Goal: Task Accomplishment & Management: Manage account settings

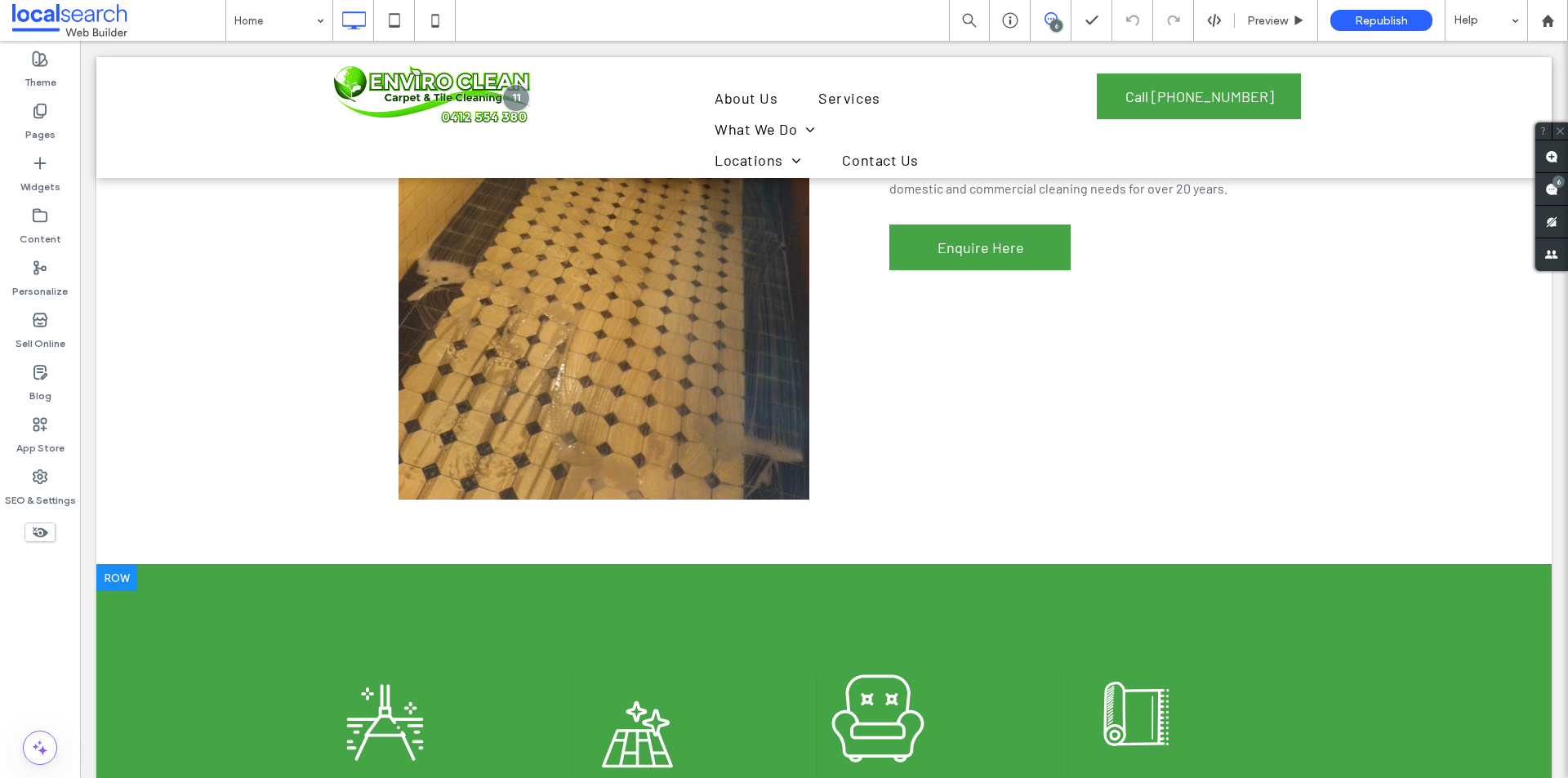
scroll to position [2531, 0]
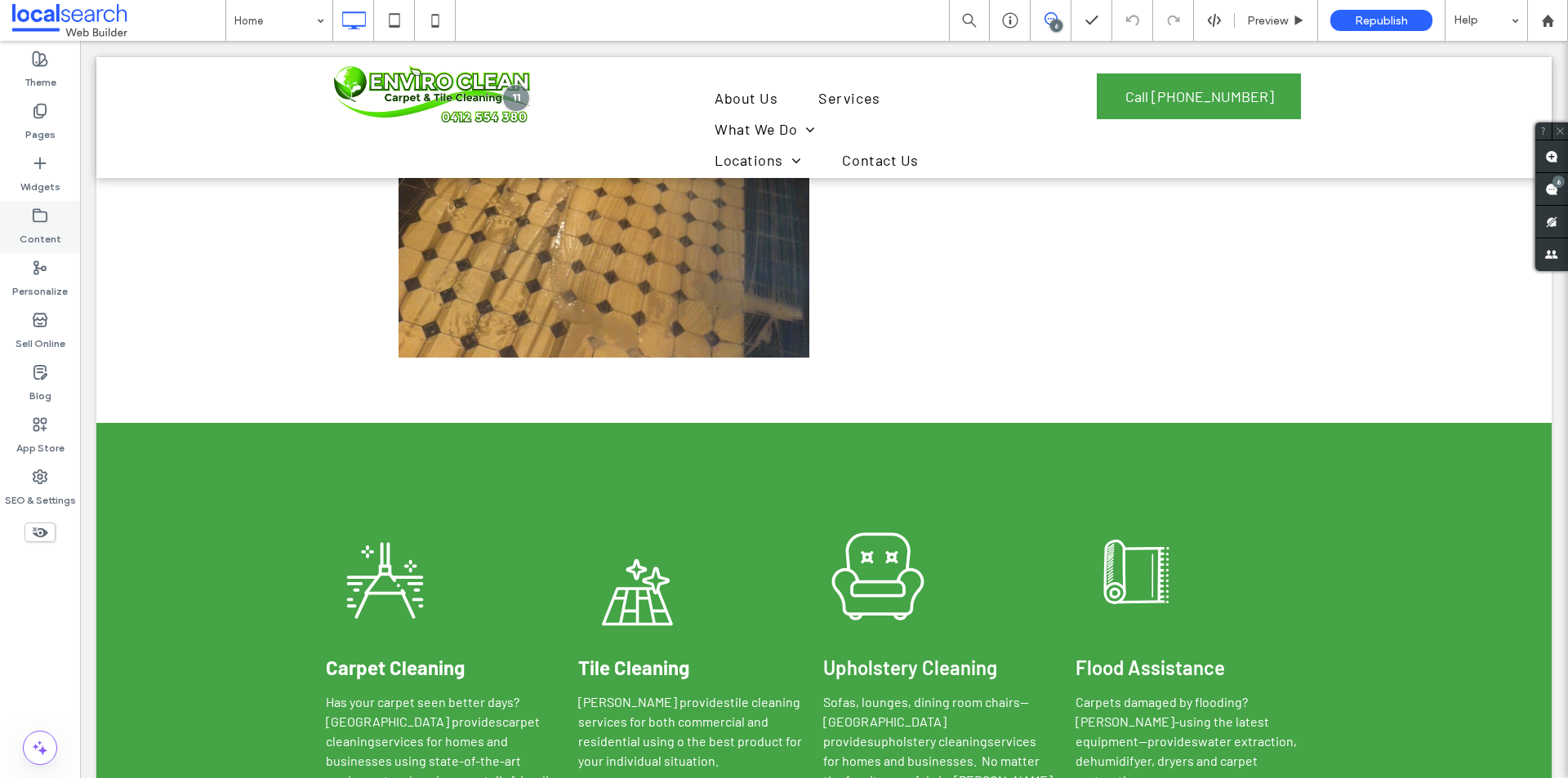
click at [39, 218] on icon at bounding box center [39, 215] width 16 height 16
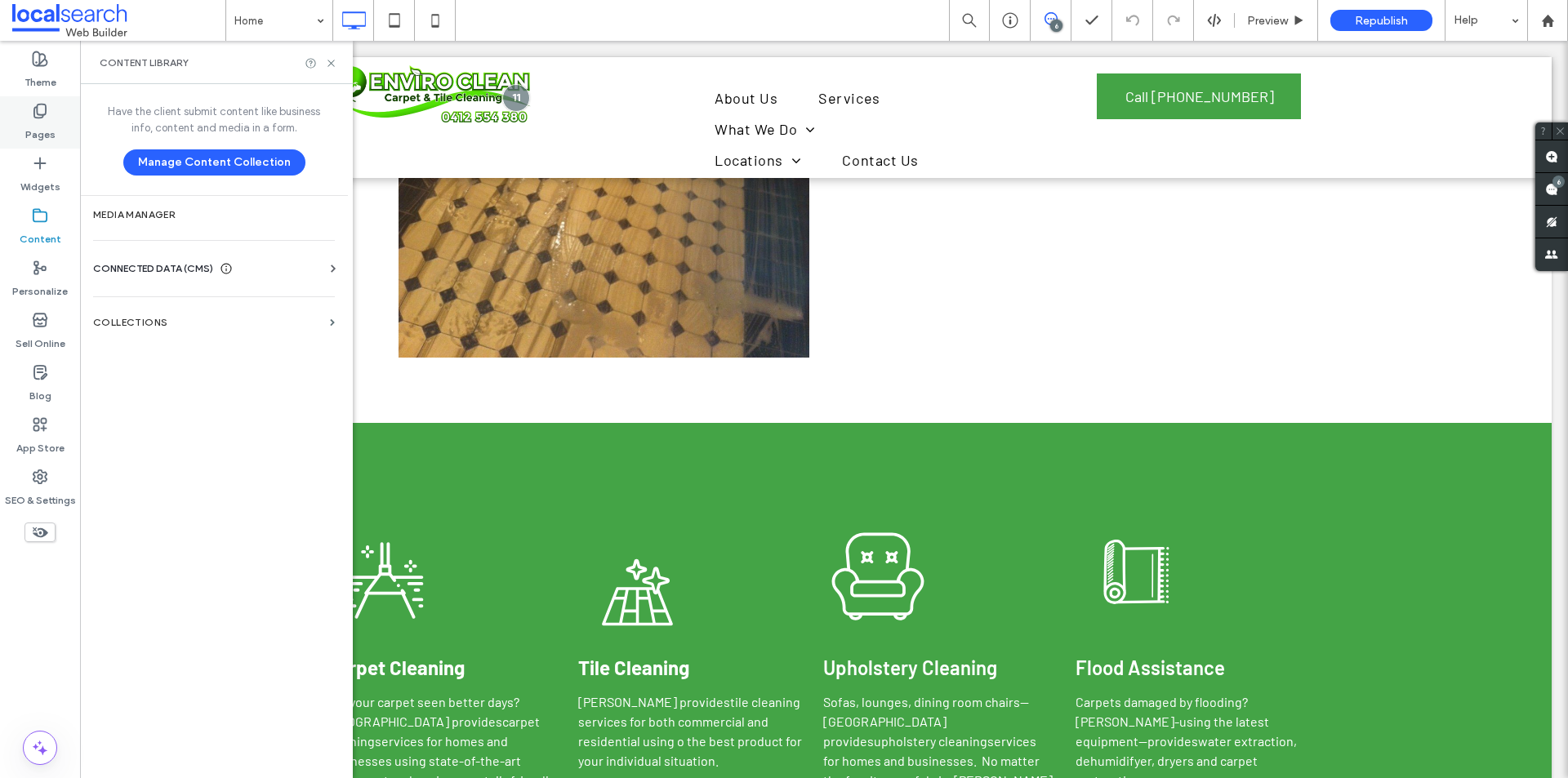
click at [37, 115] on use at bounding box center [40, 111] width 11 height 14
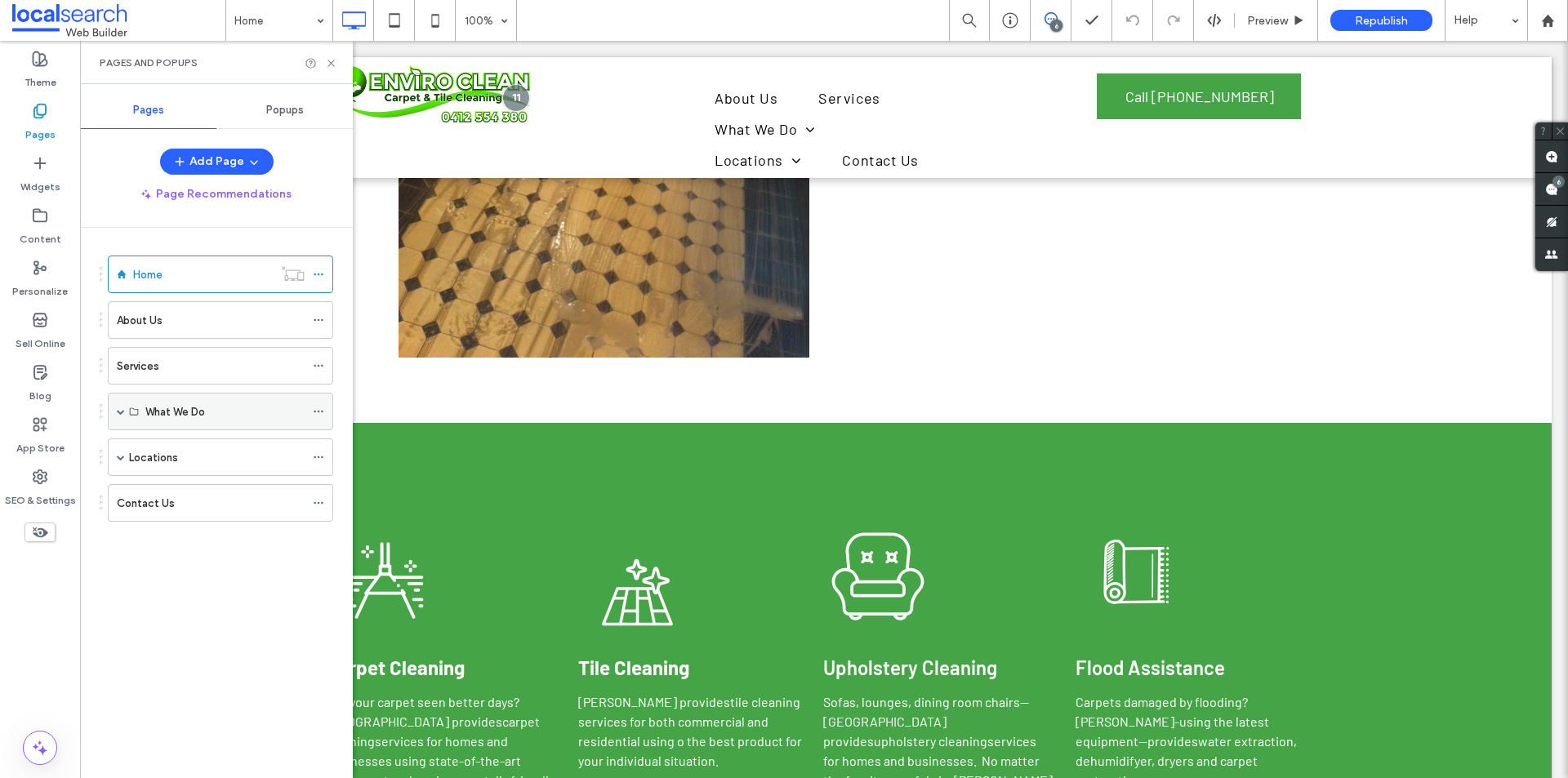
click at [119, 415] on span at bounding box center [120, 411] width 9 height 36
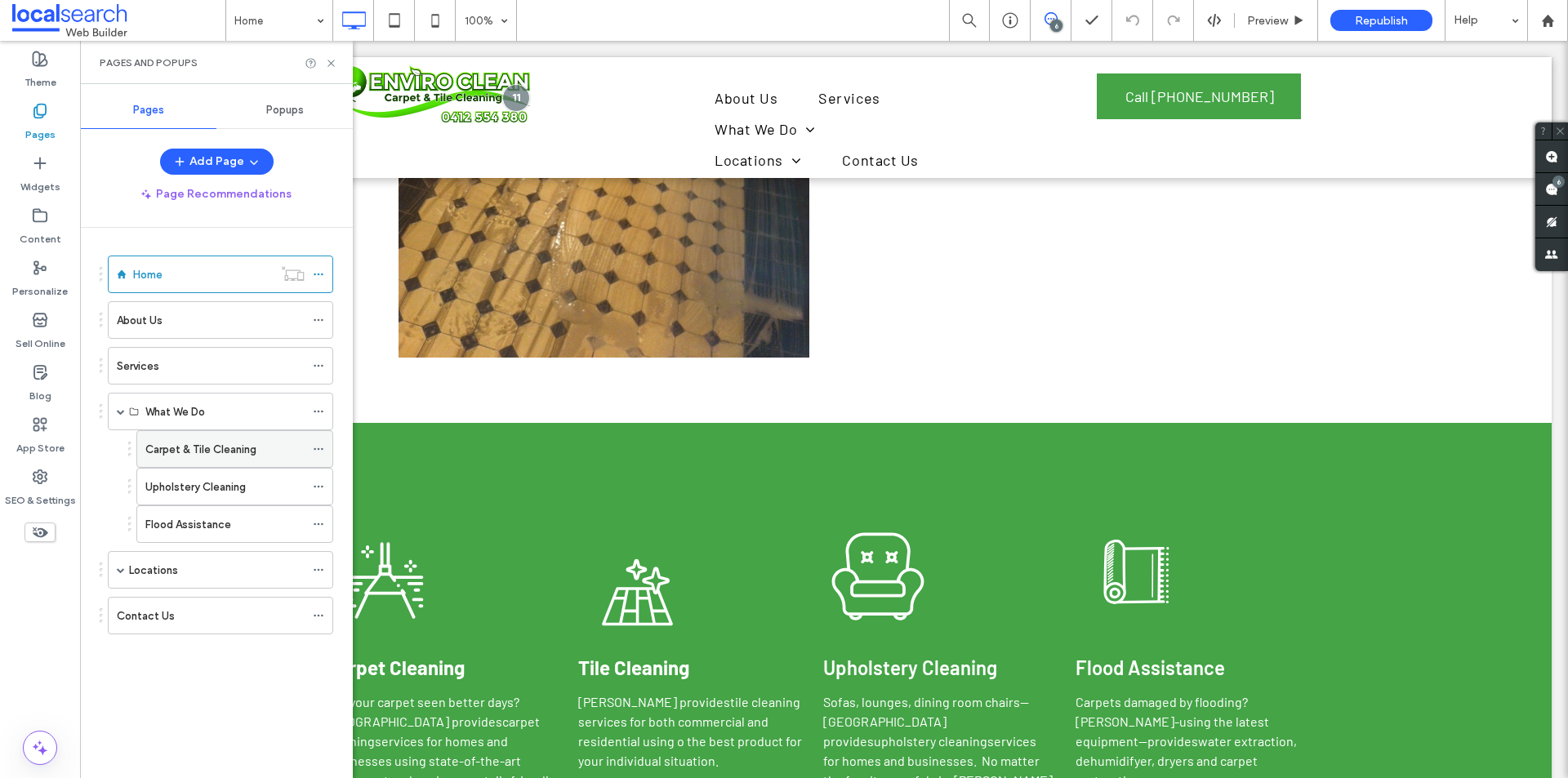
click at [195, 452] on label "Carpet & Tile Cleaning" at bounding box center [201, 450] width 111 height 29
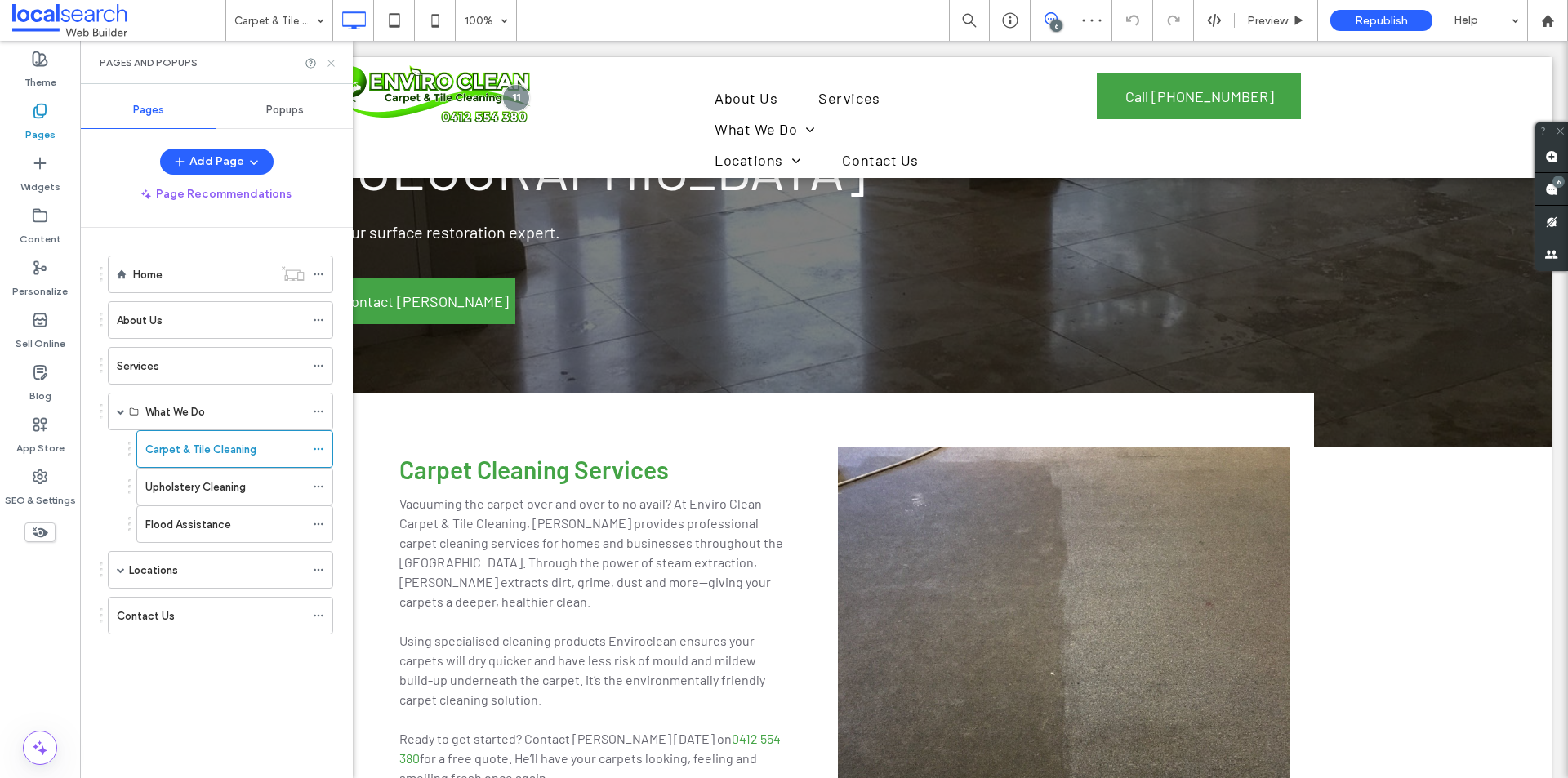
drag, startPoint x: 331, startPoint y: 60, endPoint x: 583, endPoint y: 462, distance: 474.5
click at [331, 60] on icon at bounding box center [330, 63] width 12 height 12
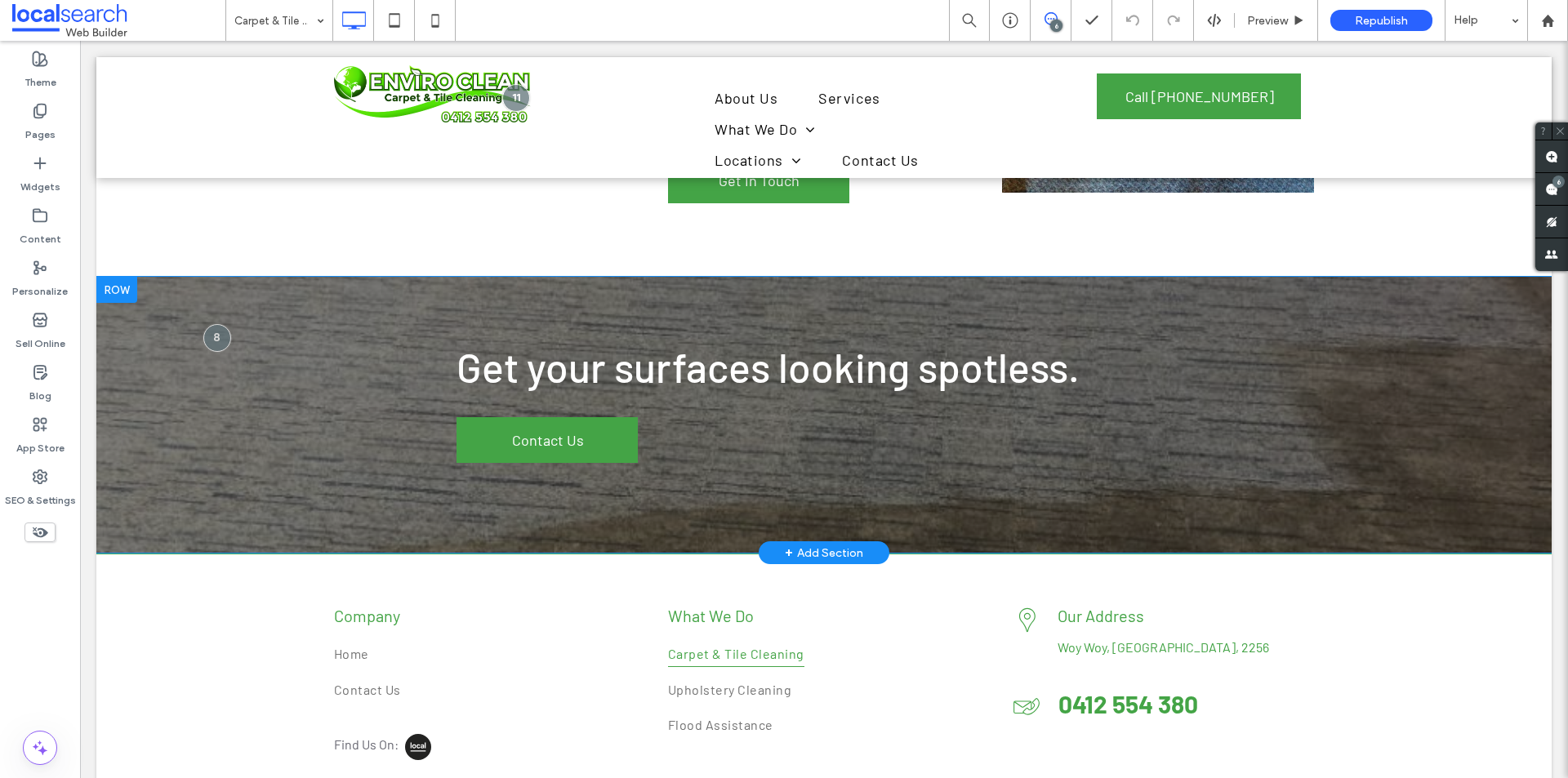
scroll to position [1414, 0]
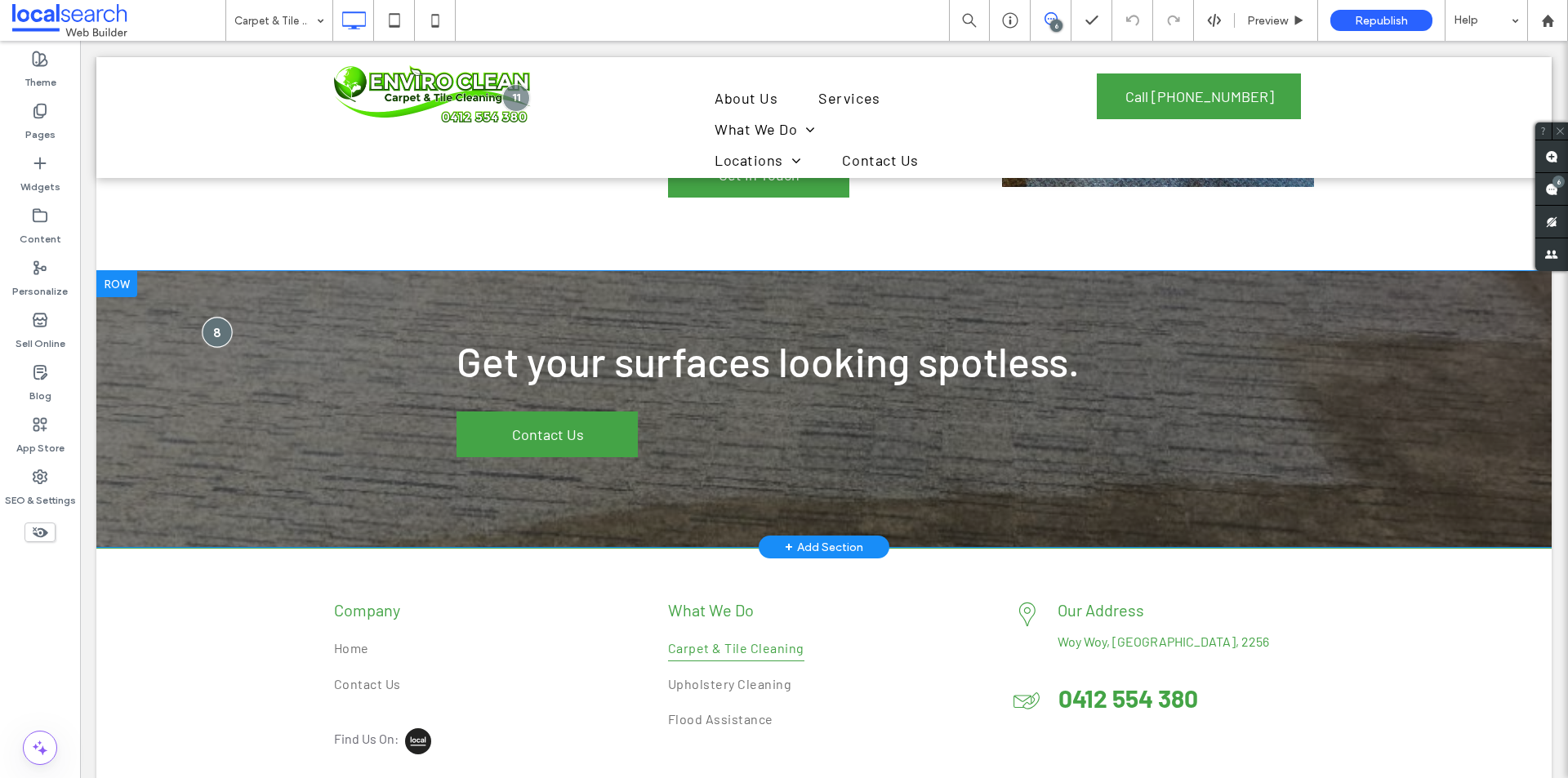
click at [213, 317] on div at bounding box center [217, 332] width 31 height 31
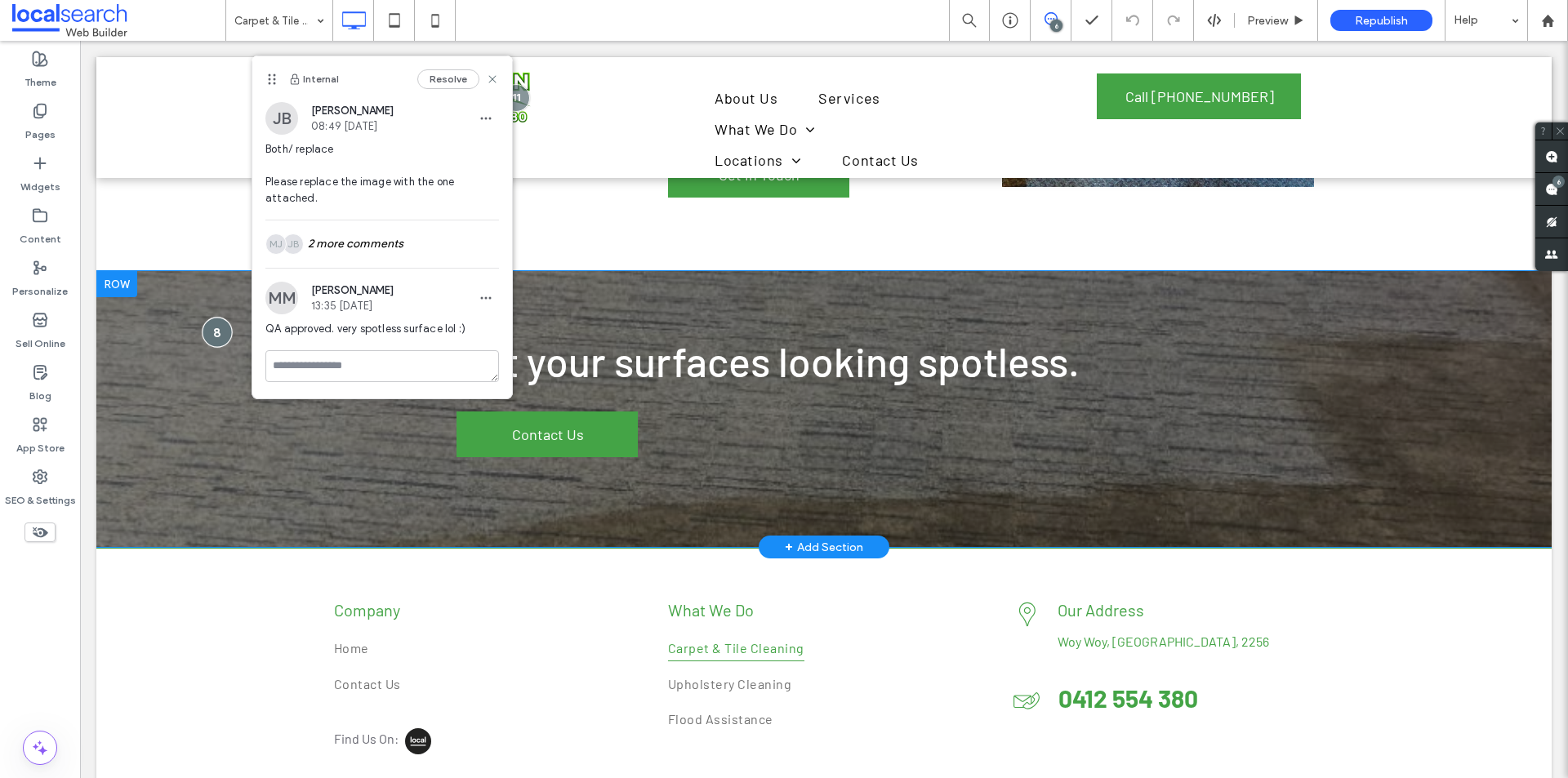
click at [212, 317] on div at bounding box center [217, 332] width 31 height 31
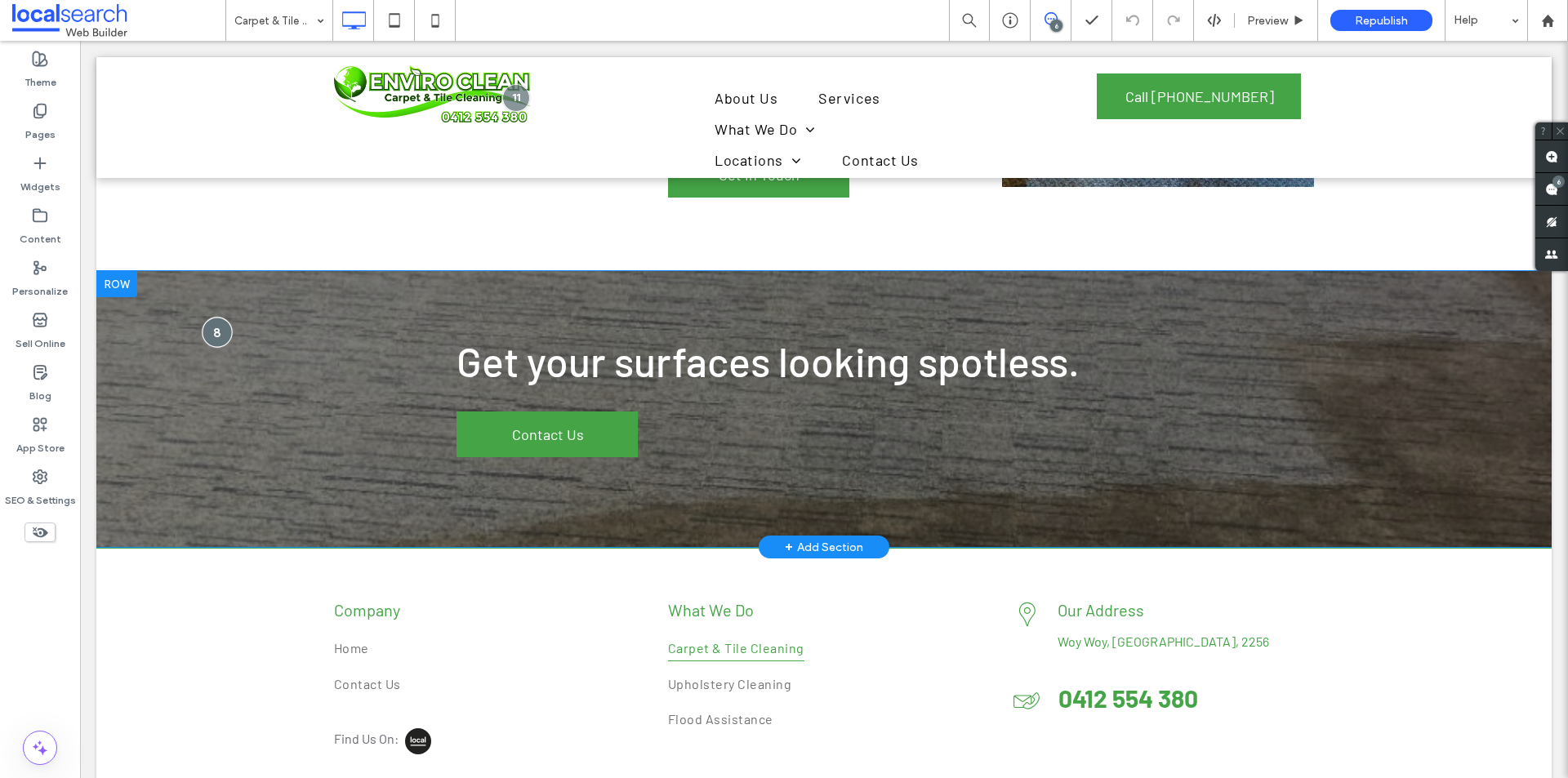
click at [220, 317] on div at bounding box center [217, 332] width 31 height 31
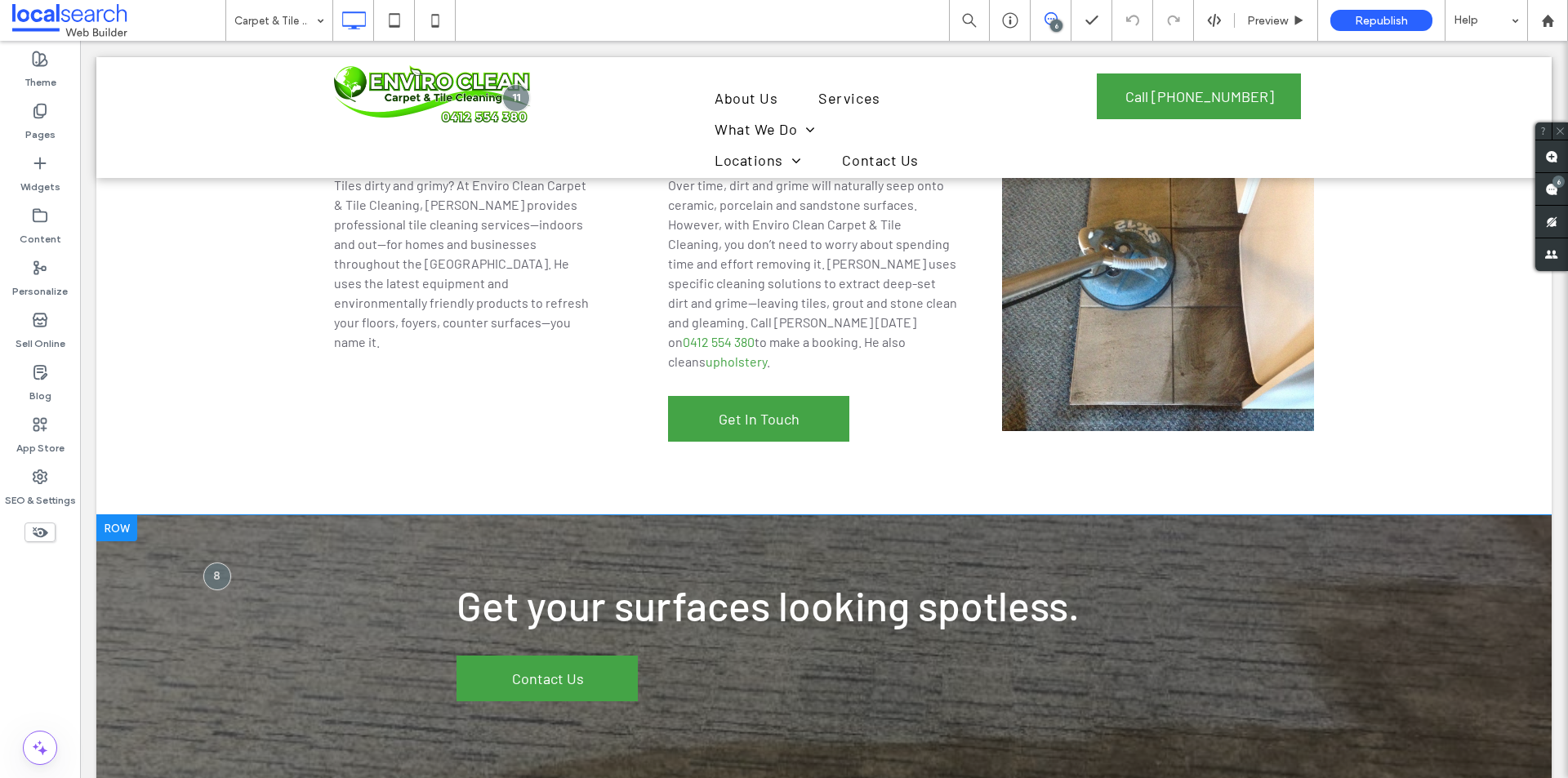
scroll to position [1169, 0]
click at [223, 561] on div at bounding box center [217, 577] width 31 height 31
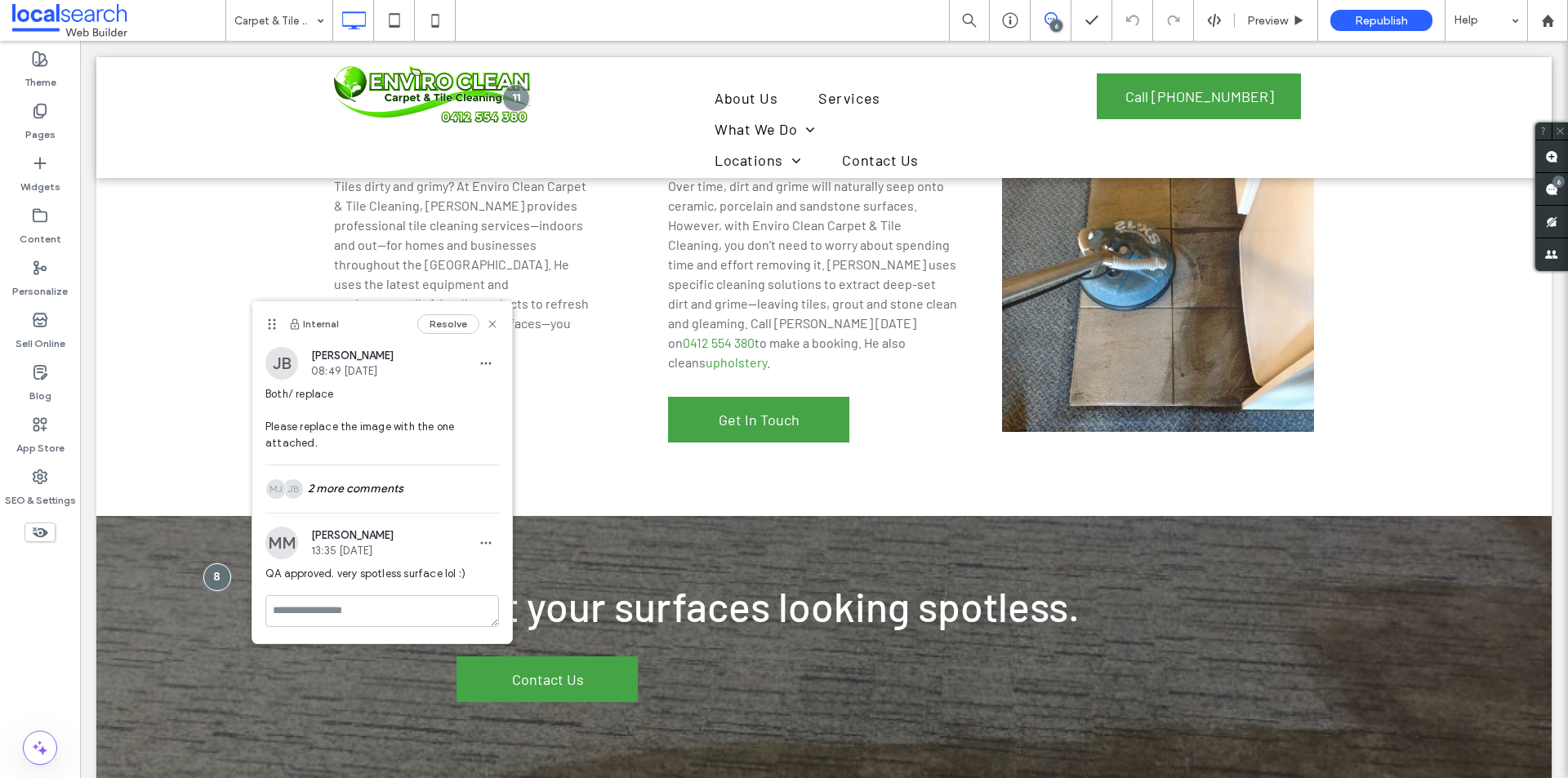
click at [1049, 16] on icon at bounding box center [1051, 19] width 13 height 13
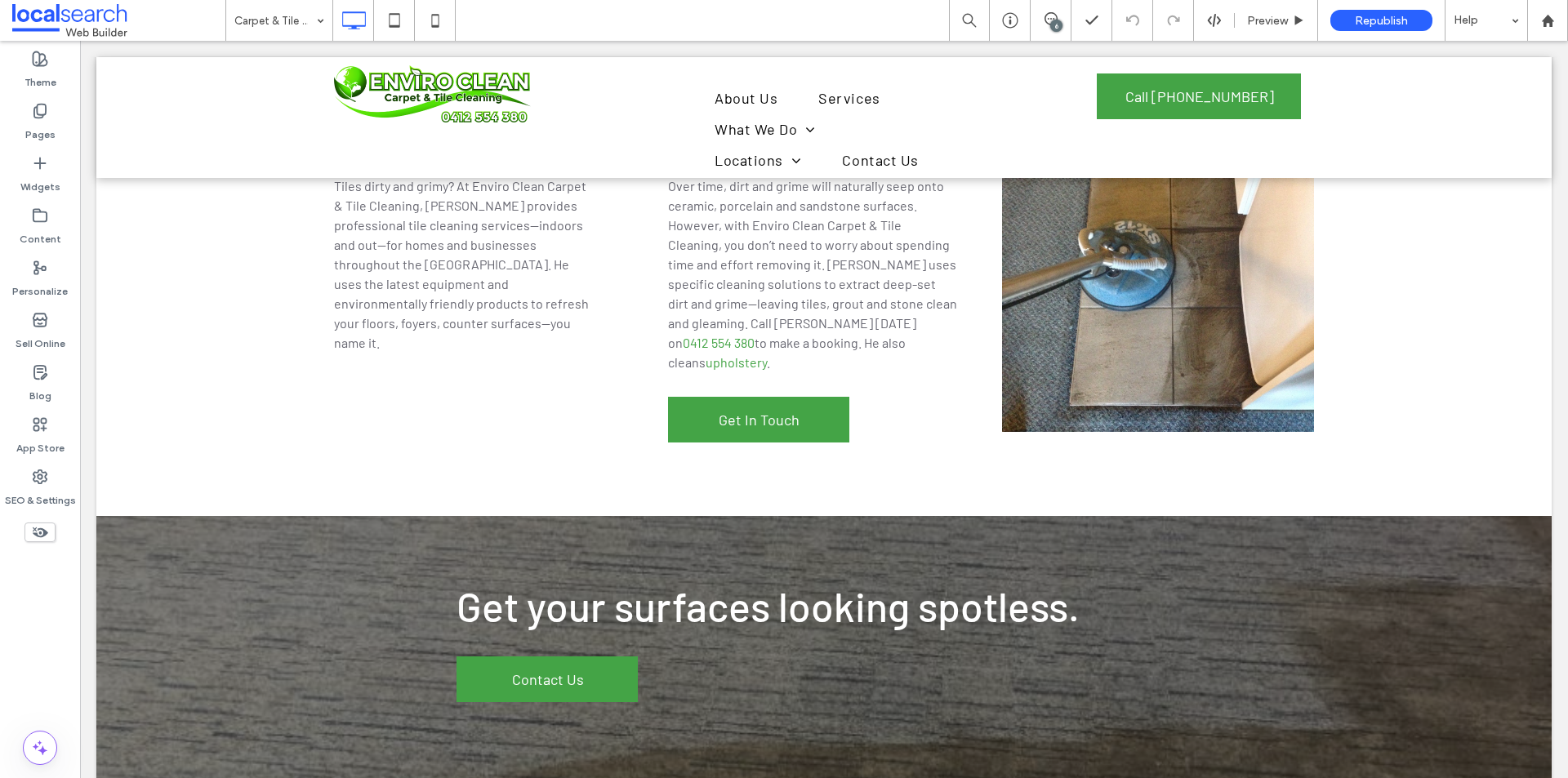
click at [1053, 21] on div "6" at bounding box center [1056, 26] width 12 height 12
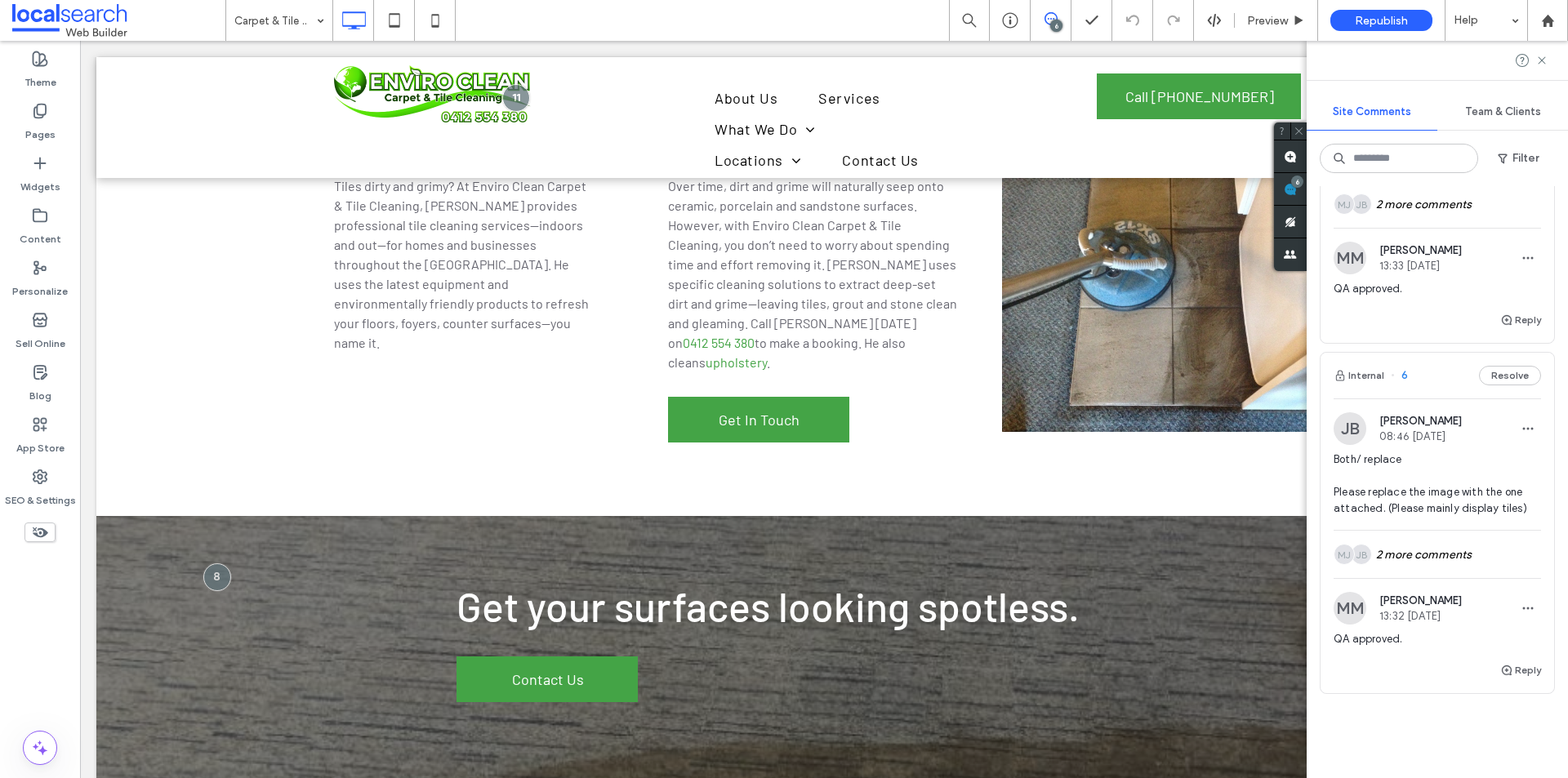
scroll to position [1647, 0]
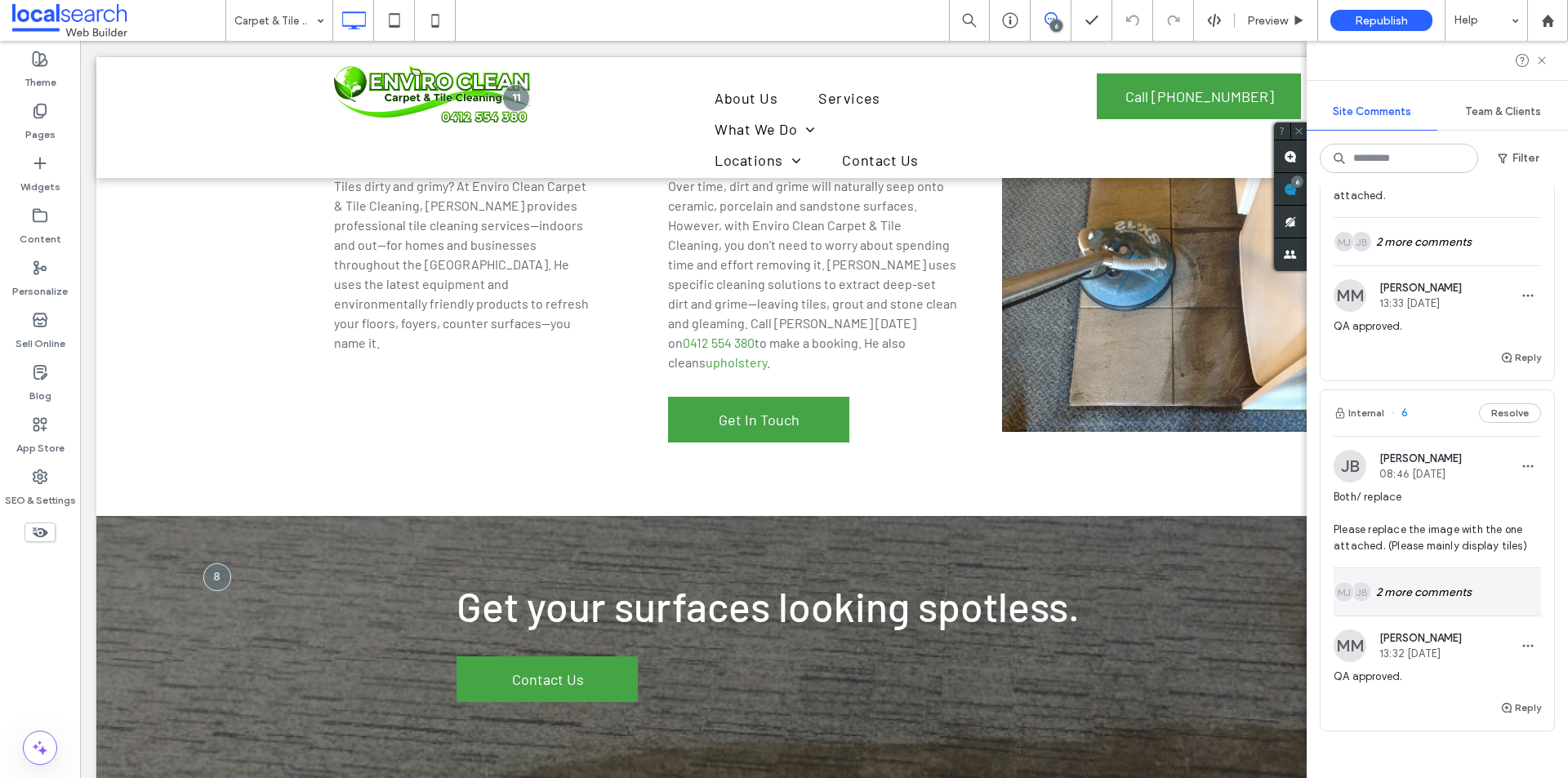
click at [1465, 604] on div "JB MJ 2 more comments" at bounding box center [1437, 592] width 207 height 48
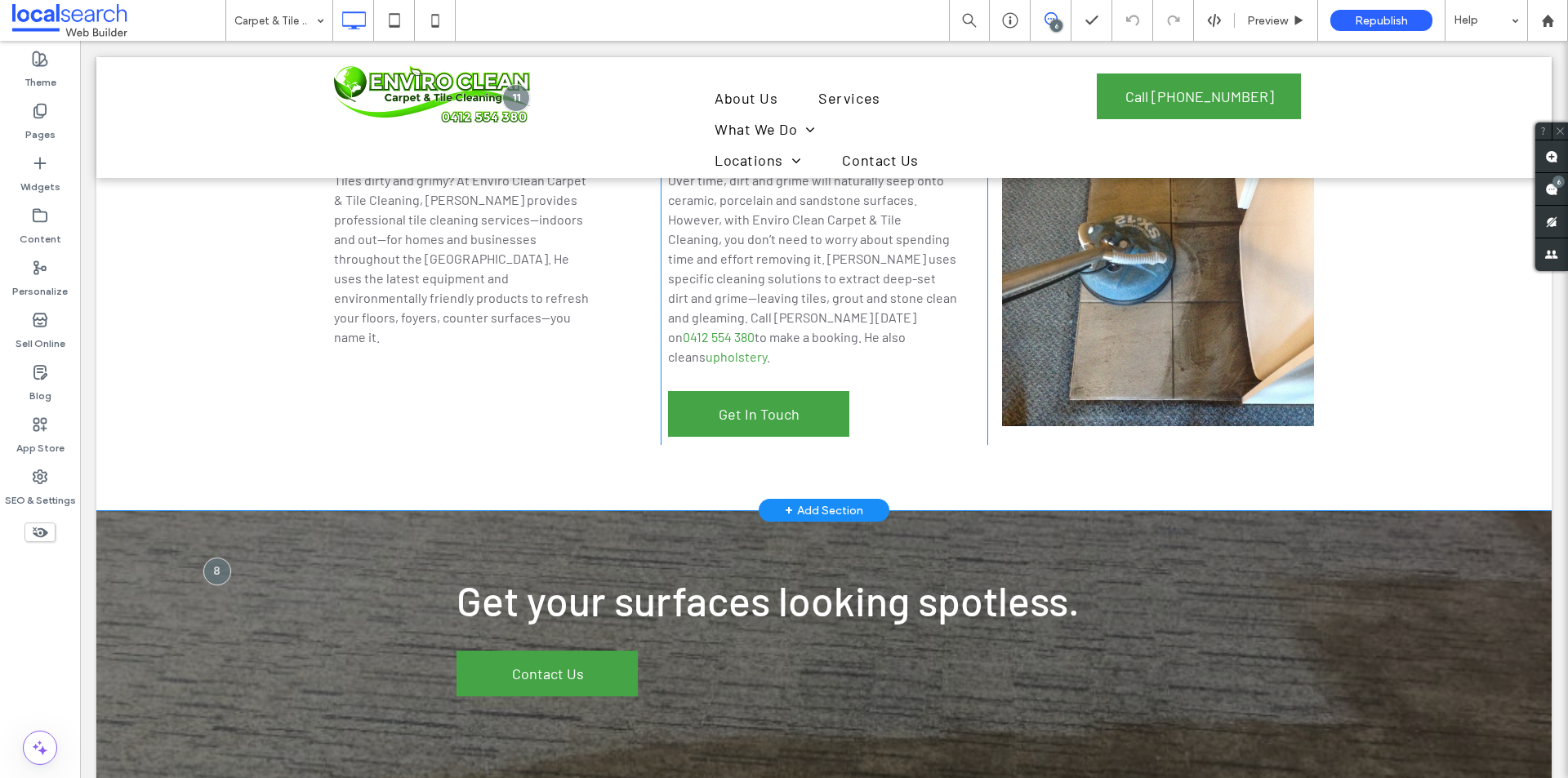
scroll to position [1225, 0]
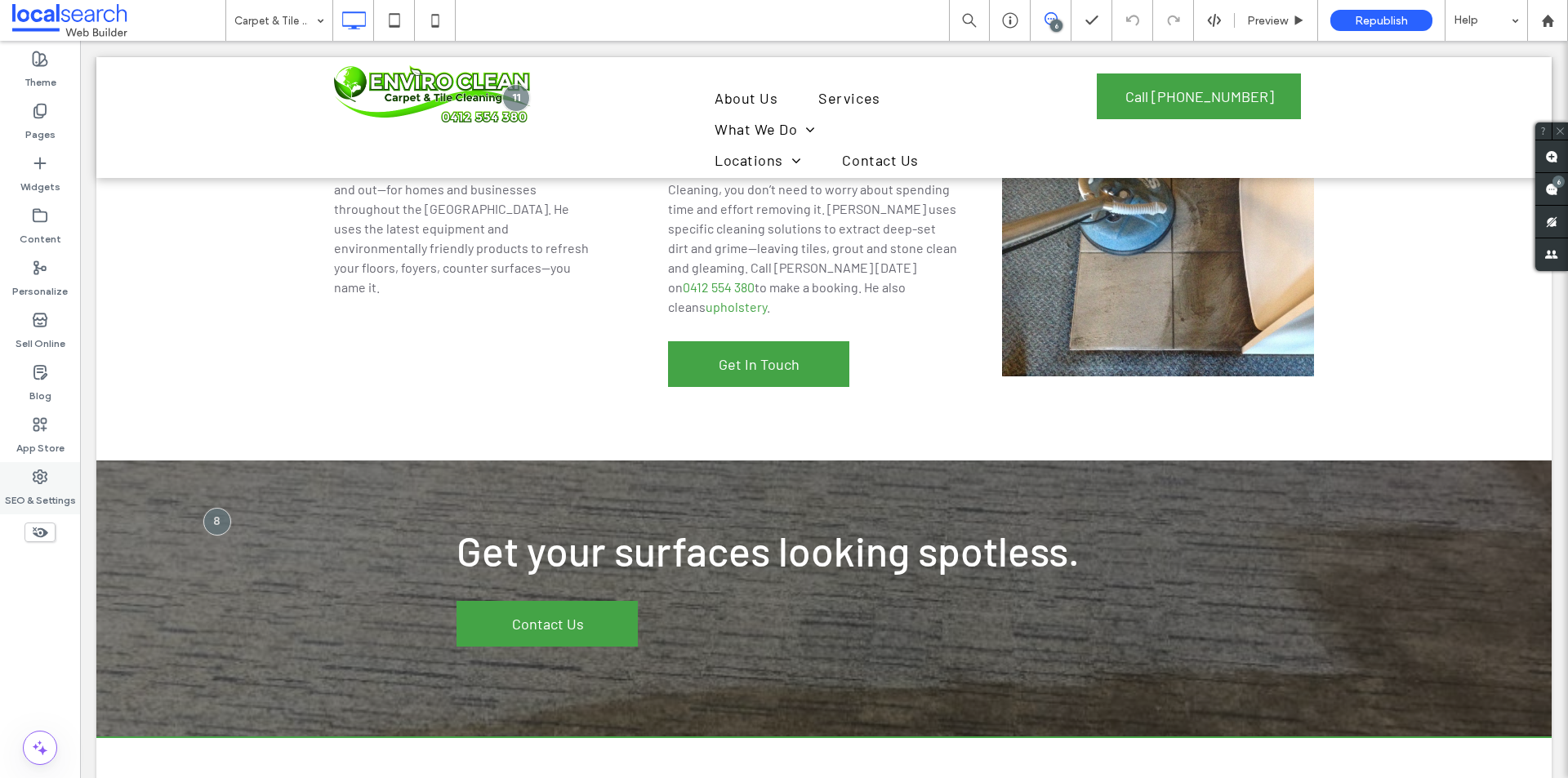
click at [27, 478] on div "SEO & Settings" at bounding box center [40, 488] width 80 height 53
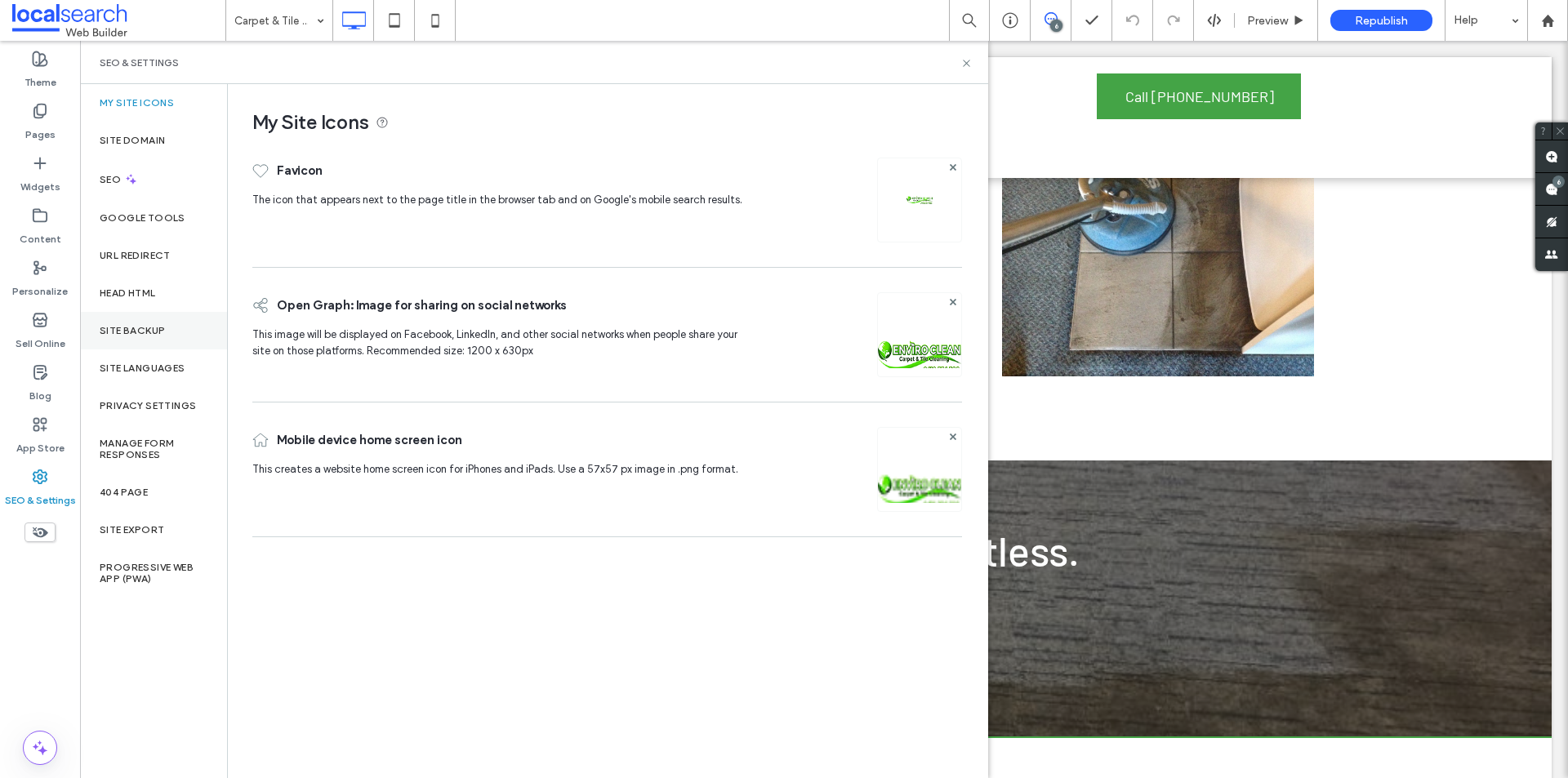
click at [172, 322] on div "Site Backup" at bounding box center [154, 330] width 147 height 37
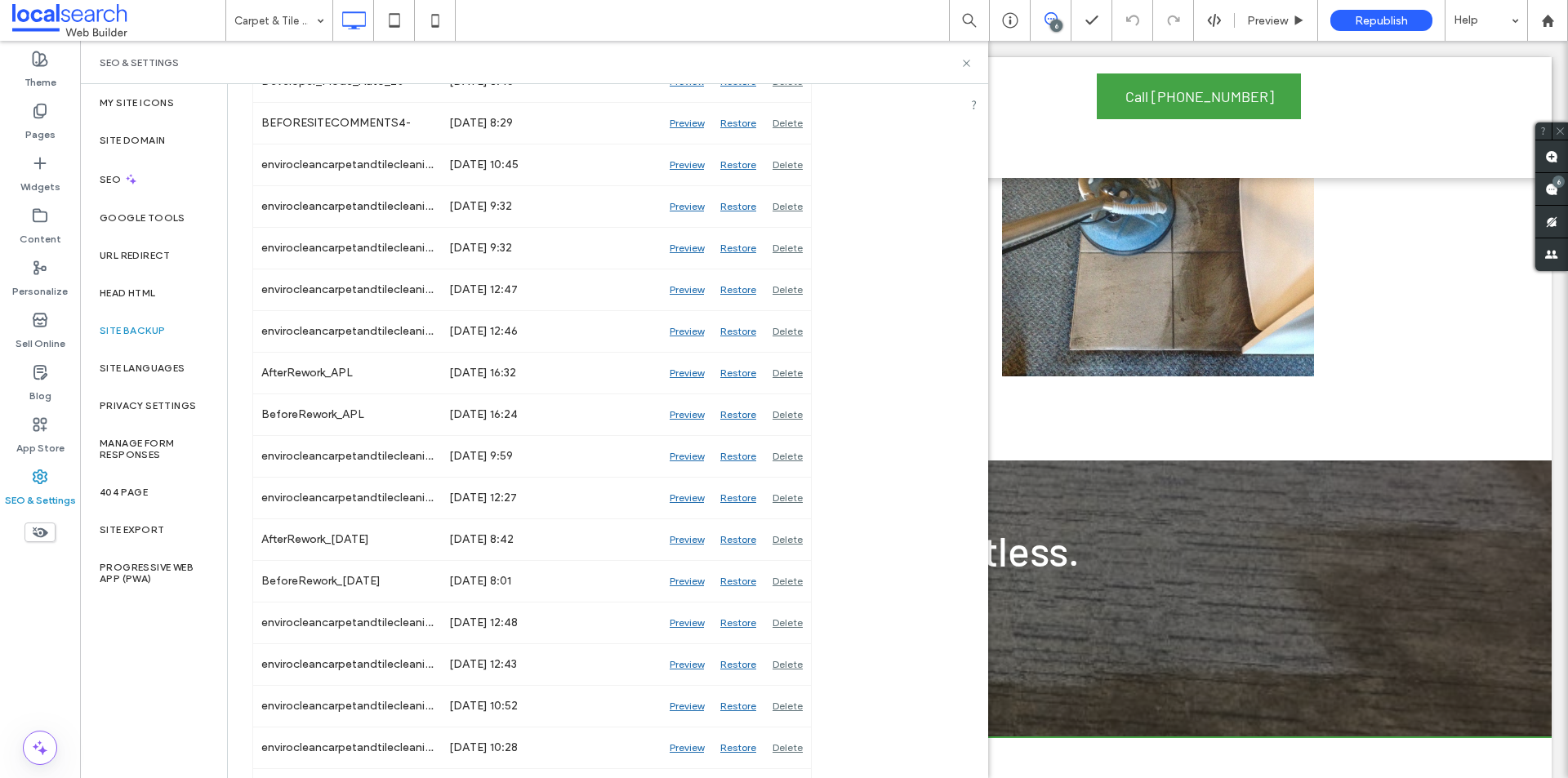
scroll to position [882, 0]
click at [969, 62] on icon at bounding box center [966, 63] width 12 height 12
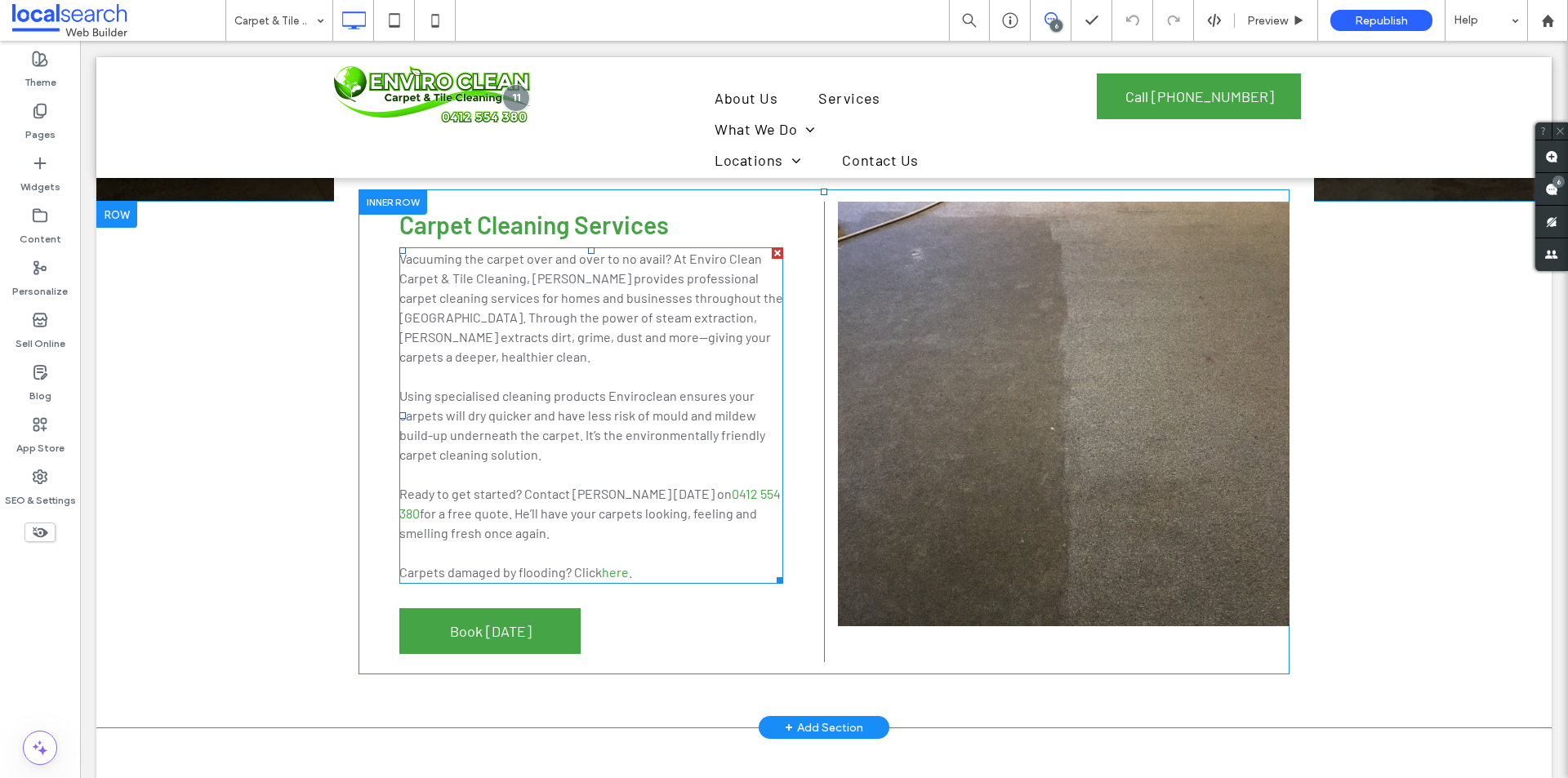
scroll to position [82, 0]
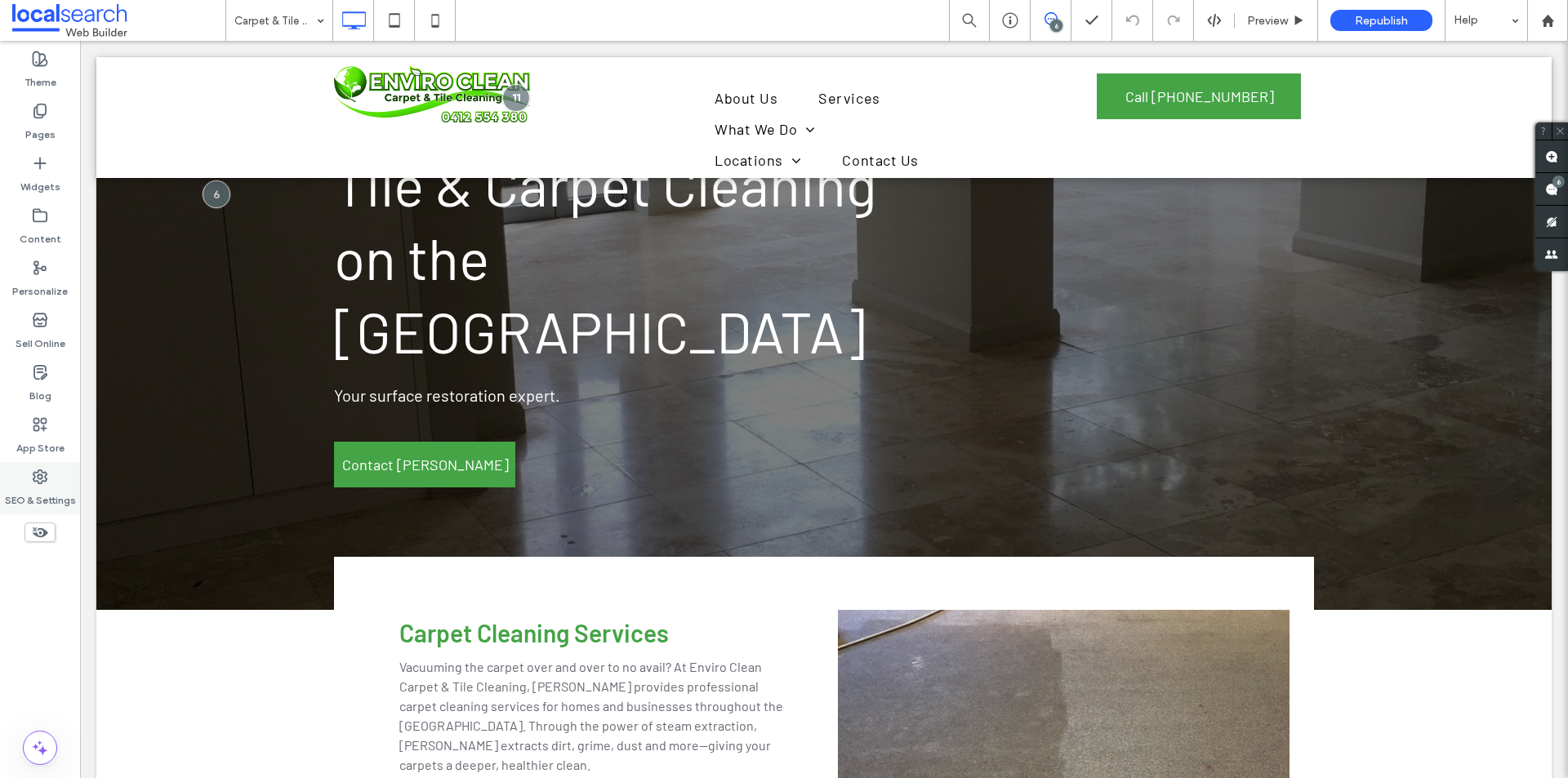
click at [56, 480] on div "SEO & Settings" at bounding box center [40, 488] width 80 height 53
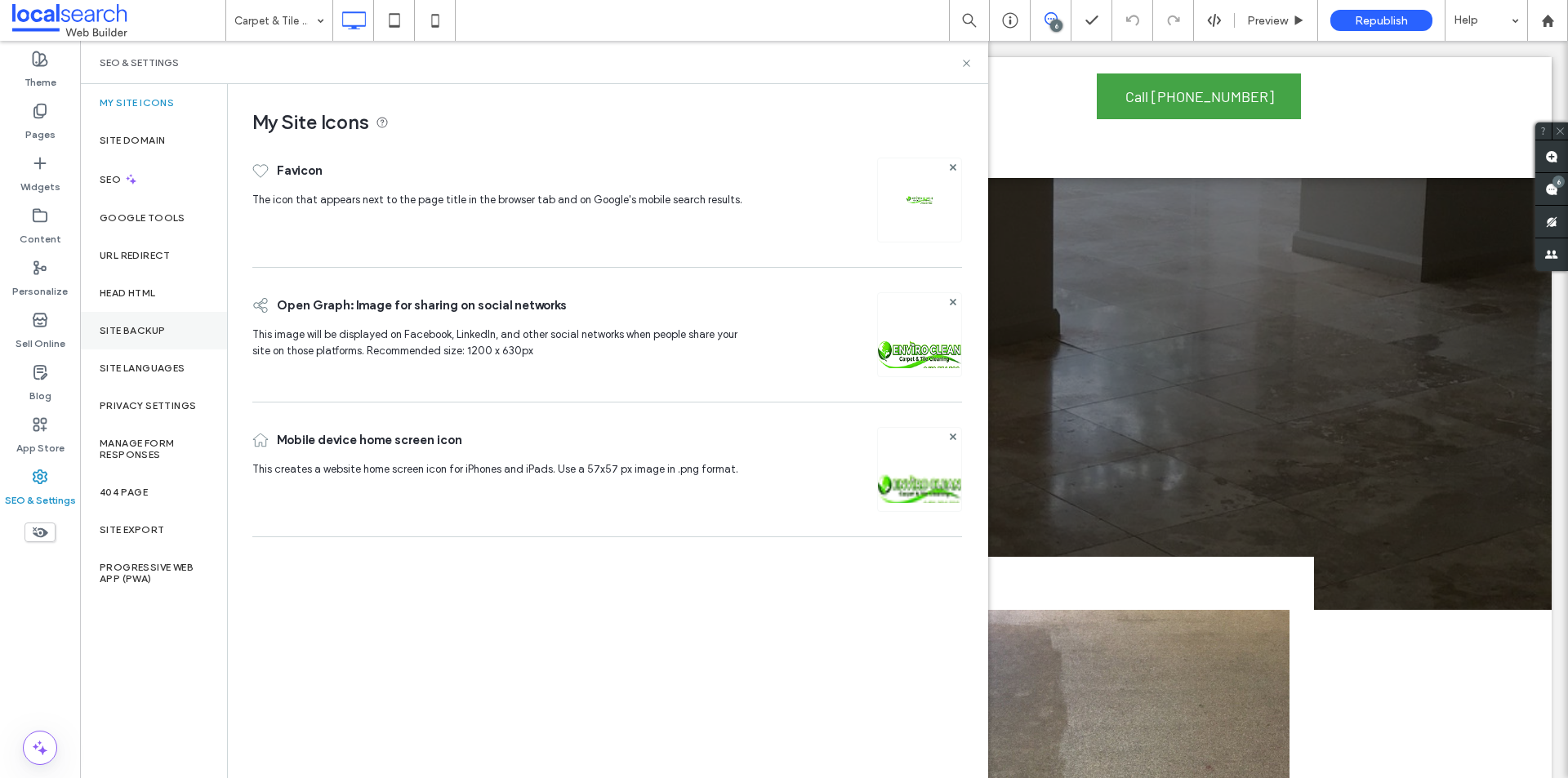
click at [150, 337] on div "Site Backup" at bounding box center [154, 330] width 147 height 37
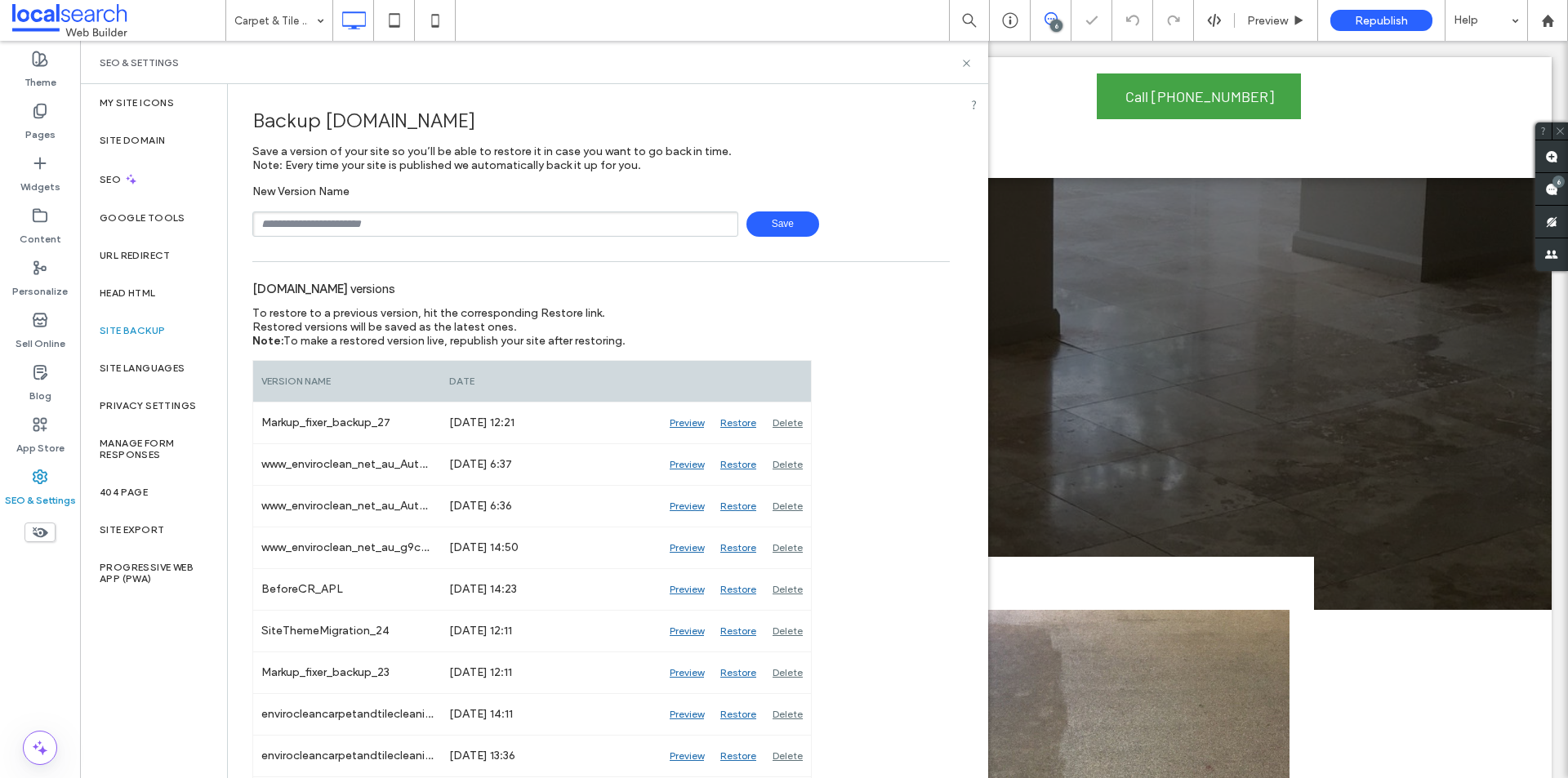
click at [416, 217] on input "text" at bounding box center [495, 224] width 486 height 26
type input "**********"
click at [796, 226] on span "Save" at bounding box center [783, 224] width 73 height 26
drag, startPoint x: 970, startPoint y: 63, endPoint x: 922, endPoint y: 99, distance: 60.0
click at [970, 63] on icon at bounding box center [966, 63] width 12 height 12
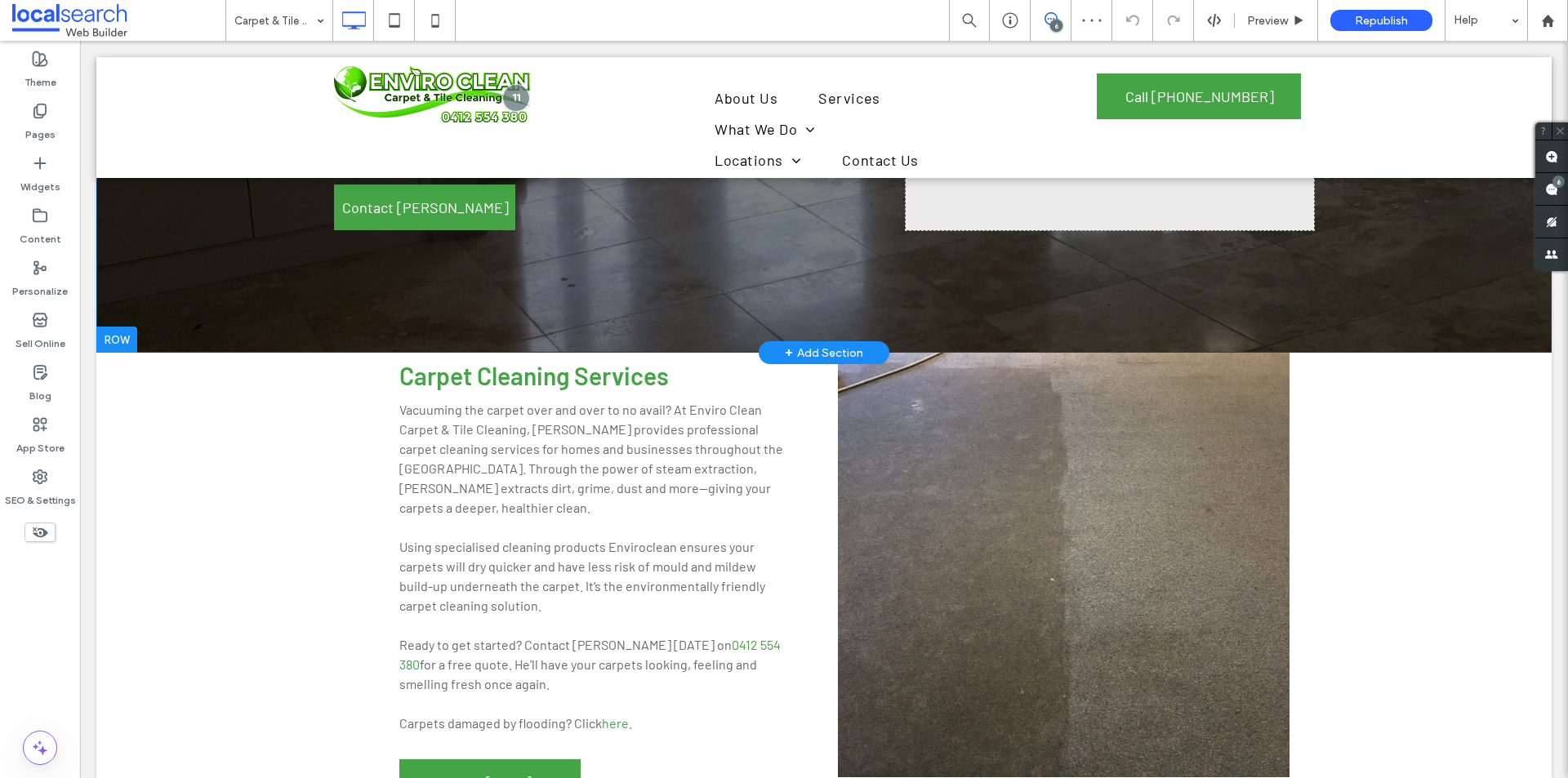
scroll to position [245, 0]
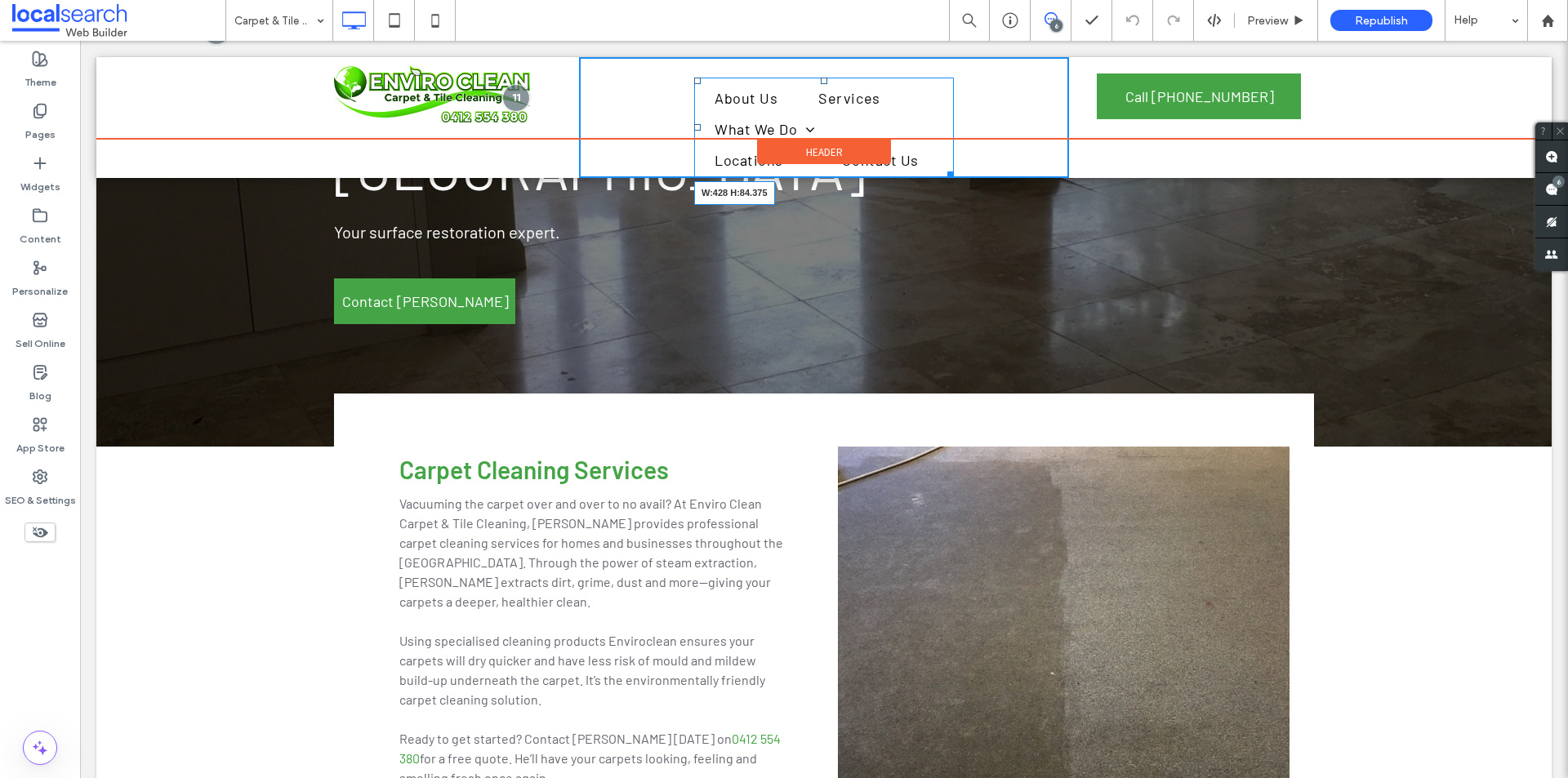
drag, startPoint x: 945, startPoint y: 172, endPoint x: 1070, endPoint y: 183, distance: 125.5
click at [954, 166] on div at bounding box center [947, 172] width 12 height 12
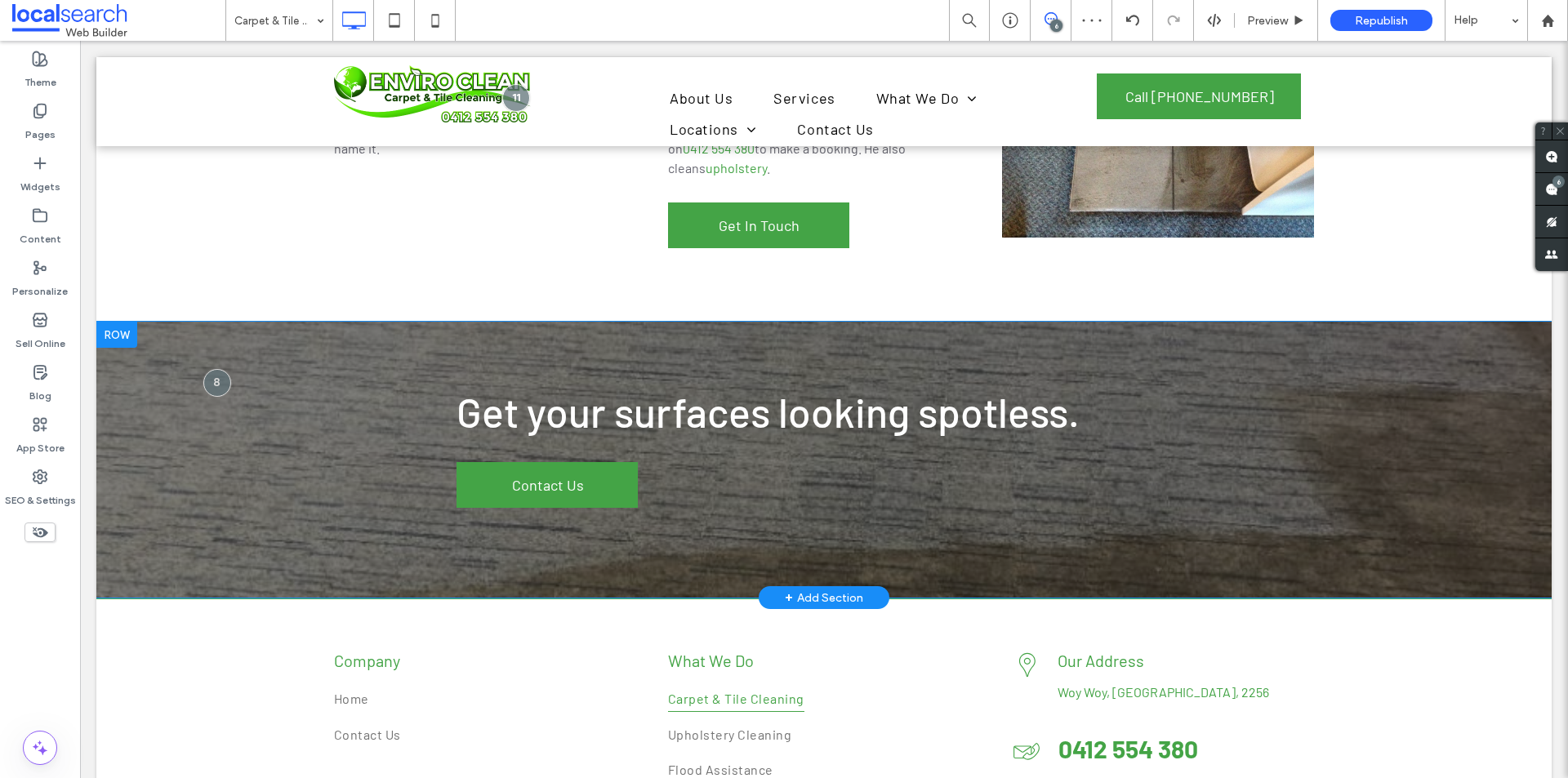
scroll to position [1414, 0]
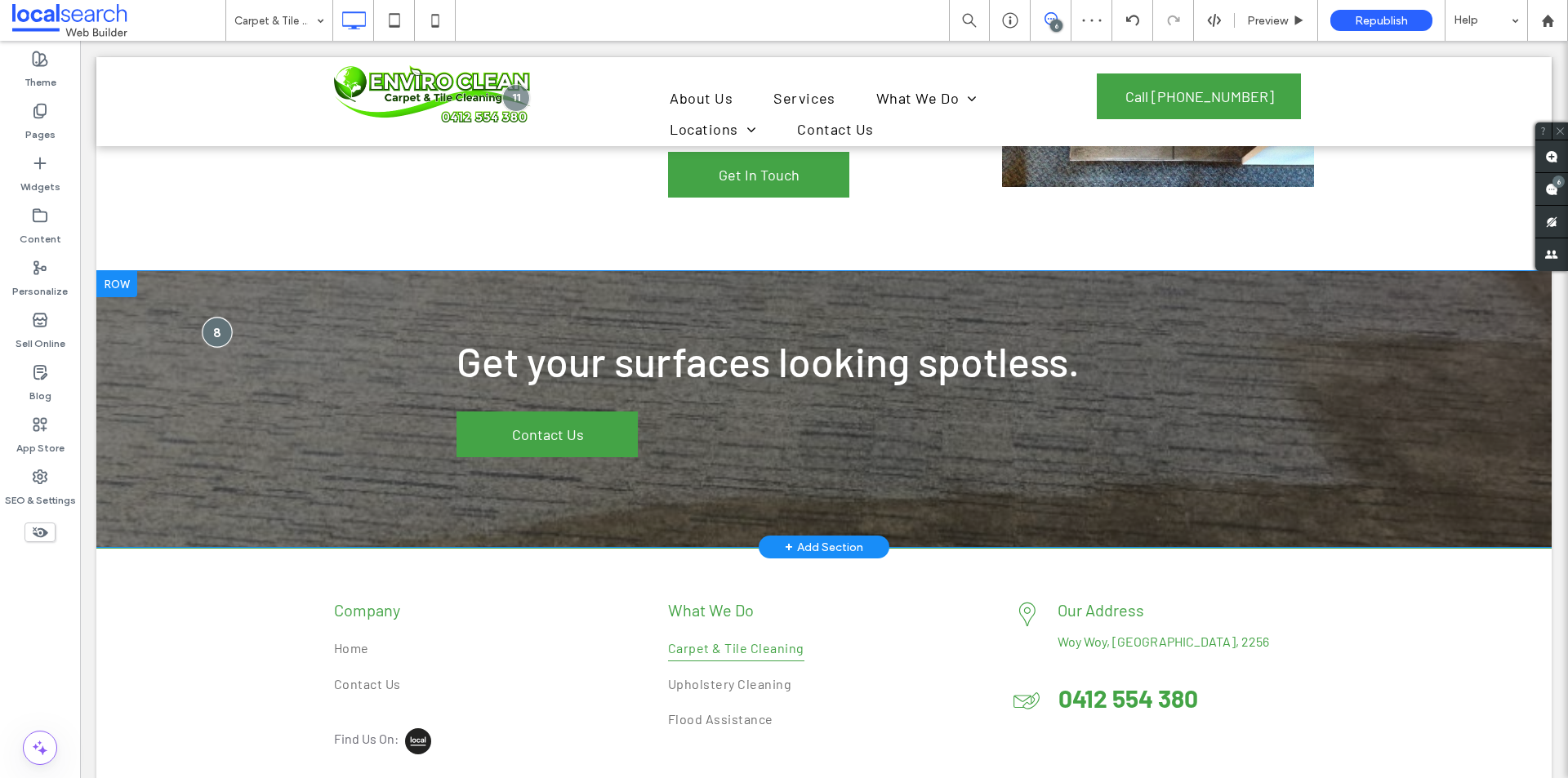
click at [206, 317] on div at bounding box center [217, 332] width 31 height 31
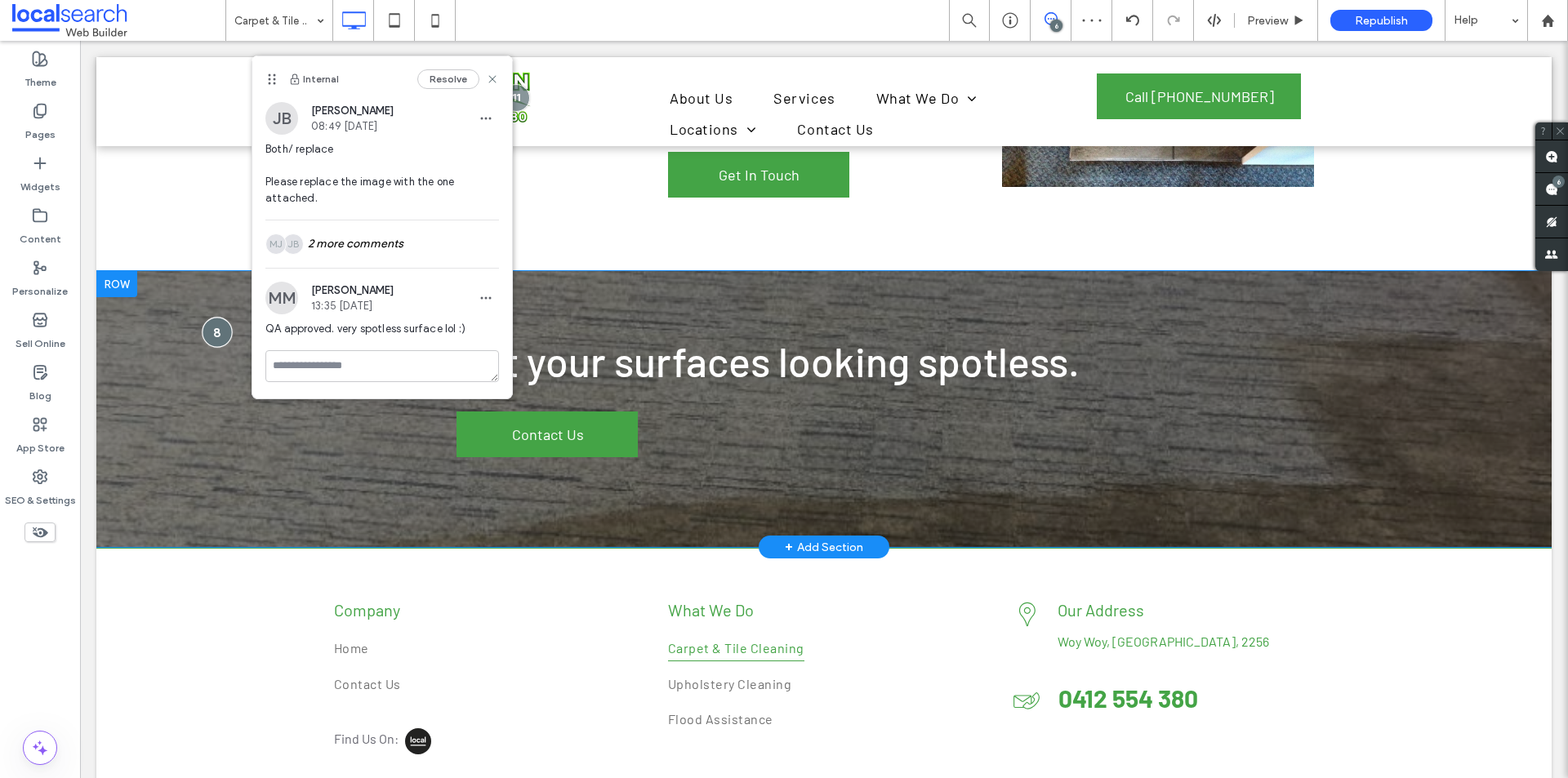
click at [212, 317] on div at bounding box center [217, 332] width 31 height 31
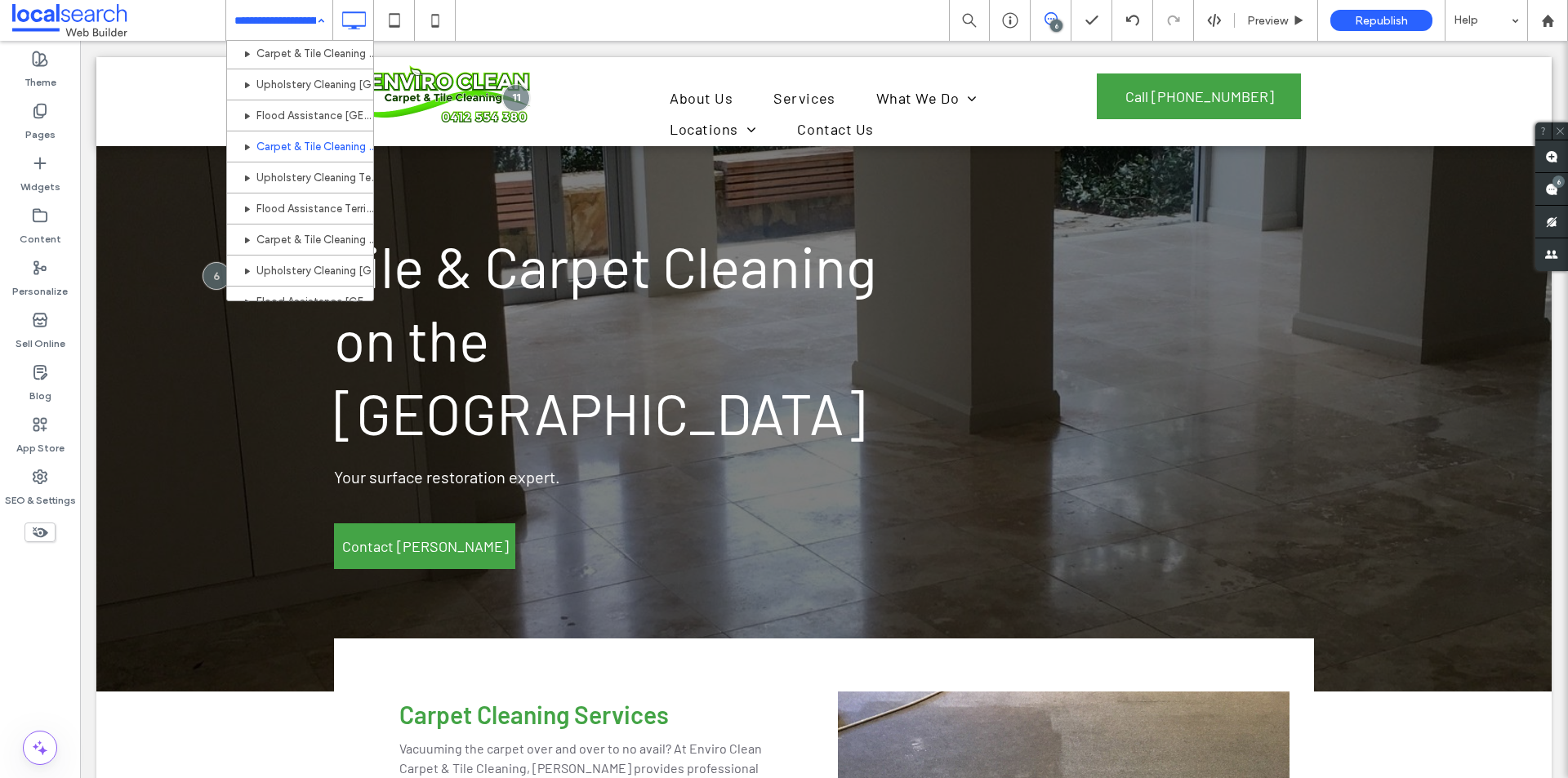
scroll to position [176, 0]
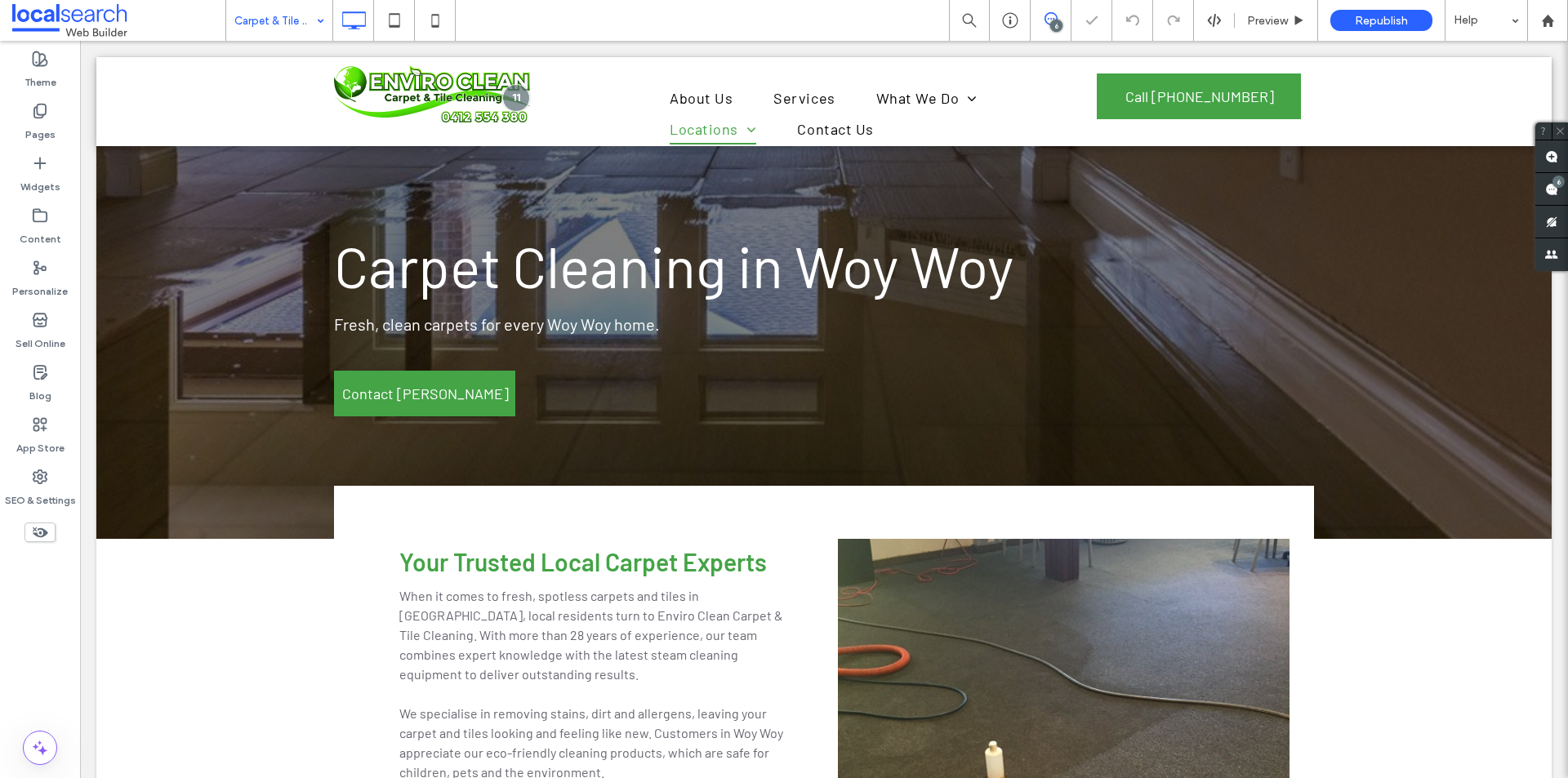
click at [288, 24] on input at bounding box center [275, 20] width 82 height 41
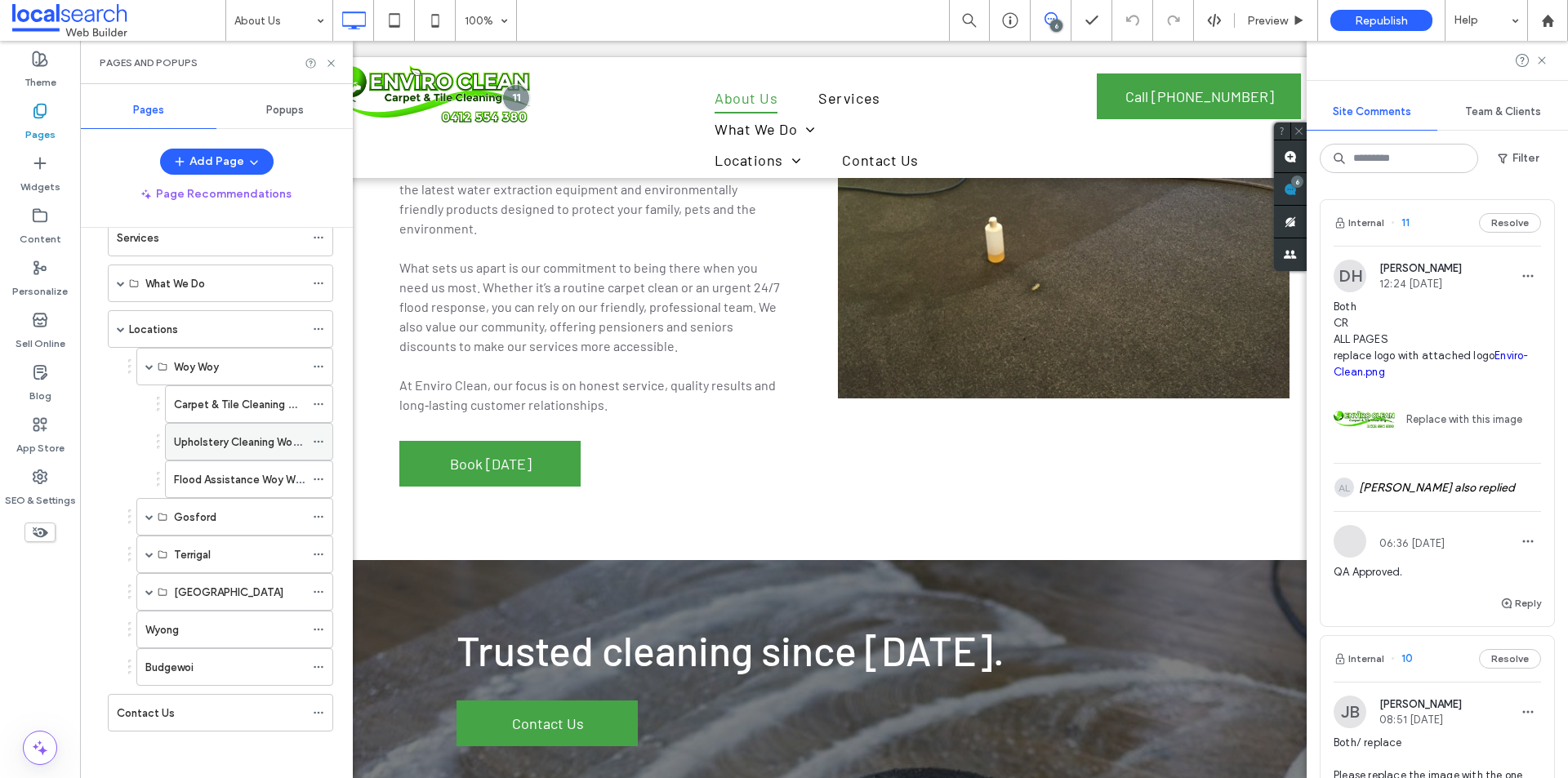
scroll to position [131, 0]
click at [1541, 60] on use at bounding box center [1542, 60] width 8 height 8
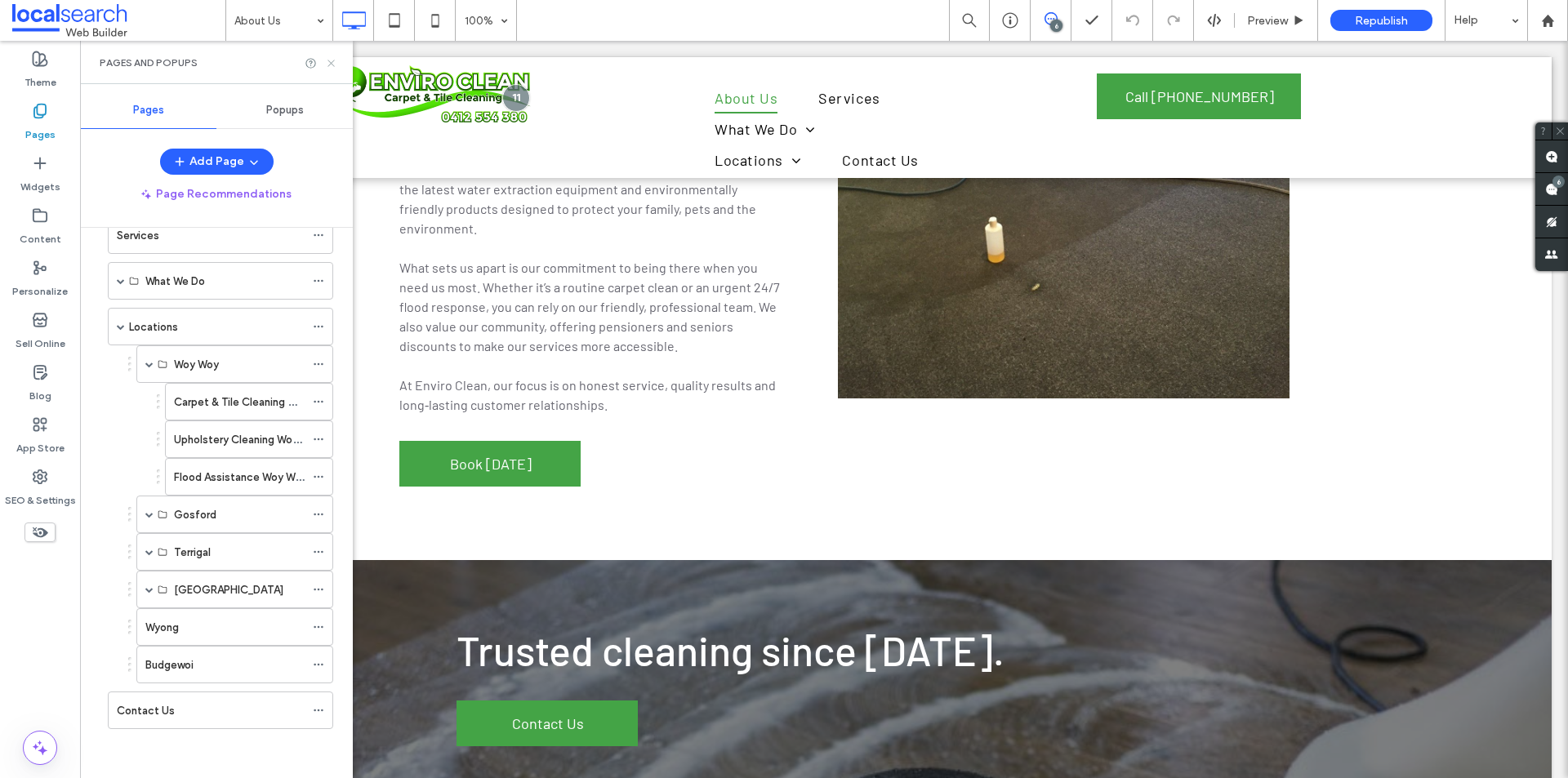
click at [329, 59] on icon at bounding box center [330, 63] width 12 height 12
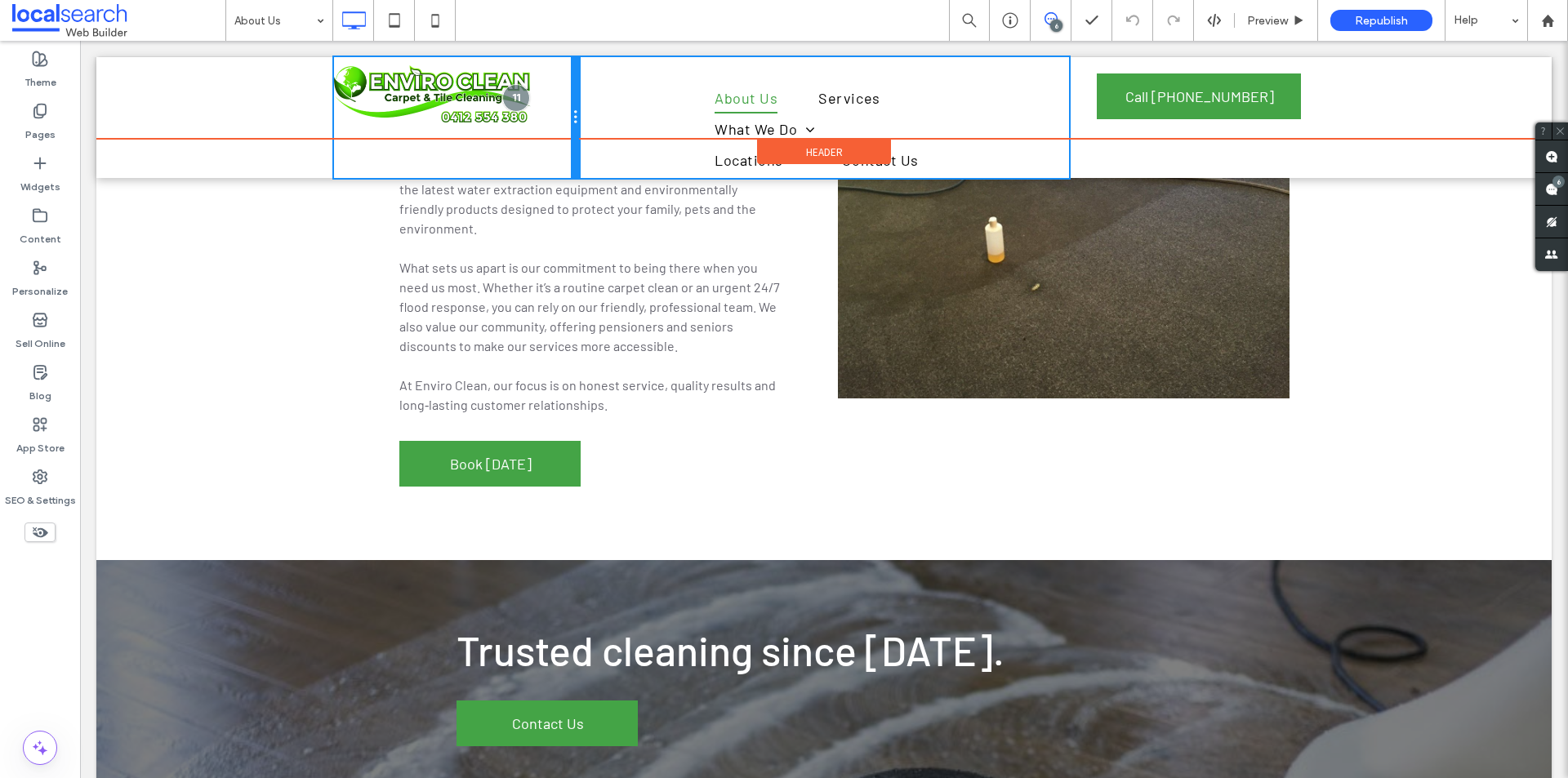
drag, startPoint x: 572, startPoint y: 109, endPoint x: 534, endPoint y: 108, distance: 38.0
click at [534, 108] on div "Click To Paste" at bounding box center [456, 117] width 245 height 121
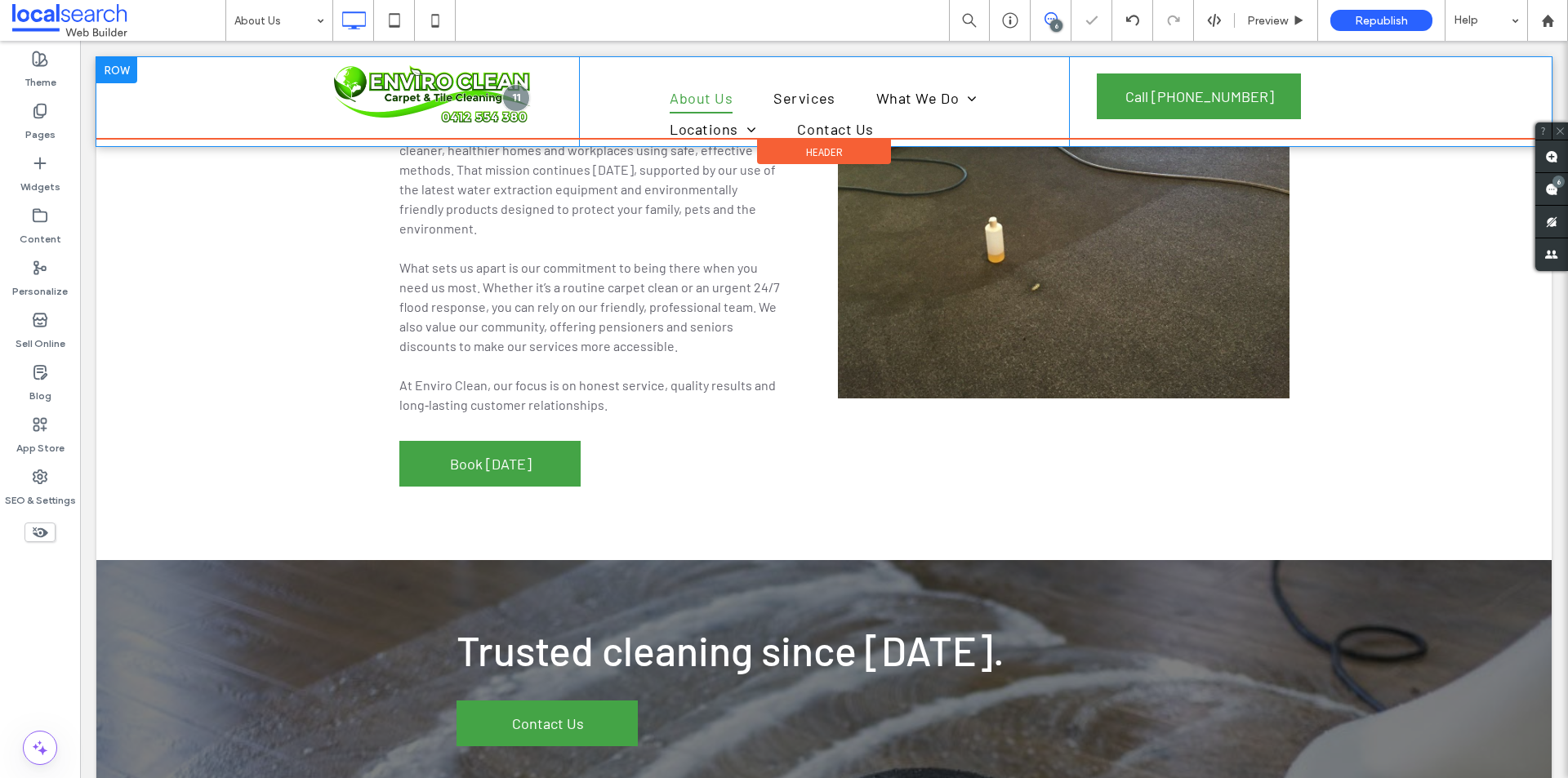
click at [241, 106] on div "Click To Paste About Us Services What We Do Carpet & Tile Cleaning Upholstery C…" at bounding box center [824, 101] width 1455 height 89
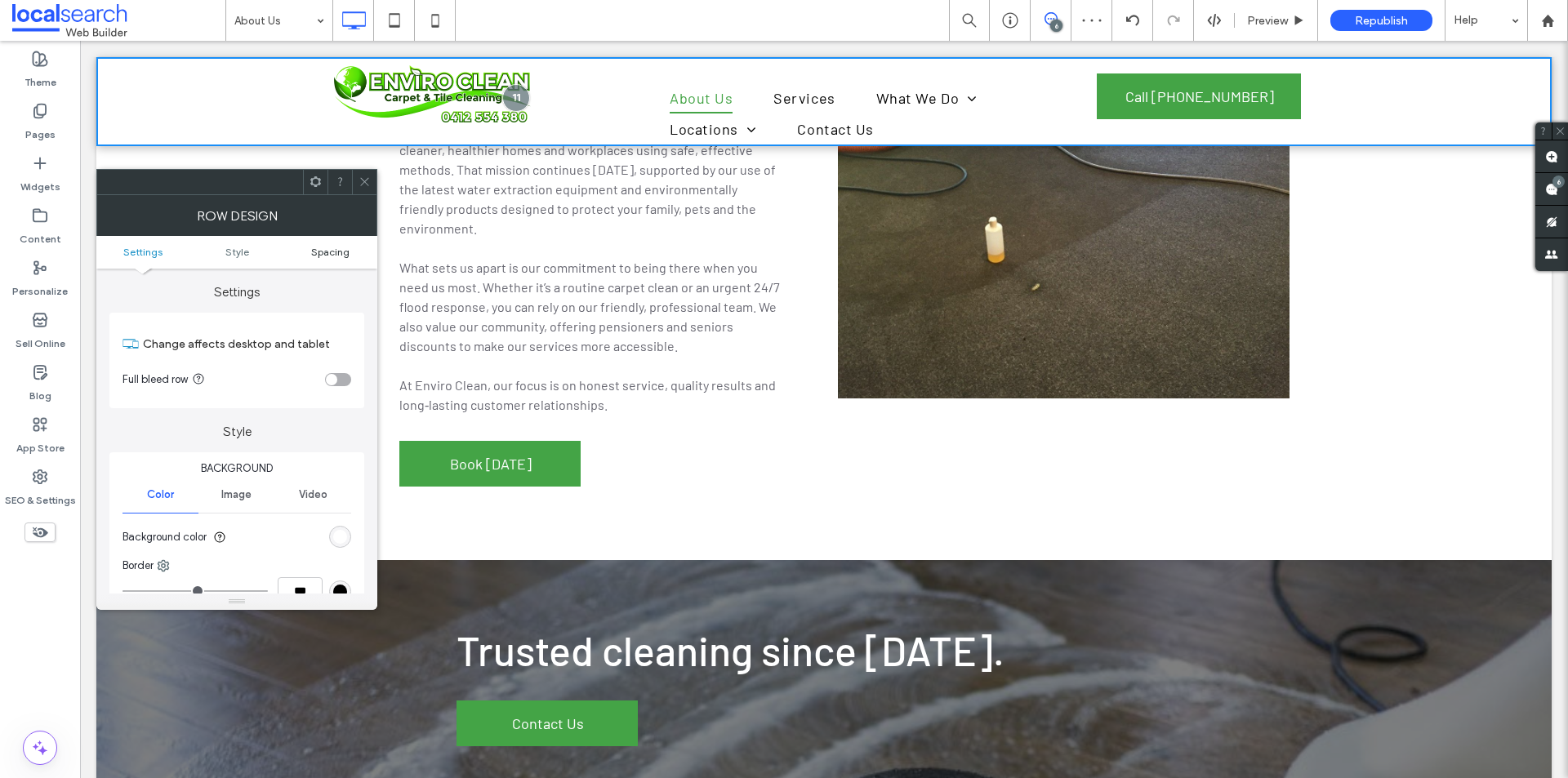
click at [325, 256] on span "Spacing" at bounding box center [330, 251] width 38 height 12
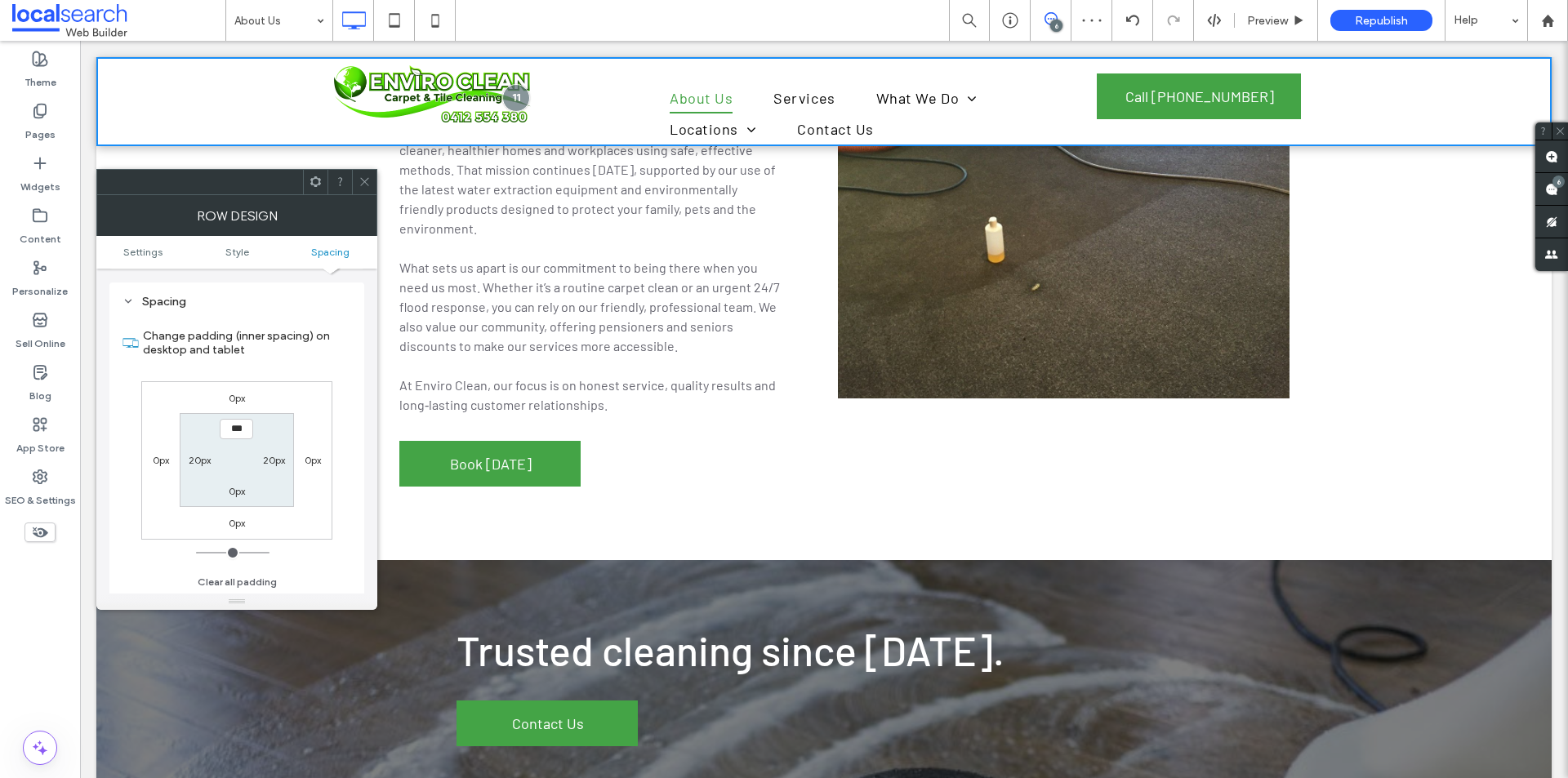
scroll to position [410, 0]
click at [201, 464] on label "20px" at bounding box center [200, 459] width 22 height 12
type input "**"
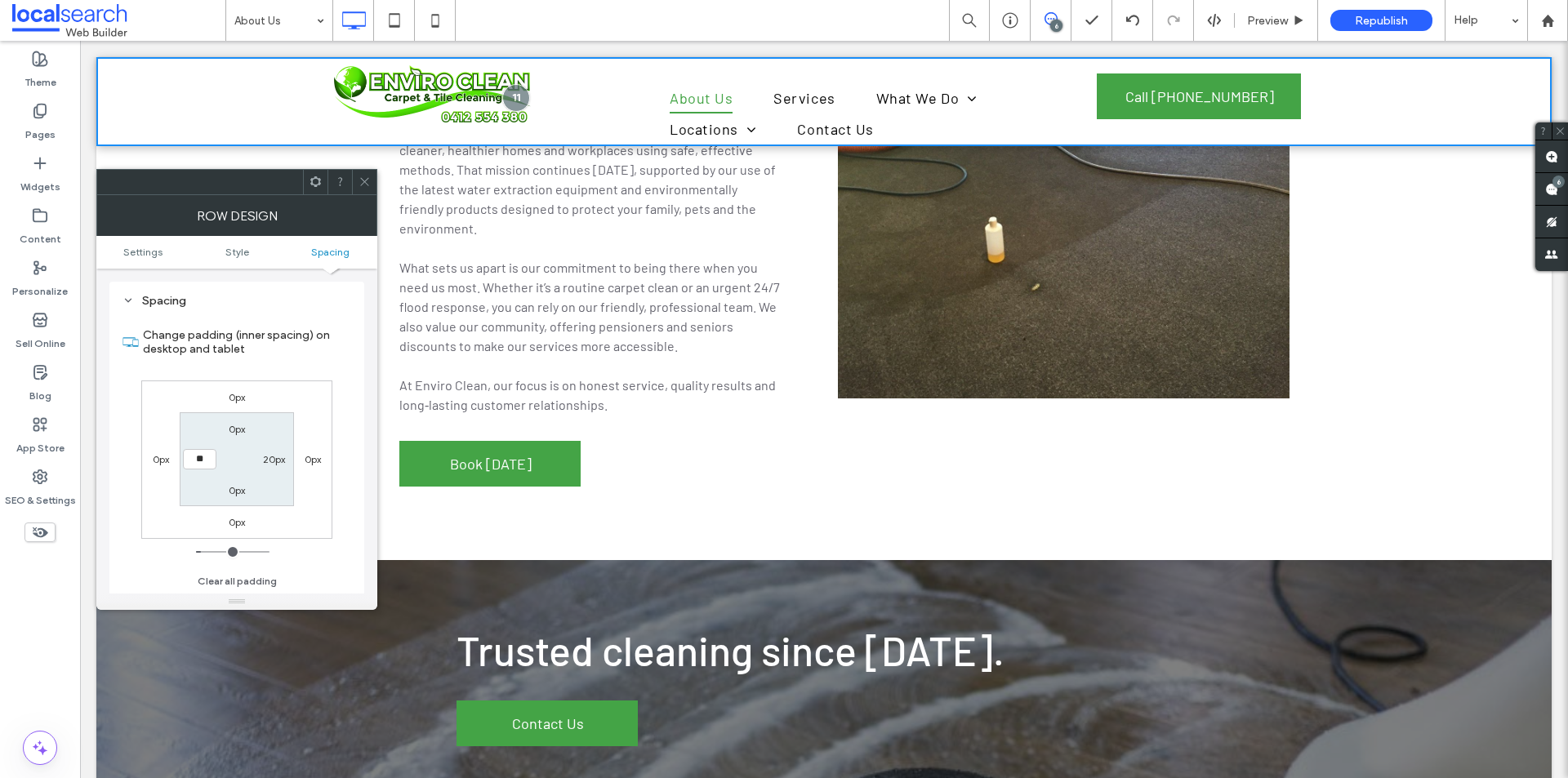
type input "****"
click at [268, 462] on label "20px" at bounding box center [273, 459] width 22 height 12
type input "**"
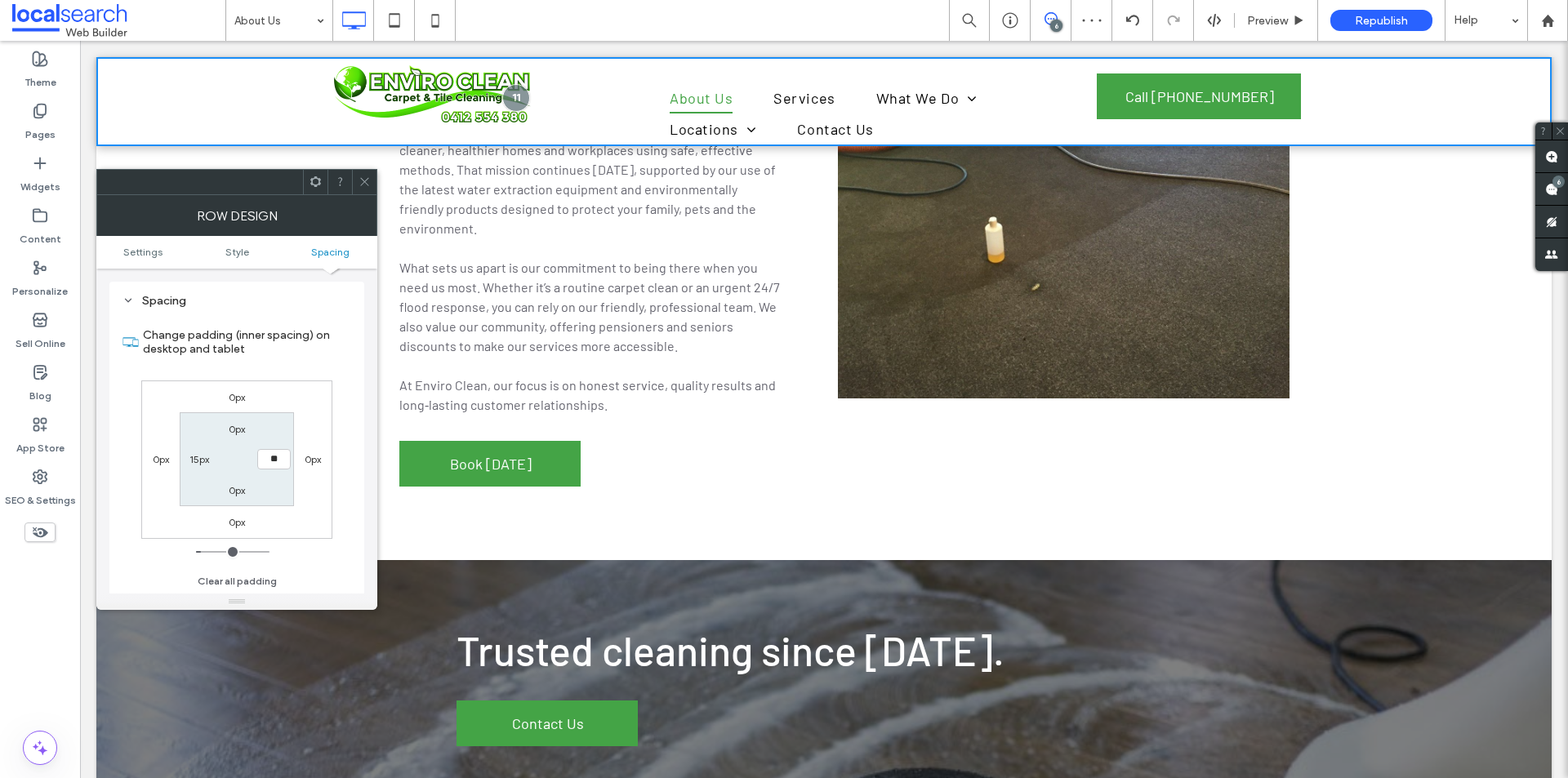
type input "****"
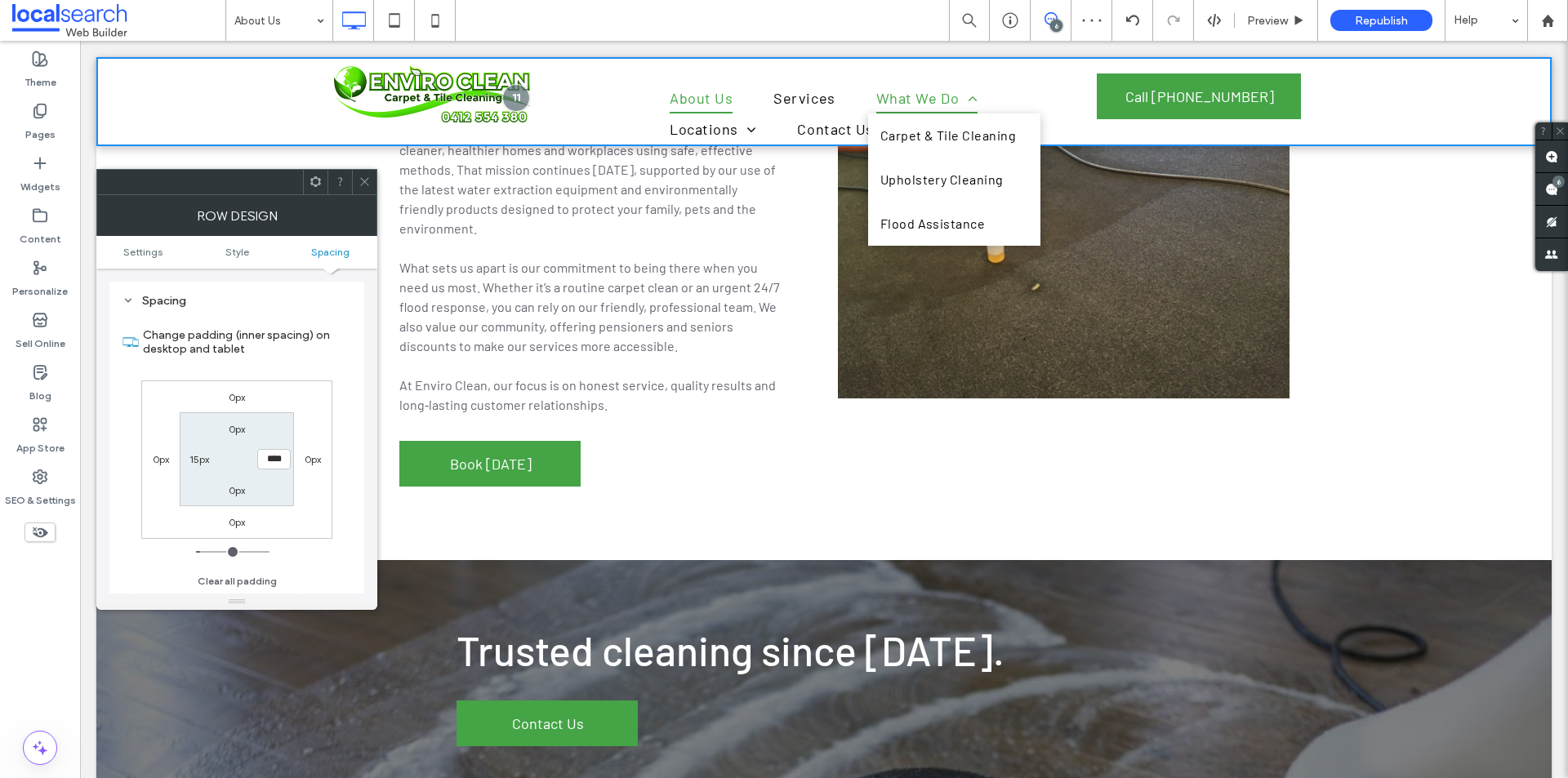
click at [937, 83] on span "What We Do" at bounding box center [927, 97] width 101 height 32
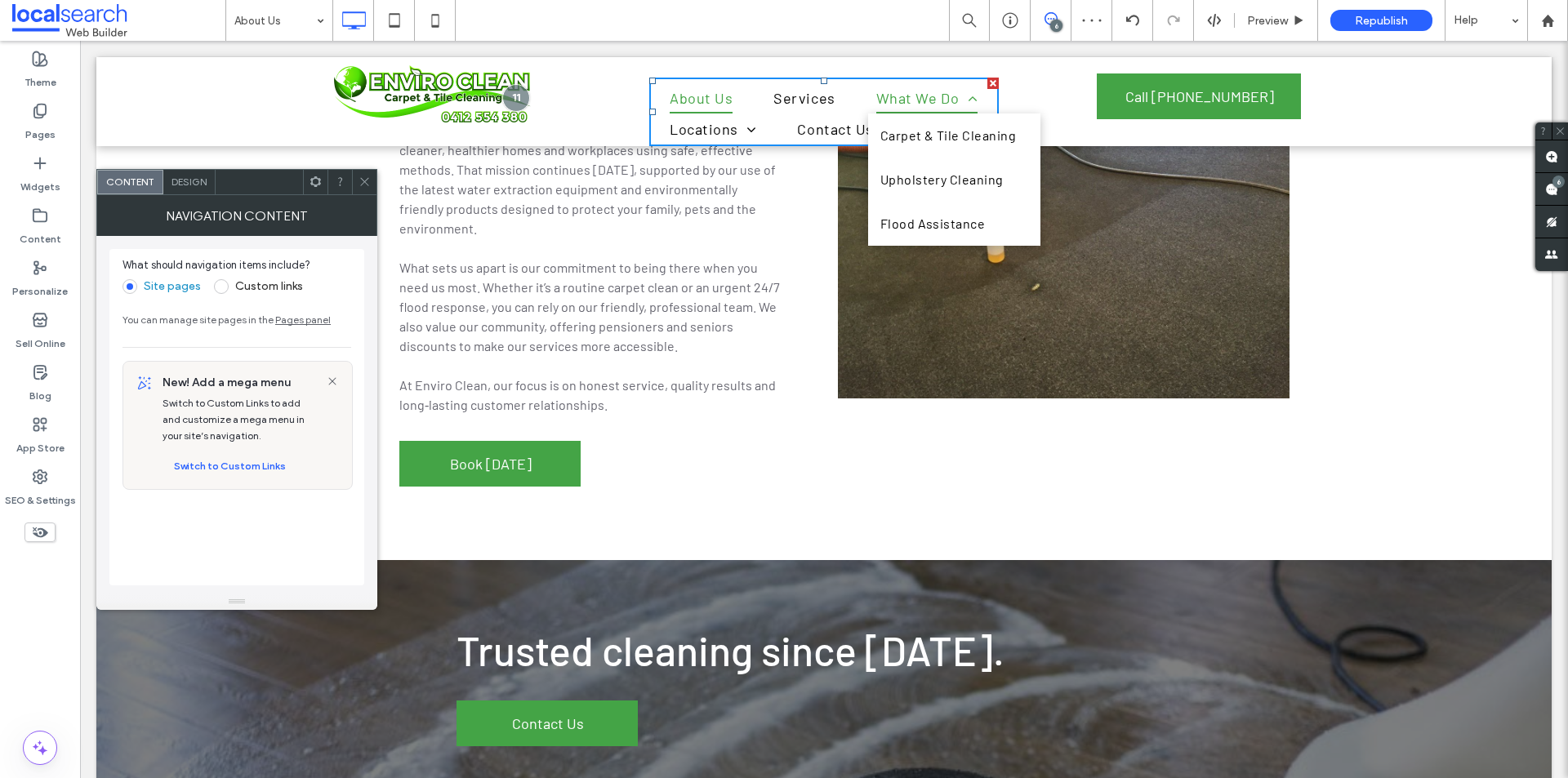
click at [968, 101] on link "What We Do" at bounding box center [926, 97] width 142 height 32
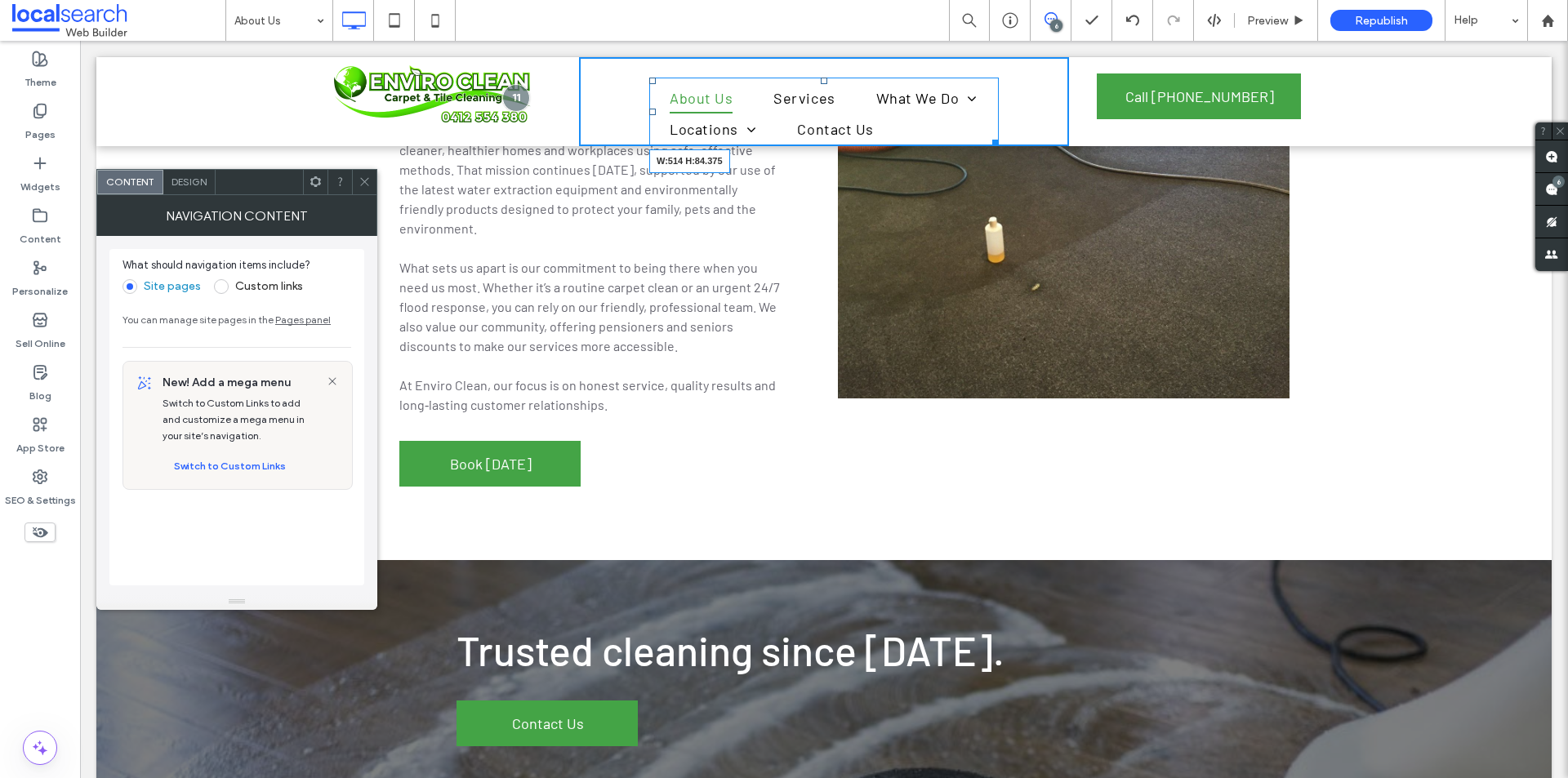
drag, startPoint x: 988, startPoint y: 144, endPoint x: 1085, endPoint y: 133, distance: 97.6
click at [1085, 133] on div "Click To Paste About Us Services What We Do Carpet & Tile Cleaning Upholstery C…" at bounding box center [824, 101] width 980 height 89
click at [607, 101] on div "About Us Services What We Do Carpet & Tile Cleaning Upholstery Cleaning Flood A…" at bounding box center [823, 101] width 490 height 89
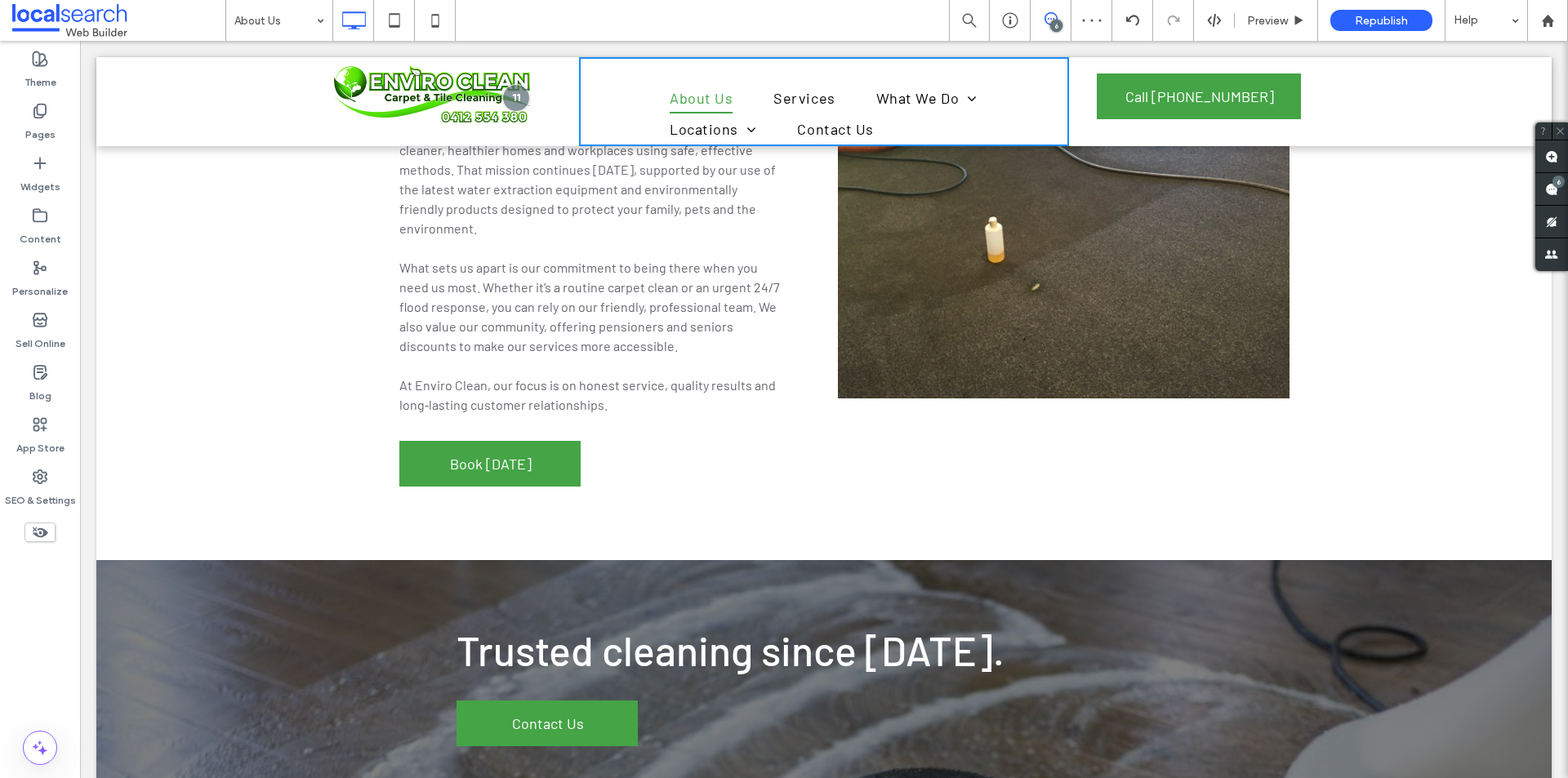
click at [627, 105] on div "About Us Services What We Do Carpet & Tile Cleaning Upholstery Cleaning Flood A…" at bounding box center [823, 101] width 490 height 89
click at [1151, 527] on div "Who We Are For more than 28 years, Enviro Clean Carpet & Tile Cleaning has been…" at bounding box center [824, 255] width 980 height 586
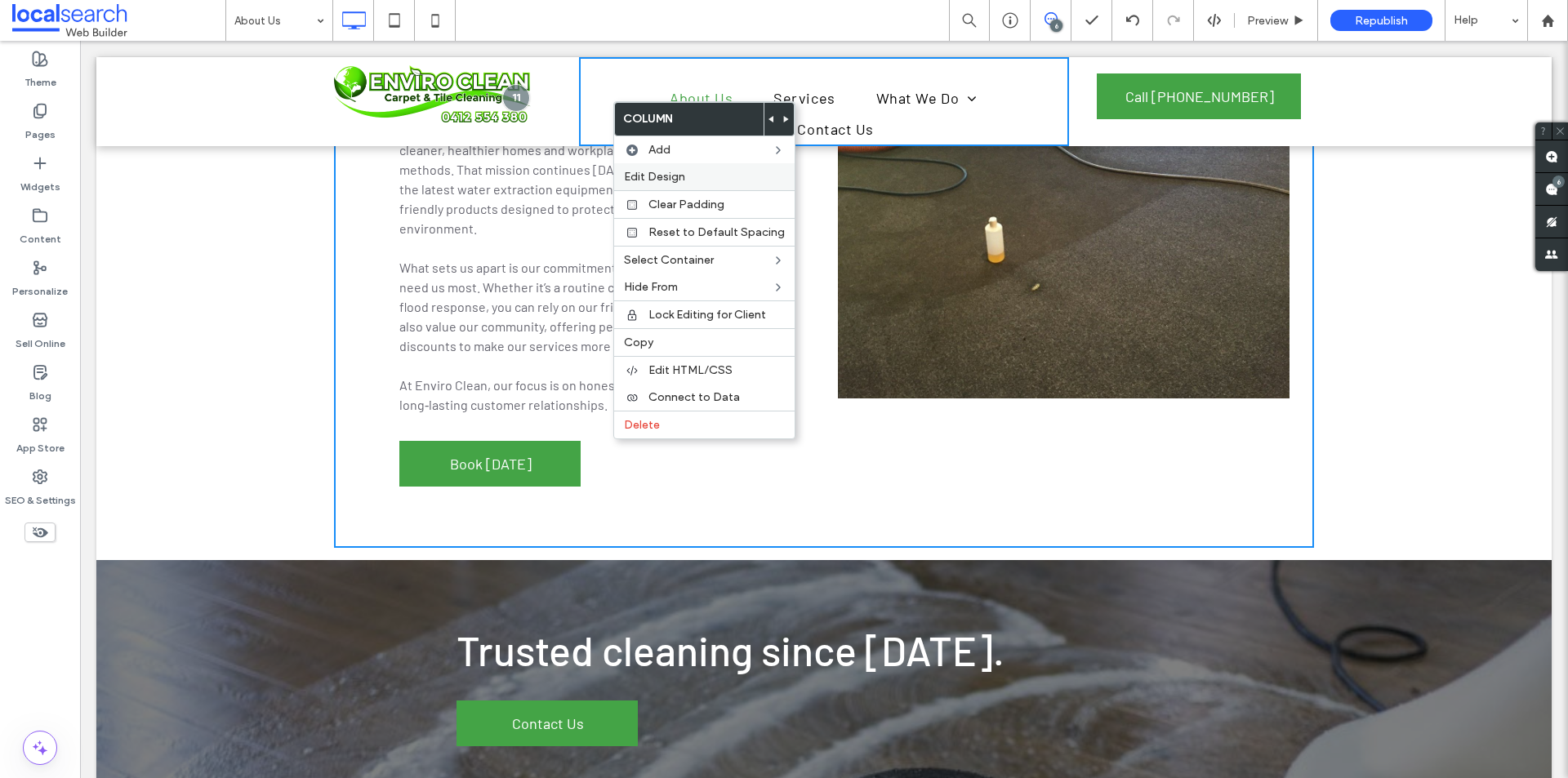
click at [678, 180] on span "Edit Design" at bounding box center [654, 177] width 61 height 14
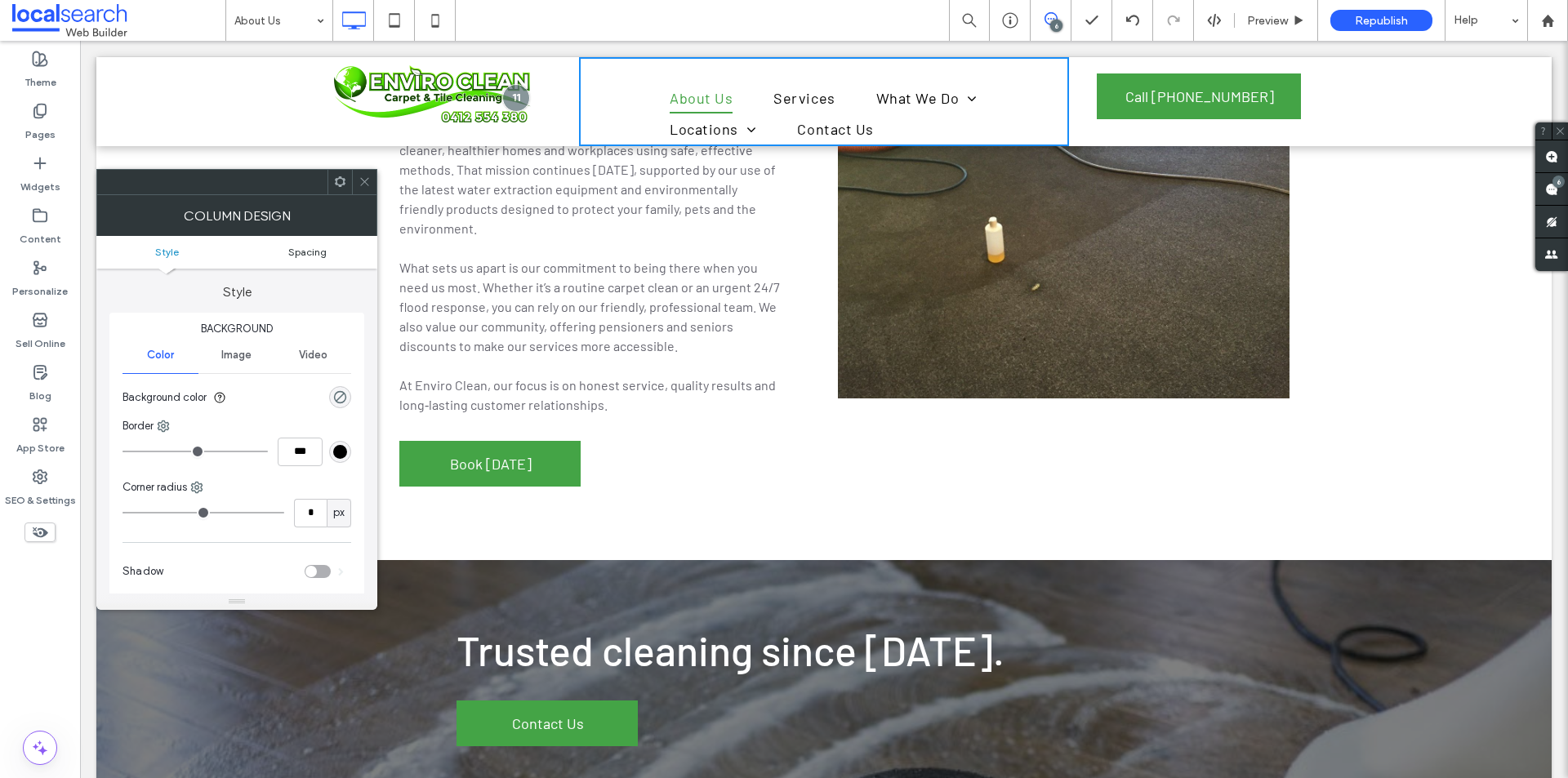
click at [301, 250] on span "Spacing" at bounding box center [307, 251] width 38 height 12
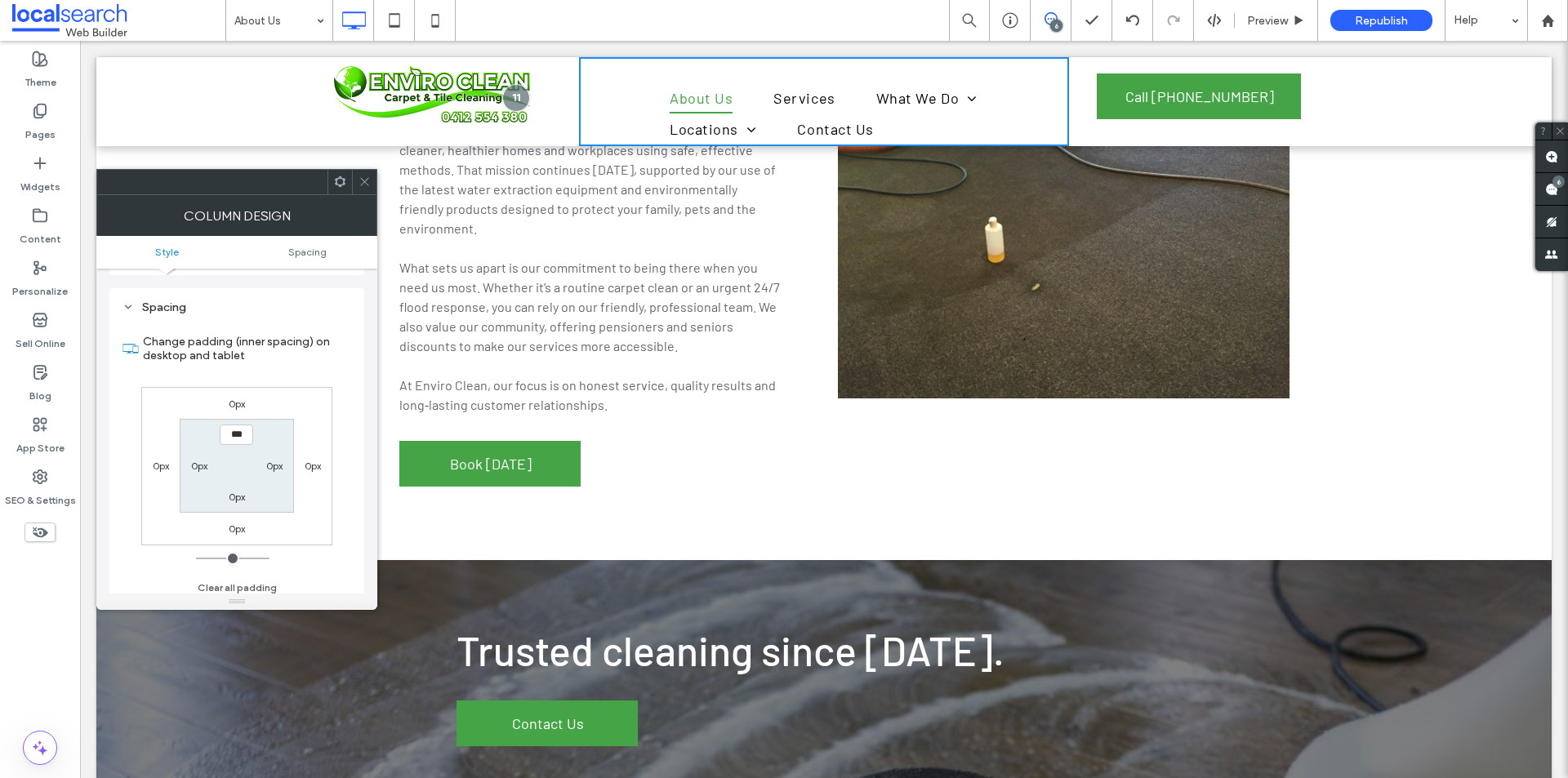
scroll to position [331, 0]
click at [354, 190] on div at bounding box center [365, 182] width 25 height 25
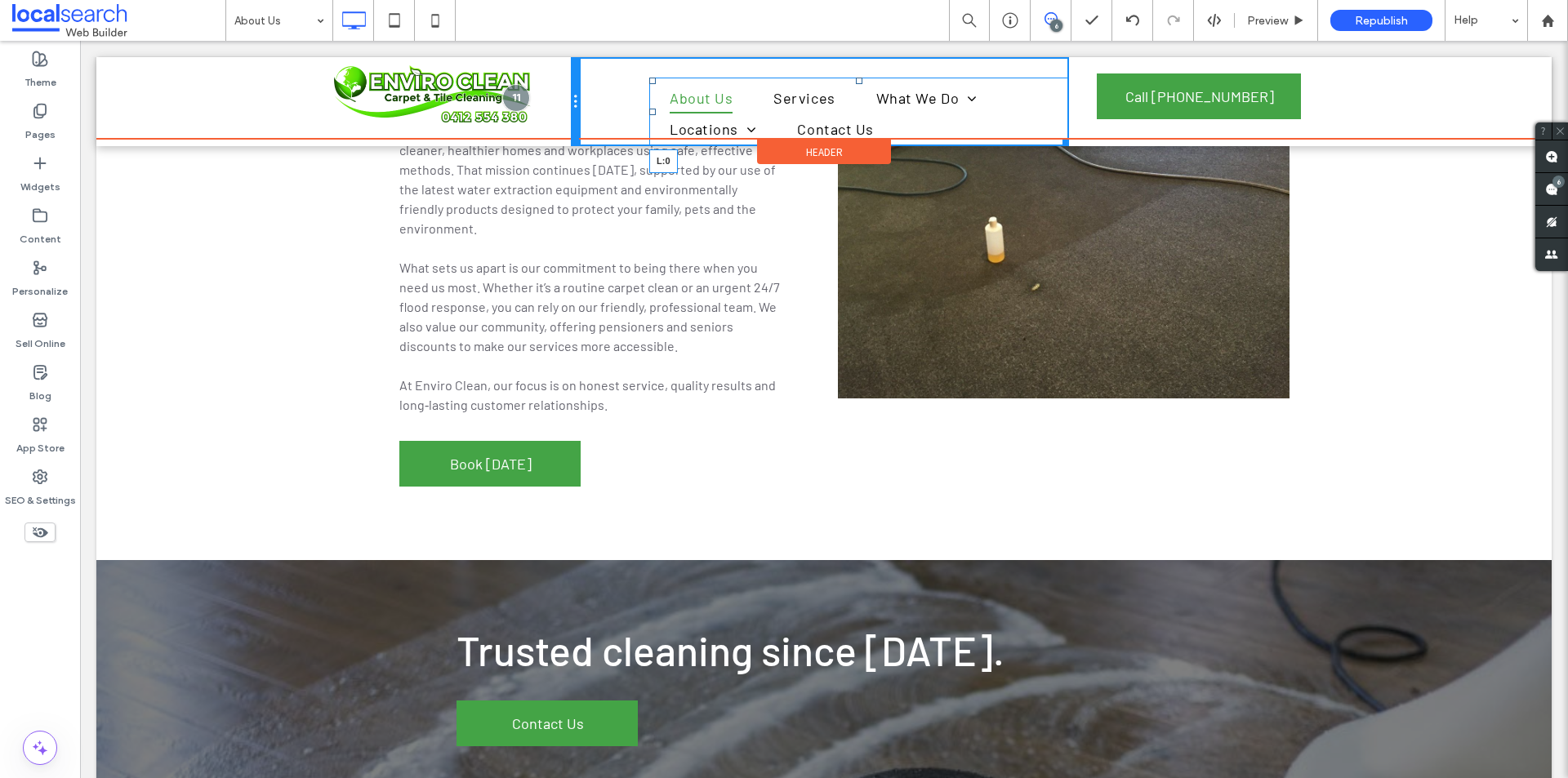
drag, startPoint x: 646, startPoint y: 115, endPoint x: 568, endPoint y: 113, distance: 78.0
click at [568, 113] on div "Click To Paste About Us Services What We Do Carpet & Tile Cleaning Upholstery C…" at bounding box center [824, 101] width 980 height 89
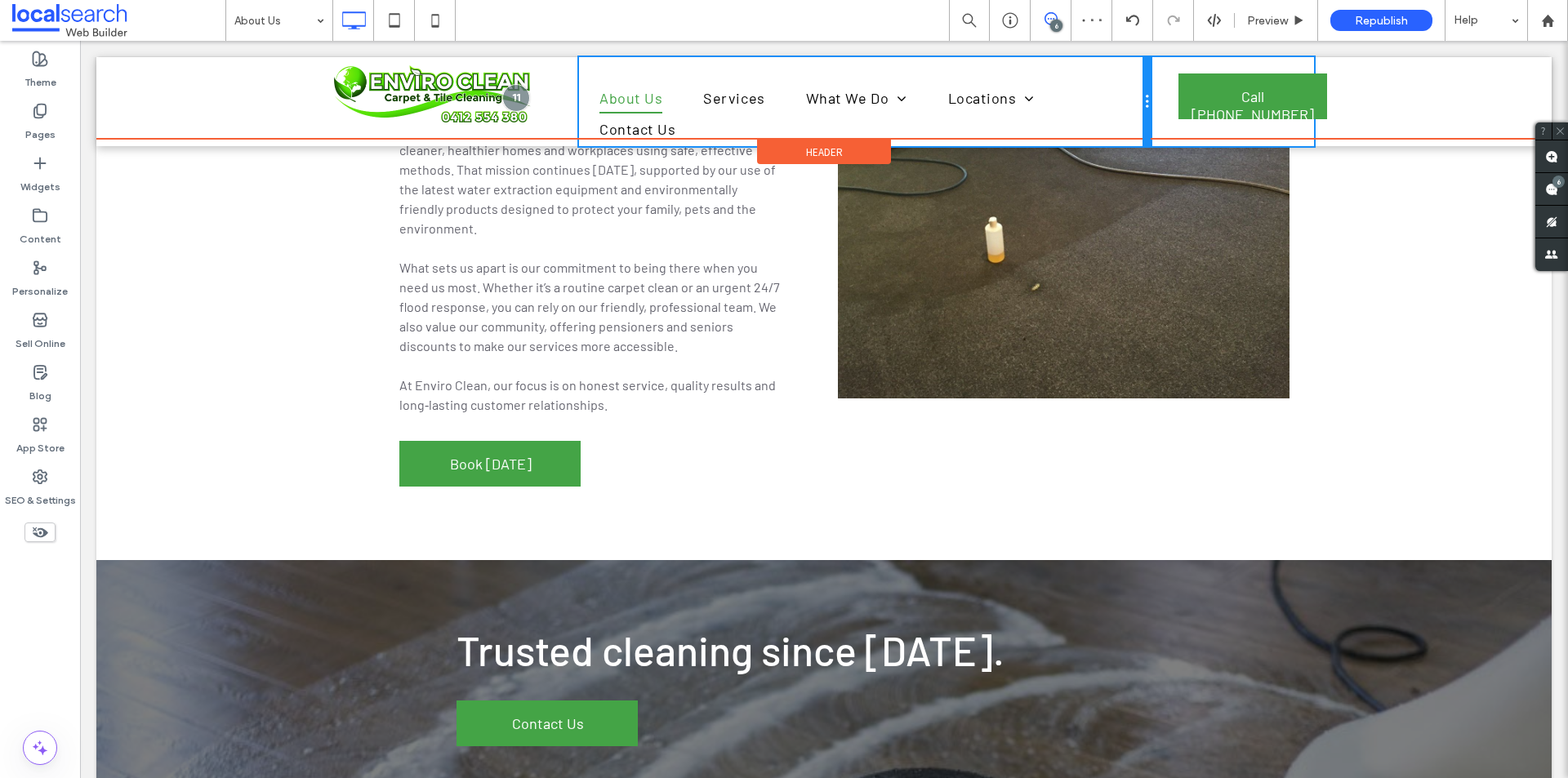
drag, startPoint x: 1058, startPoint y: 109, endPoint x: 1192, endPoint y: 144, distance: 138.5
click at [1115, 104] on div "About Us Services What We Do Carpet & Tile Cleaning Upholstery Cleaning Flood A…" at bounding box center [864, 101] width 572 height 89
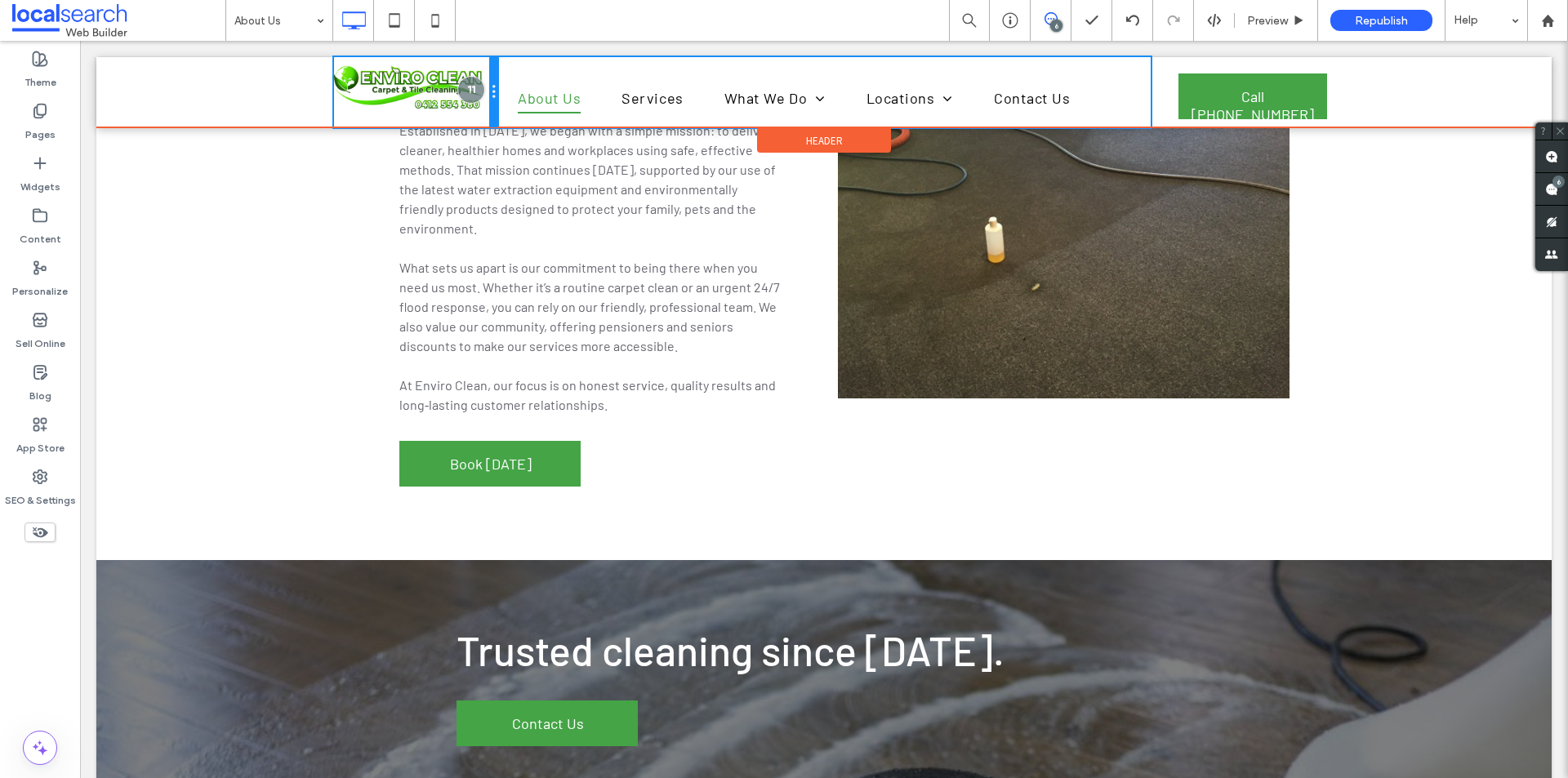
drag, startPoint x: 568, startPoint y: 113, endPoint x: 495, endPoint y: 104, distance: 73.6
click at [495, 104] on div "Click To Paste About Us Services What We Do Carpet & Tile Cleaning Upholstery C…" at bounding box center [824, 93] width 980 height 71
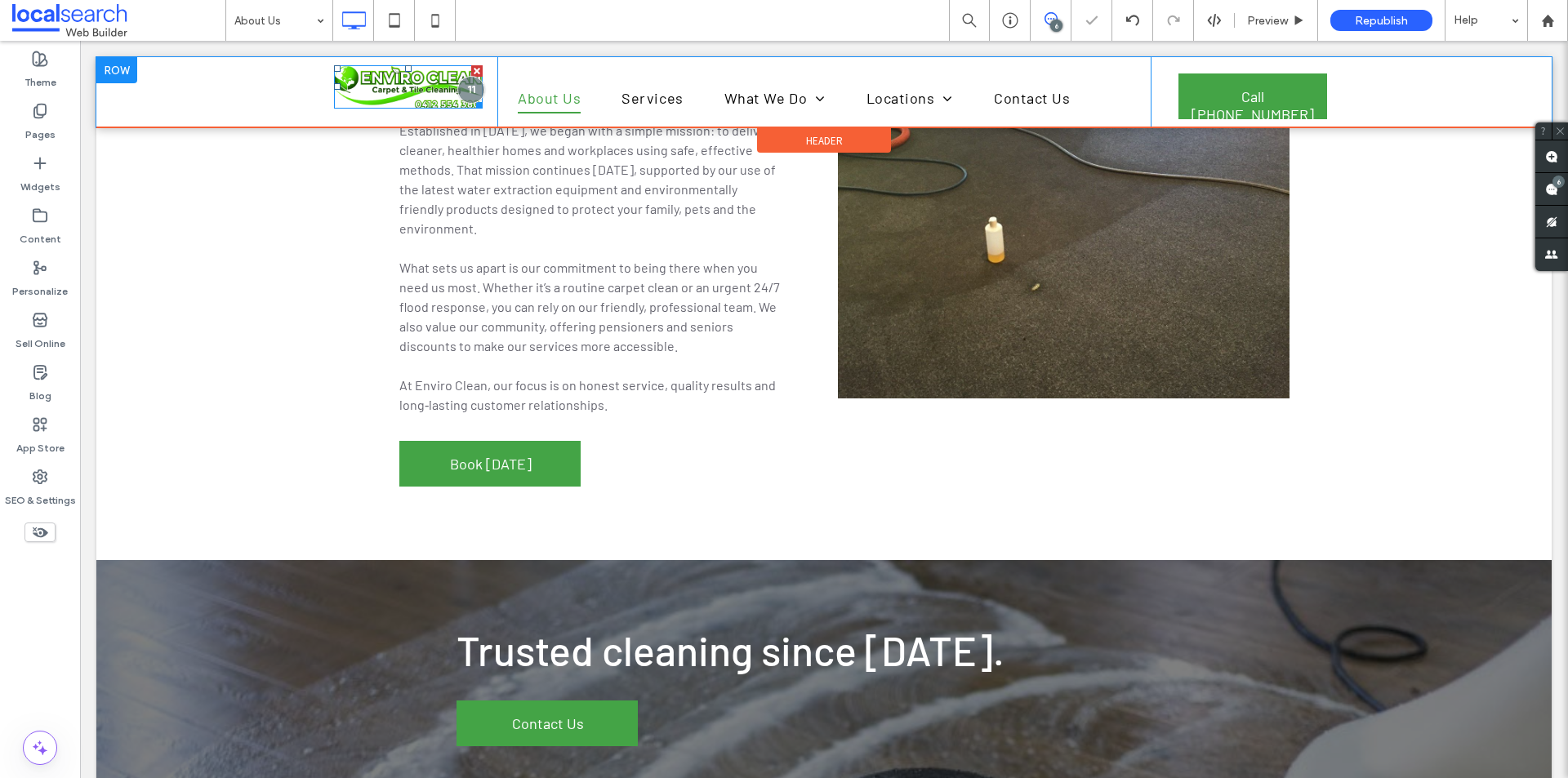
drag, startPoint x: 331, startPoint y: 91, endPoint x: 315, endPoint y: 94, distance: 16.3
click at [334, 91] on img at bounding box center [409, 86] width 149 height 43
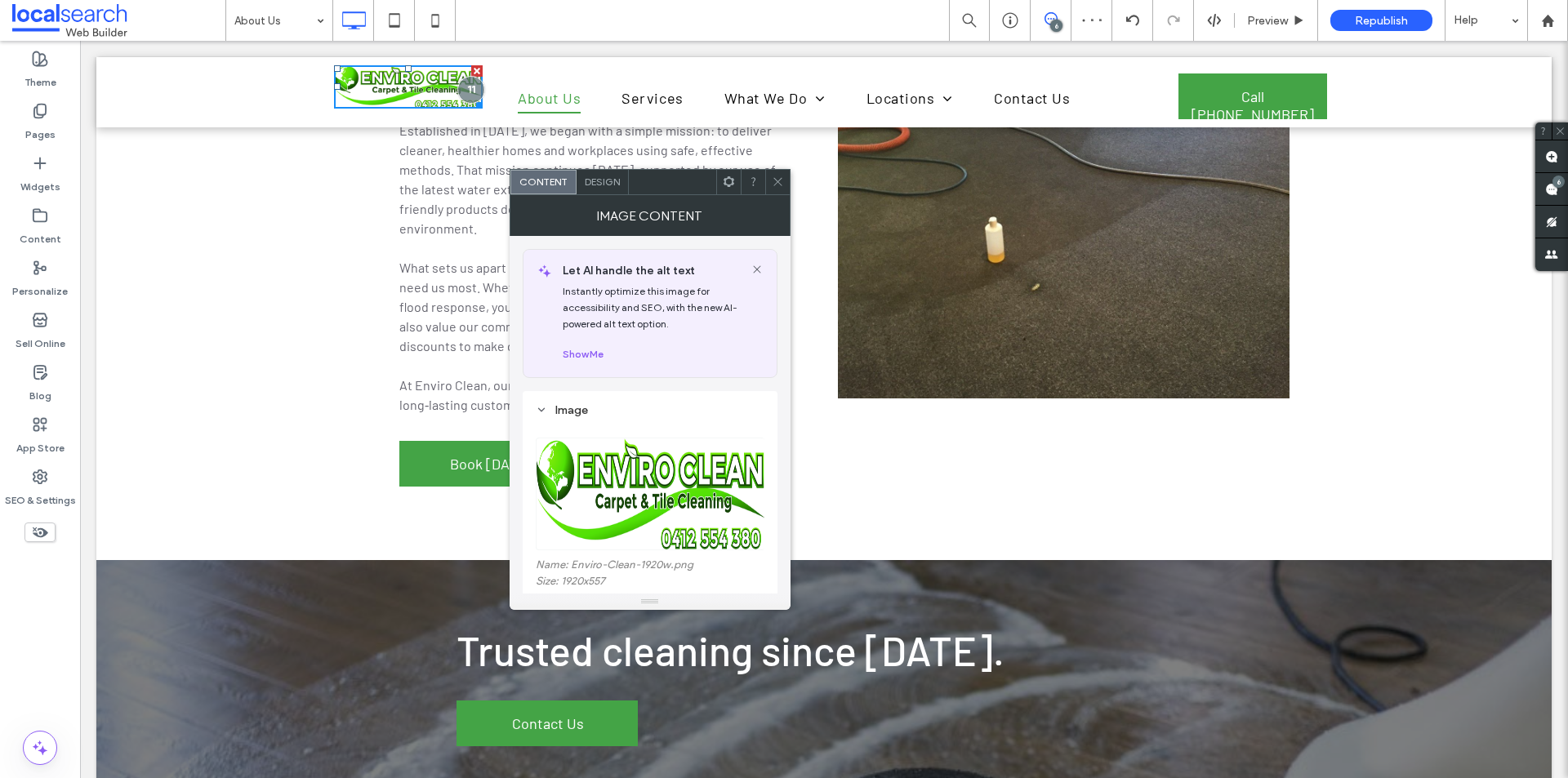
click at [306, 123] on div "Click To Paste About Us Services What We Do Carpet & Tile Cleaning Upholstery C…" at bounding box center [824, 93] width 1455 height 71
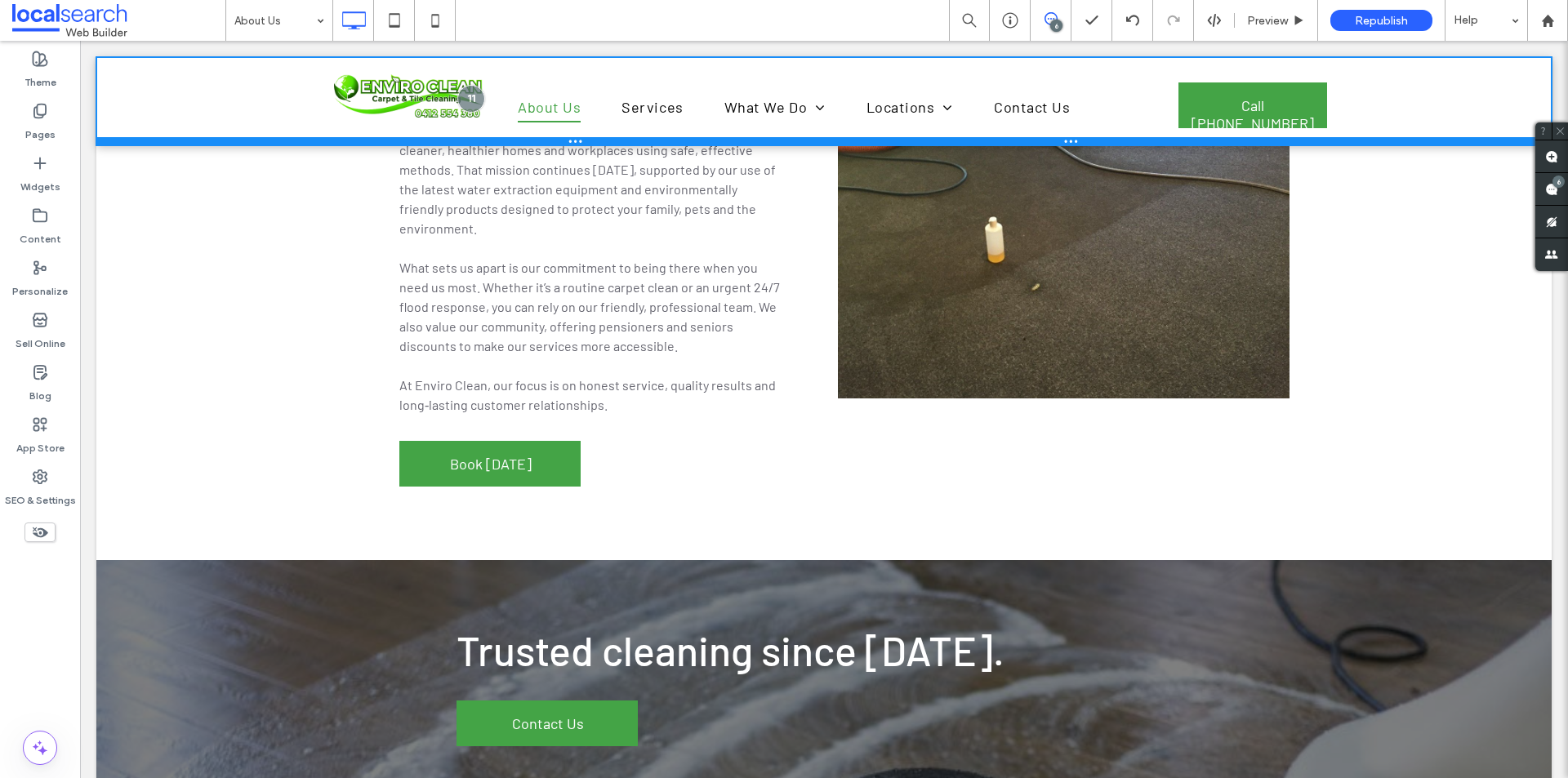
drag, startPoint x: 326, startPoint y: 122, endPoint x: 330, endPoint y: 140, distance: 18.4
click at [330, 140] on div at bounding box center [824, 141] width 1455 height 9
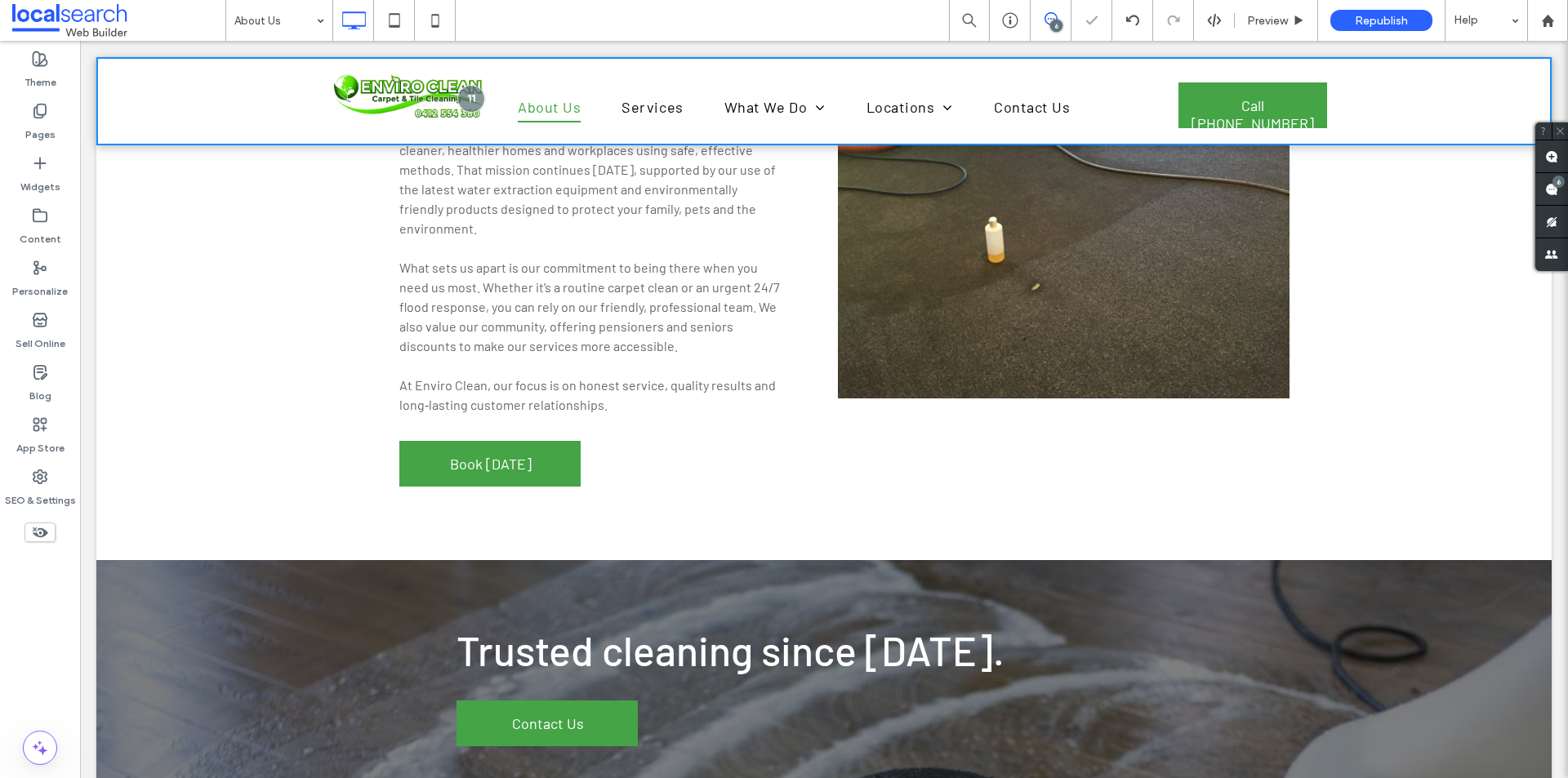
click at [255, 100] on div "Click To Paste About Us Services What We Do Carpet & Tile Cleaning Upholstery C…" at bounding box center [824, 101] width 1455 height 88
click at [364, 116] on img at bounding box center [409, 95] width 149 height 43
click at [443, 116] on img at bounding box center [409, 95] width 149 height 43
click at [622, 116] on span "Services" at bounding box center [652, 107] width 61 height 32
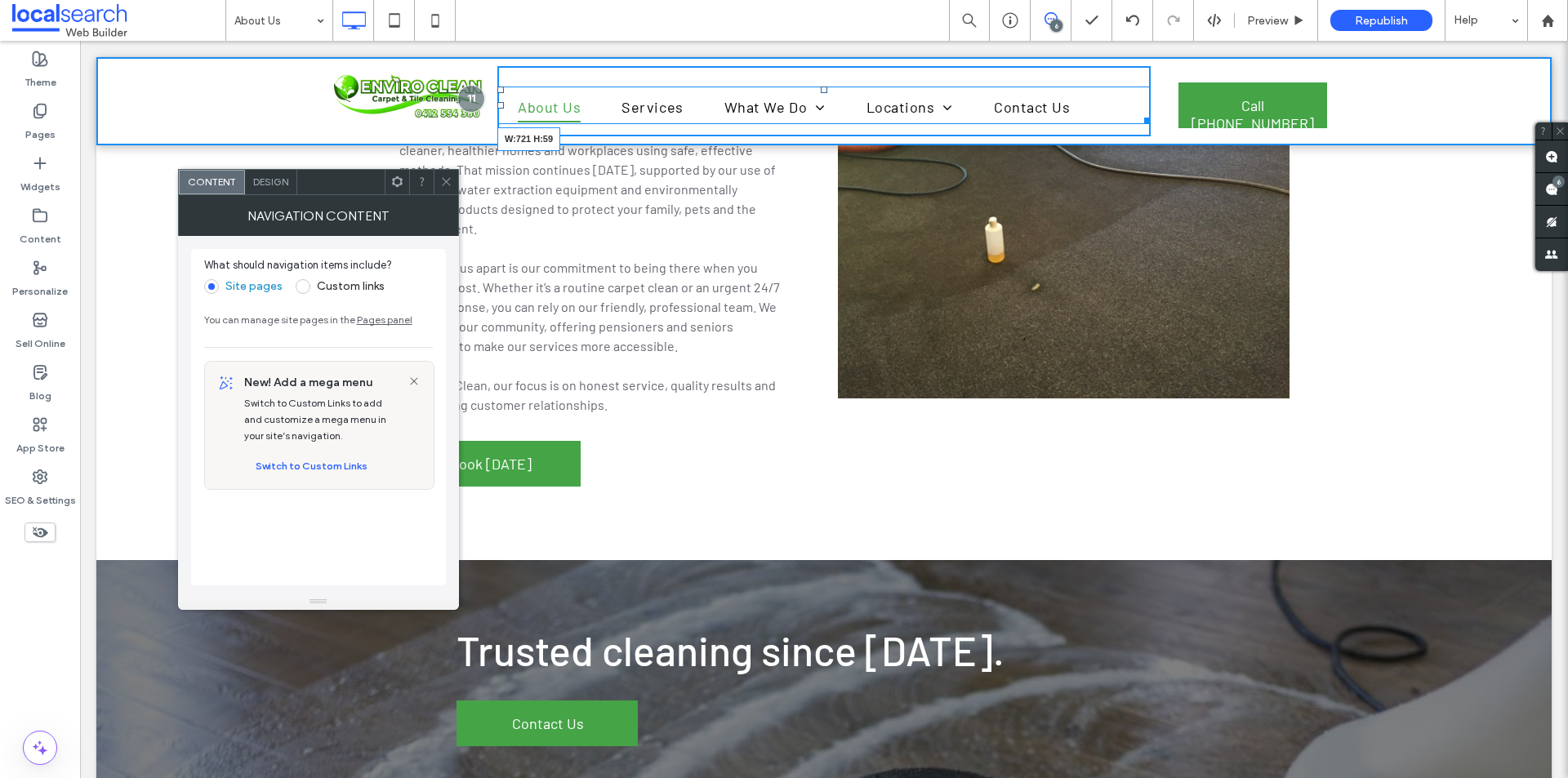
drag, startPoint x: 1143, startPoint y: 116, endPoint x: 1078, endPoint y: 120, distance: 65.1
click at [1078, 120] on nav "About Us Services What We Do Carpet & Tile Cleaning Upholstery Cleaning Flood A…" at bounding box center [824, 105] width 653 height 37
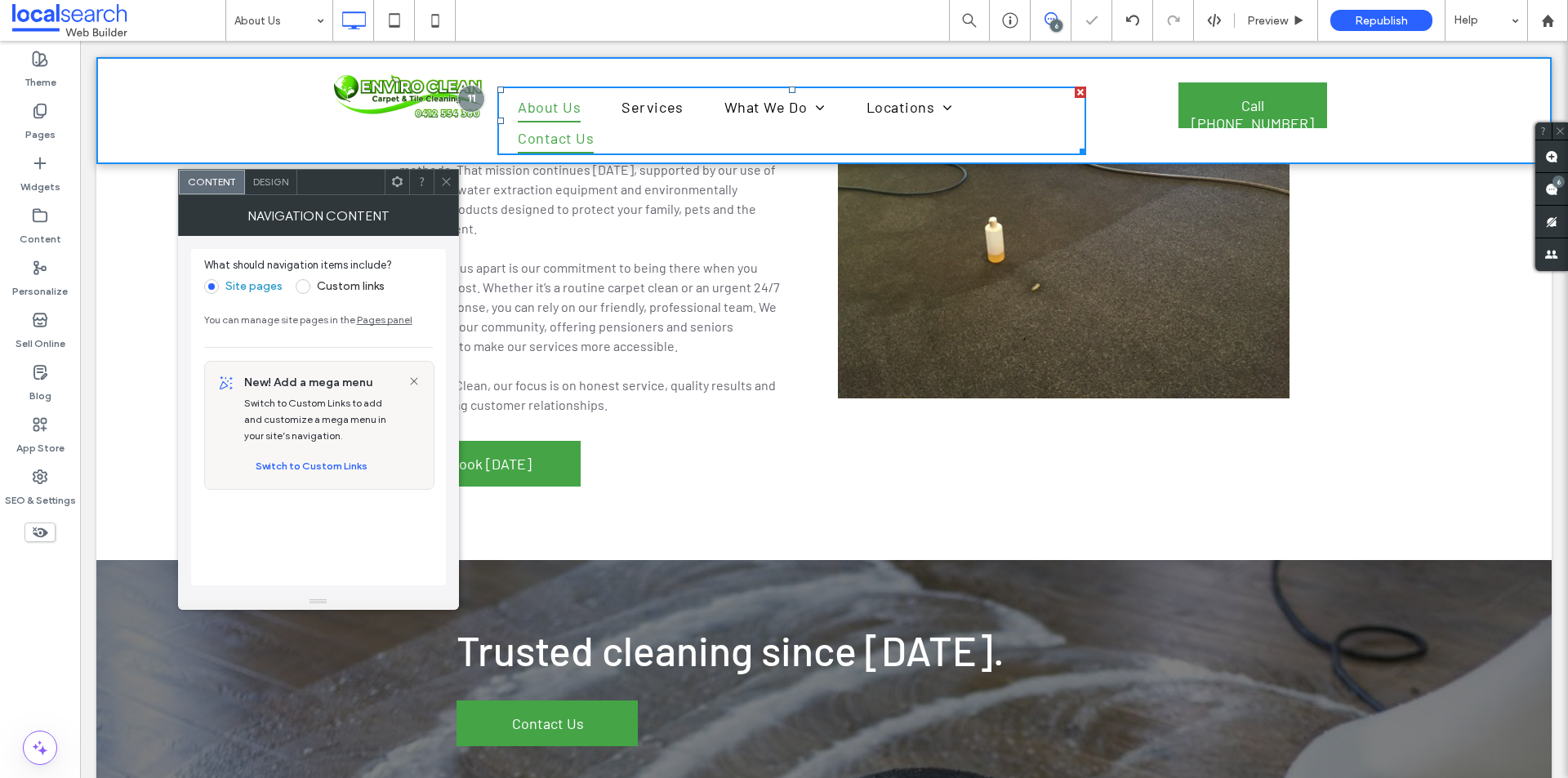
click at [614, 122] on link "Contact Us" at bounding box center [556, 137] width 117 height 32
click at [1104, 102] on div "About Us Services What We Do Carpet & Tile Cleaning Upholstery Cleaning Flood A…" at bounding box center [824, 110] width 653 height 89
click at [1117, 114] on div "About Us Services What We Do Carpet & Tile Cleaning Upholstery Cleaning Flood A…" at bounding box center [824, 110] width 653 height 89
click at [973, 66] on div "About Us Services What We Do Carpet & Tile Cleaning Upholstery Cleaning Flood A…" at bounding box center [824, 110] width 653 height 89
drag, startPoint x: 893, startPoint y: 492, endPoint x: 849, endPoint y: 465, distance: 51.6
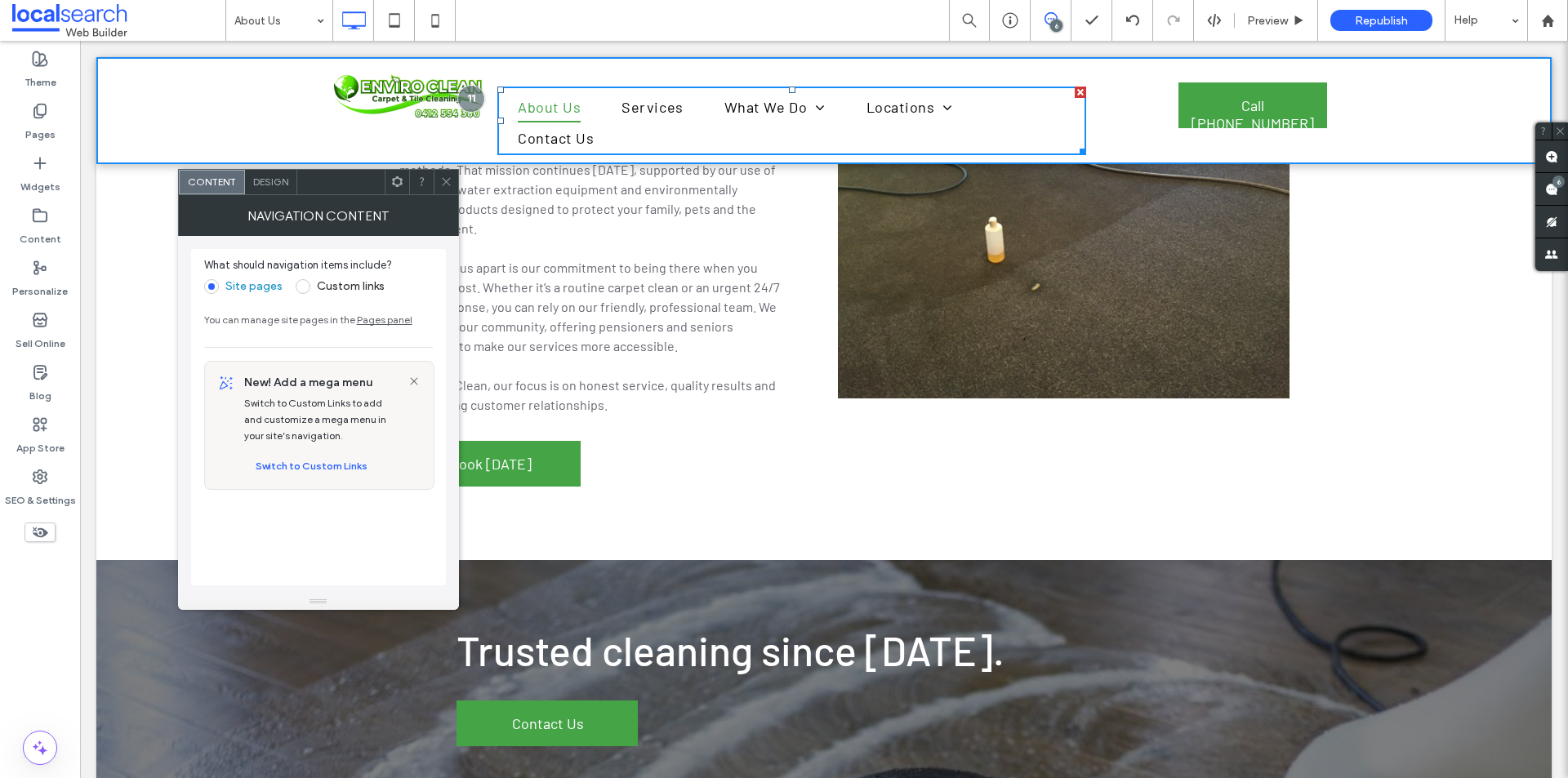
click at [891, 493] on div "Who We Are For more than 28 years, Enviro Clean Carpet & Tile Cleaning has been…" at bounding box center [824, 255] width 980 height 586
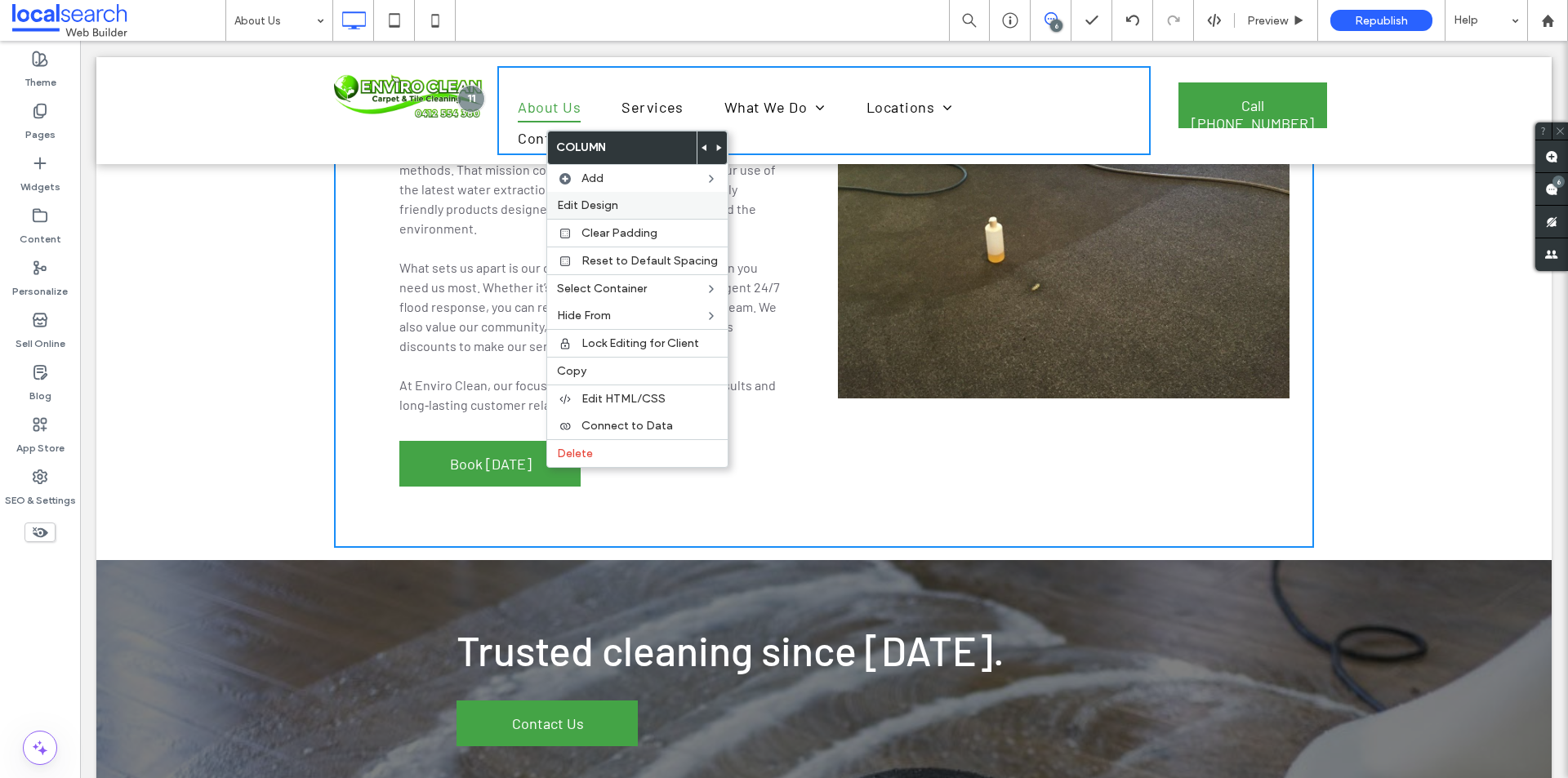
click at [646, 200] on label "Edit Design" at bounding box center [637, 205] width 160 height 14
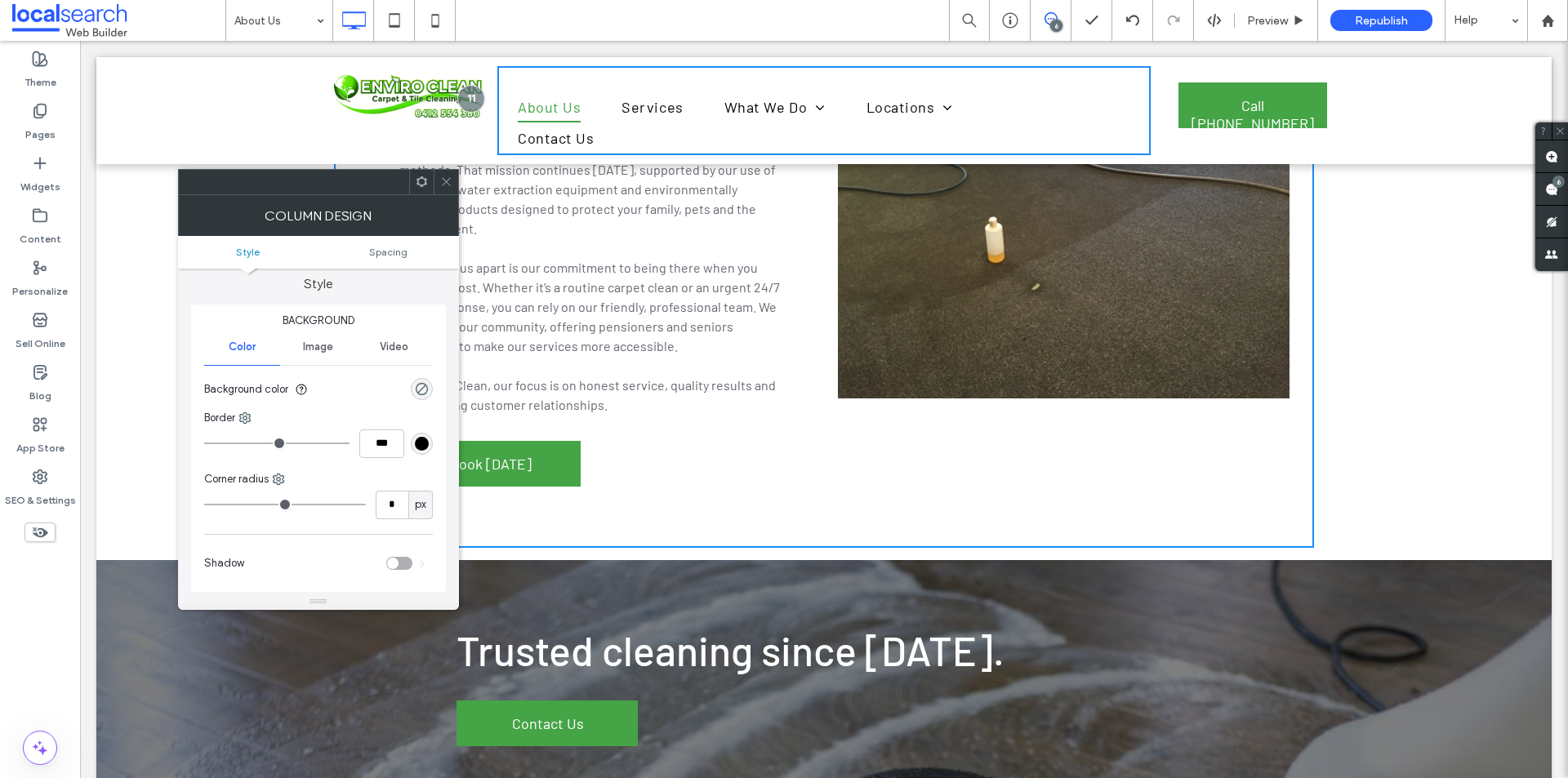
scroll to position [0, 0]
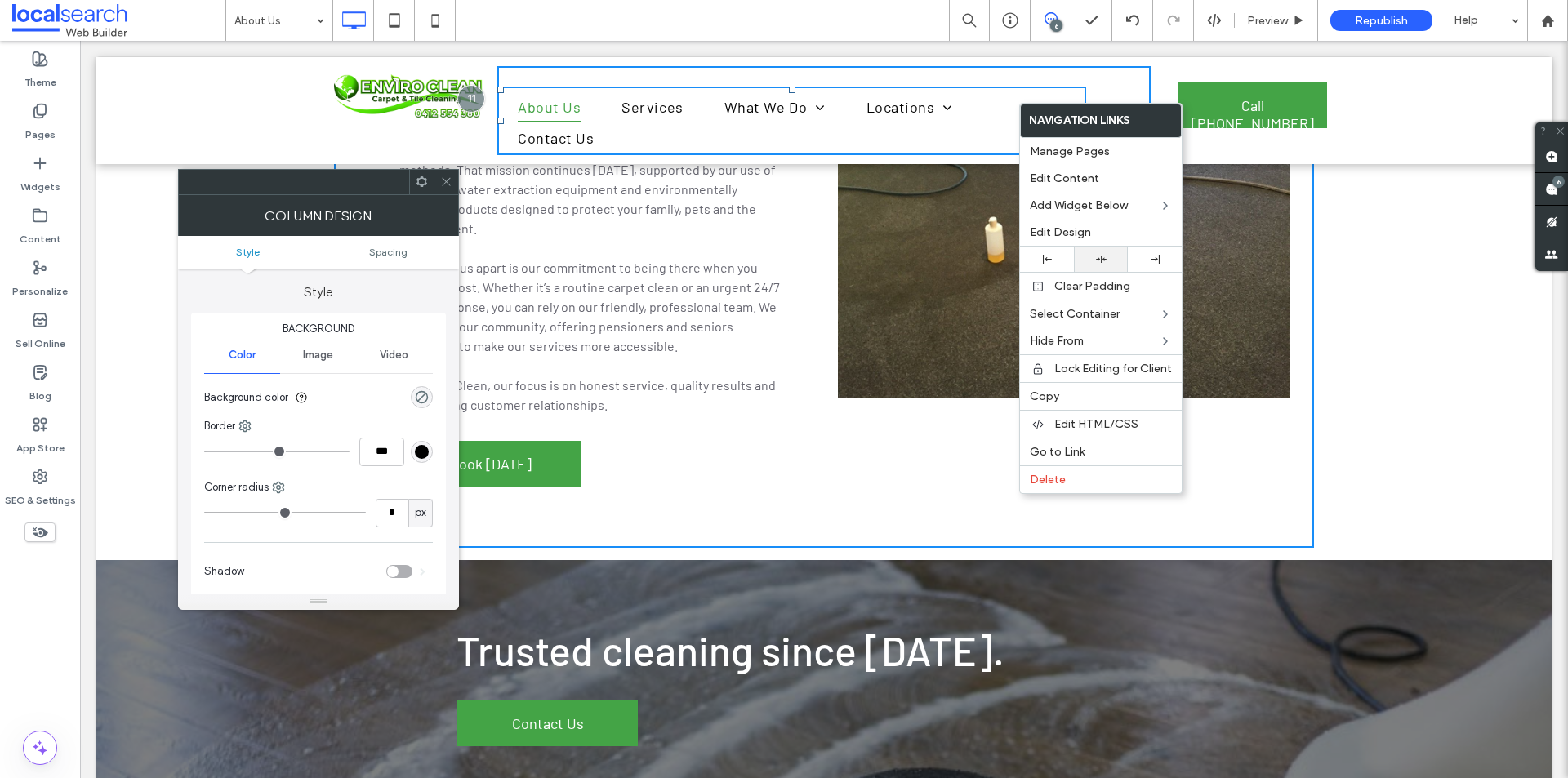
click at [1098, 256] on icon at bounding box center [1101, 259] width 11 height 11
click at [1375, 93] on div "Click To Paste About Us Services What We Do Carpet & Tile Cleaning Upholstery C…" at bounding box center [824, 111] width 1455 height 107
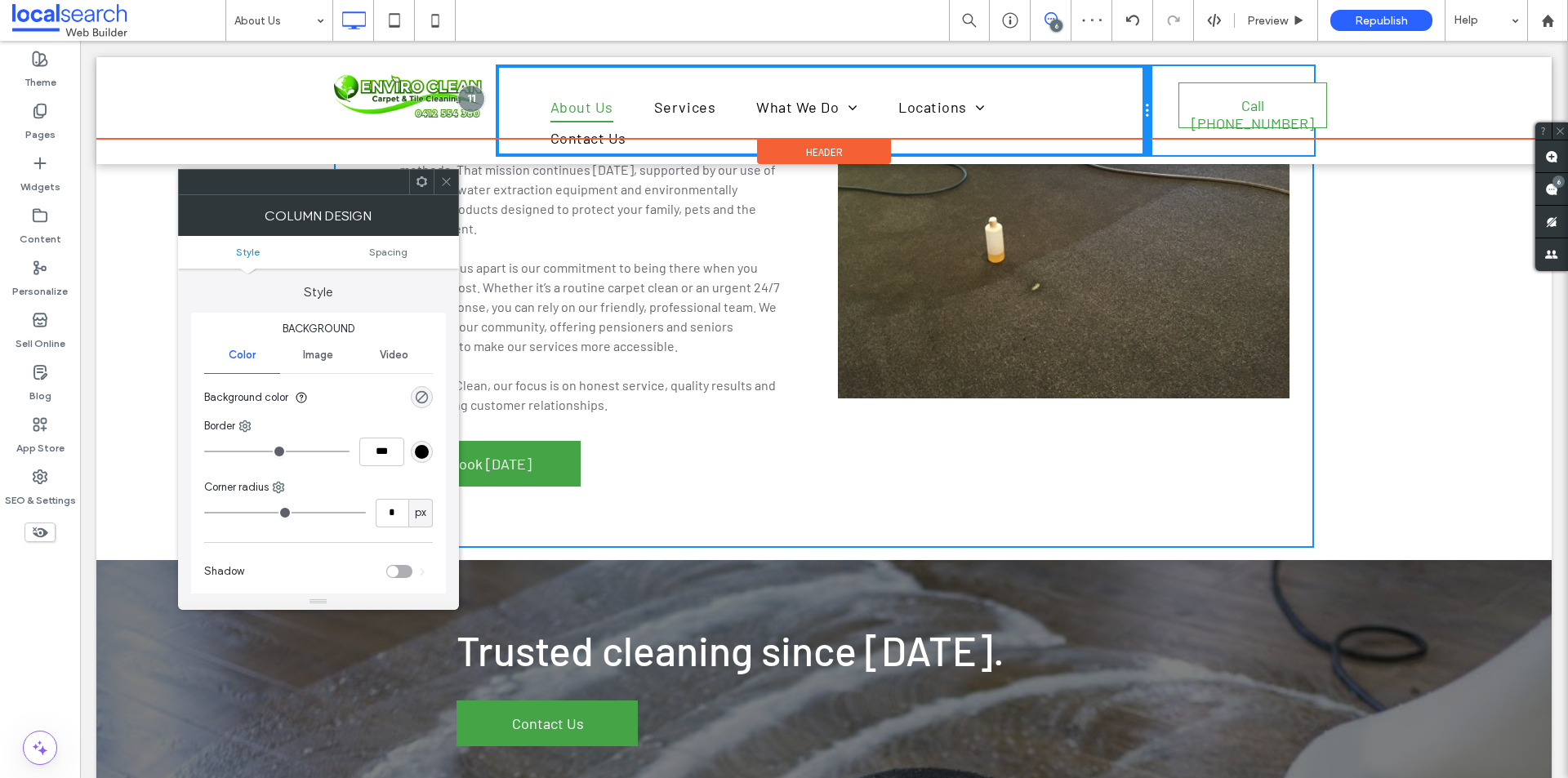
drag, startPoint x: 1141, startPoint y: 109, endPoint x: 1177, endPoint y: 110, distance: 36.0
click at [1177, 110] on div "Click To Paste About Us Services What We Do Carpet & Tile Cleaning Upholstery C…" at bounding box center [824, 110] width 980 height 89
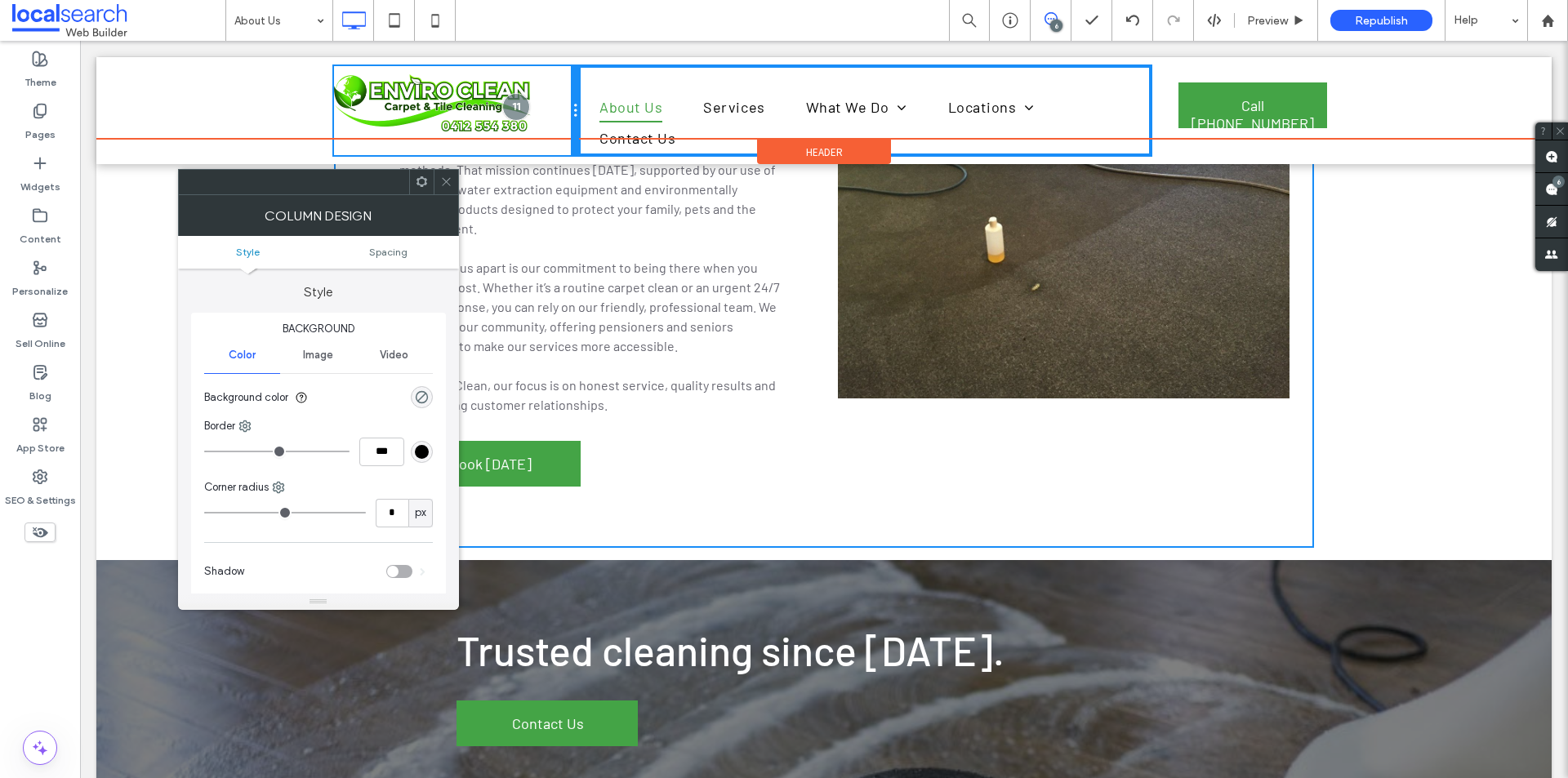
drag, startPoint x: 489, startPoint y: 113, endPoint x: 550, endPoint y: 116, distance: 61.1
click at [550, 116] on div "Click To Paste" at bounding box center [456, 110] width 245 height 89
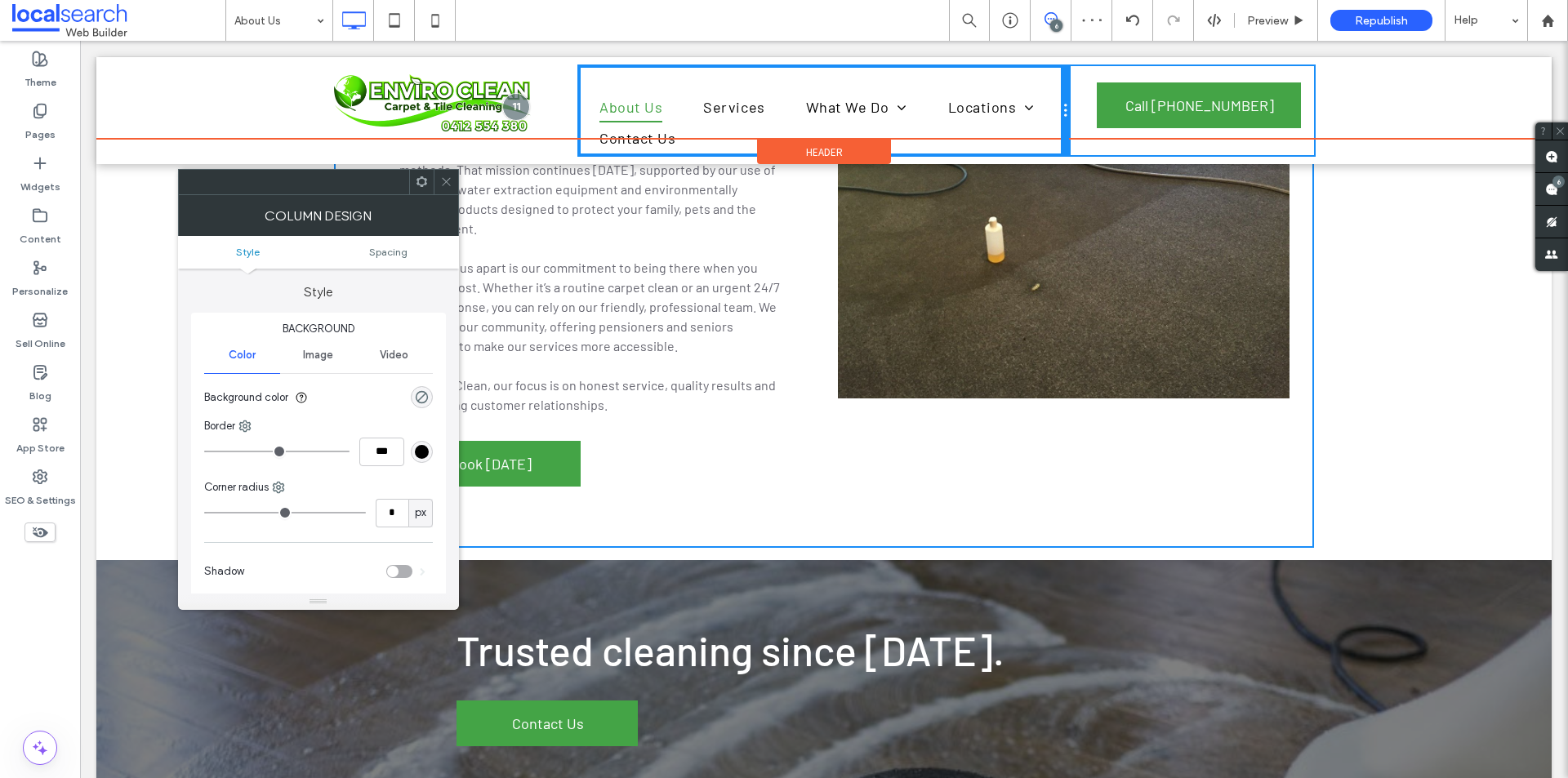
drag, startPoint x: 1141, startPoint y: 119, endPoint x: 1079, endPoint y: 119, distance: 62.0
click at [1079, 119] on div "Click To Paste About Us Services What We Do Carpet & Tile Cleaning Upholstery C…" at bounding box center [824, 110] width 980 height 89
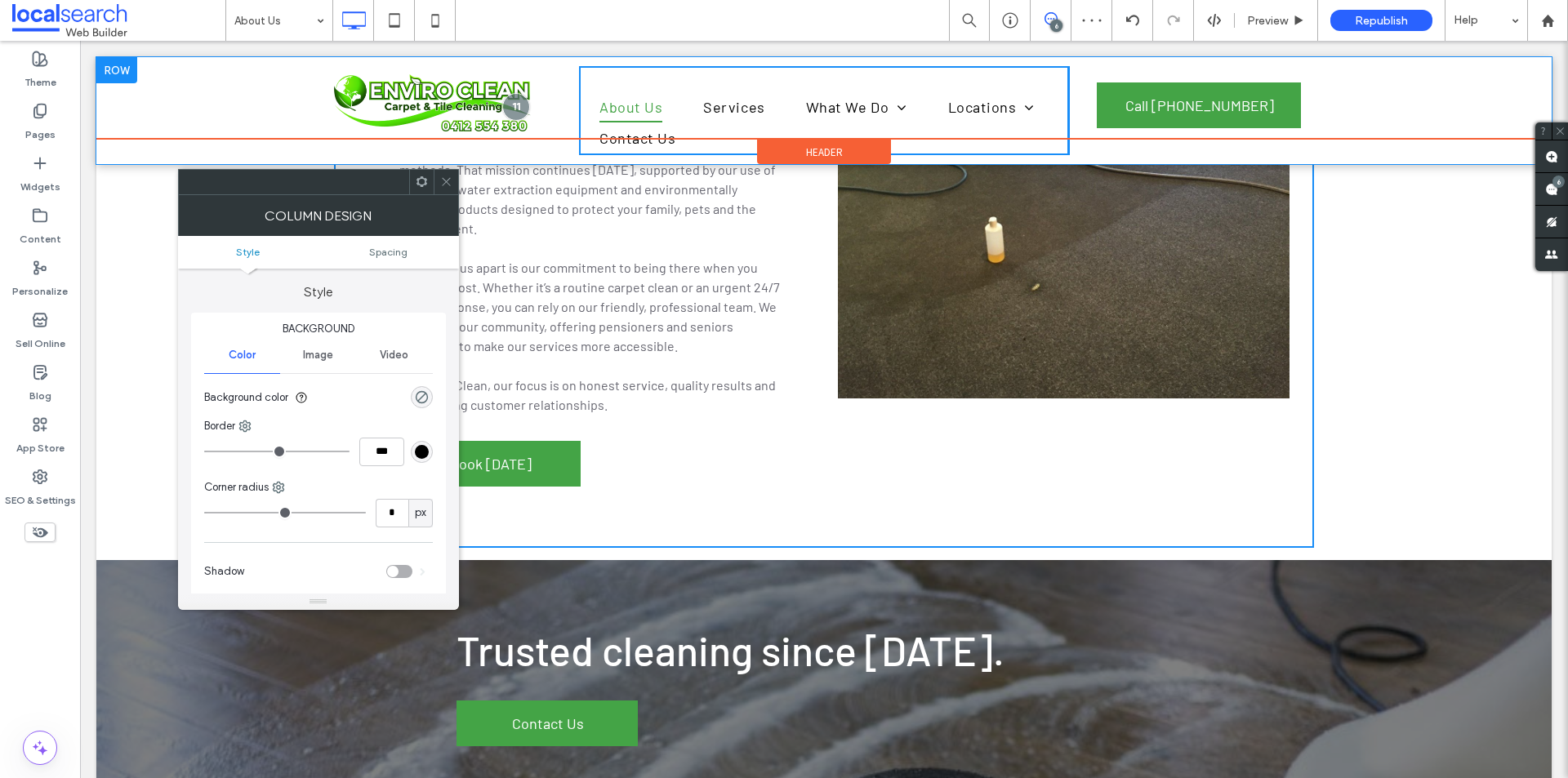
click at [1343, 116] on div "Click To Paste About Us Services What We Do Carpet & Tile Cleaning Upholstery C…" at bounding box center [824, 111] width 1455 height 107
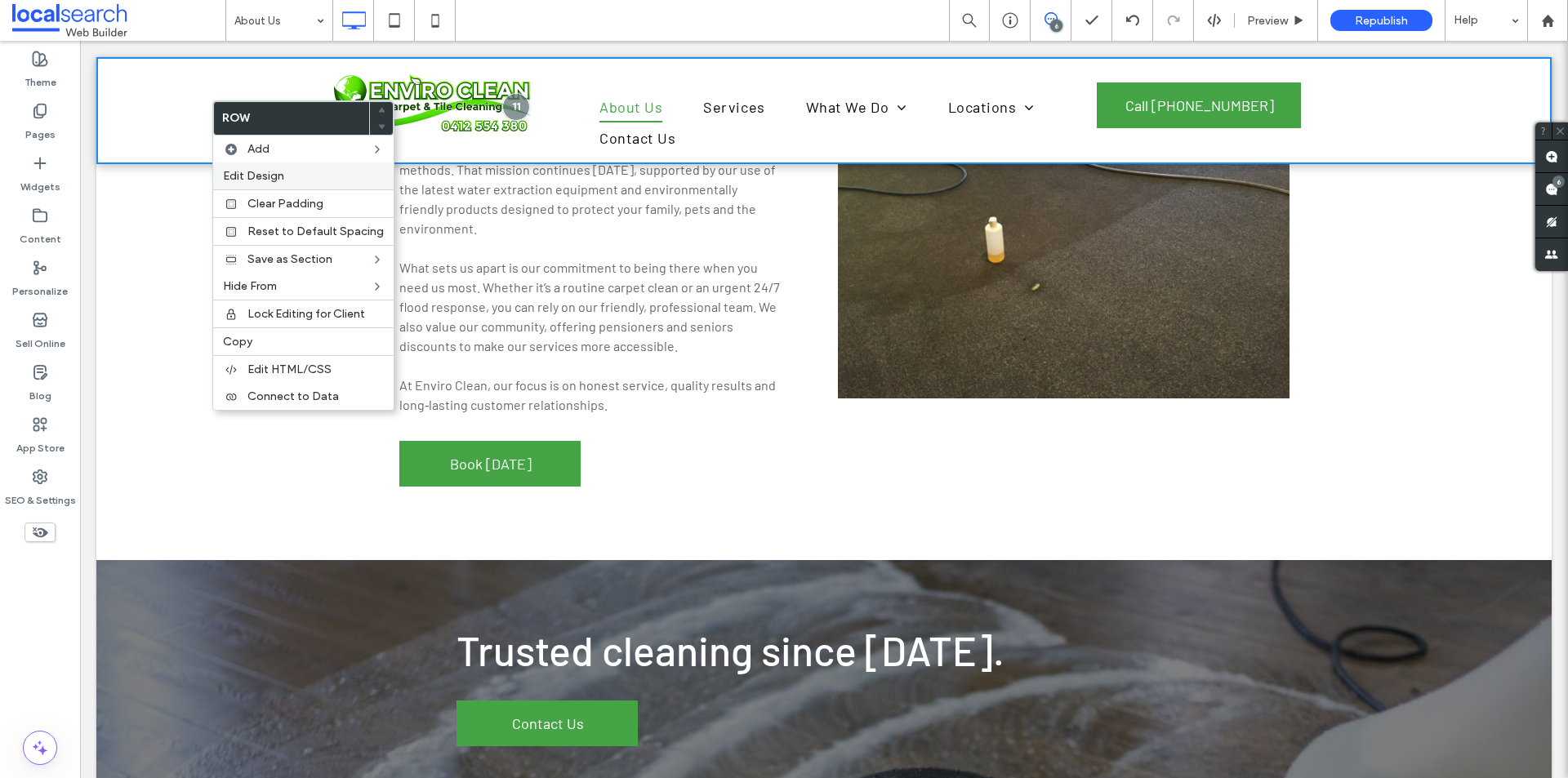
click at [260, 178] on span "Edit Design" at bounding box center [254, 176] width 61 height 14
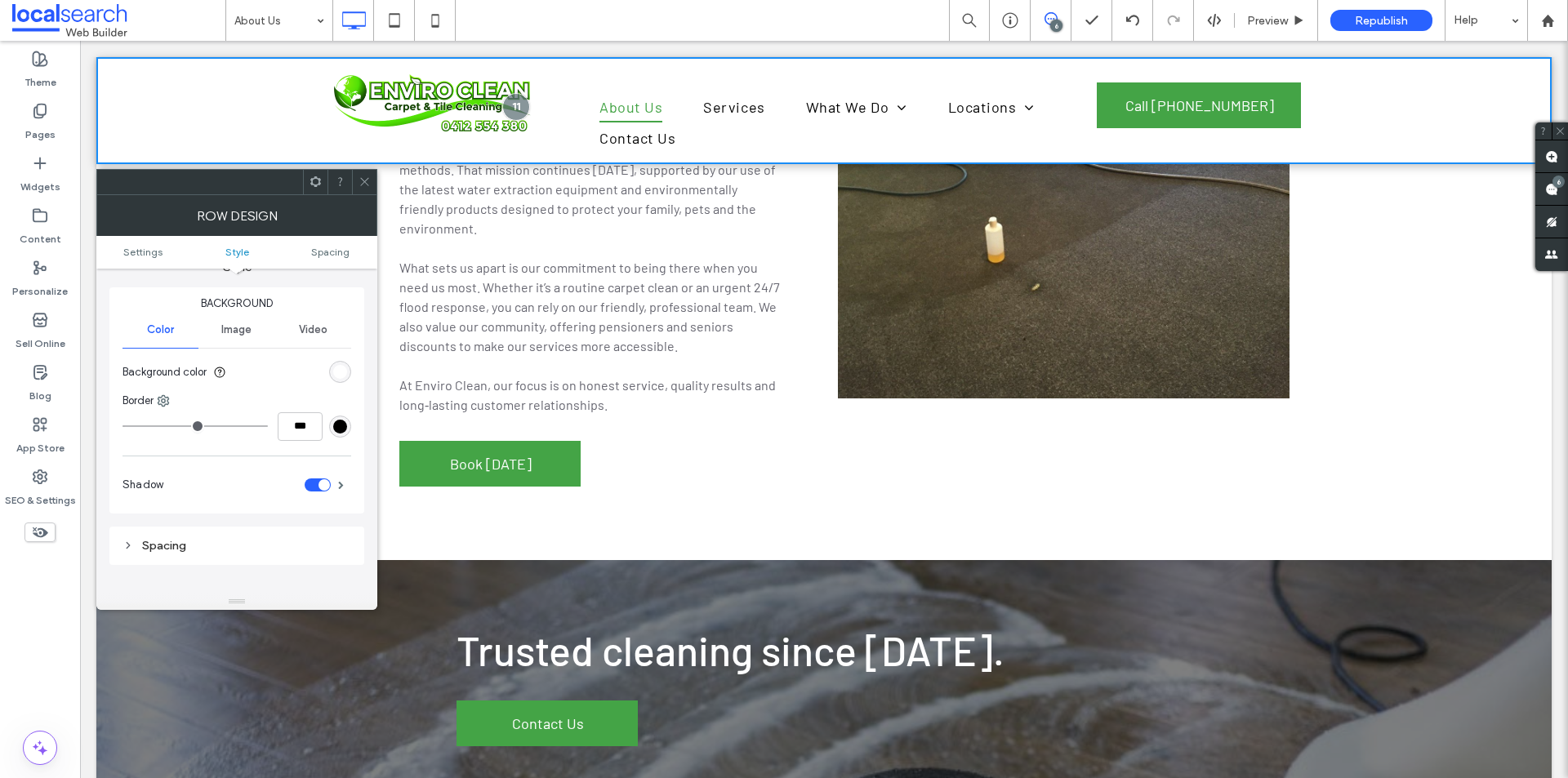
click at [238, 545] on div "Spacing" at bounding box center [236, 546] width 228 height 14
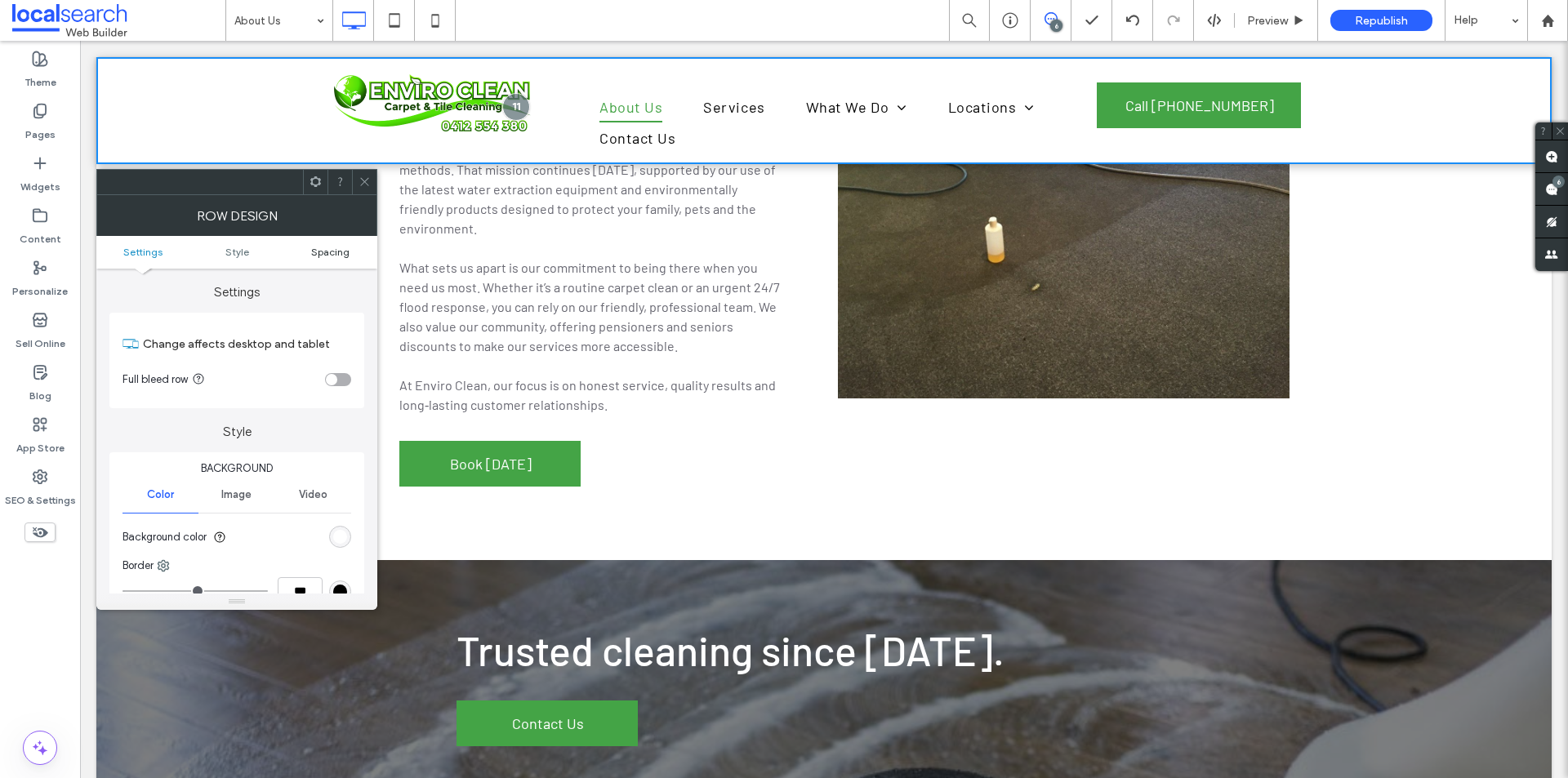
click at [298, 257] on link "Spacing" at bounding box center [330, 251] width 94 height 12
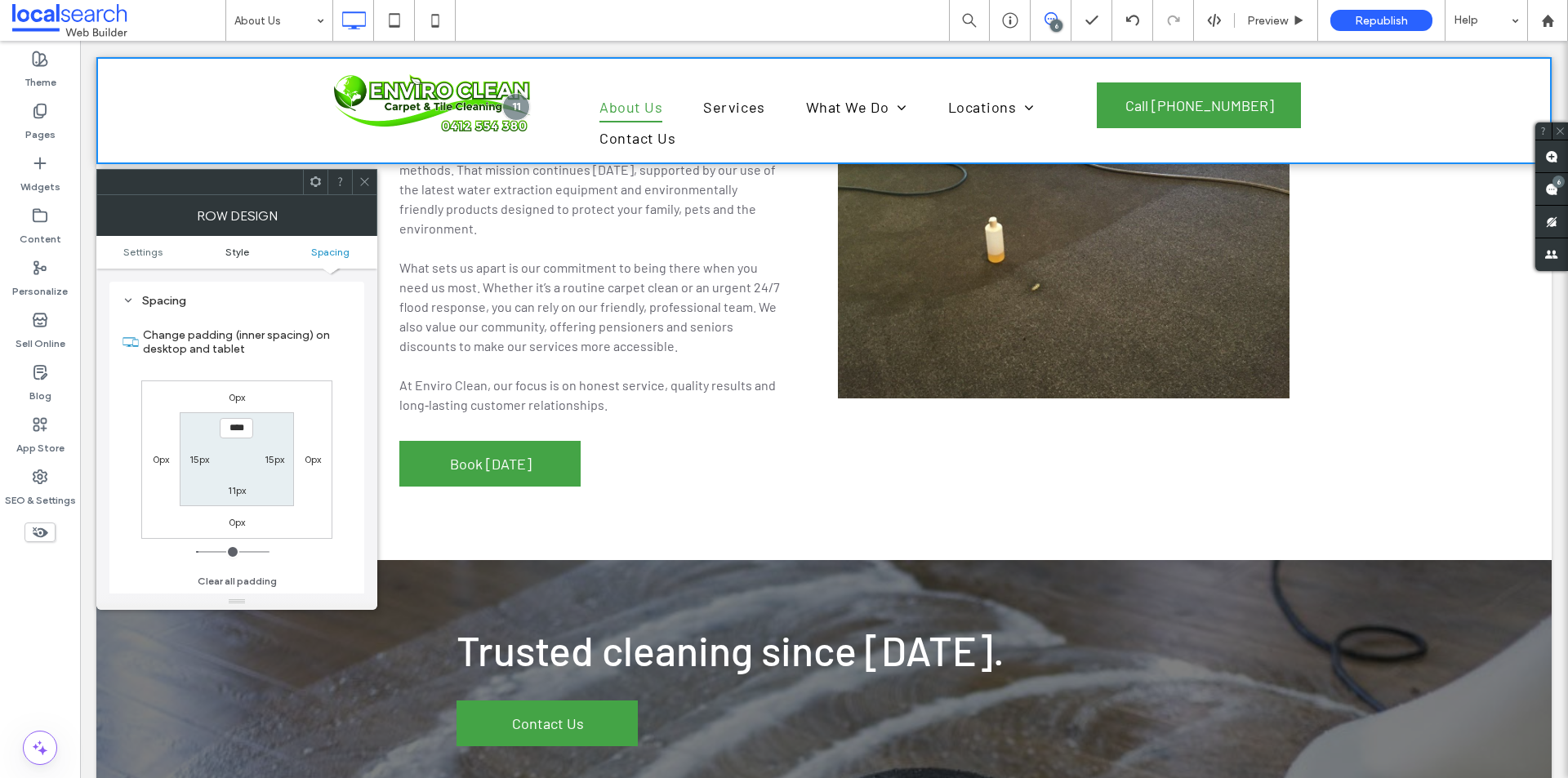
click at [251, 253] on link "Style" at bounding box center [237, 251] width 94 height 12
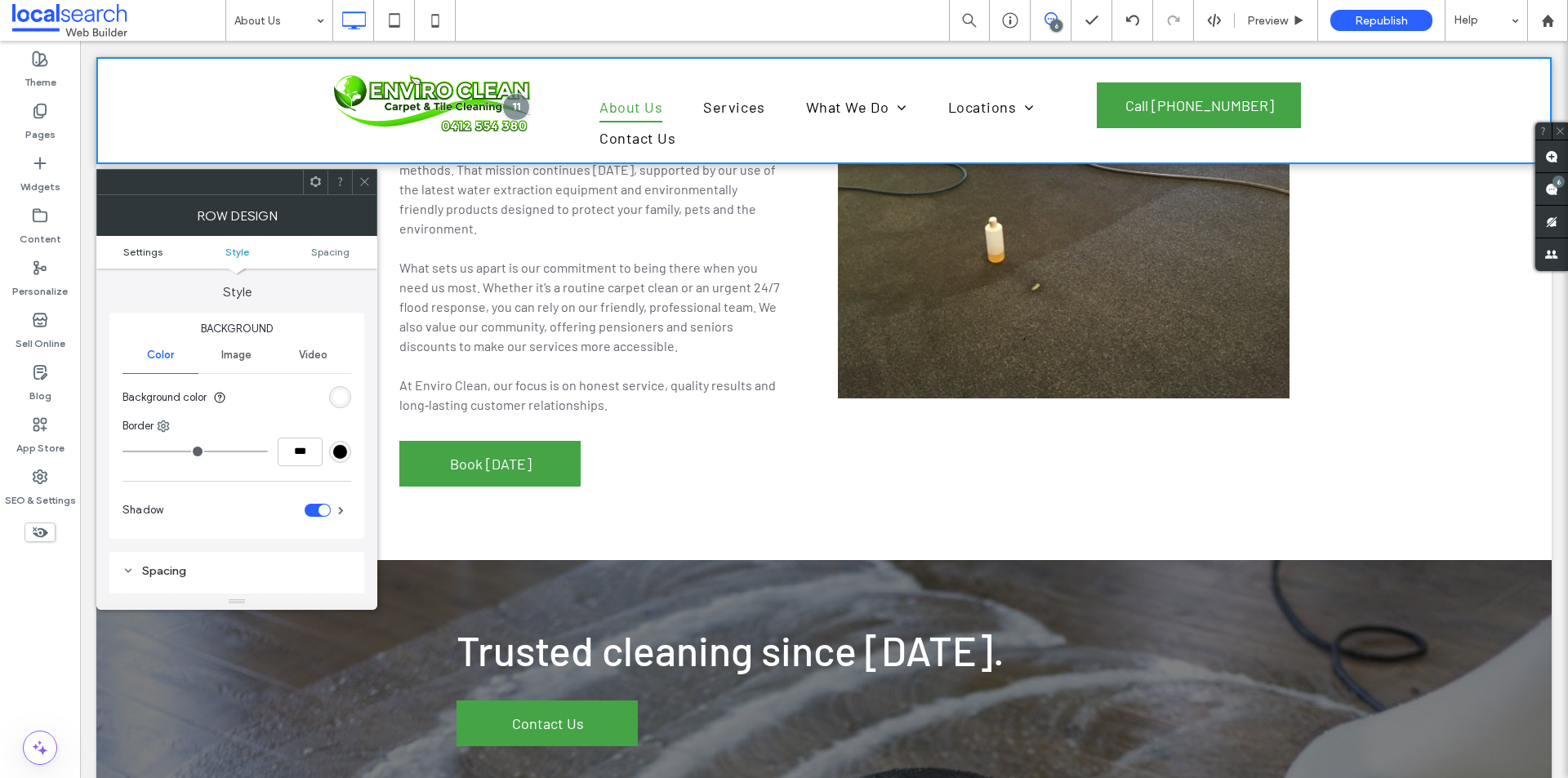
click at [171, 251] on link "Settings" at bounding box center [143, 251] width 94 height 12
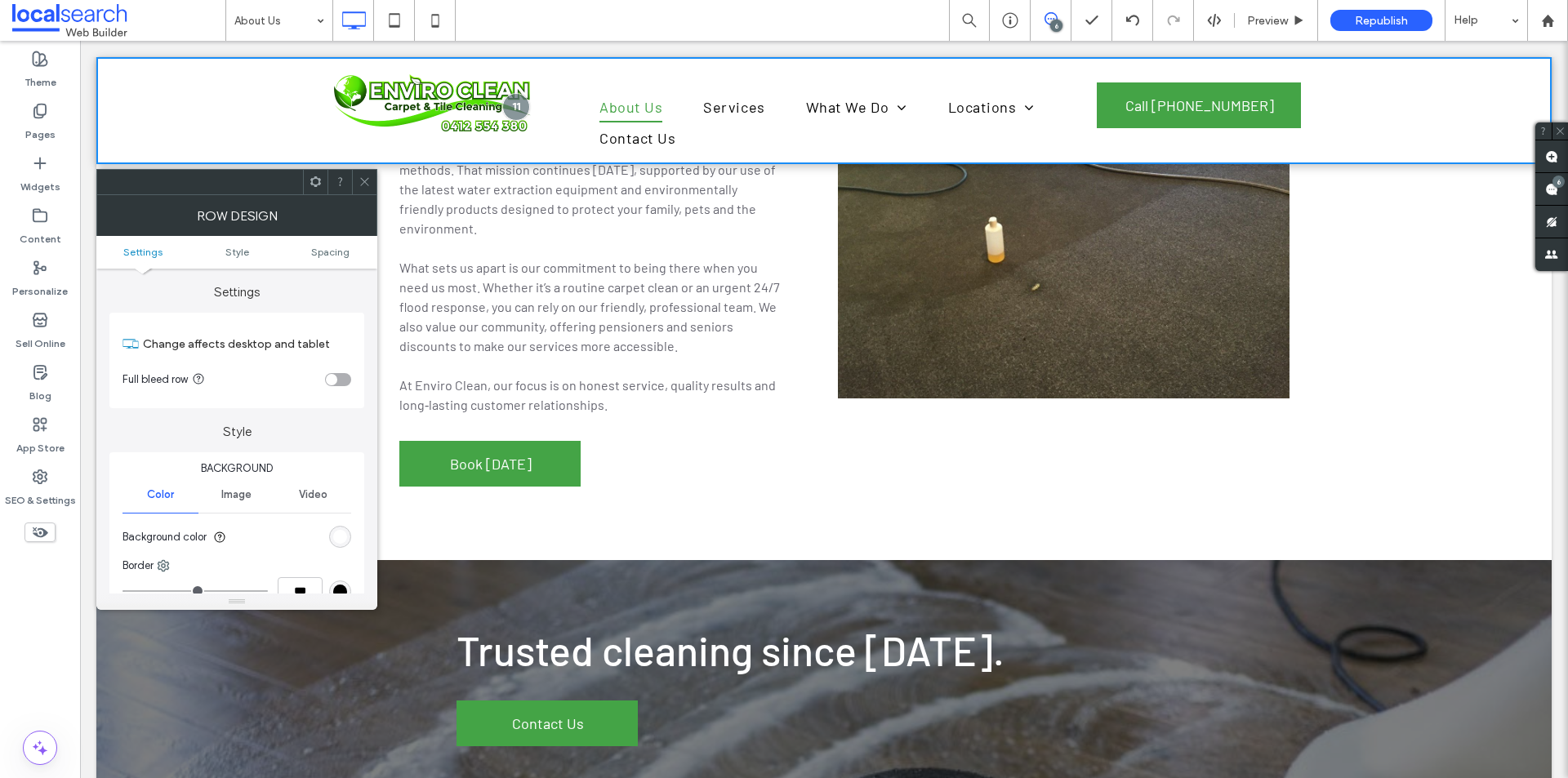
click at [338, 382] on div "toggle" at bounding box center [337, 380] width 26 height 13
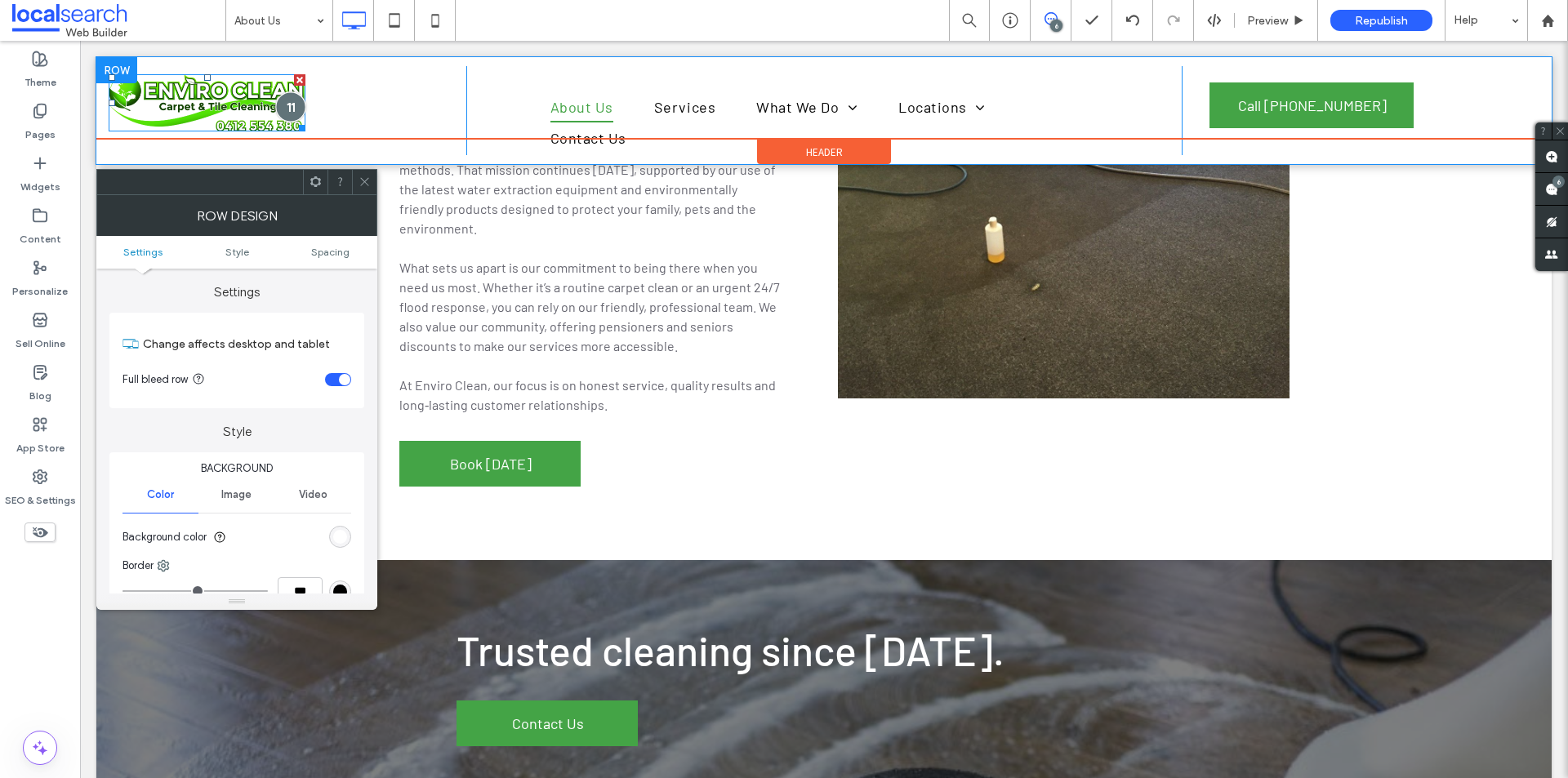
click at [302, 104] on div at bounding box center [290, 107] width 31 height 31
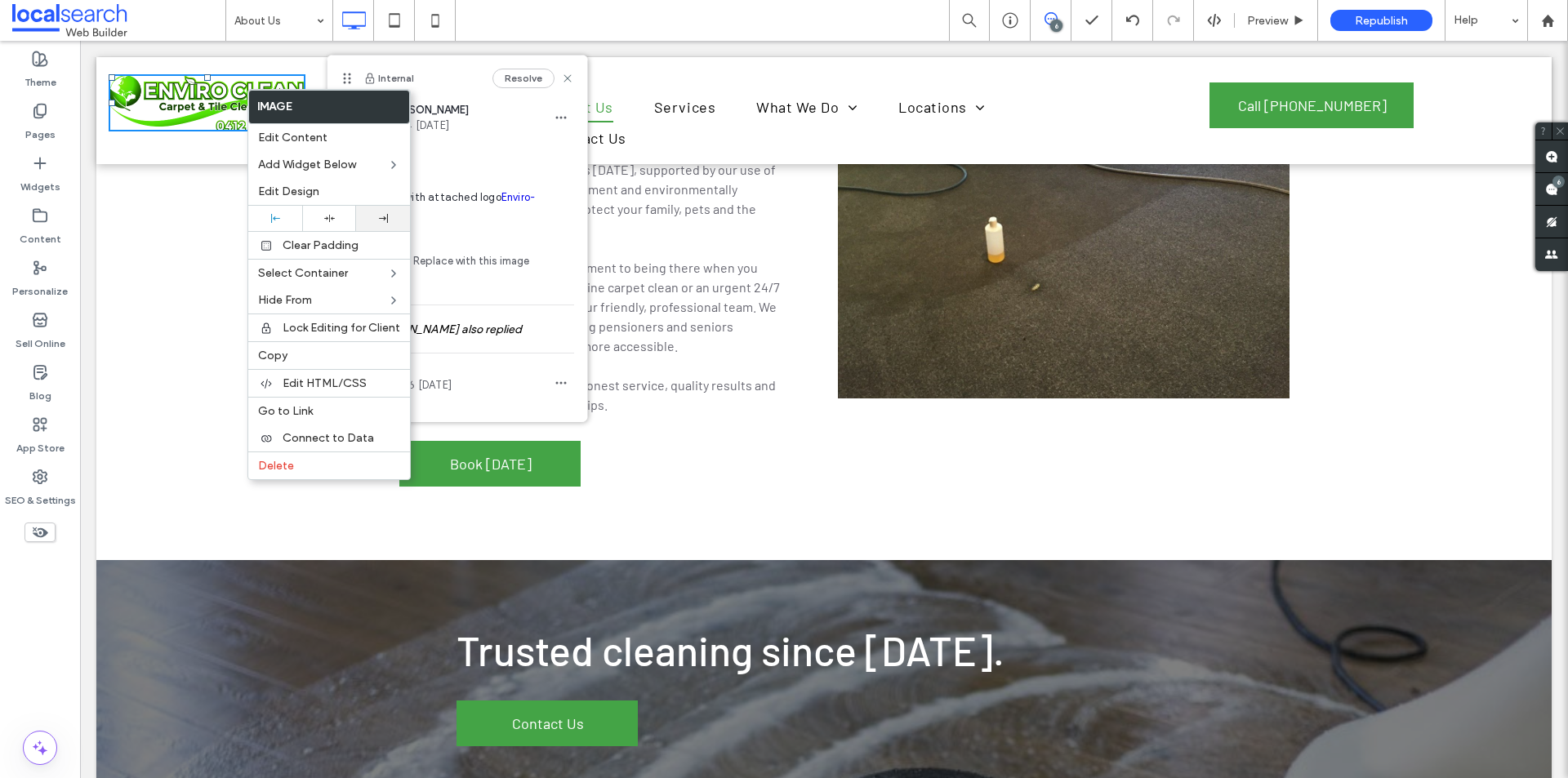
click at [374, 218] on div at bounding box center [382, 218] width 37 height 9
click at [844, 473] on div "Click To Paste" at bounding box center [1057, 254] width 466 height 480
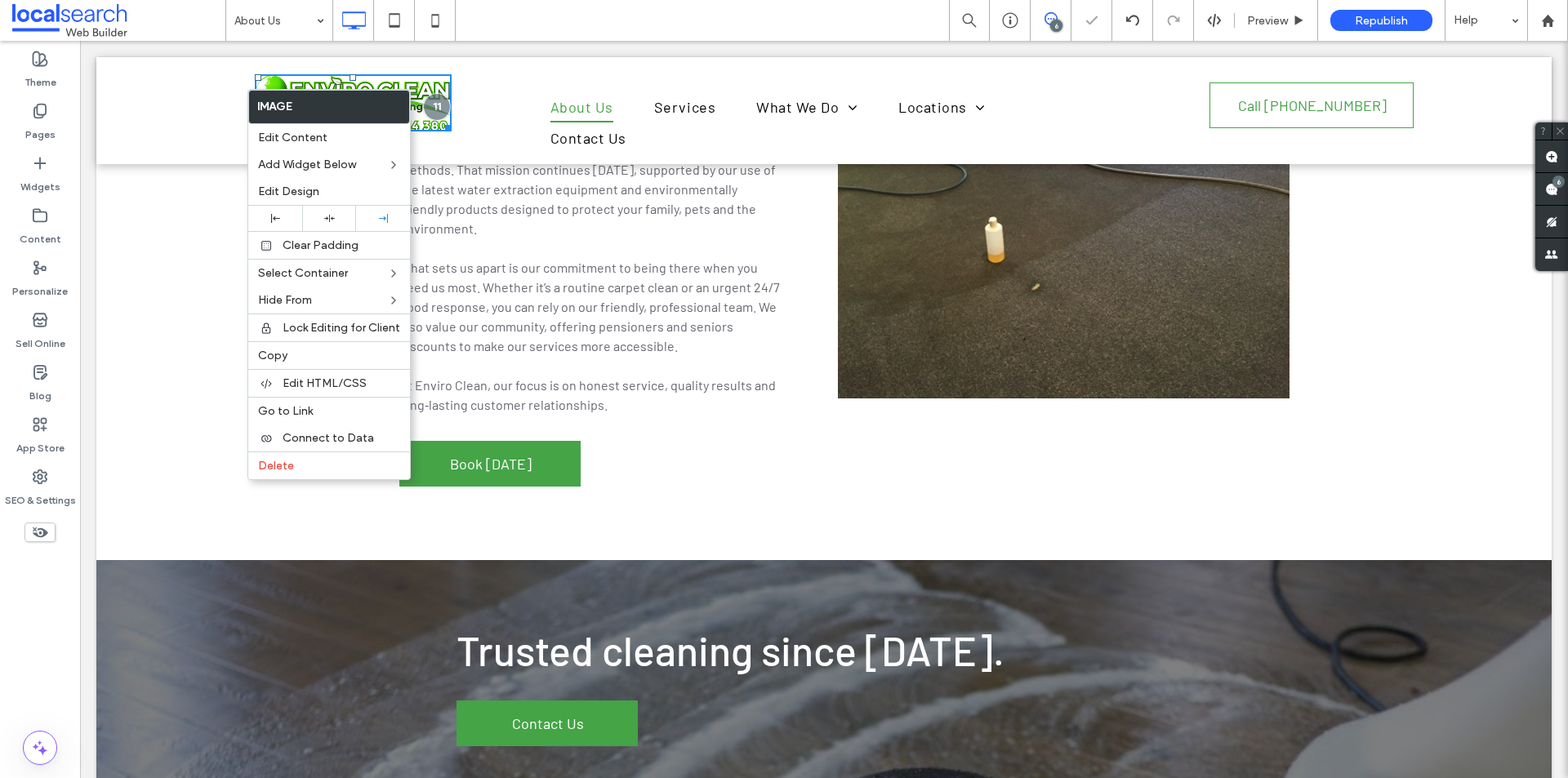
click at [1267, 116] on span "Call [PHONE_NUMBER]" at bounding box center [1313, 105] width 149 height 44
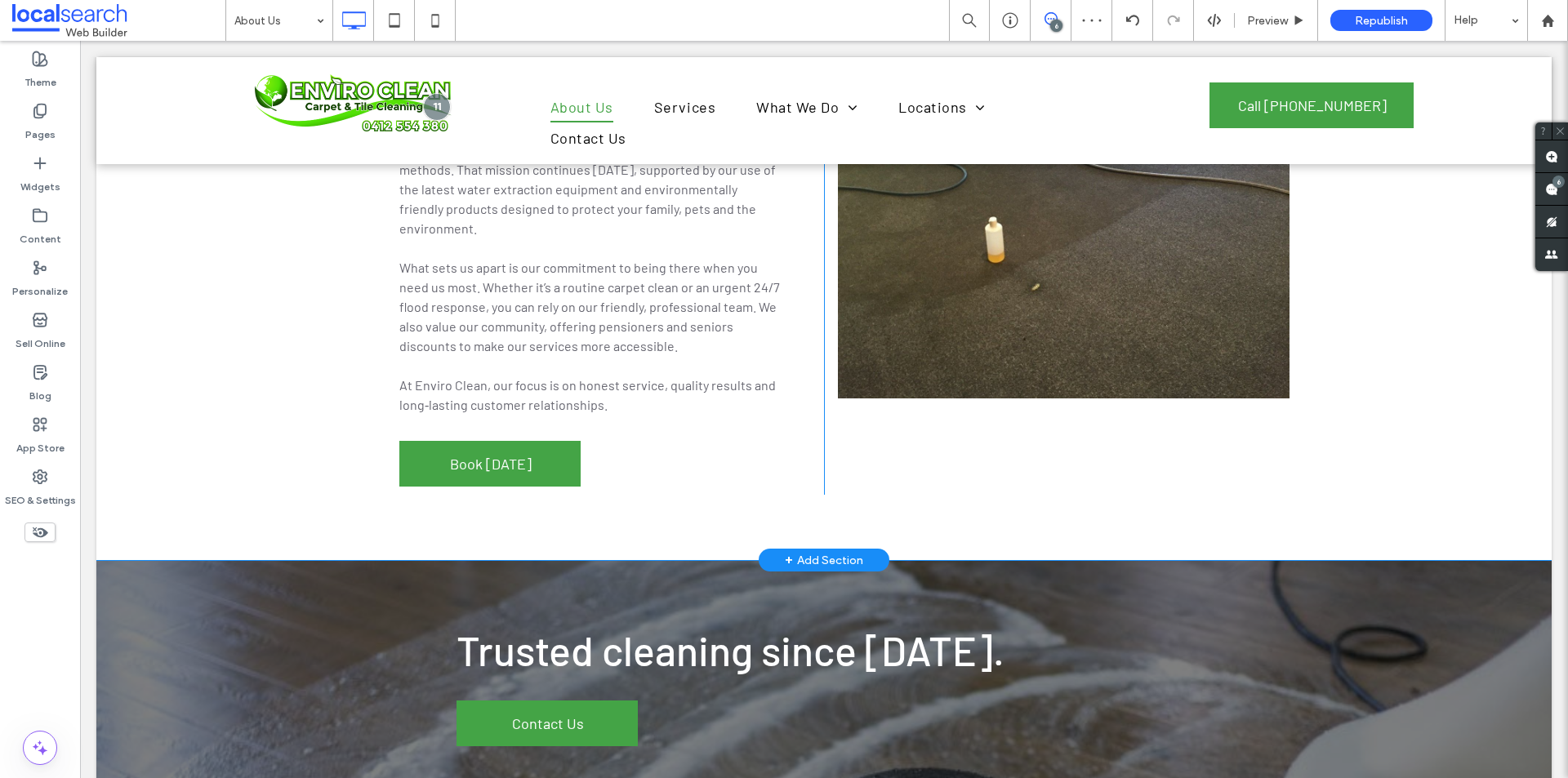
click at [1430, 456] on div "Who We Are For more than 28 years, Enviro Clean Carpet & Tile Cleaning has been…" at bounding box center [824, 286] width 1455 height 545
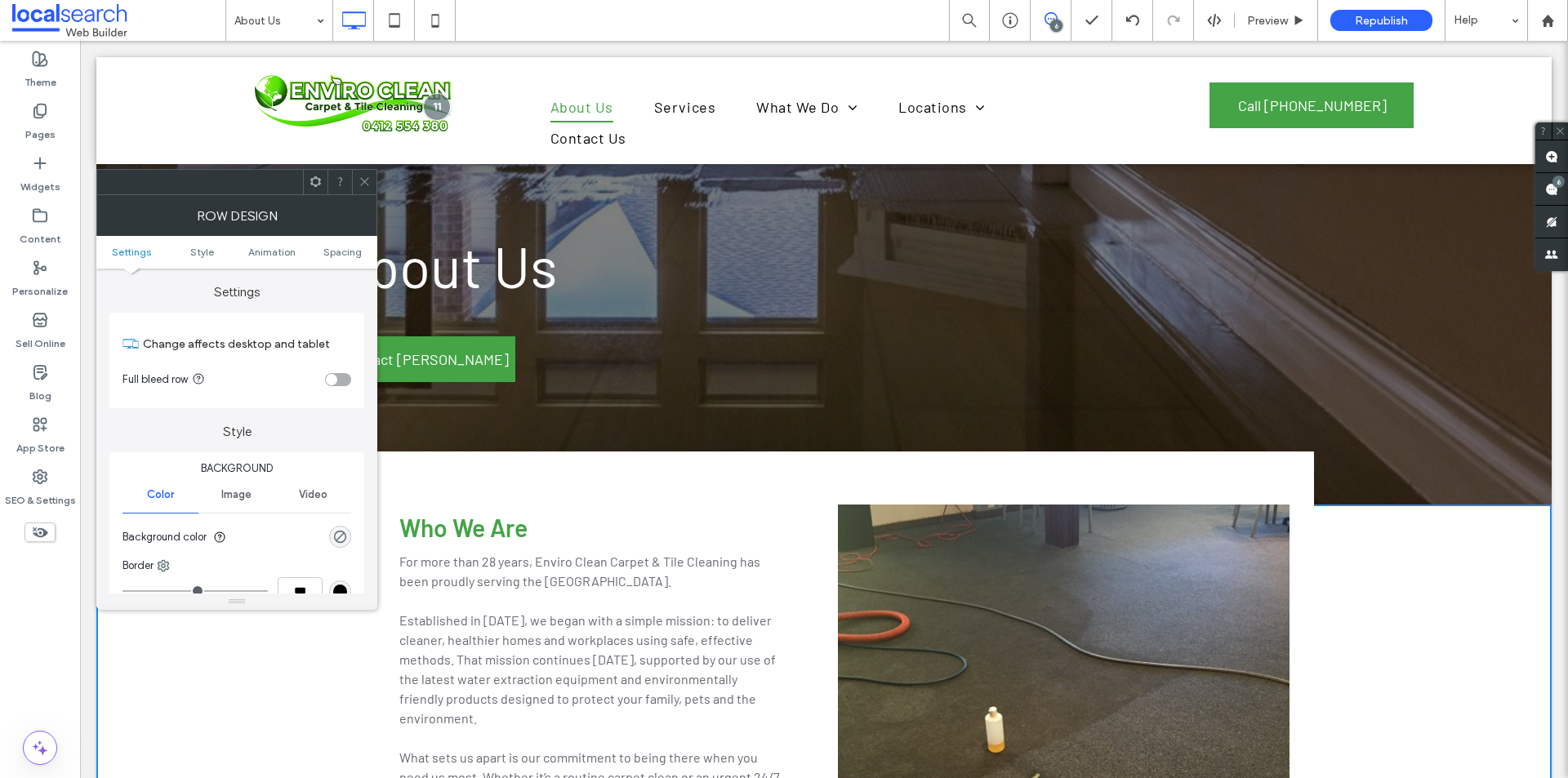
click at [370, 188] on span at bounding box center [364, 182] width 12 height 25
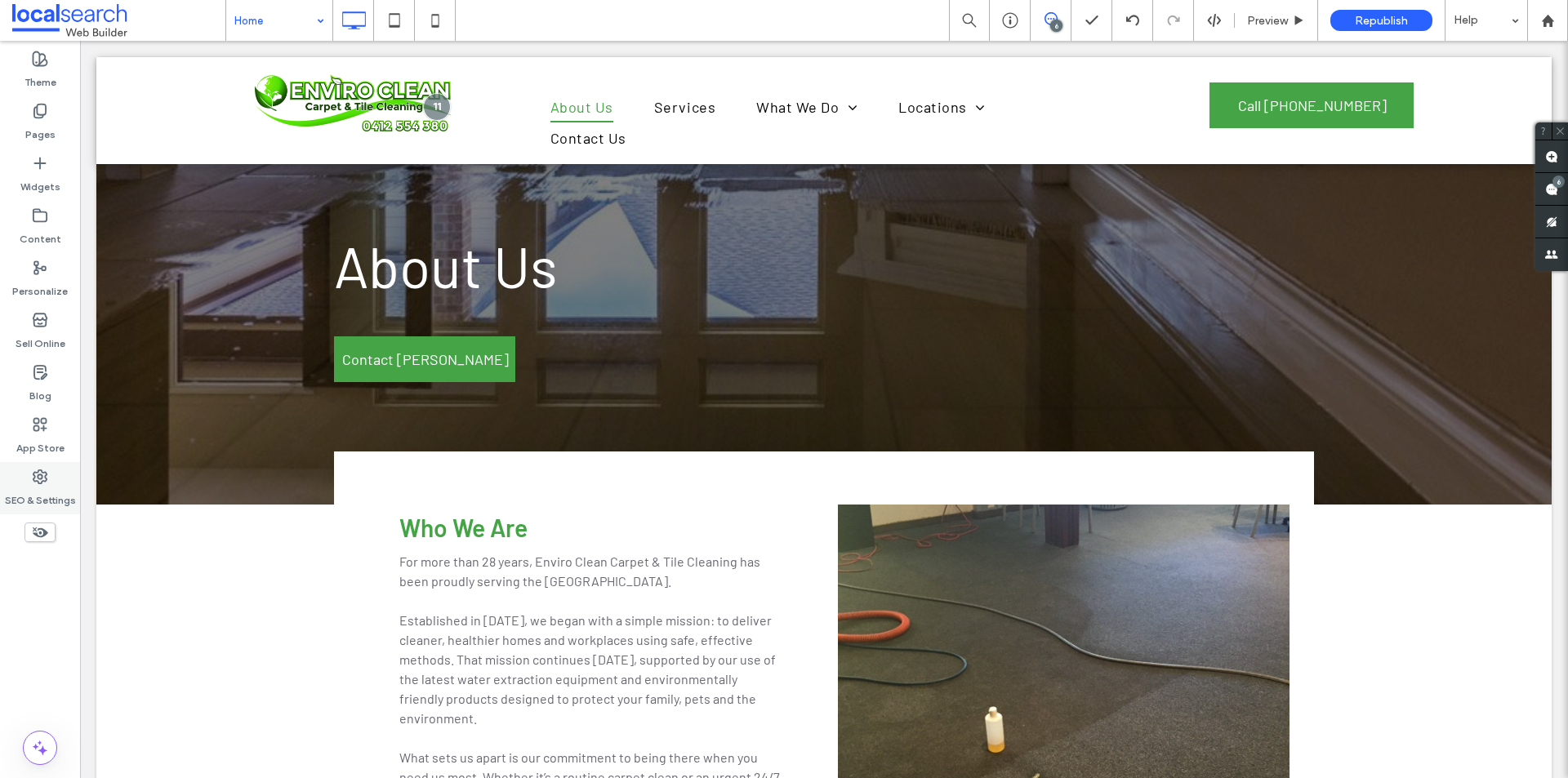
click at [47, 481] on use at bounding box center [40, 477] width 13 height 13
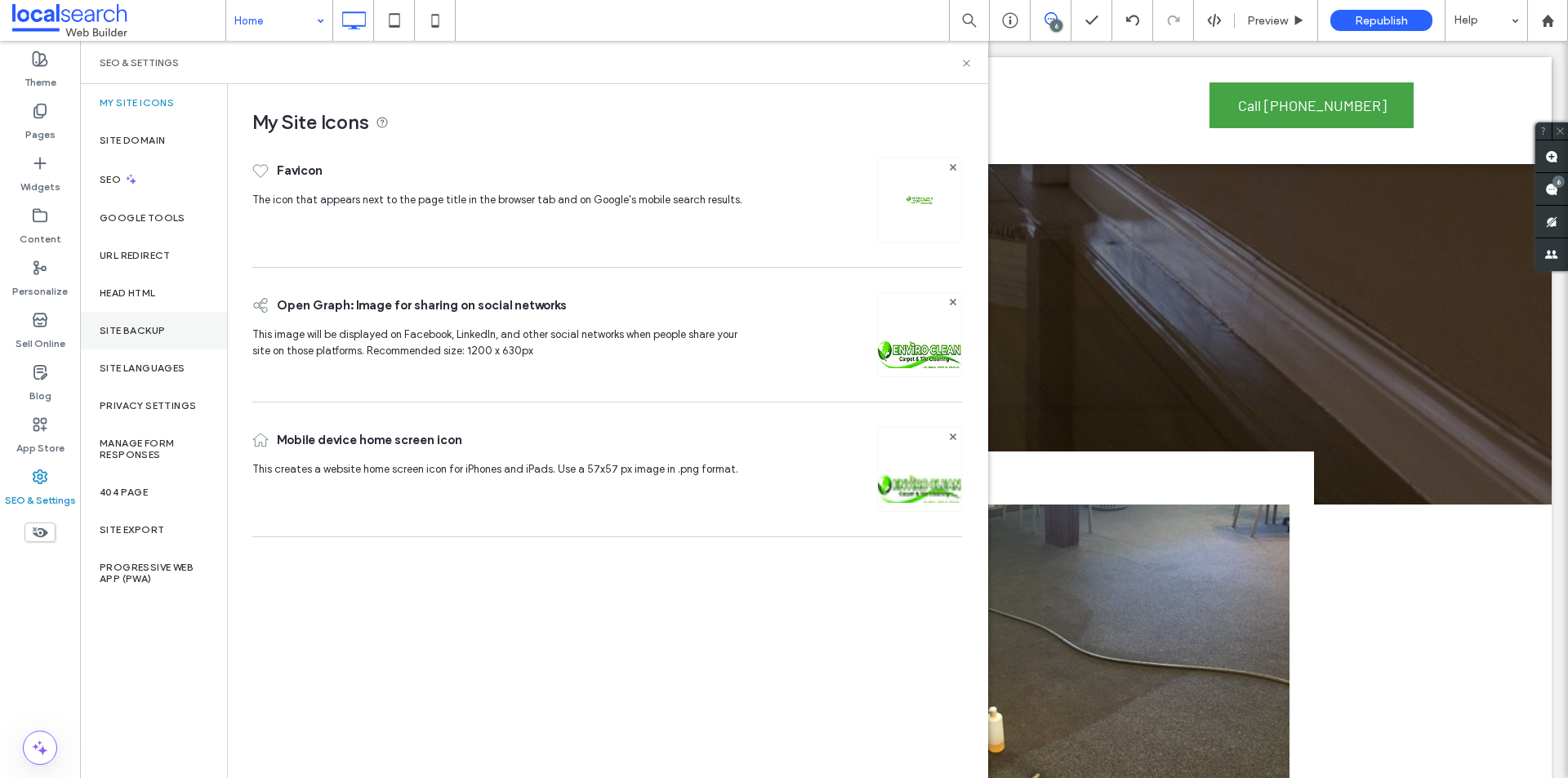
click at [145, 340] on div "Site Backup" at bounding box center [154, 330] width 147 height 37
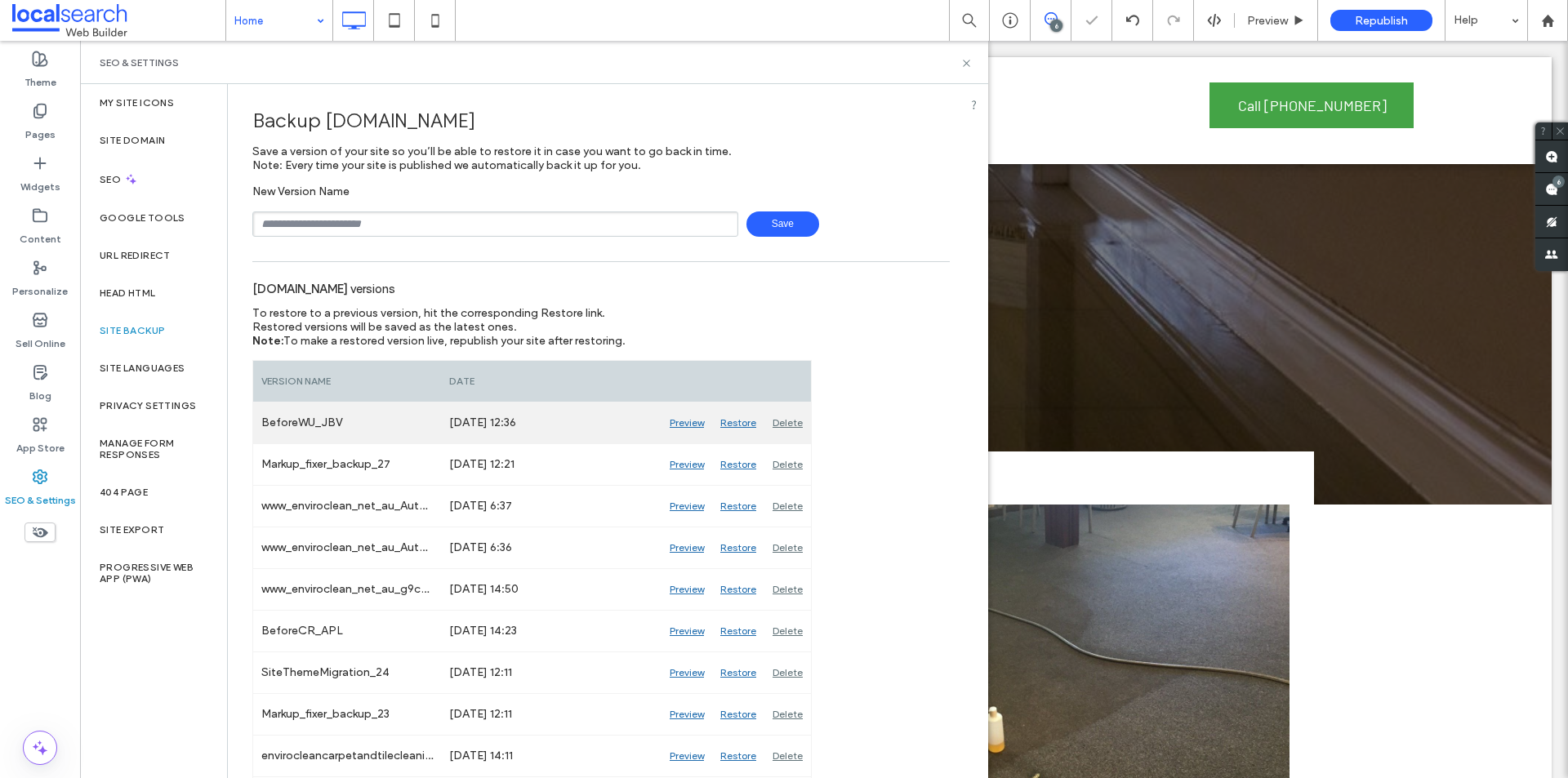
click at [685, 419] on div "Preview" at bounding box center [687, 423] width 51 height 41
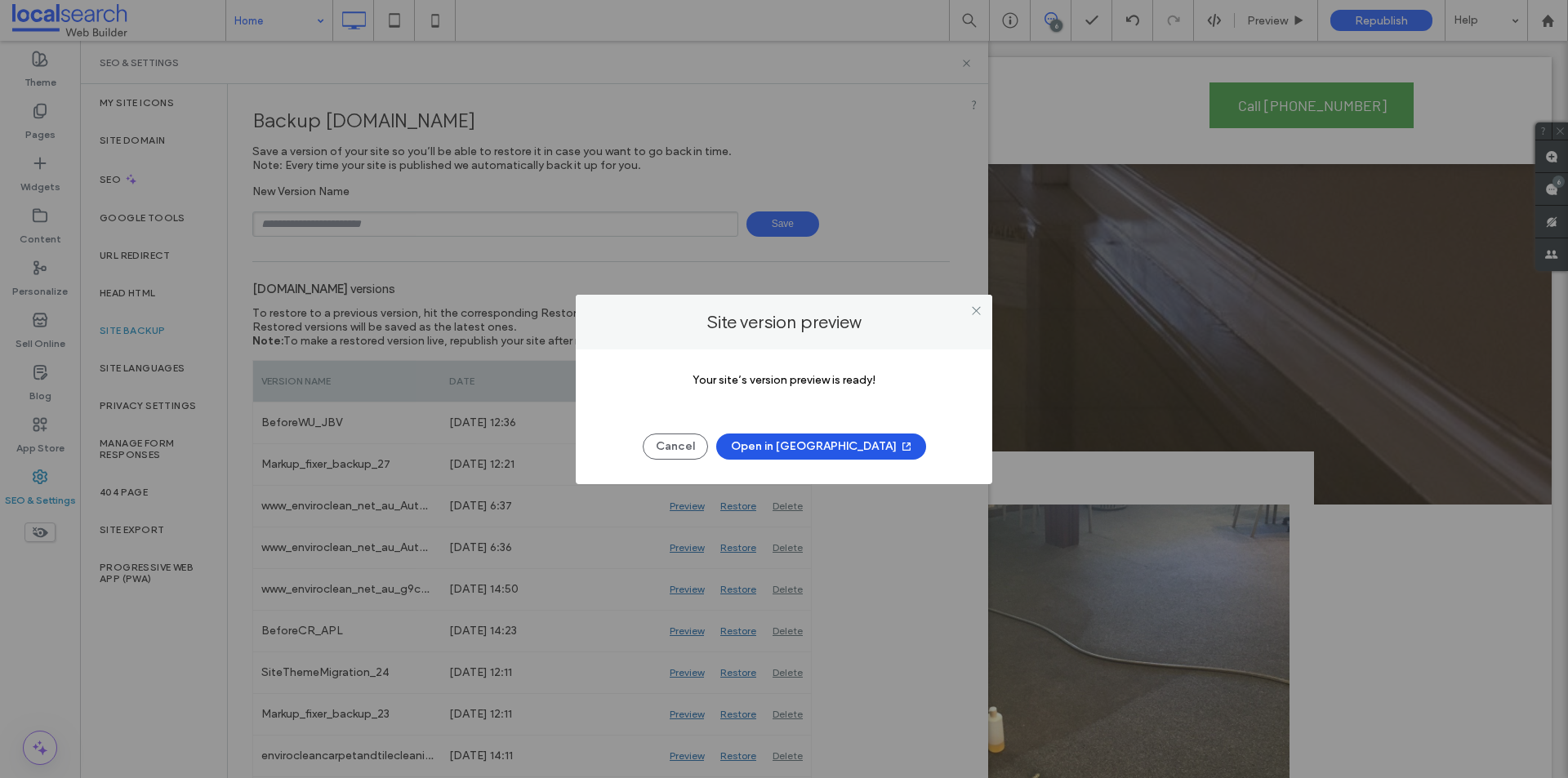
click at [855, 440] on button "Open in New Tab" at bounding box center [821, 446] width 210 height 26
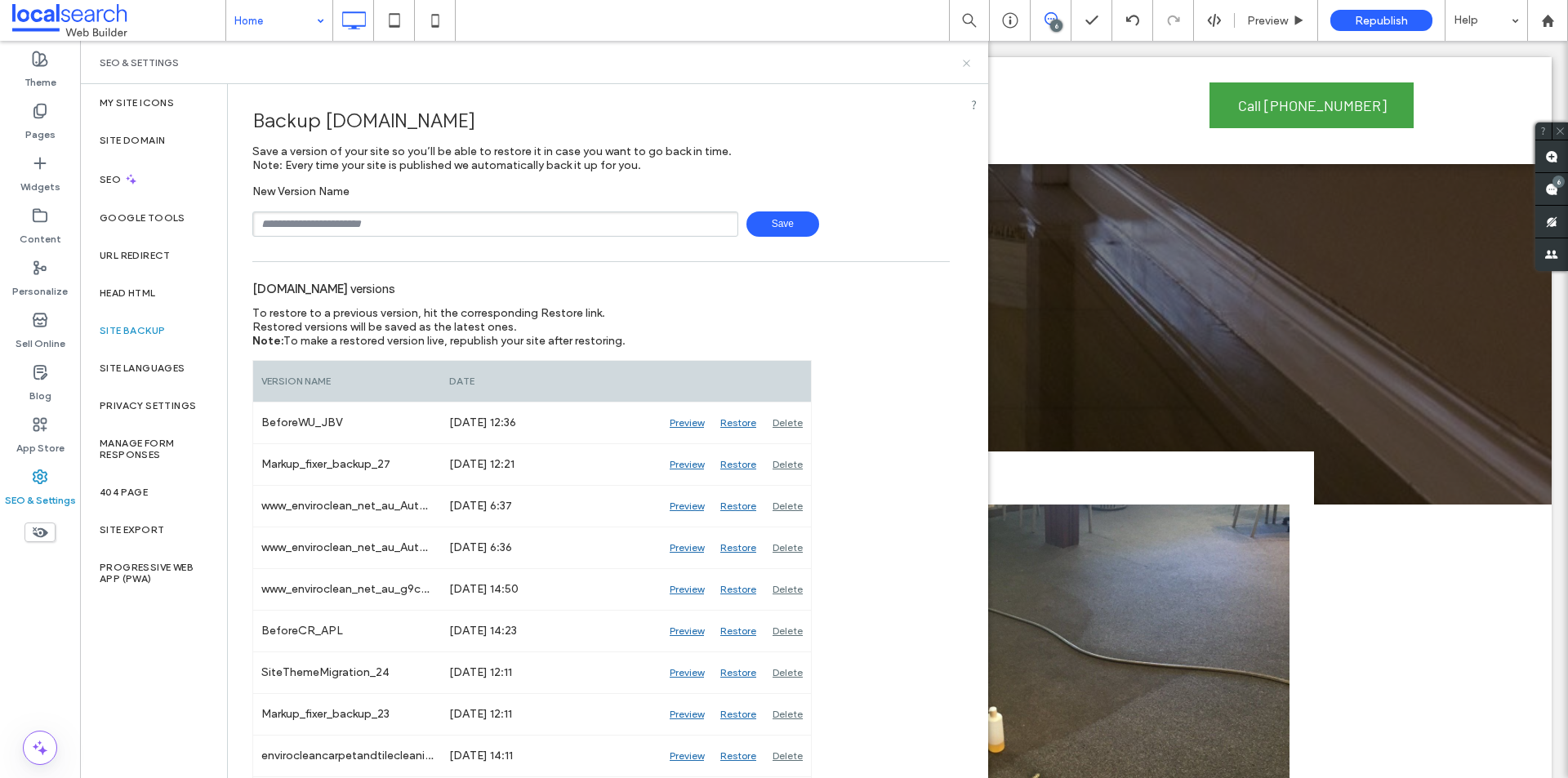
click at [965, 65] on icon at bounding box center [966, 63] width 12 height 12
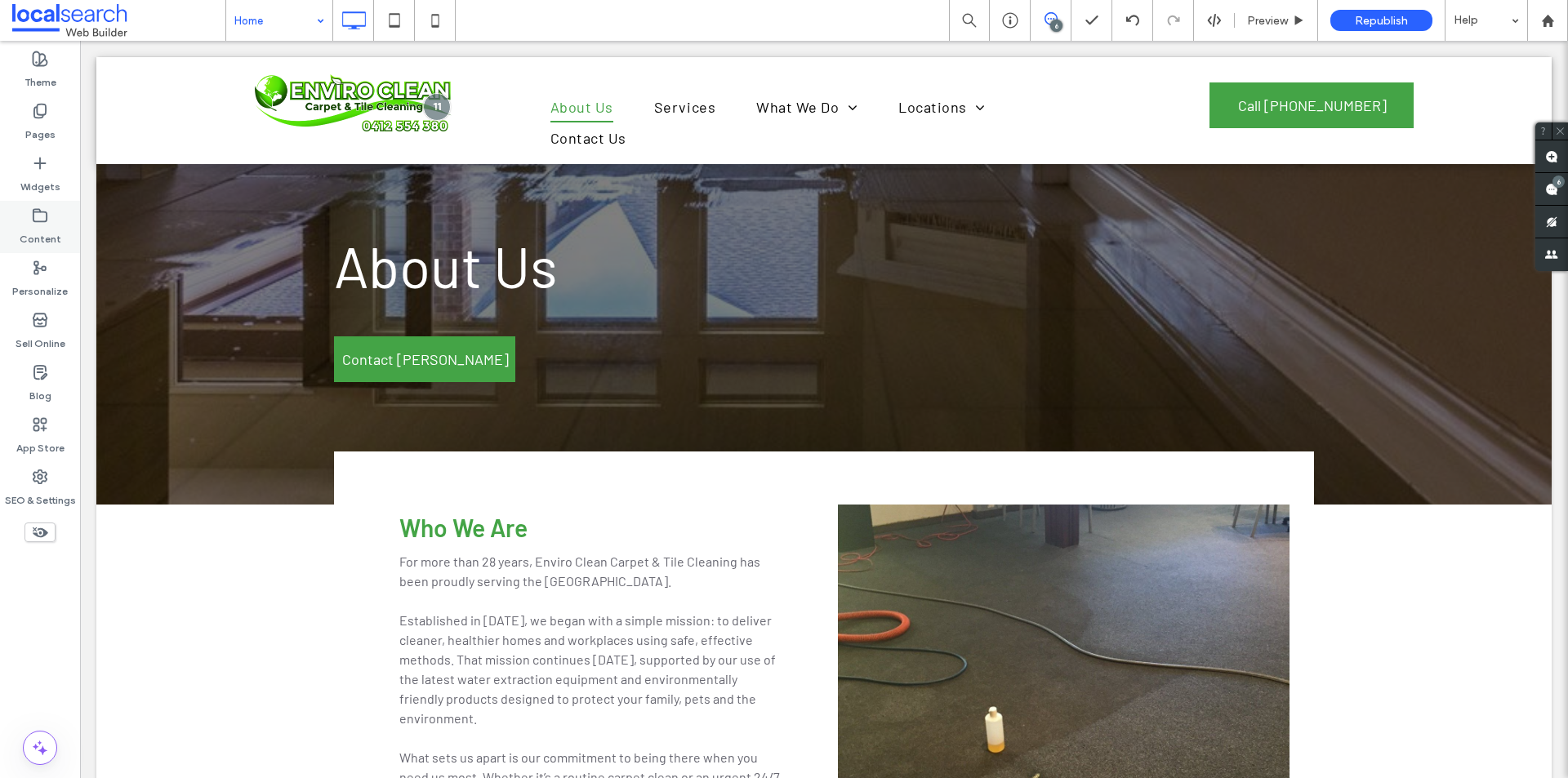
click at [28, 231] on label "Content" at bounding box center [41, 235] width 42 height 23
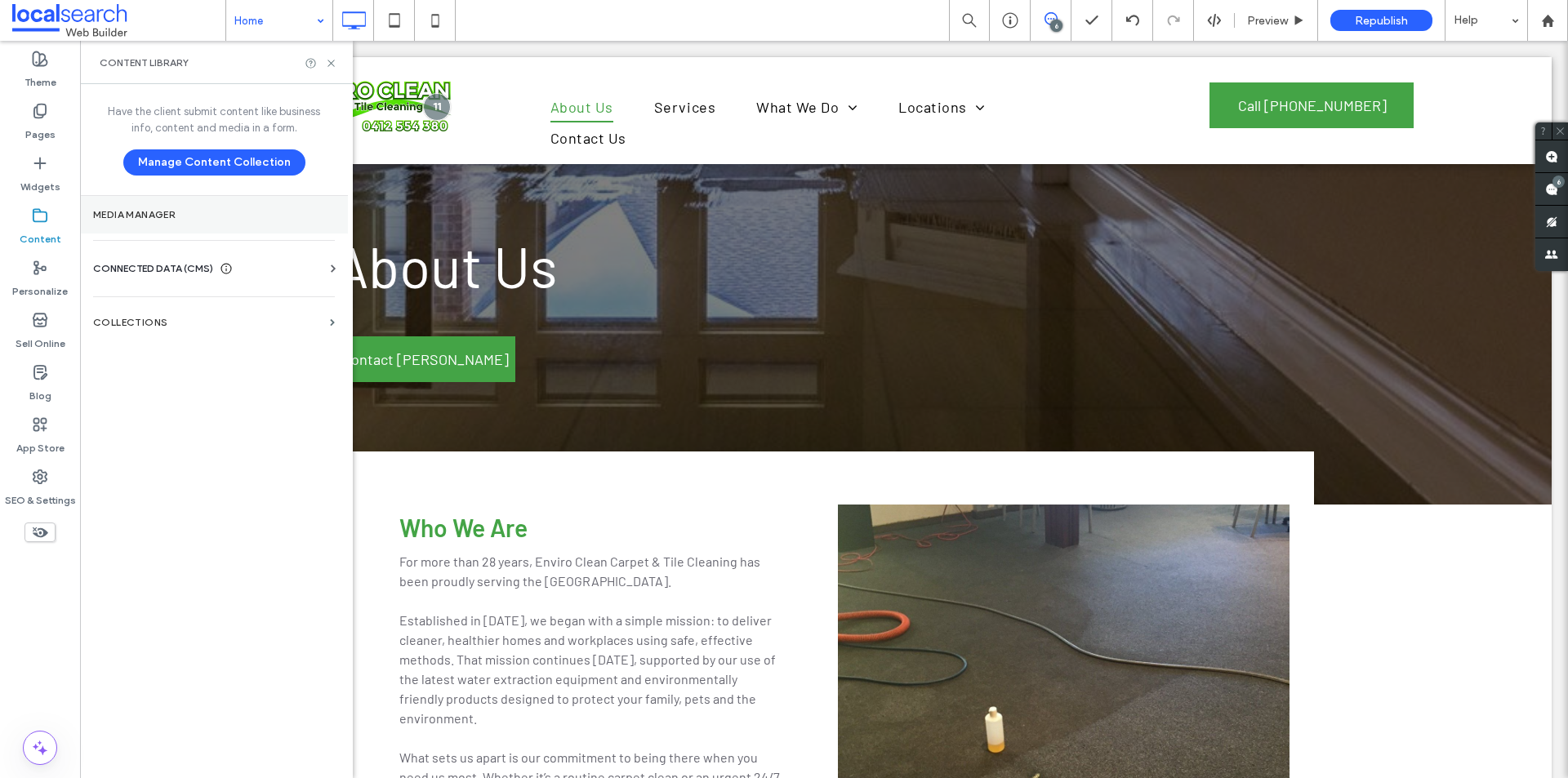
click at [184, 216] on label "Media Manager" at bounding box center [214, 215] width 242 height 11
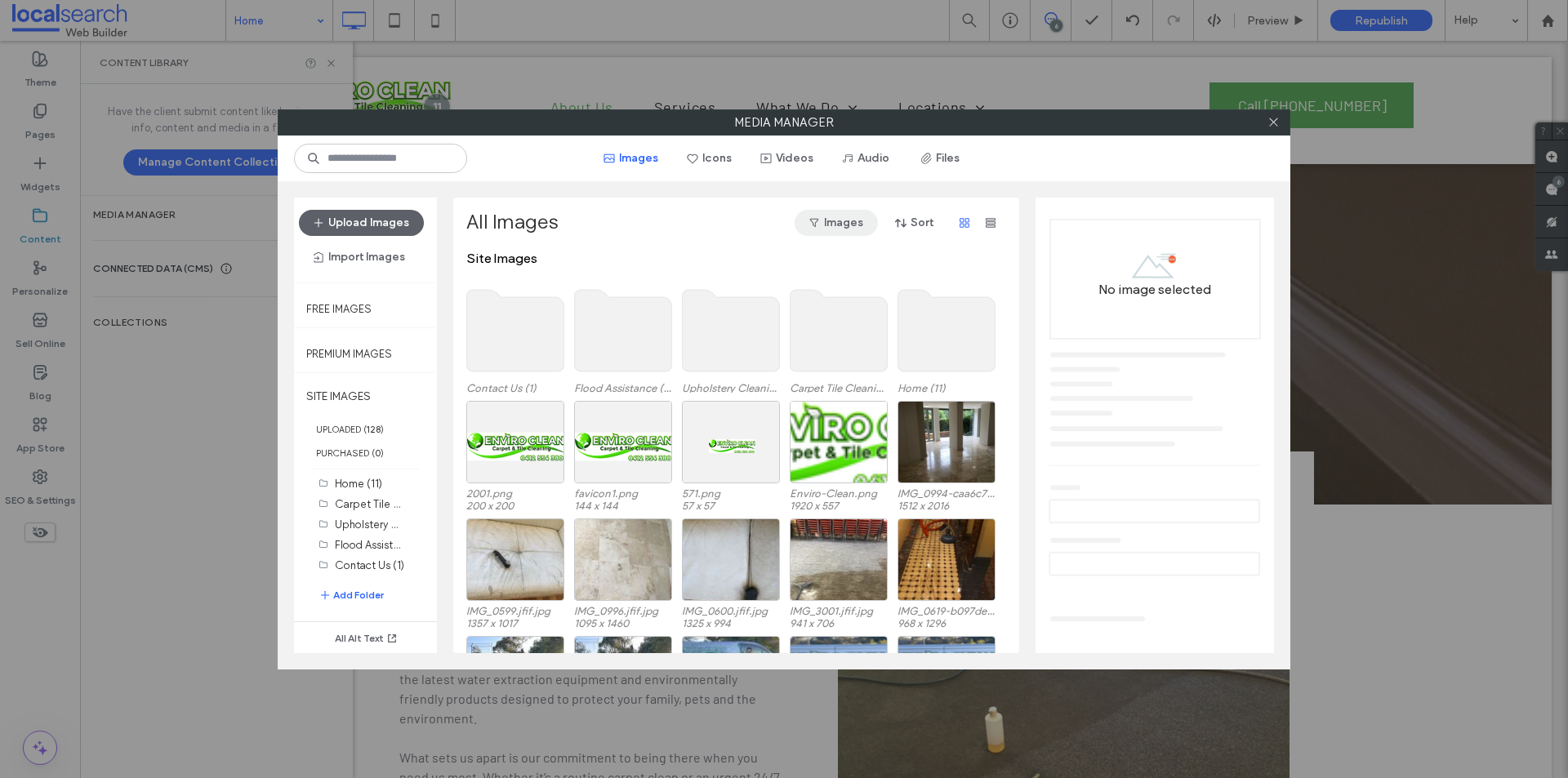
click at [827, 230] on button "Images" at bounding box center [836, 222] width 83 height 26
click at [907, 221] on icon "button" at bounding box center [901, 223] width 13 height 13
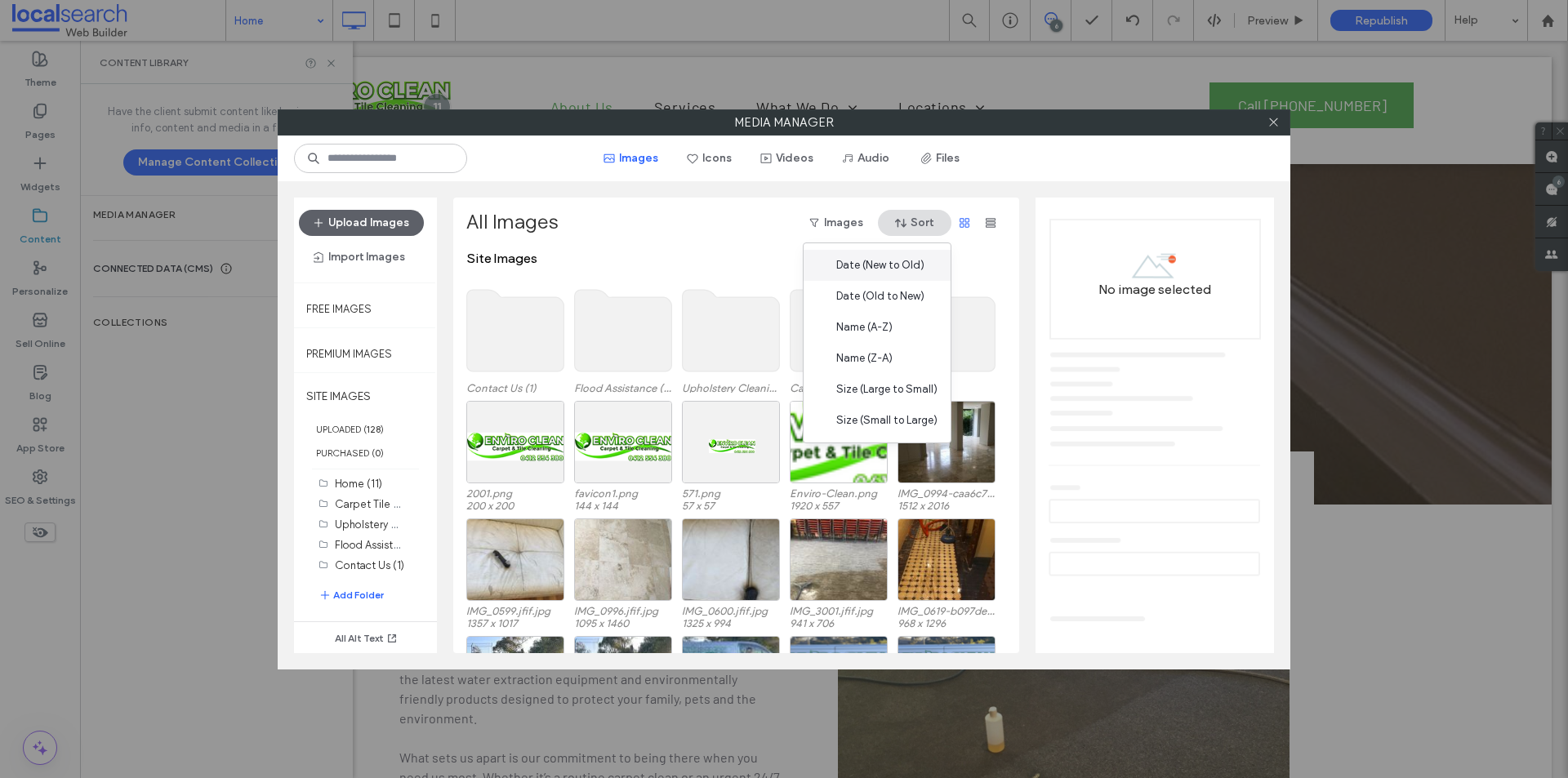
click at [910, 261] on span "Date (New to Old)" at bounding box center [880, 264] width 88 height 16
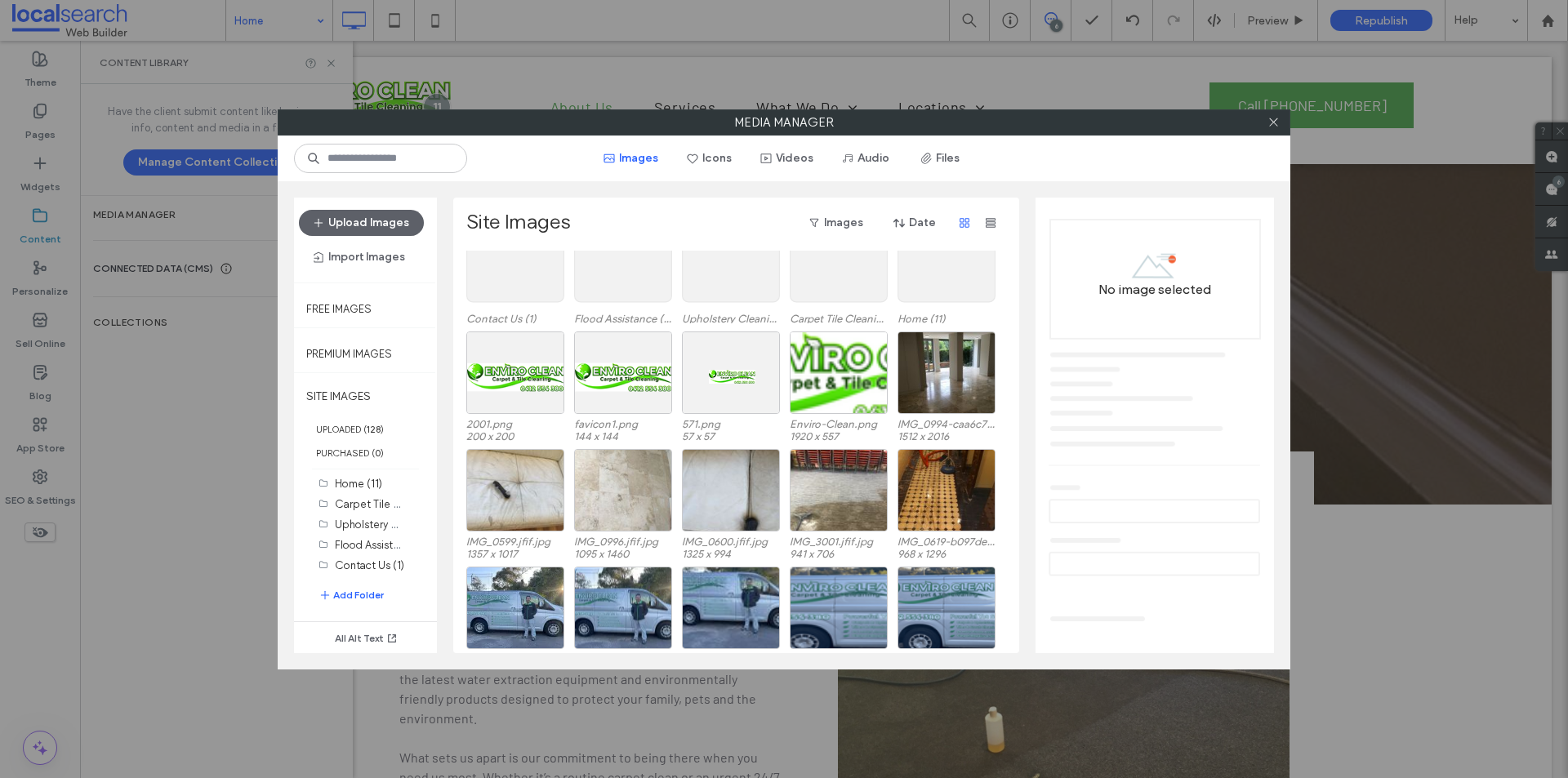
scroll to position [68, 0]
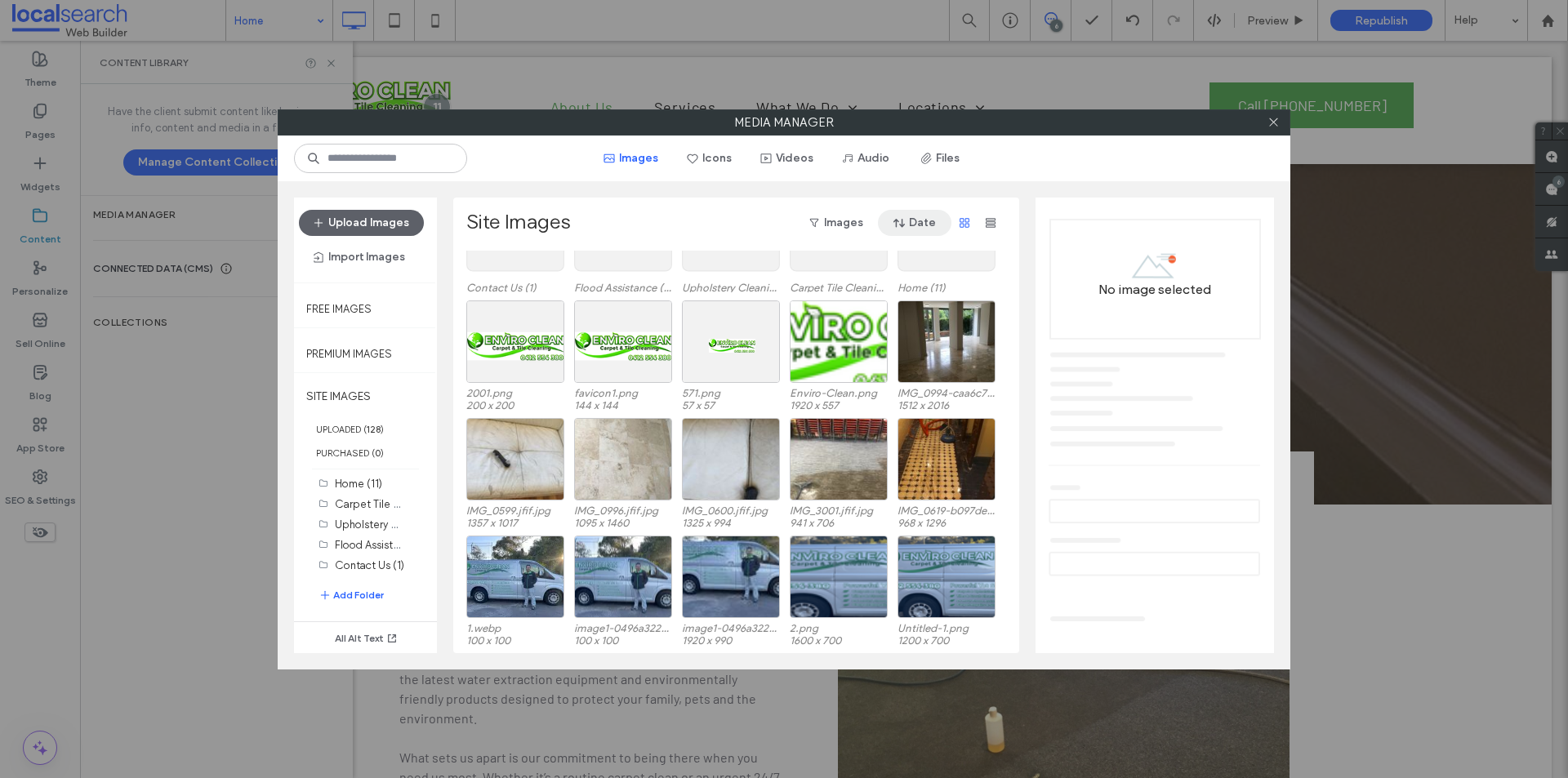
click at [908, 230] on span "button" at bounding box center [901, 223] width 16 height 25
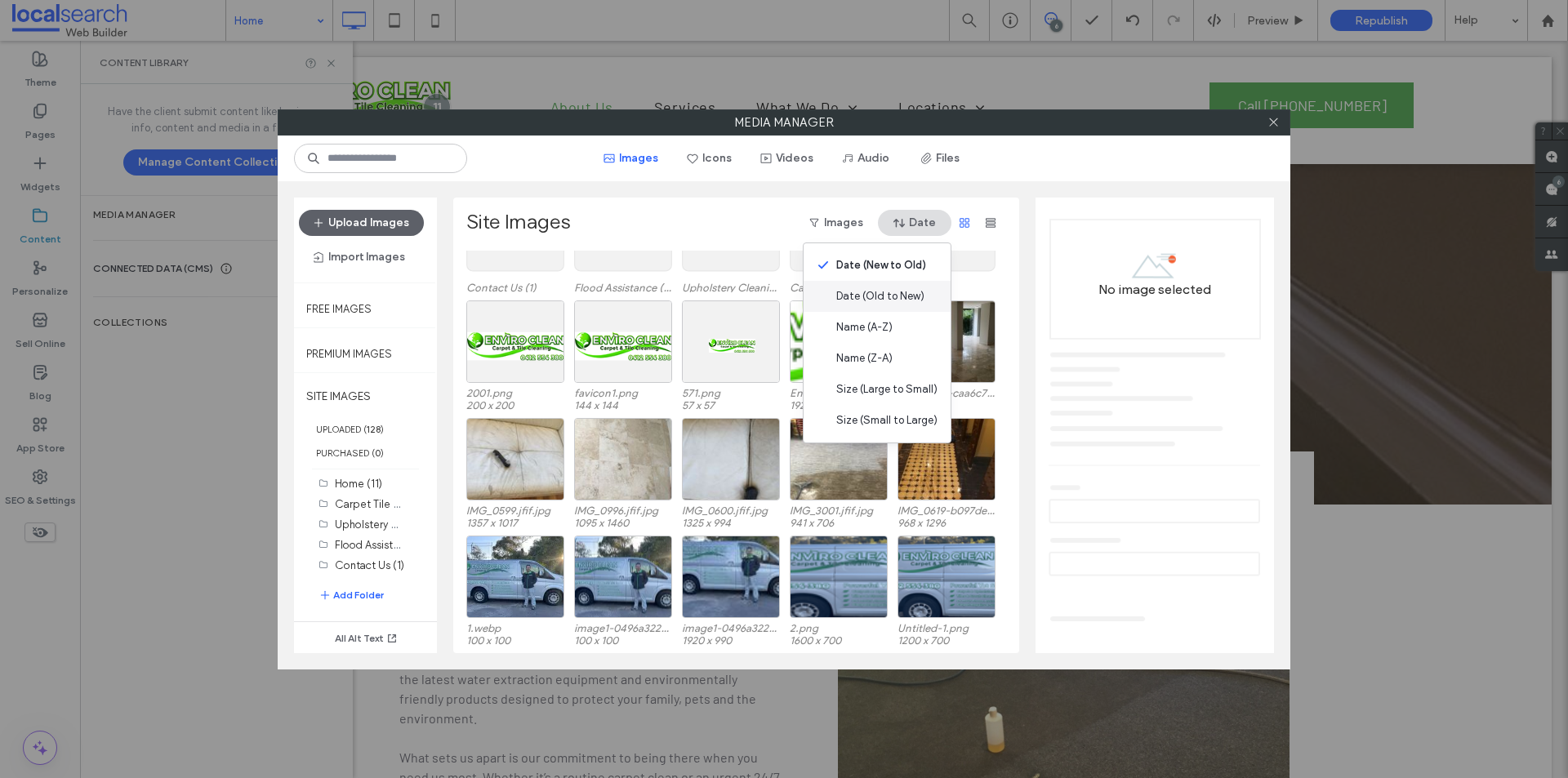
click at [917, 288] on span "Date (Old to New)" at bounding box center [880, 296] width 88 height 16
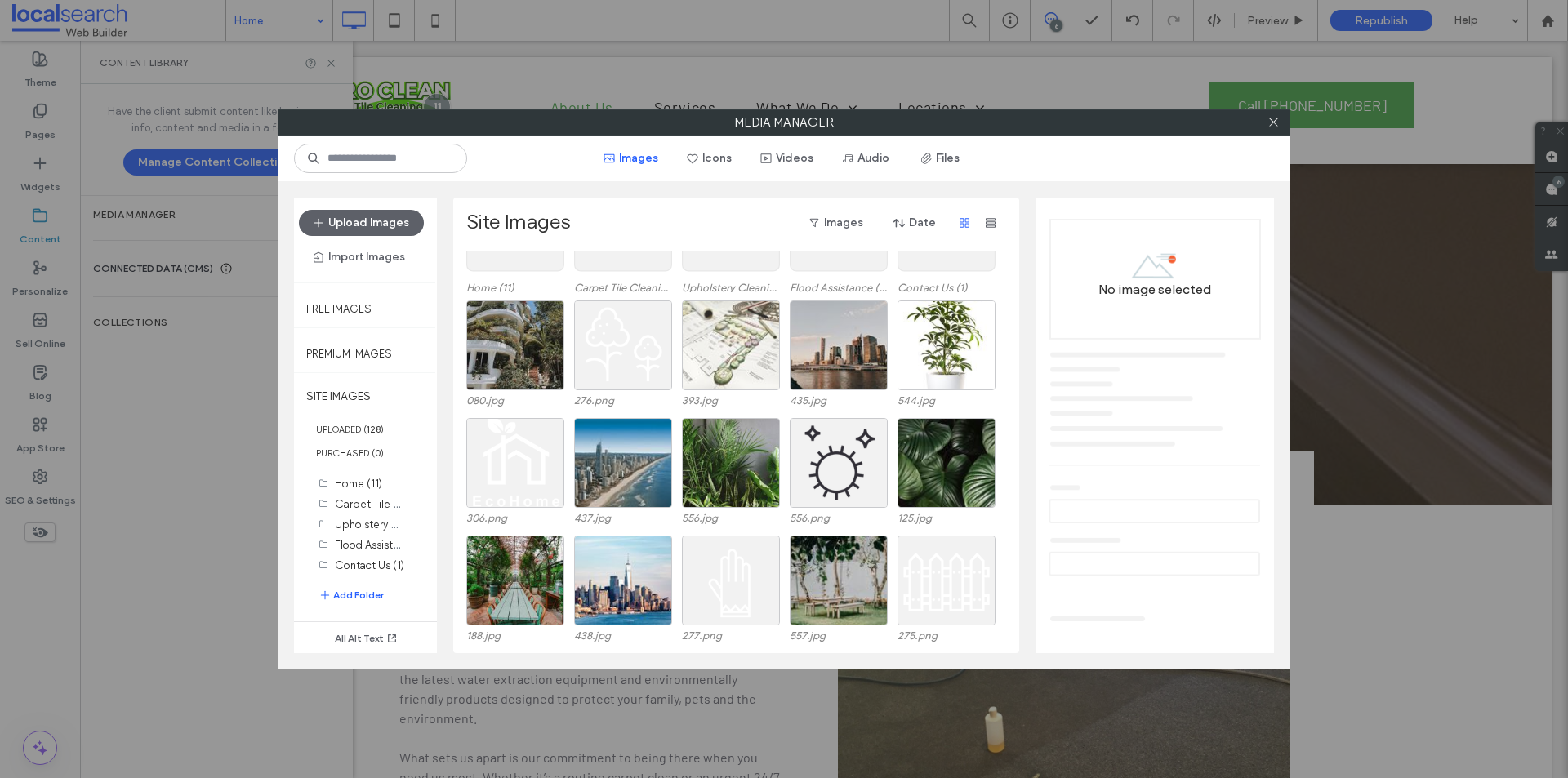
scroll to position [0, 0]
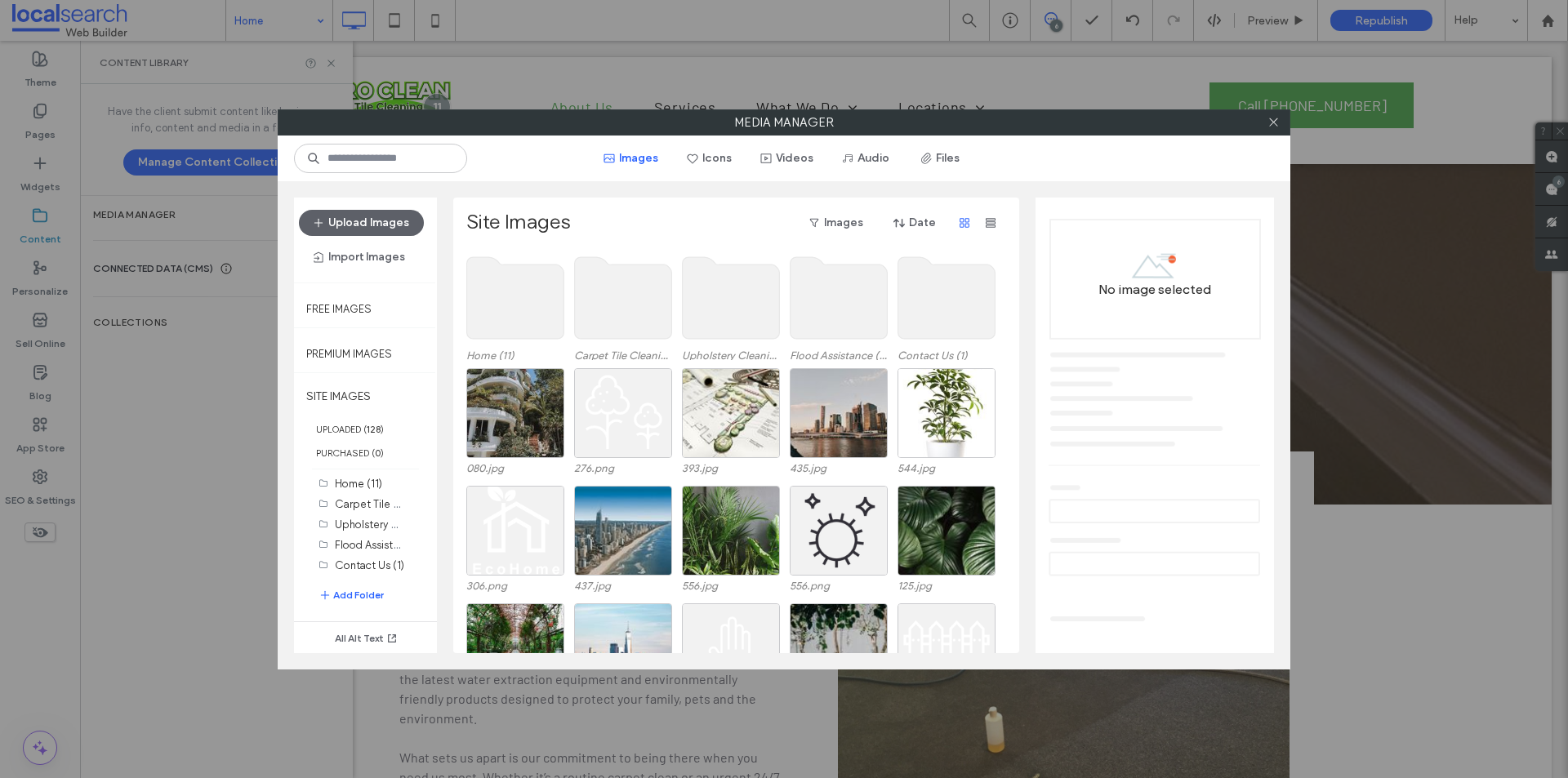
click at [545, 316] on use at bounding box center [516, 298] width 97 height 82
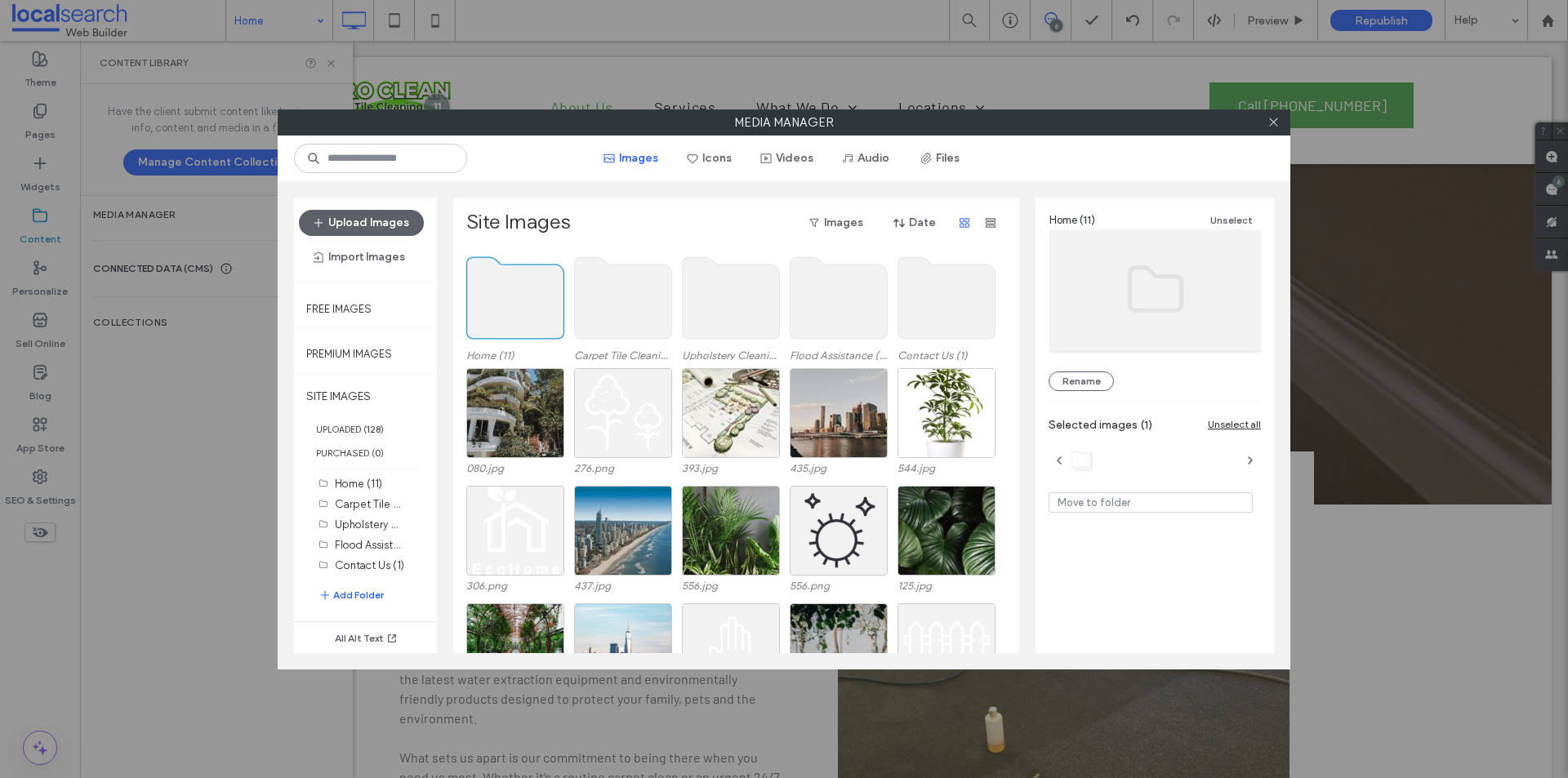
click at [545, 316] on use at bounding box center [516, 298] width 97 height 82
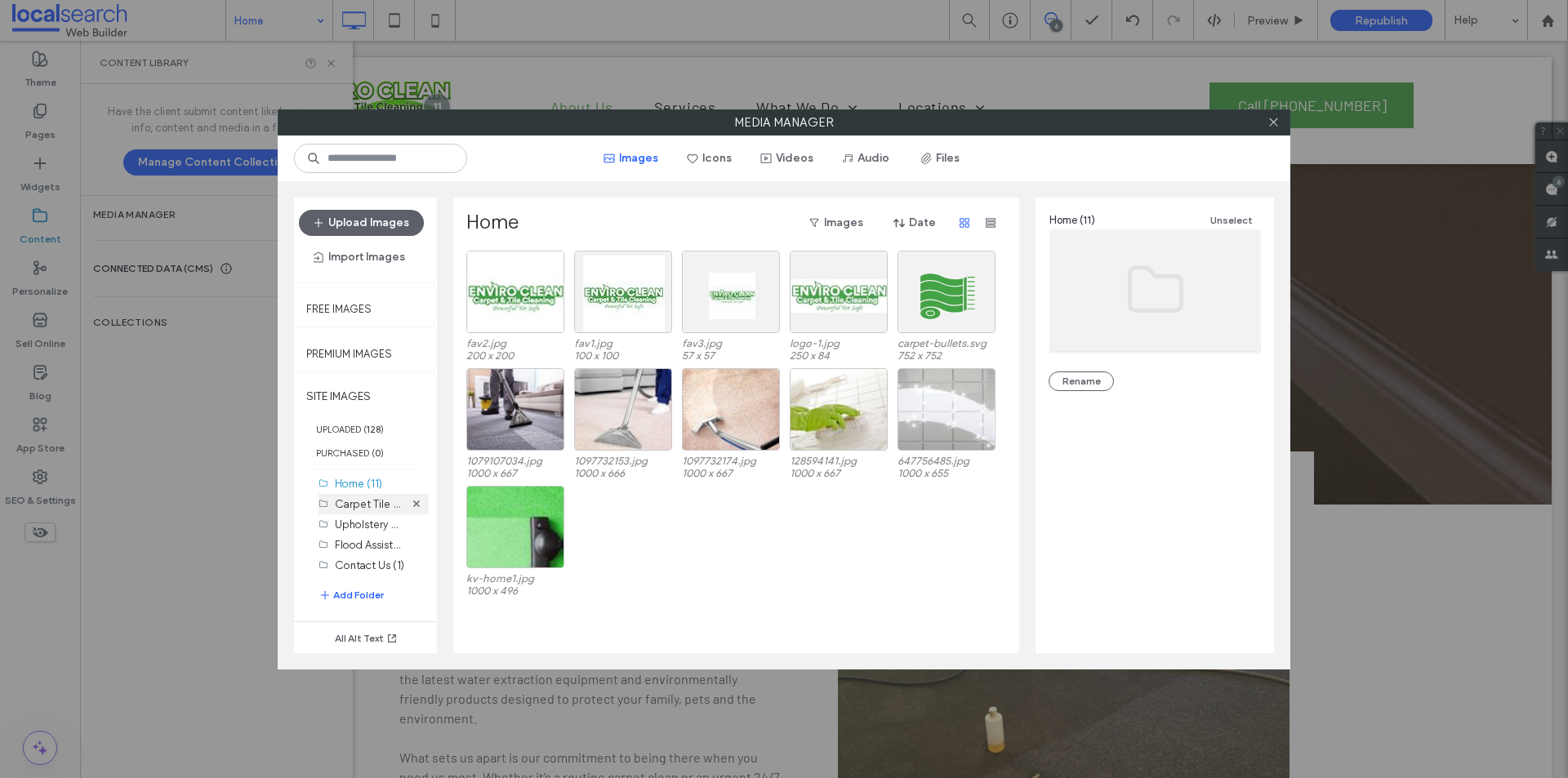
click at [371, 511] on div "Carpet Tile Cleaning (4)" at bounding box center [370, 504] width 70 height 17
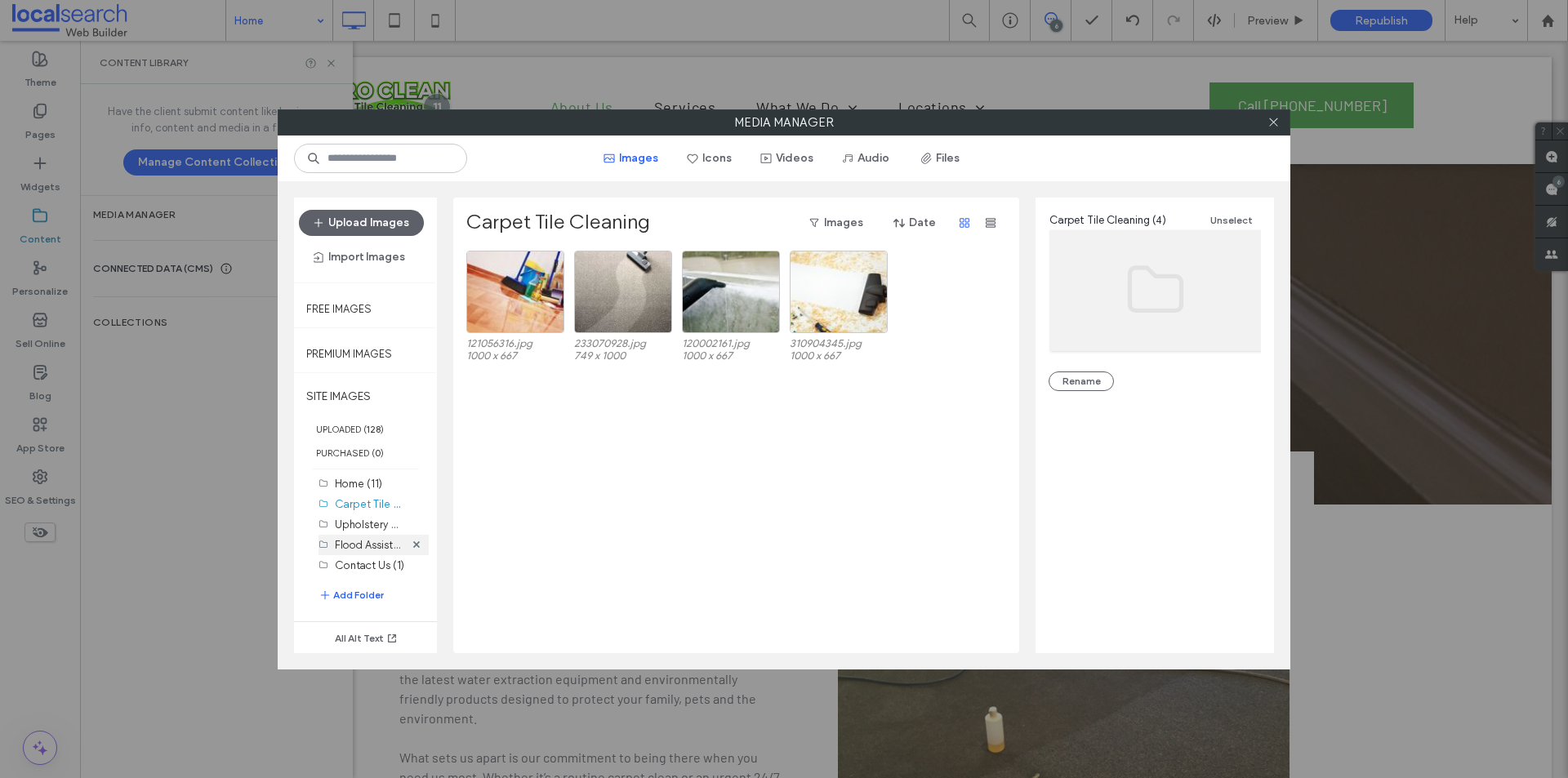
click at [370, 528] on label "Upholstery Cleaning (4)" at bounding box center [392, 524] width 116 height 15
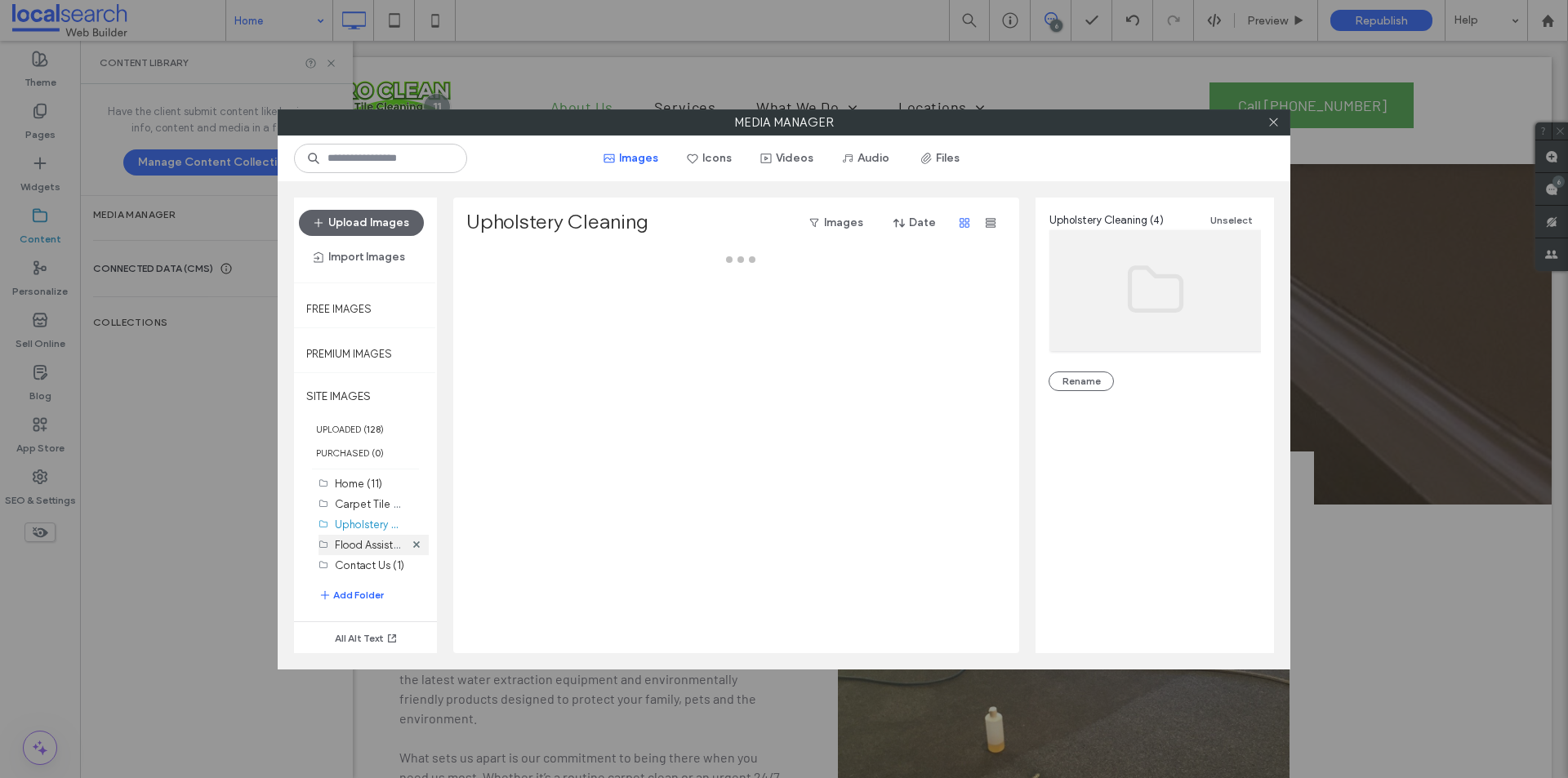
click at [371, 547] on label "Flood Assistance (4)" at bounding box center [384, 544] width 98 height 15
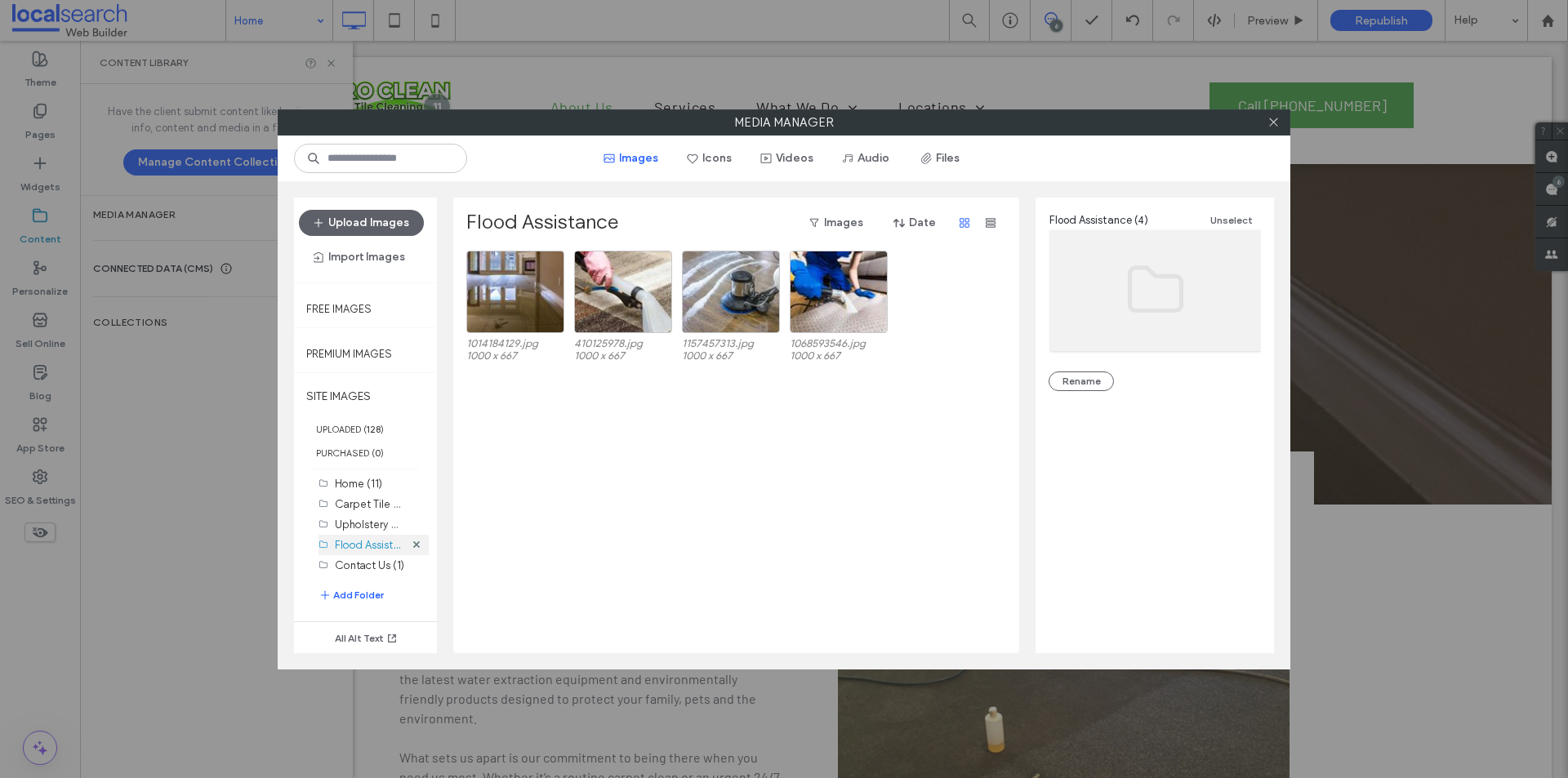
drag, startPoint x: 371, startPoint y: 564, endPoint x: 370, endPoint y: 540, distance: 24.0
click at [370, 564] on label "Contact Us (1)" at bounding box center [370, 565] width 70 height 12
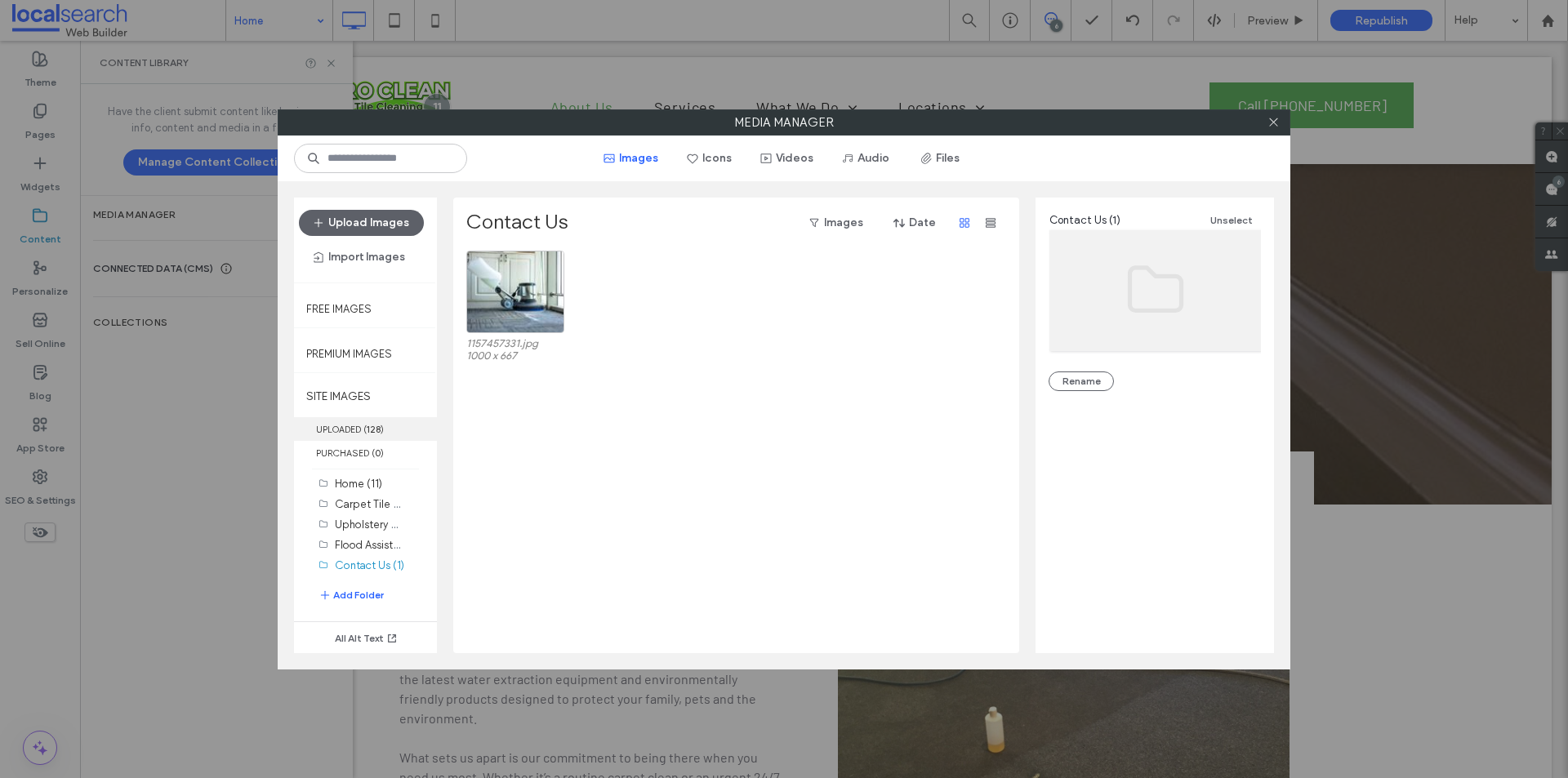
click at [348, 431] on label "UPLOADED ( 128 )" at bounding box center [366, 429] width 143 height 24
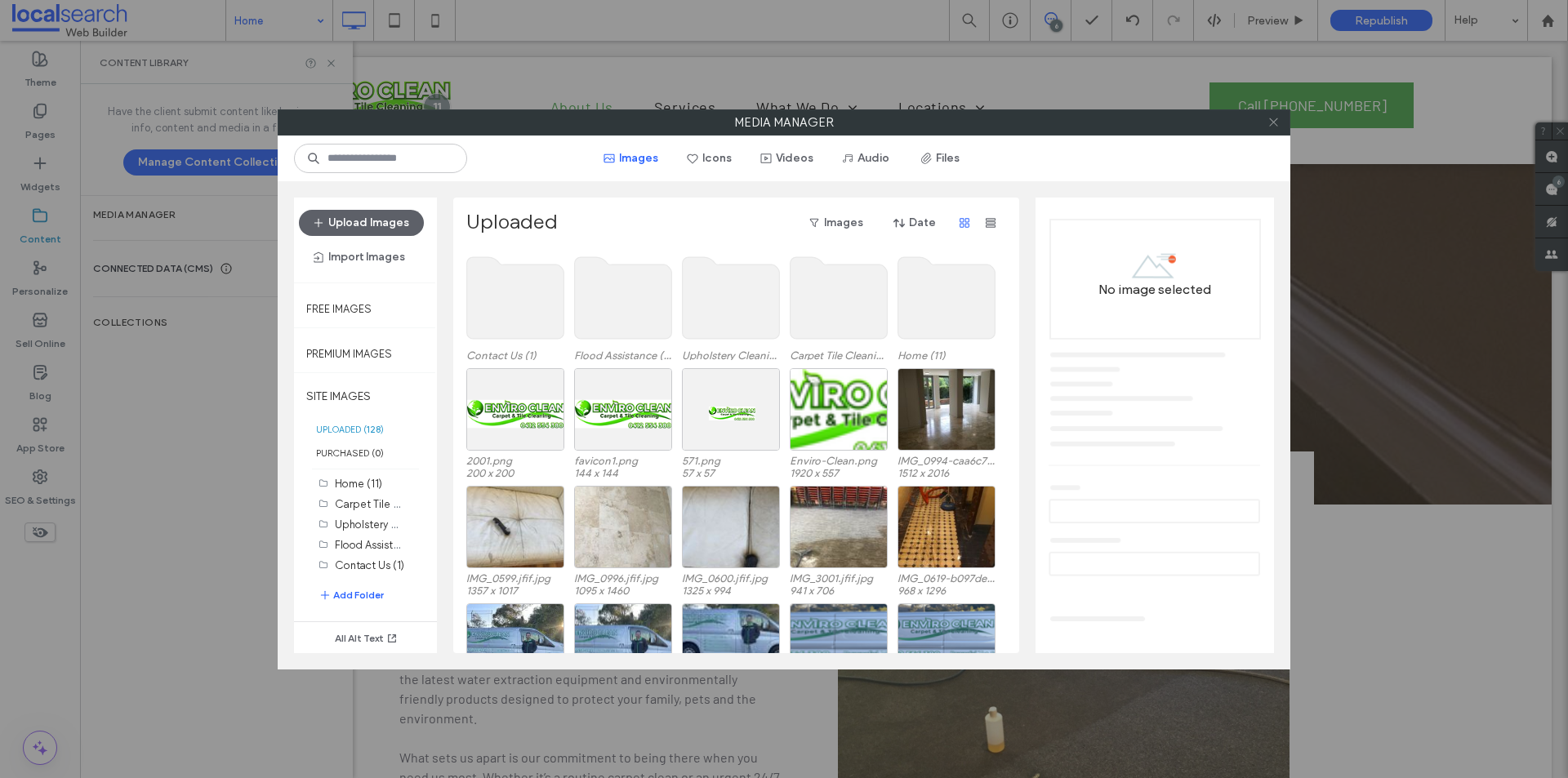
click at [1279, 122] on icon at bounding box center [1273, 121] width 12 height 12
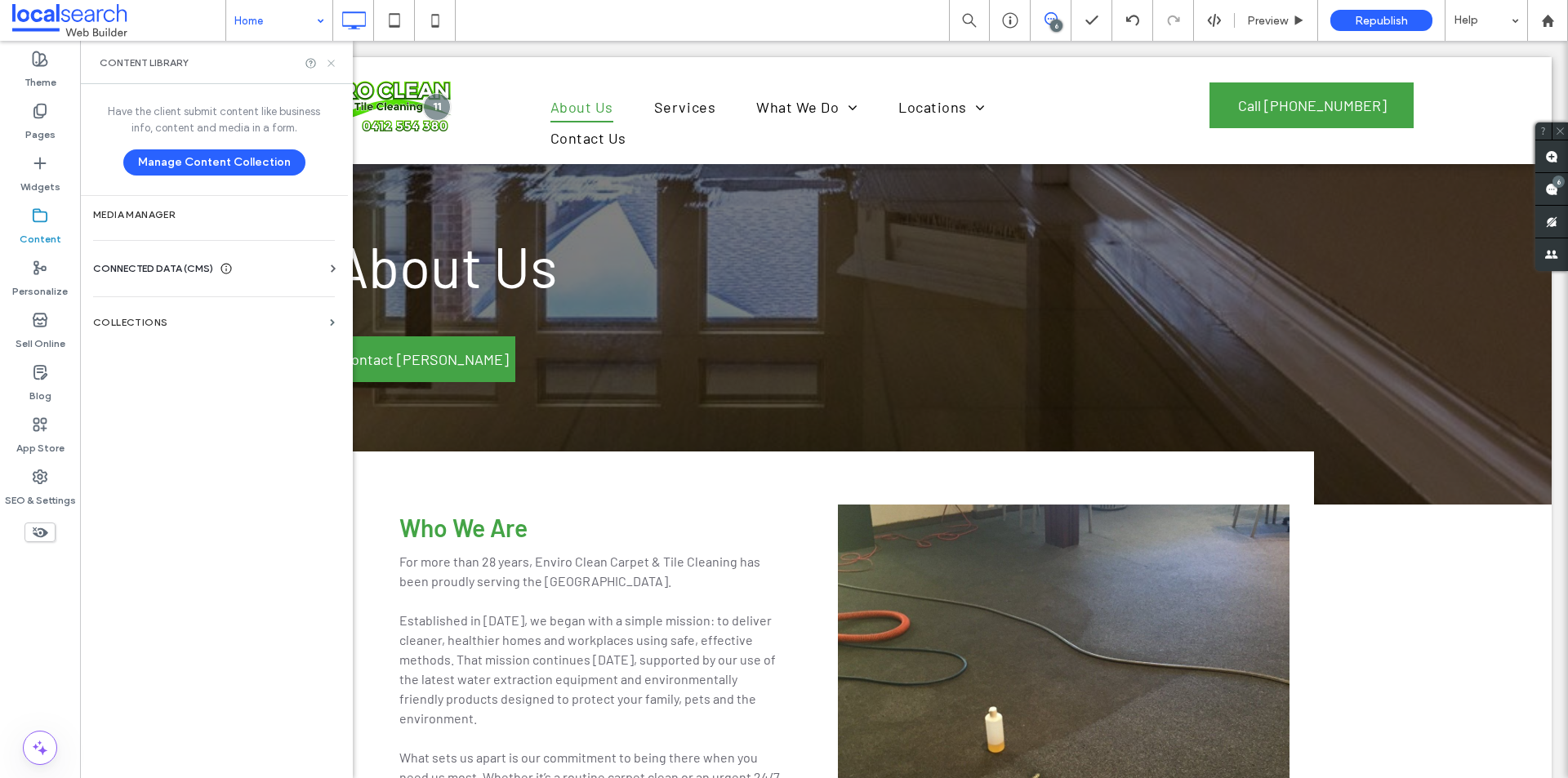
click at [328, 61] on icon at bounding box center [330, 63] width 12 height 12
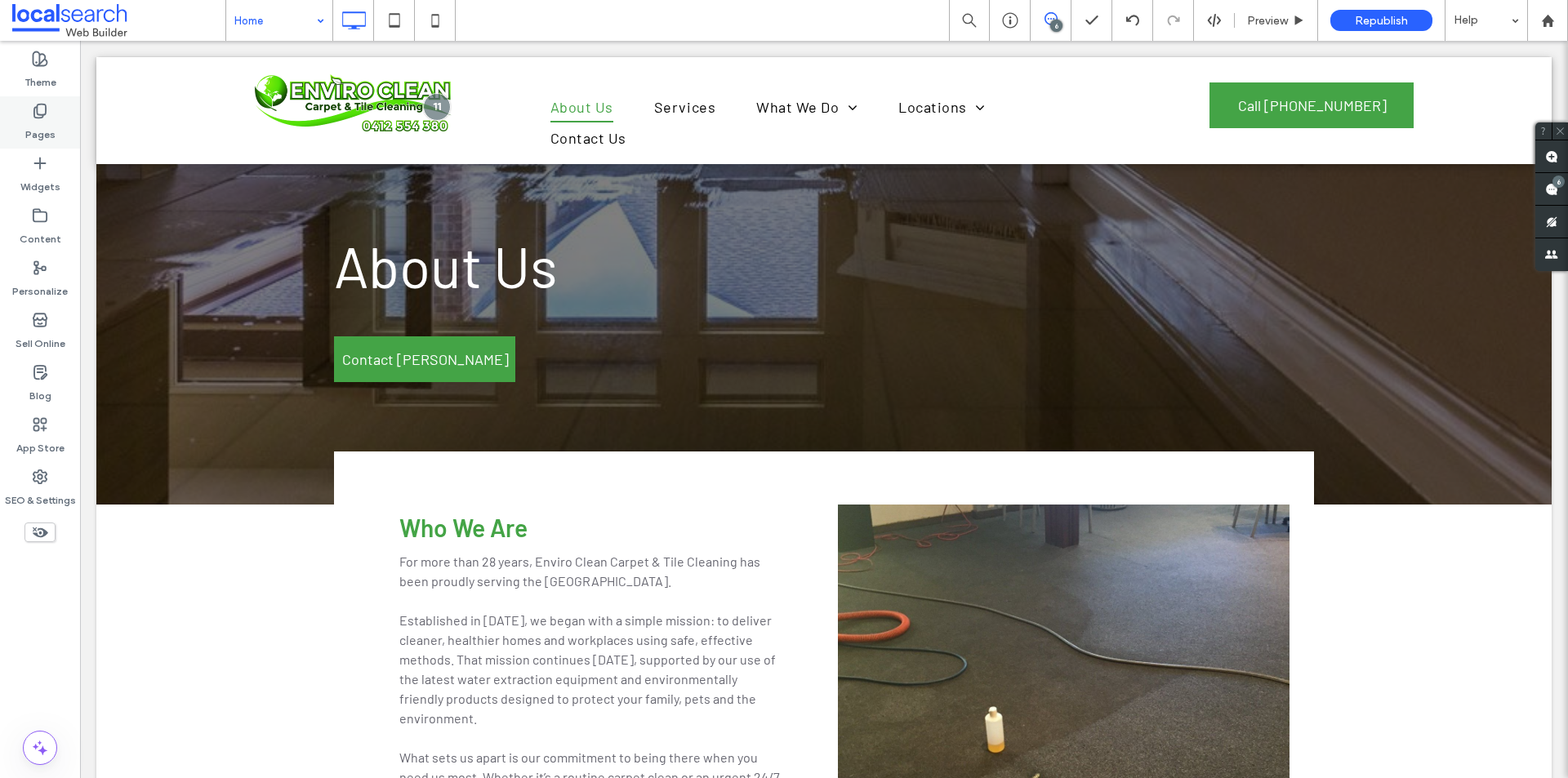
click at [37, 129] on label "Pages" at bounding box center [41, 131] width 31 height 23
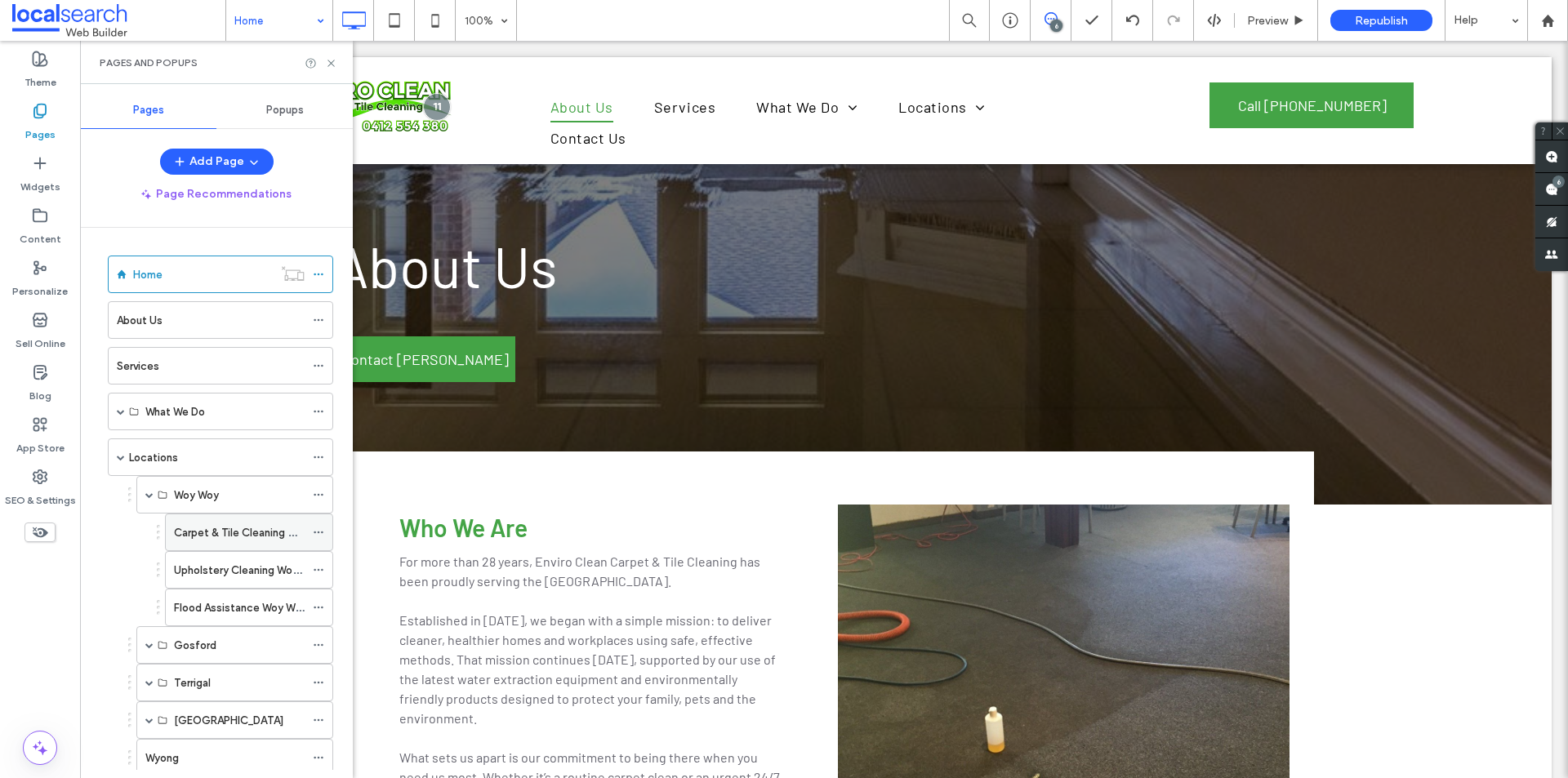
click at [218, 539] on label "Carpet & Tile Cleaning Woy Woy" at bounding box center [253, 533] width 159 height 29
click at [330, 66] on icon at bounding box center [330, 63] width 12 height 12
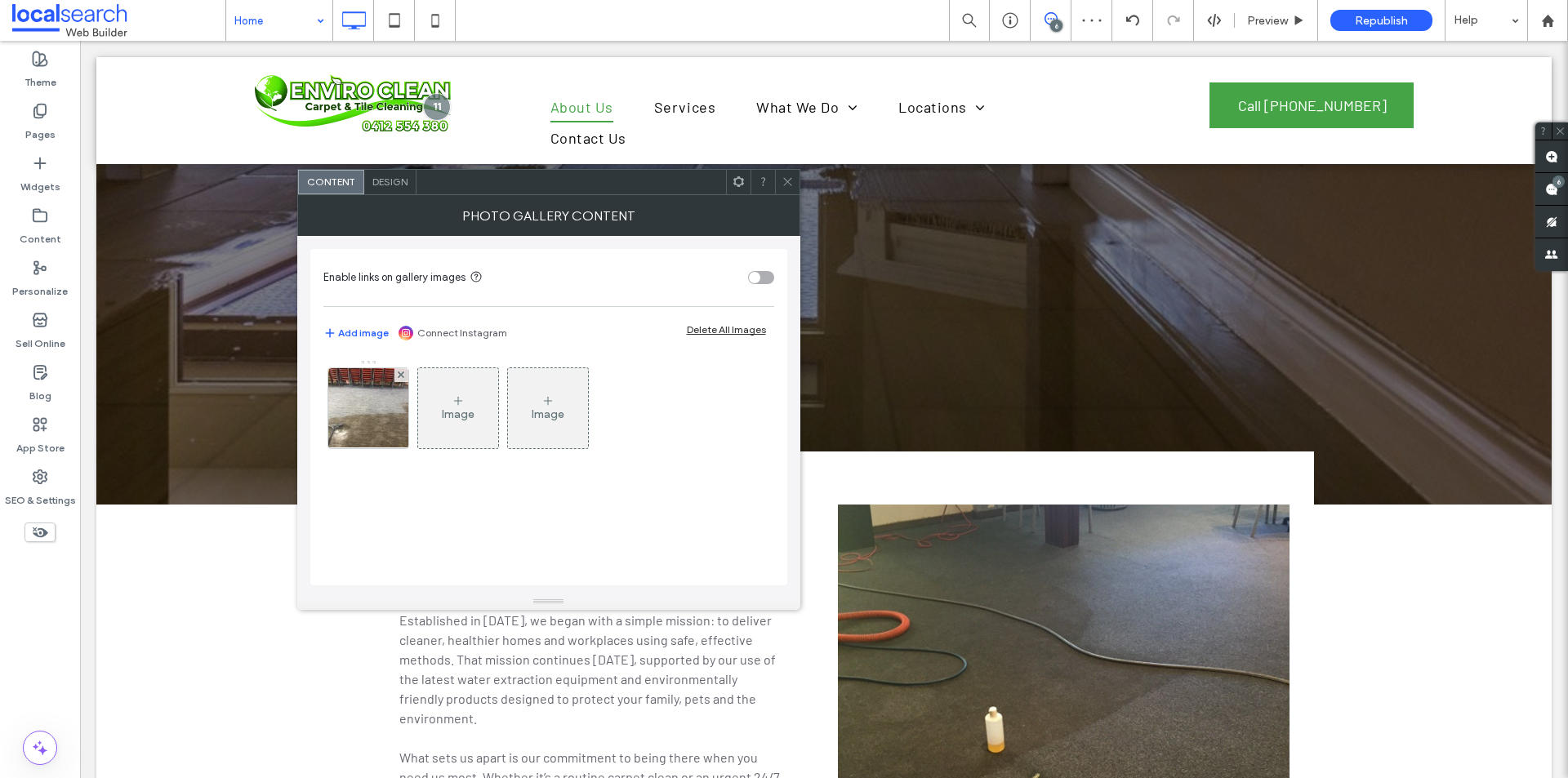
click at [788, 182] on use at bounding box center [787, 181] width 9 height 9
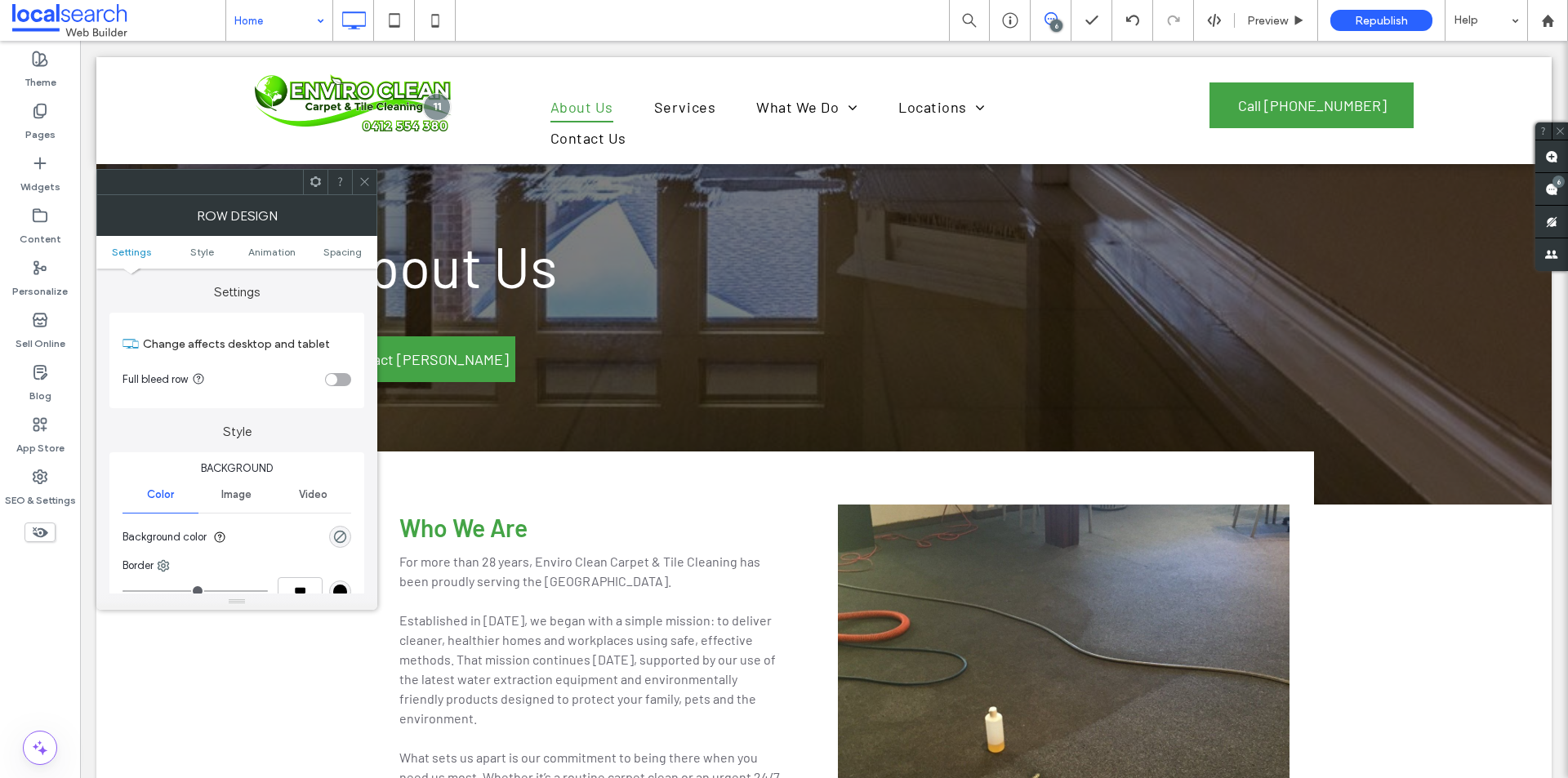
click at [363, 188] on span at bounding box center [364, 182] width 12 height 25
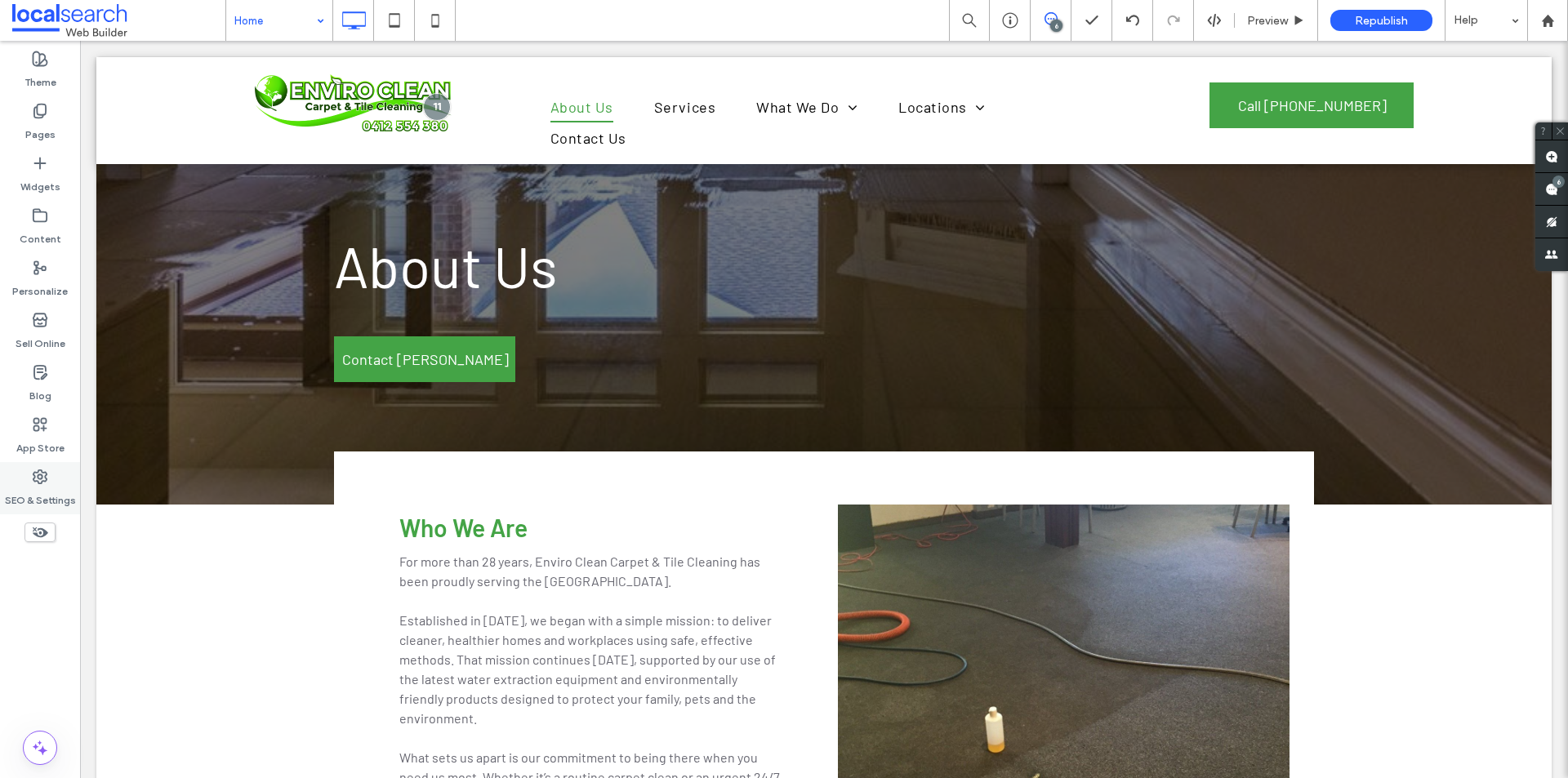
click at [42, 482] on use at bounding box center [40, 477] width 13 height 13
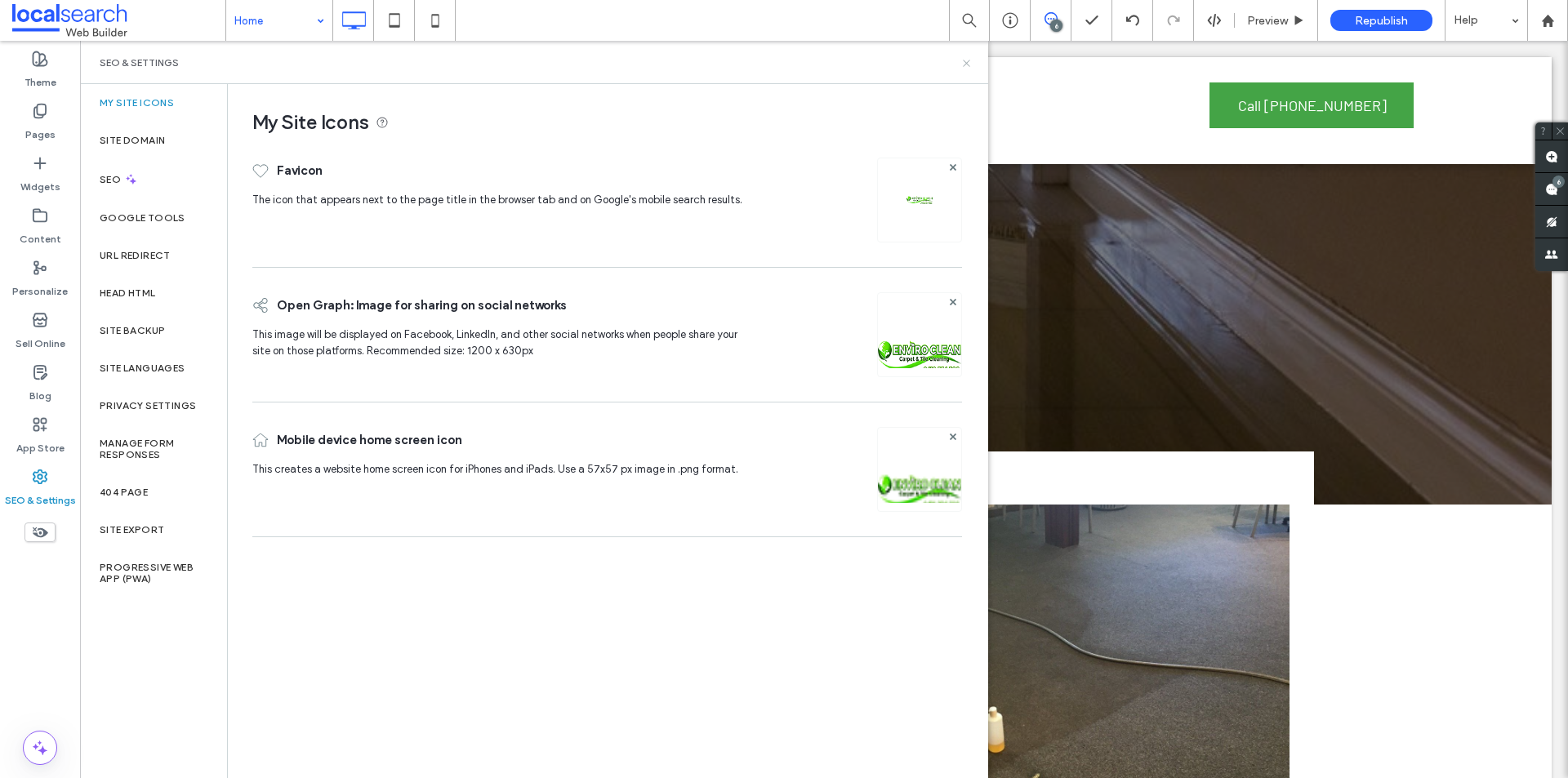
click at [964, 63] on icon at bounding box center [966, 63] width 12 height 12
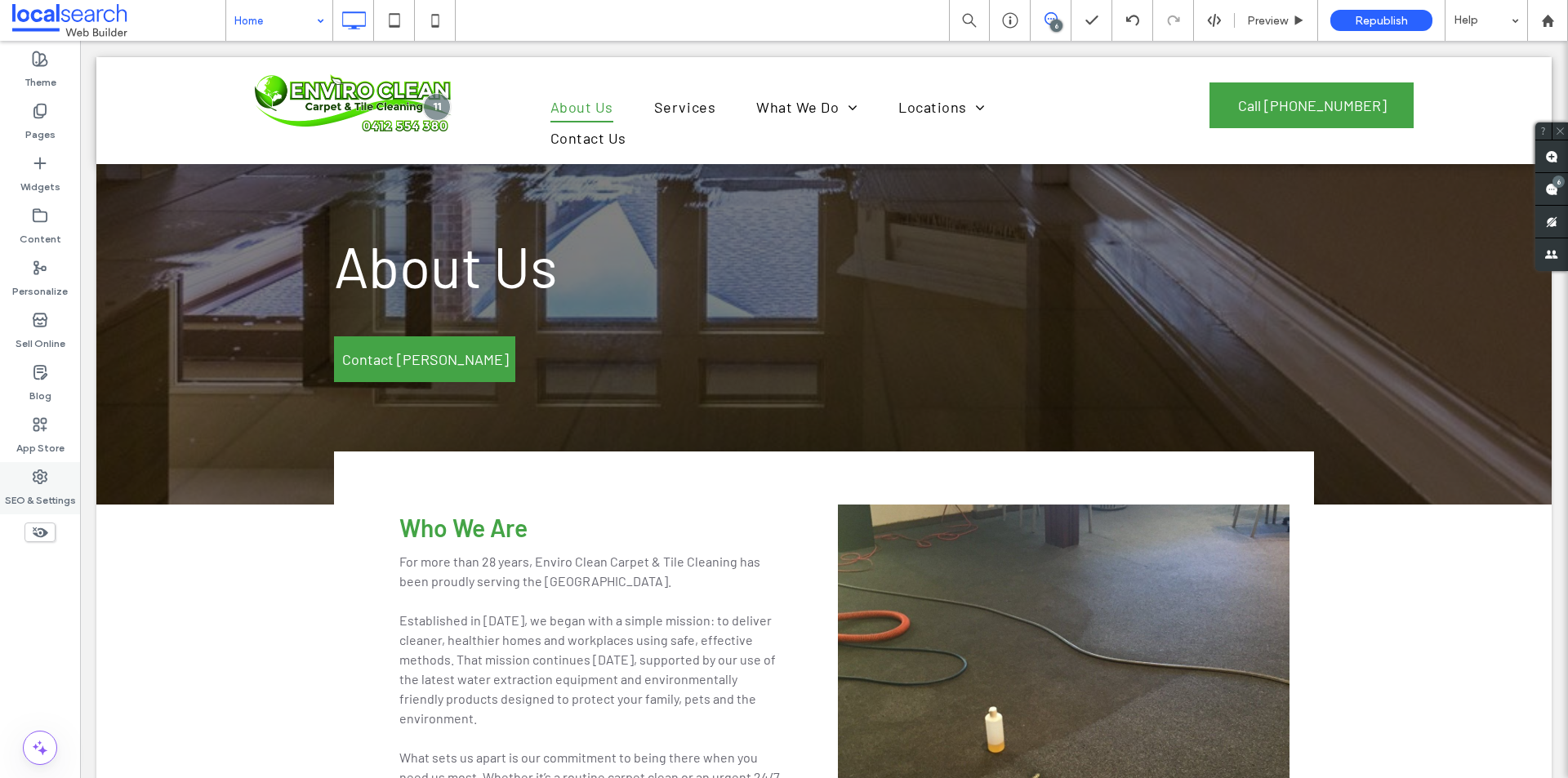
click at [48, 489] on label "SEO & Settings" at bounding box center [40, 496] width 71 height 23
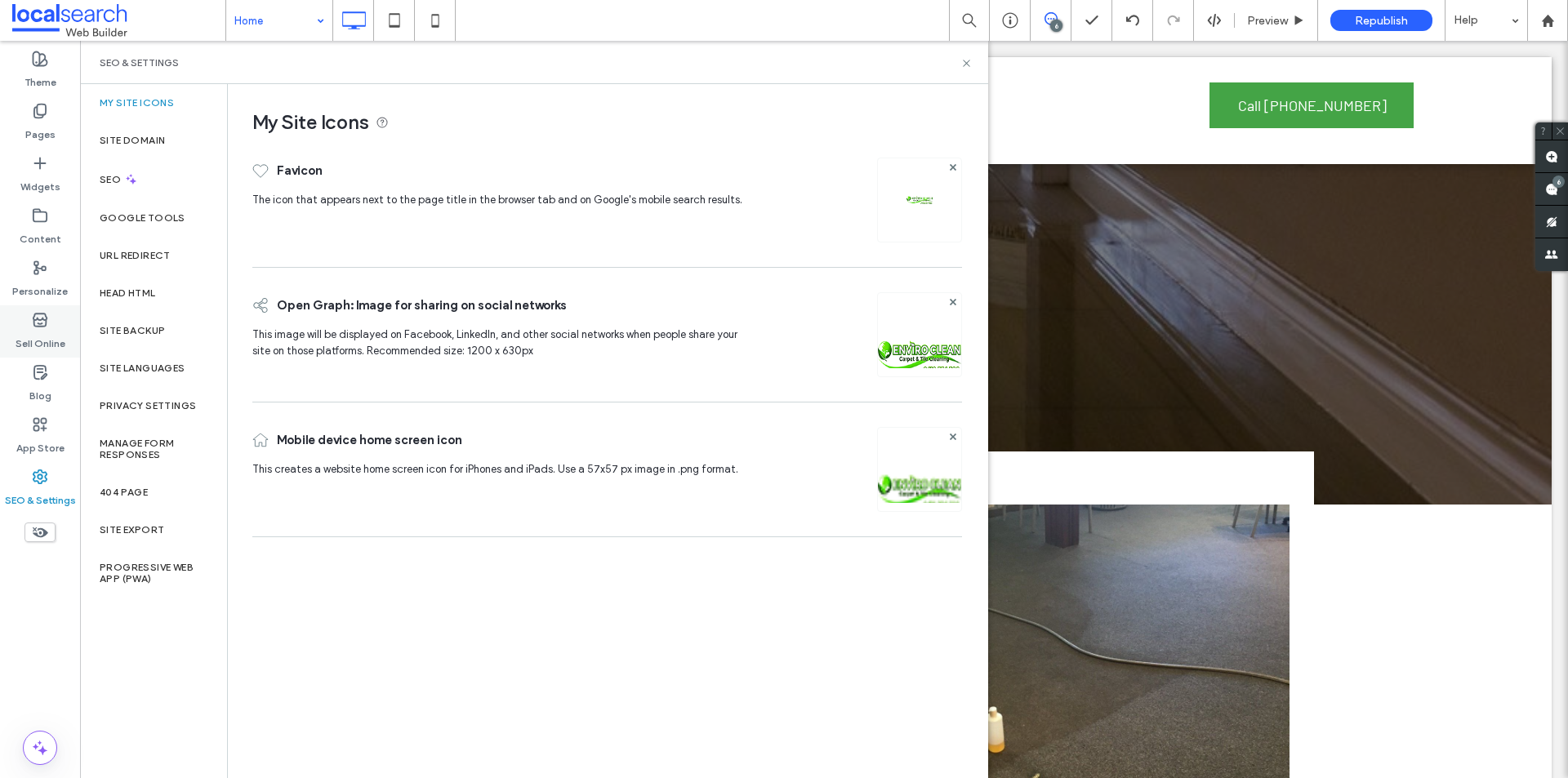
click at [53, 328] on label "Sell Online" at bounding box center [40, 340] width 50 height 23
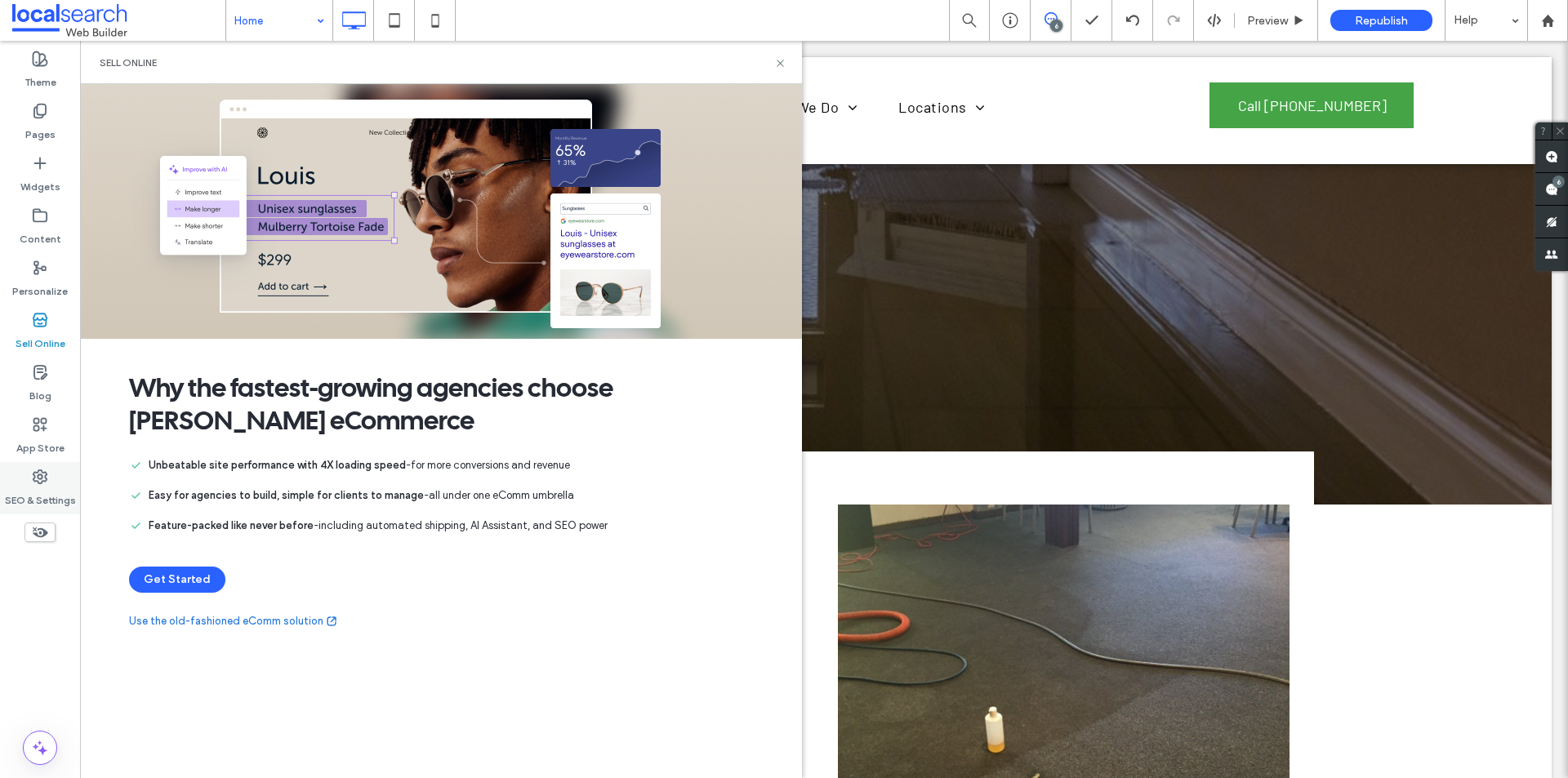
click at [37, 478] on use at bounding box center [40, 477] width 13 height 13
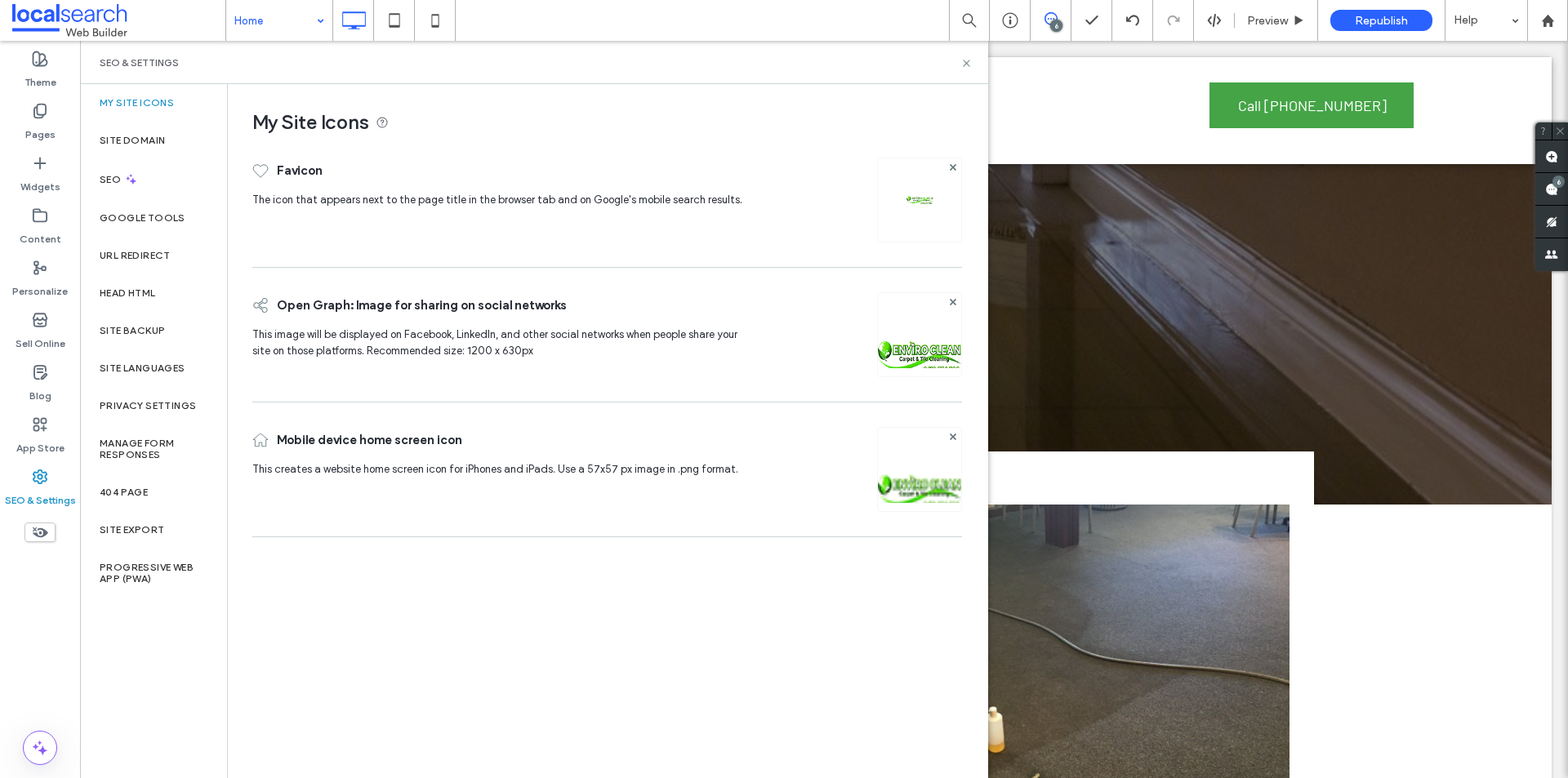
click at [146, 334] on label "Site Backup" at bounding box center [132, 330] width 65 height 11
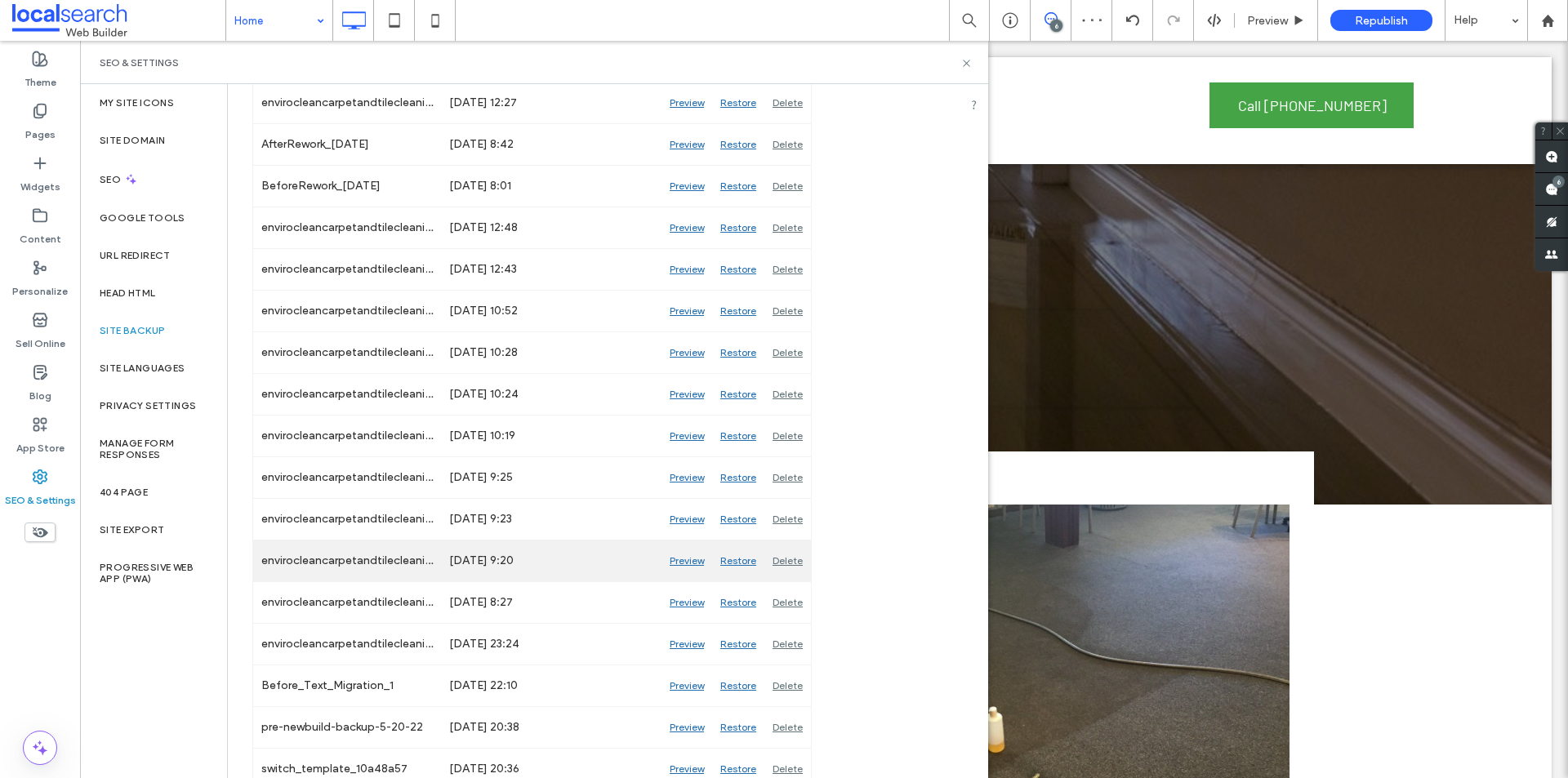
scroll to position [1332, 0]
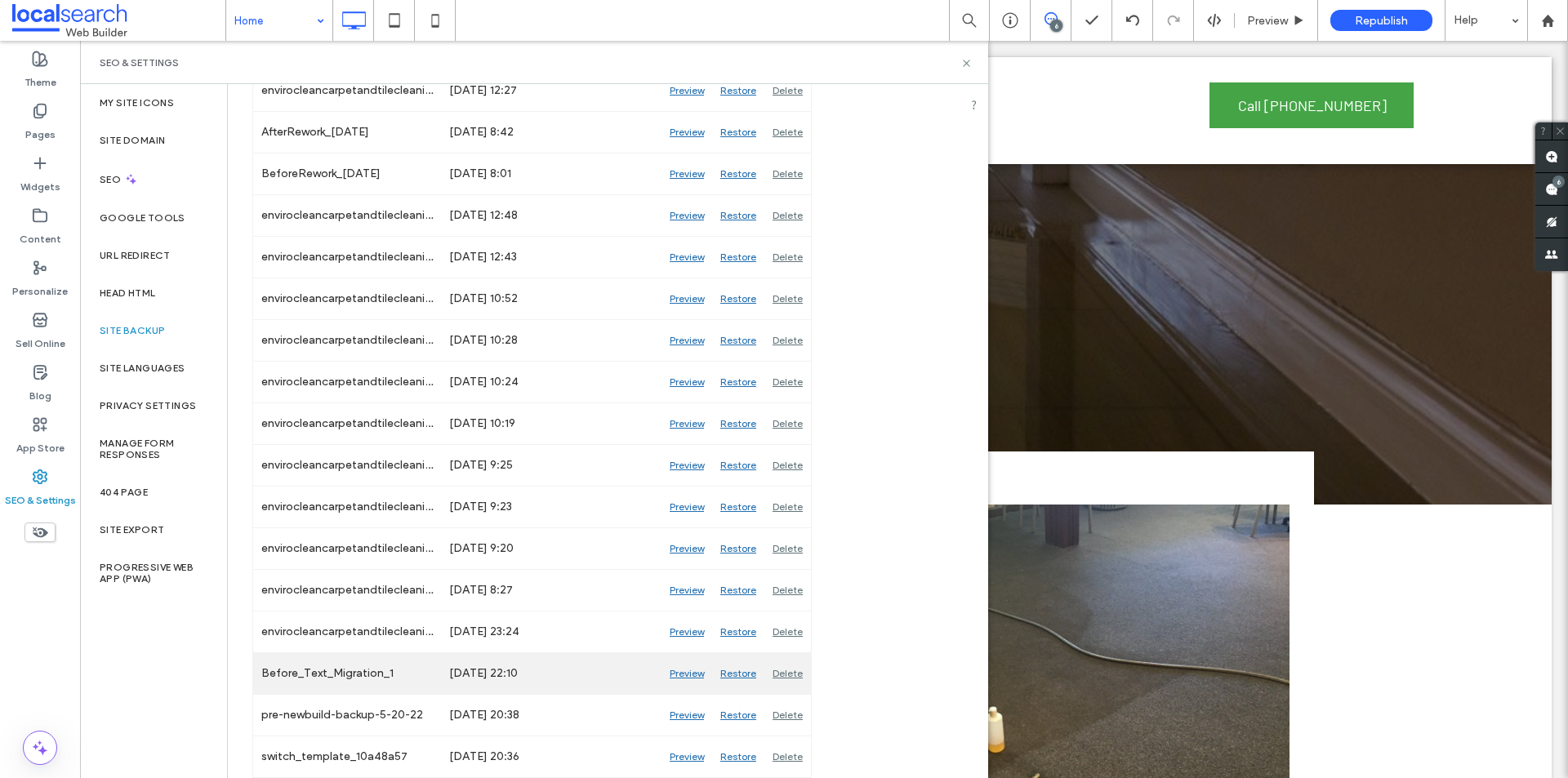
click at [686, 670] on div "Preview" at bounding box center [687, 673] width 51 height 41
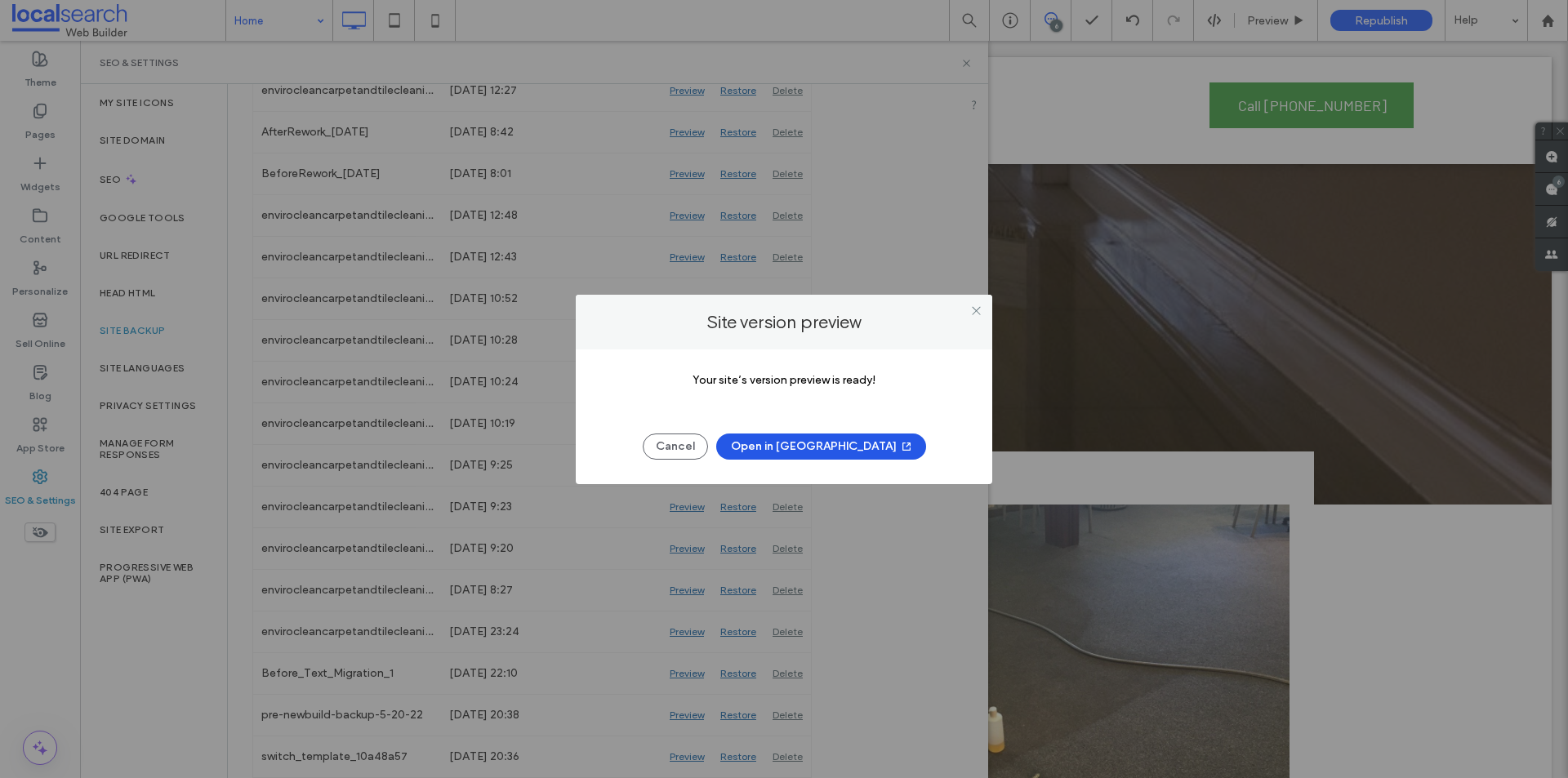
click at [901, 451] on icon "button" at bounding box center [907, 447] width 13 height 13
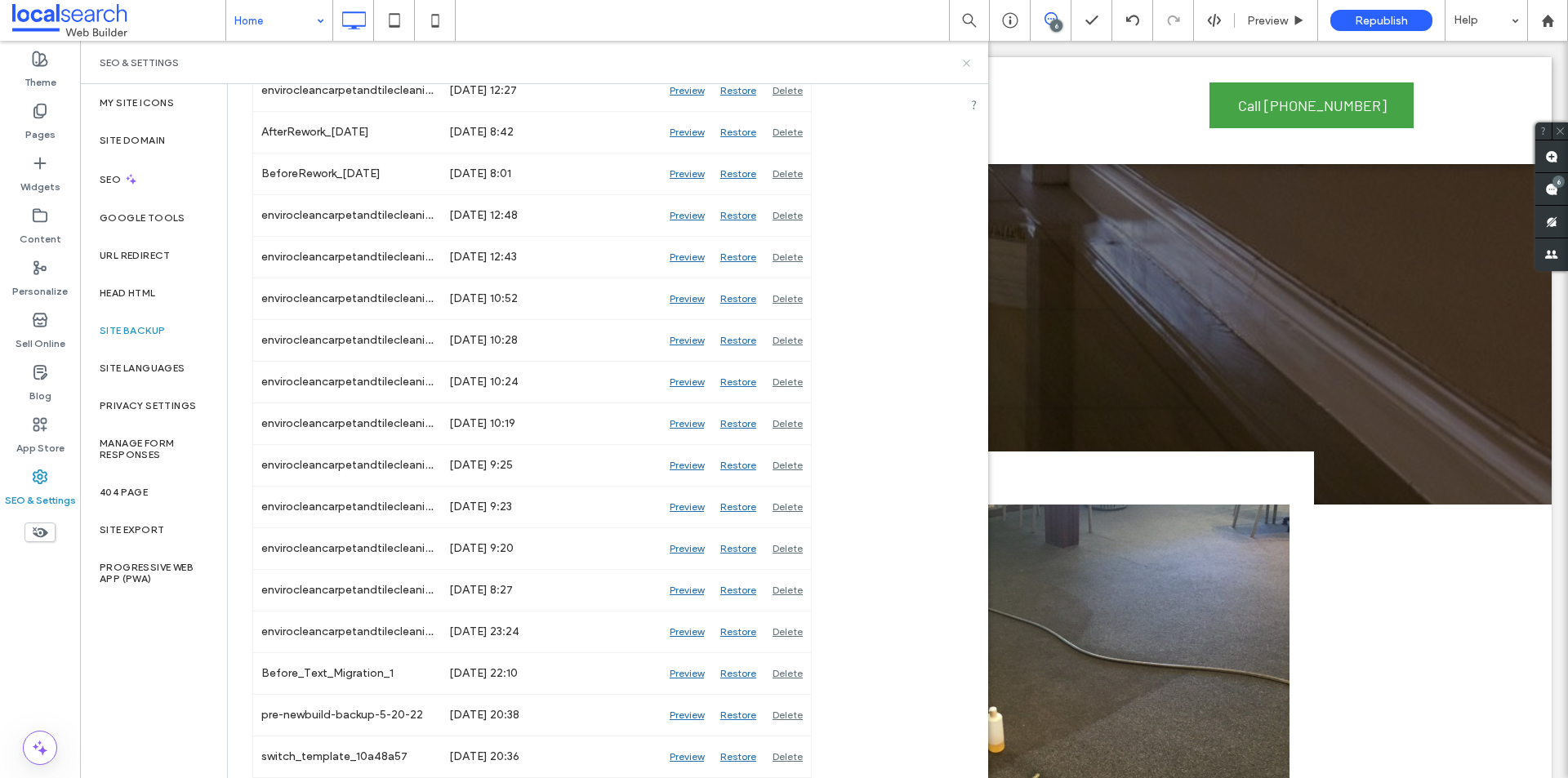
click at [966, 62] on use at bounding box center [965, 62] width 7 height 7
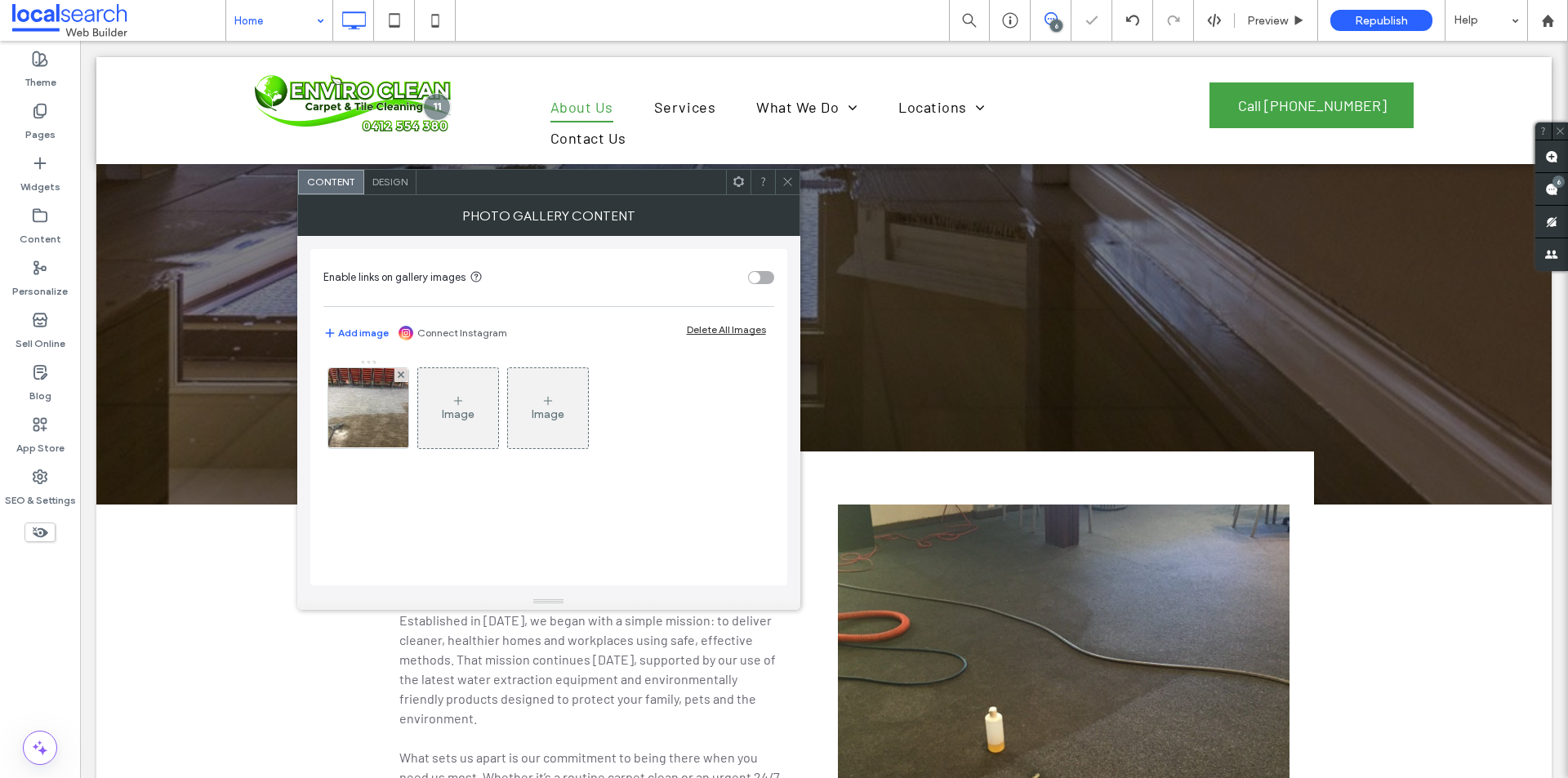
click at [1382, 594] on div at bounding box center [784, 389] width 1568 height 778
click at [784, 179] on icon at bounding box center [788, 181] width 12 height 12
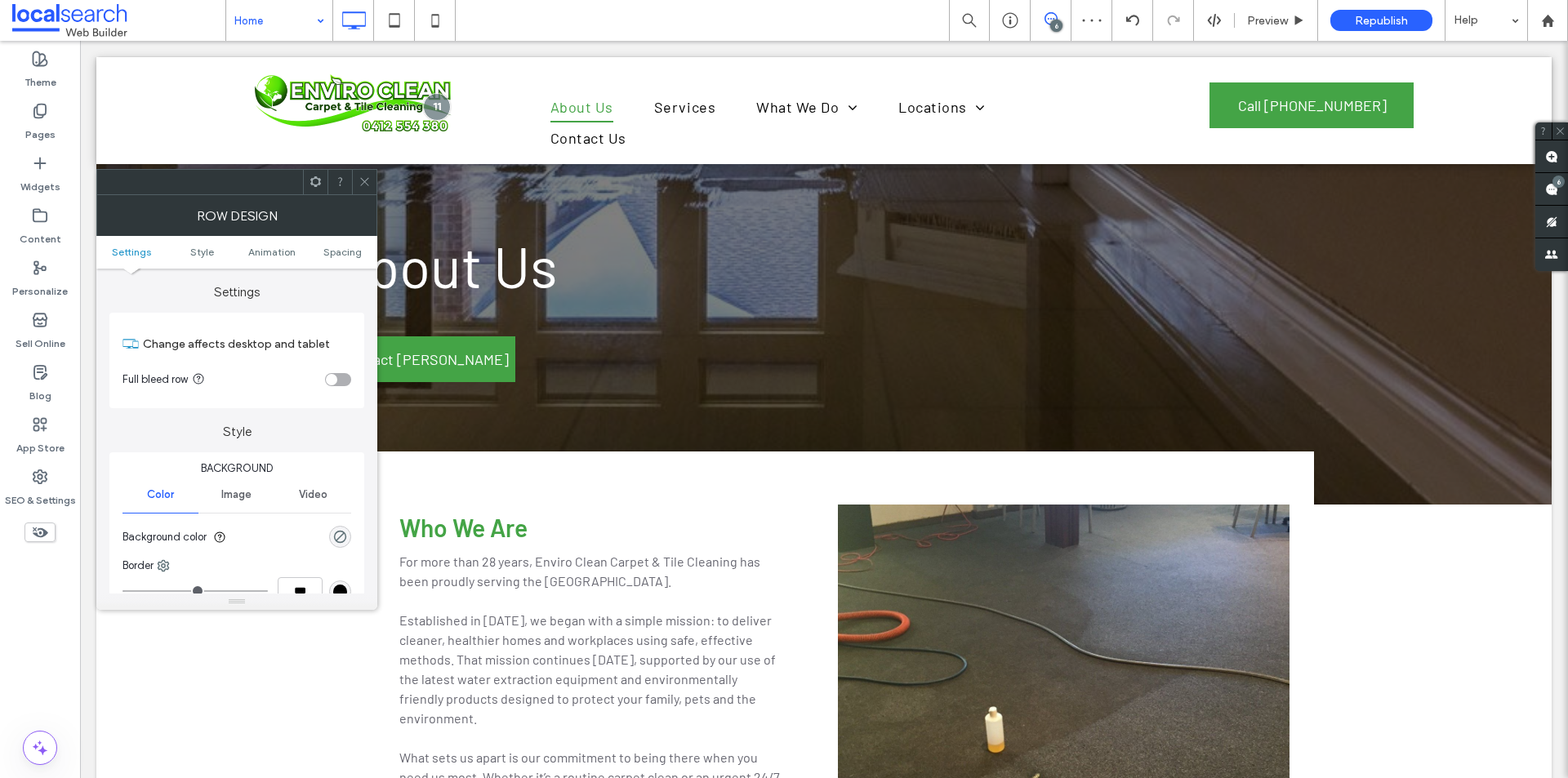
click at [358, 183] on icon at bounding box center [364, 181] width 12 height 12
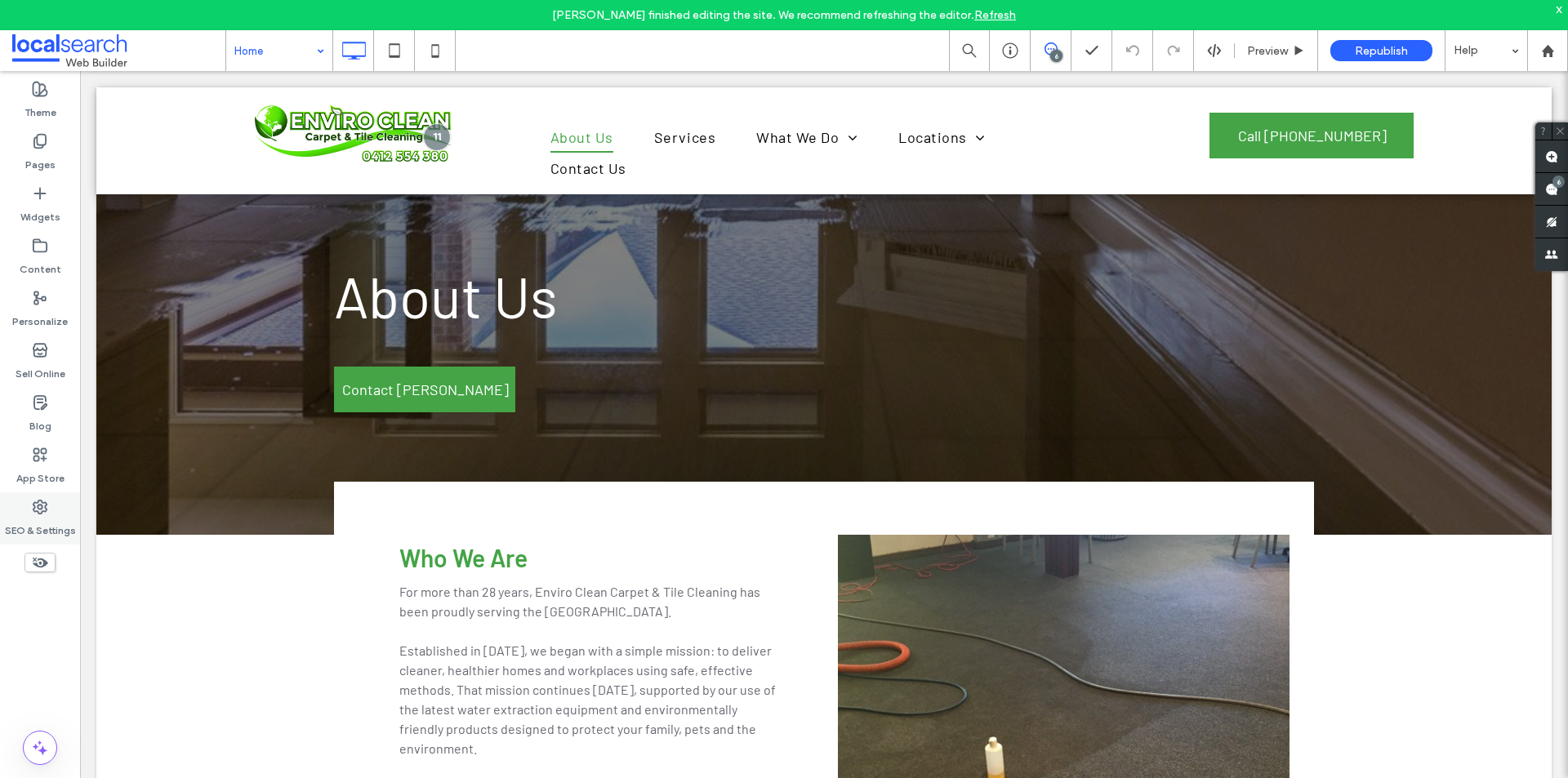
click at [41, 508] on icon at bounding box center [39, 507] width 16 height 16
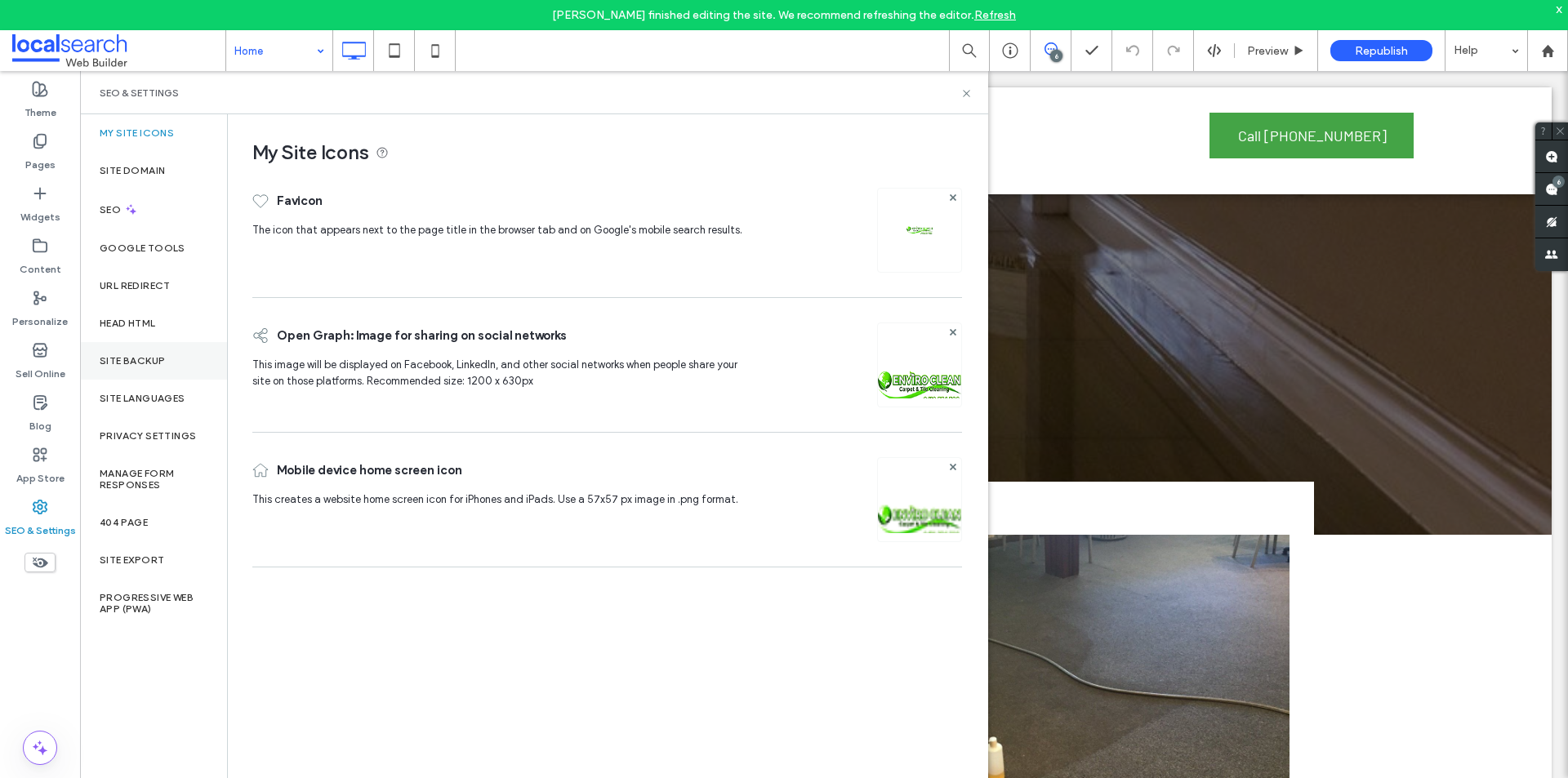
click at [174, 362] on div "Site Backup" at bounding box center [154, 360] width 147 height 37
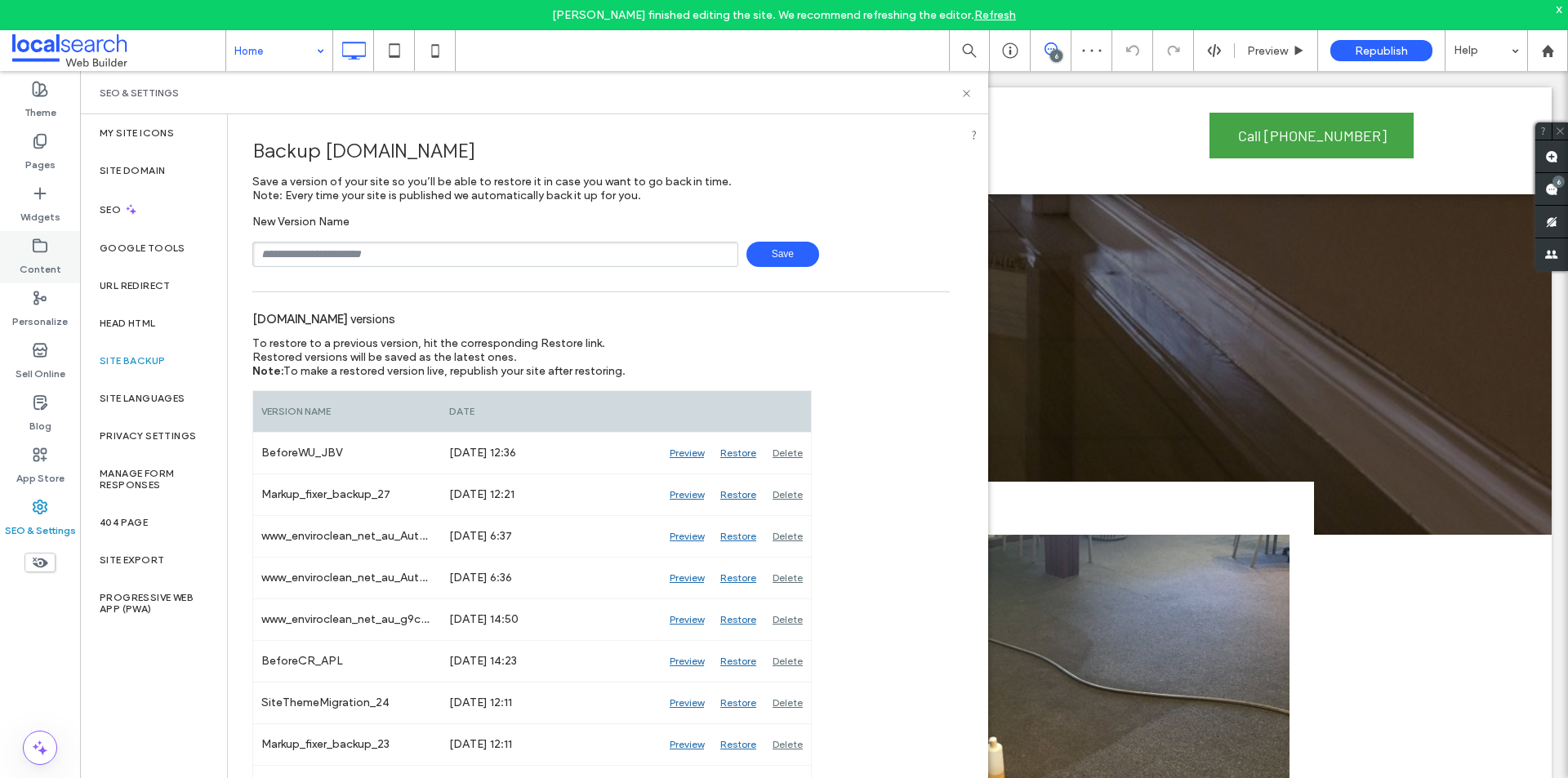
click at [44, 261] on label "Content" at bounding box center [41, 265] width 42 height 23
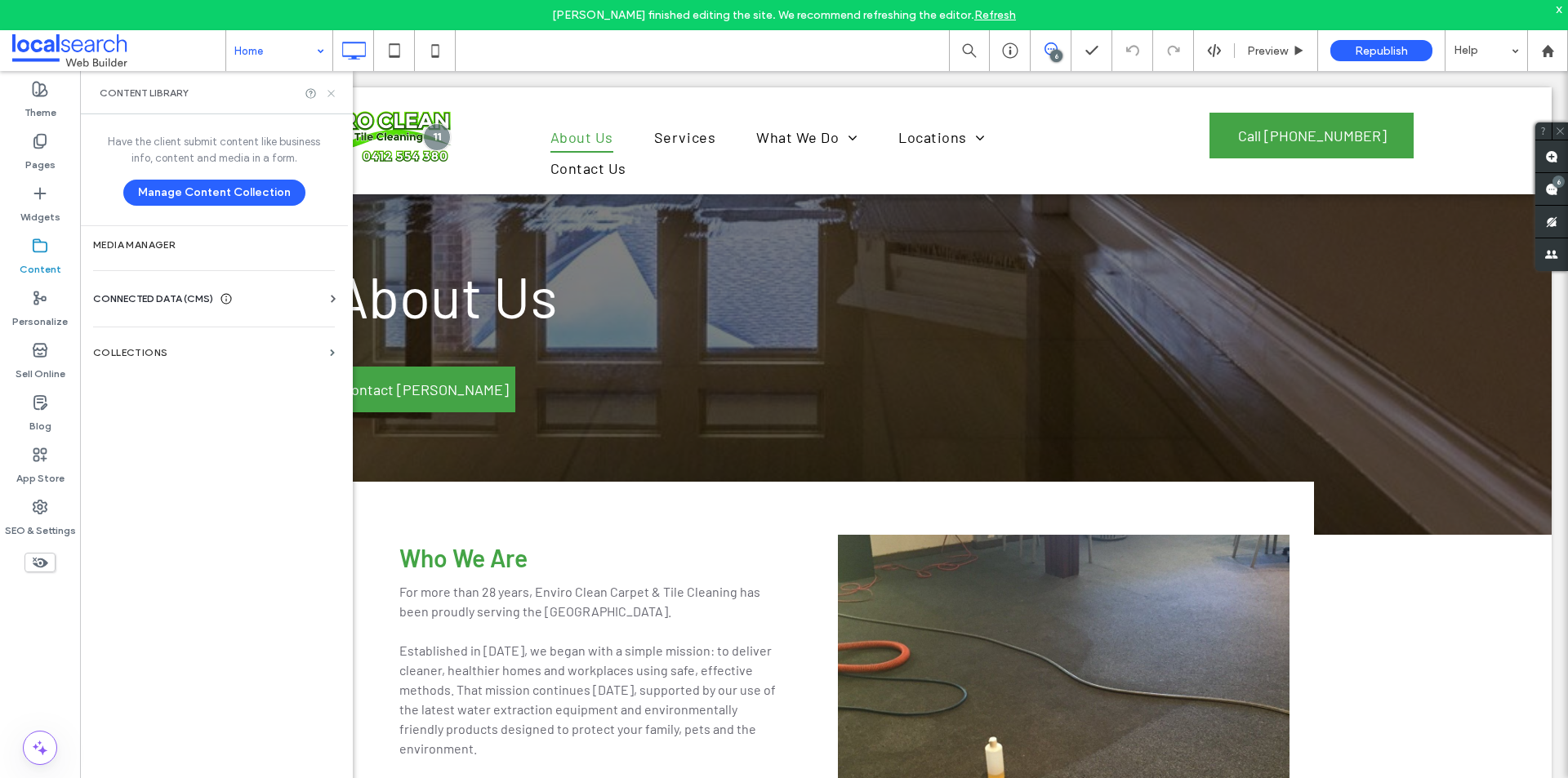
click at [329, 95] on use at bounding box center [330, 93] width 7 height 7
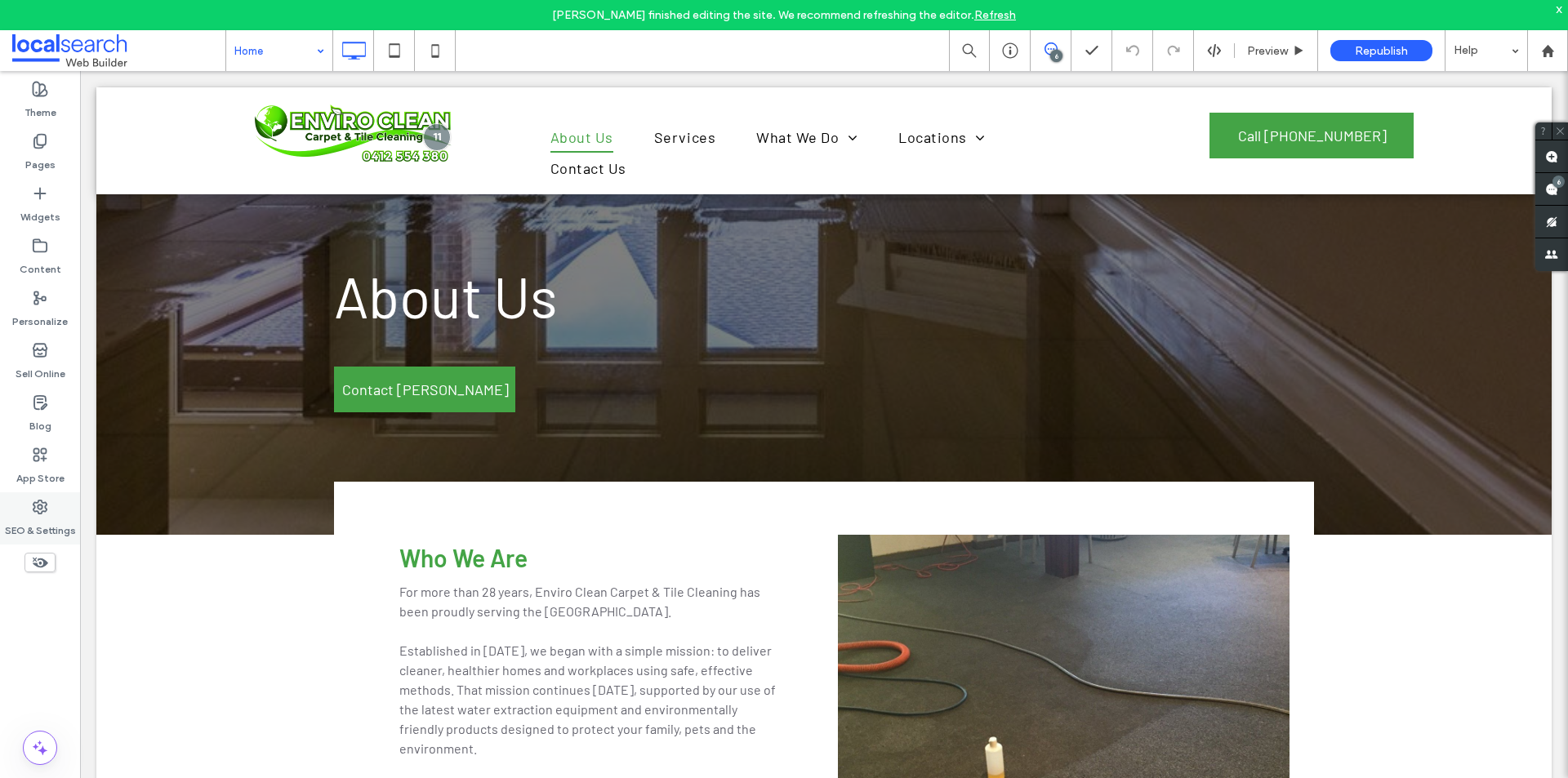
click at [32, 503] on icon at bounding box center [39, 507] width 16 height 16
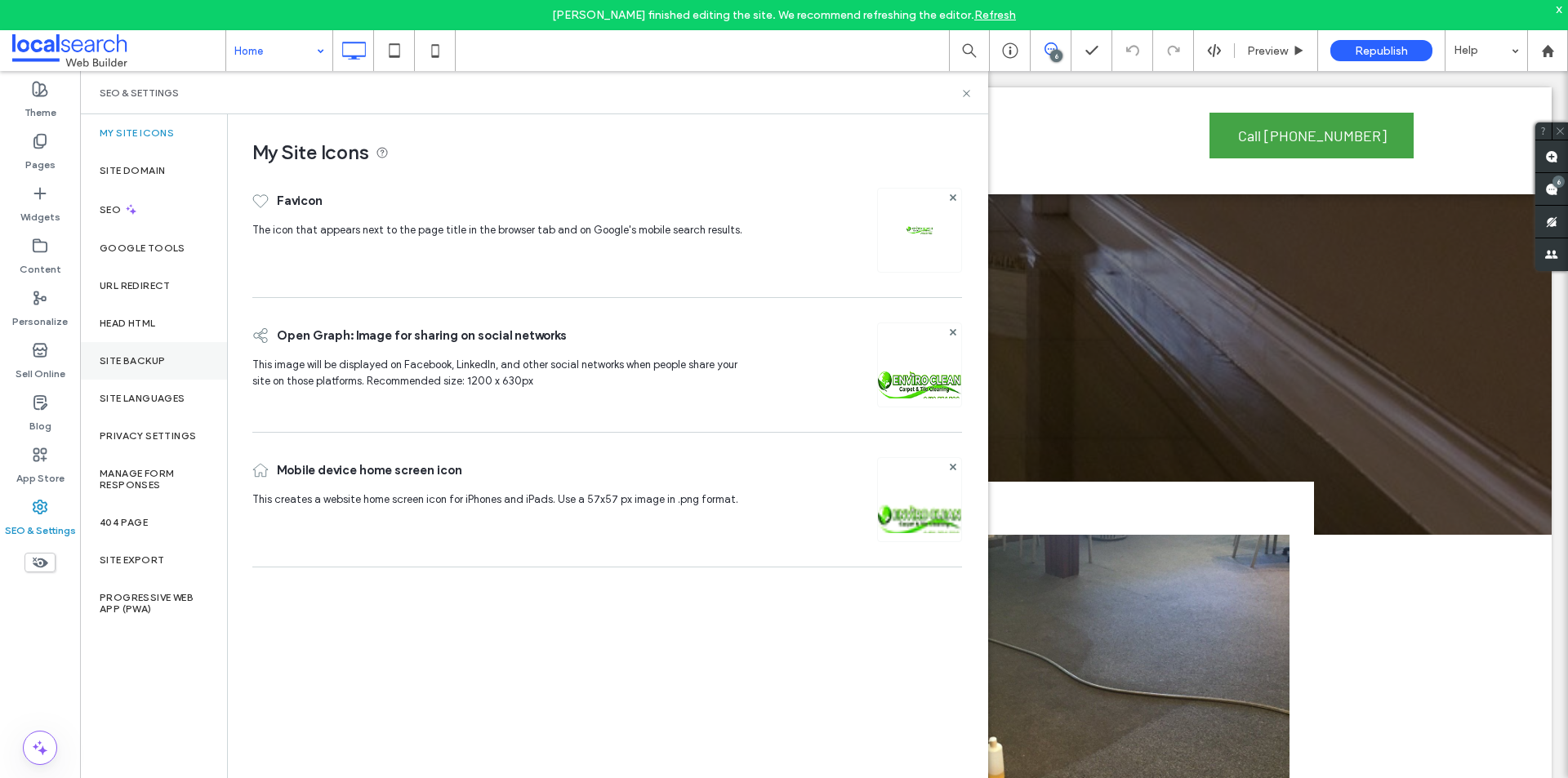
click at [152, 358] on label "Site Backup" at bounding box center [132, 361] width 65 height 11
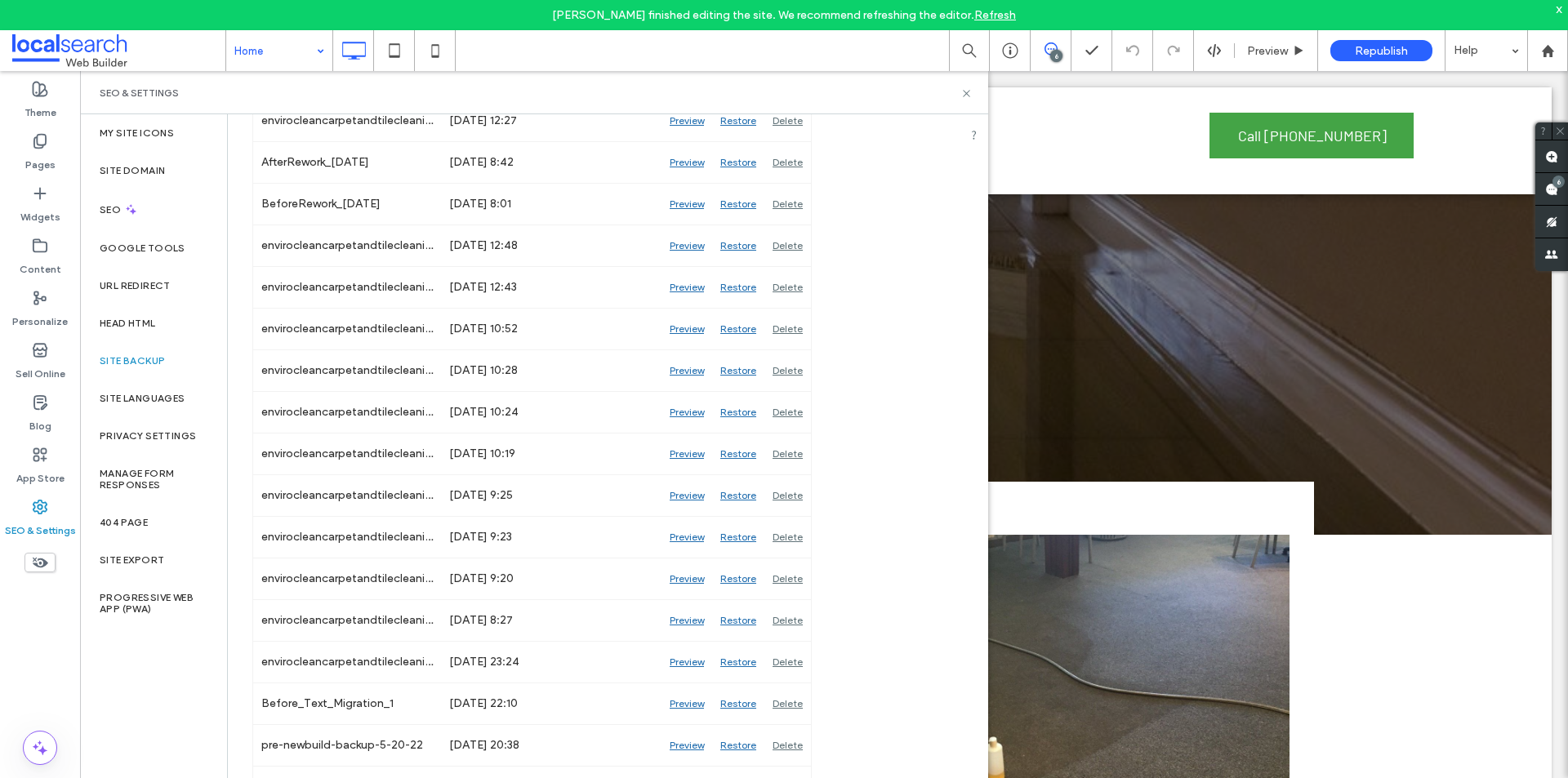
click at [960, 94] on div "SEO & Settings" at bounding box center [534, 94] width 869 height 13
click at [967, 89] on icon at bounding box center [966, 94] width 12 height 12
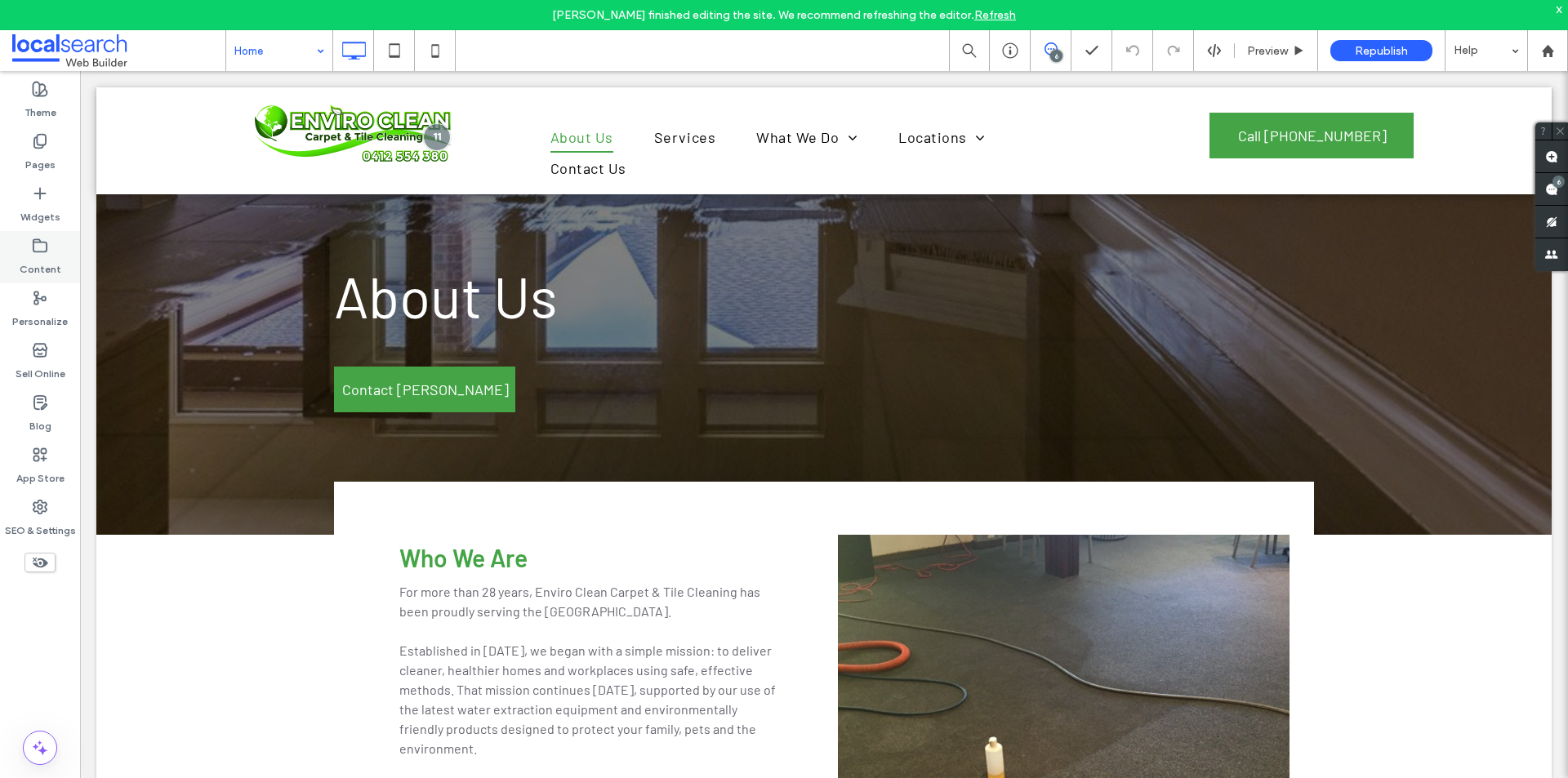
click at [35, 265] on label "Content" at bounding box center [41, 265] width 42 height 23
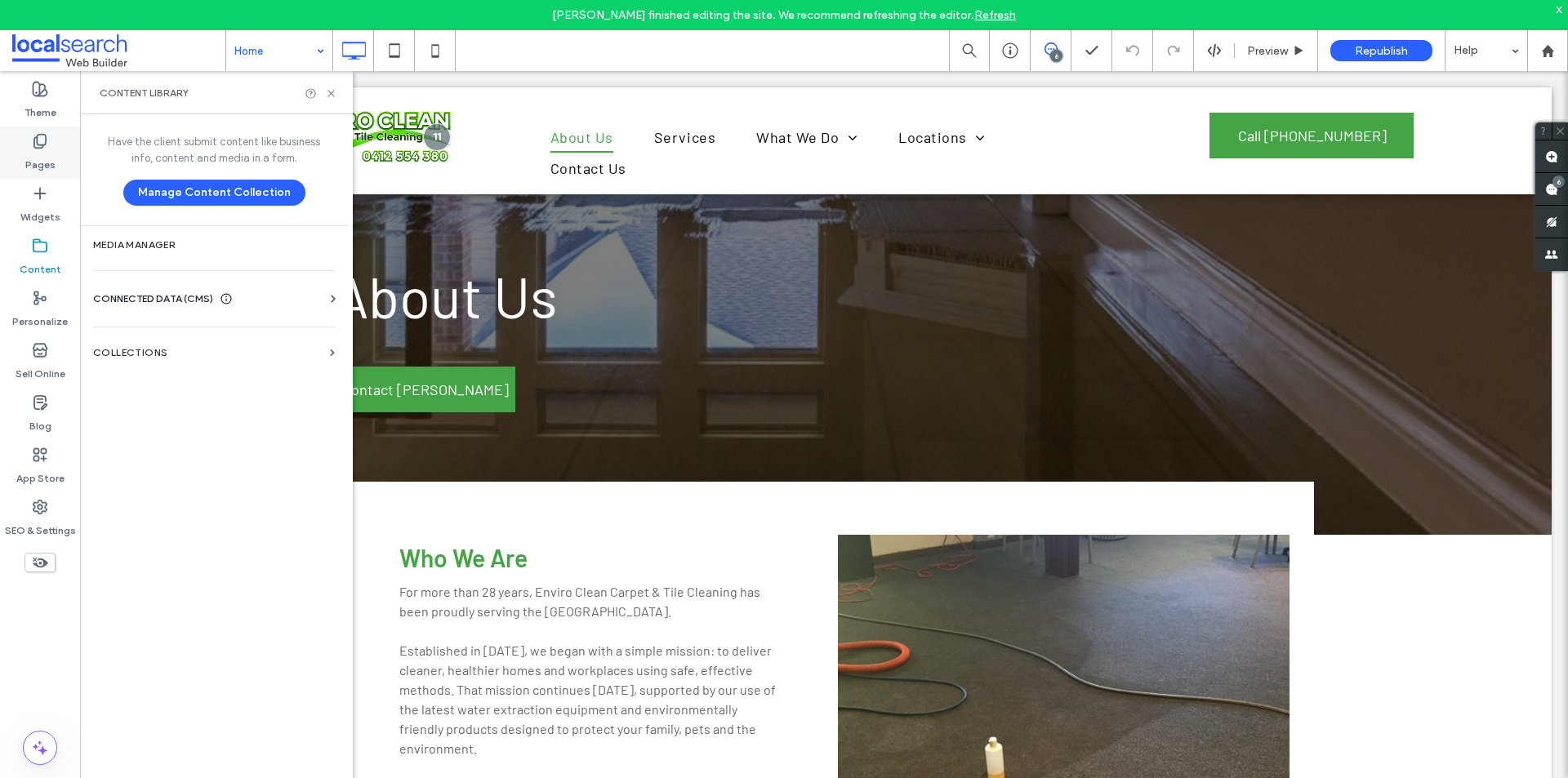
click at [54, 152] on div "Pages" at bounding box center [40, 153] width 80 height 53
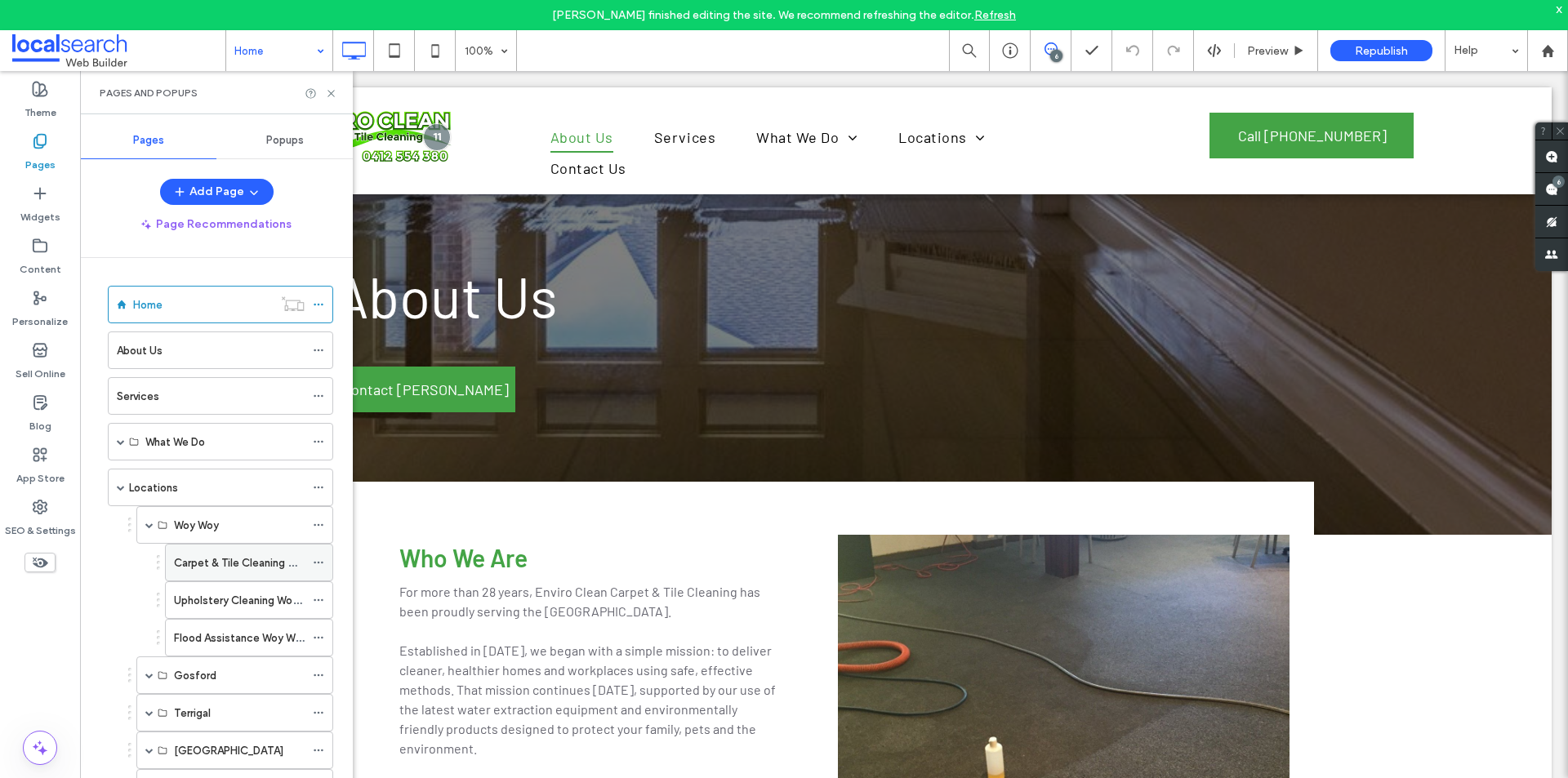
click at [230, 550] on div "Carpet & Tile Cleaning Woy Woy" at bounding box center [239, 562] width 131 height 36
click at [331, 98] on icon at bounding box center [330, 94] width 12 height 12
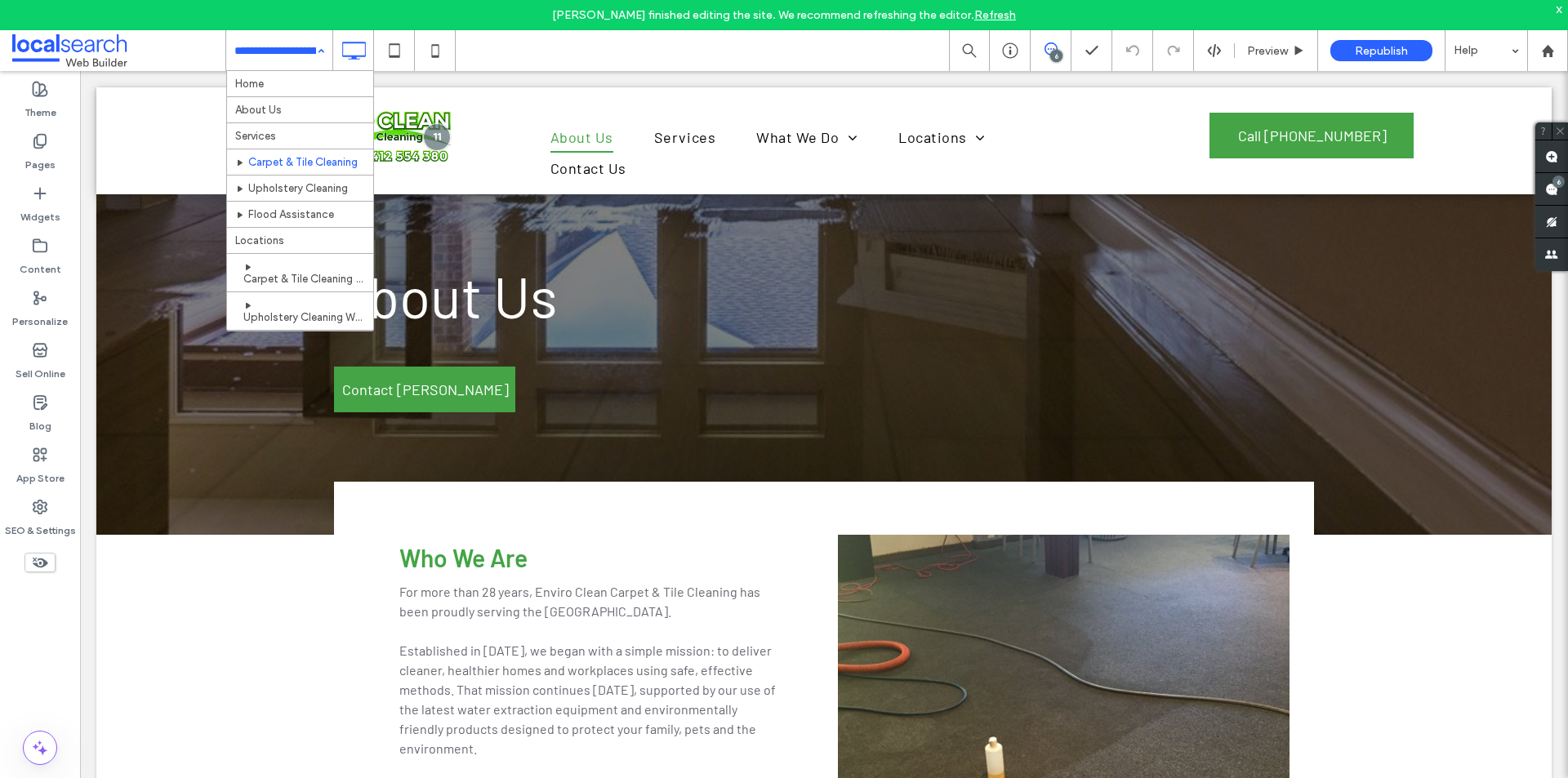
click at [315, 50] on div "Home About Us Services Carpet & Tile Cleaning Upholstery Cleaning Flood Assista…" at bounding box center [279, 51] width 106 height 41
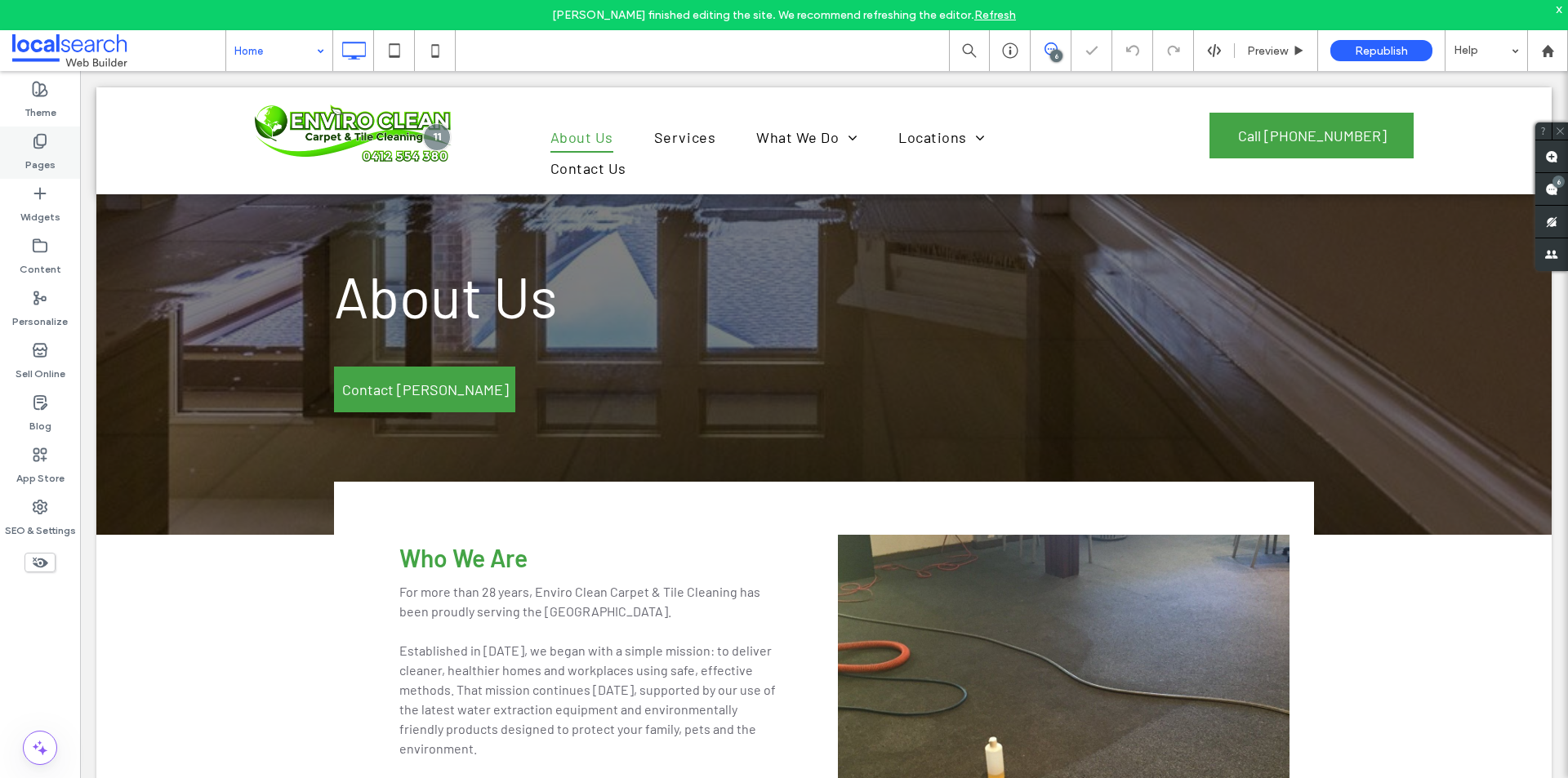
click at [21, 147] on div "Pages" at bounding box center [40, 153] width 80 height 53
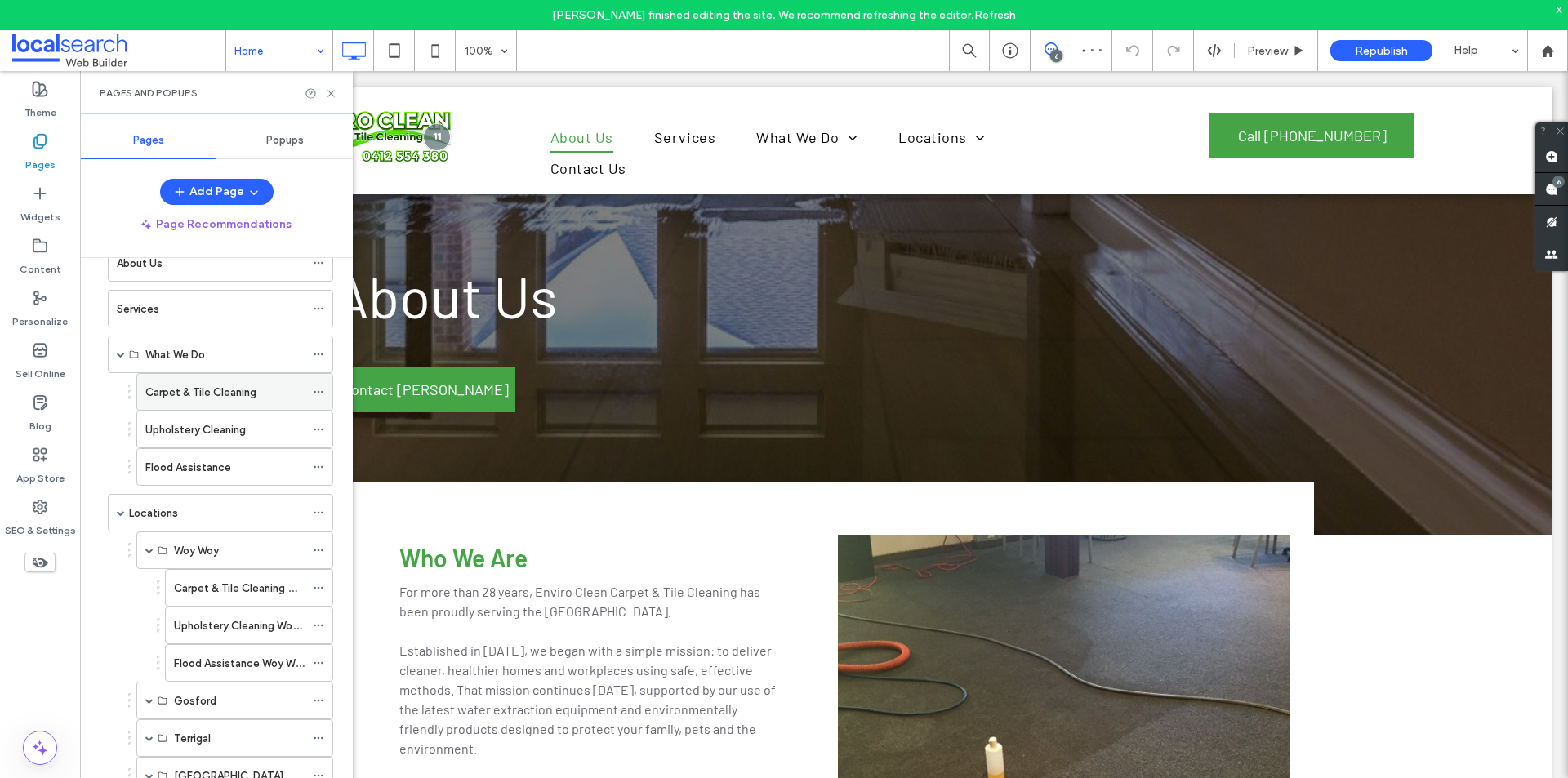
scroll to position [243, 0]
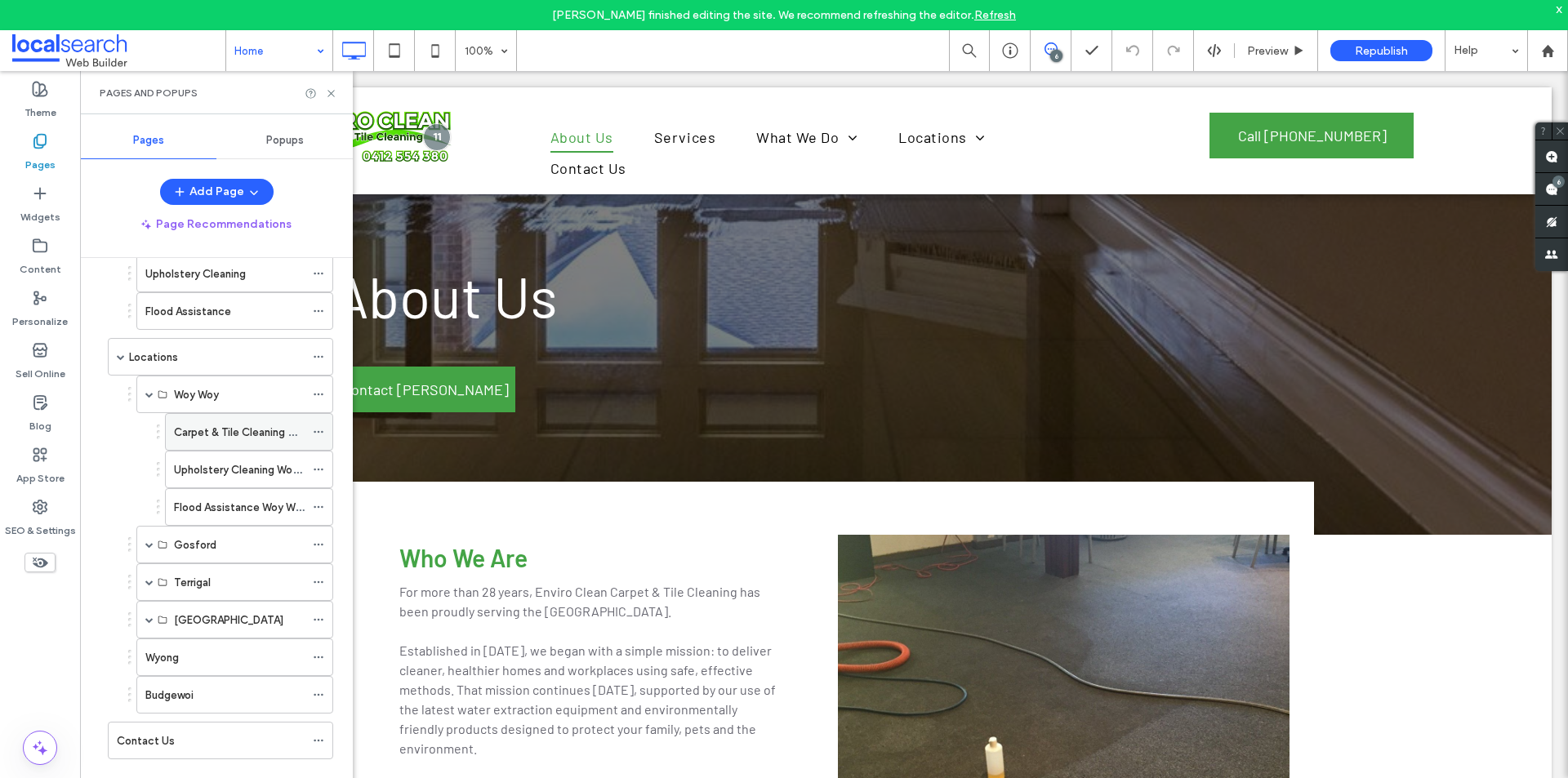
click at [260, 438] on label "Carpet & Tile Cleaning Woy Woy" at bounding box center [253, 432] width 159 height 29
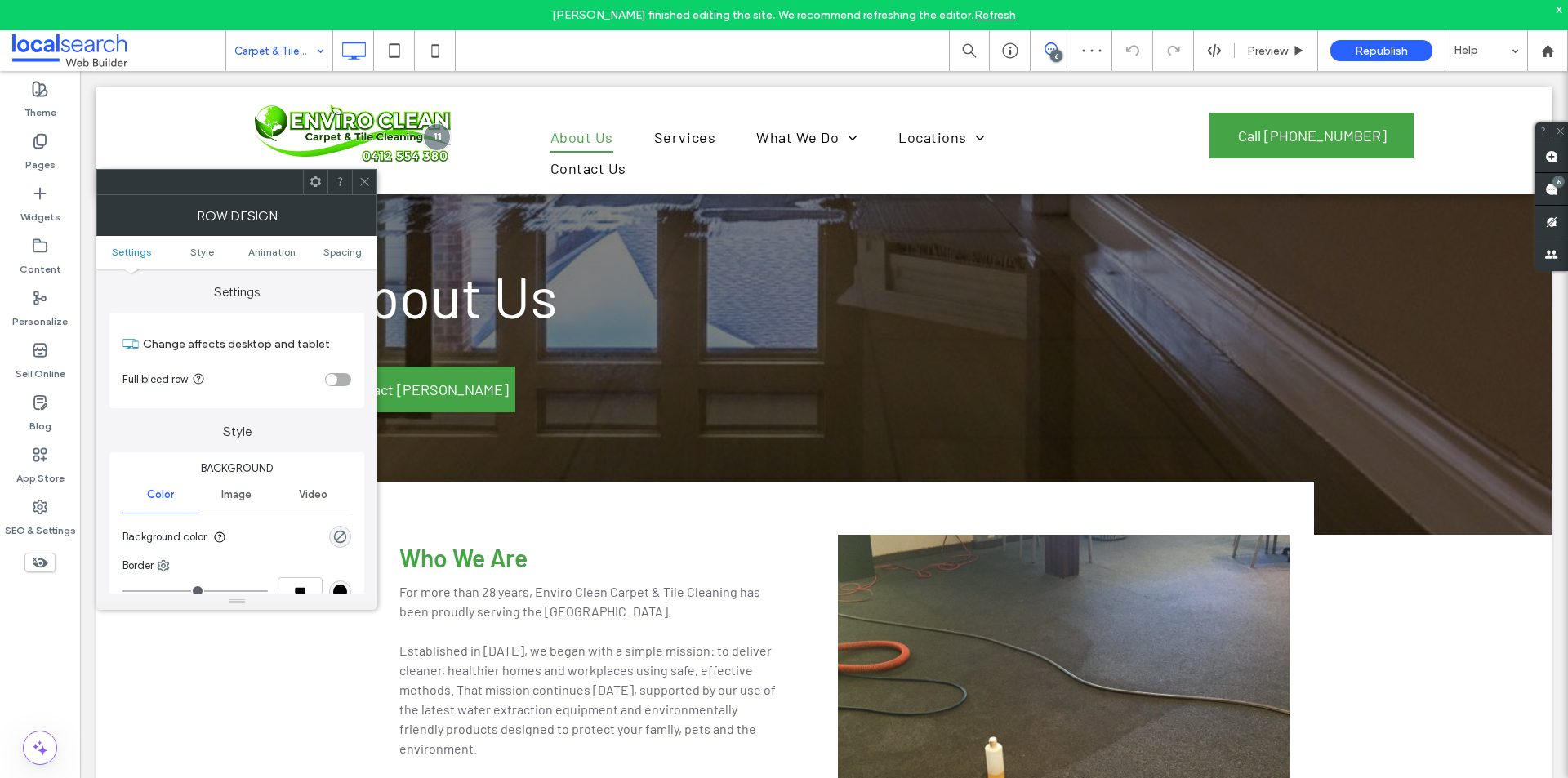
click at [353, 183] on div at bounding box center [365, 182] width 25 height 25
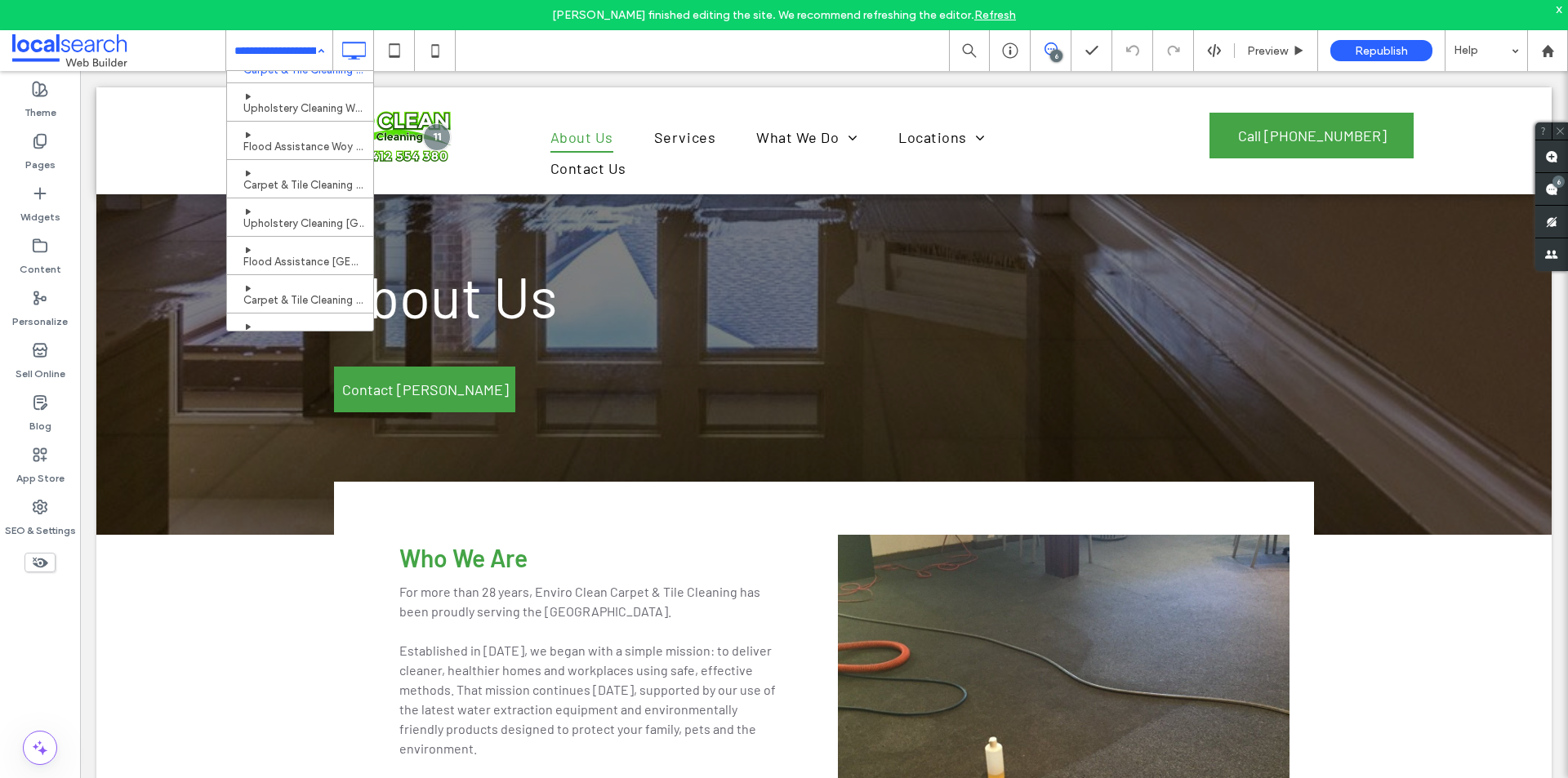
scroll to position [245, 0]
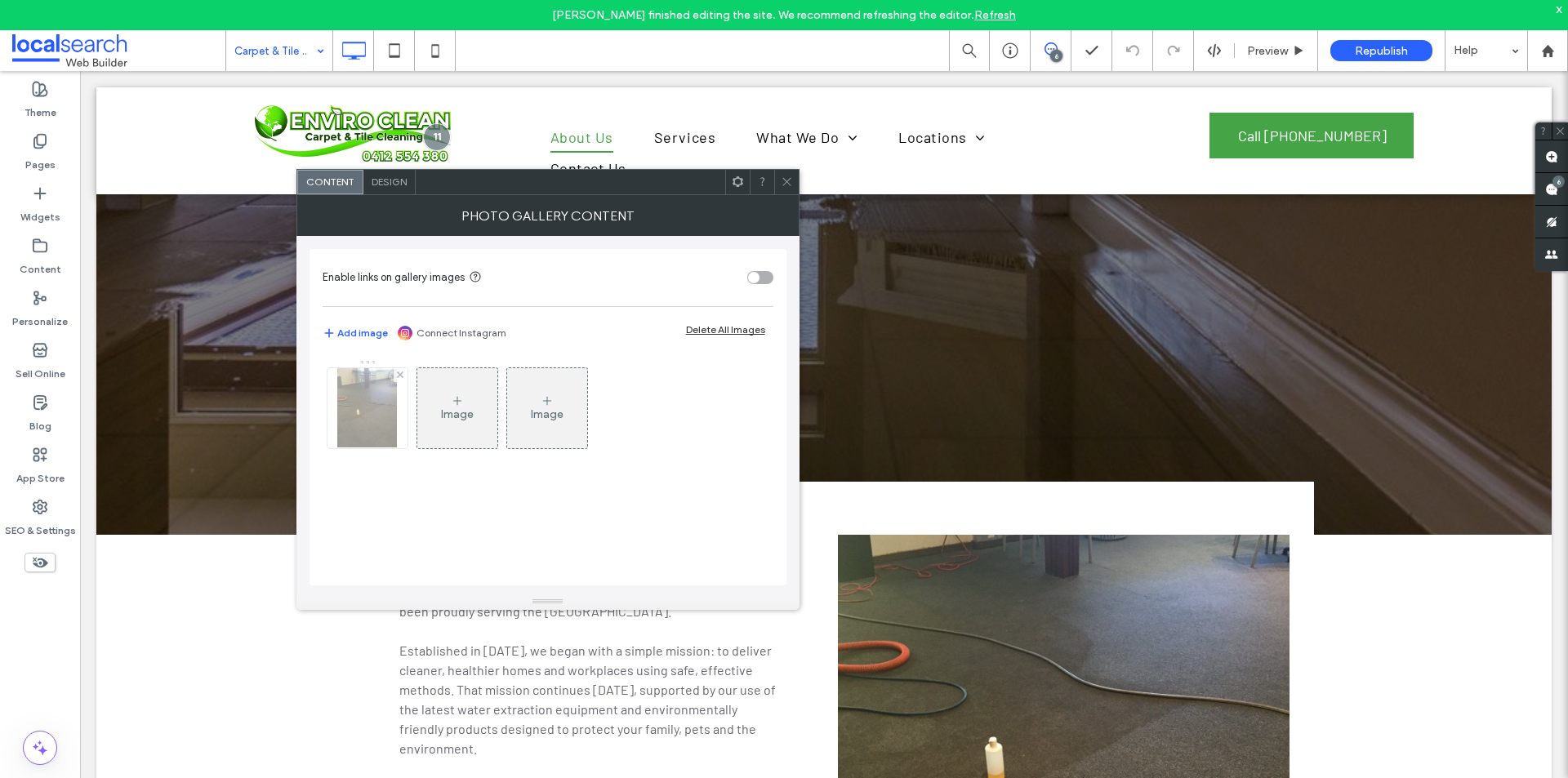
click at [387, 418] on img at bounding box center [367, 409] width 60 height 80
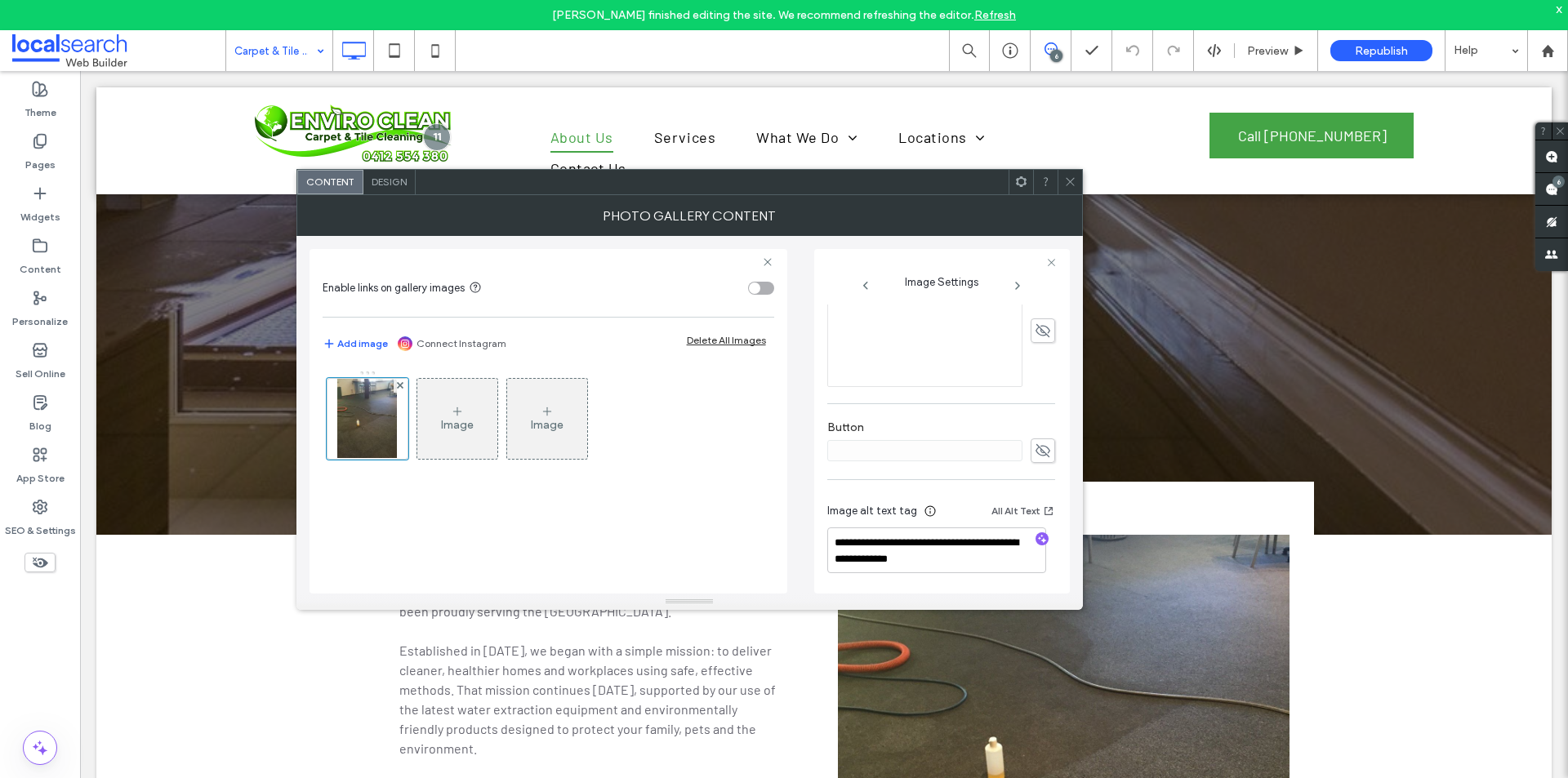
scroll to position [410, 0]
click at [40, 257] on label "Content" at bounding box center [41, 265] width 42 height 23
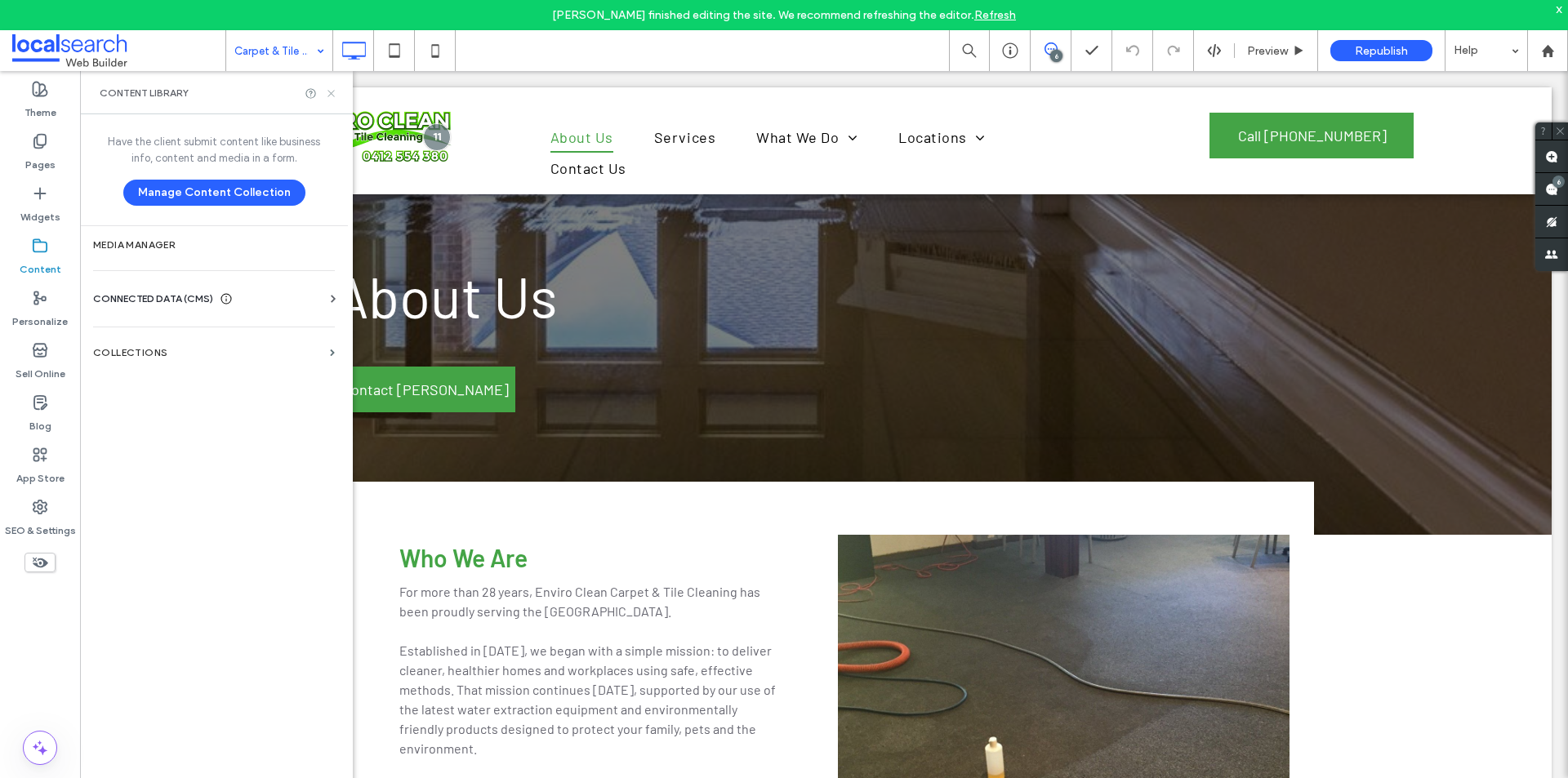
click at [329, 94] on icon at bounding box center [330, 94] width 12 height 12
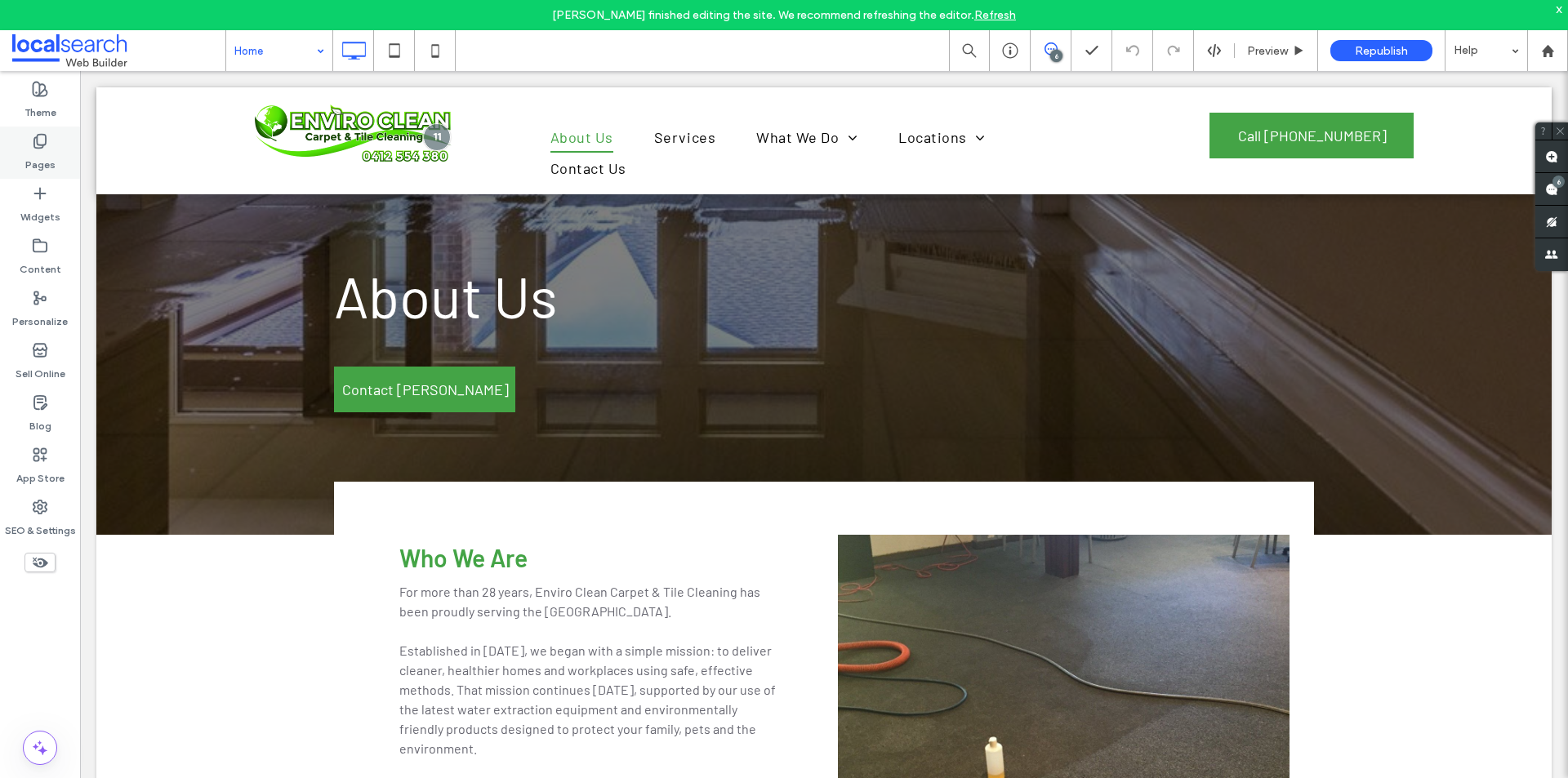
click at [45, 160] on label "Pages" at bounding box center [41, 161] width 31 height 23
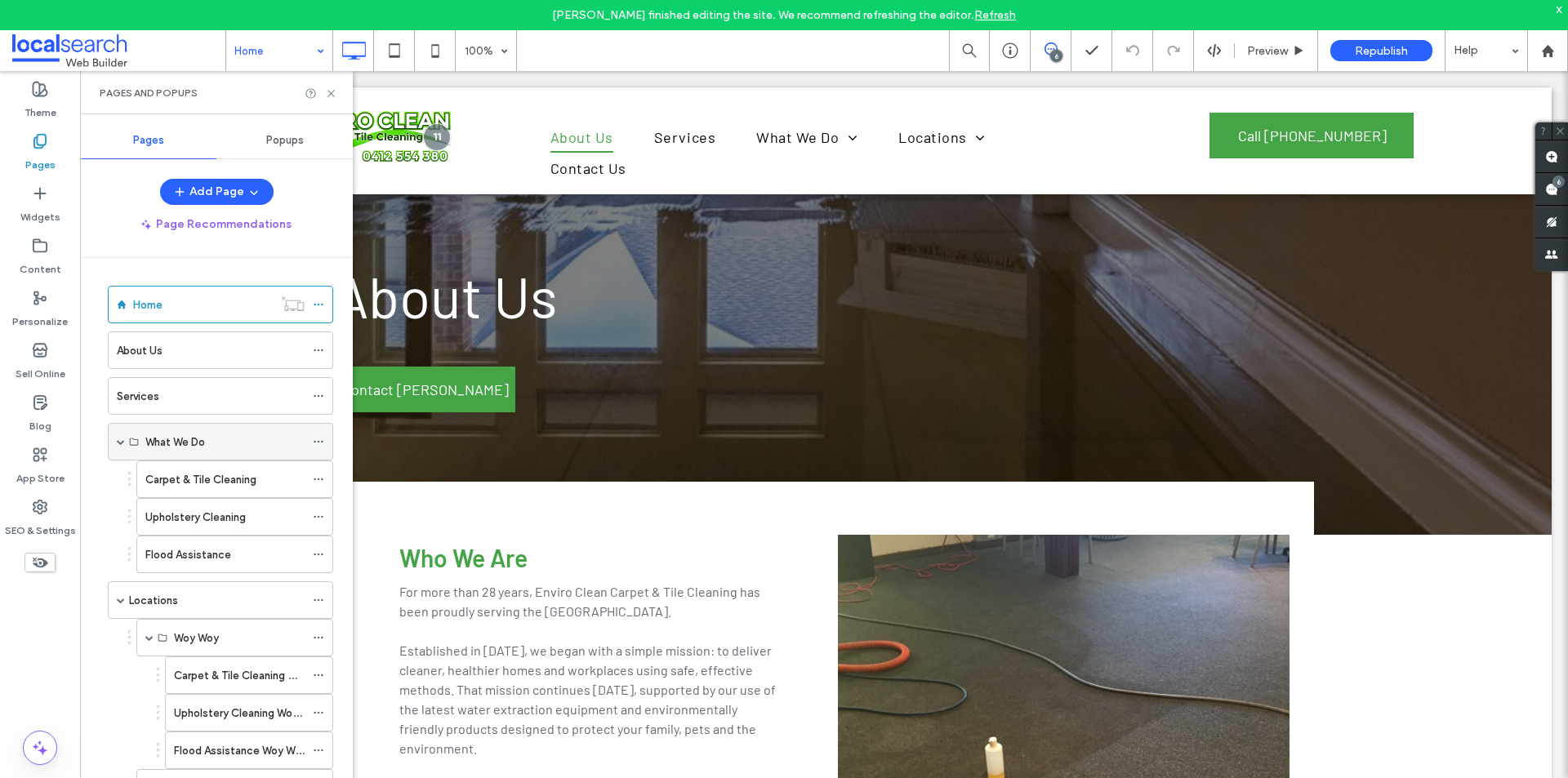
click at [320, 446] on icon at bounding box center [319, 442] width 11 height 11
click at [318, 479] on use at bounding box center [317, 479] width 9 height 3
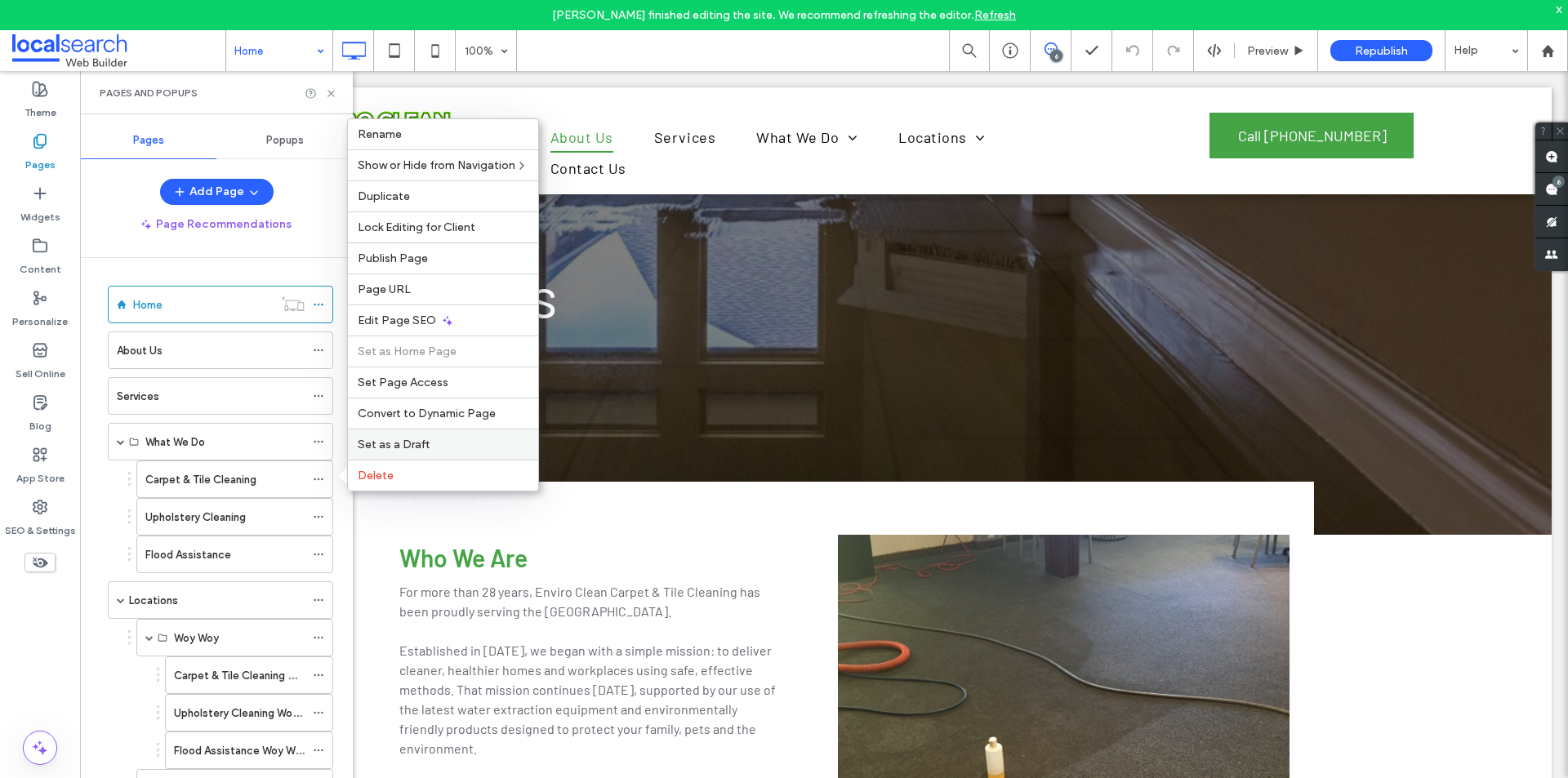
click at [422, 449] on span "Set as a Draft" at bounding box center [393, 444] width 72 height 14
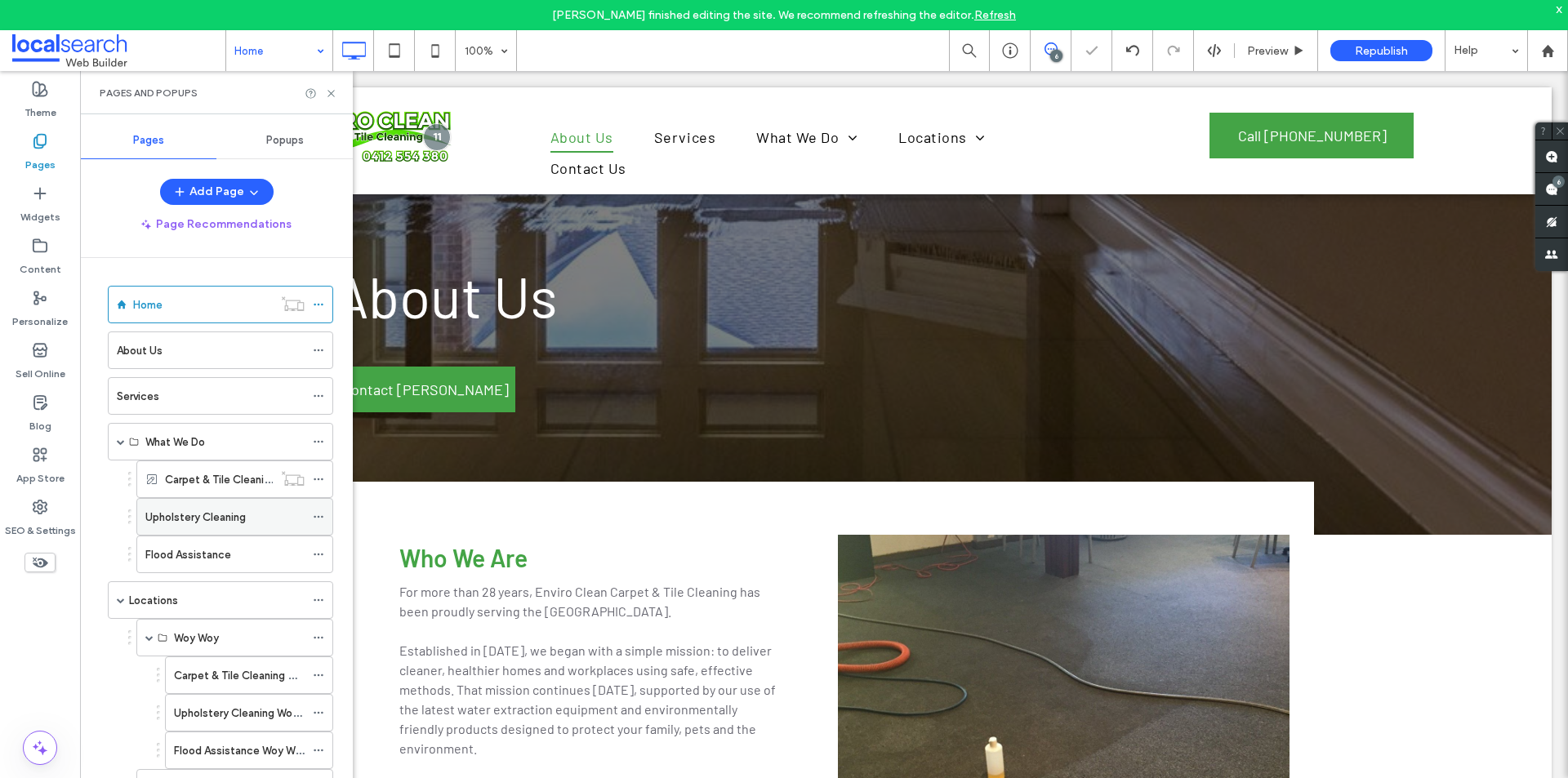
click at [323, 516] on use at bounding box center [317, 517] width 9 height 3
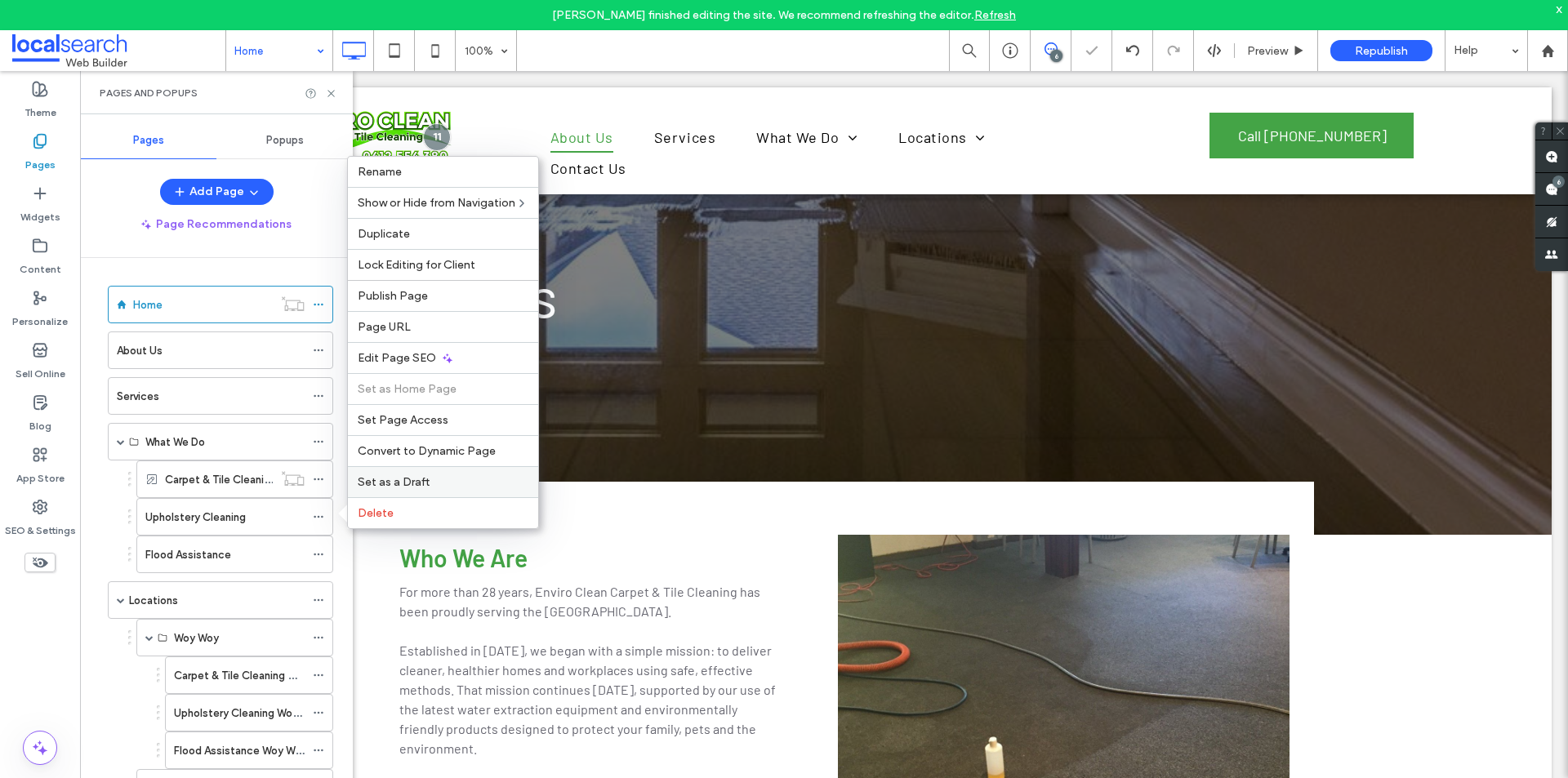
click at [404, 481] on span "Set as a Draft" at bounding box center [393, 482] width 72 height 14
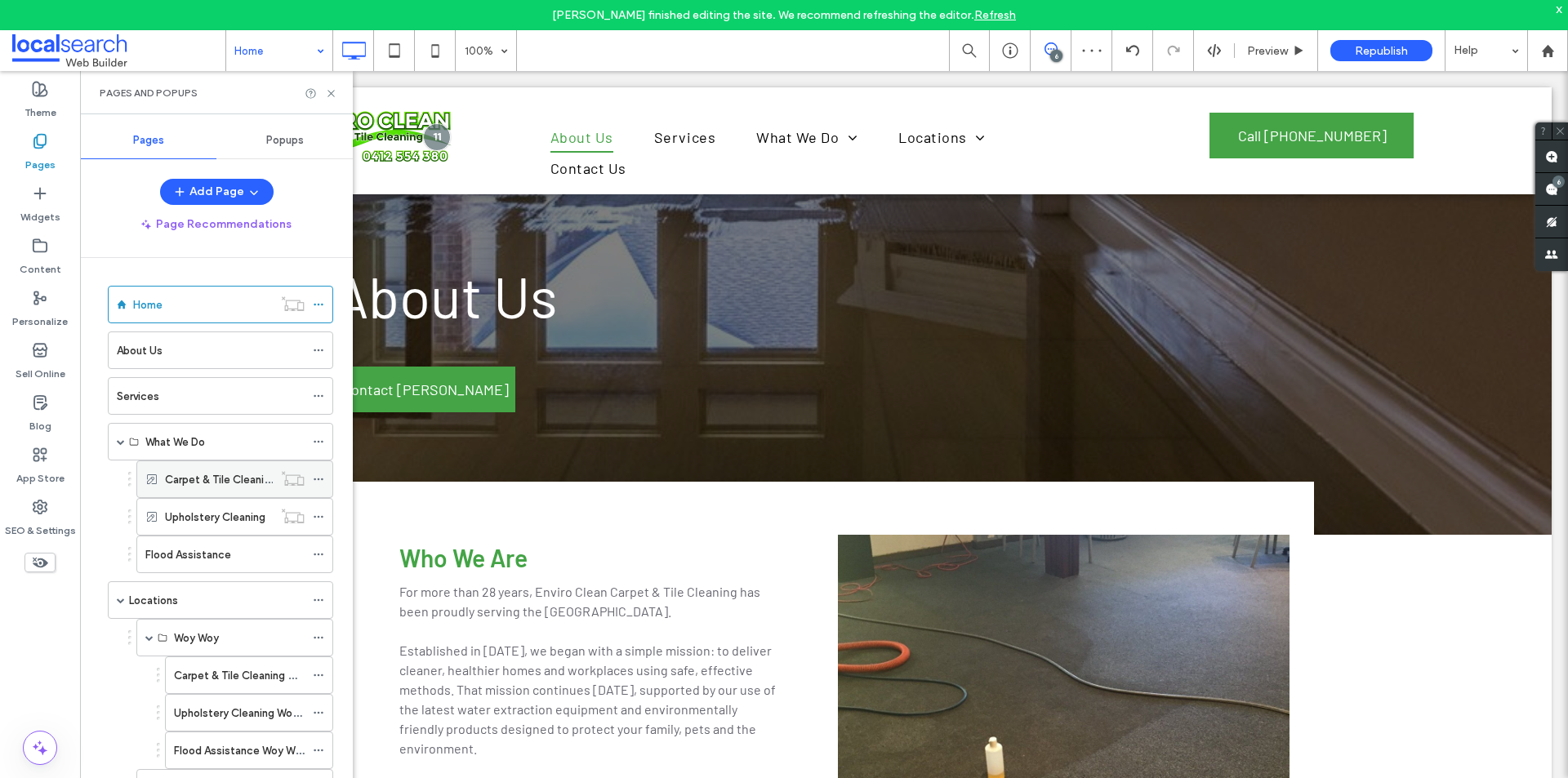
click at [317, 477] on icon at bounding box center [319, 479] width 11 height 11
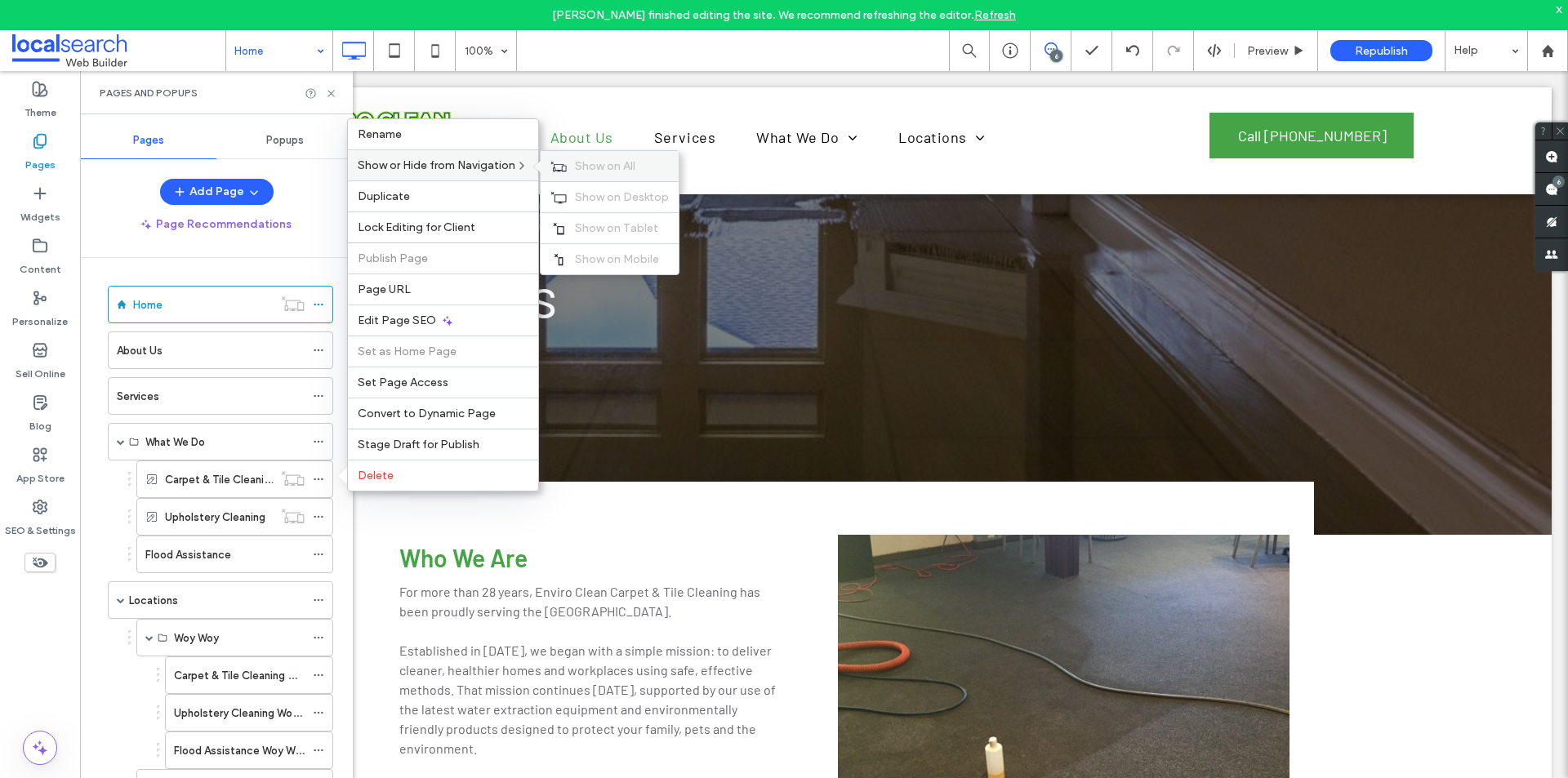
click at [612, 170] on span "Show on All" at bounding box center [604, 166] width 60 height 14
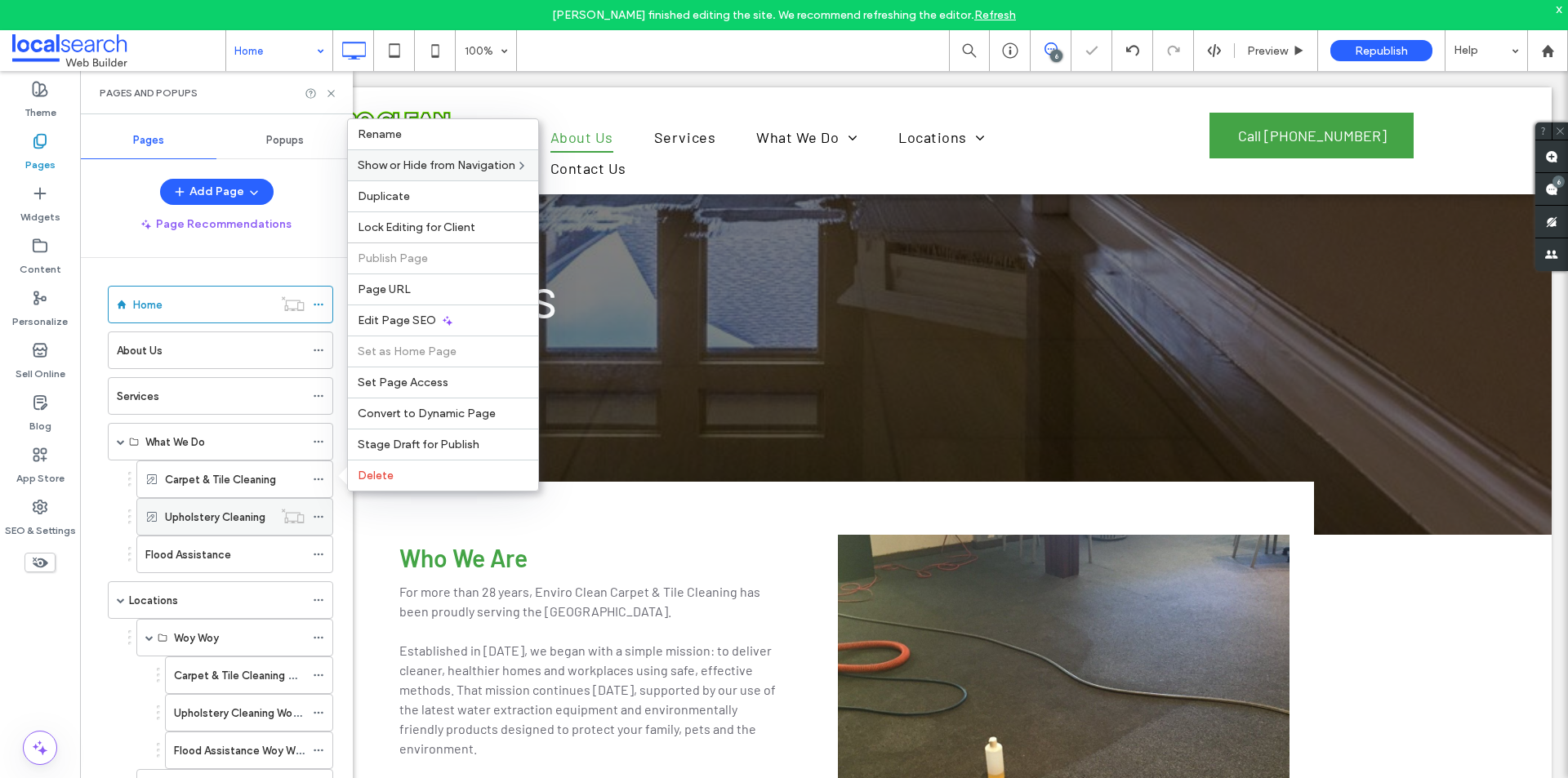
click at [314, 516] on use at bounding box center [317, 517] width 9 height 3
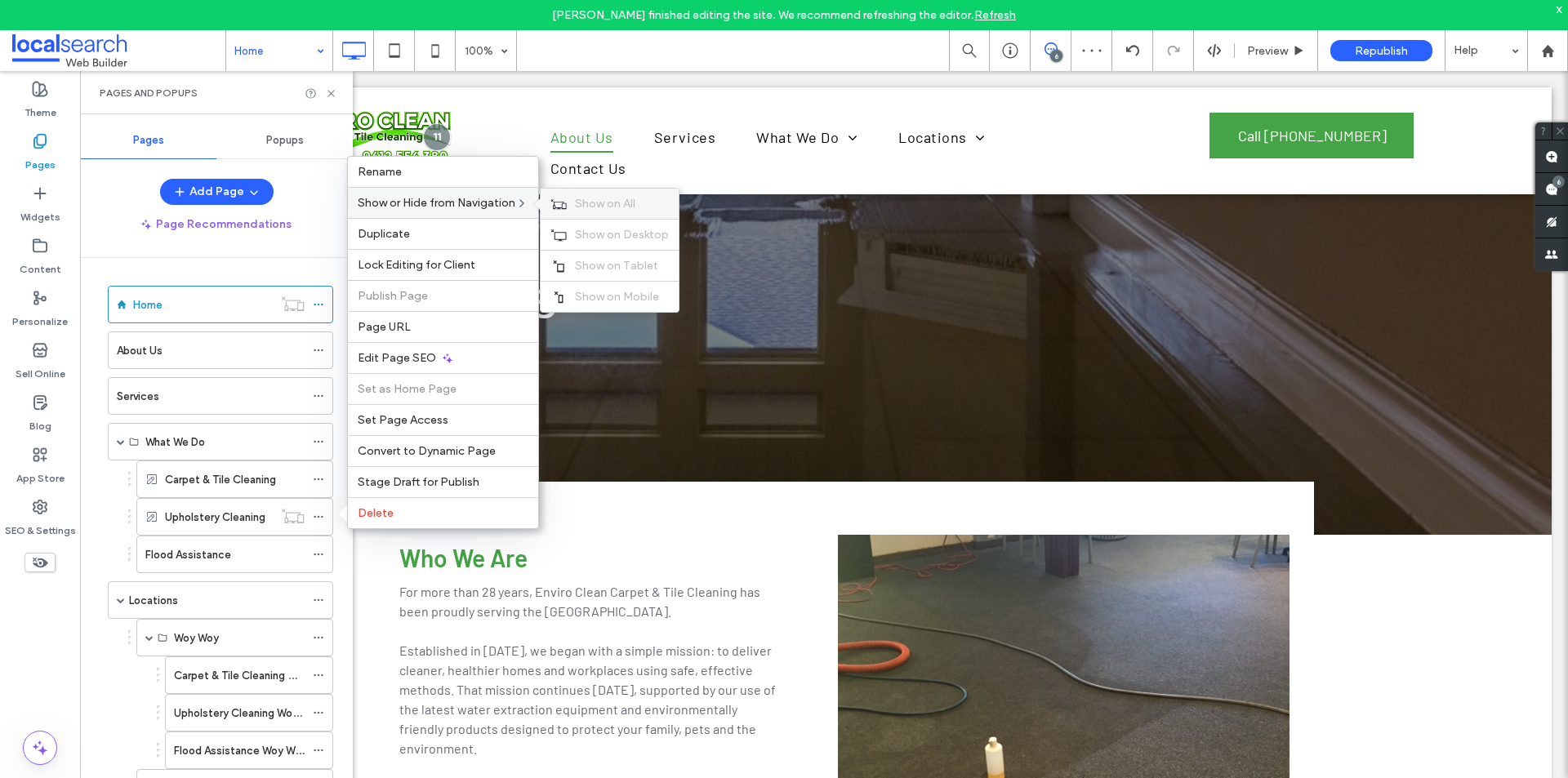
click at [588, 200] on span "Show on All" at bounding box center [604, 203] width 60 height 14
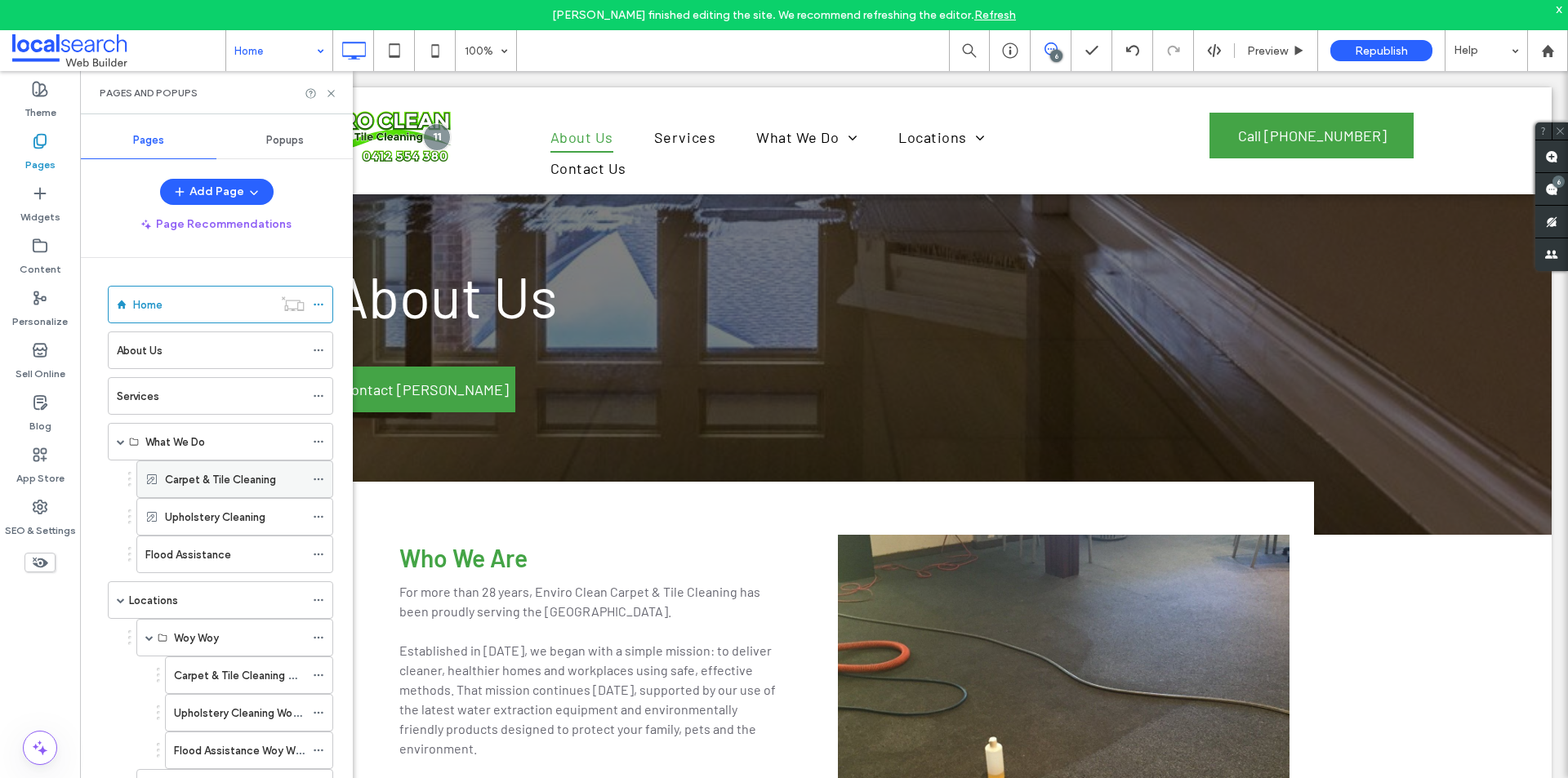
click at [319, 477] on icon at bounding box center [319, 479] width 11 height 11
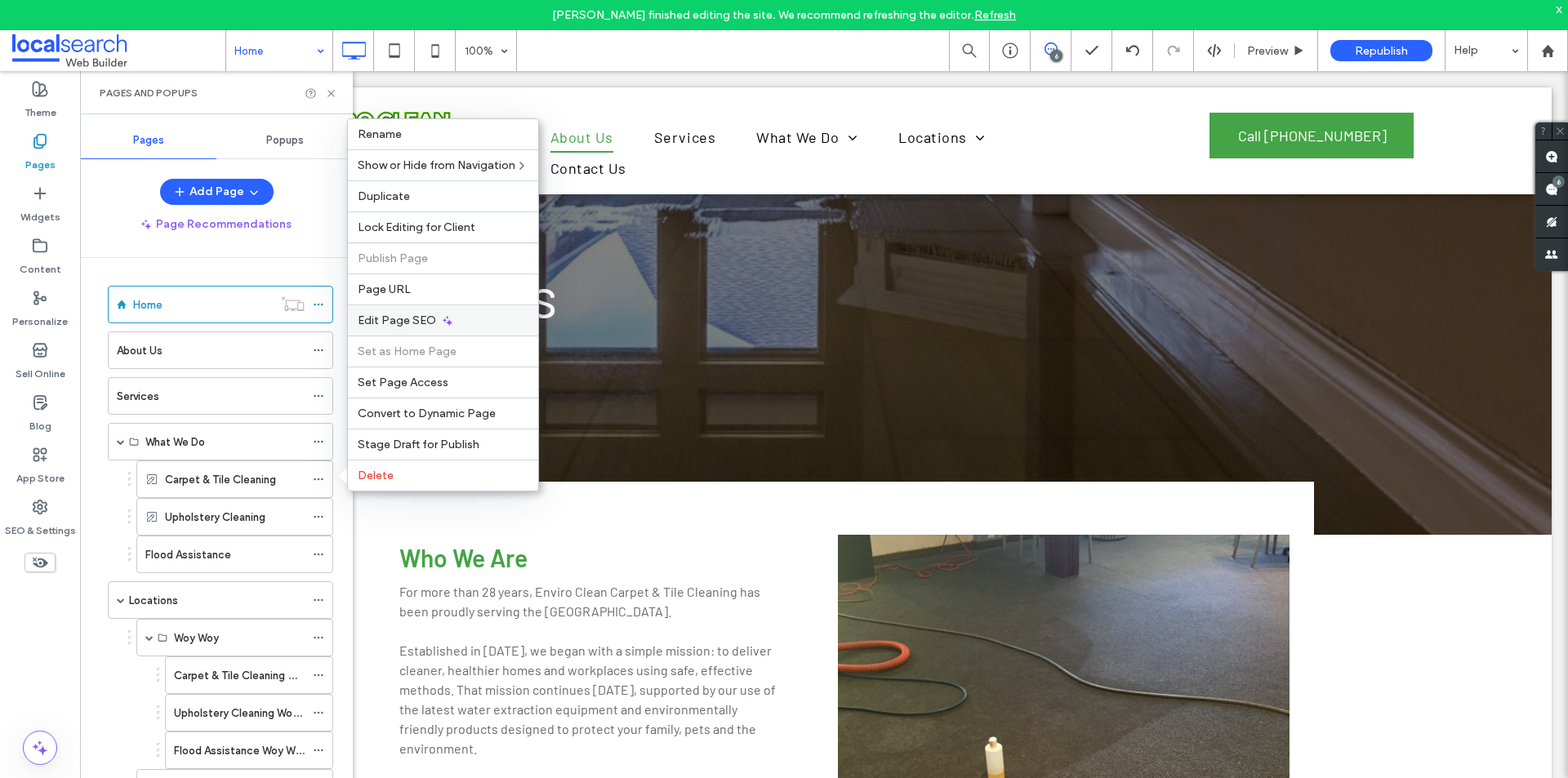
click at [415, 315] on span "Edit Page SEO" at bounding box center [397, 320] width 78 height 14
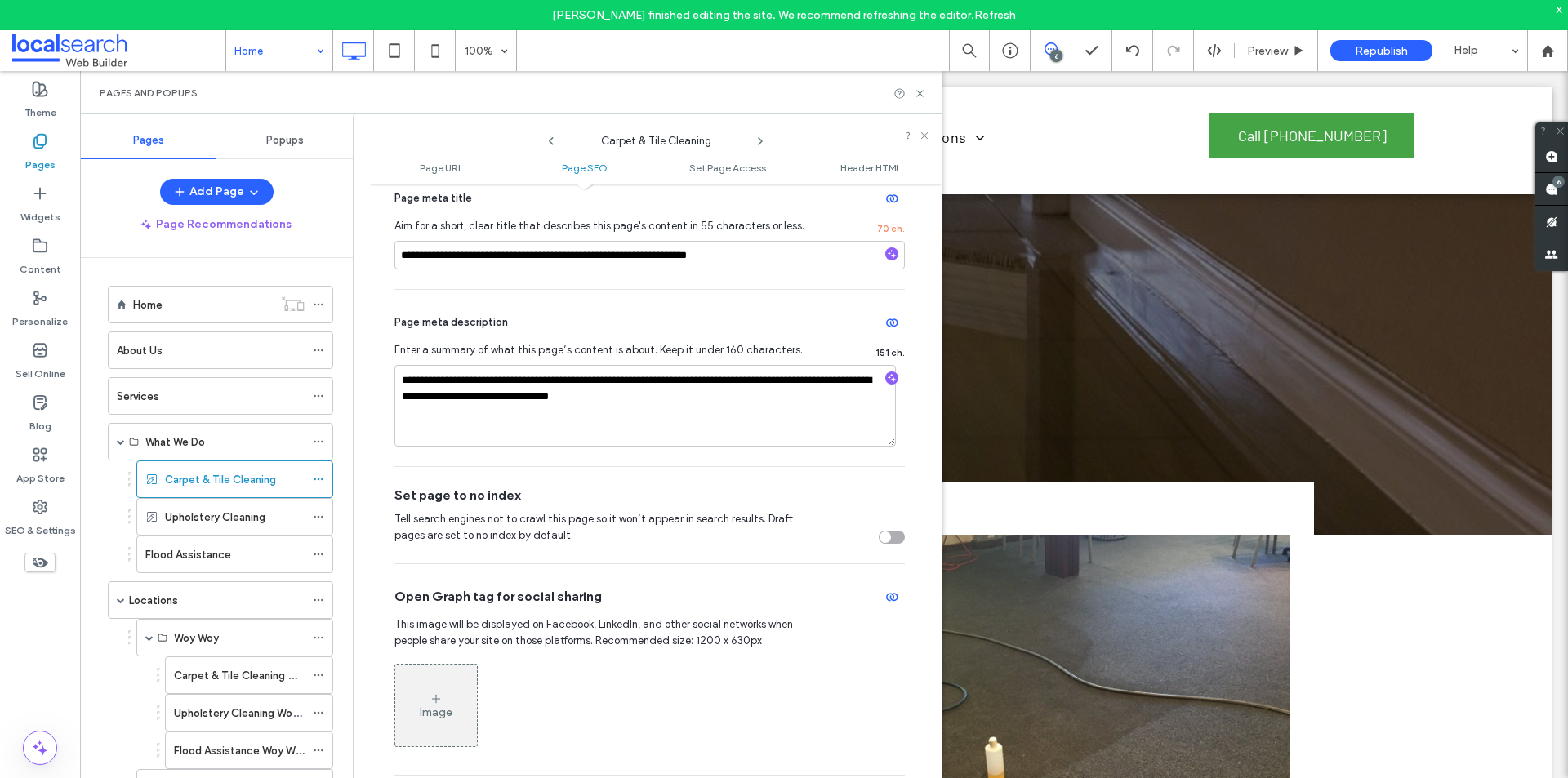
scroll to position [490, 0]
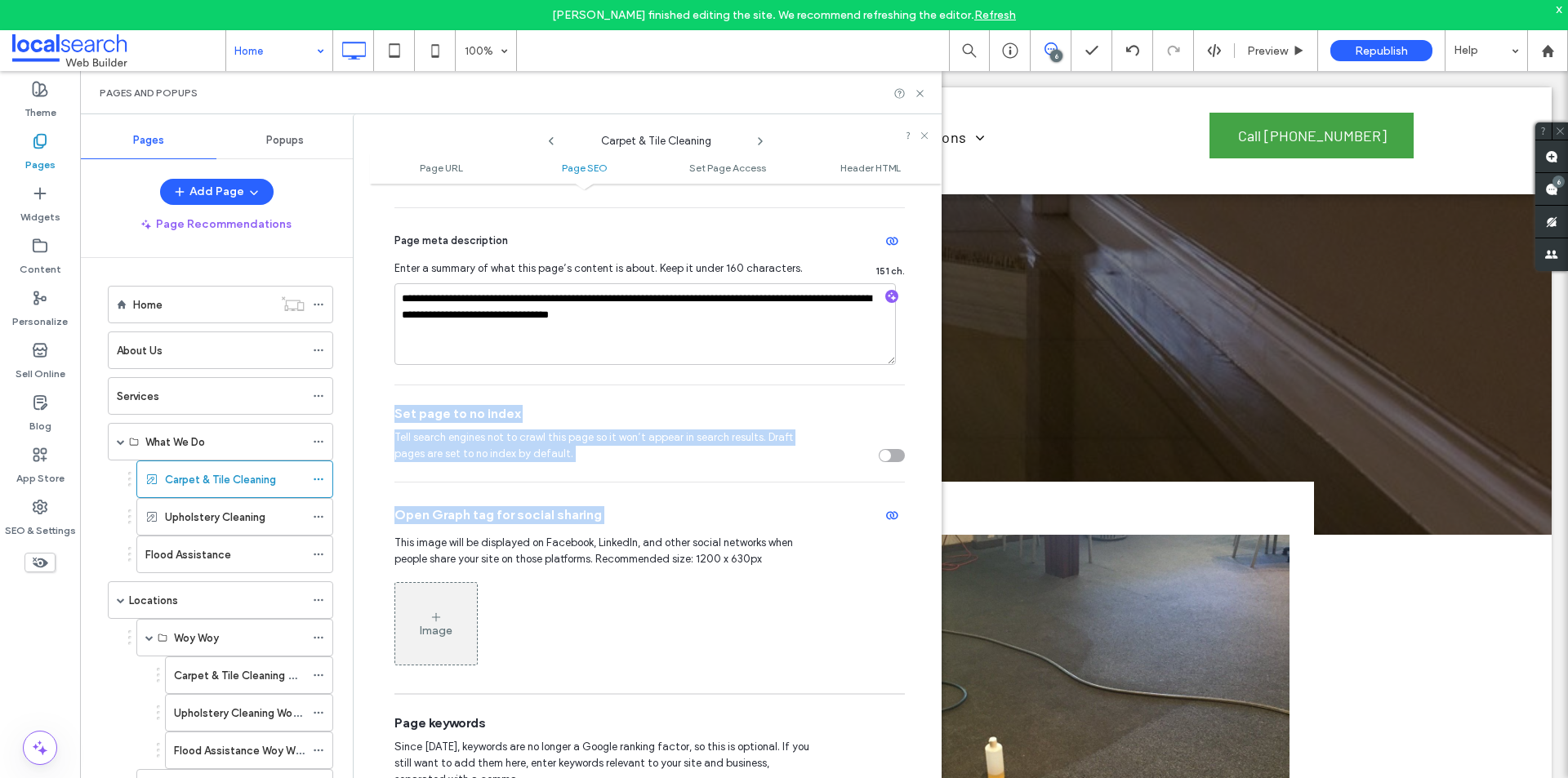
drag, startPoint x: 496, startPoint y: 398, endPoint x: 915, endPoint y: 500, distance: 431.2
click at [915, 500] on div "**********" at bounding box center [655, 495] width 572 height 608
click at [841, 423] on div "Set page to no index" at bounding box center [649, 413] width 511 height 18
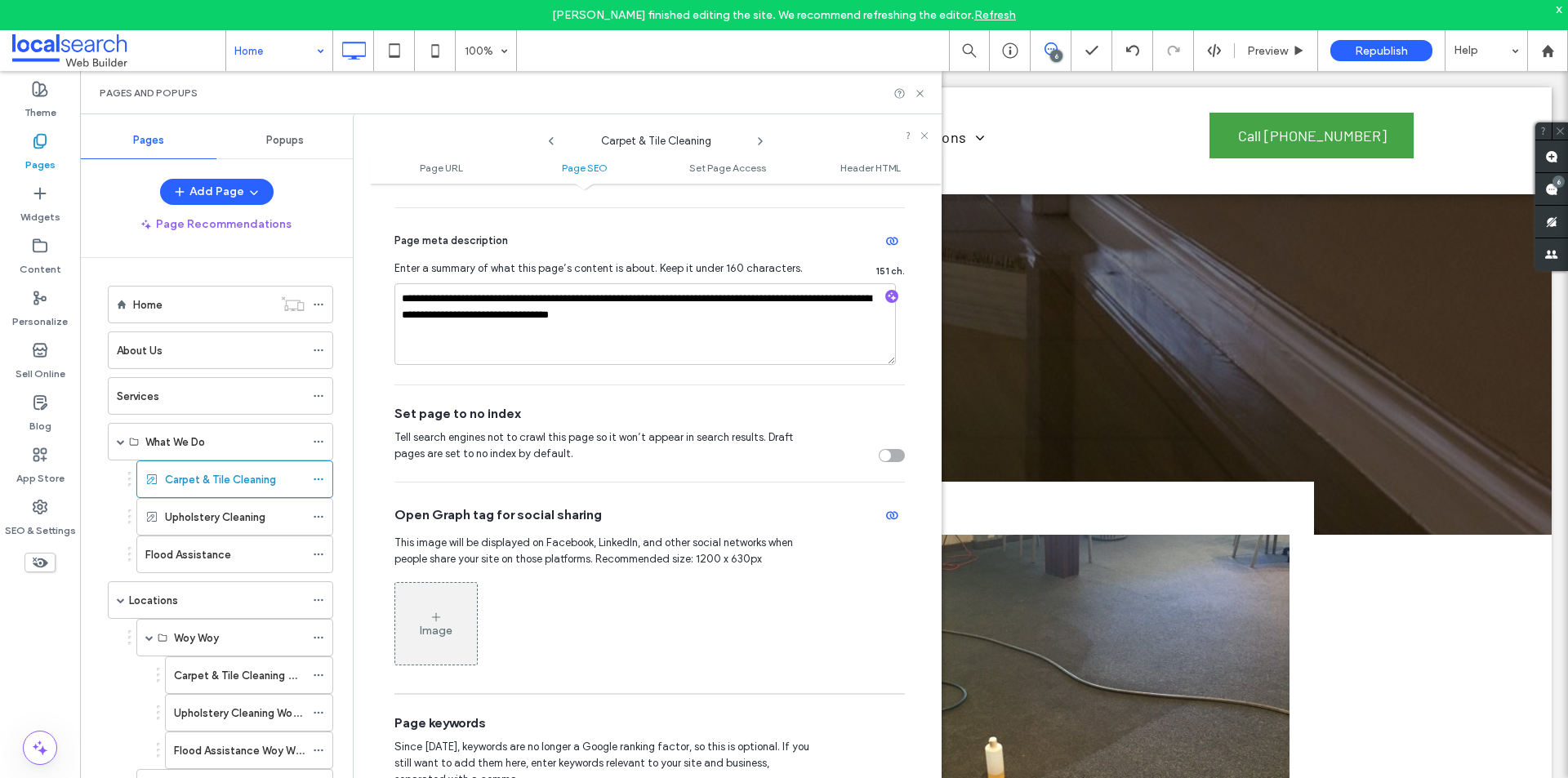
click at [886, 454] on div "toggle" at bounding box center [891, 455] width 26 height 13
click at [315, 516] on use at bounding box center [317, 517] width 9 height 3
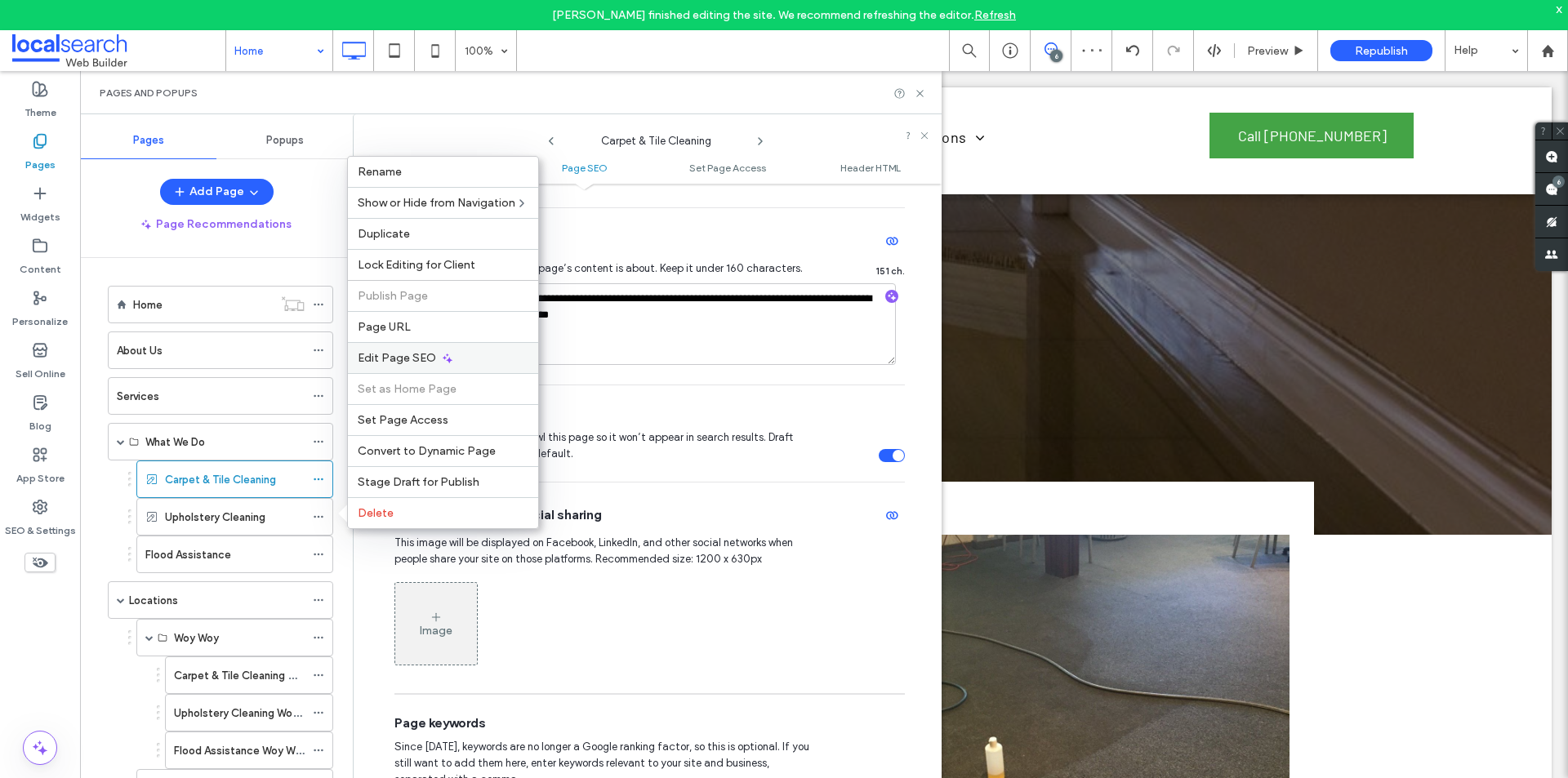
click at [414, 358] on span "Edit Page SEO" at bounding box center [397, 358] width 78 height 14
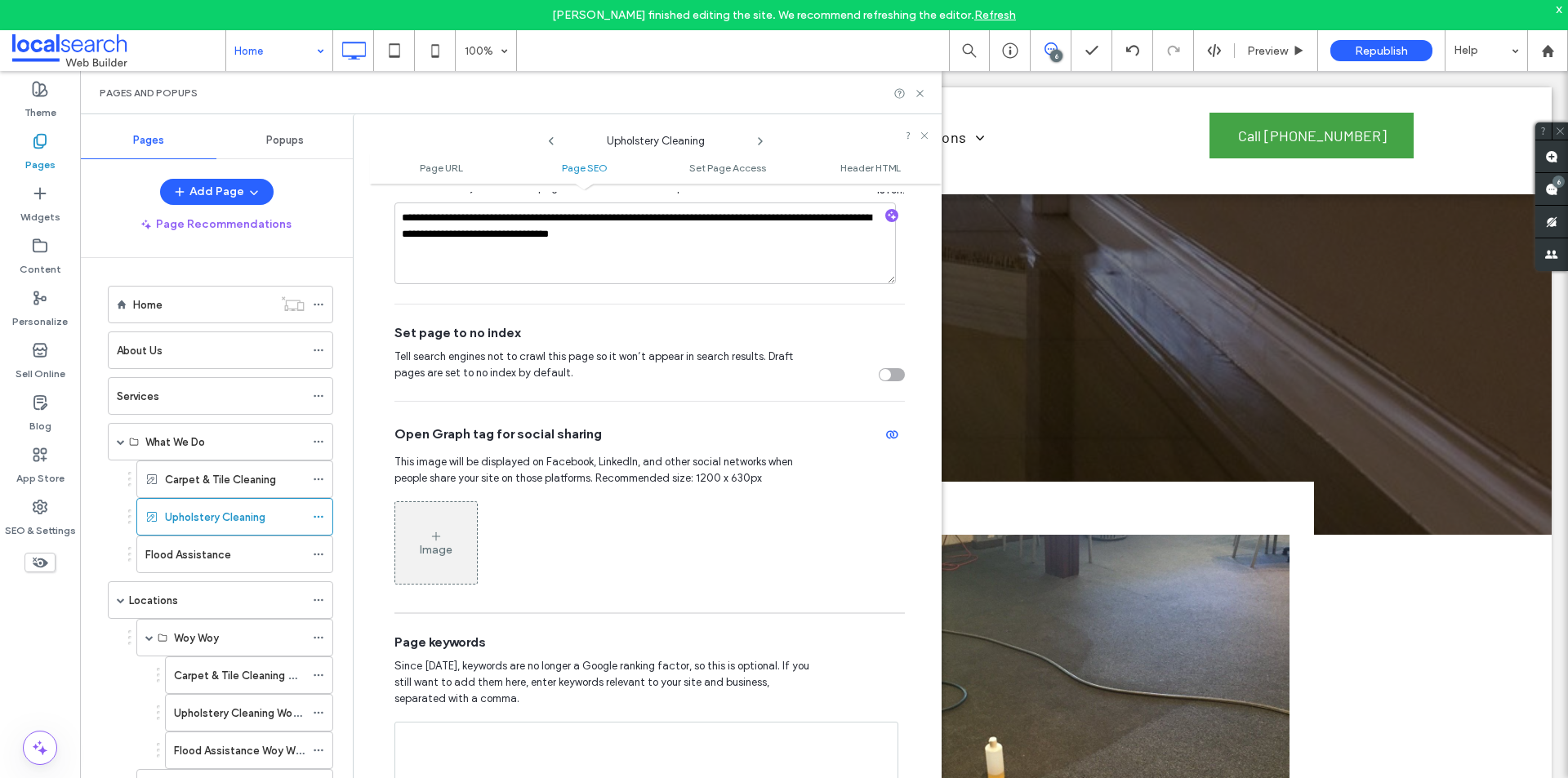
scroll to position [572, 0]
click at [883, 378] on div "toggle" at bounding box center [891, 374] width 26 height 13
click at [327, 552] on div at bounding box center [323, 555] width 20 height 25
click at [318, 552] on icon at bounding box center [319, 555] width 11 height 11
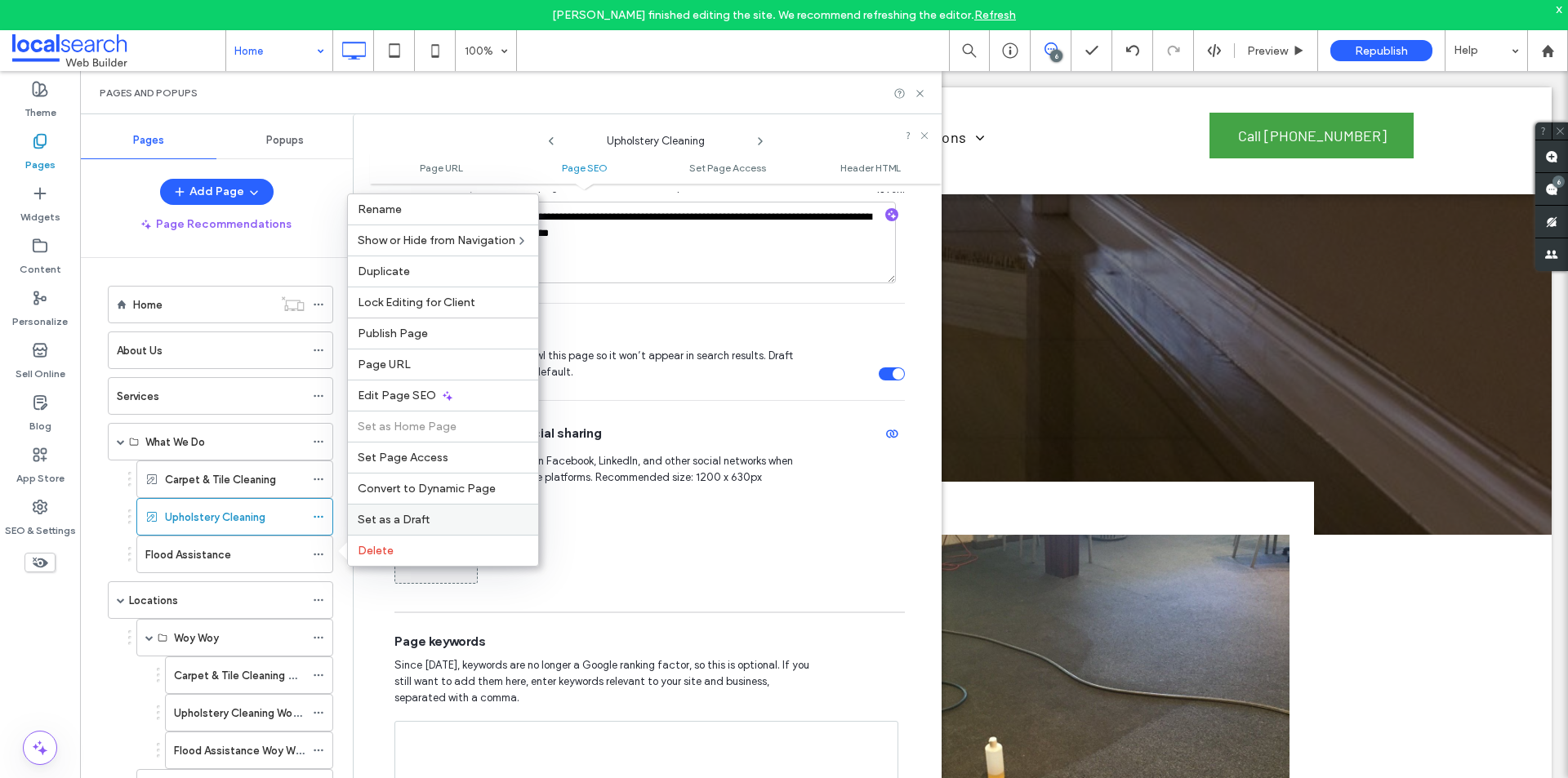
click at [408, 516] on span "Set as a Draft" at bounding box center [393, 519] width 72 height 14
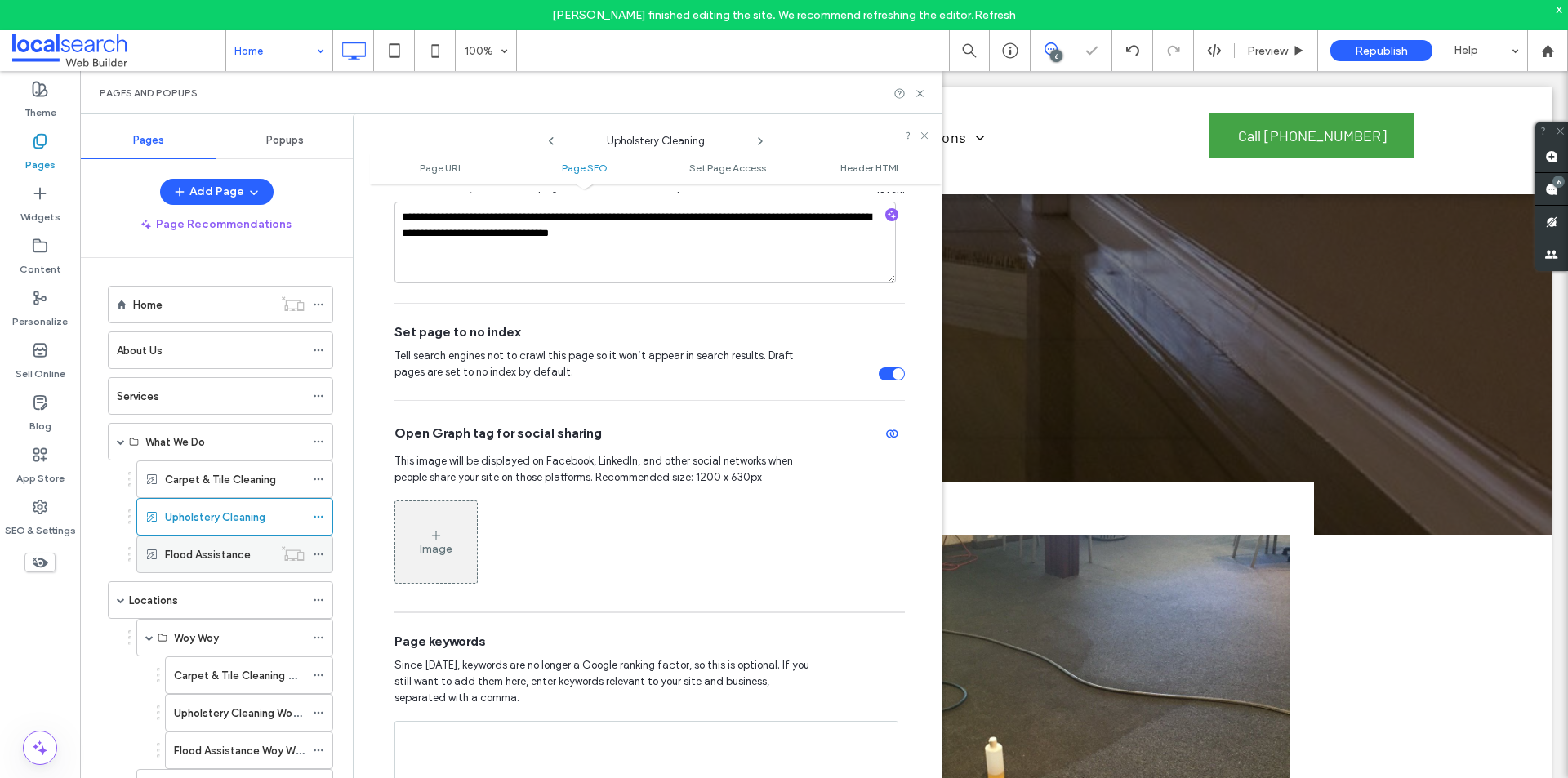
click at [324, 556] on icon at bounding box center [319, 555] width 11 height 11
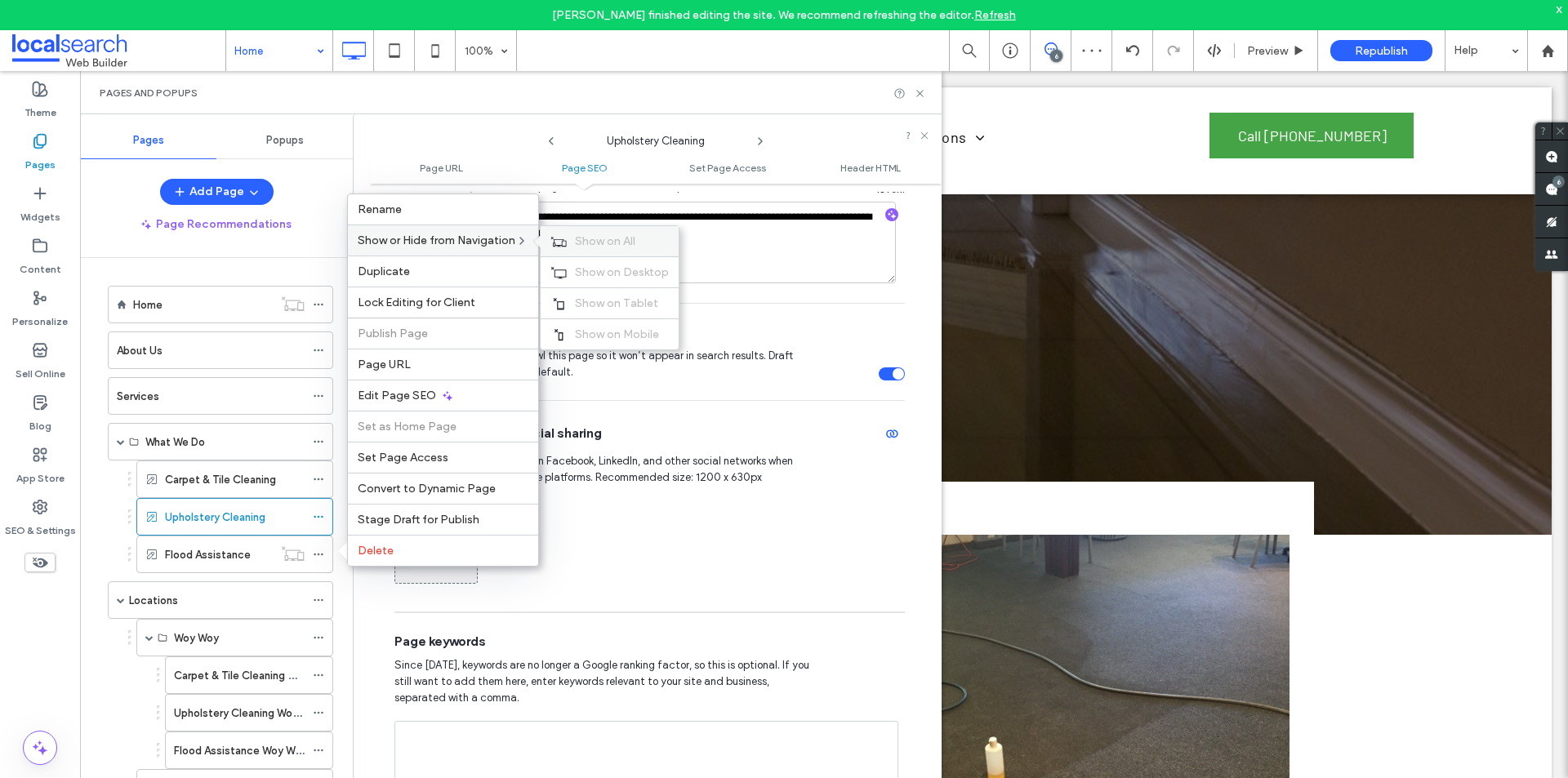
click at [592, 242] on span "Show on All" at bounding box center [604, 241] width 60 height 14
click at [659, 535] on div "Image" at bounding box center [649, 542] width 511 height 99
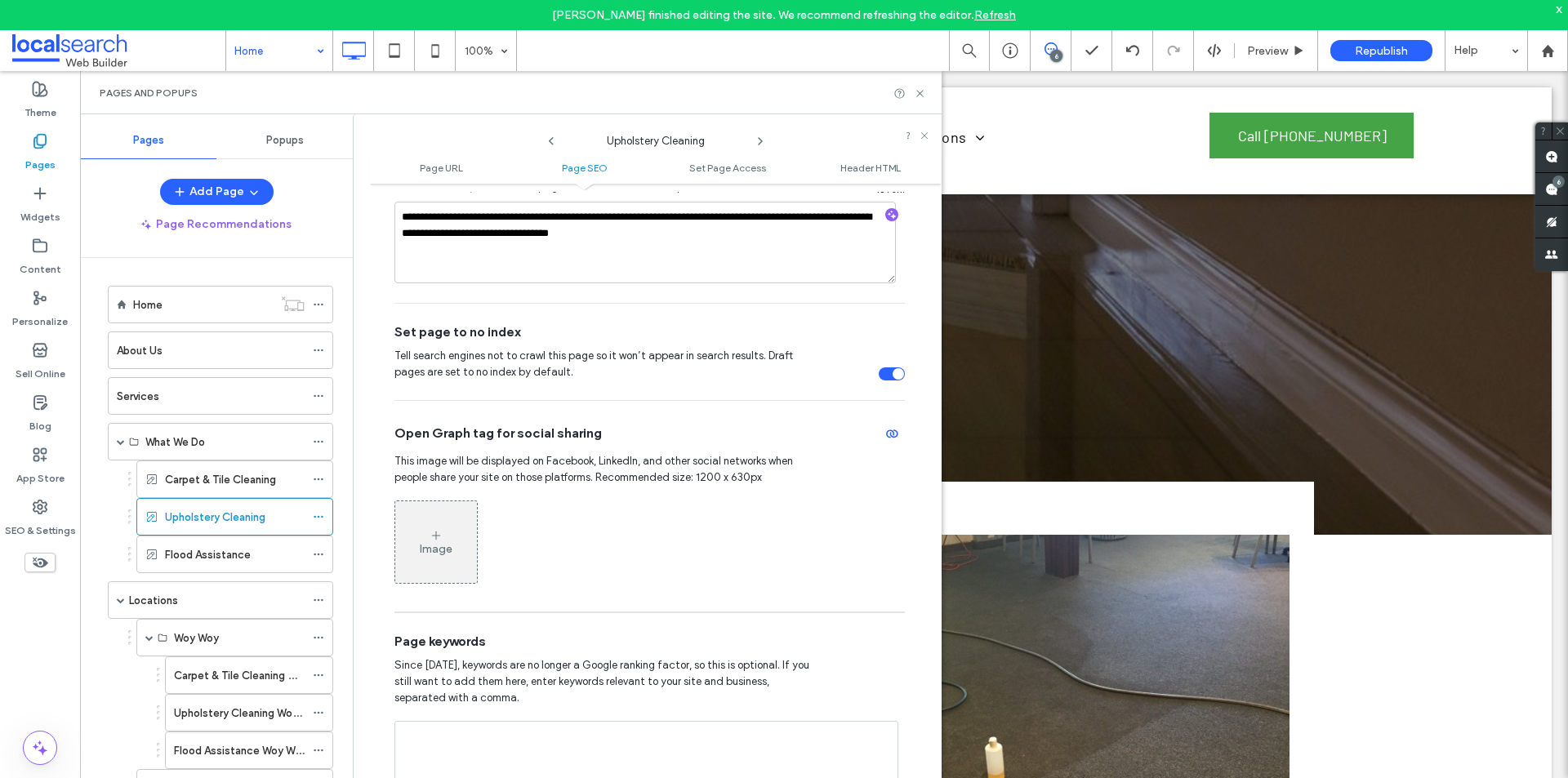
click at [425, 561] on div "Image" at bounding box center [436, 542] width 82 height 78
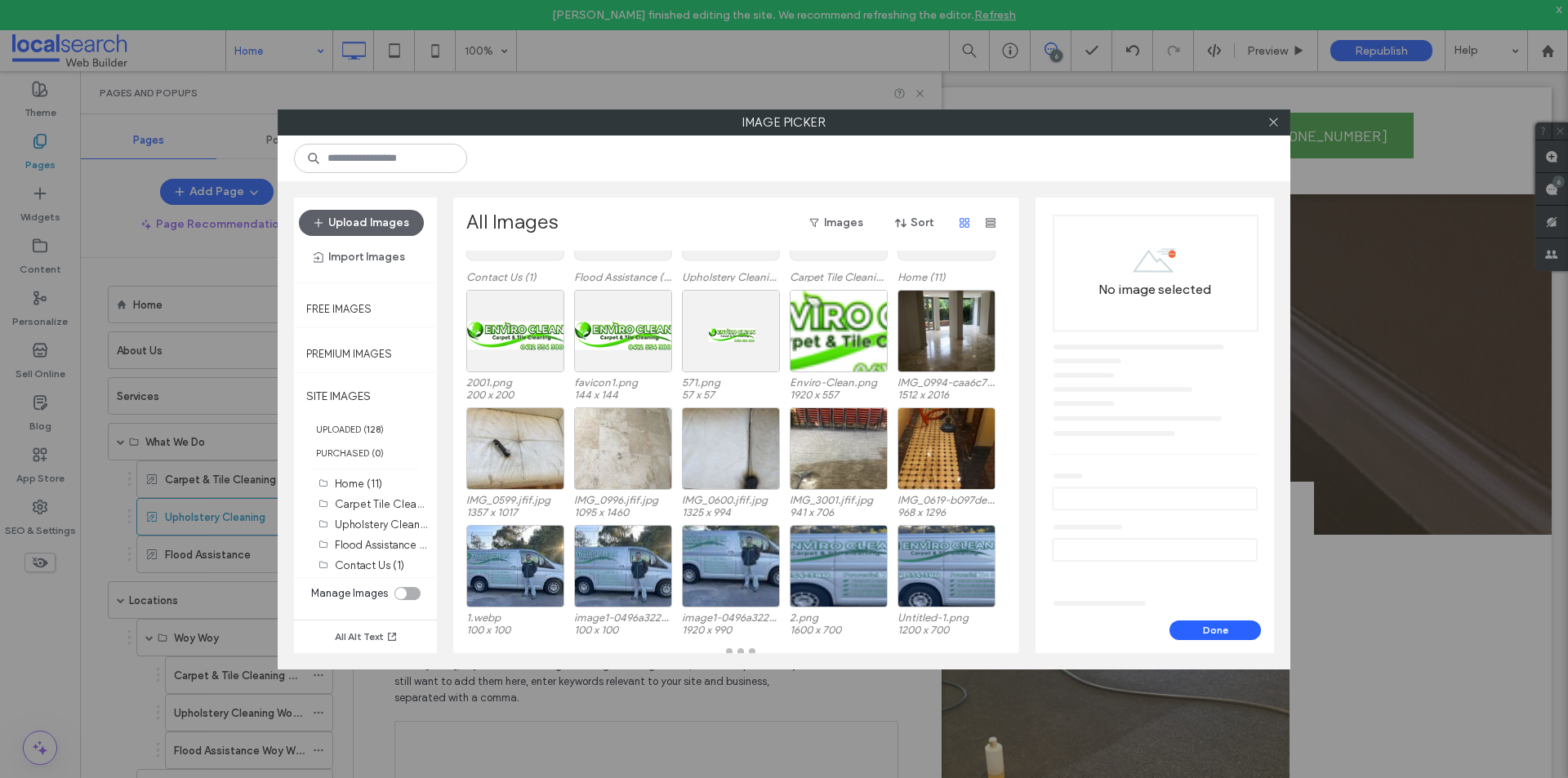
scroll to position [116, 0]
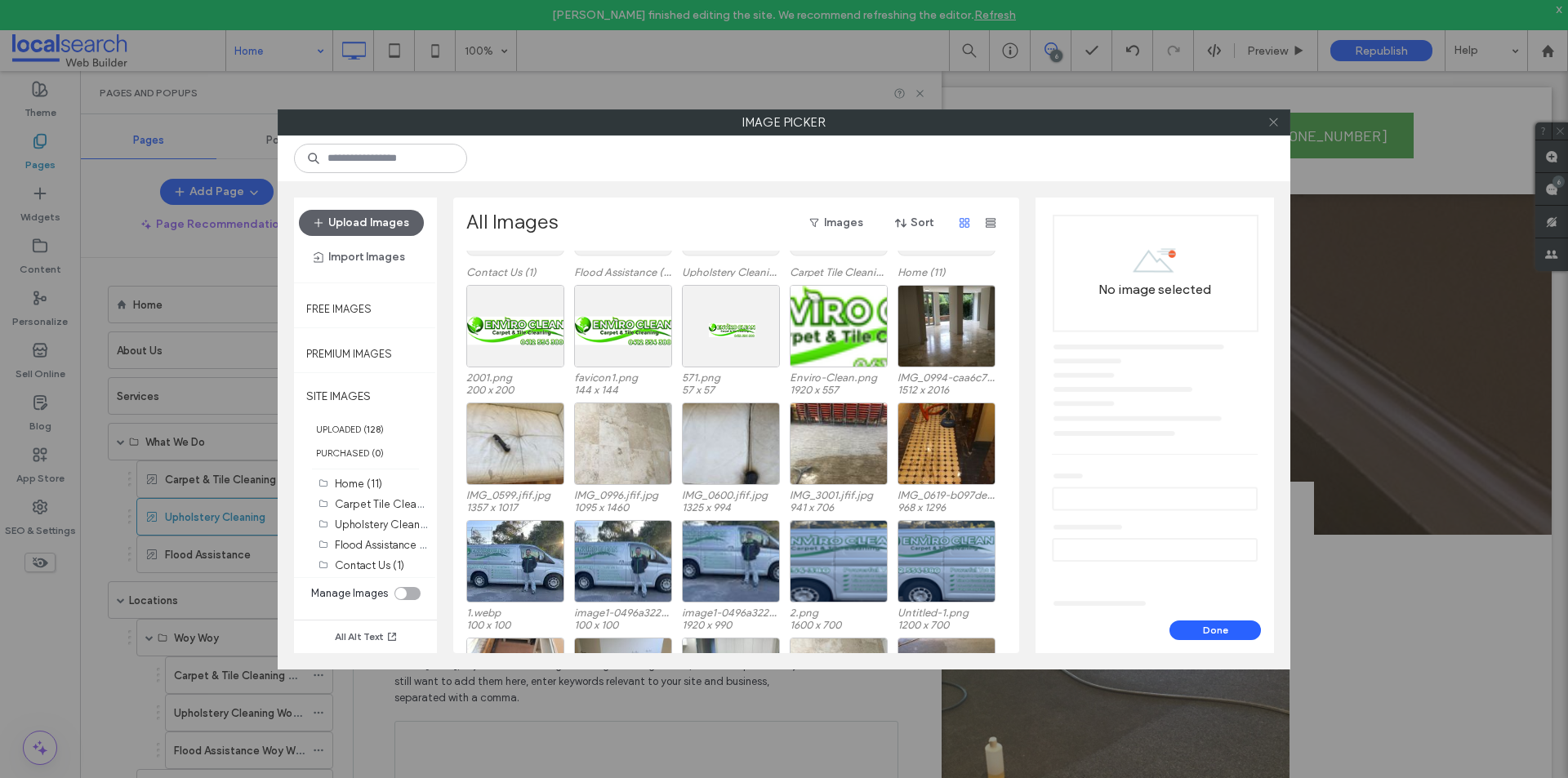
click at [1277, 121] on icon at bounding box center [1273, 121] width 12 height 12
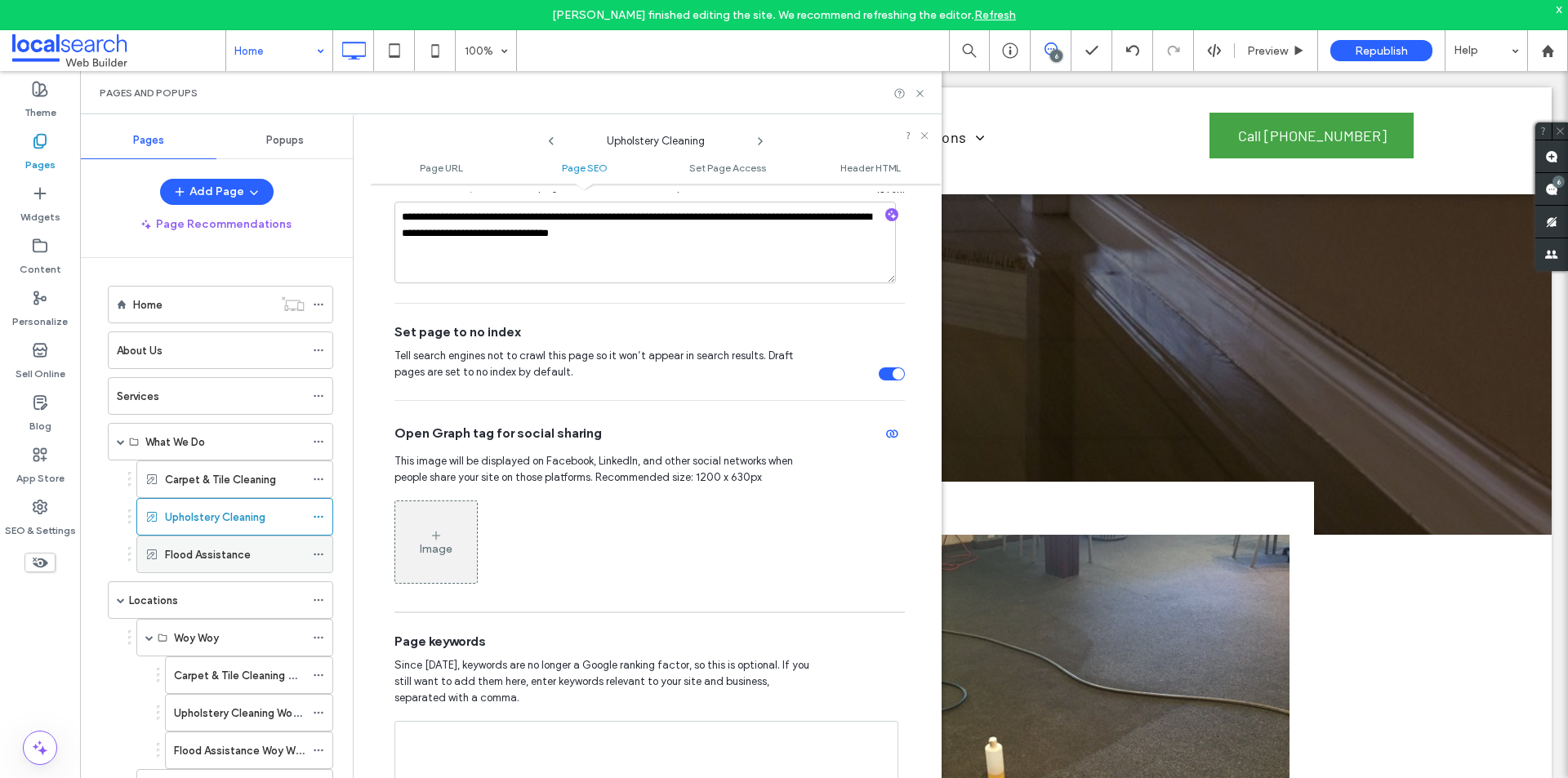
click at [280, 553] on div "Flood Assistance" at bounding box center [235, 555] width 139 height 17
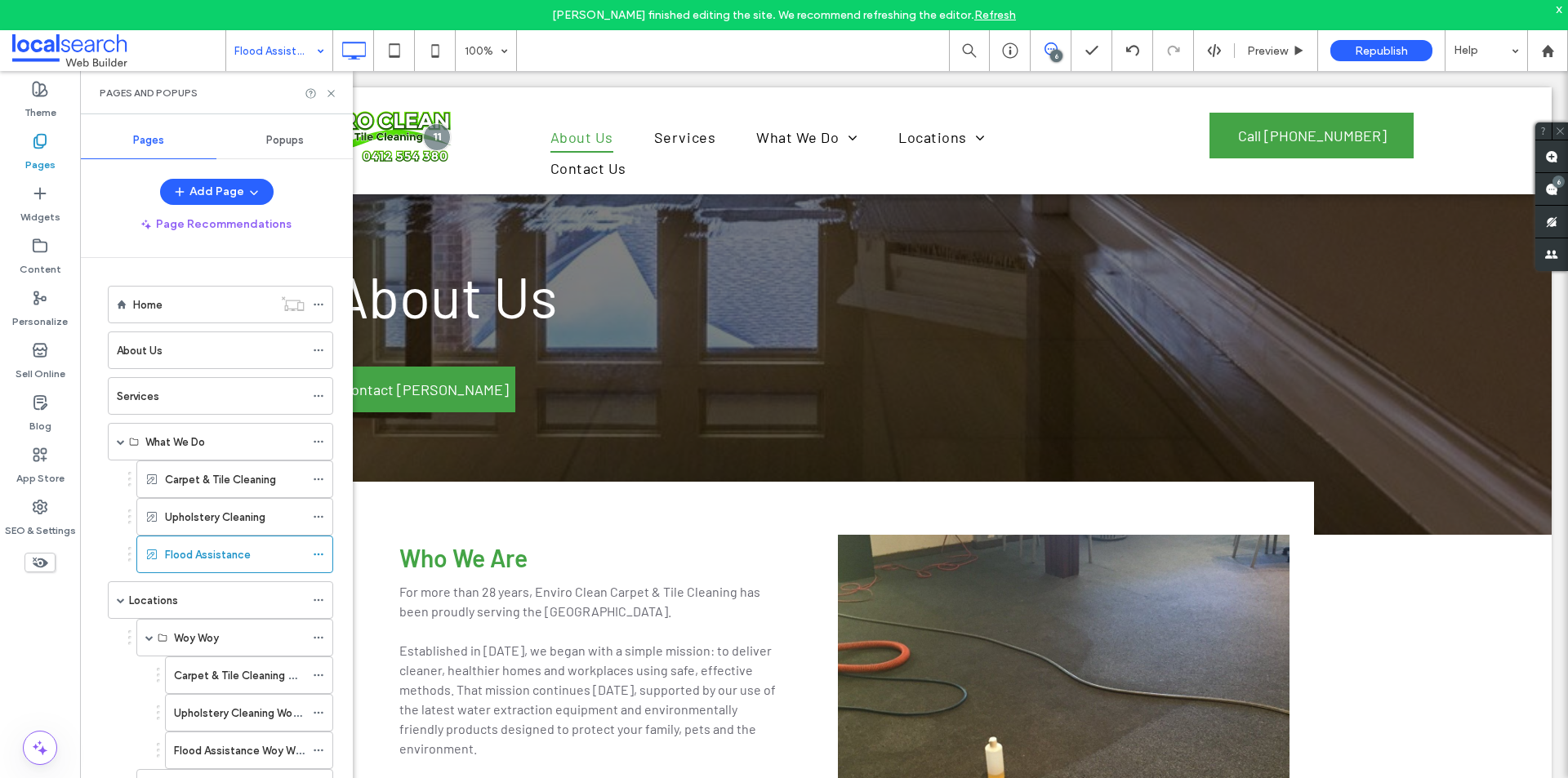
click at [316, 554] on div at bounding box center [784, 389] width 1568 height 778
click at [325, 556] on div at bounding box center [323, 555] width 20 height 25
click at [318, 556] on icon at bounding box center [319, 555] width 11 height 11
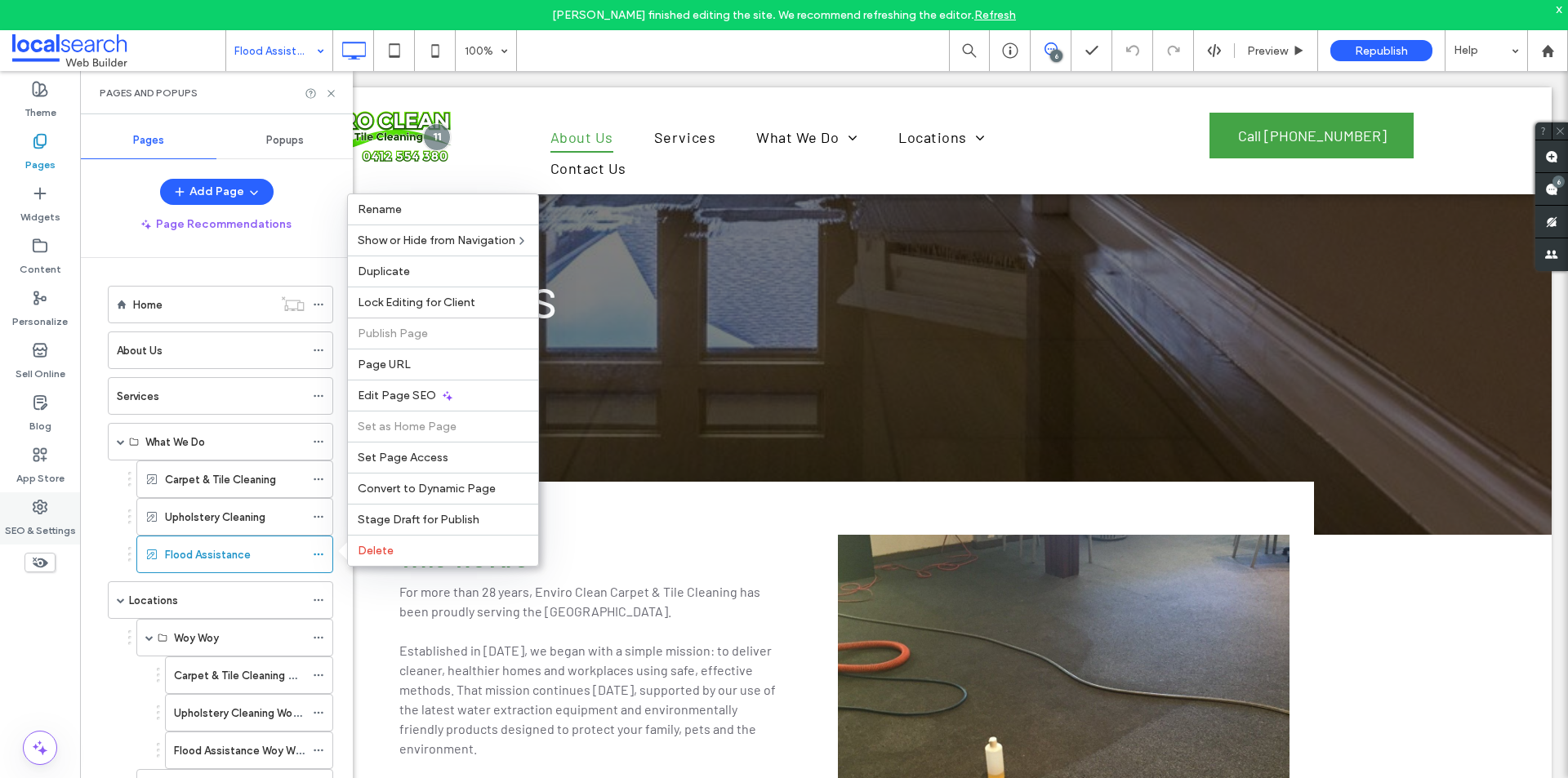
click at [24, 505] on div "SEO & Settings" at bounding box center [40, 518] width 80 height 53
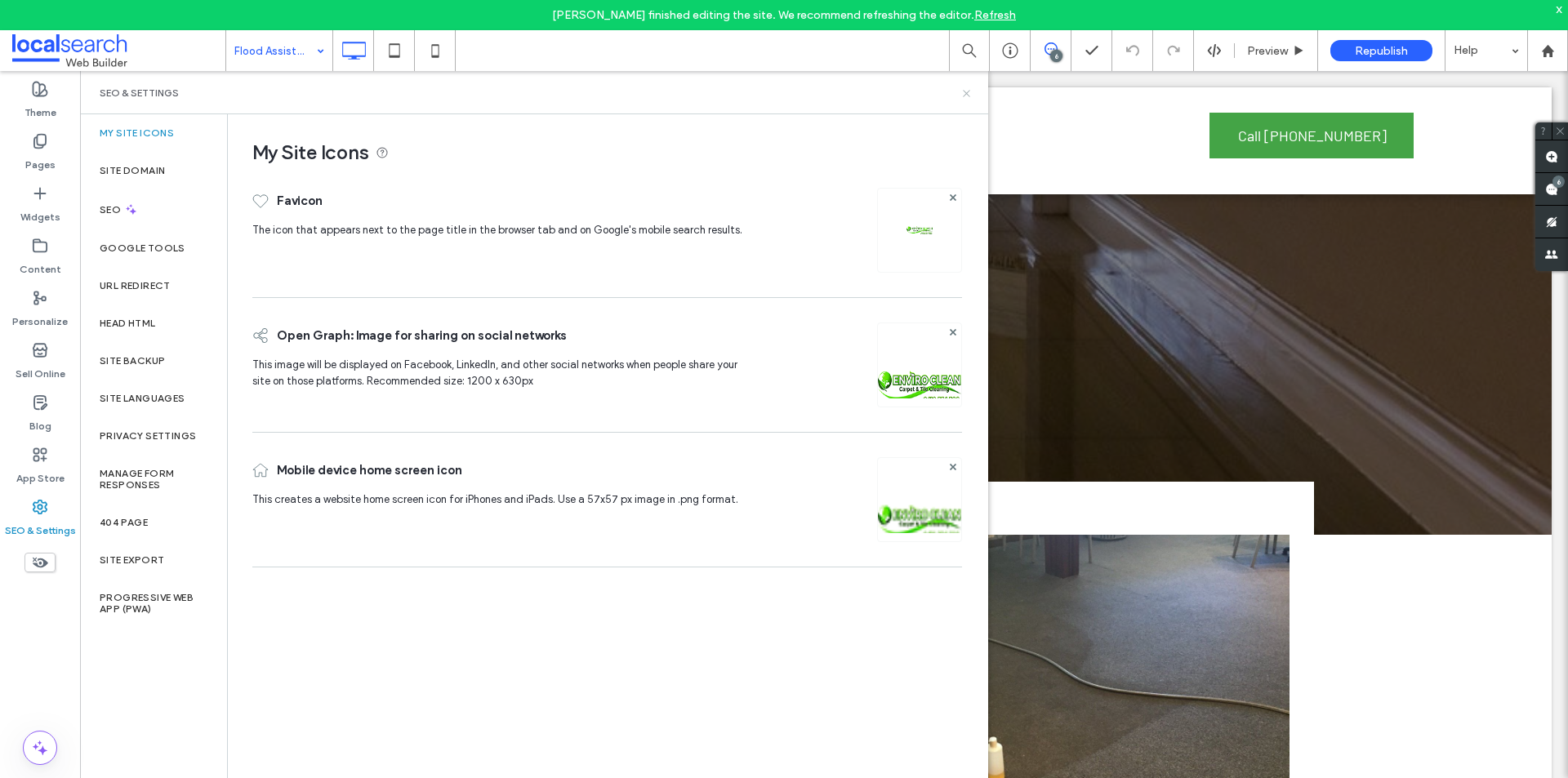
click at [967, 92] on icon at bounding box center [966, 94] width 12 height 12
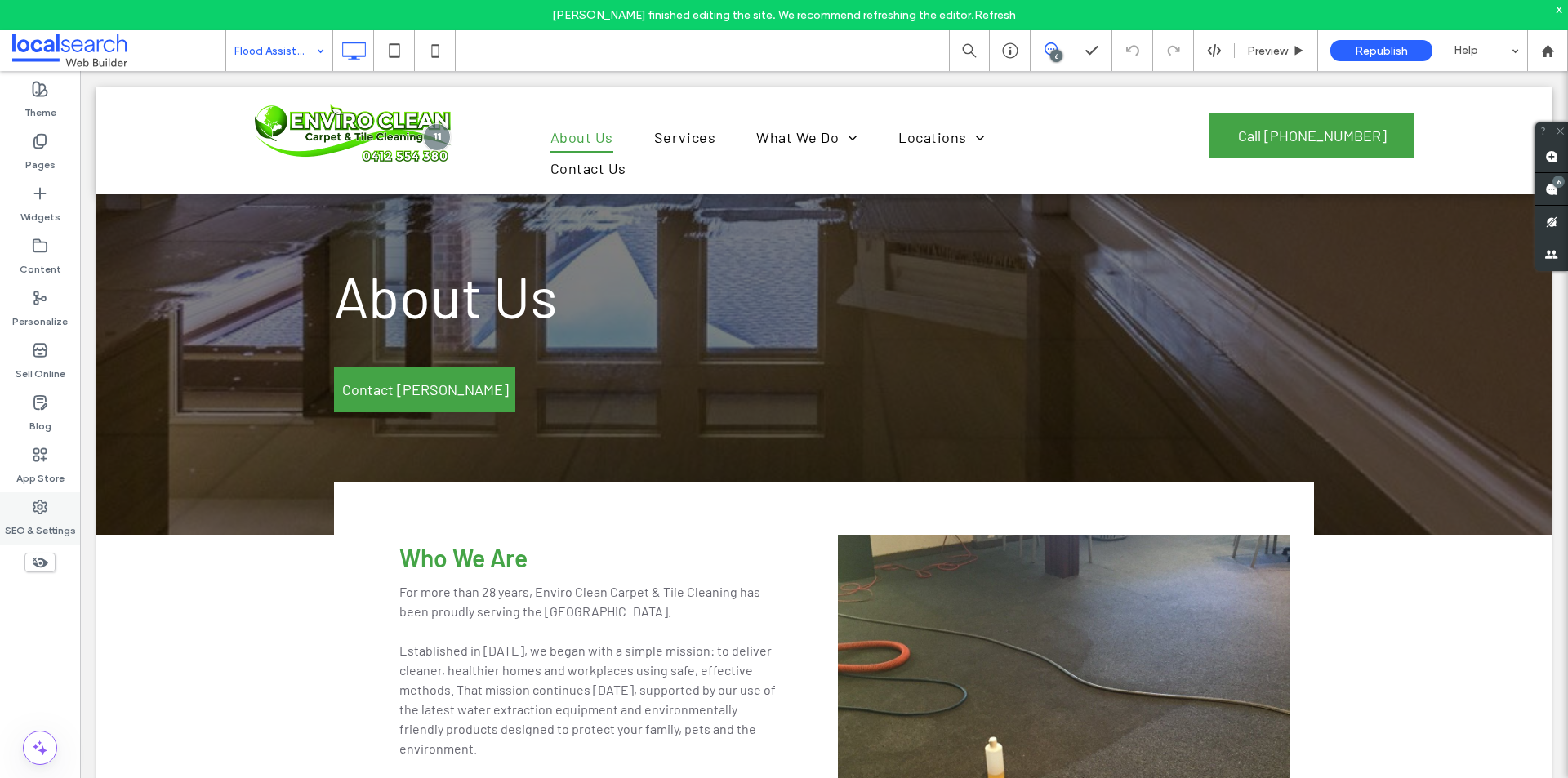
click at [53, 511] on div "SEO & Settings" at bounding box center [40, 518] width 80 height 53
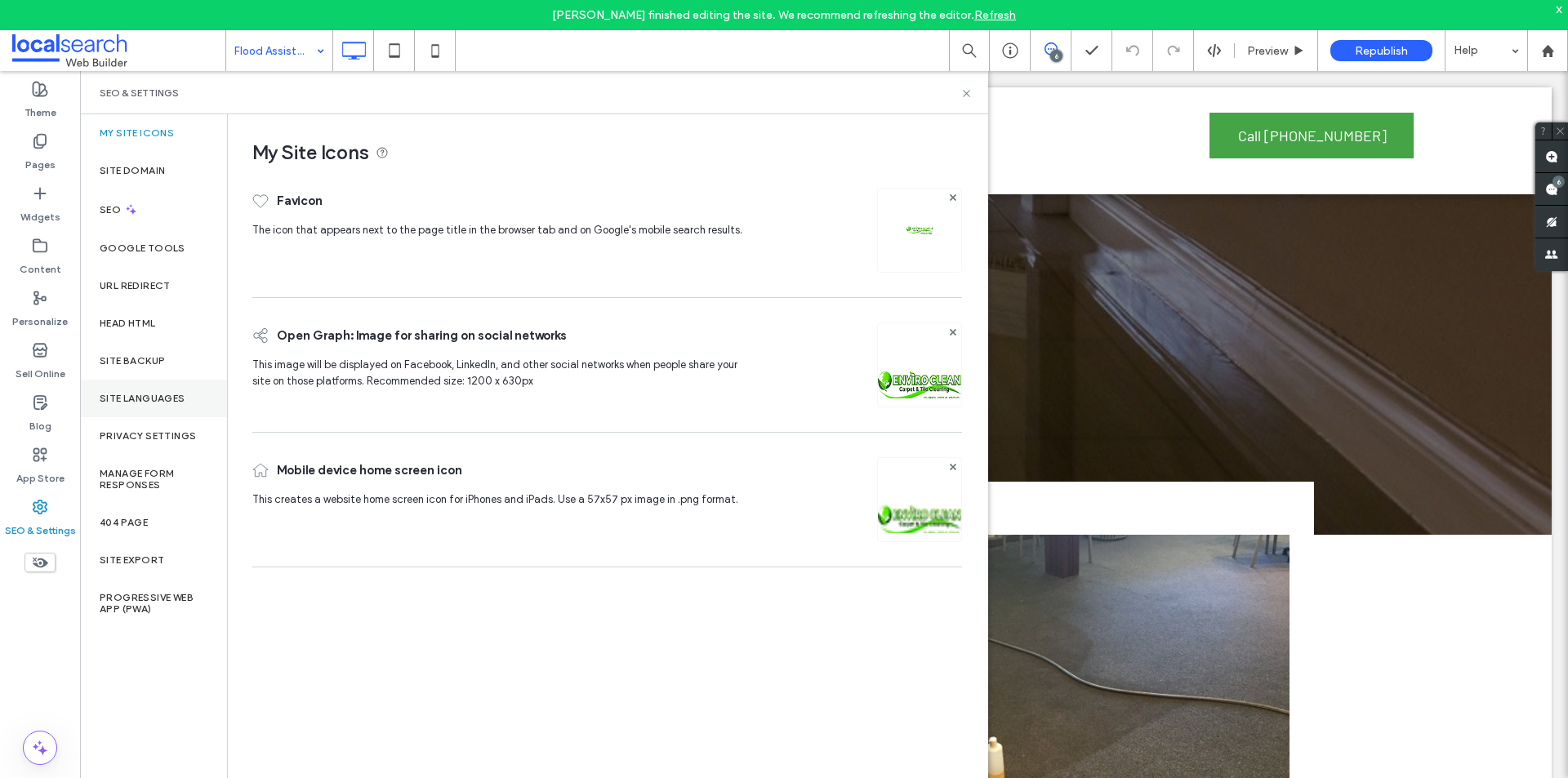
click at [161, 402] on label "Site Languages" at bounding box center [142, 398] width 86 height 11
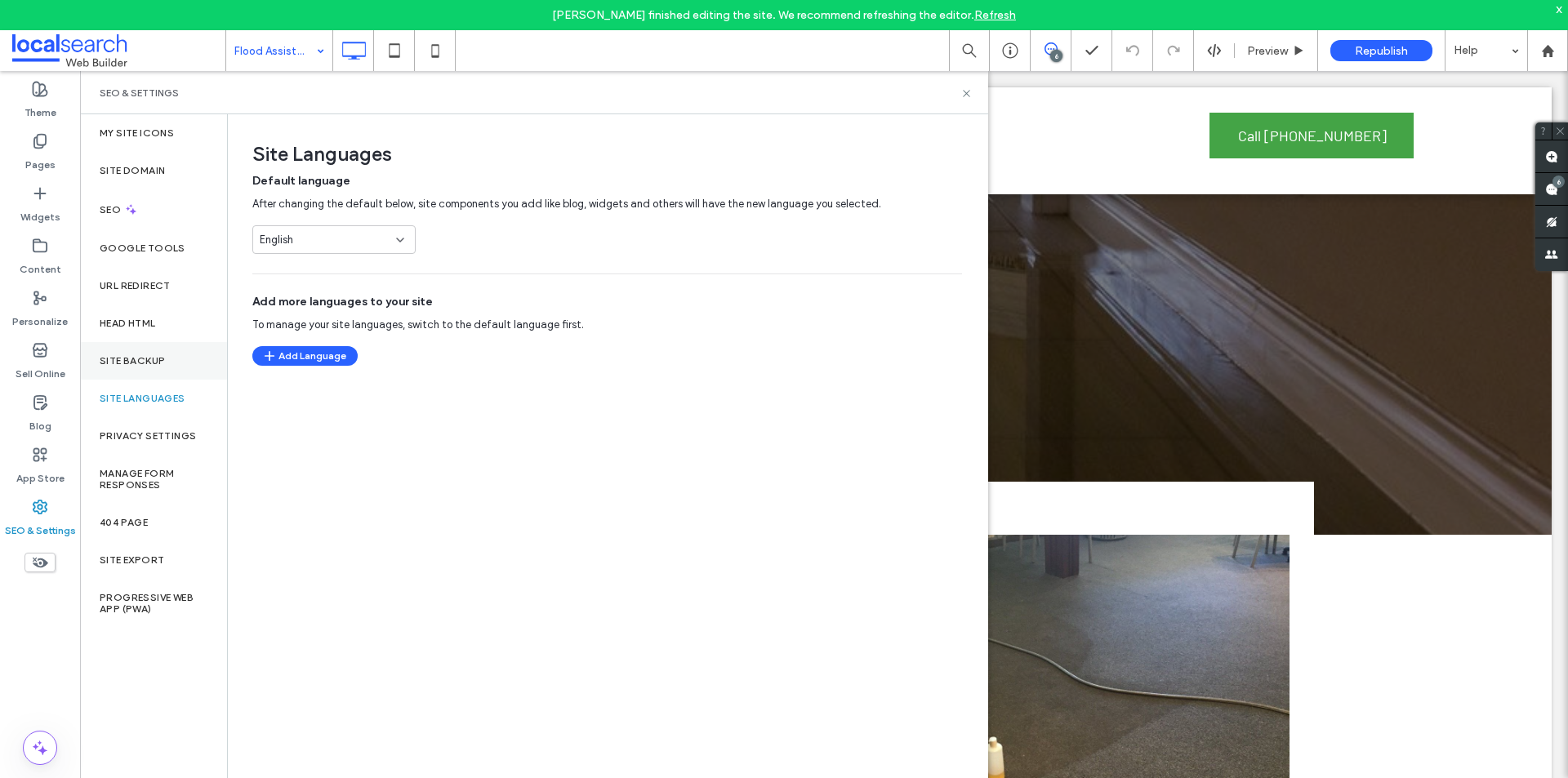
click at [166, 368] on div "Site Backup" at bounding box center [154, 360] width 147 height 37
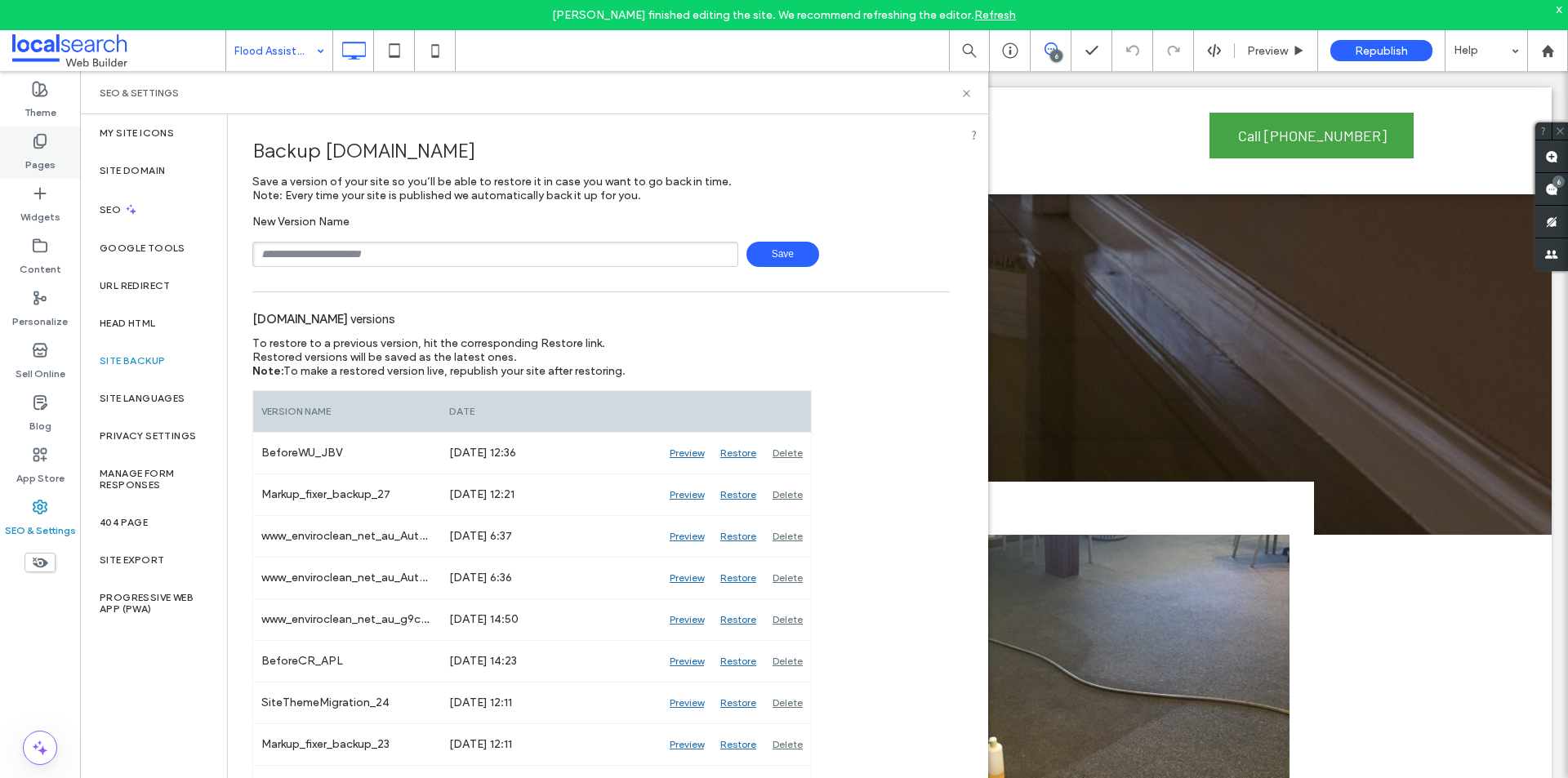
click at [42, 148] on use at bounding box center [40, 141] width 11 height 14
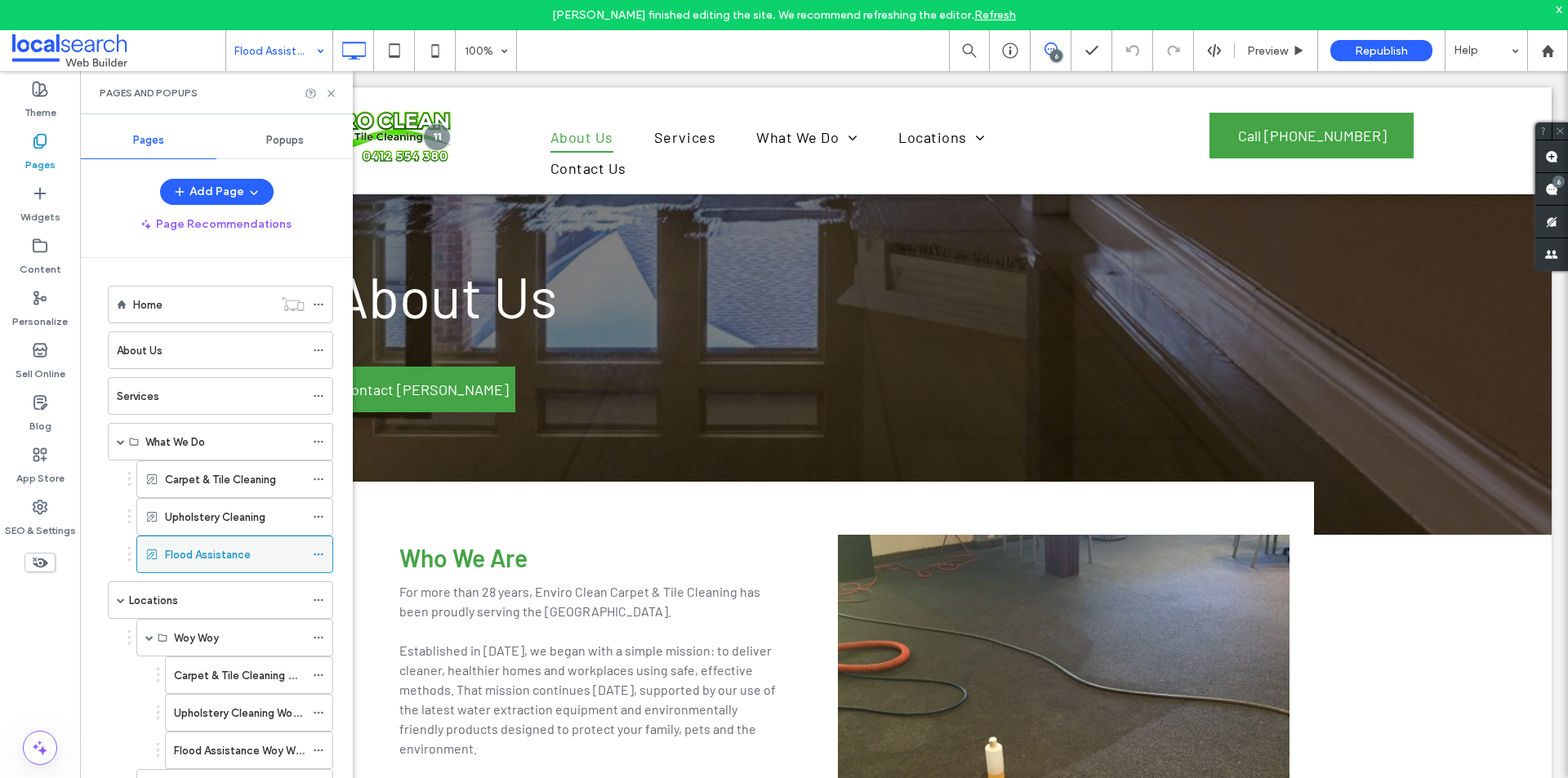
click at [314, 549] on icon at bounding box center [319, 555] width 11 height 11
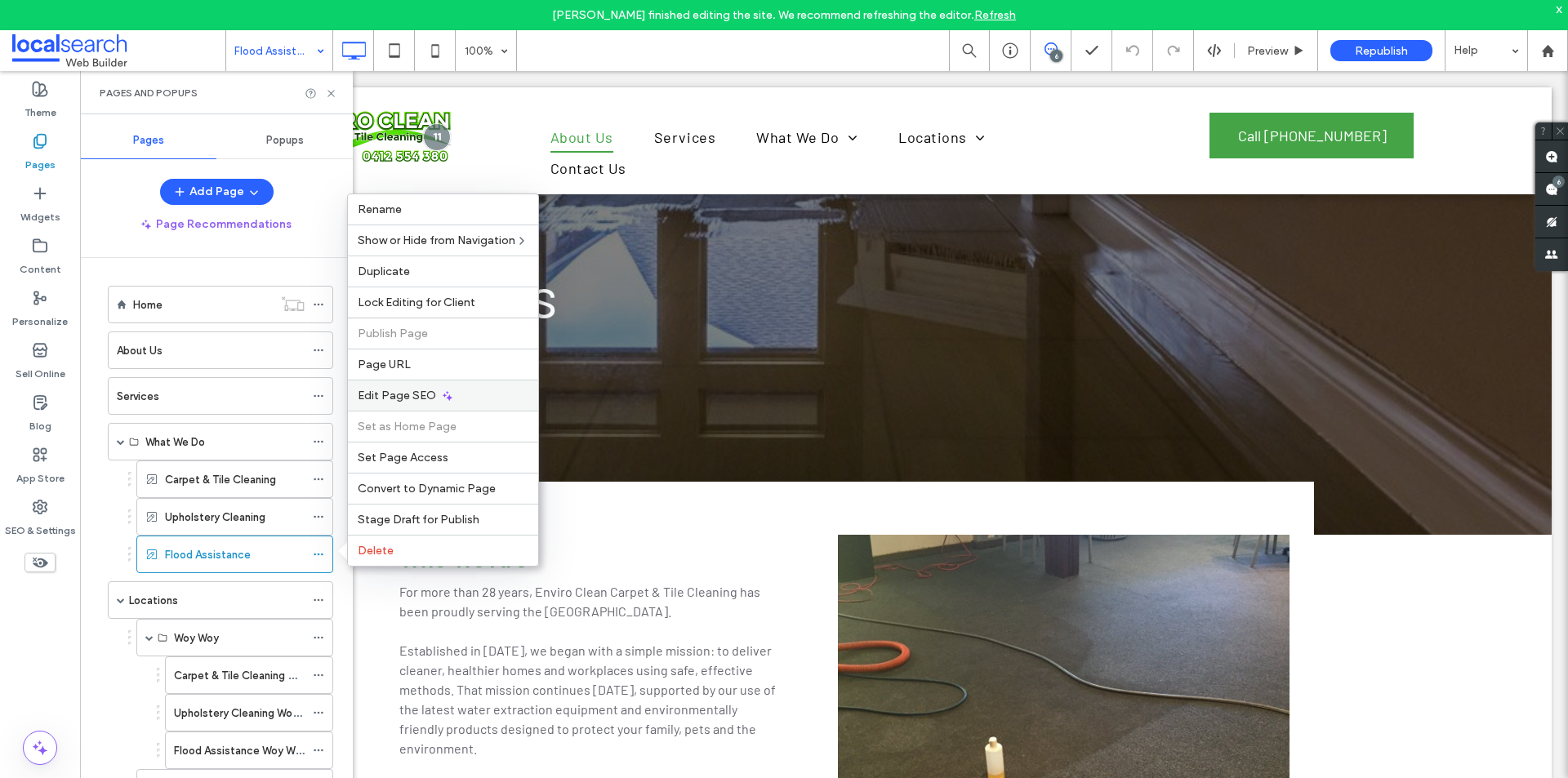
click at [444, 389] on icon at bounding box center [448, 396] width 13 height 13
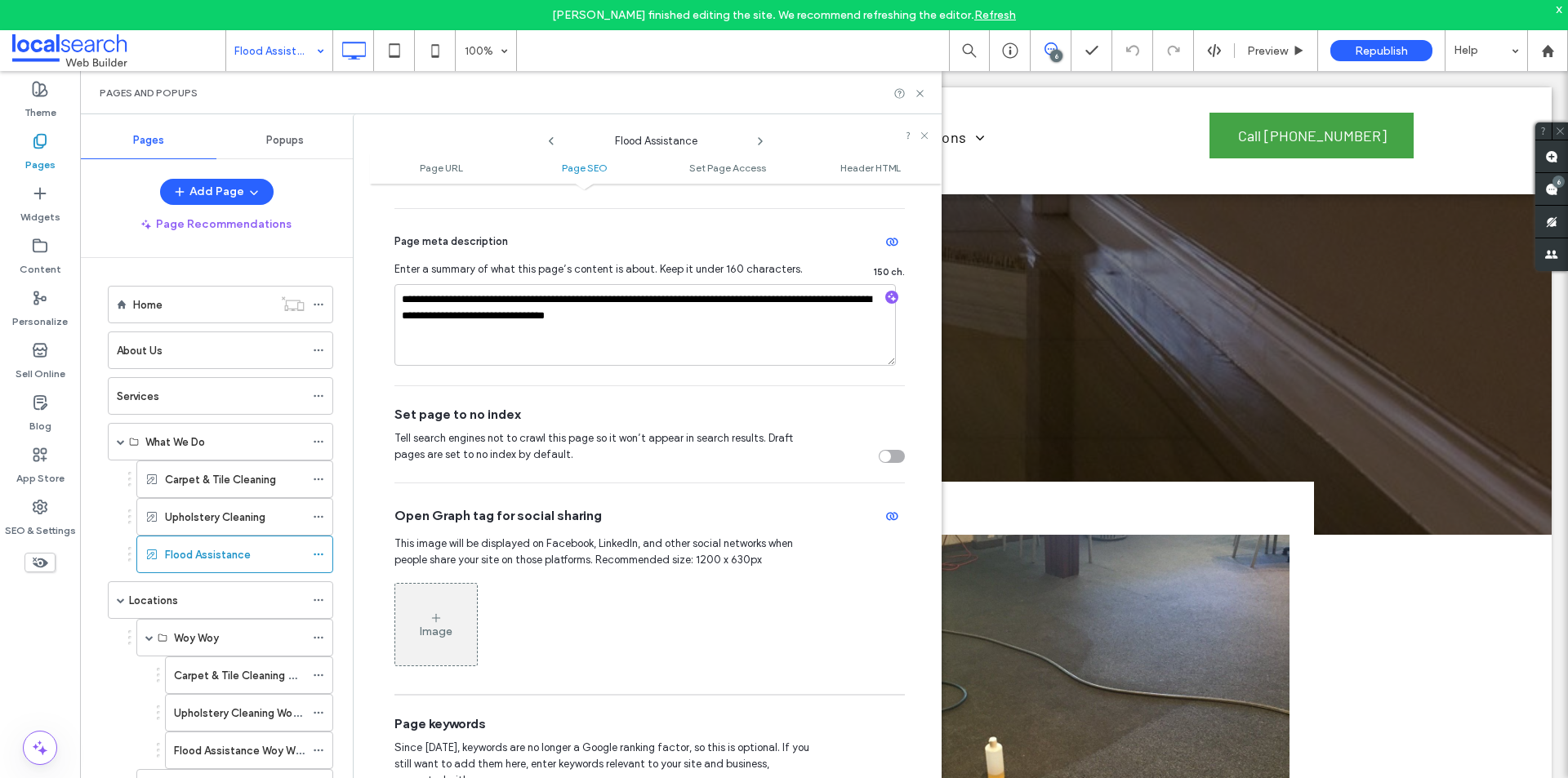
scroll to position [490, 0]
click at [879, 454] on div "toggle" at bounding box center [885, 455] width 11 height 11
click at [922, 134] on icon at bounding box center [924, 136] width 10 height 10
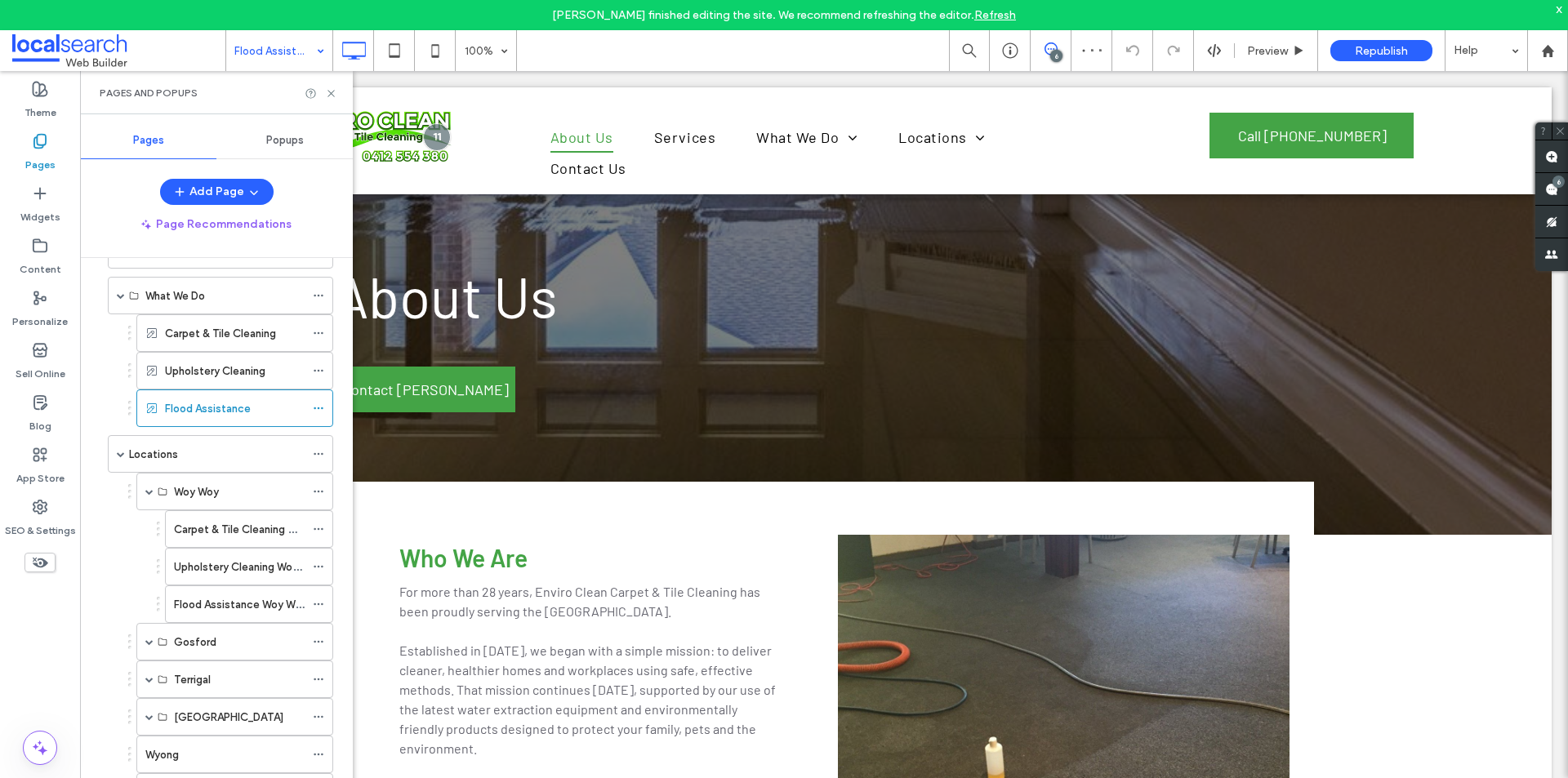
scroll to position [163, 0]
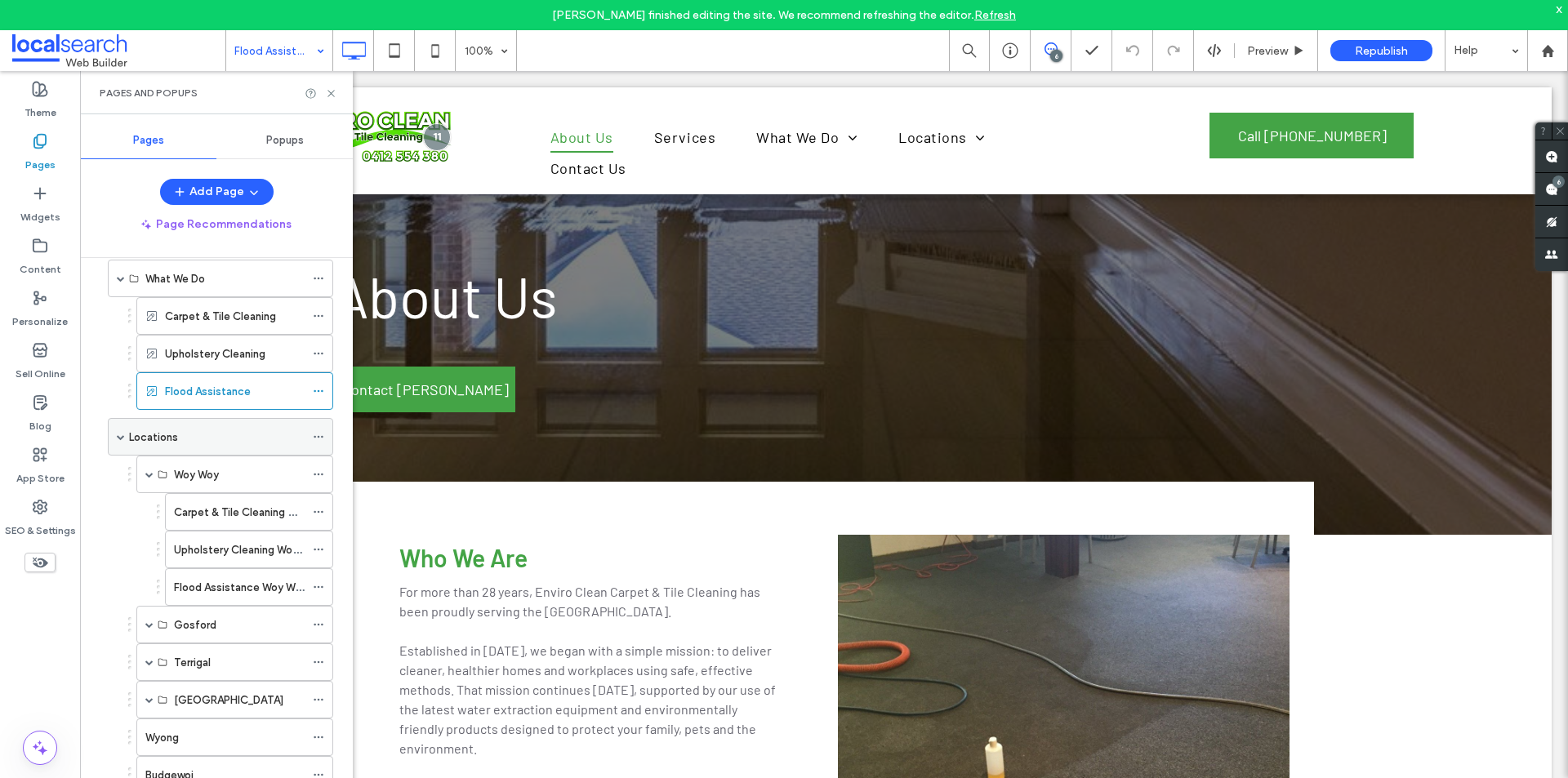
click at [121, 437] on span at bounding box center [120, 436] width 9 height 9
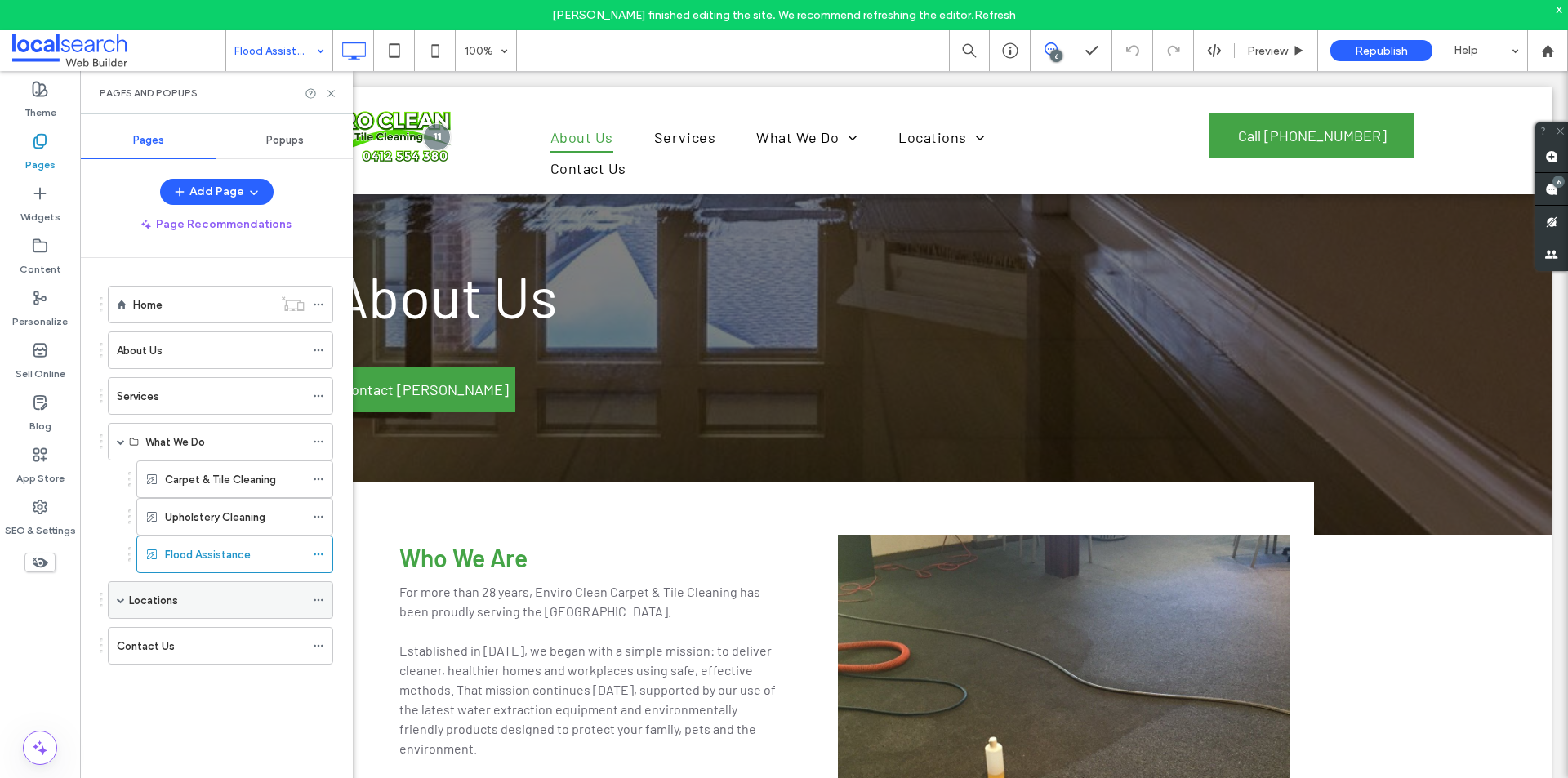
scroll to position [0, 0]
click at [120, 439] on span at bounding box center [120, 441] width 9 height 9
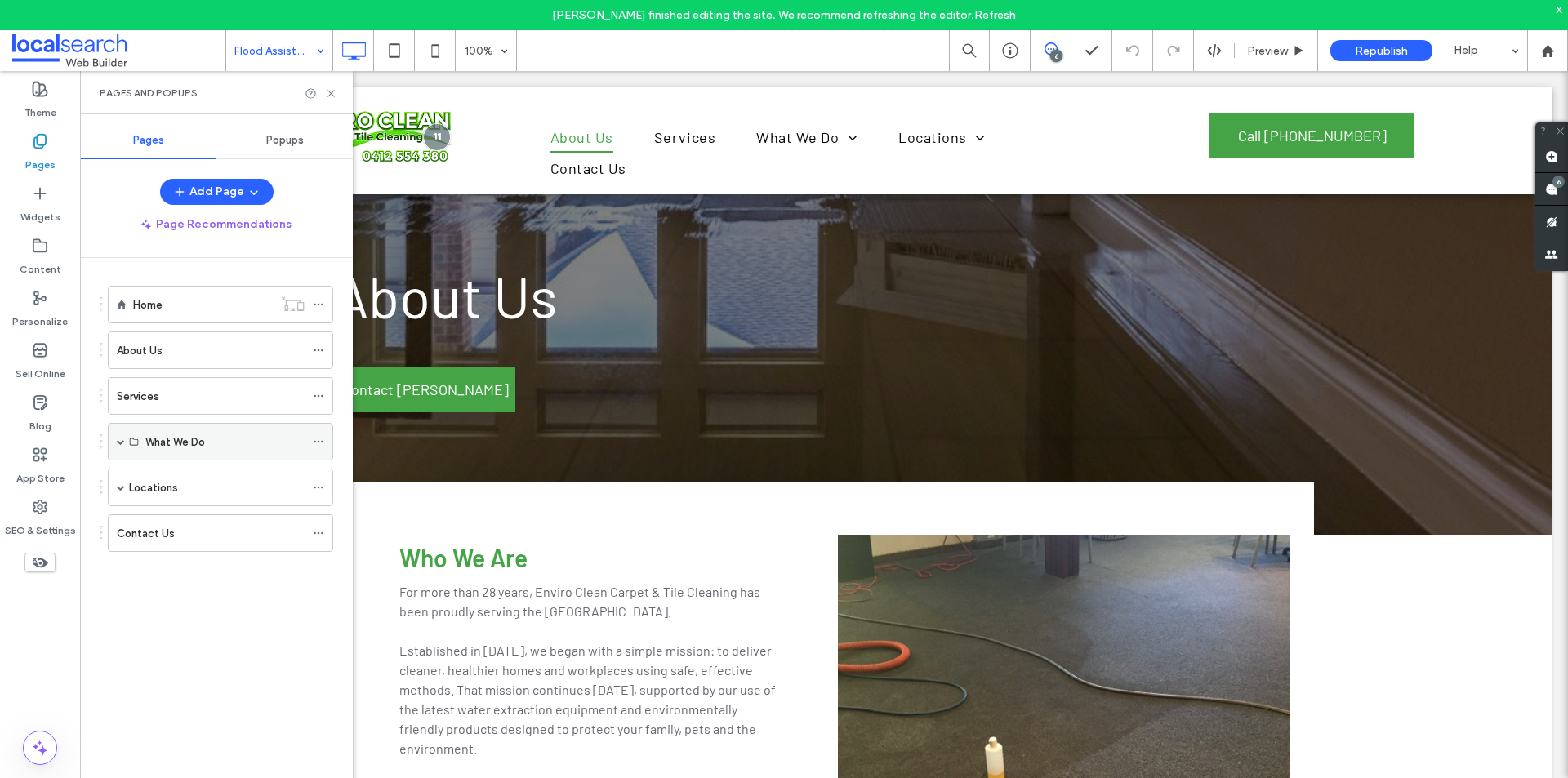
click at [120, 439] on span at bounding box center [120, 441] width 9 height 9
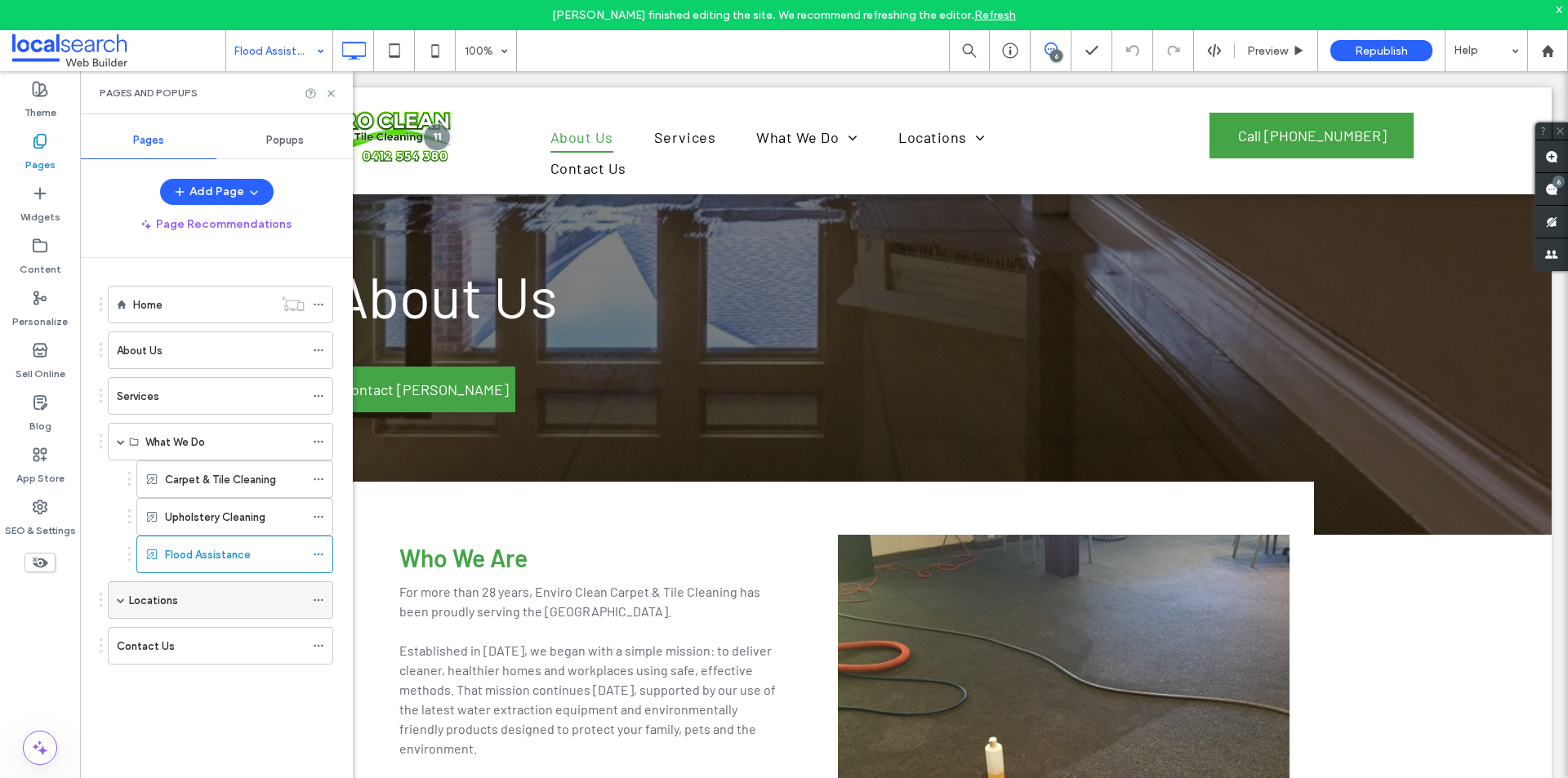
click at [118, 590] on span at bounding box center [120, 600] width 9 height 36
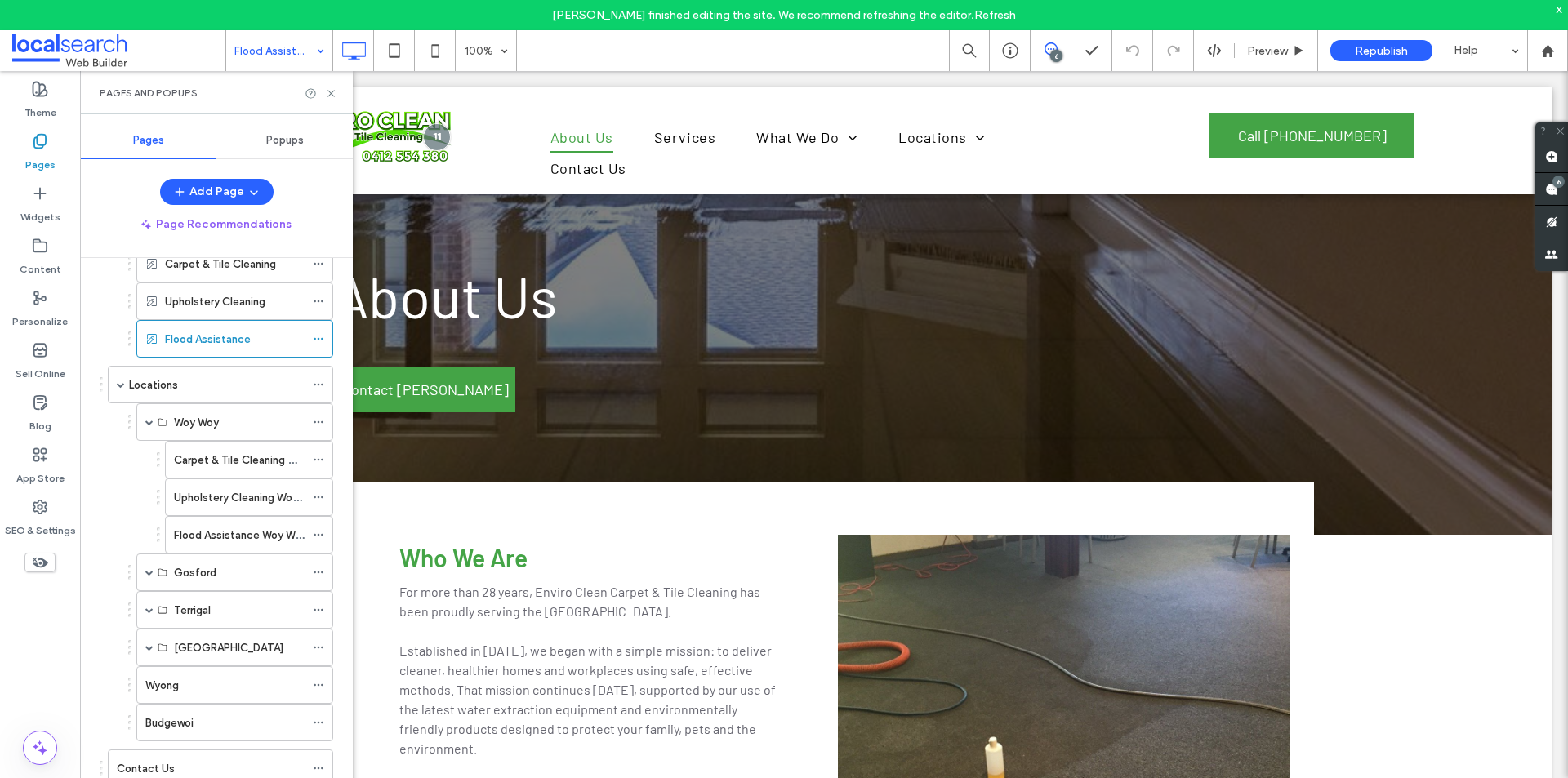
scroll to position [243, 0]
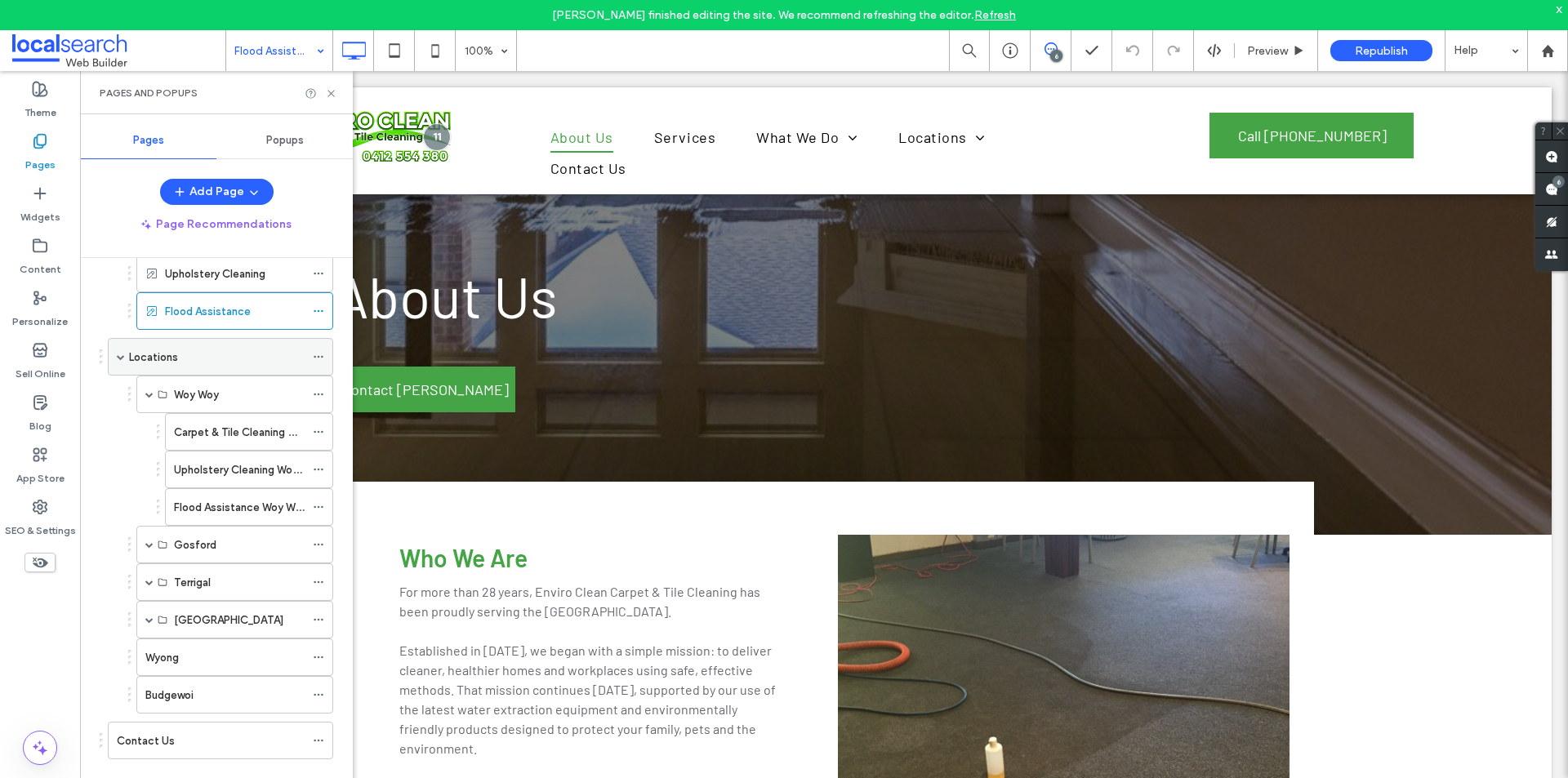
click at [319, 354] on icon at bounding box center [319, 357] width 11 height 11
click at [42, 519] on label "SEO & Settings" at bounding box center [40, 527] width 71 height 23
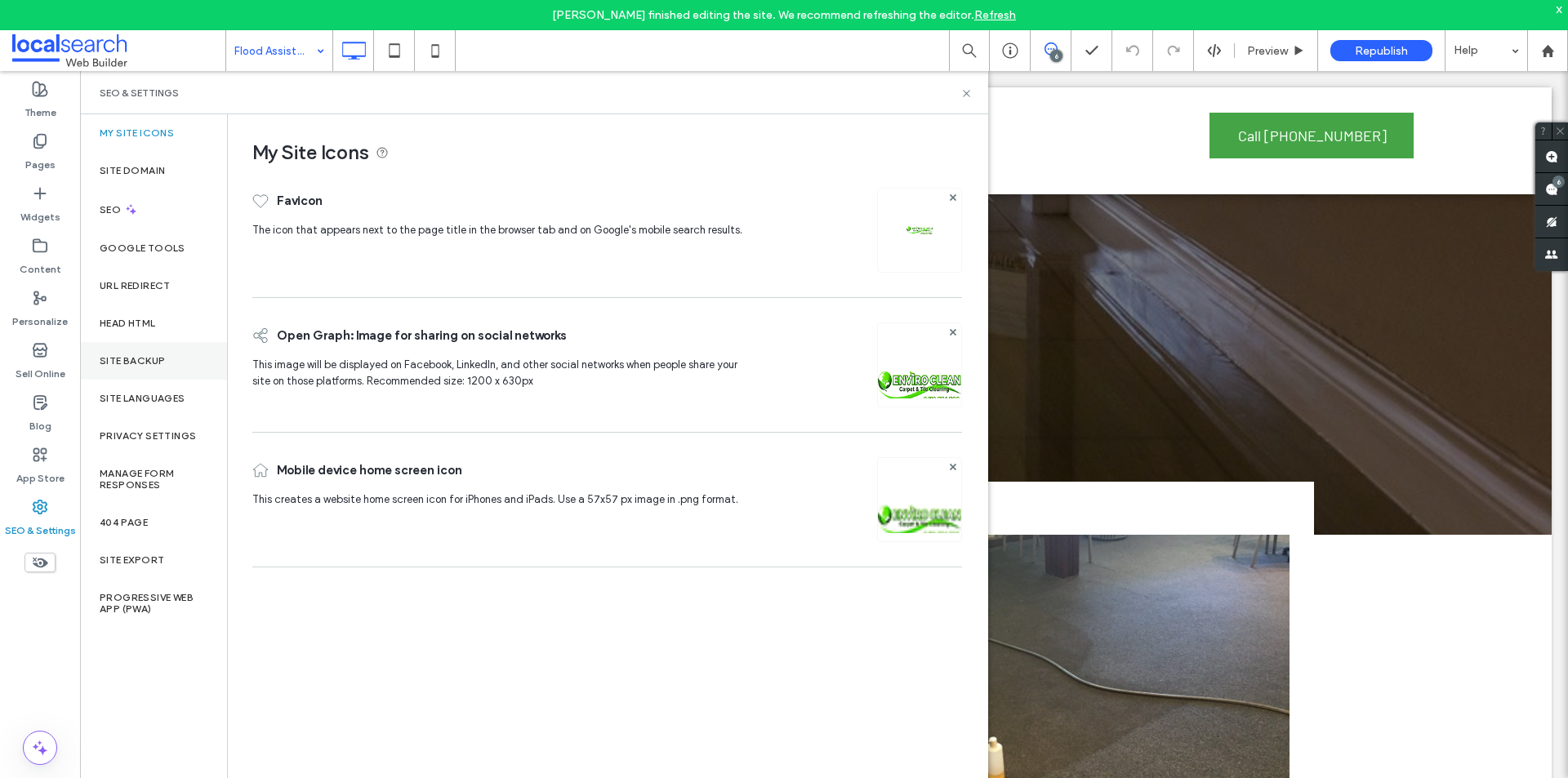
click at [156, 368] on div "Site Backup" at bounding box center [154, 360] width 147 height 37
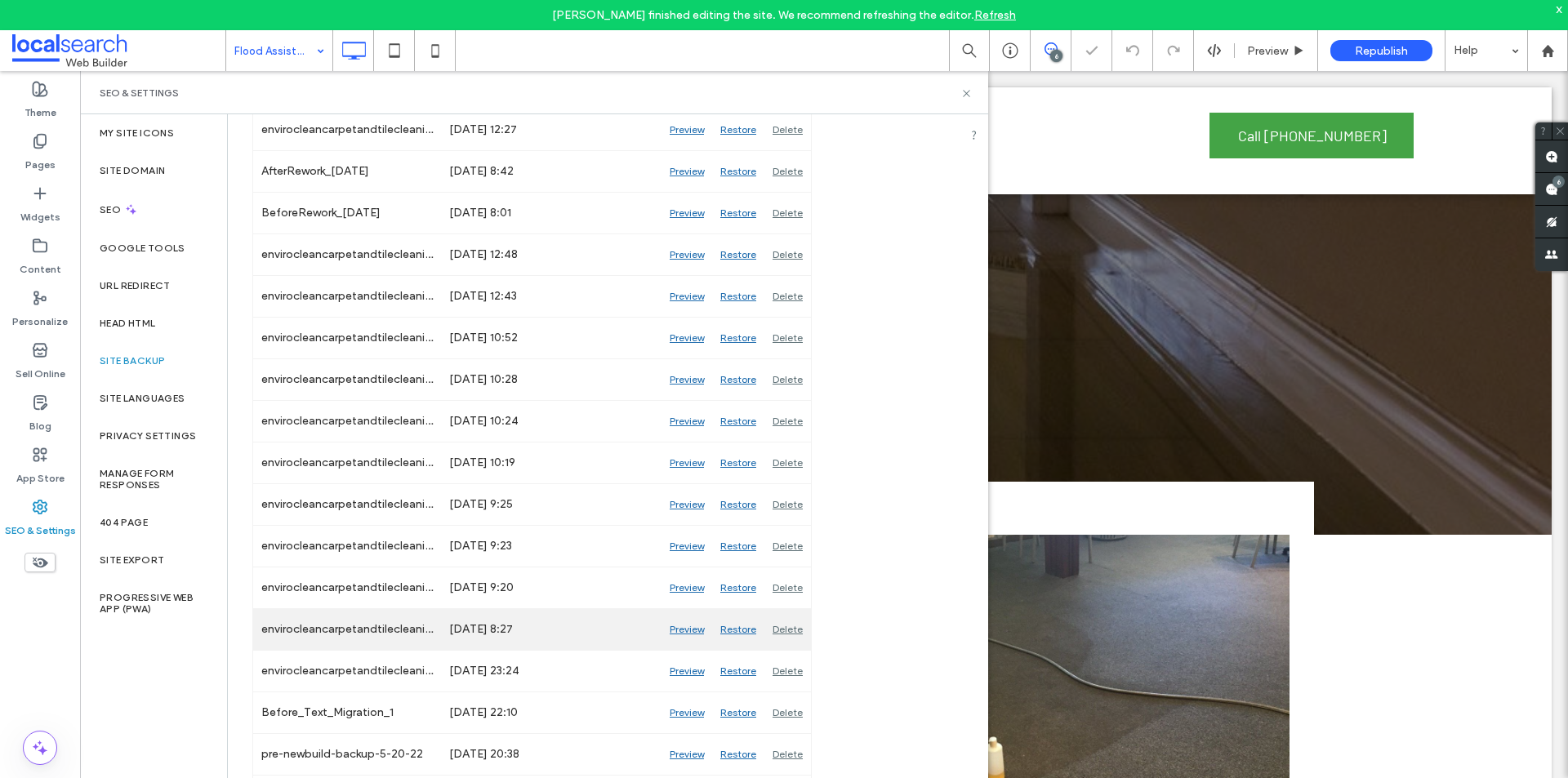
scroll to position [1332, 0]
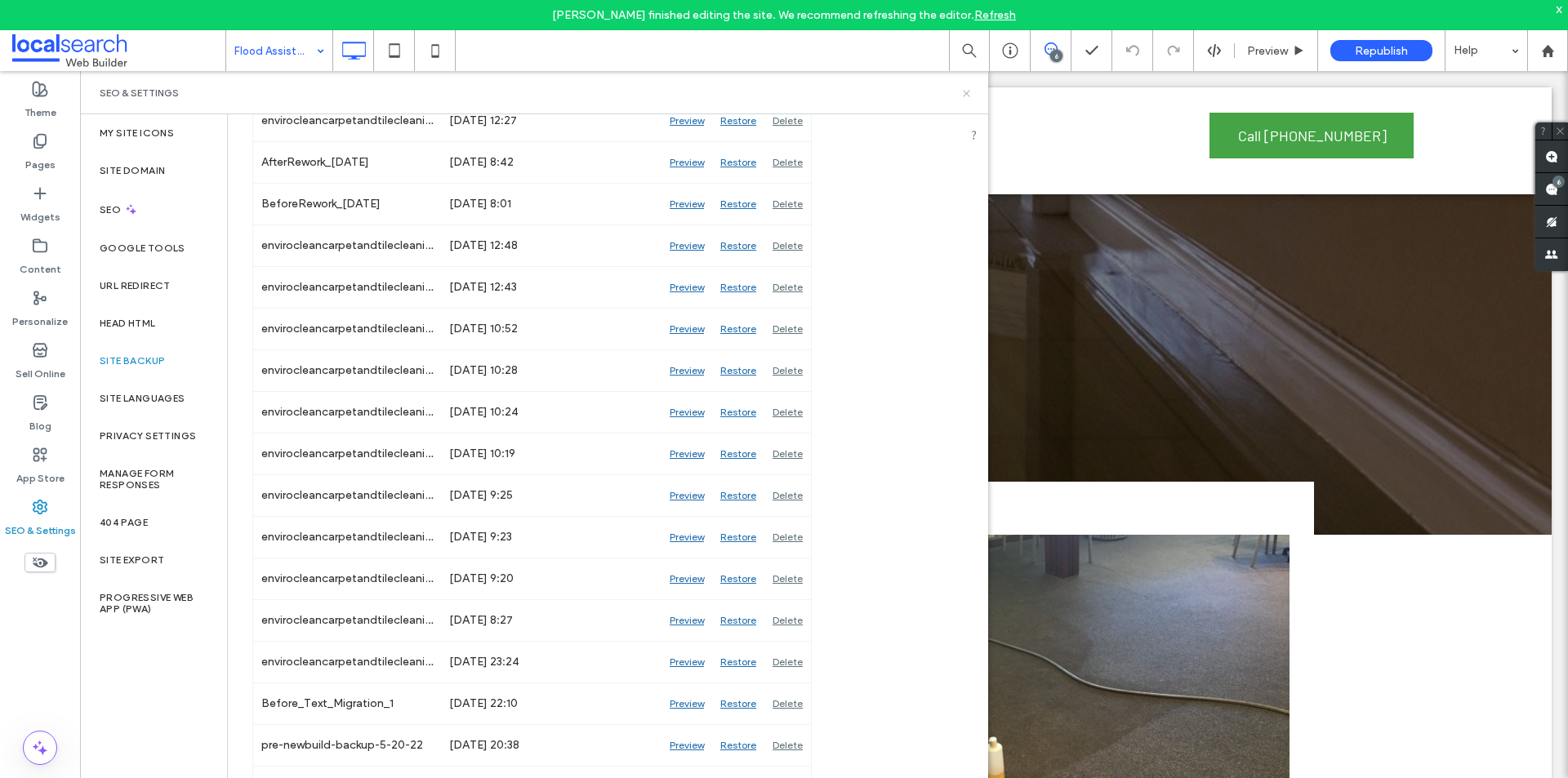
click at [966, 93] on use at bounding box center [965, 93] width 7 height 7
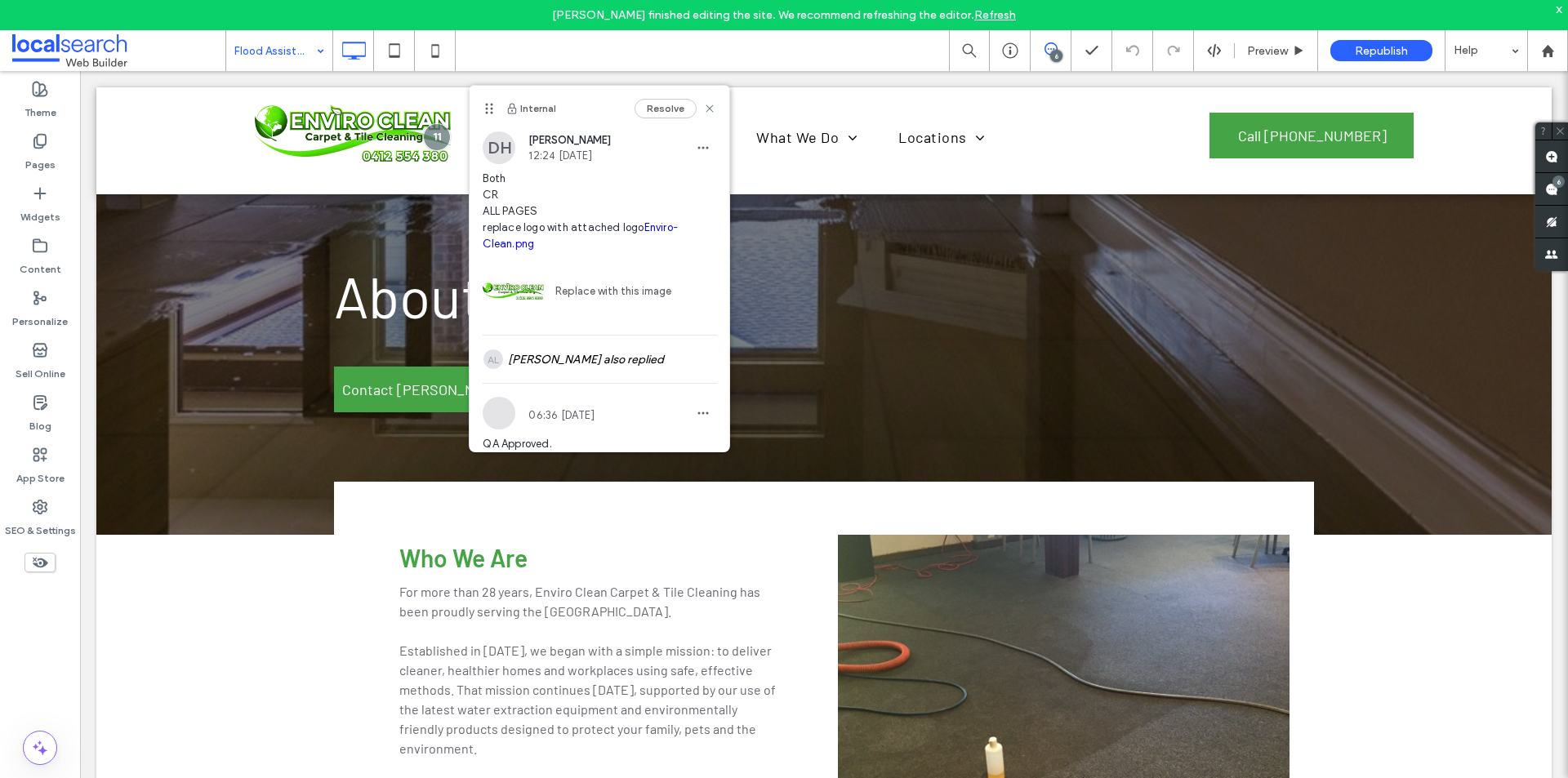
scroll to position [62, 0]
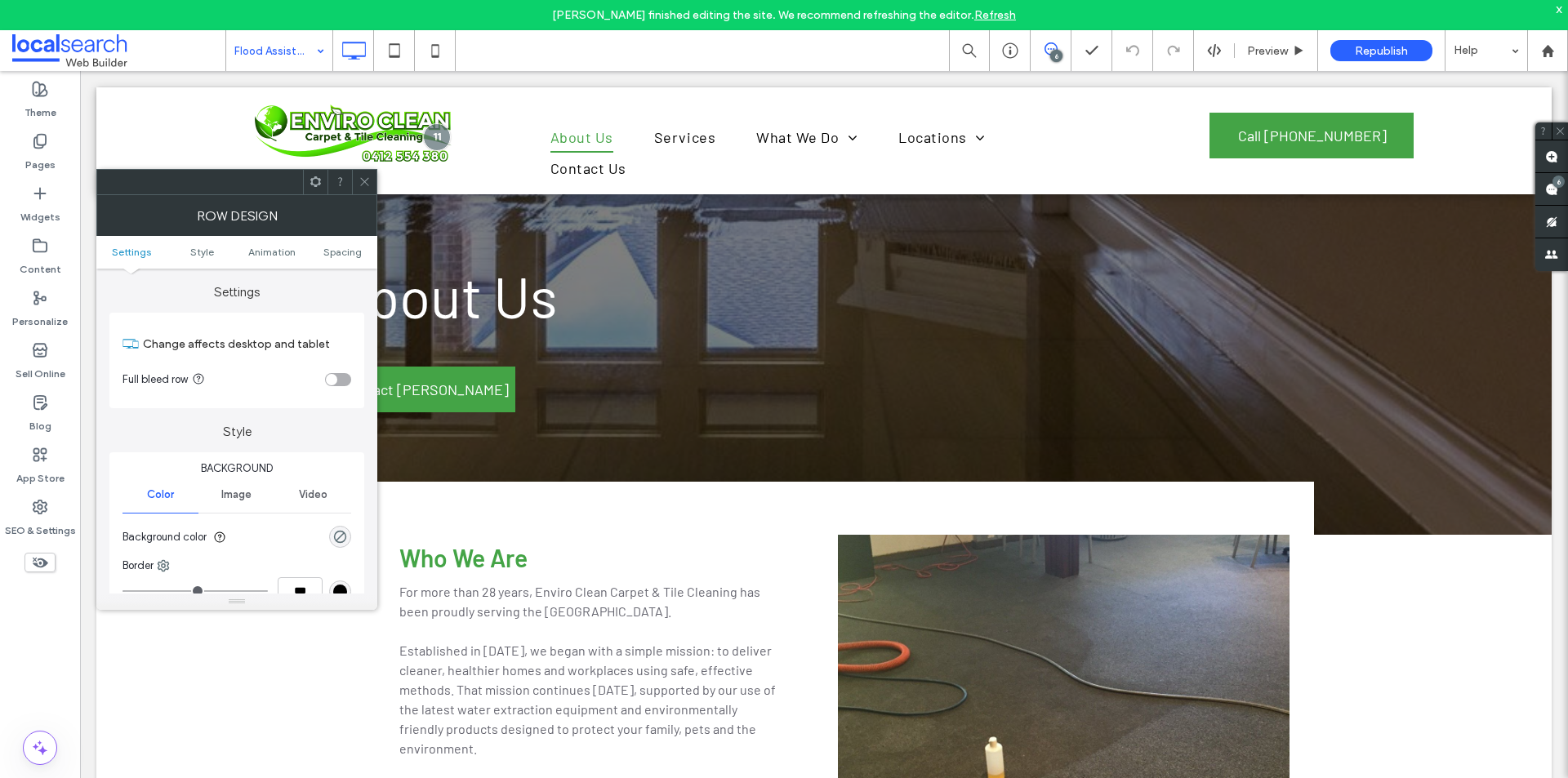
click at [363, 186] on icon at bounding box center [364, 181] width 12 height 12
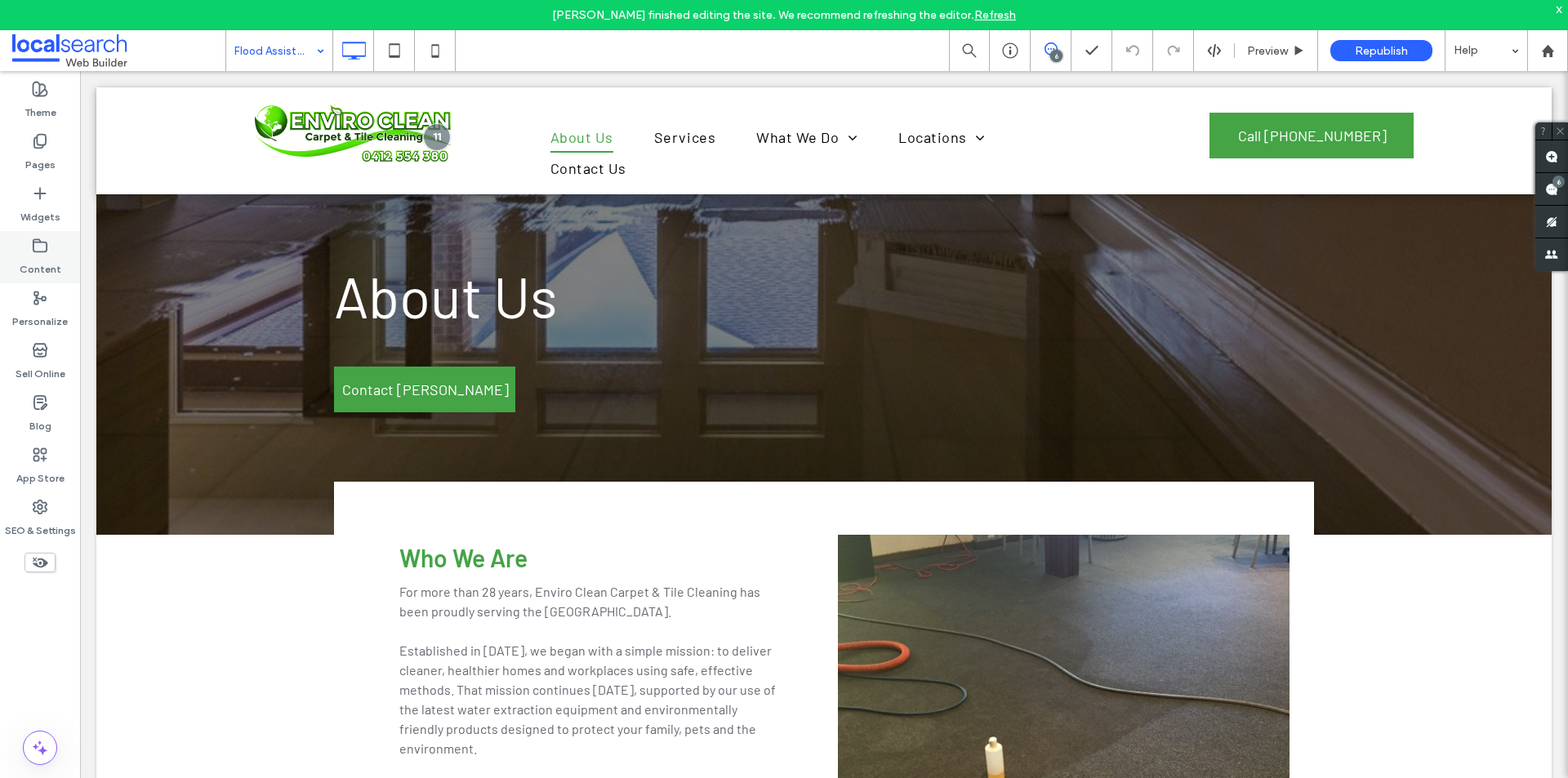
click at [49, 243] on div "Content" at bounding box center [40, 257] width 80 height 53
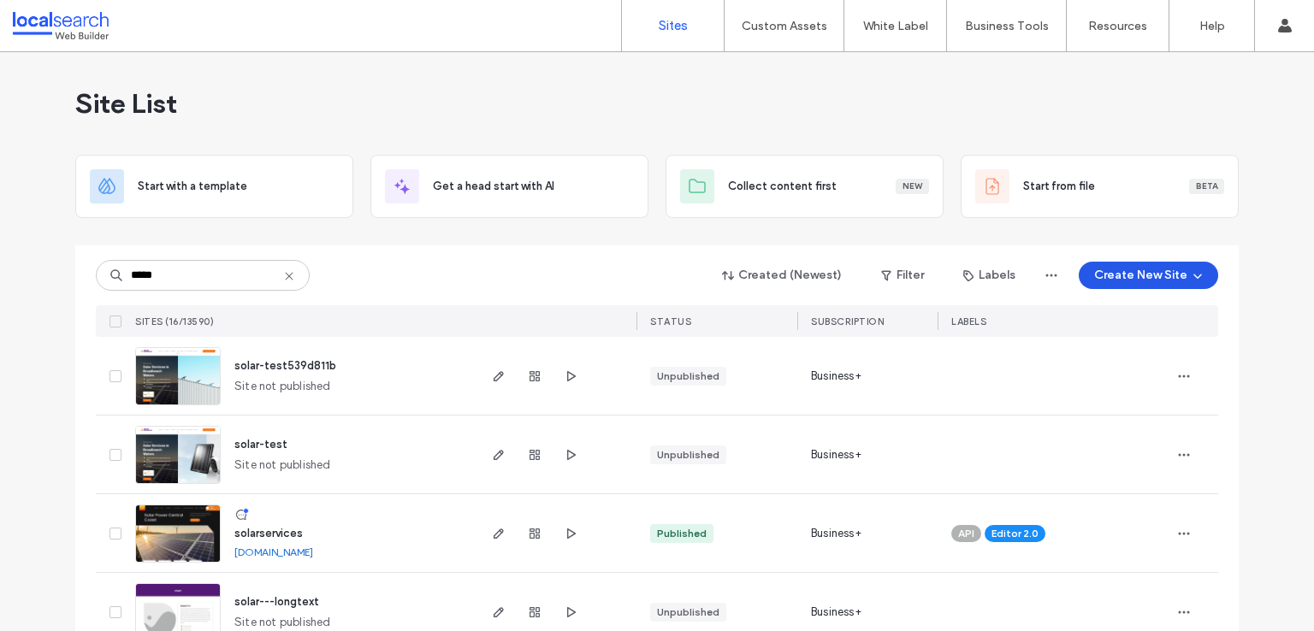
type input "*****"
click at [1108, 271] on button "Create New Site" at bounding box center [1148, 275] width 139 height 27
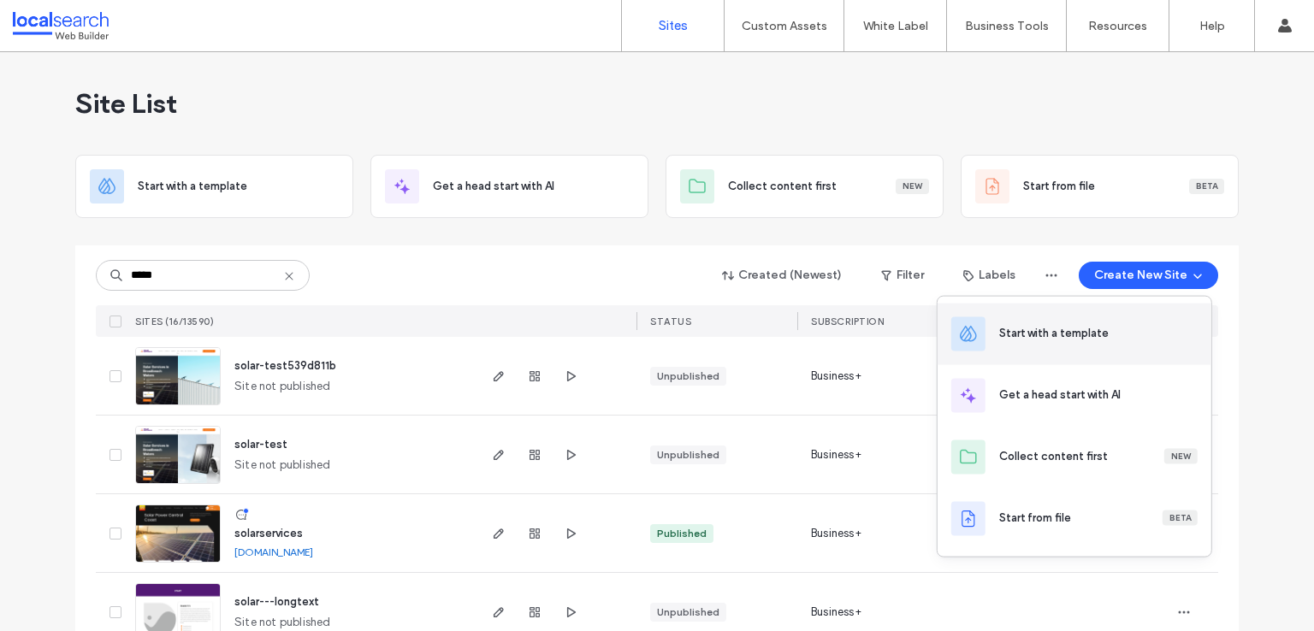
click at [1102, 332] on div "Start with a template" at bounding box center [1053, 333] width 109 height 17
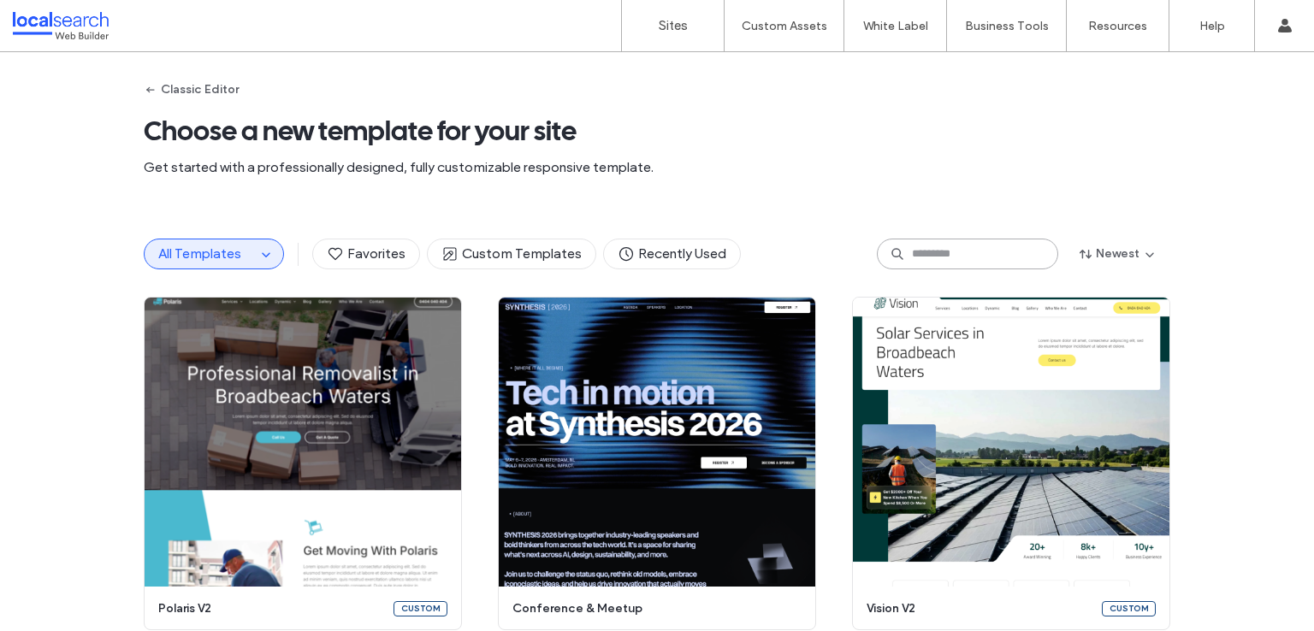
click at [968, 255] on input at bounding box center [967, 254] width 181 height 31
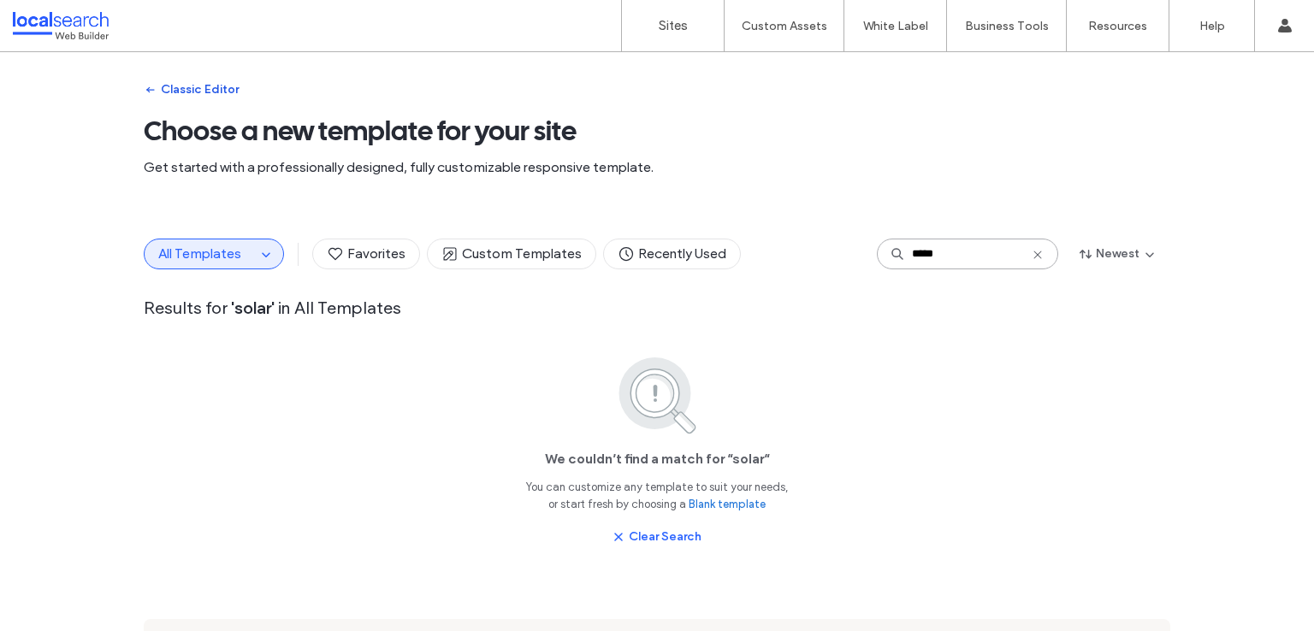
type input "*****"
click at [188, 97] on button "Classic Editor" at bounding box center [191, 89] width 95 height 27
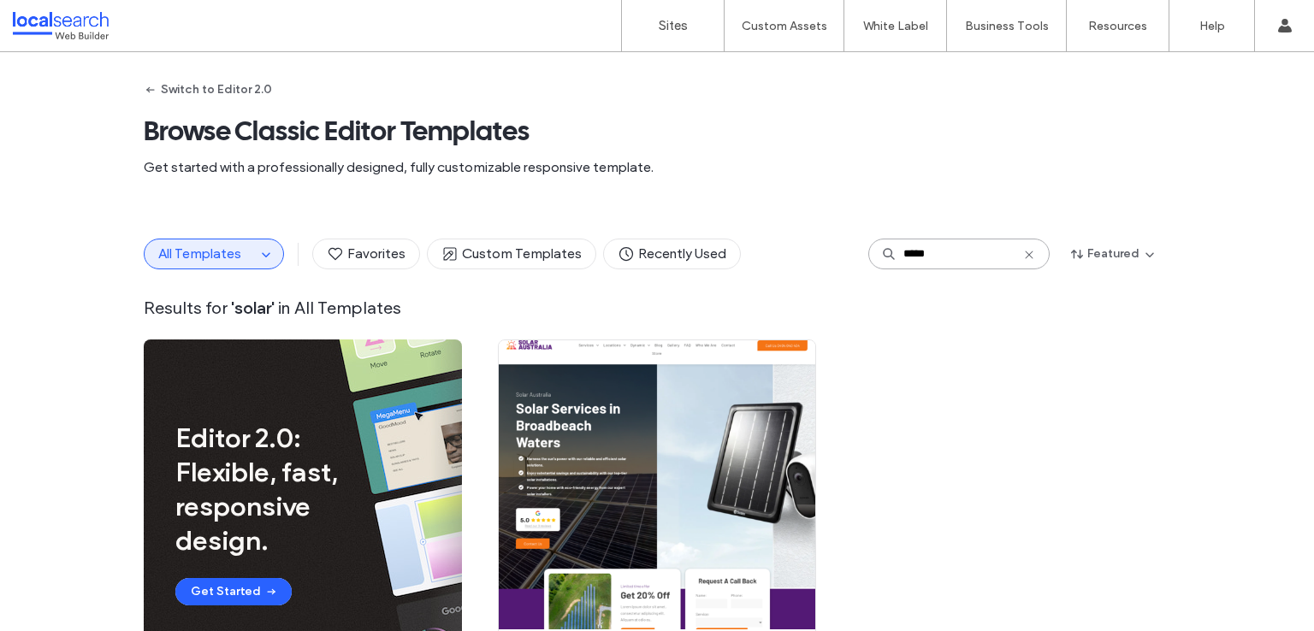
click at [931, 254] on input "*****" at bounding box center [958, 254] width 181 height 31
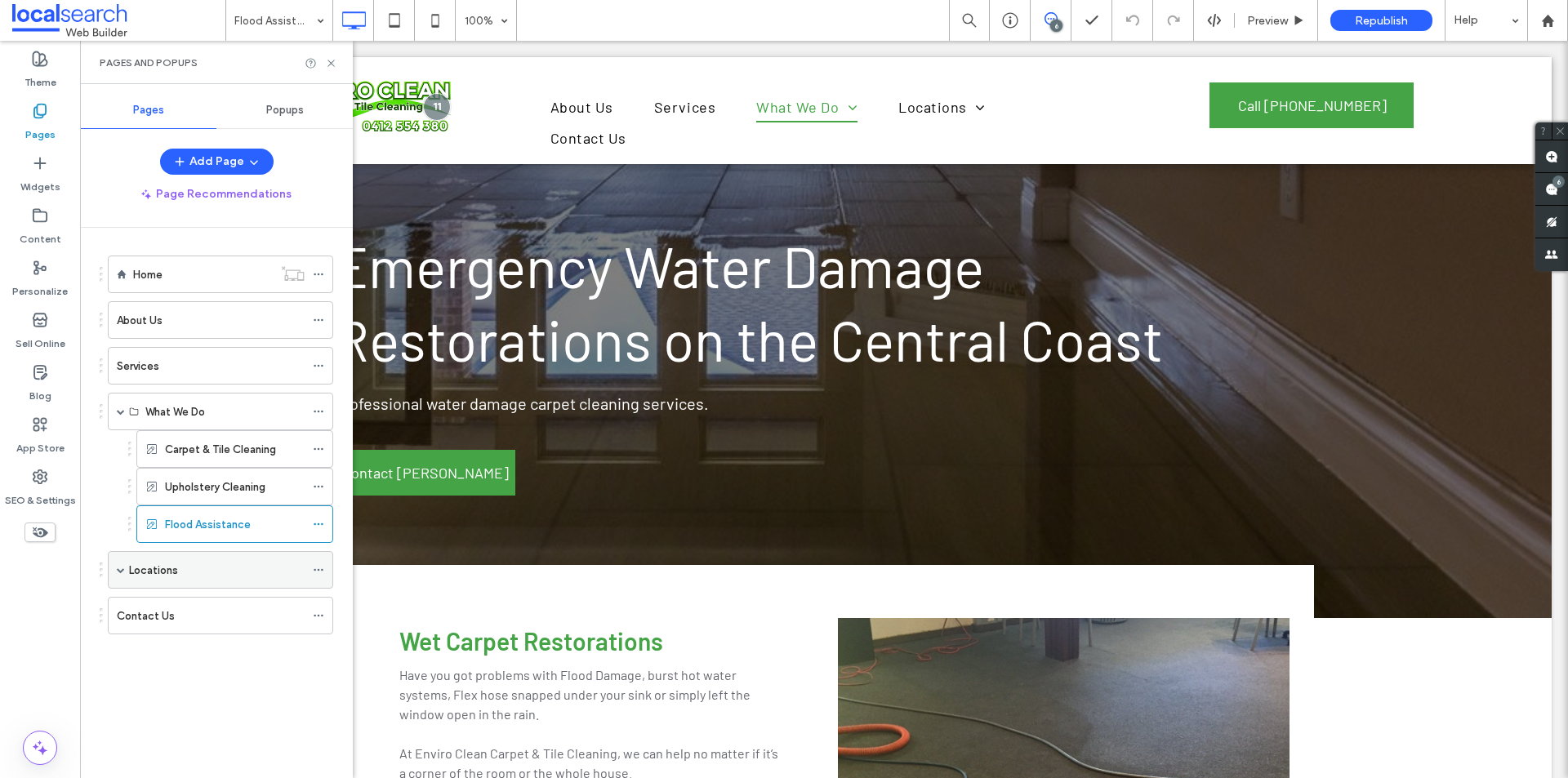
click at [117, 569] on span at bounding box center [120, 570] width 9 height 9
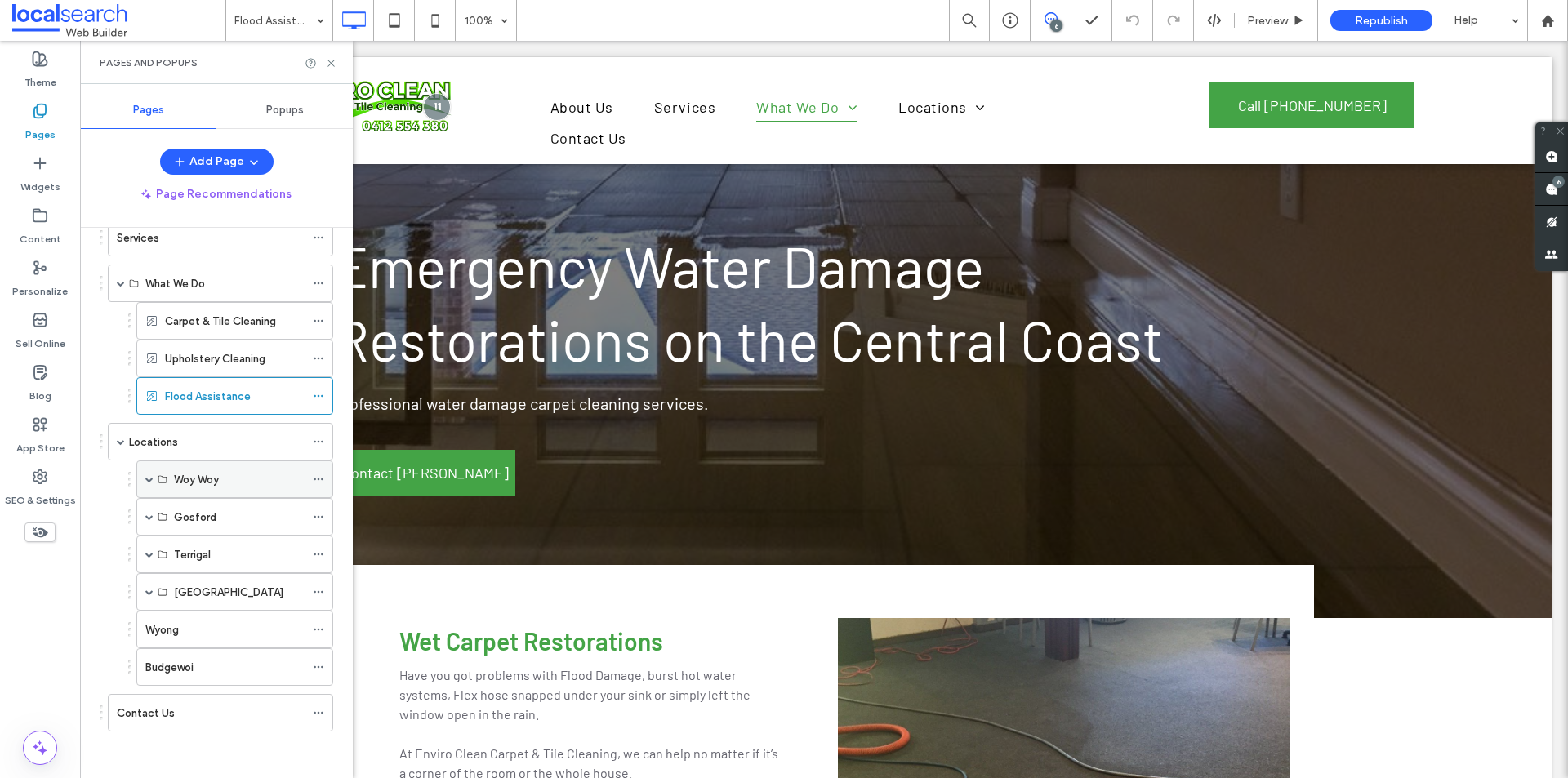
scroll to position [131, 0]
click at [322, 437] on icon at bounding box center [319, 439] width 11 height 11
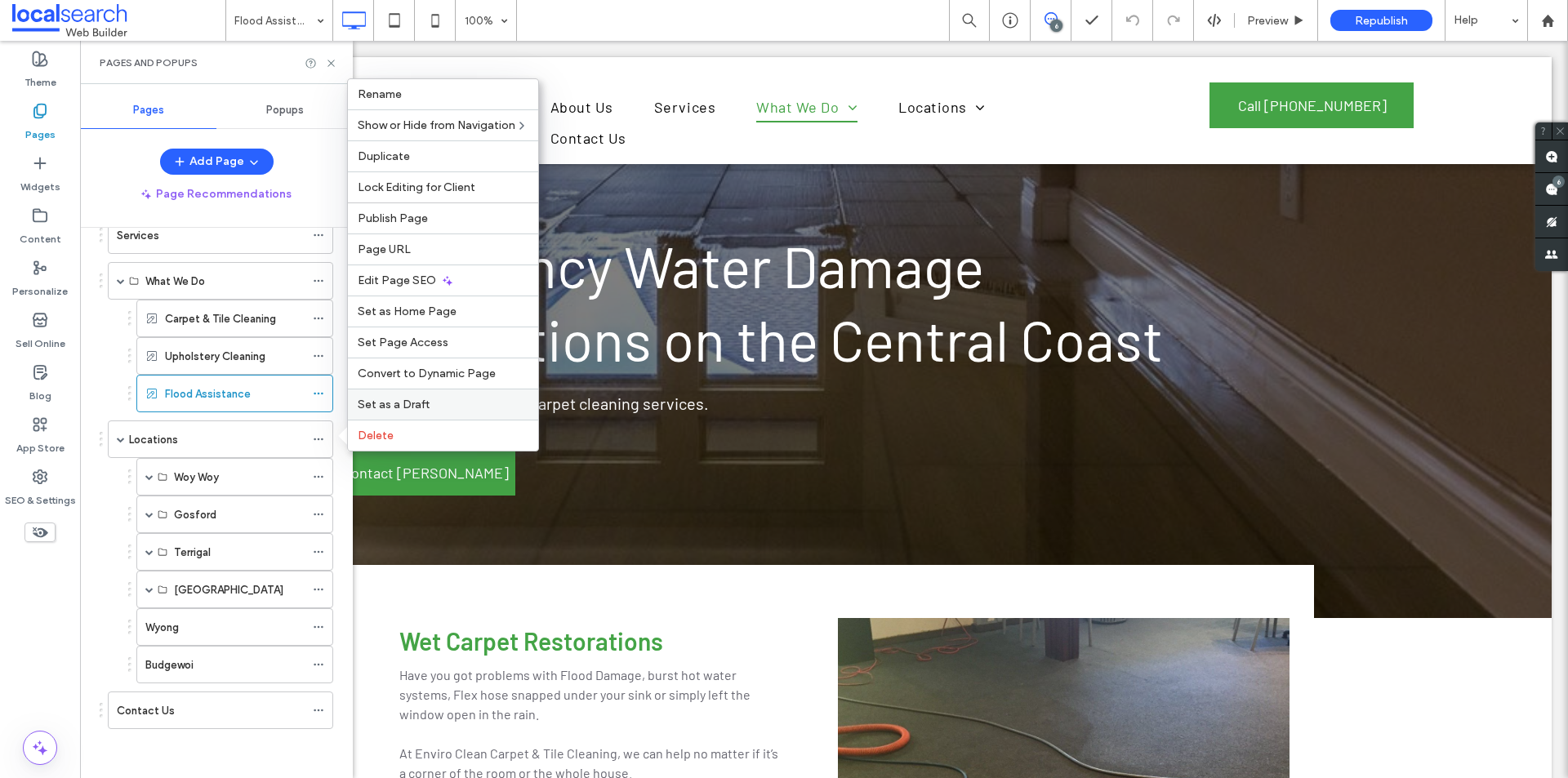
click at [441, 398] on label "Set as a Draft" at bounding box center [443, 405] width 171 height 14
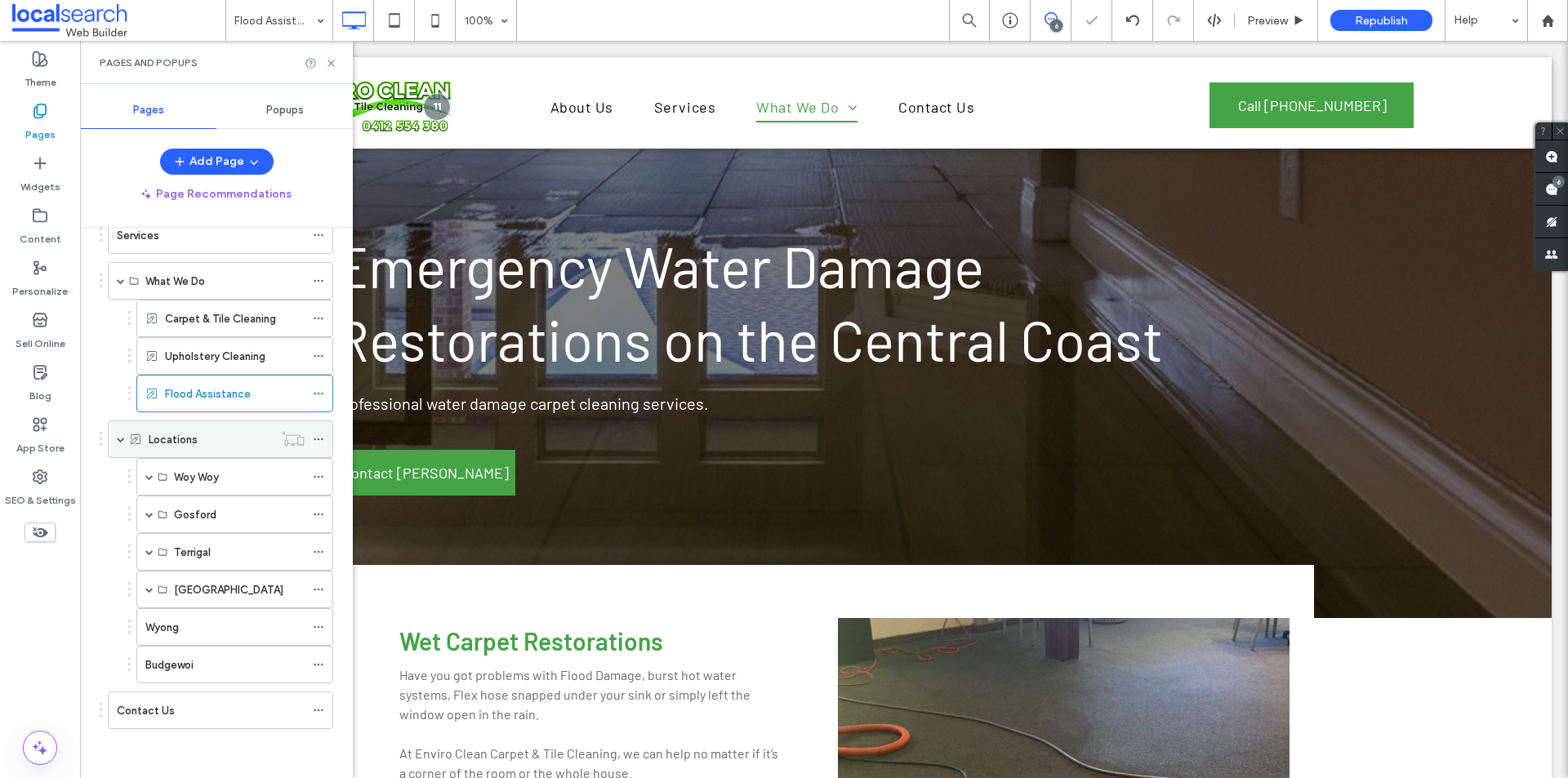
click at [321, 437] on icon at bounding box center [319, 439] width 11 height 11
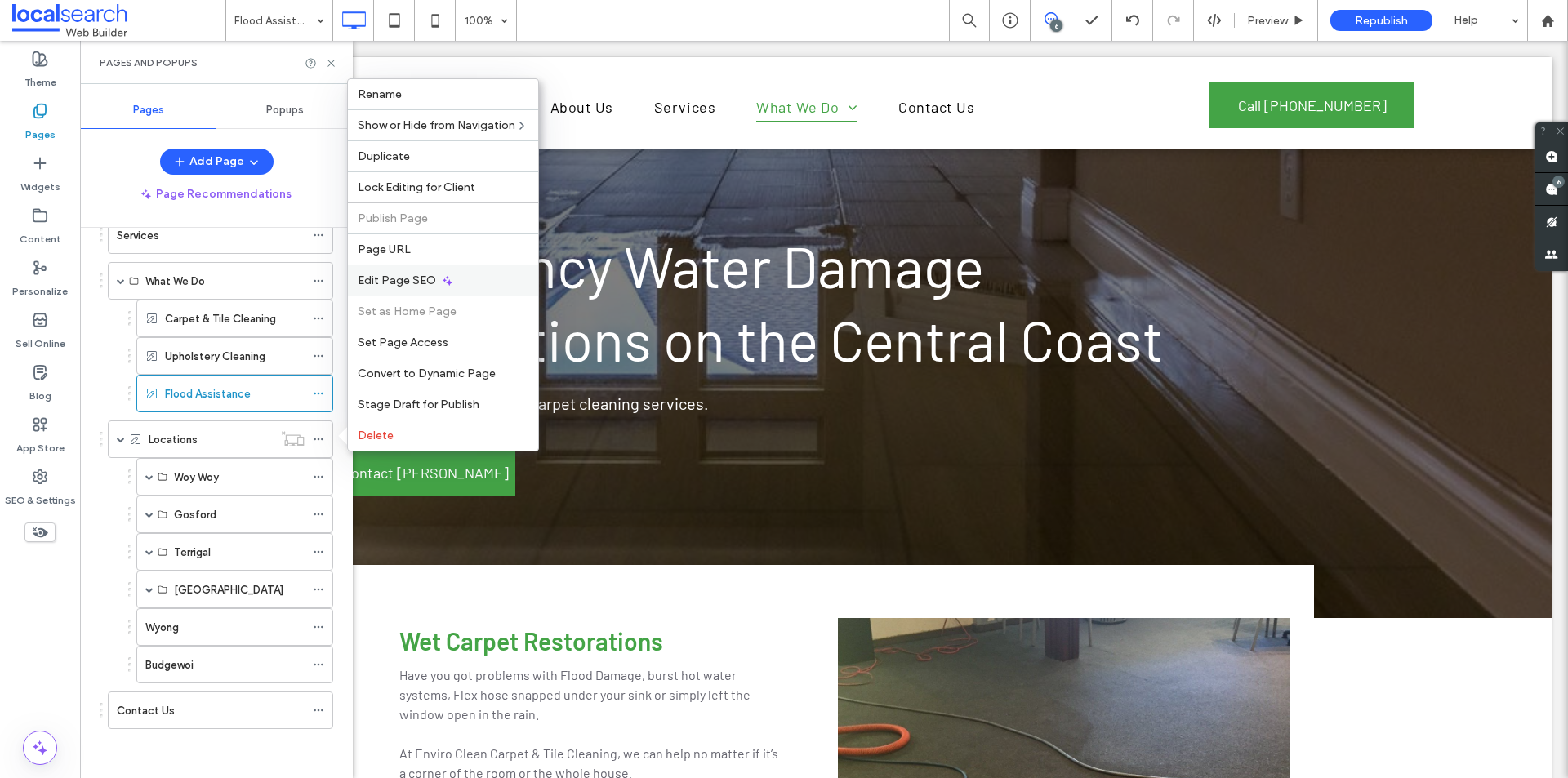
click at [444, 287] on div "Edit Page SEO" at bounding box center [442, 280] width 190 height 32
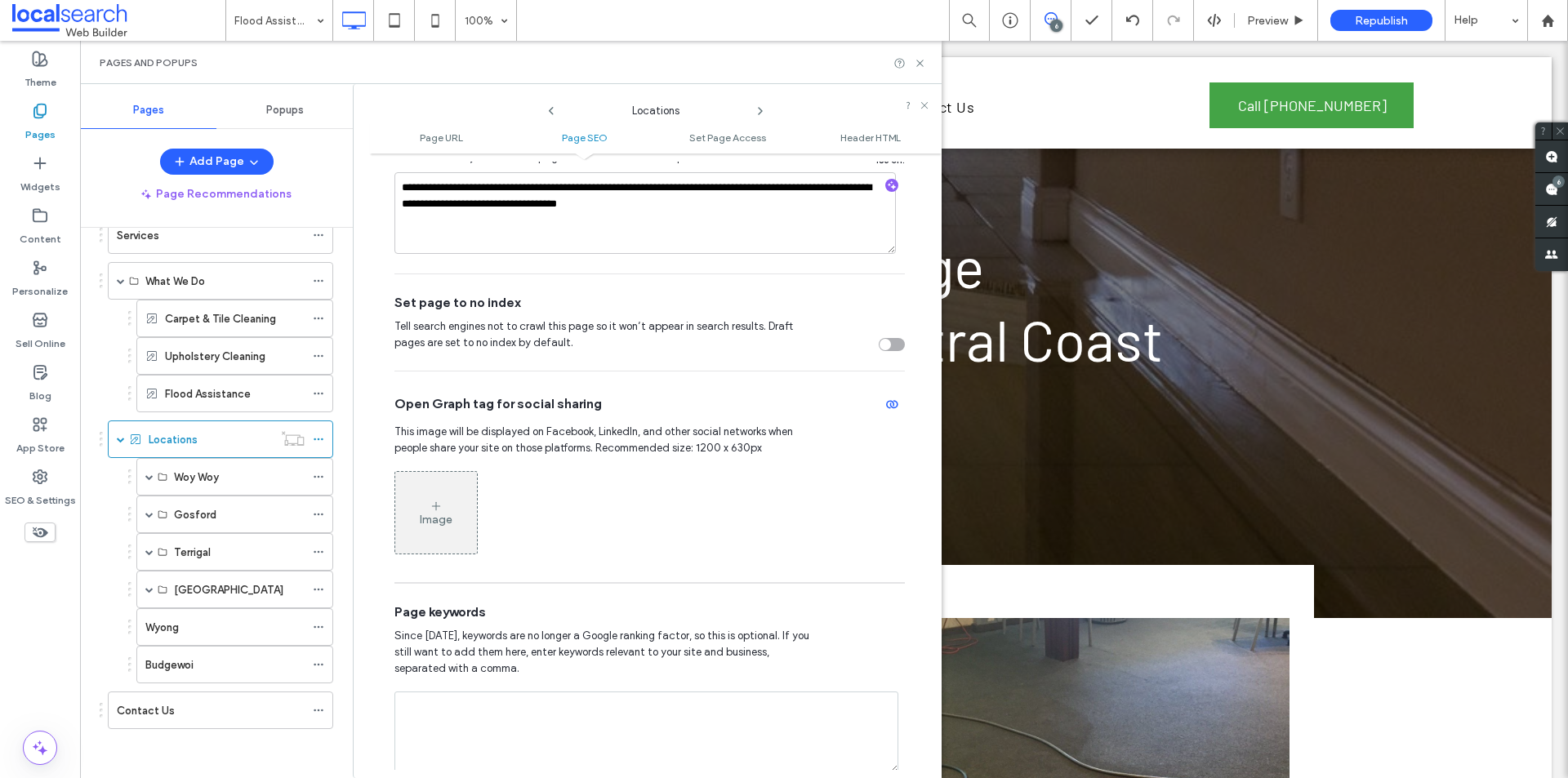
scroll to position [572, 0]
click at [880, 347] on div "toggle" at bounding box center [885, 344] width 11 height 11
click at [324, 437] on icon at bounding box center [319, 439] width 11 height 11
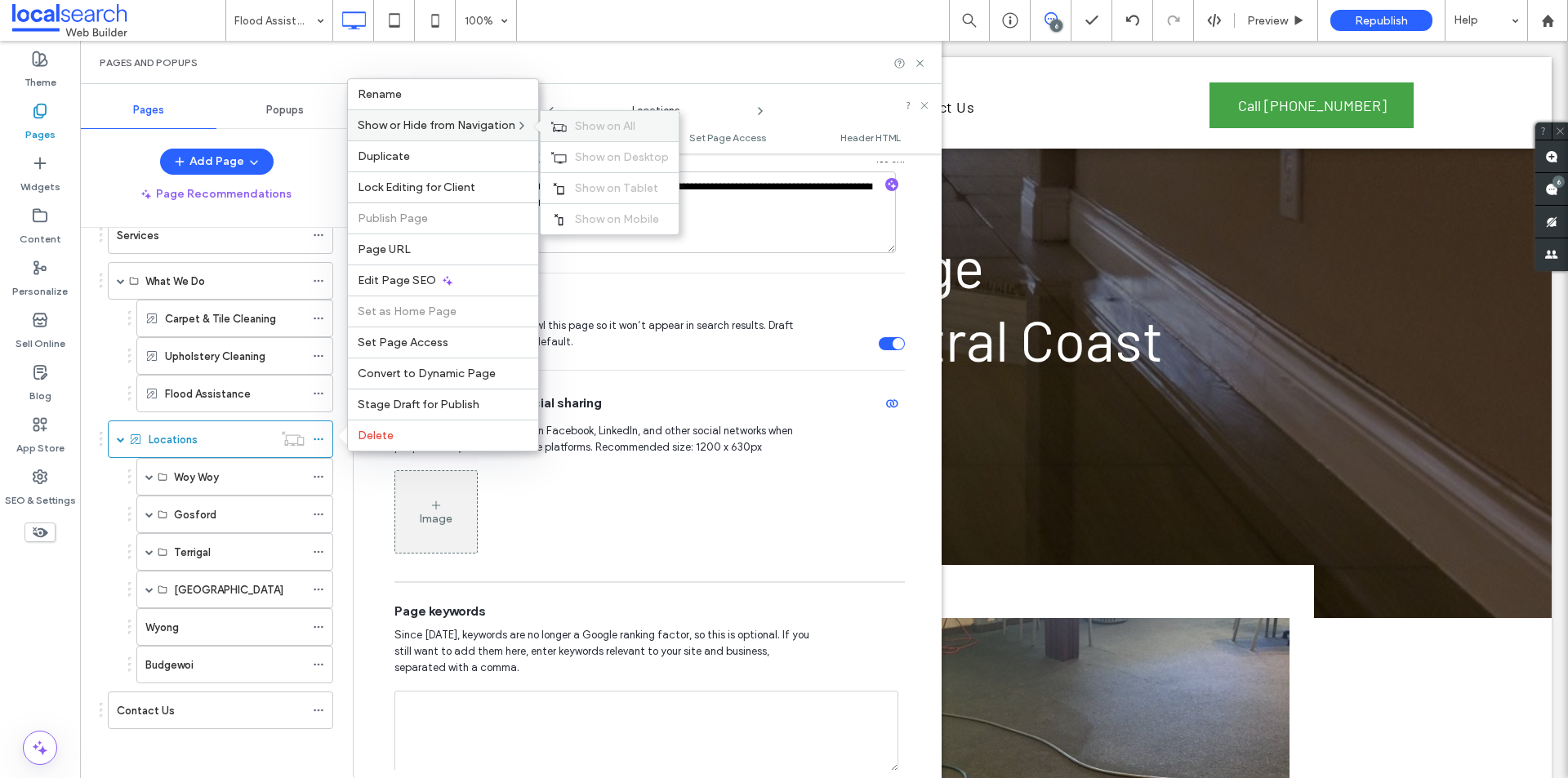
click at [614, 127] on span "Show on All" at bounding box center [604, 126] width 60 height 14
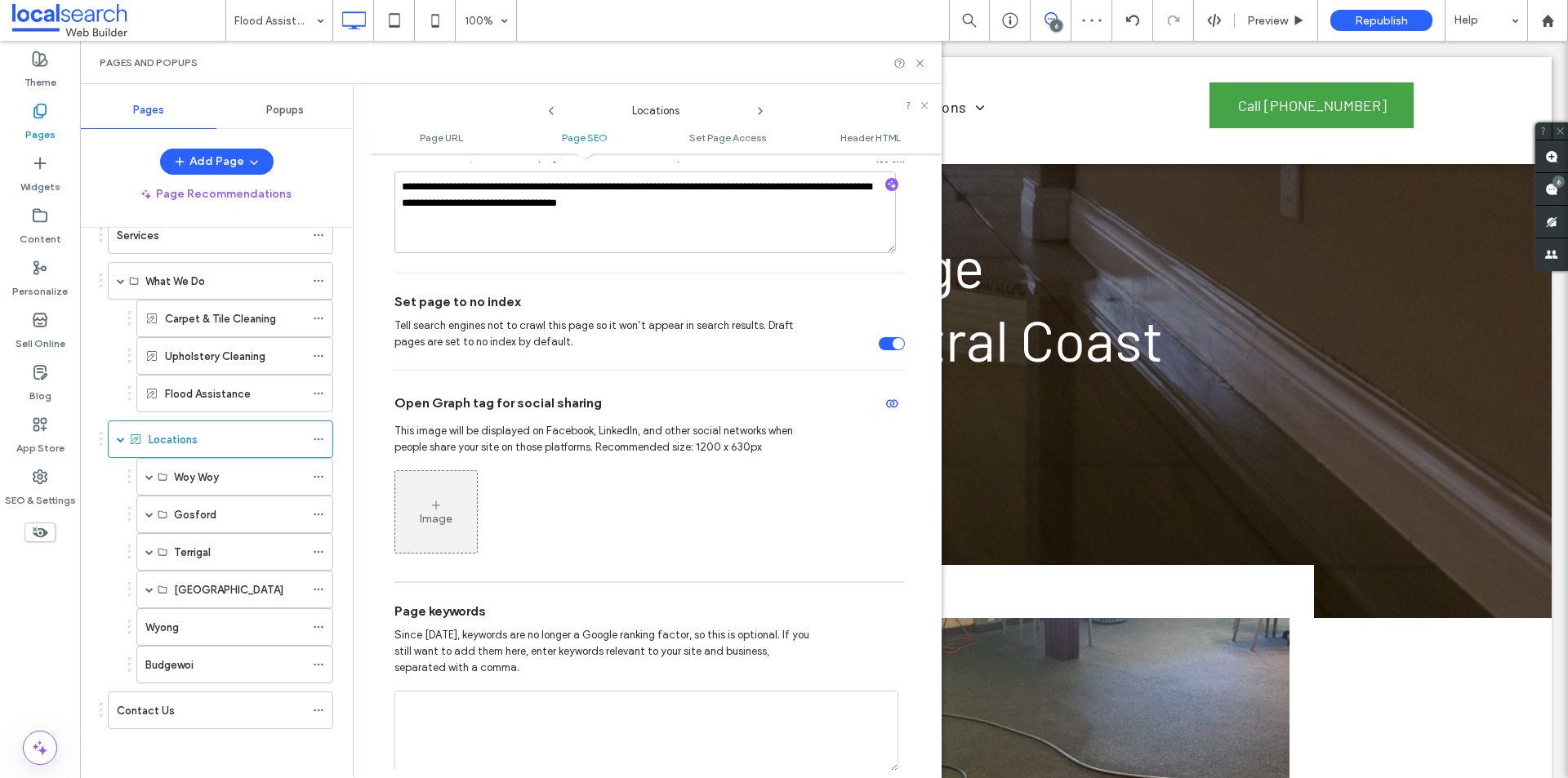
click at [105, 549] on div "Woy Woy Carpet & Tile Cleaning Woy Woy Upholstery Cleaning Woy Woy Flood Assist…" at bounding box center [216, 571] width 234 height 225
click at [152, 479] on span at bounding box center [149, 476] width 9 height 9
click at [313, 477] on icon at bounding box center [319, 477] width 11 height 11
click at [321, 515] on icon at bounding box center [319, 515] width 11 height 11
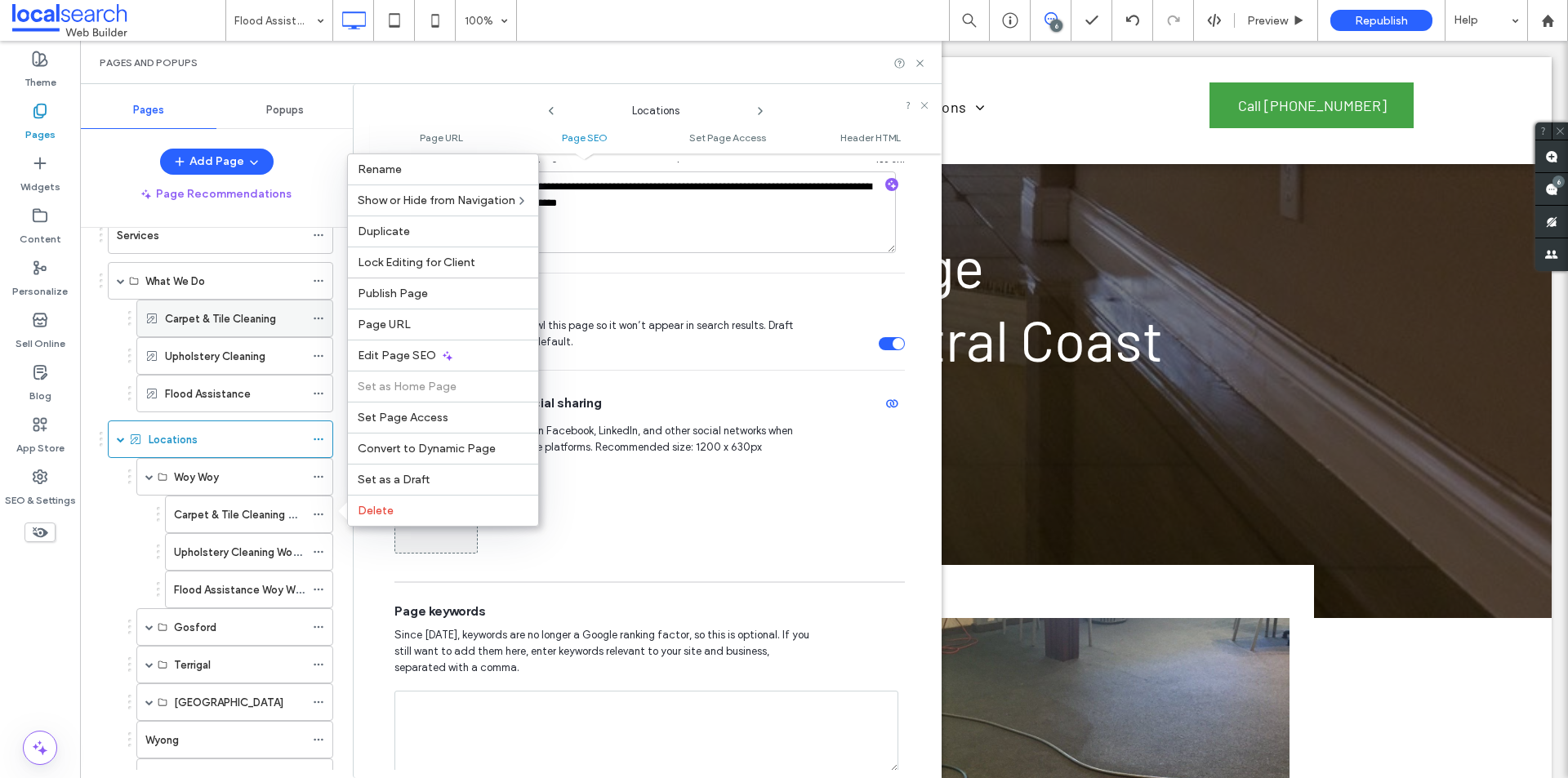
click at [314, 319] on use at bounding box center [317, 319] width 9 height 3
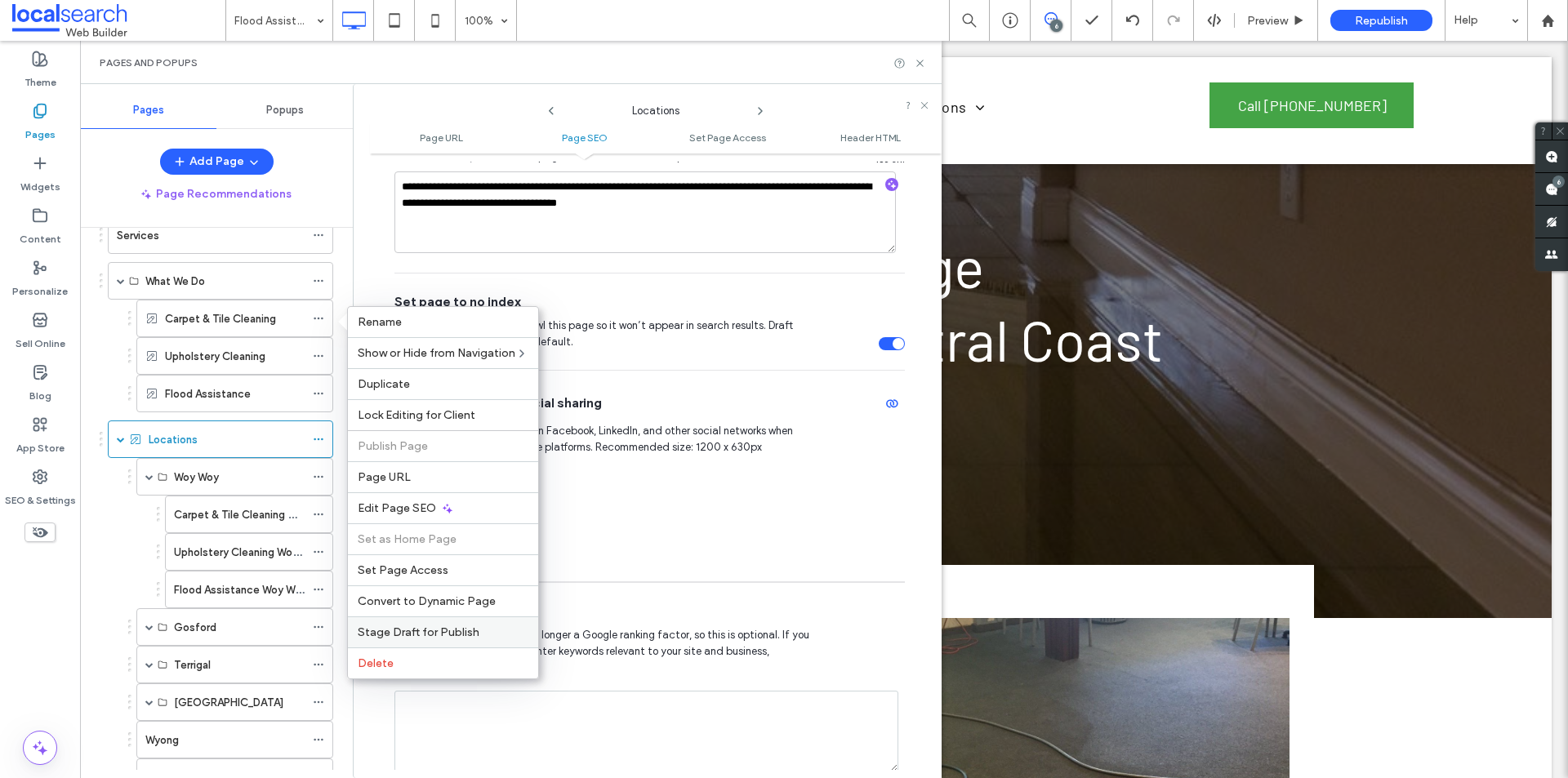
click at [498, 630] on label "Stage Draft for Publish" at bounding box center [443, 632] width 171 height 14
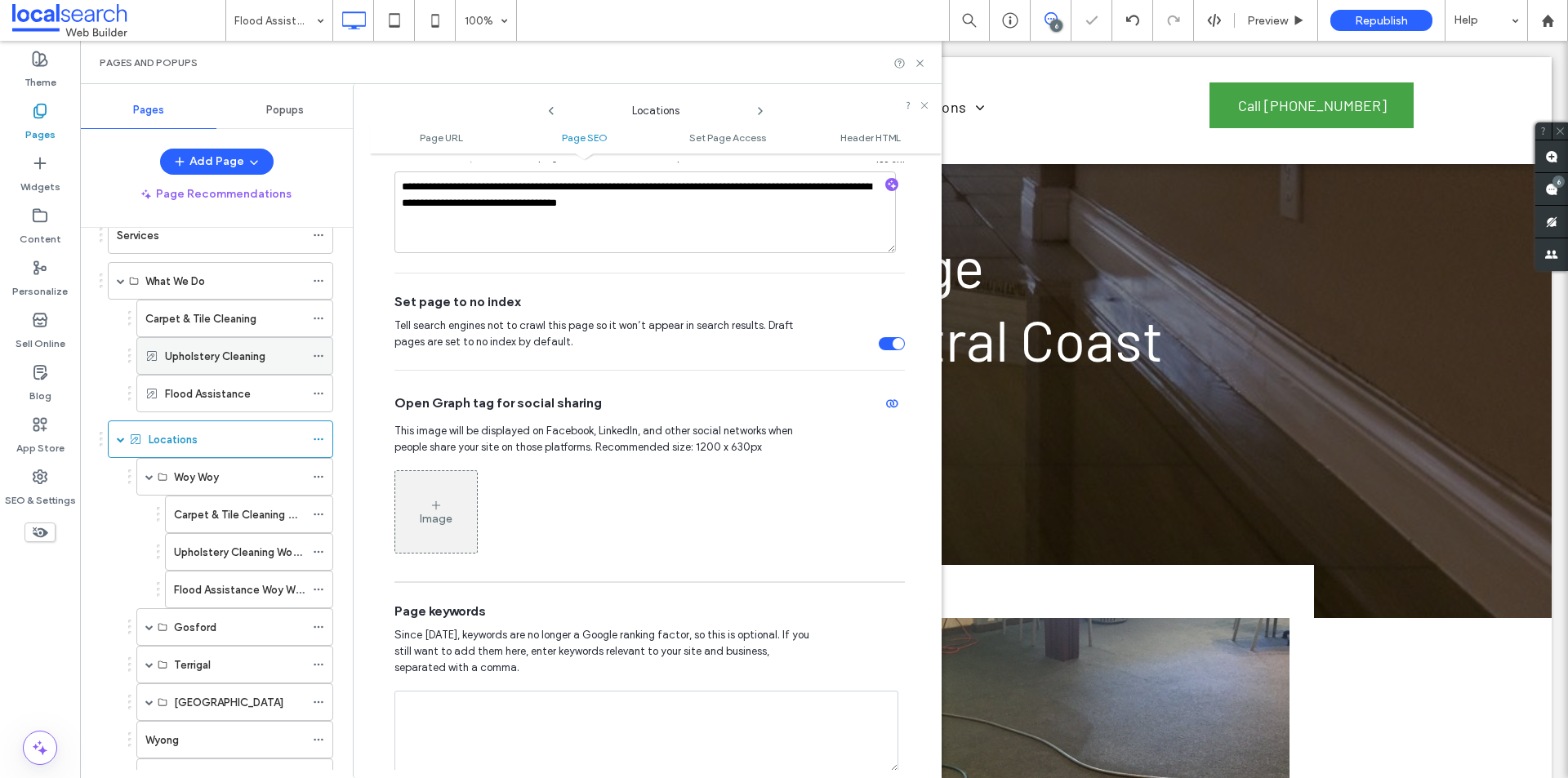
click at [319, 352] on icon at bounding box center [319, 356] width 11 height 11
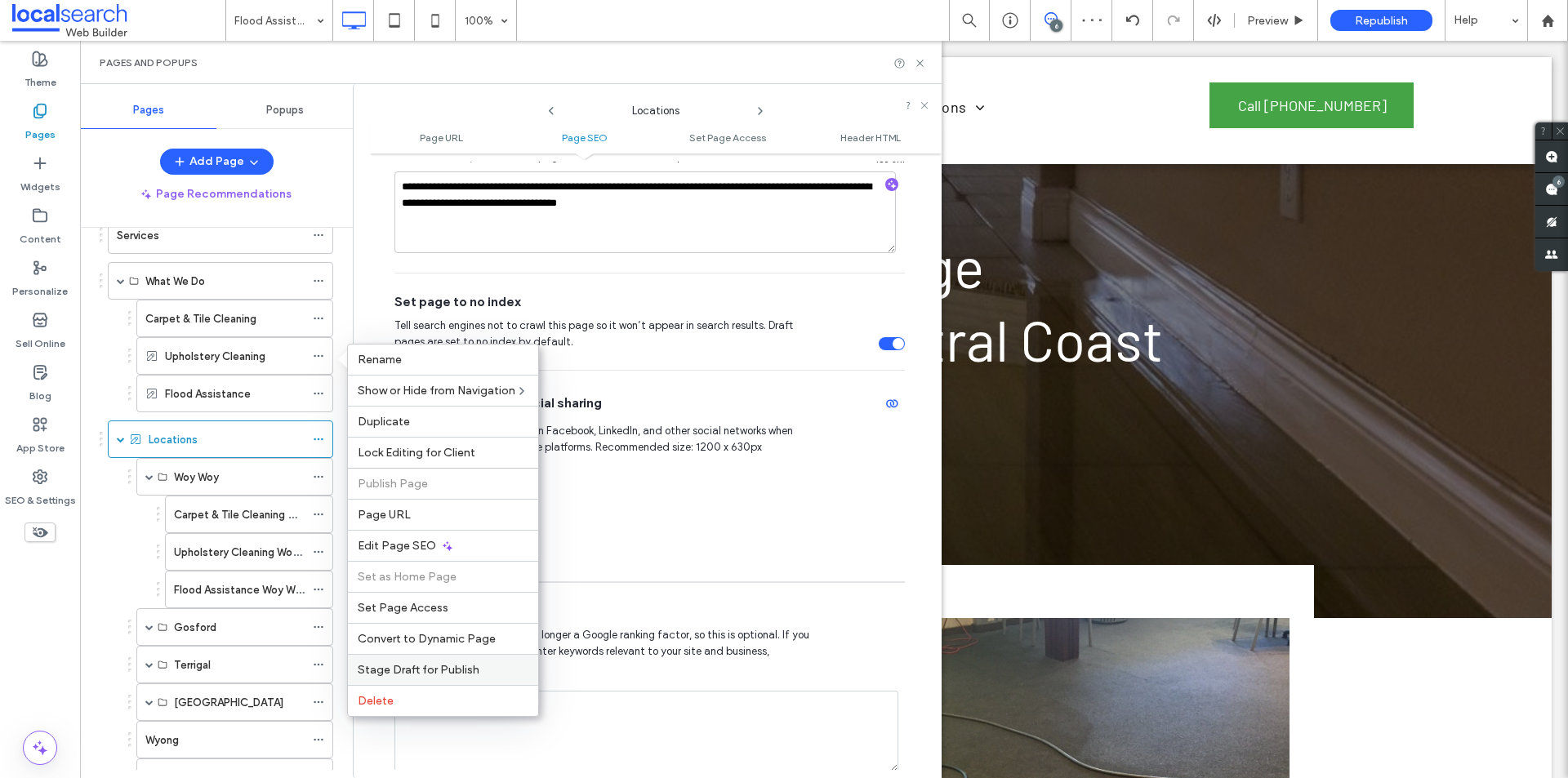
click at [417, 667] on span "Stage Draft for Publish" at bounding box center [418, 670] width 121 height 14
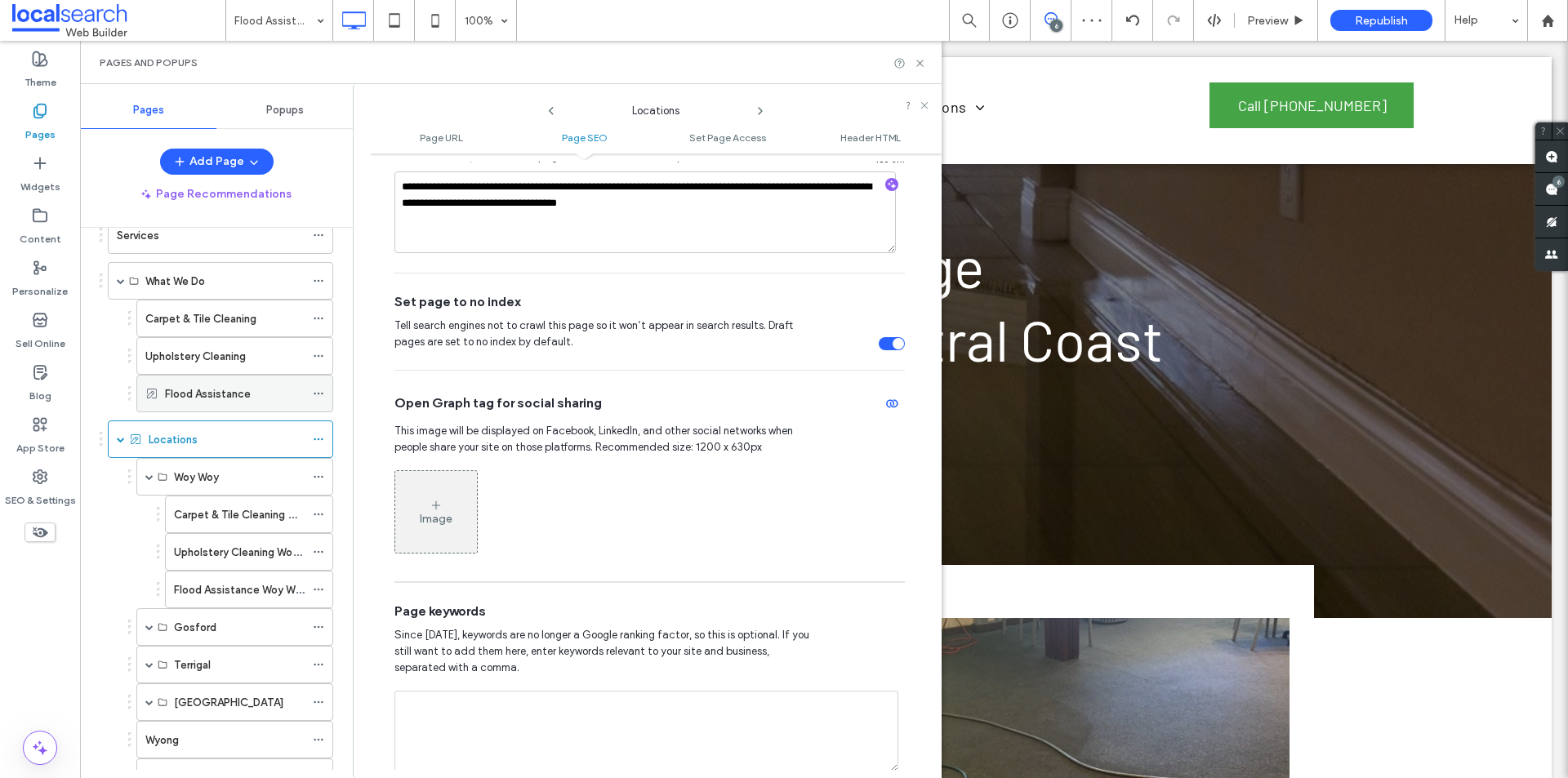
click at [322, 397] on icon at bounding box center [319, 393] width 11 height 11
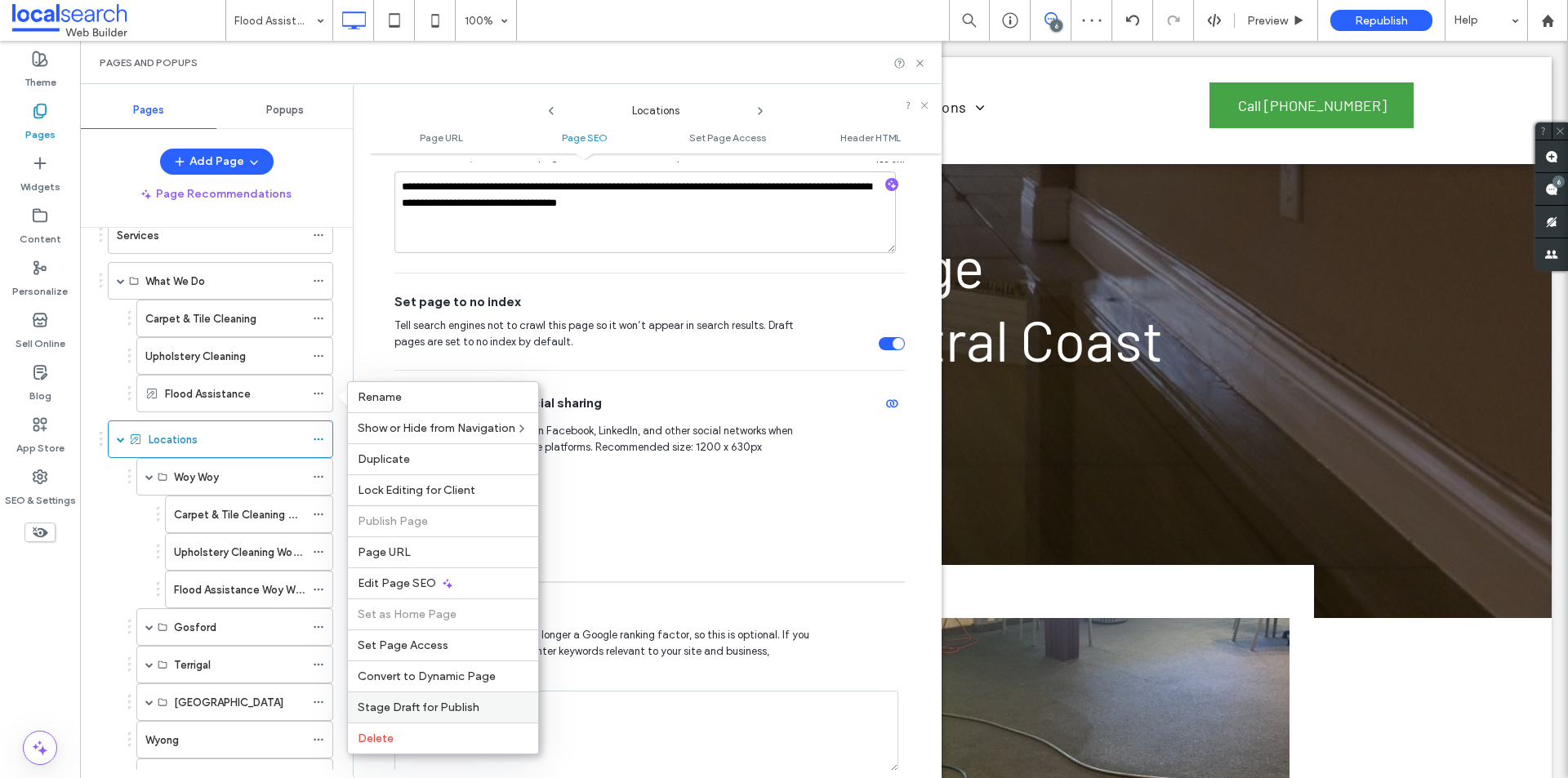
click at [432, 701] on span "Stage Draft for Publish" at bounding box center [418, 707] width 121 height 14
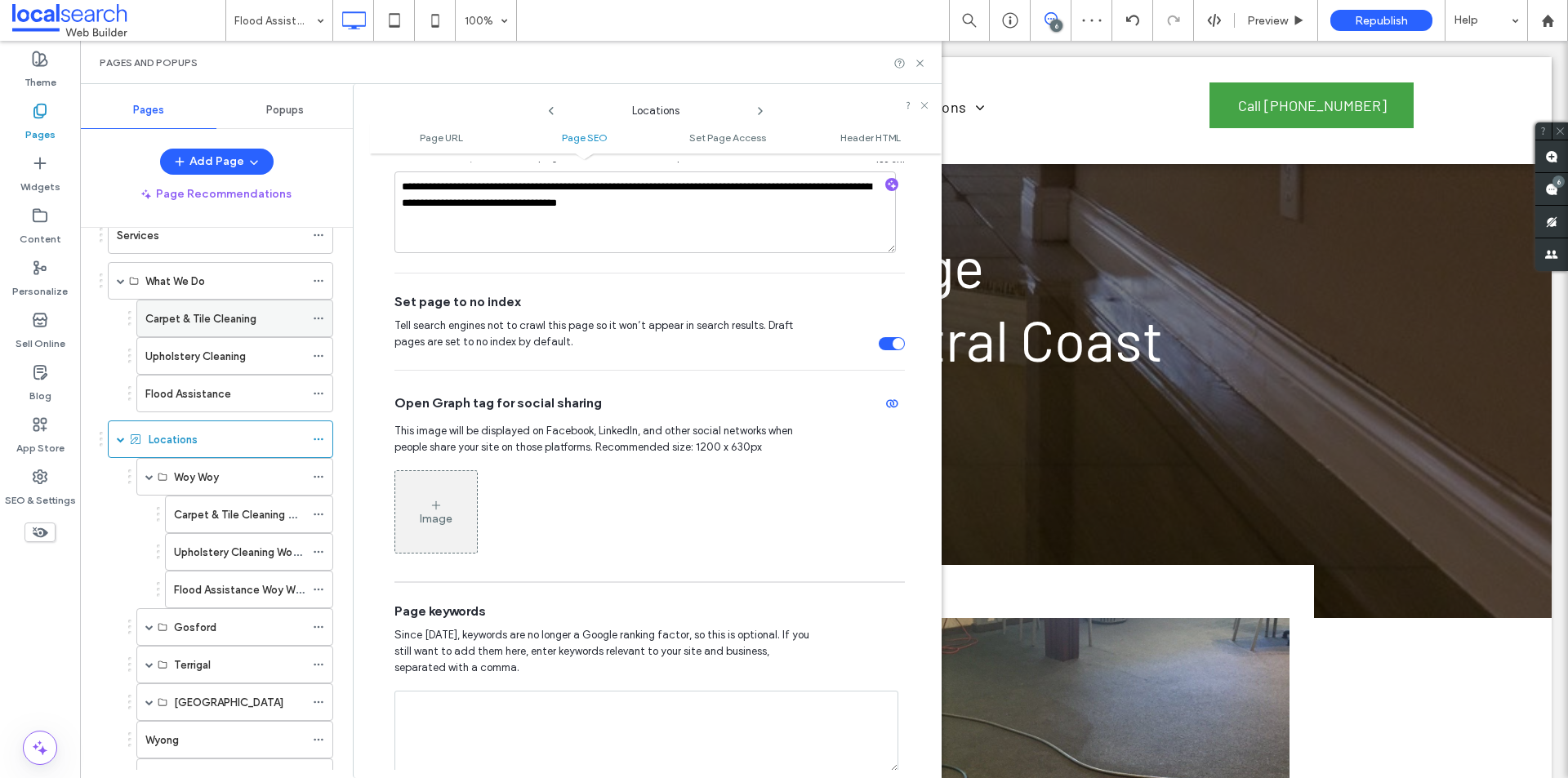
click at [263, 320] on div "Carpet & Tile Cleaning" at bounding box center [224, 319] width 159 height 17
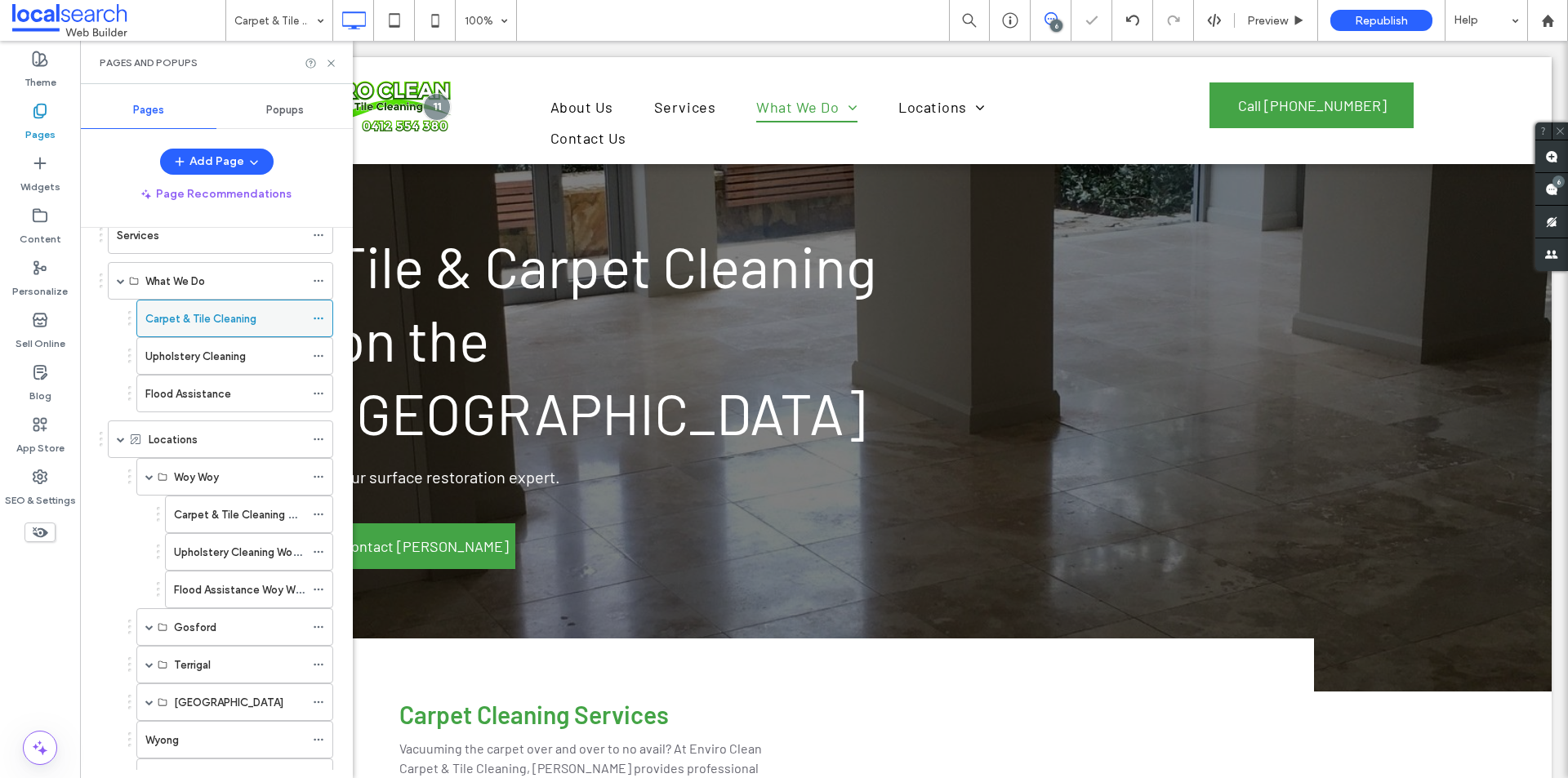
click at [319, 313] on icon at bounding box center [319, 319] width 11 height 11
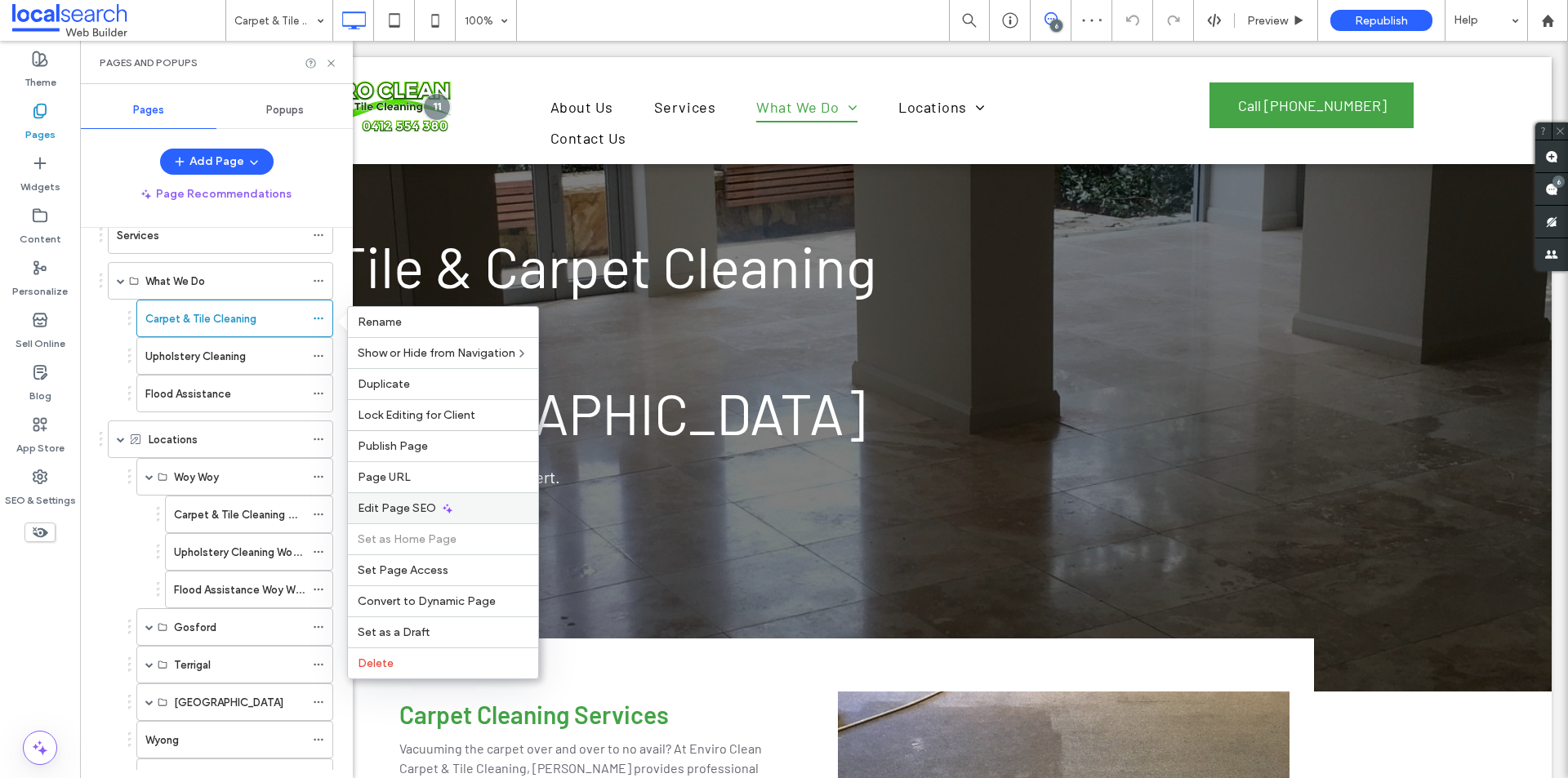
click at [420, 505] on span "Edit Page SEO" at bounding box center [397, 508] width 78 height 14
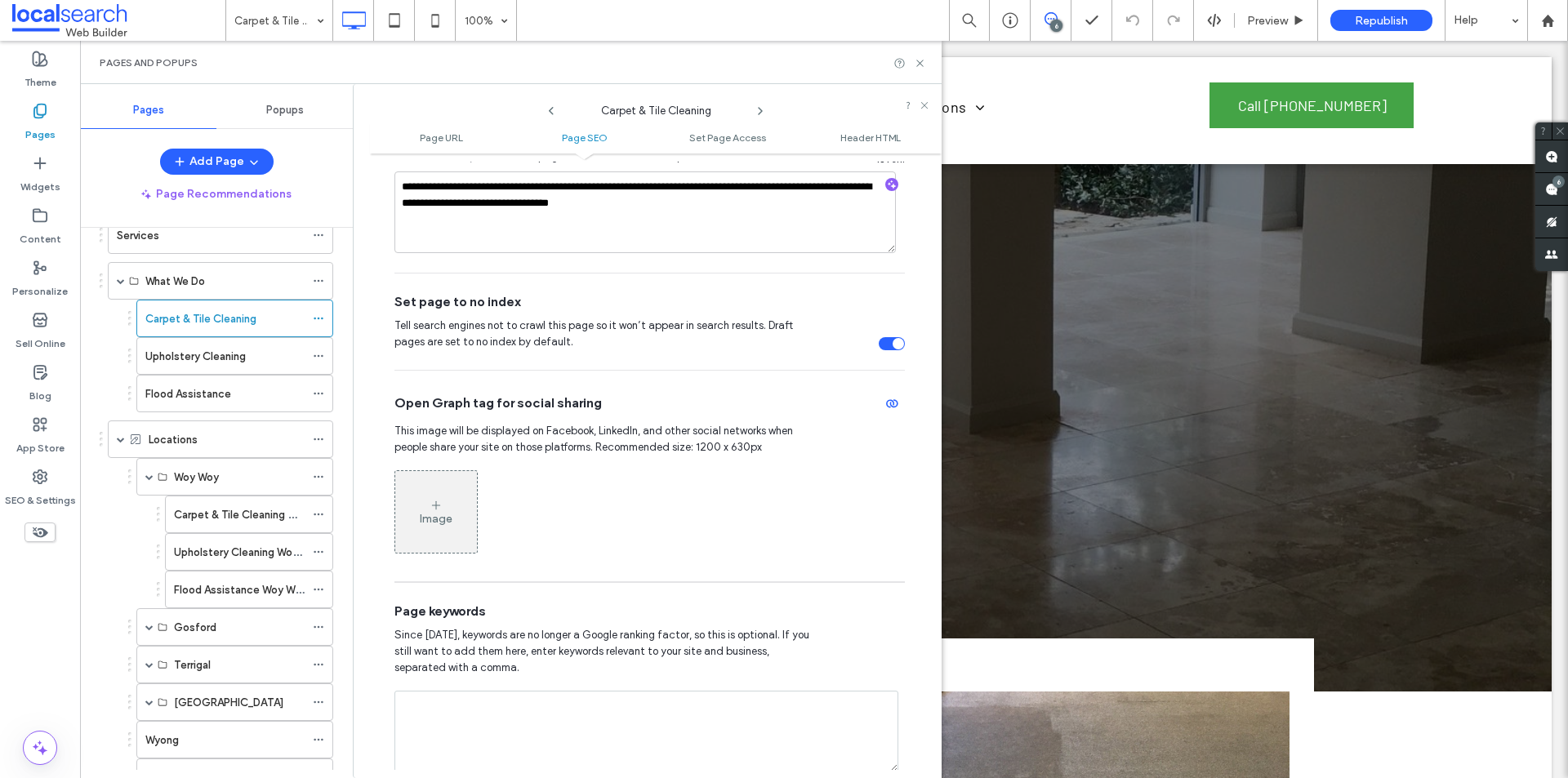
scroll to position [490, 0]
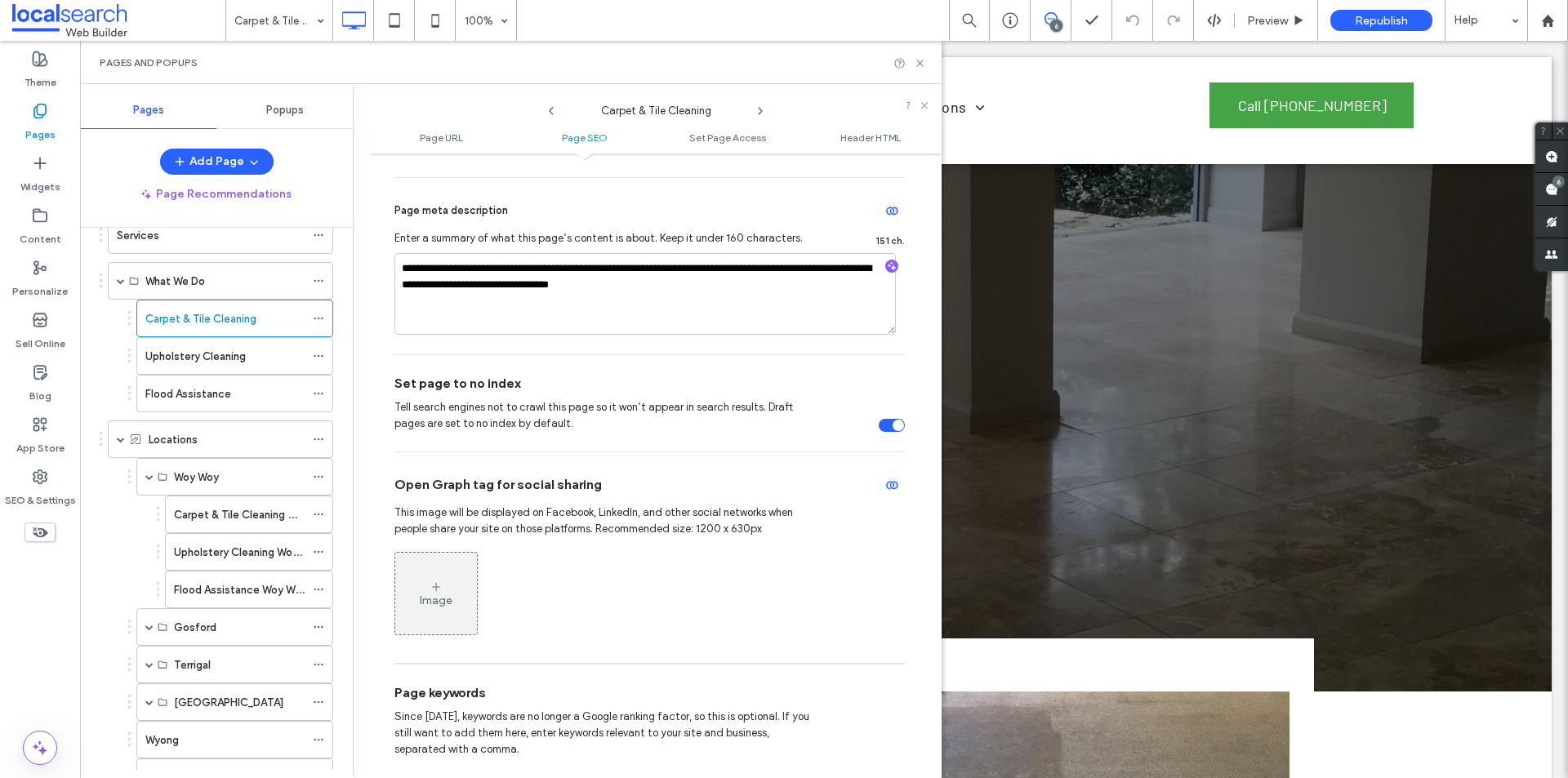
click at [893, 421] on div "toggle" at bounding box center [899, 426] width 11 height 11
click at [317, 352] on icon at bounding box center [319, 356] width 11 height 11
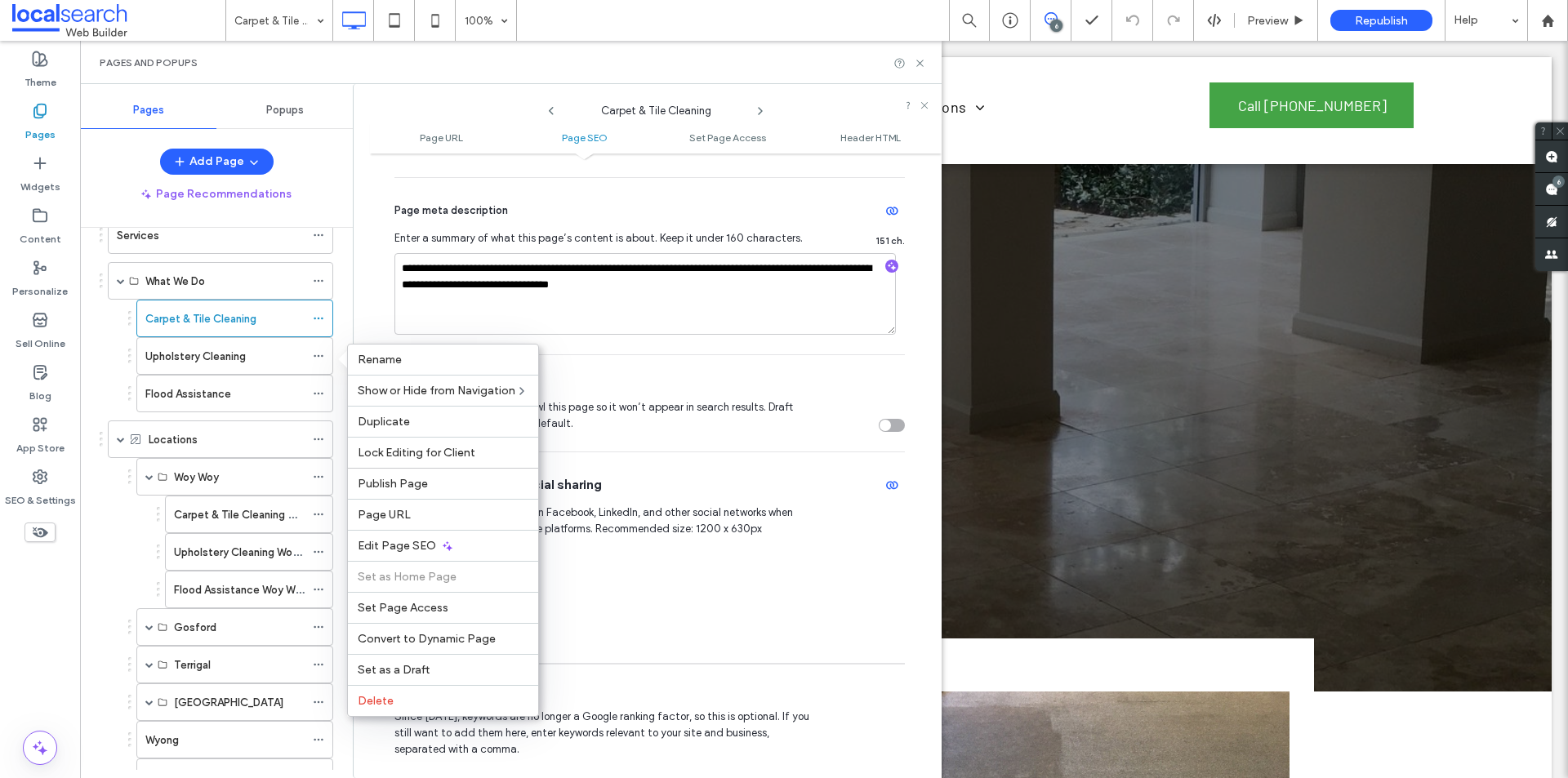
click at [110, 363] on div "Carpet & Tile Cleaning Upholstery Cleaning Flood Assistance" at bounding box center [216, 356] width 234 height 113
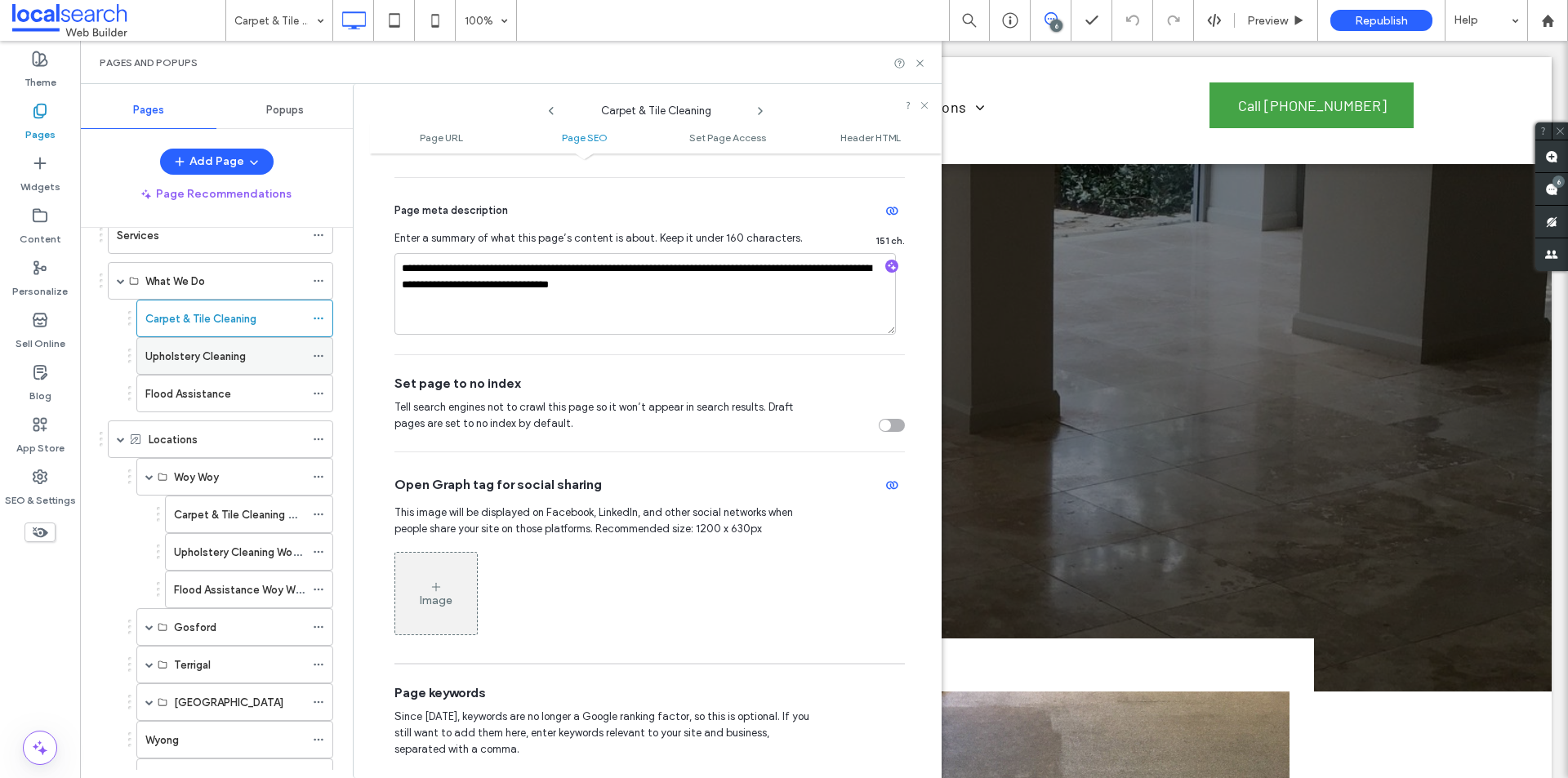
click at [309, 349] on div "Upholstery Cleaning" at bounding box center [235, 355] width 197 height 37
click at [321, 354] on icon at bounding box center [319, 356] width 11 height 11
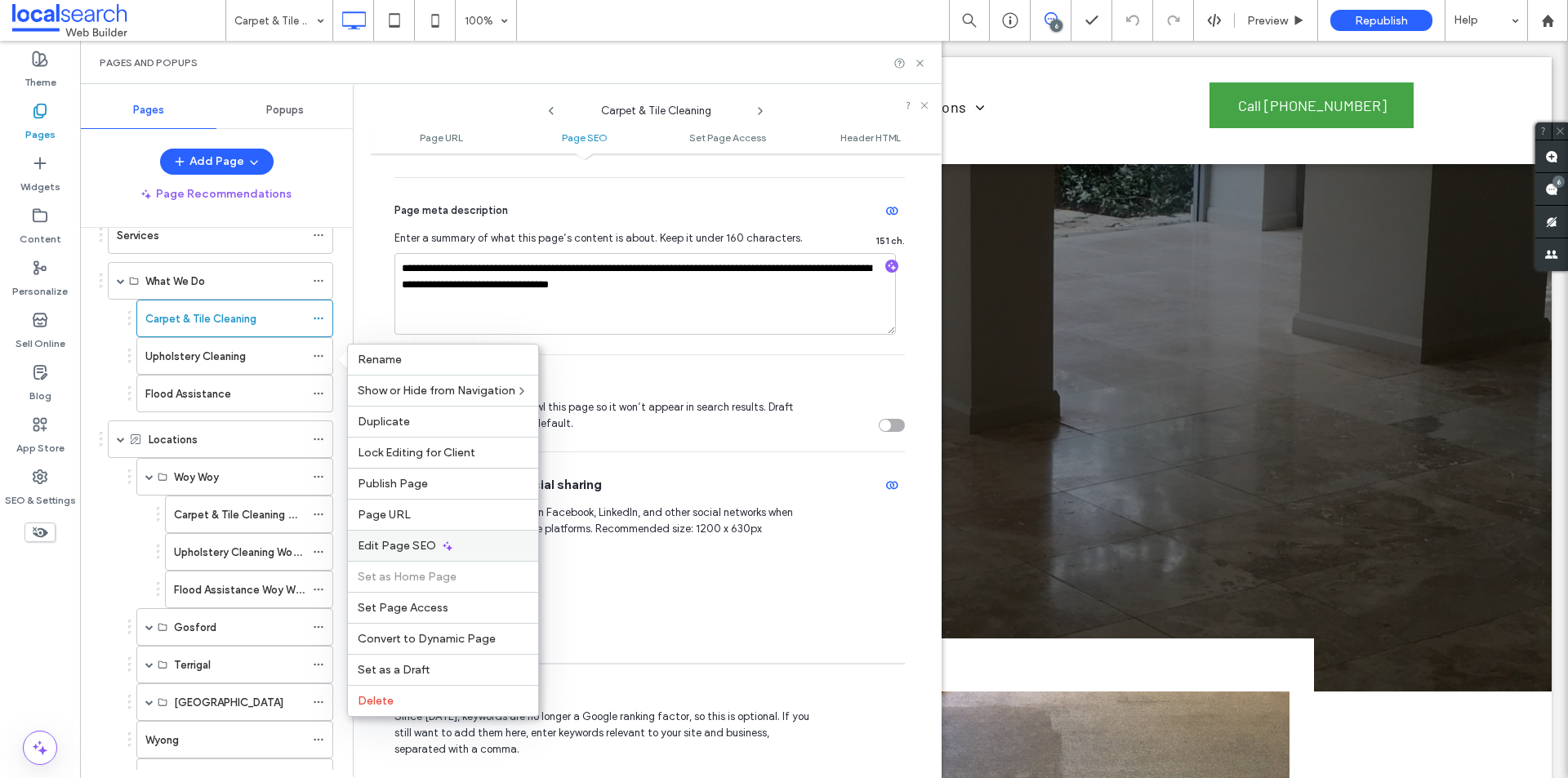
click at [433, 551] on span "Edit Page SEO" at bounding box center [397, 546] width 78 height 14
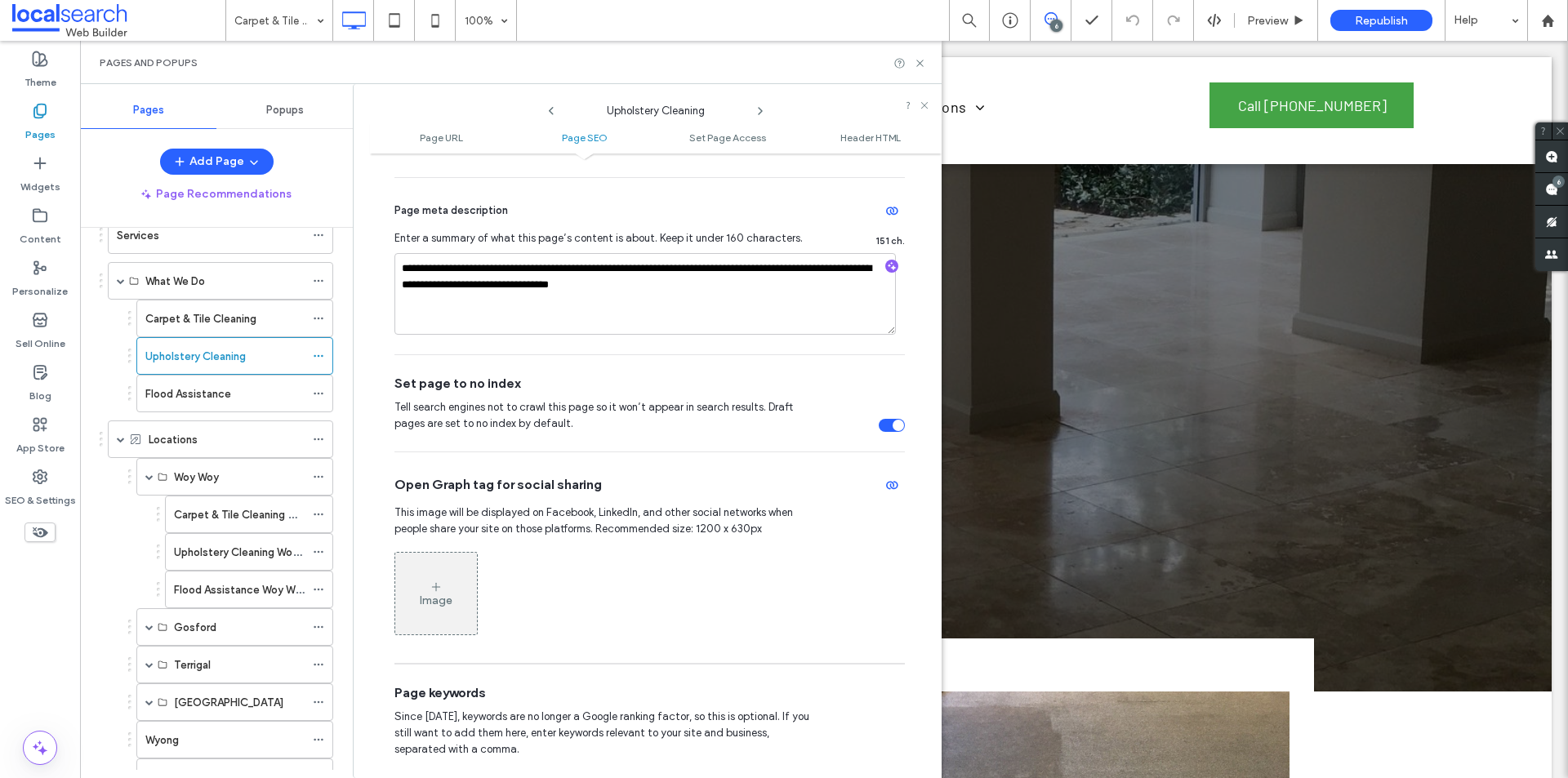
click at [893, 426] on div "toggle" at bounding box center [899, 426] width 11 height 11
click at [316, 390] on icon at bounding box center [319, 393] width 11 height 11
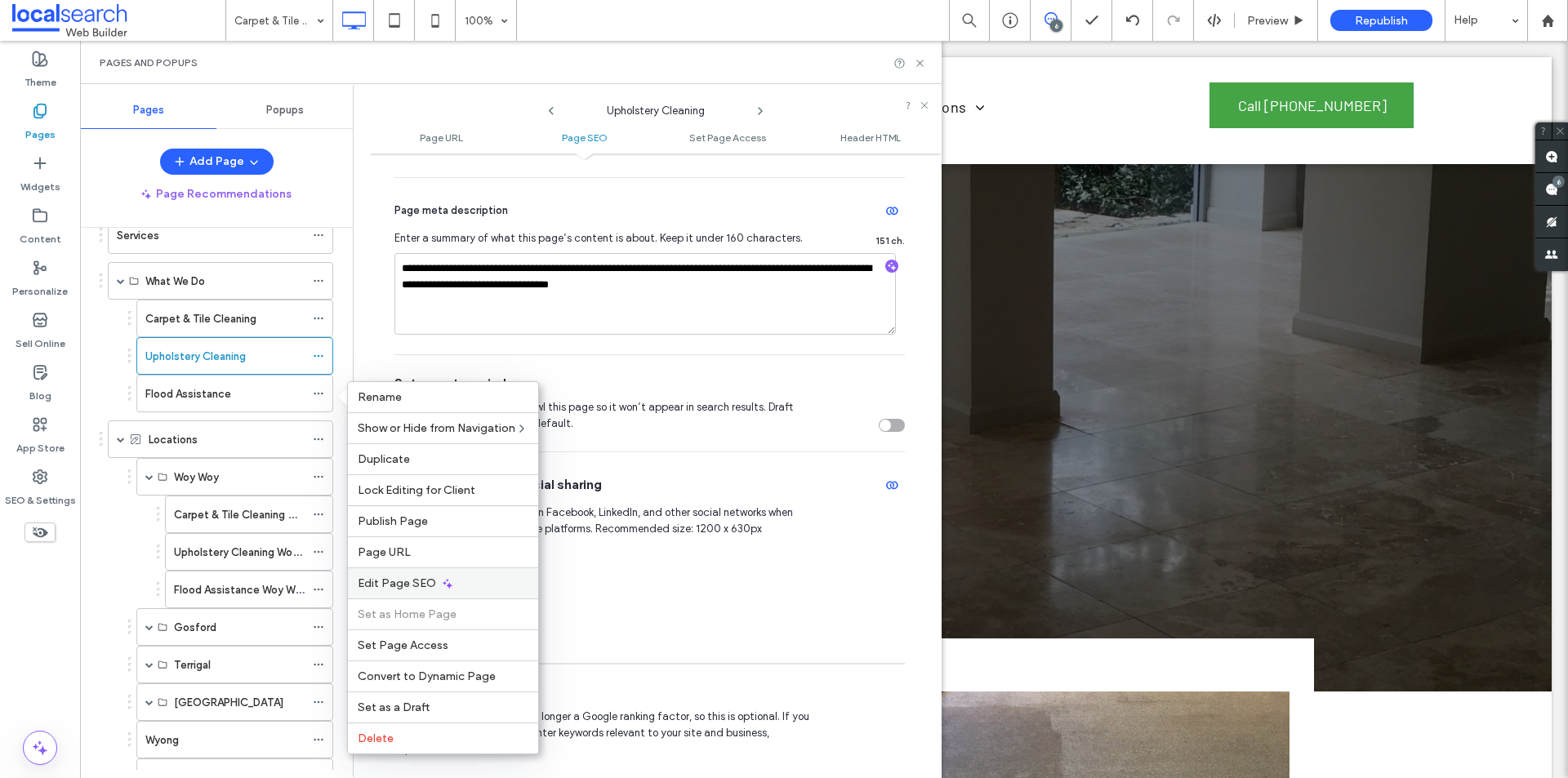
click at [441, 584] on icon at bounding box center [448, 584] width 13 height 13
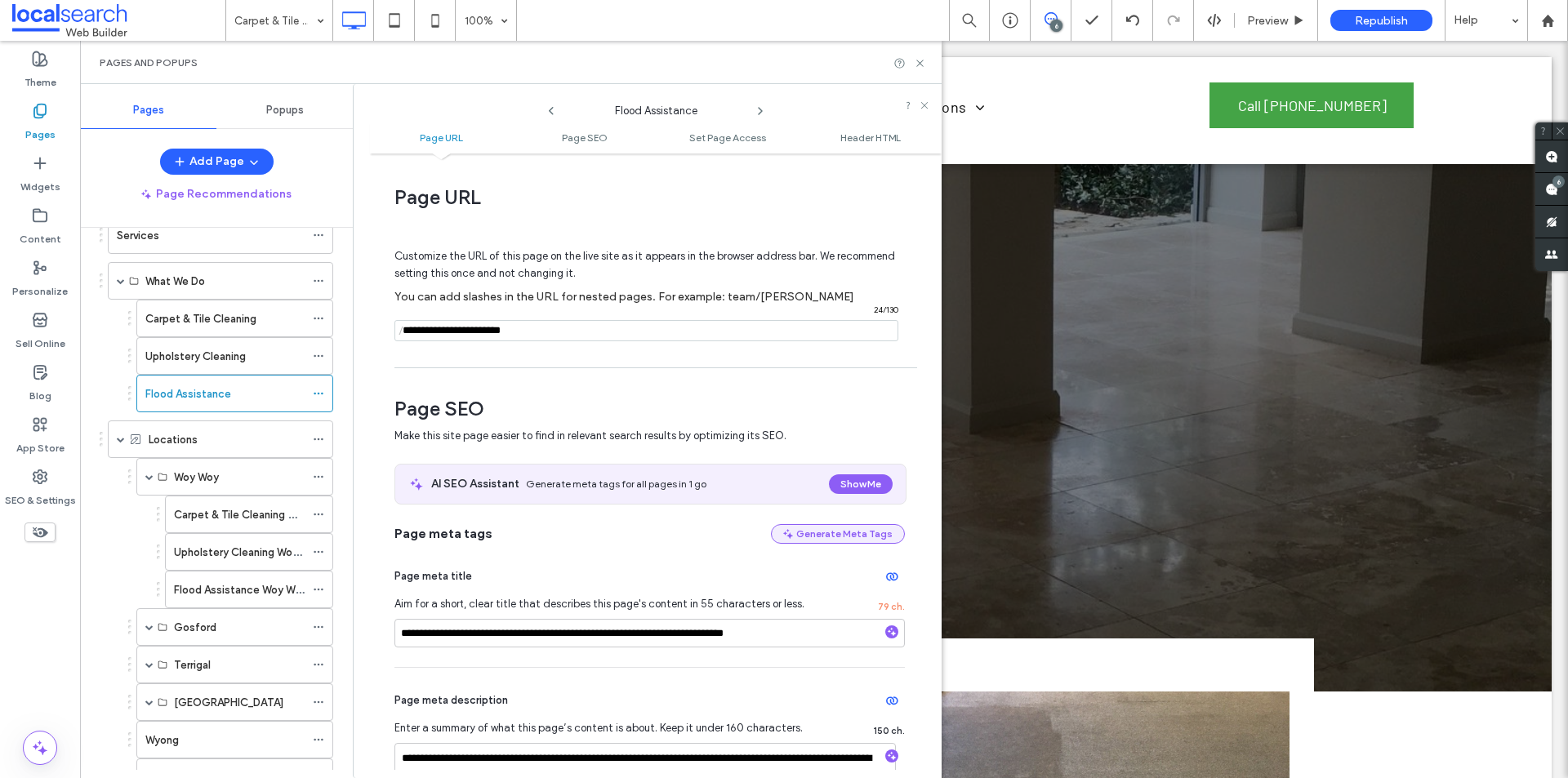
scroll to position [326, 0]
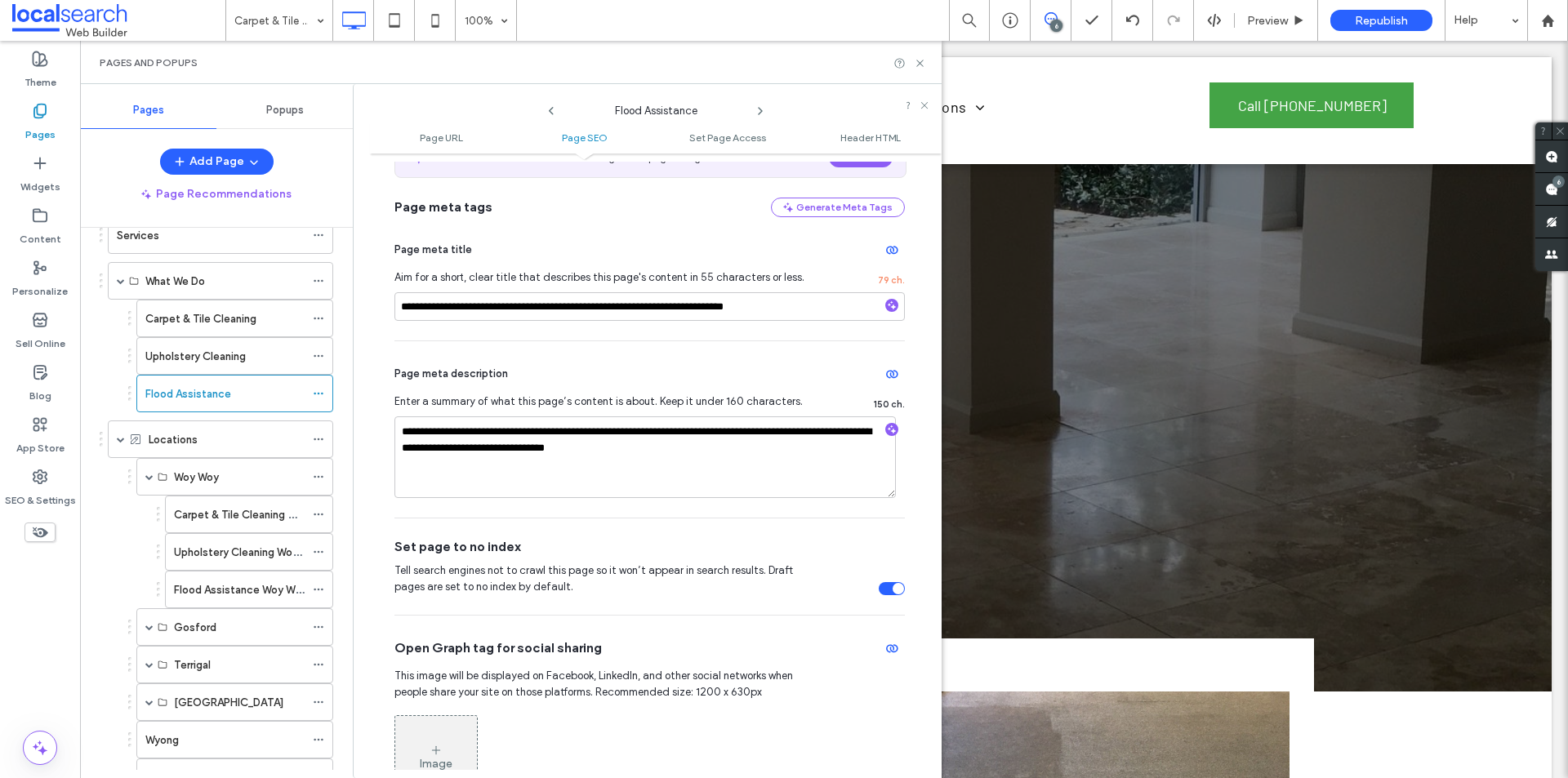
click at [893, 591] on div "toggle" at bounding box center [899, 589] width 11 height 11
click at [319, 516] on icon at bounding box center [319, 515] width 11 height 11
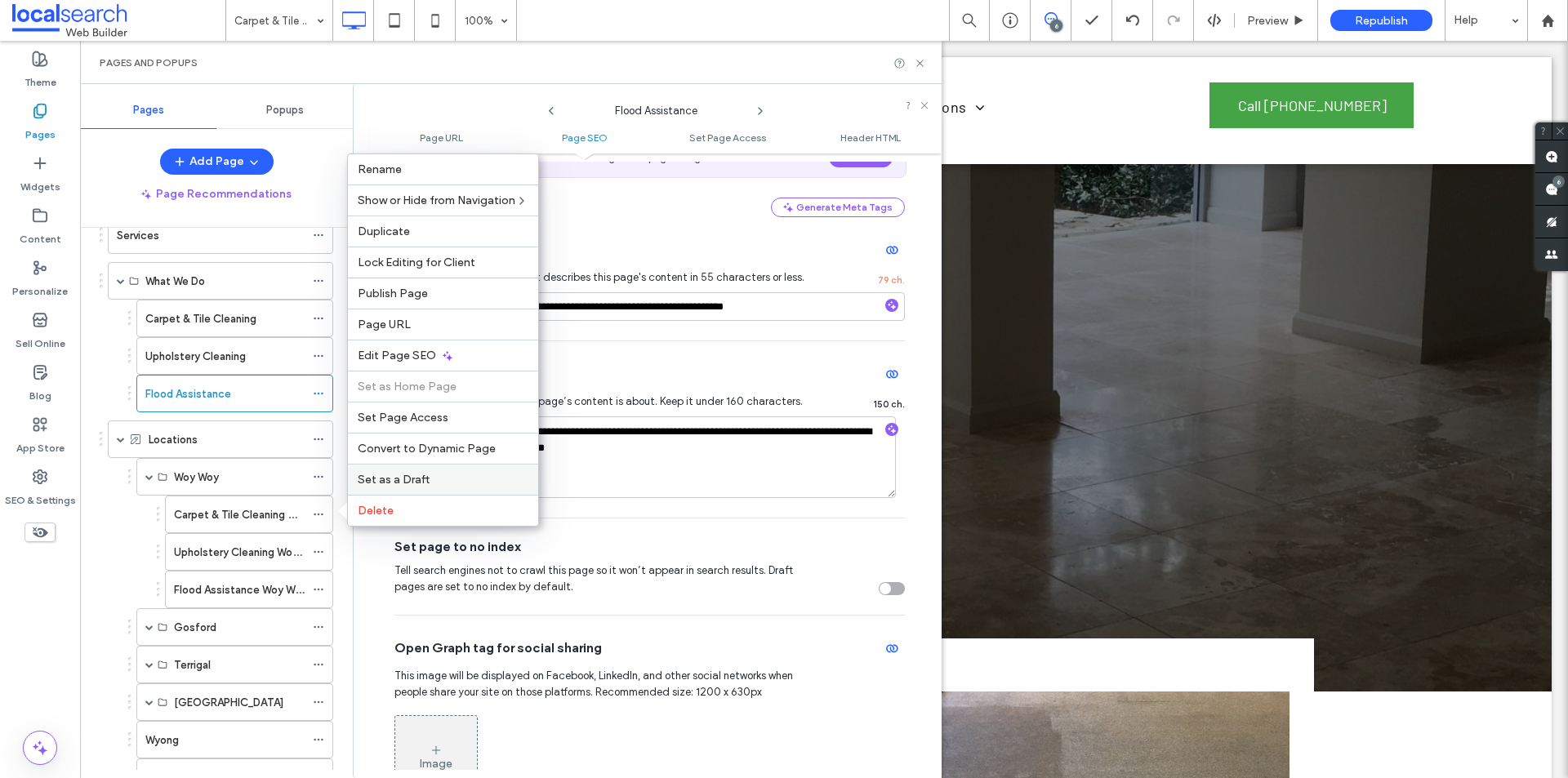
click at [402, 476] on span "Set as a Draft" at bounding box center [393, 479] width 72 height 14
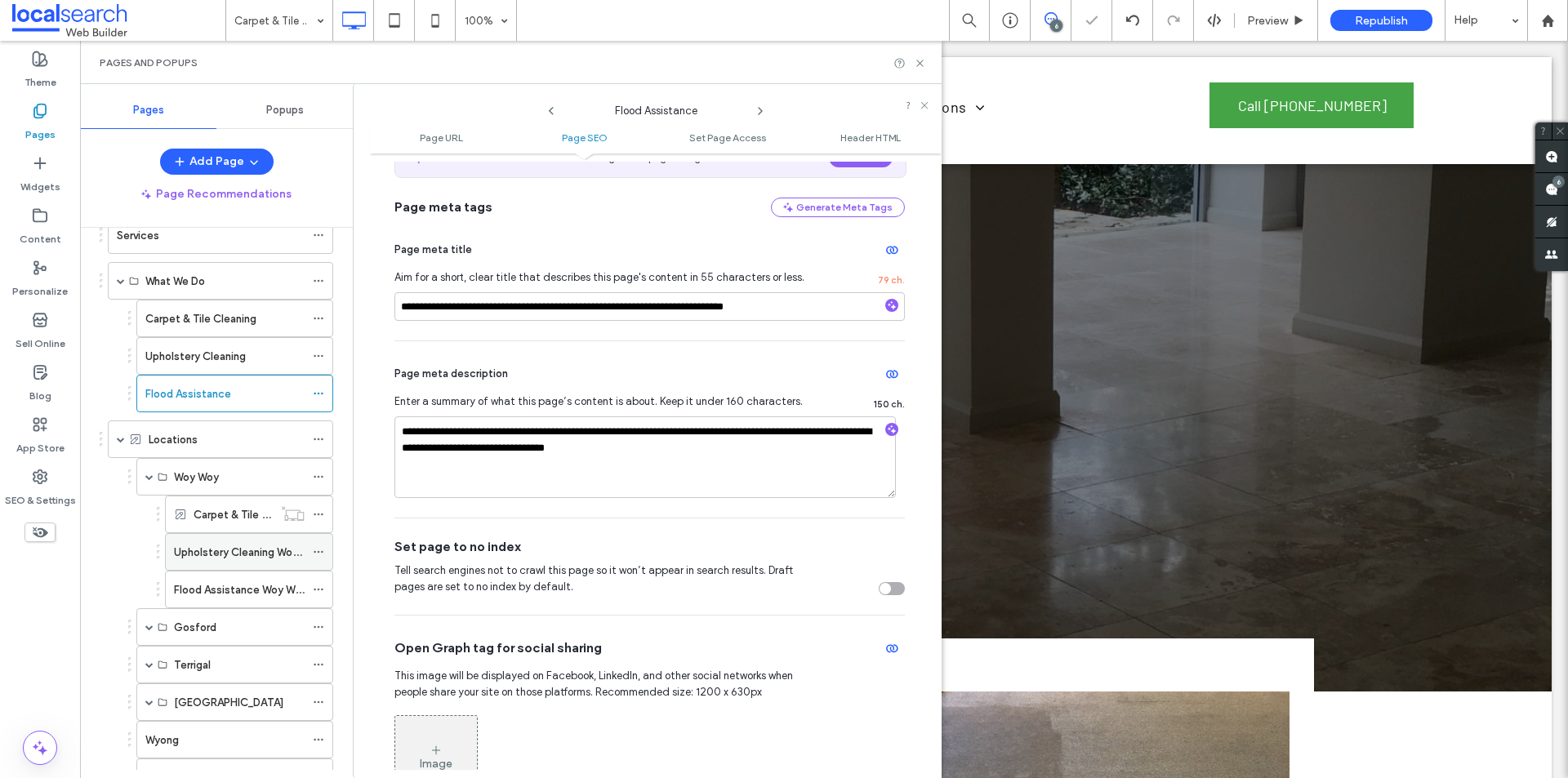
click at [322, 552] on use at bounding box center [317, 552] width 9 height 3
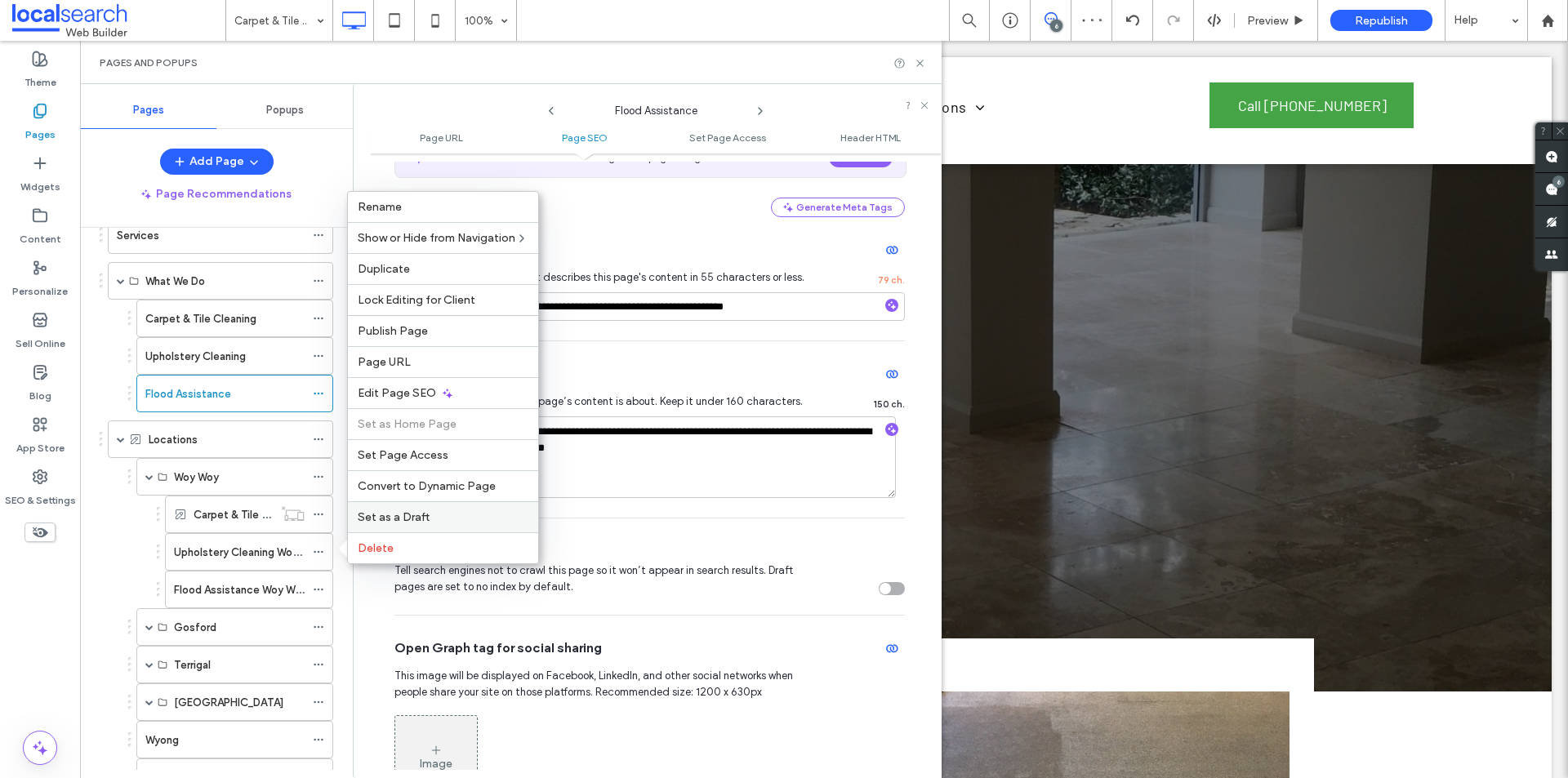
click at [404, 520] on span "Set as a Draft" at bounding box center [393, 517] width 72 height 14
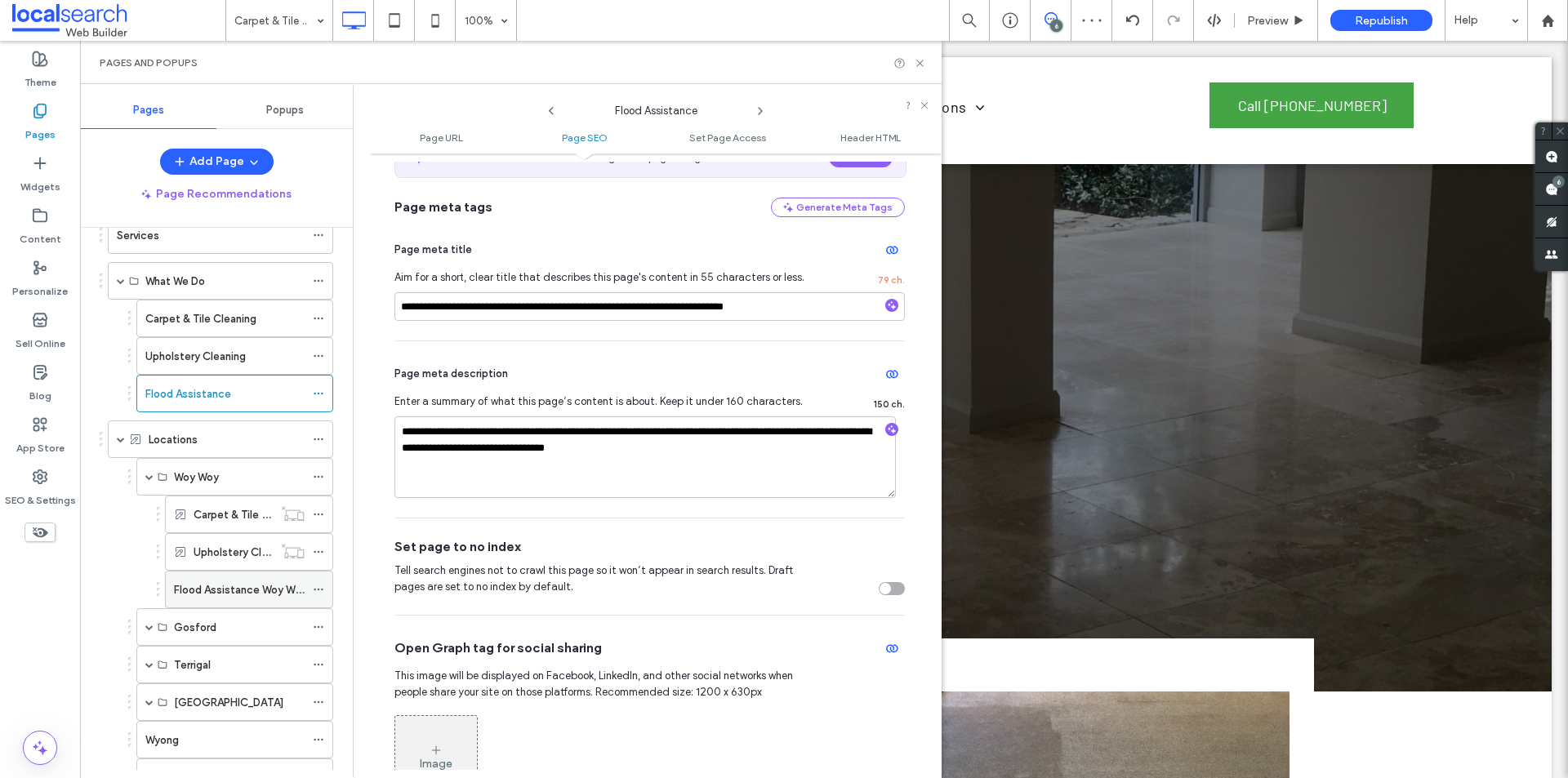
click at [315, 582] on span at bounding box center [319, 590] width 11 height 25
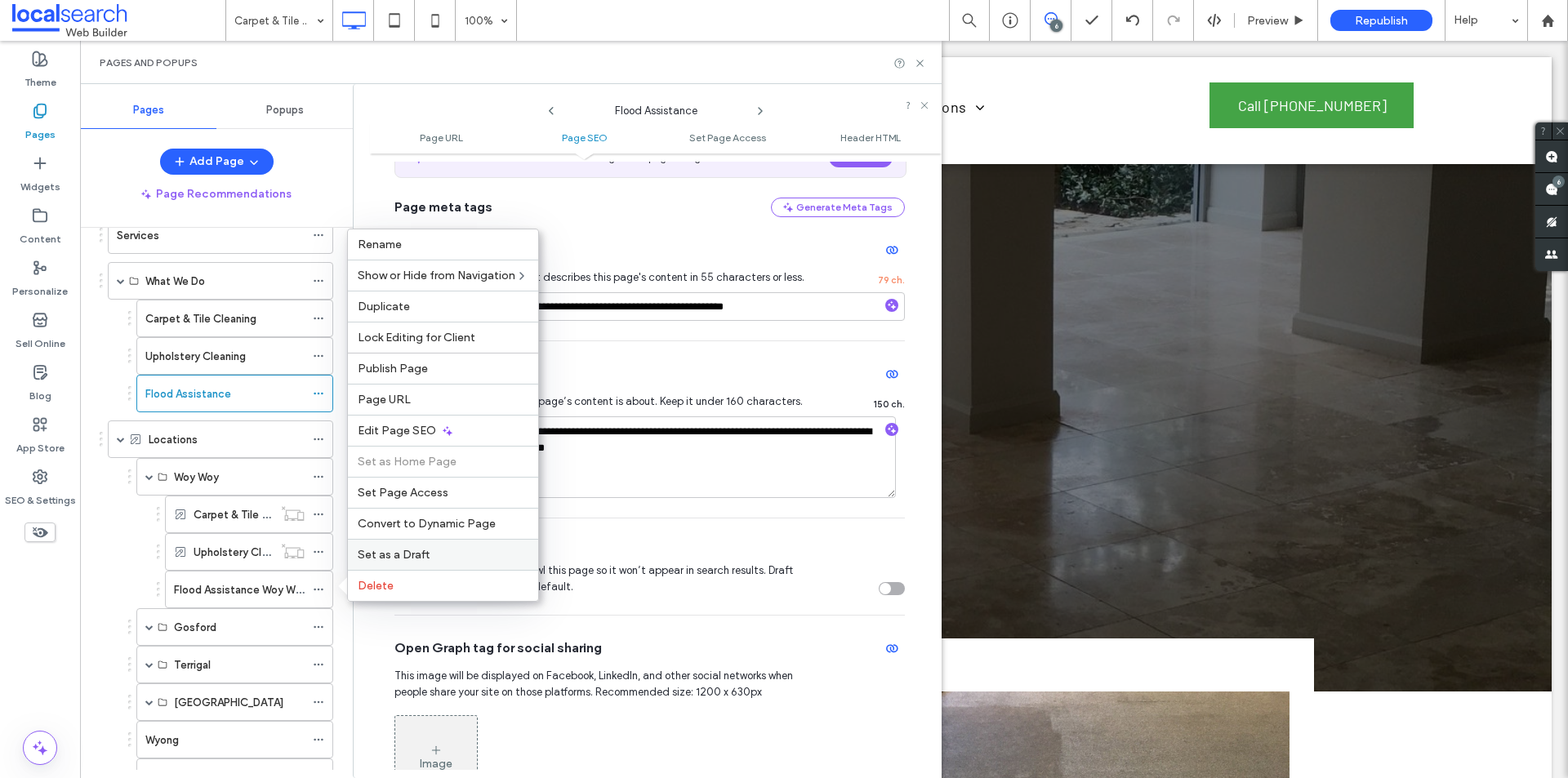
click at [442, 556] on label "Set as a Draft" at bounding box center [443, 555] width 171 height 14
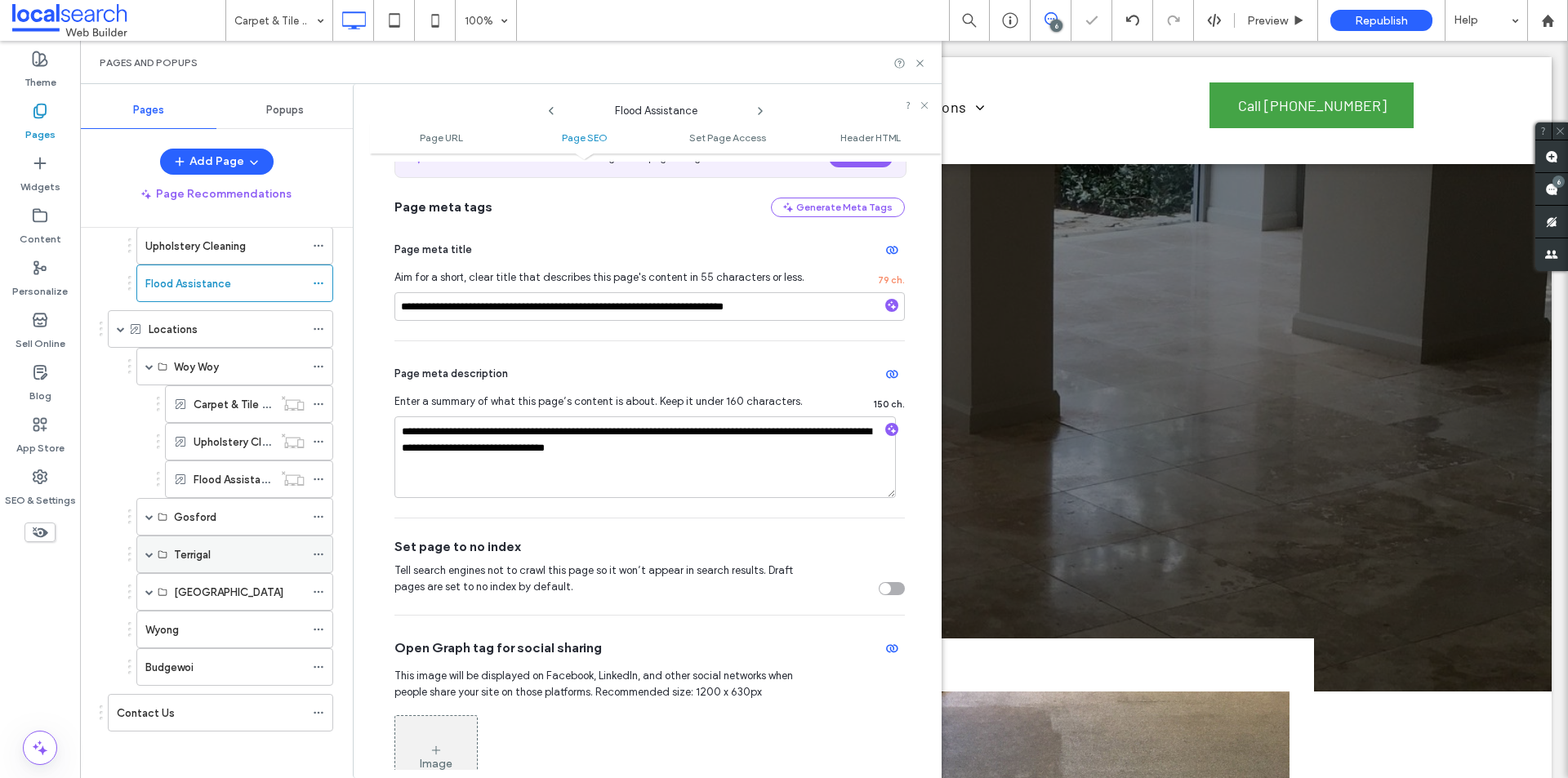
scroll to position [243, 0]
click at [146, 515] on span at bounding box center [149, 515] width 9 height 9
click at [317, 551] on icon at bounding box center [319, 552] width 11 height 11
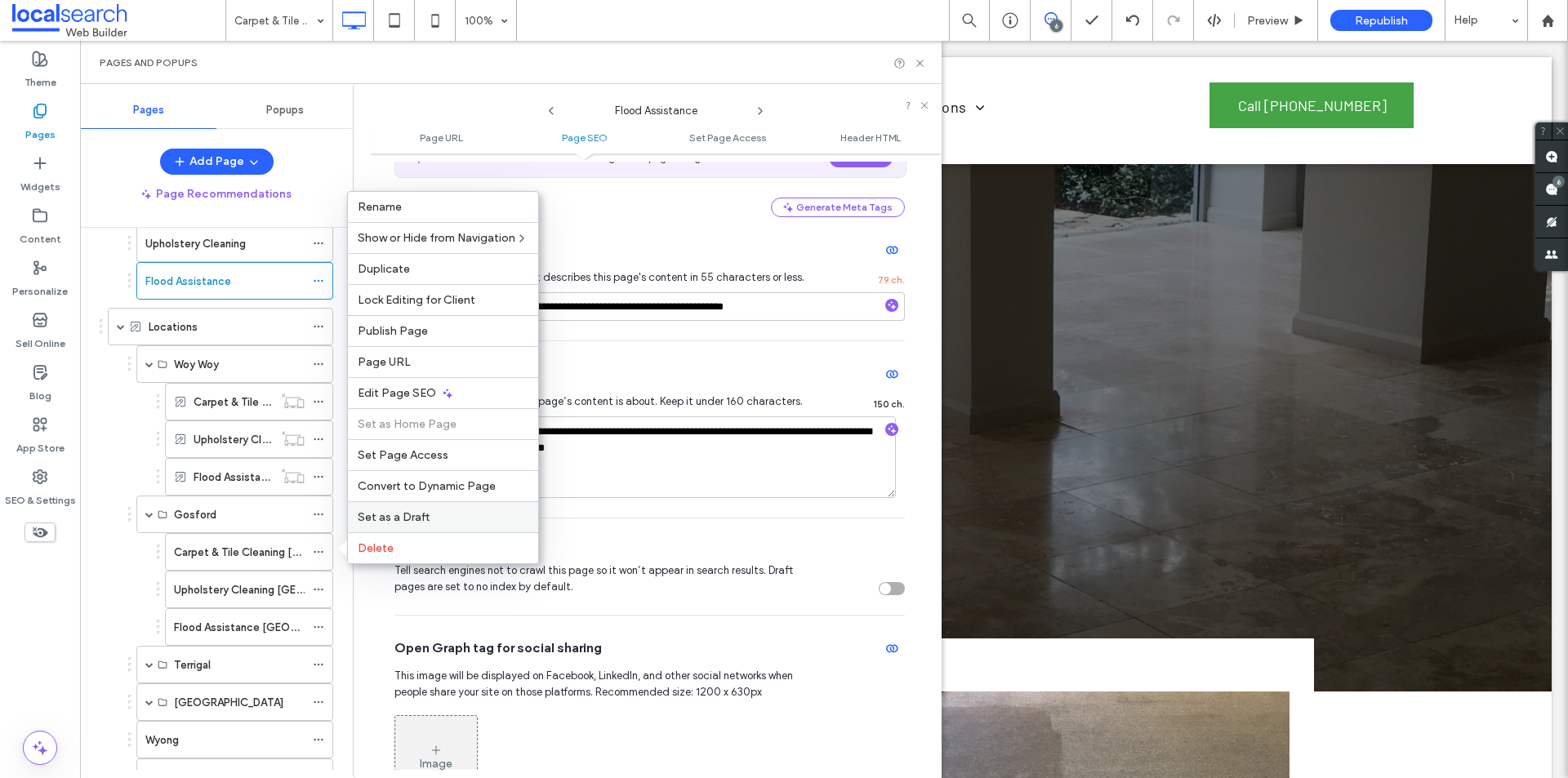
click at [440, 523] on label "Set as a Draft" at bounding box center [443, 517] width 171 height 14
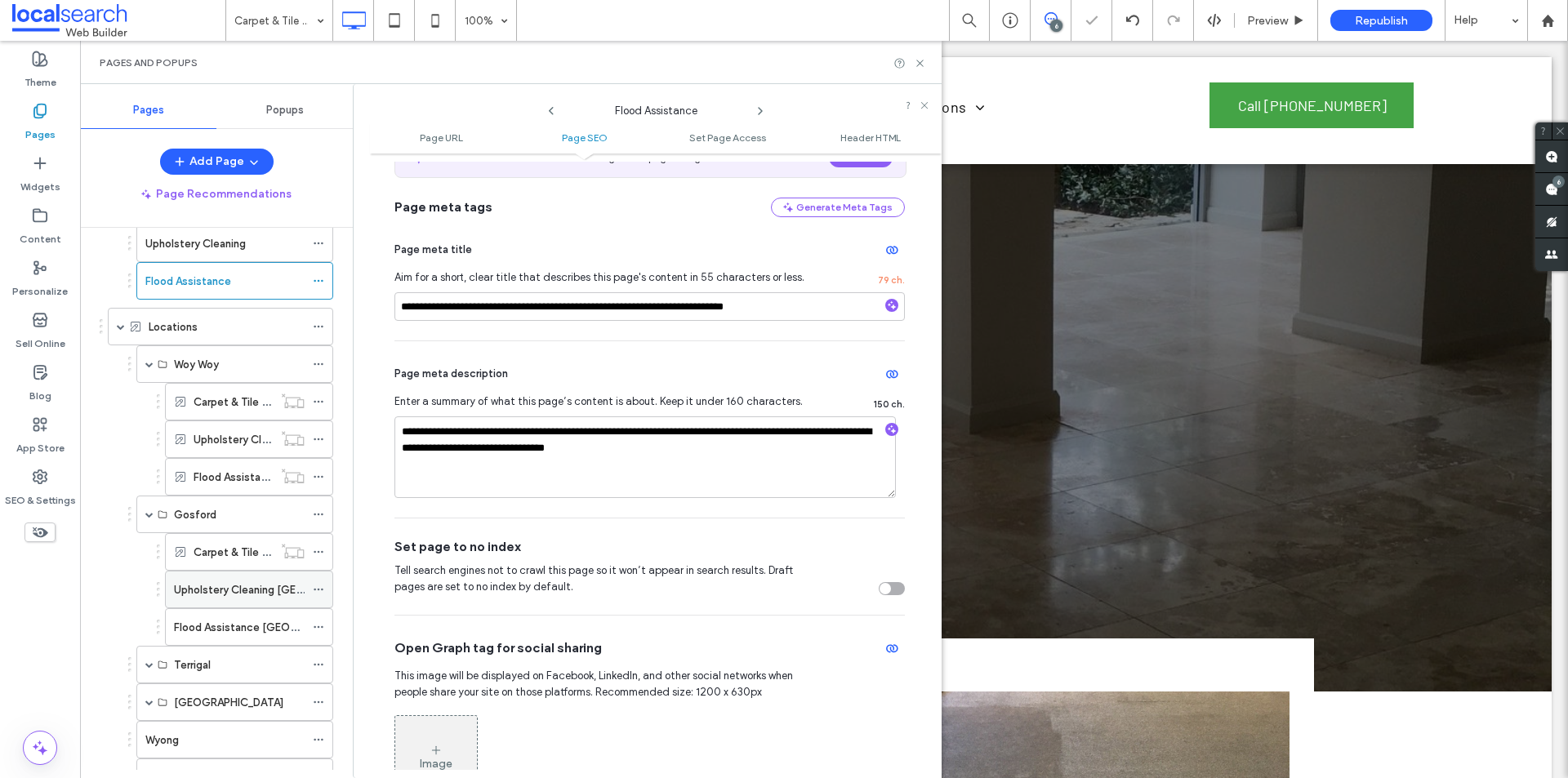
click at [317, 592] on icon at bounding box center [319, 590] width 11 height 11
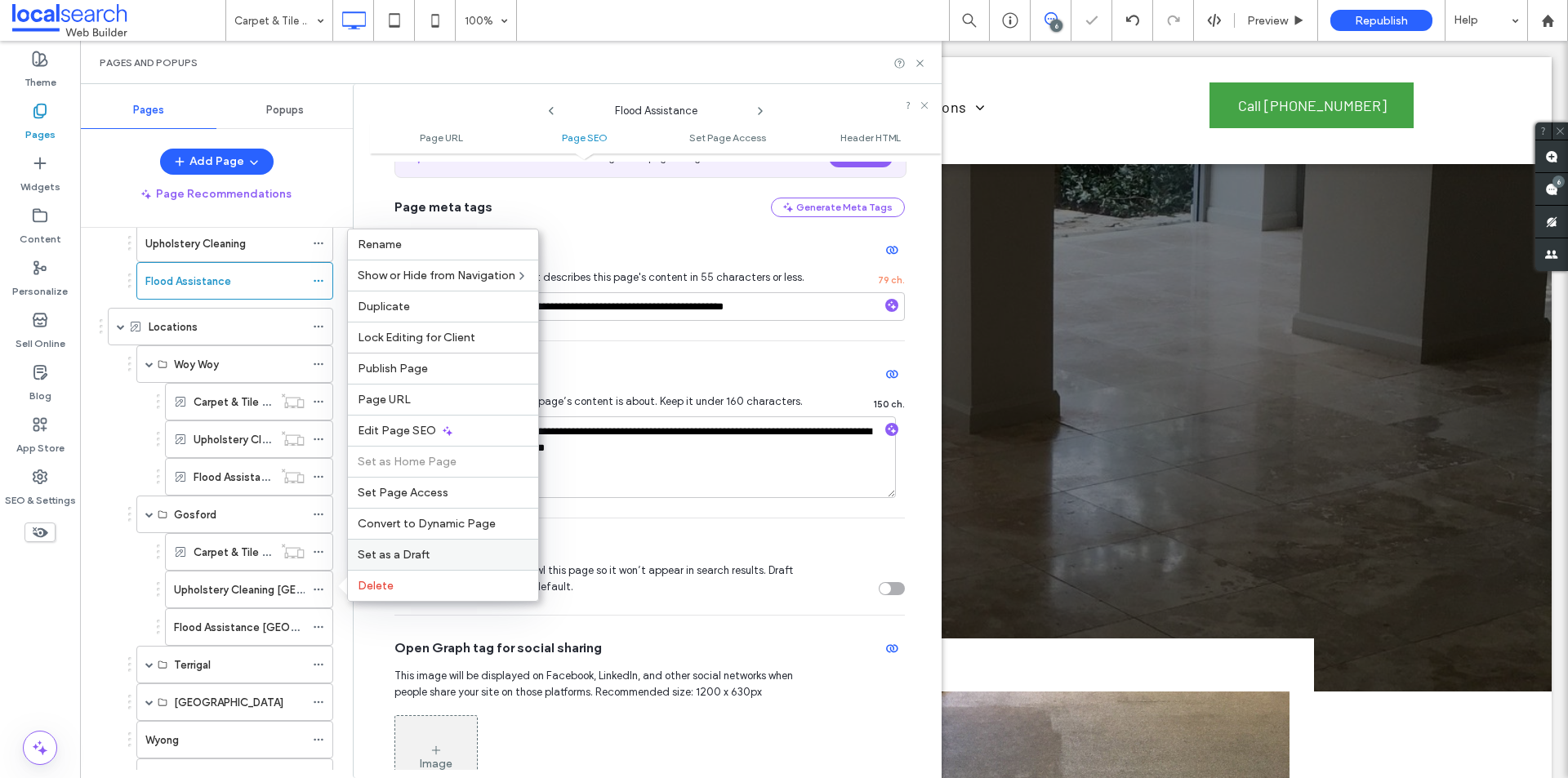
click at [381, 557] on span "Set as a Draft" at bounding box center [393, 555] width 72 height 14
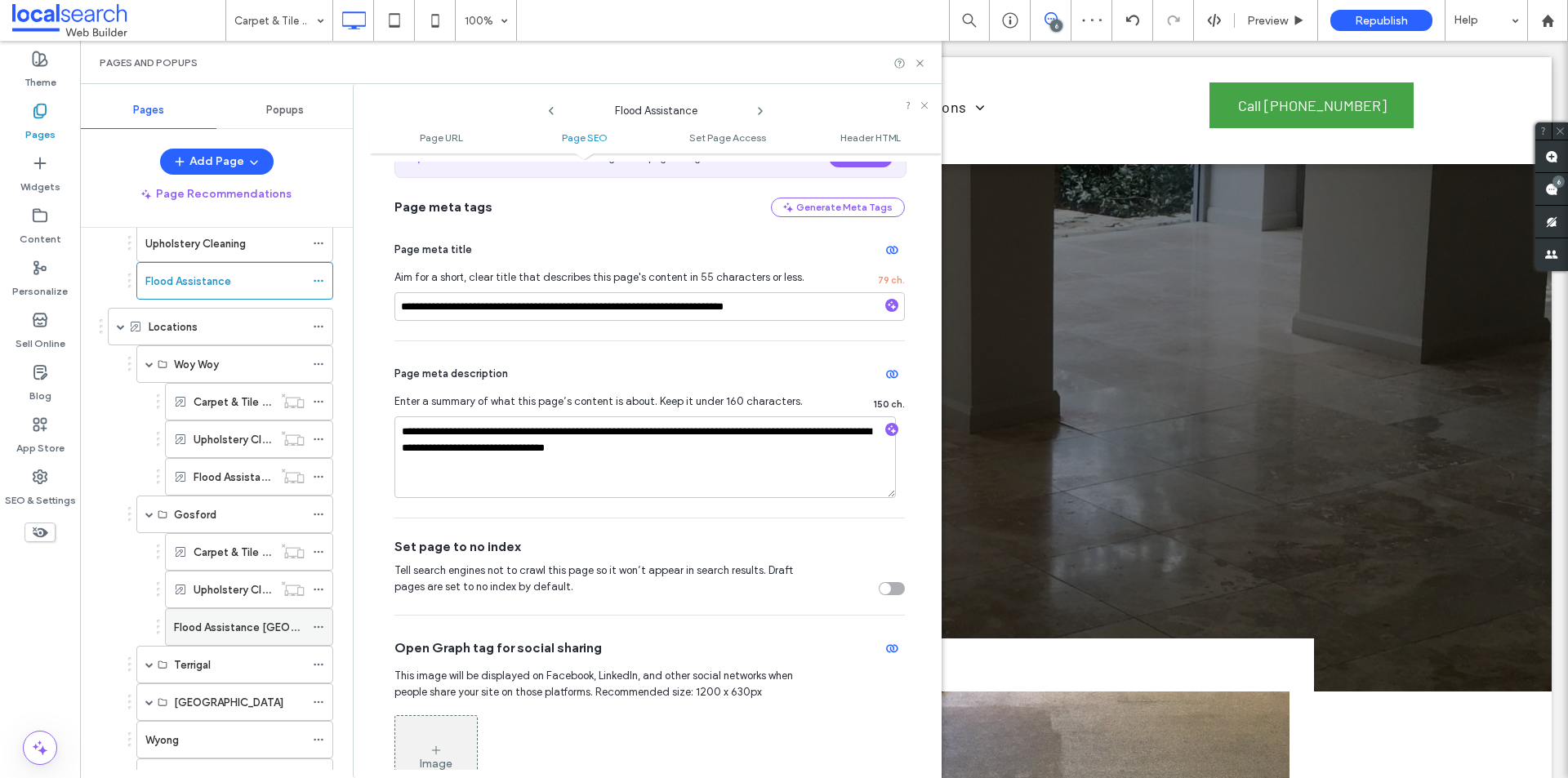
click at [318, 623] on icon at bounding box center [319, 627] width 11 height 11
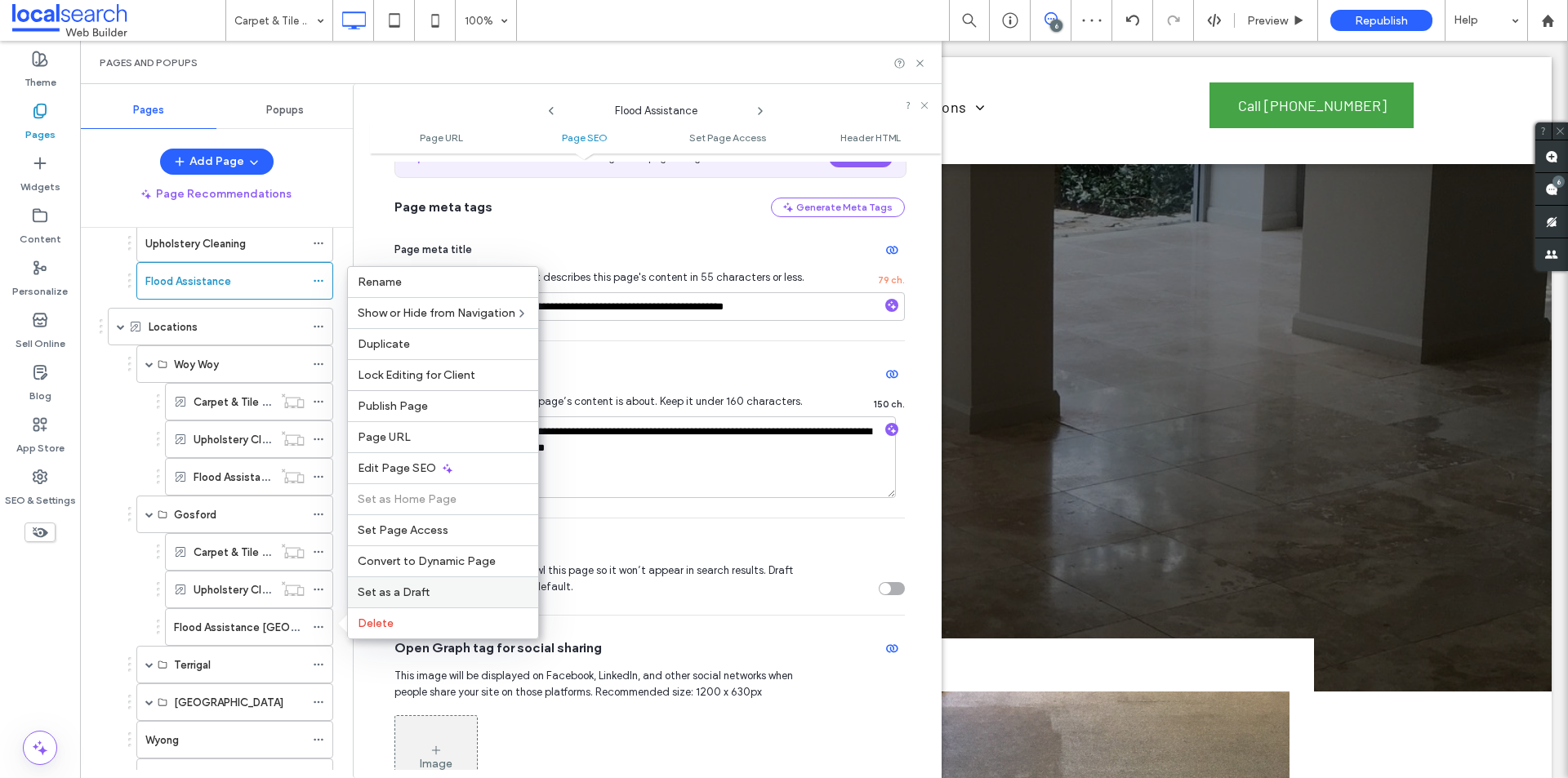
click at [375, 591] on span "Set as a Draft" at bounding box center [393, 592] width 72 height 14
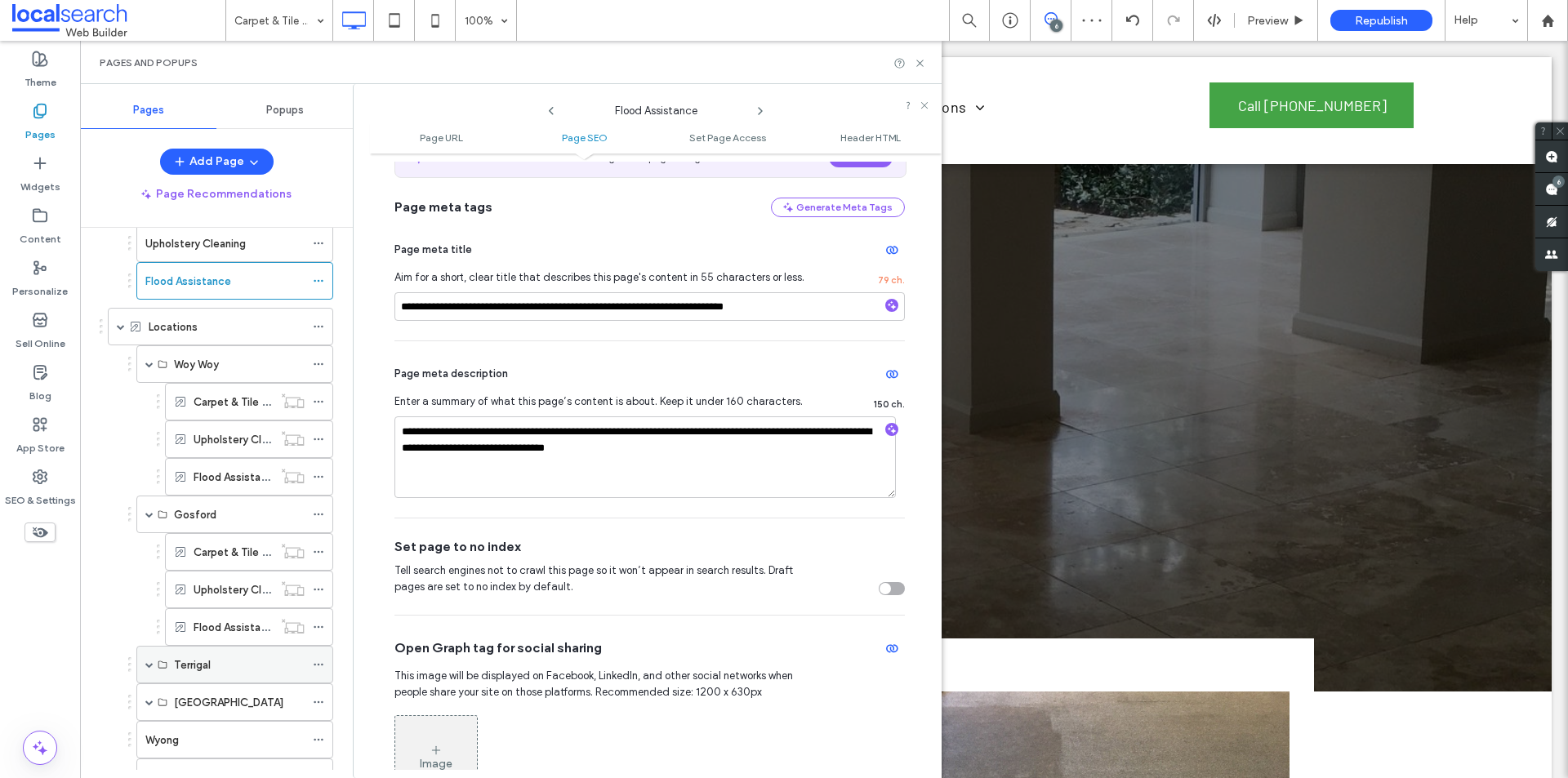
drag, startPoint x: 155, startPoint y: 663, endPoint x: 232, endPoint y: 640, distance: 80.4
click at [156, 663] on div "Terrigal" at bounding box center [235, 664] width 197 height 37
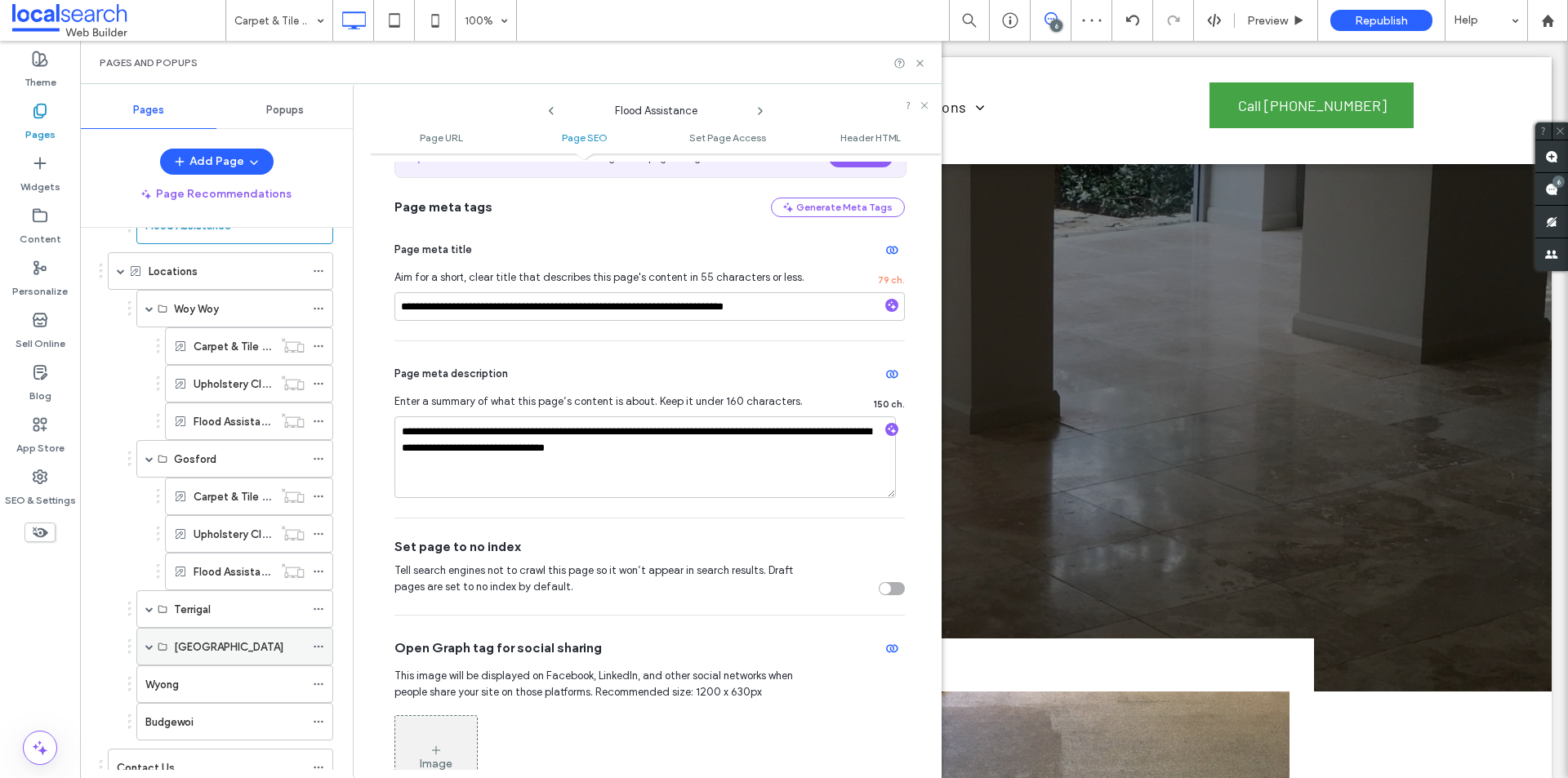
scroll to position [356, 0]
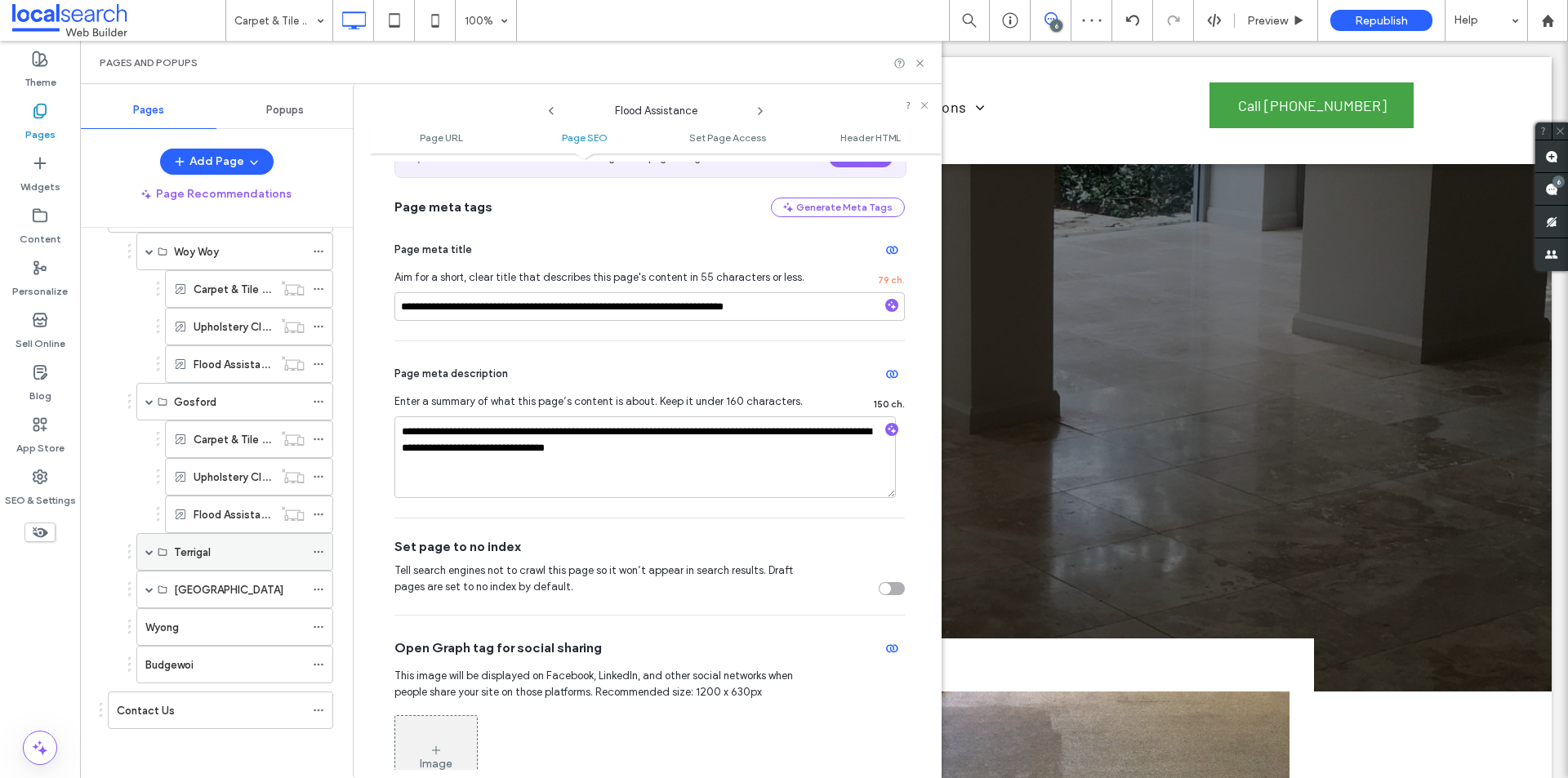
click at [148, 554] on span at bounding box center [149, 552] width 9 height 9
click at [323, 590] on use at bounding box center [317, 590] width 9 height 3
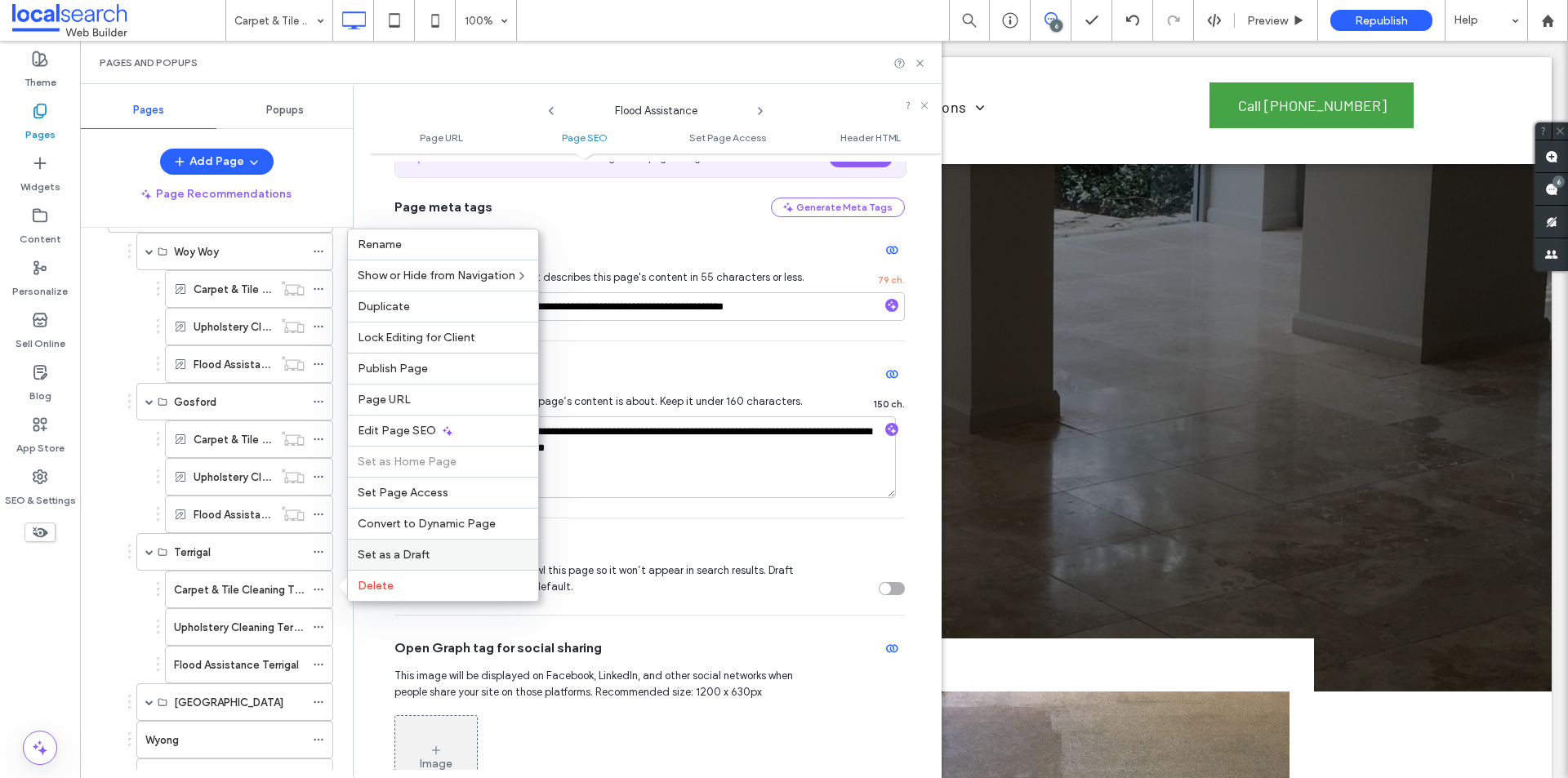
click at [443, 550] on label "Set as a Draft" at bounding box center [443, 555] width 171 height 14
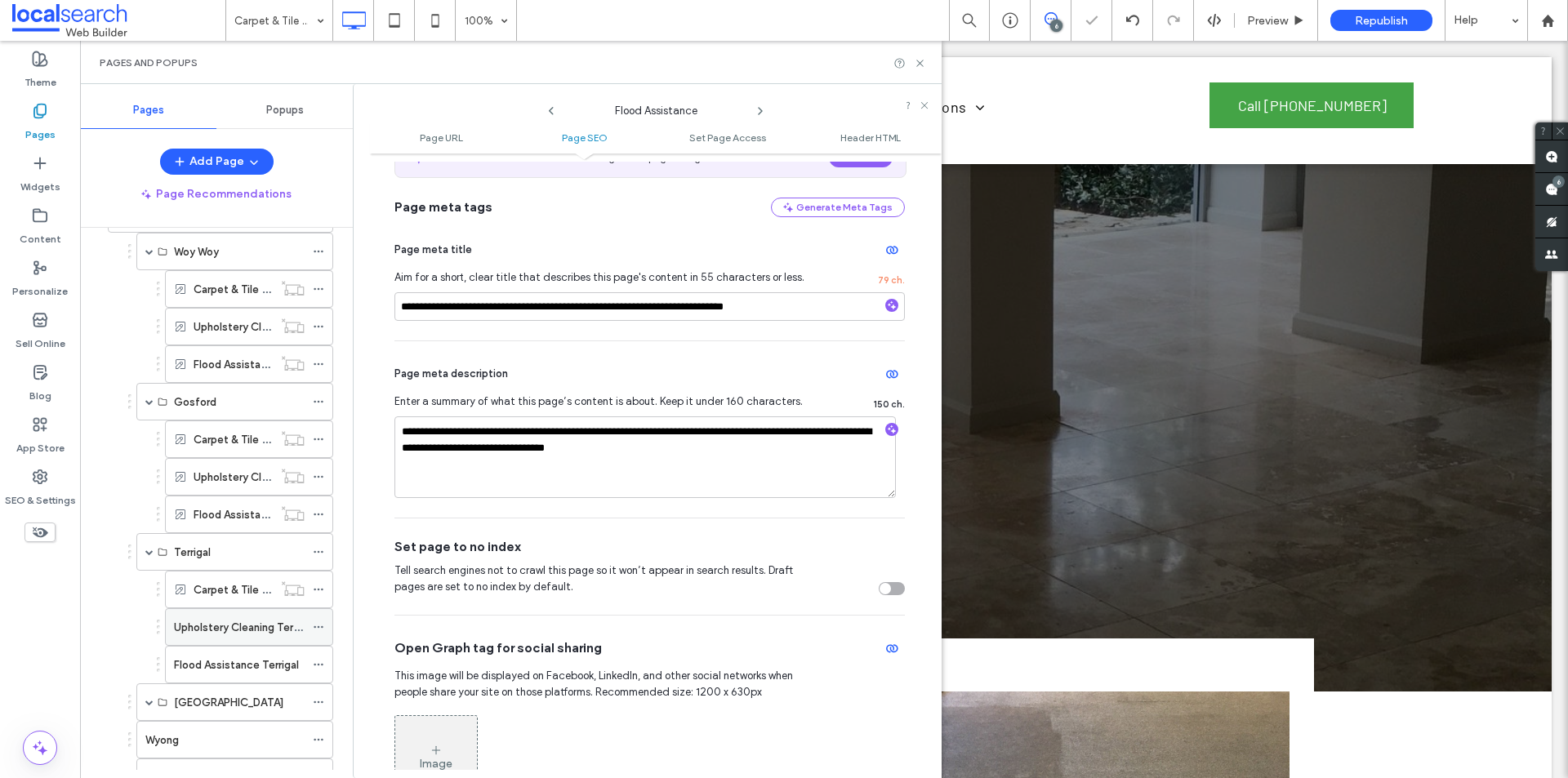
click at [313, 626] on icon at bounding box center [319, 627] width 11 height 11
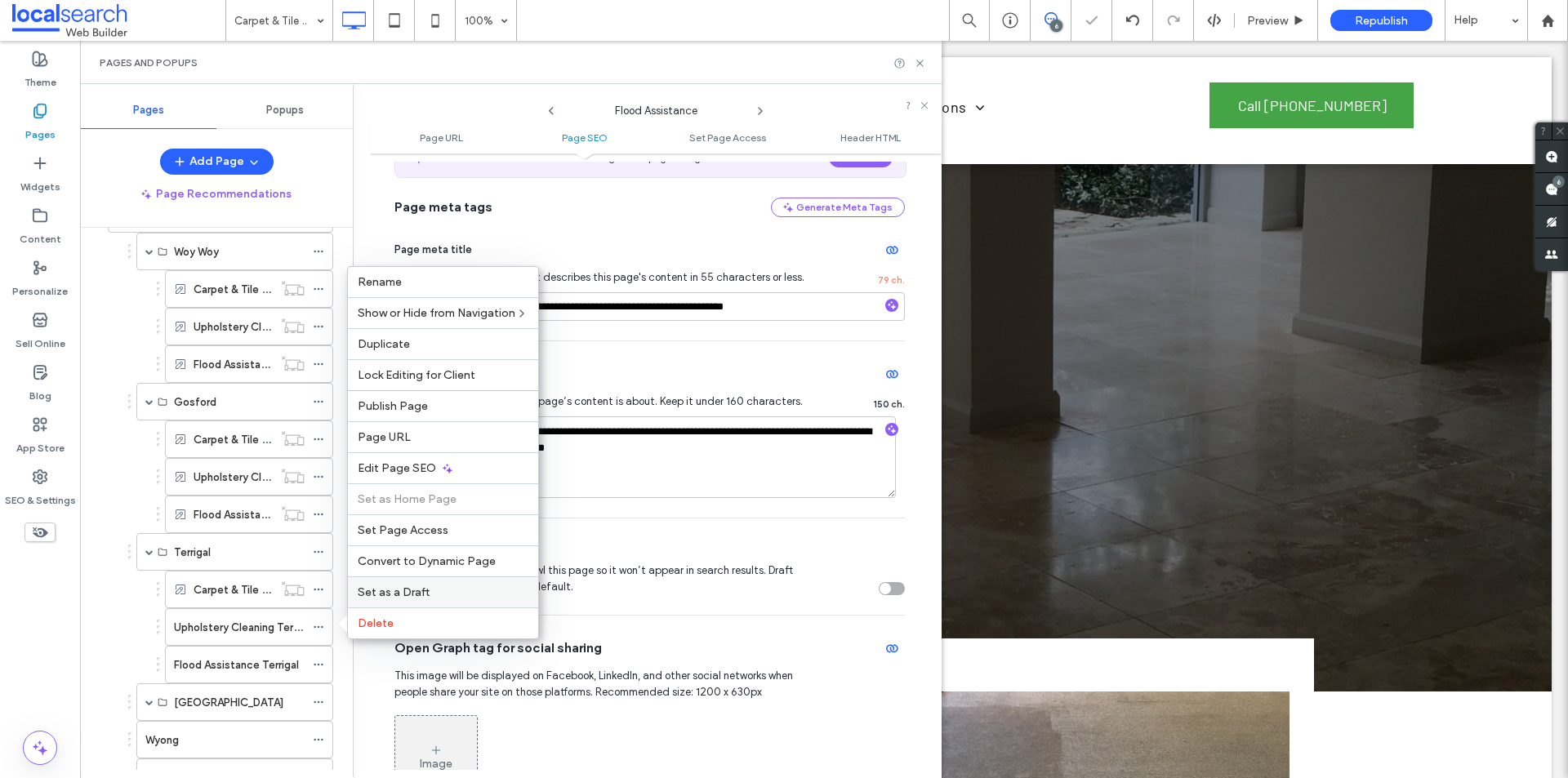
click at [384, 600] on div "Set as a Draft" at bounding box center [442, 592] width 190 height 32
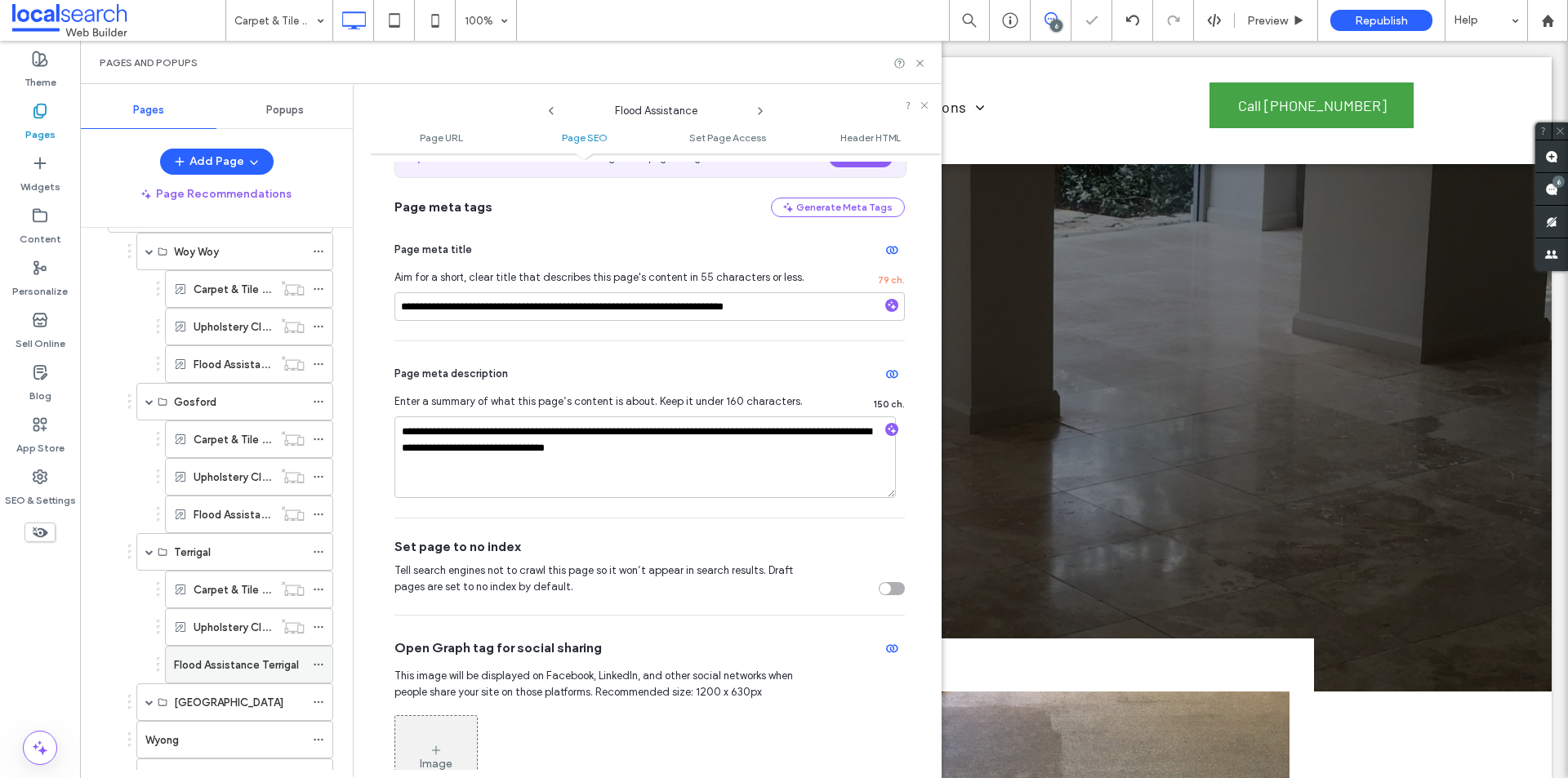
click at [319, 662] on icon at bounding box center [319, 664] width 11 height 11
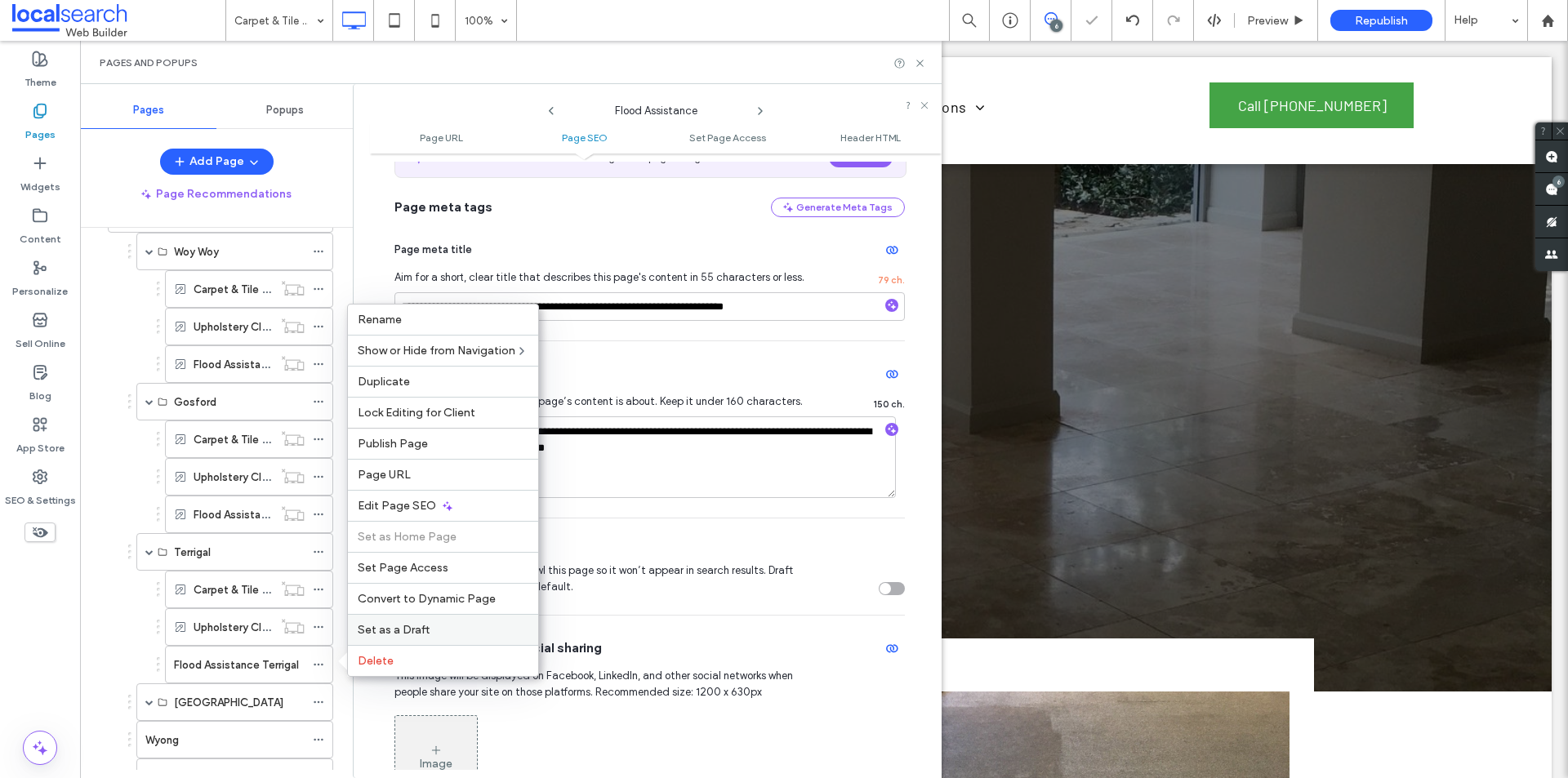
click at [375, 629] on span "Set as a Draft" at bounding box center [393, 630] width 72 height 14
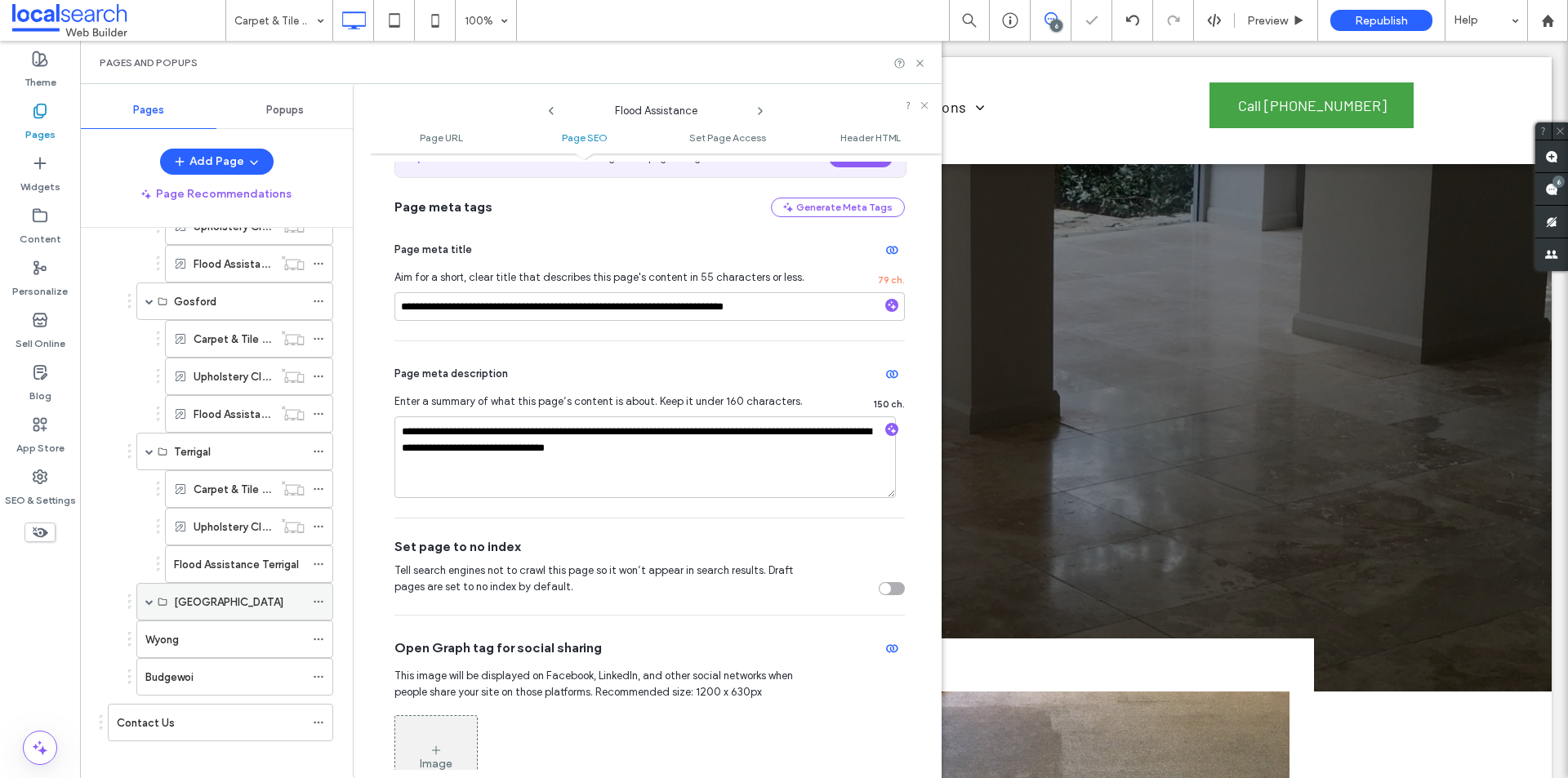
scroll to position [469, 0]
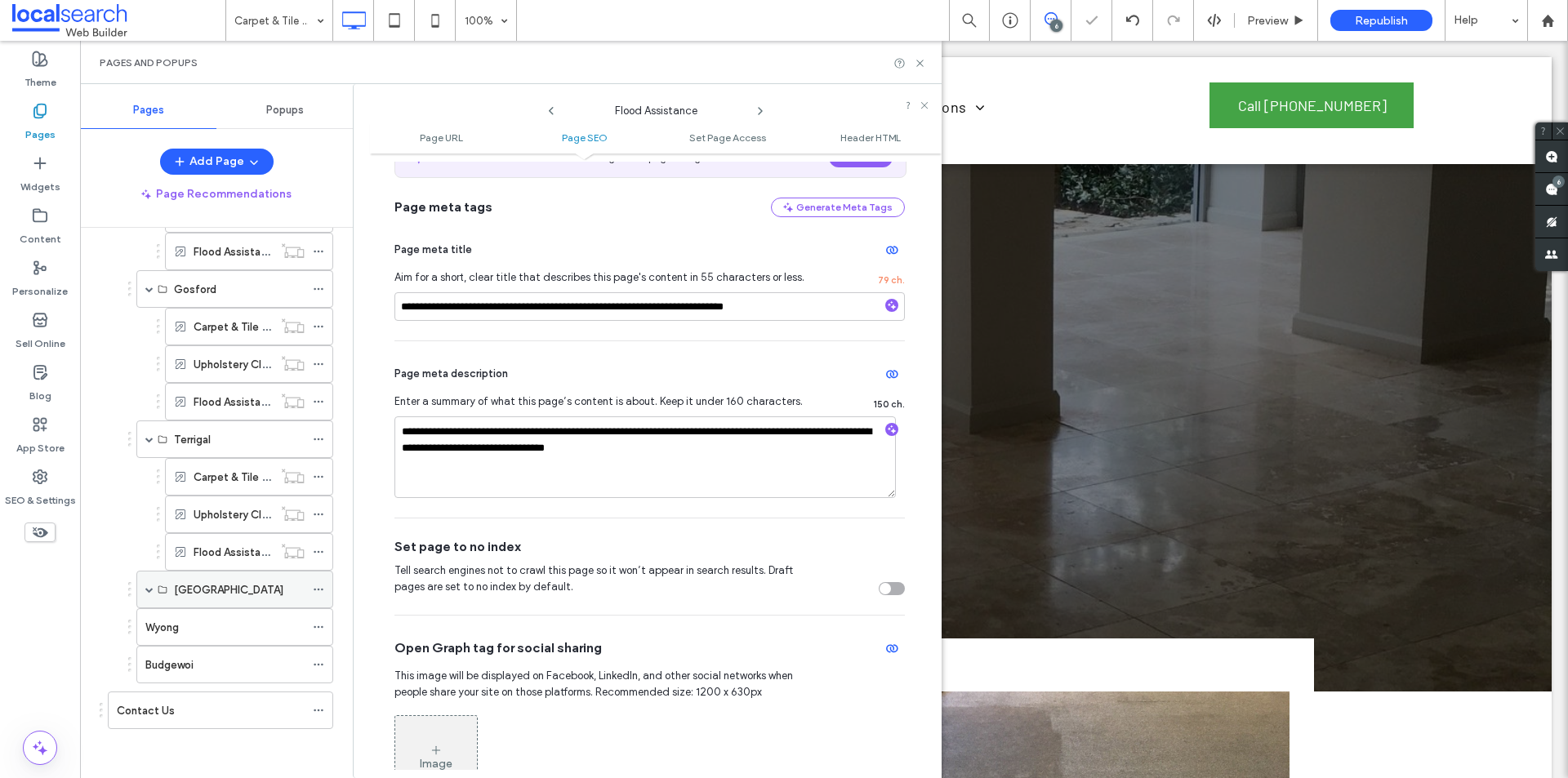
click at [145, 589] on span at bounding box center [149, 589] width 9 height 9
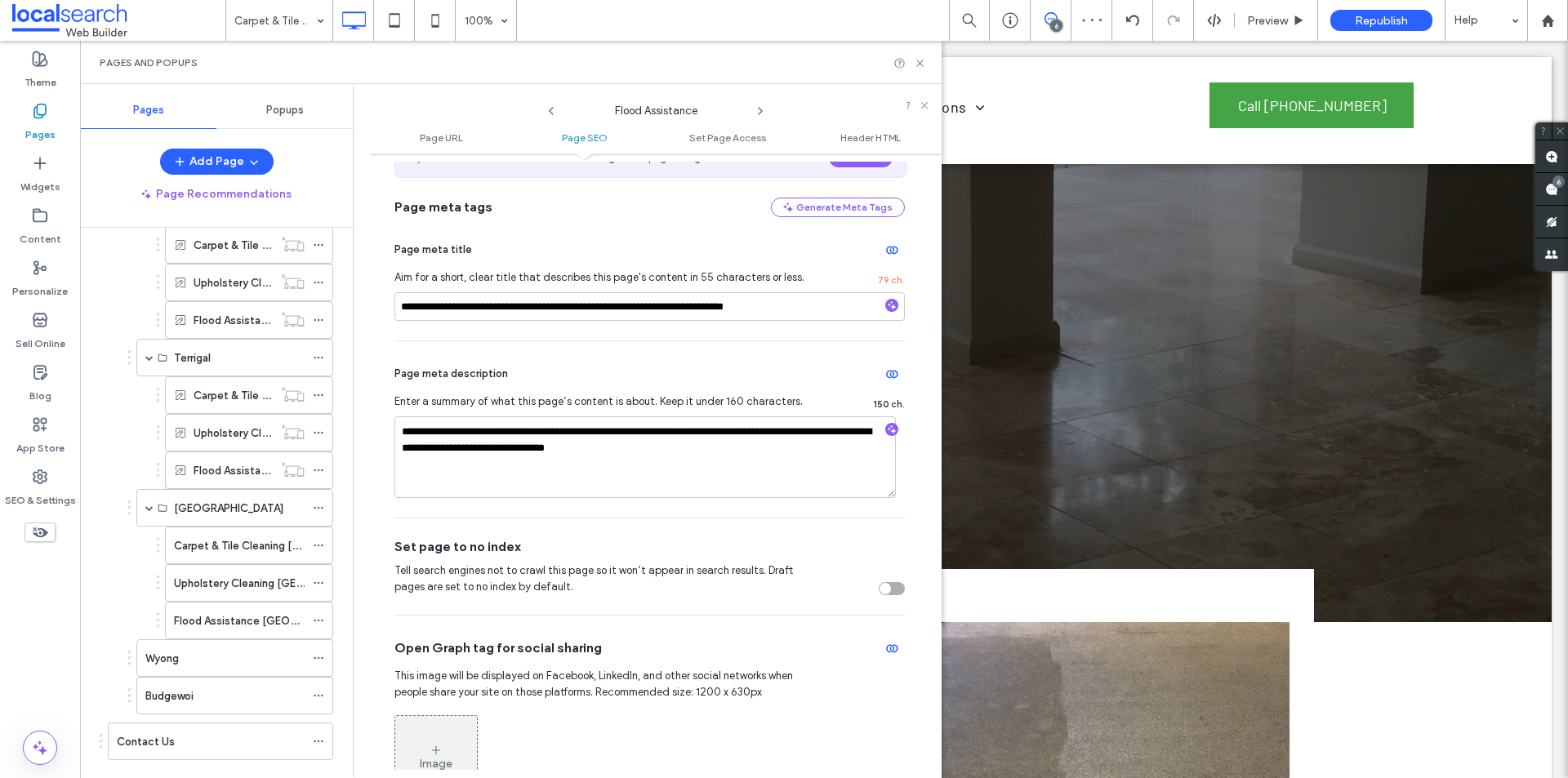
scroll to position [163, 0]
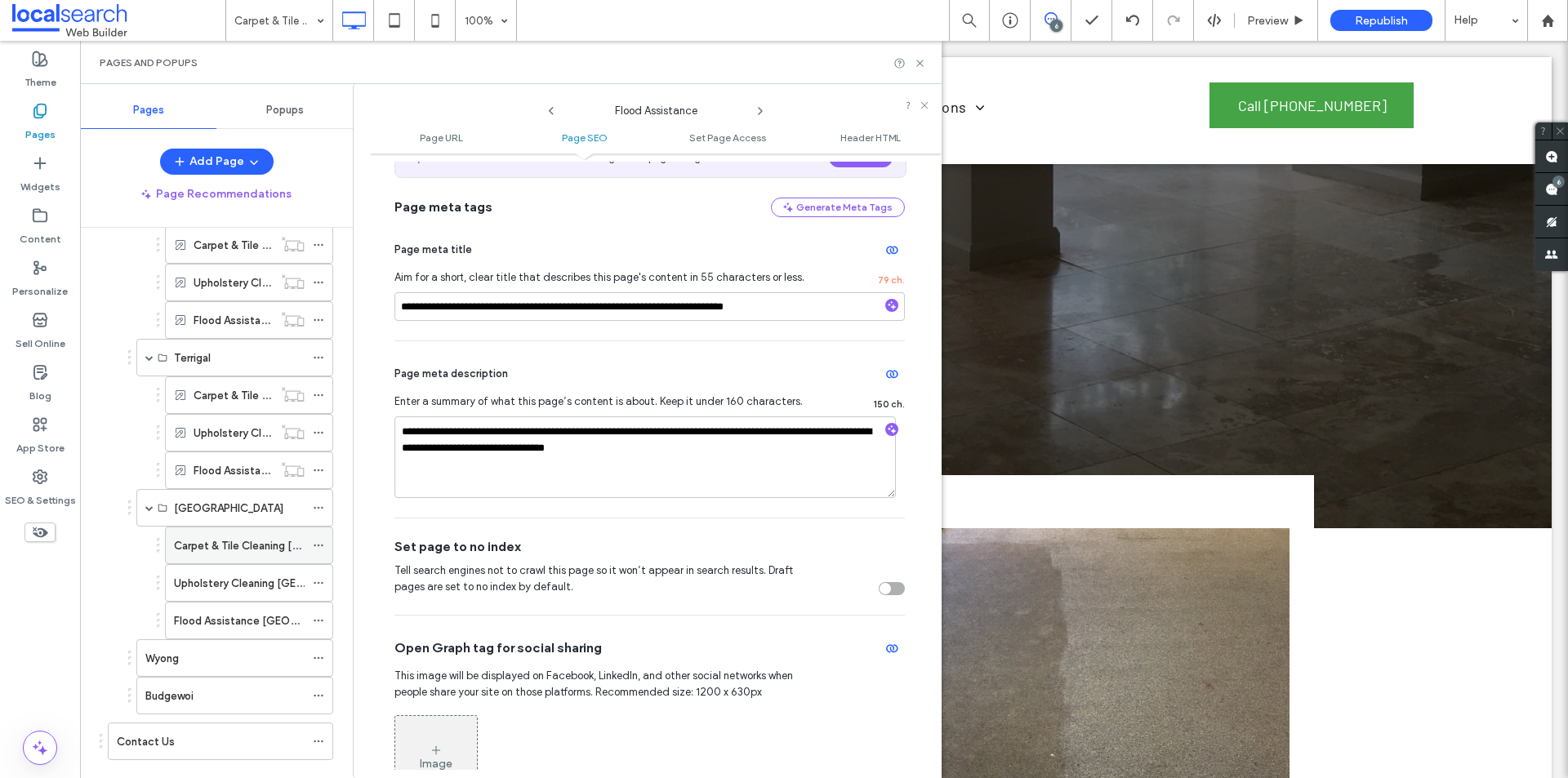
click at [319, 546] on use at bounding box center [317, 545] width 9 height 3
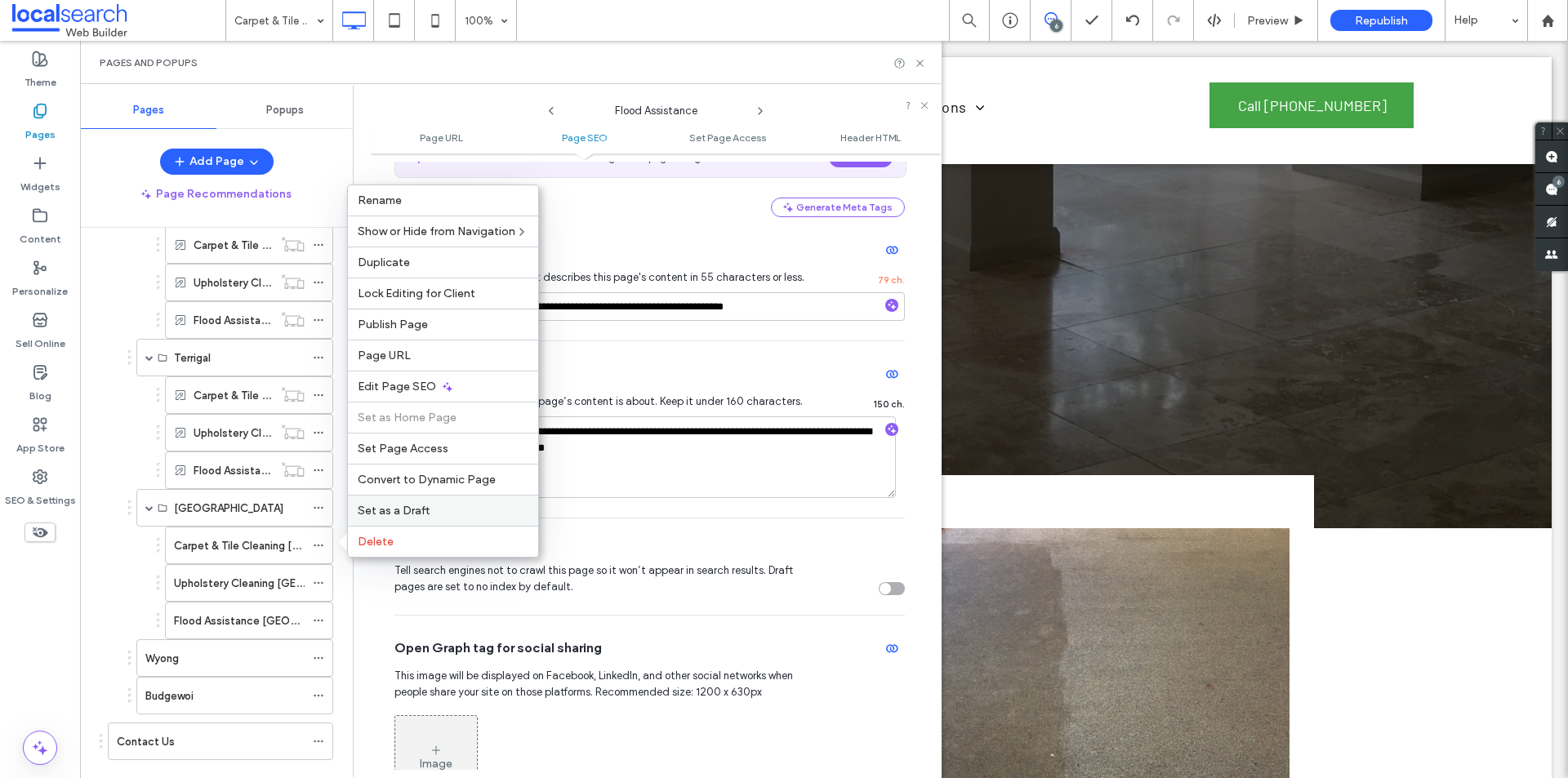
click at [406, 514] on span "Set as a Draft" at bounding box center [393, 511] width 72 height 14
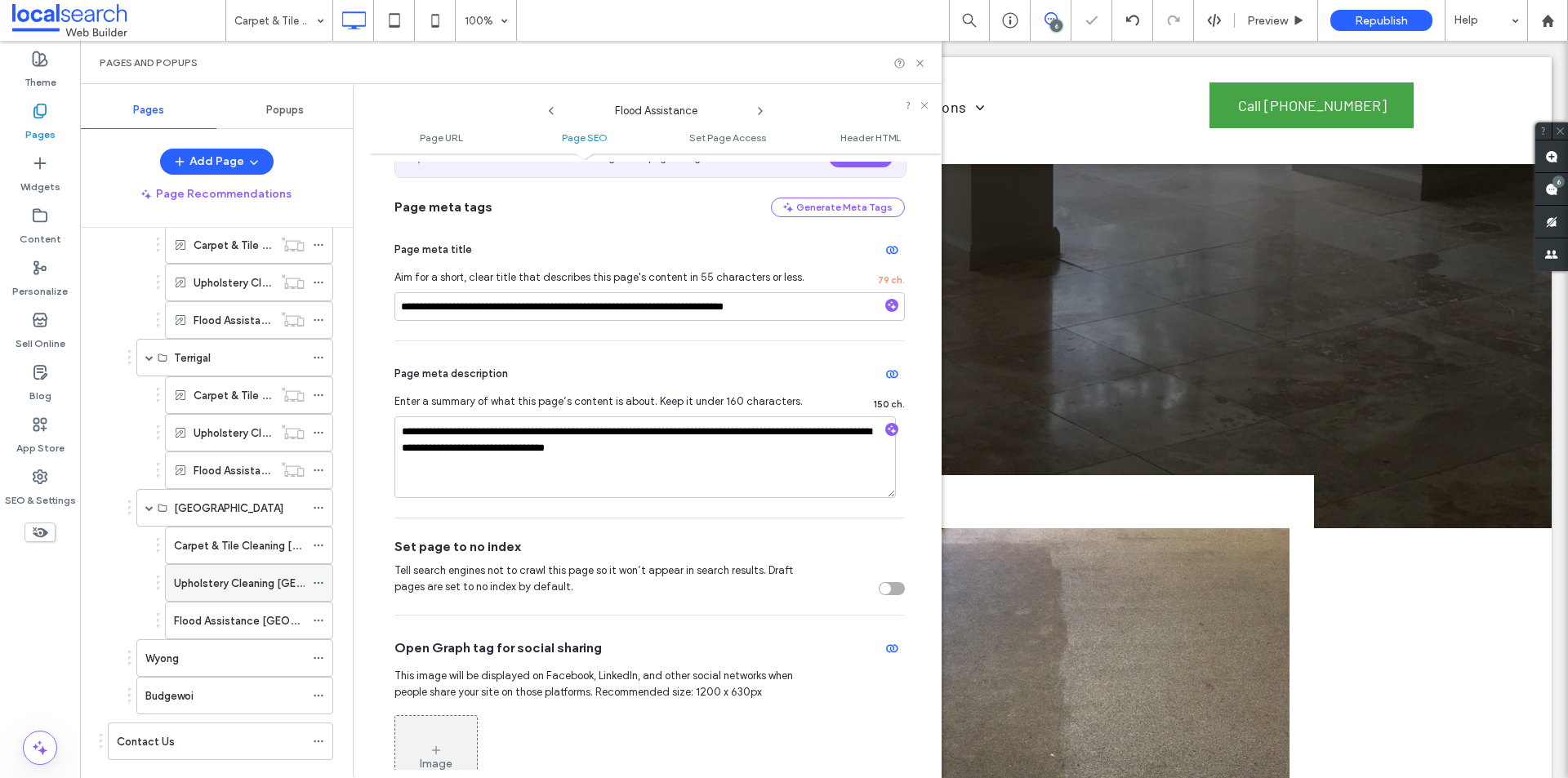
click at [320, 583] on icon at bounding box center [319, 583] width 11 height 11
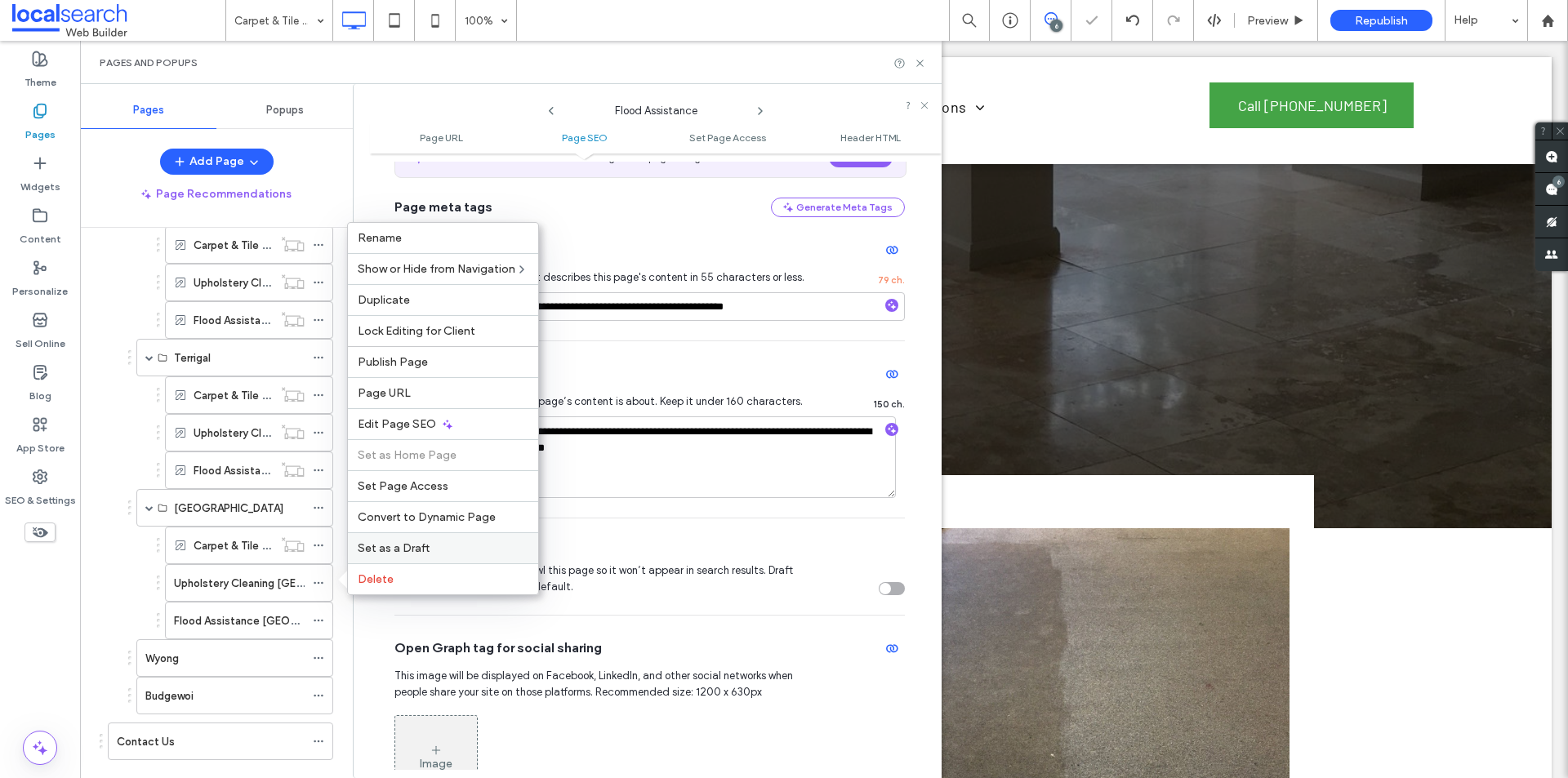
click at [426, 550] on span "Set as a Draft" at bounding box center [393, 548] width 72 height 14
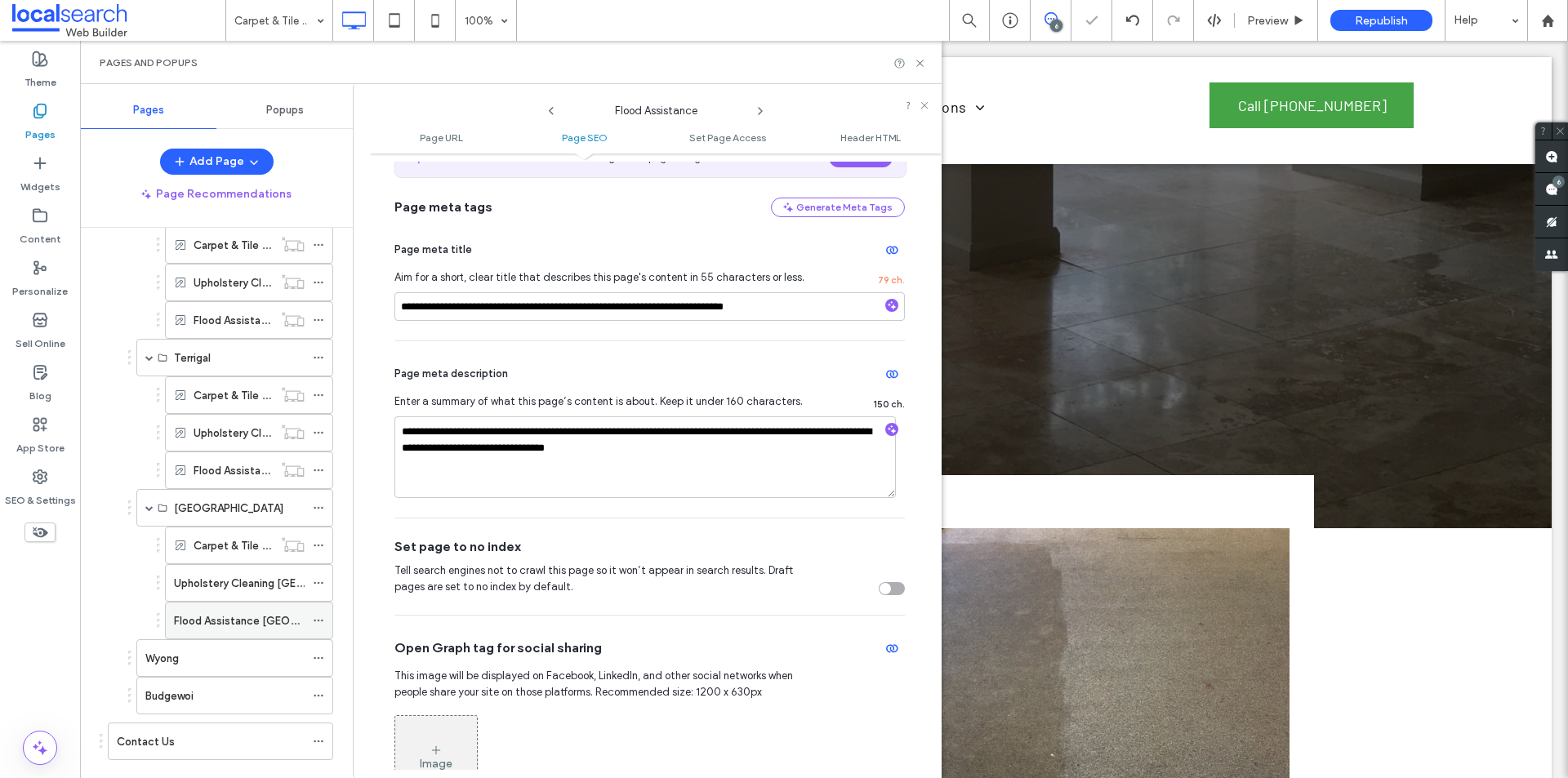
click at [320, 623] on icon at bounding box center [319, 620] width 11 height 11
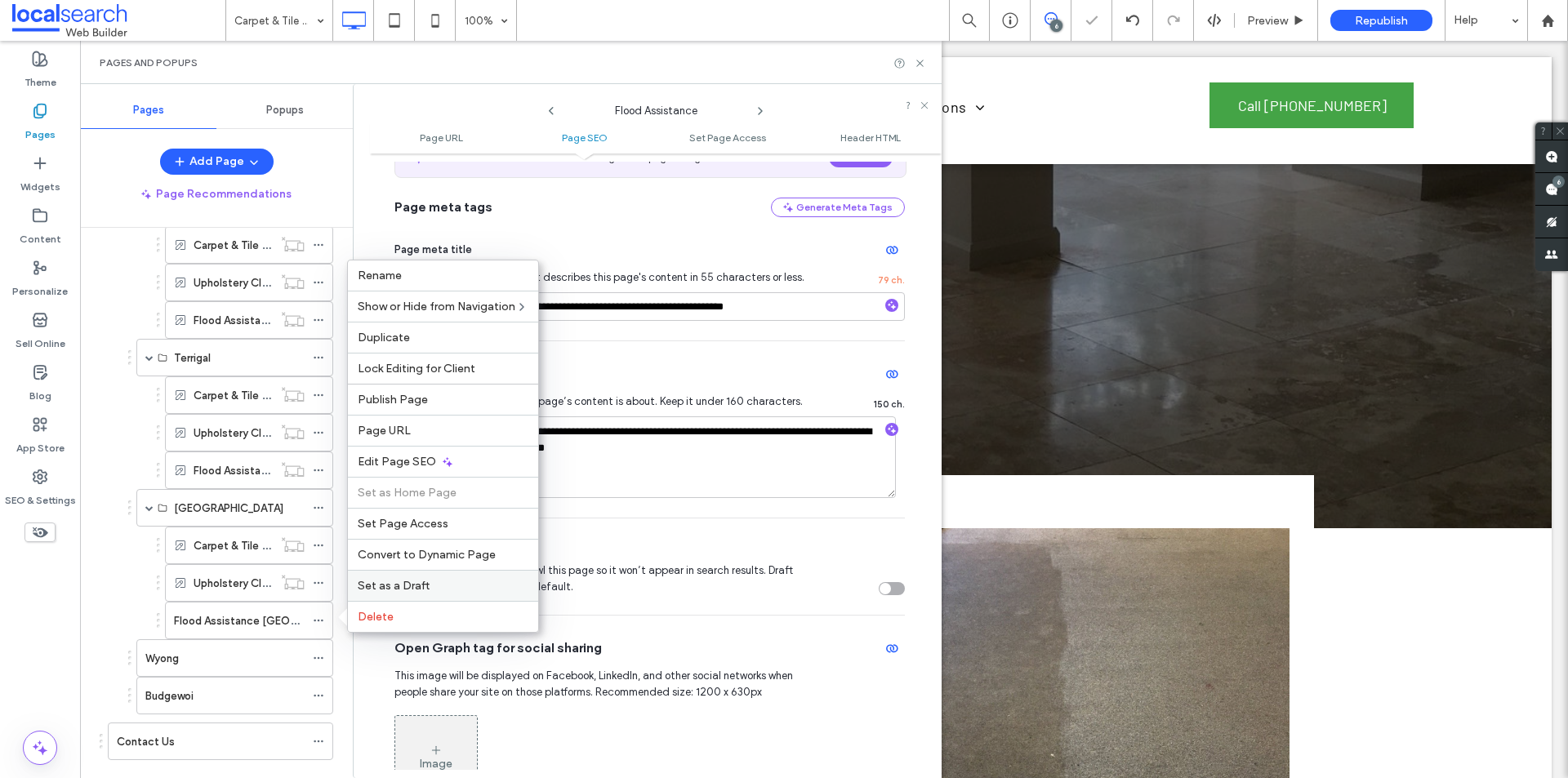
click at [422, 589] on span "Set as a Draft" at bounding box center [393, 585] width 72 height 14
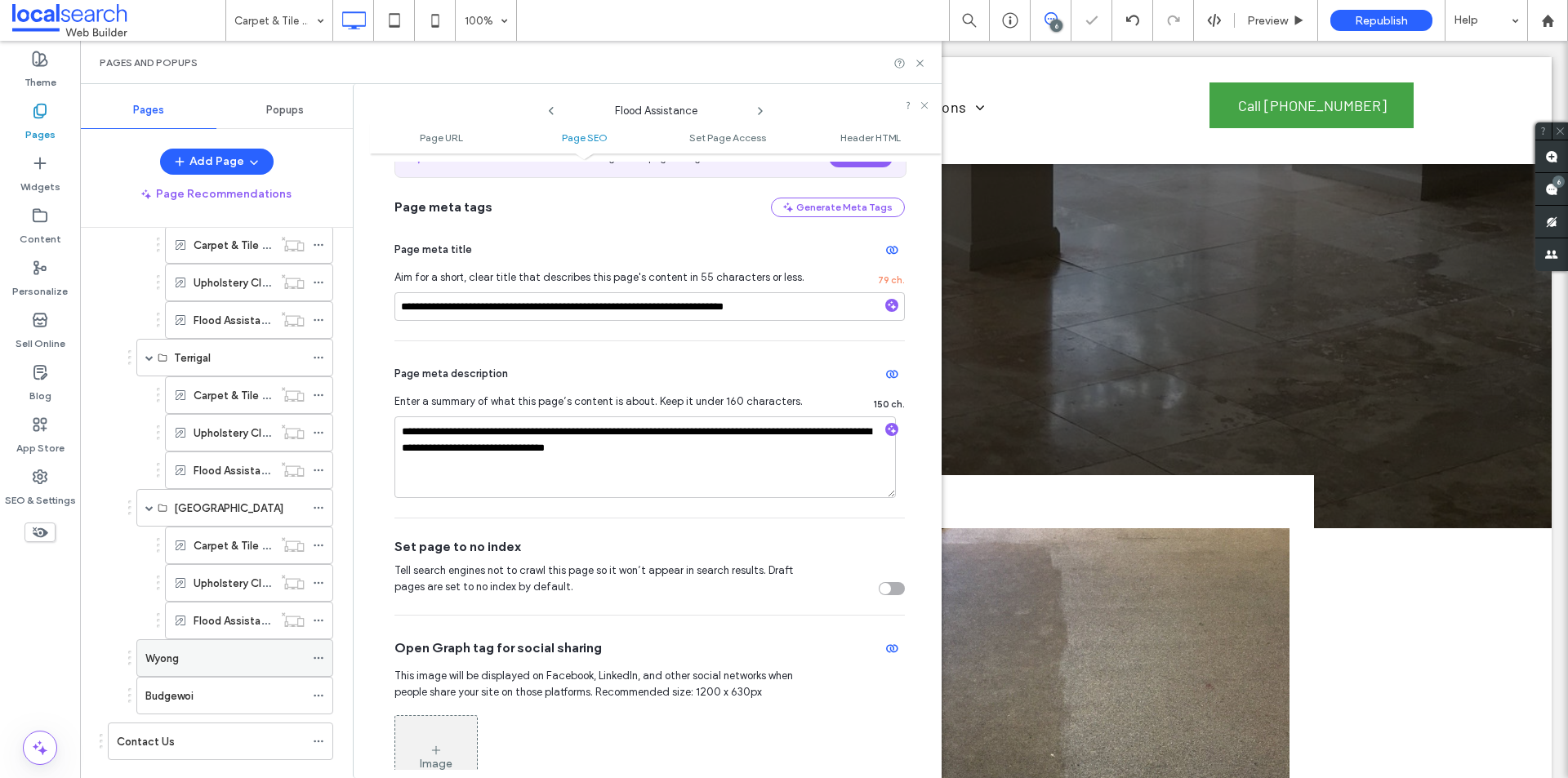
click at [320, 658] on icon at bounding box center [319, 658] width 11 height 11
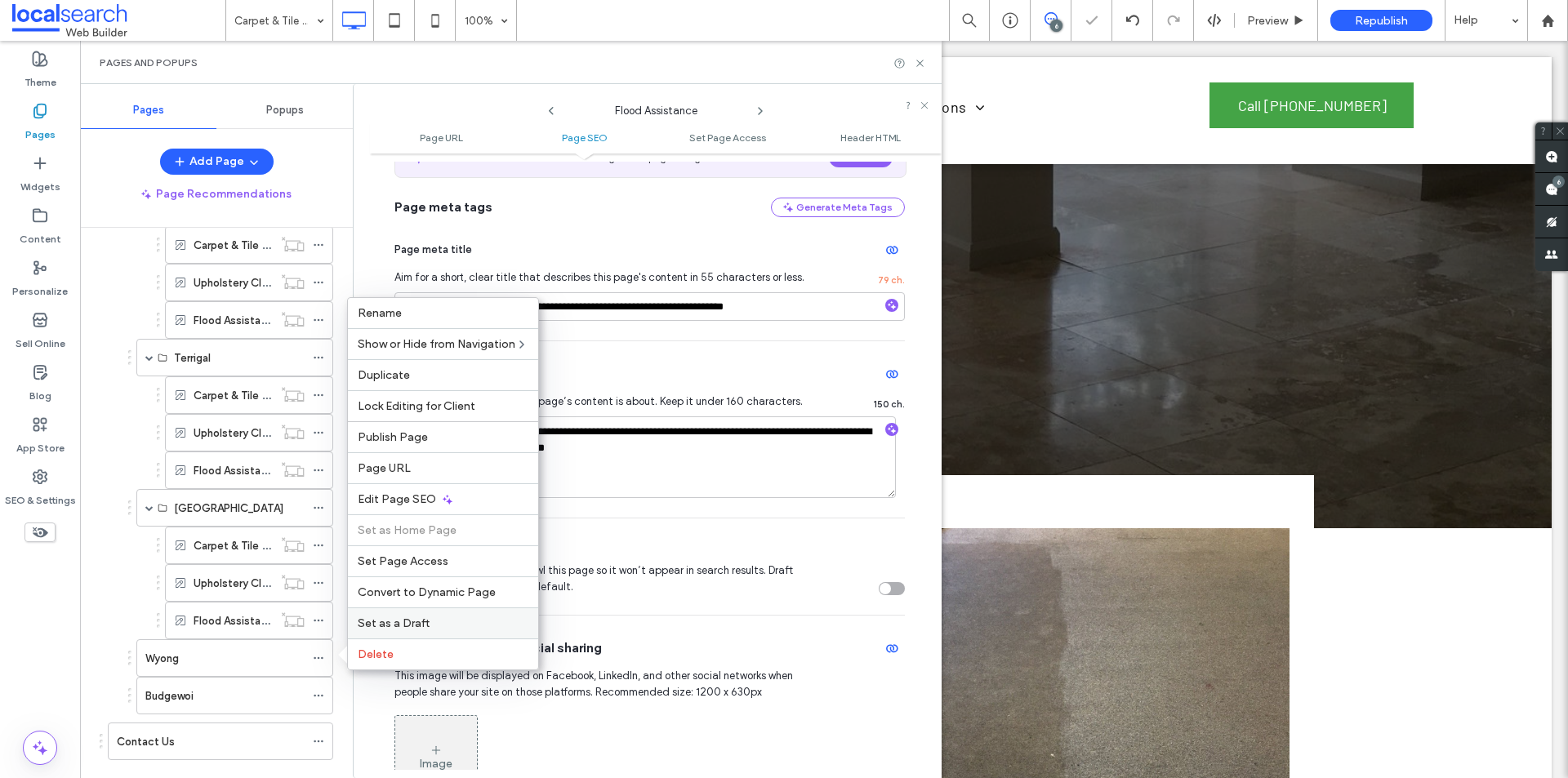
click at [396, 617] on span "Set as a Draft" at bounding box center [393, 623] width 72 height 14
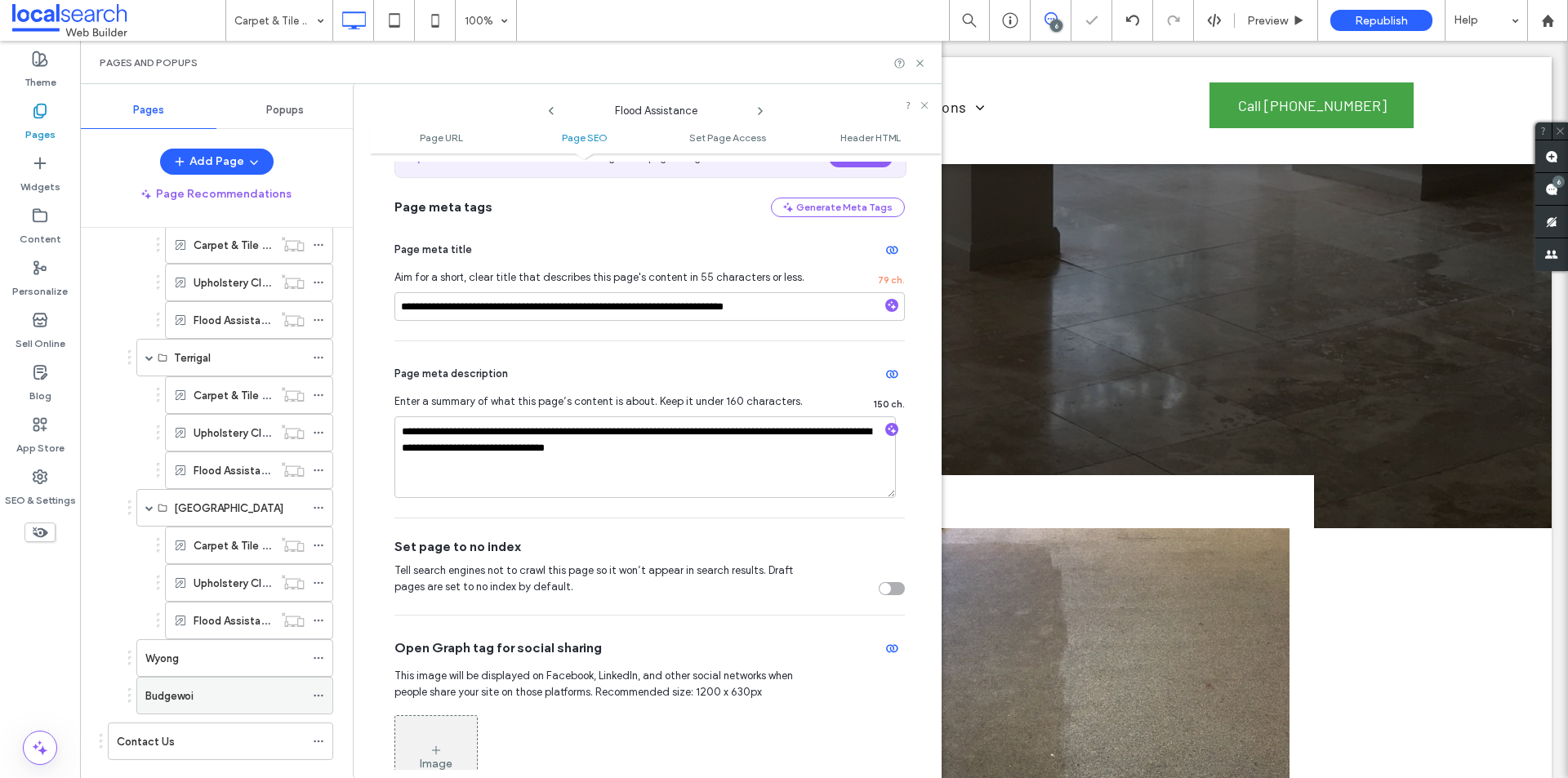
click at [321, 698] on icon at bounding box center [319, 696] width 11 height 11
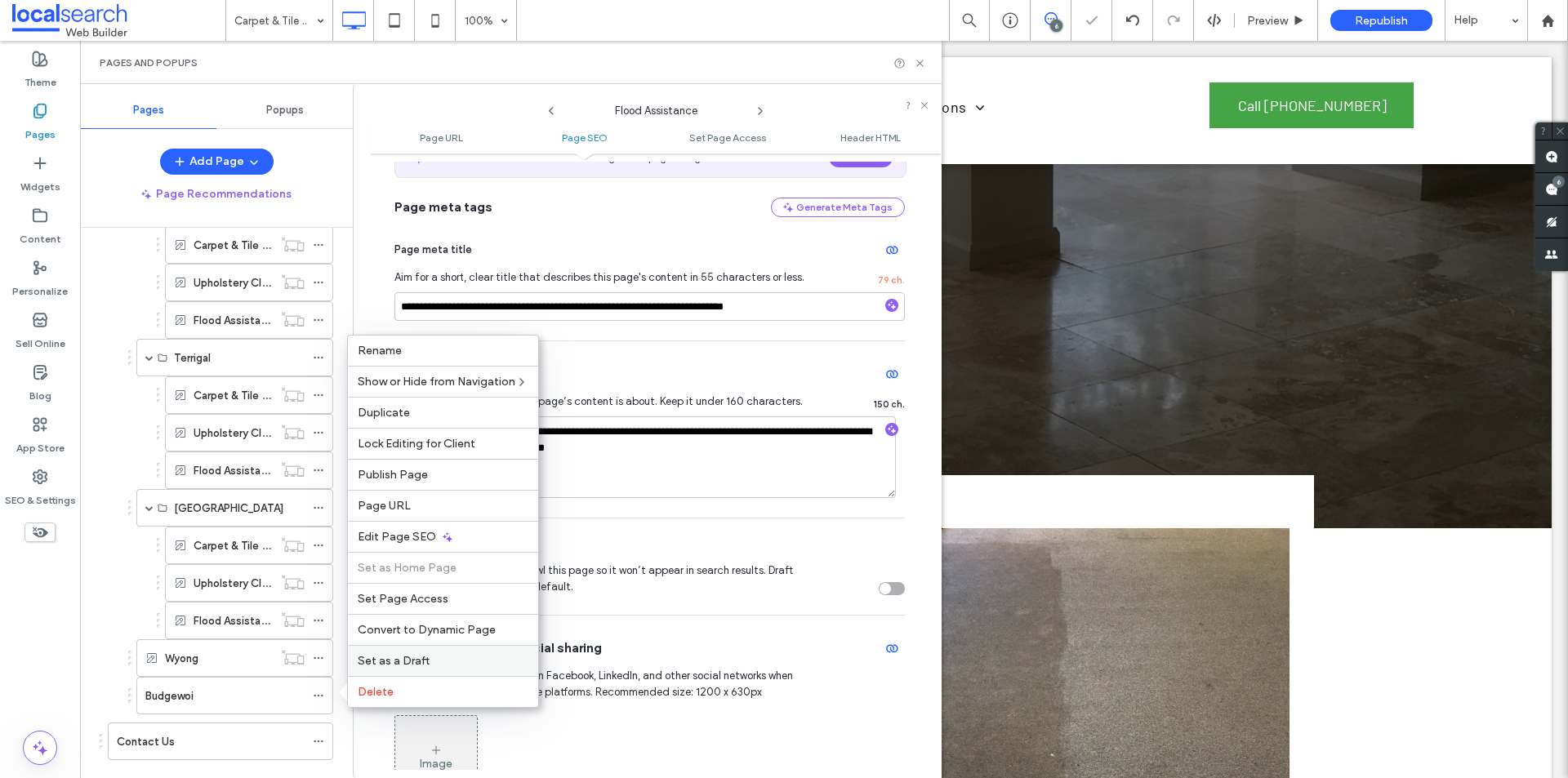
click at [408, 663] on span "Set as a Draft" at bounding box center [393, 661] width 72 height 14
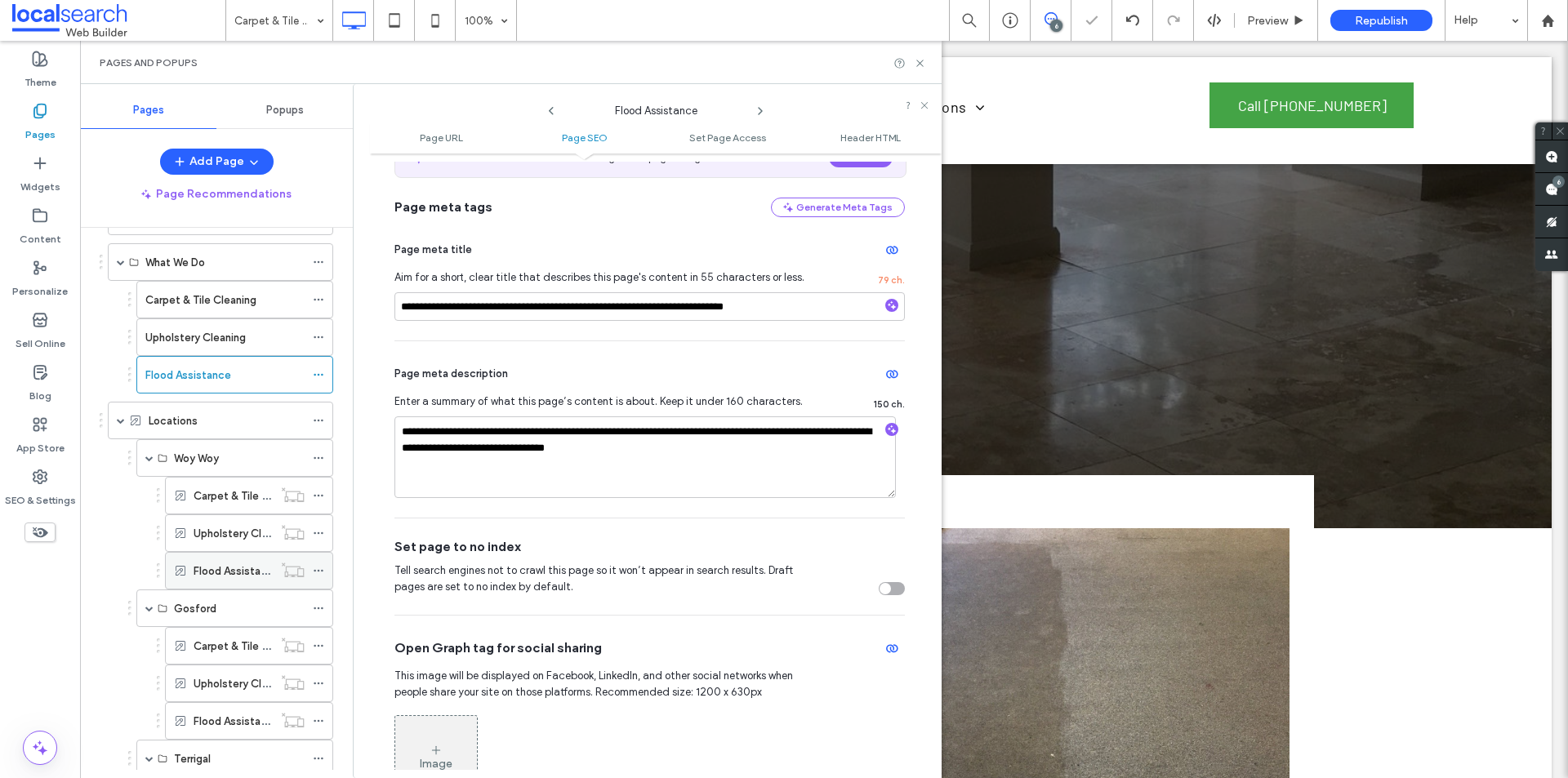
scroll to position [142, 0]
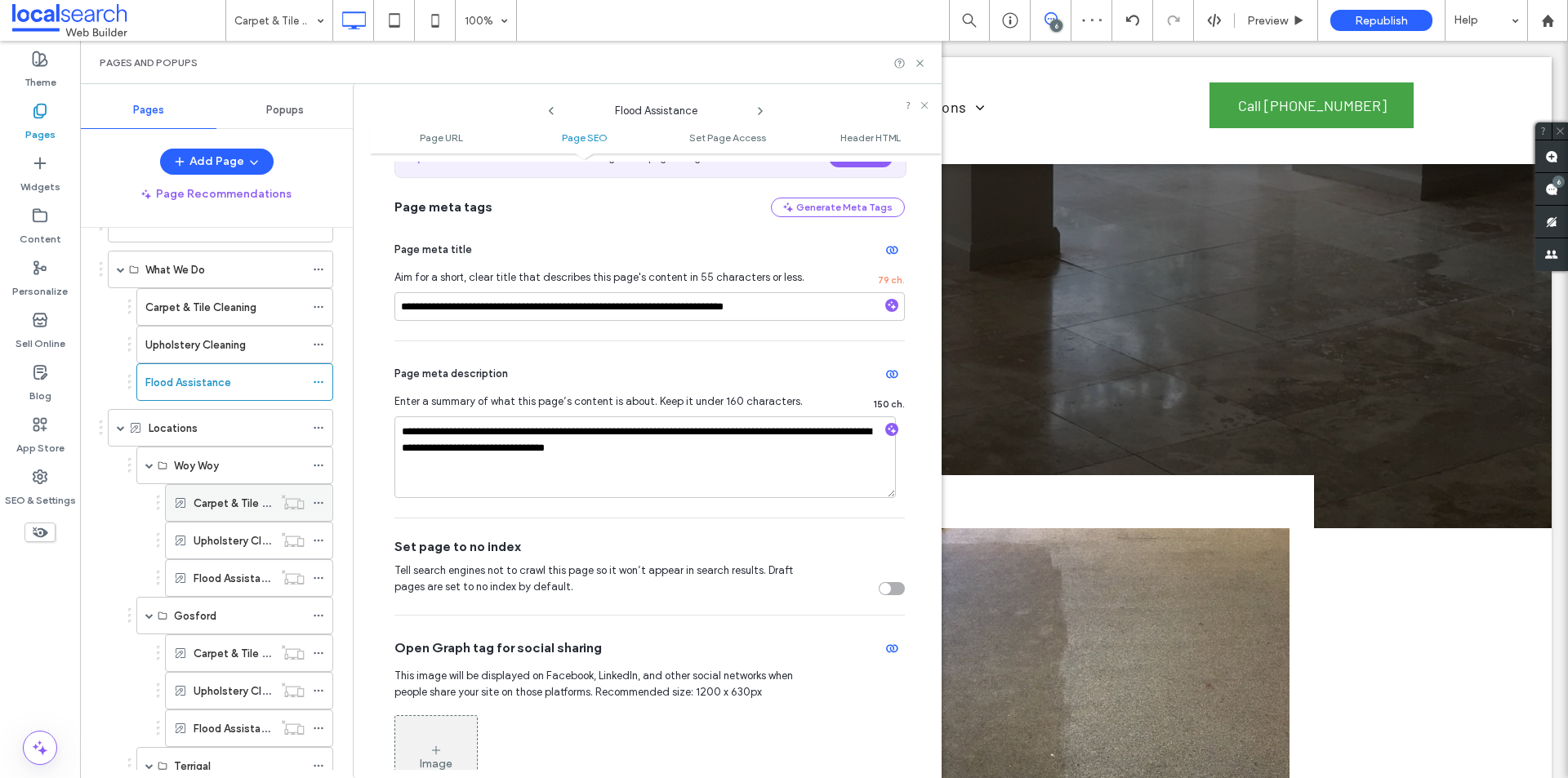
click at [324, 500] on icon at bounding box center [319, 503] width 11 height 11
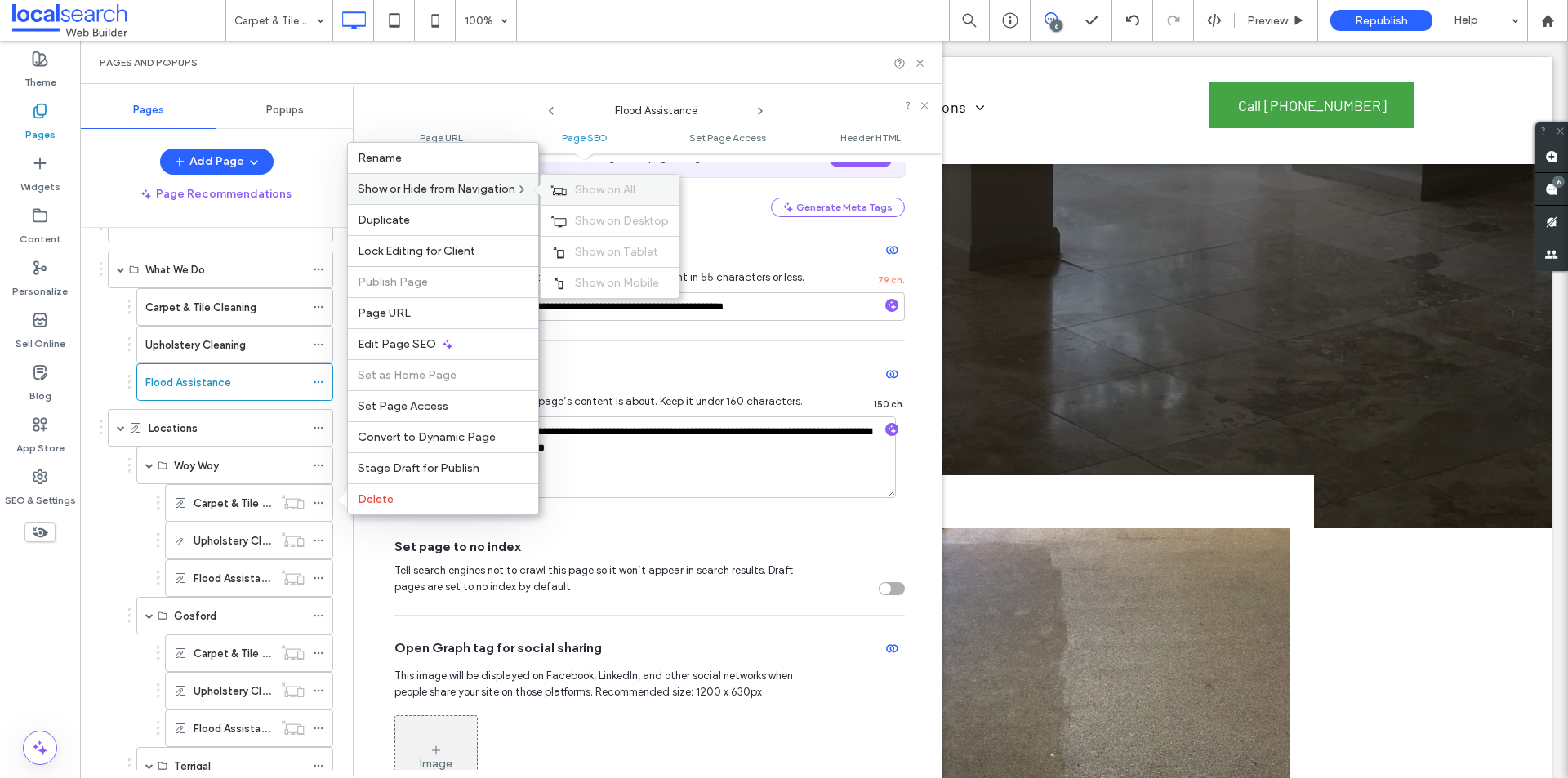
click at [614, 189] on span "Show on All" at bounding box center [604, 190] width 60 height 14
click at [321, 536] on icon at bounding box center [319, 540] width 11 height 11
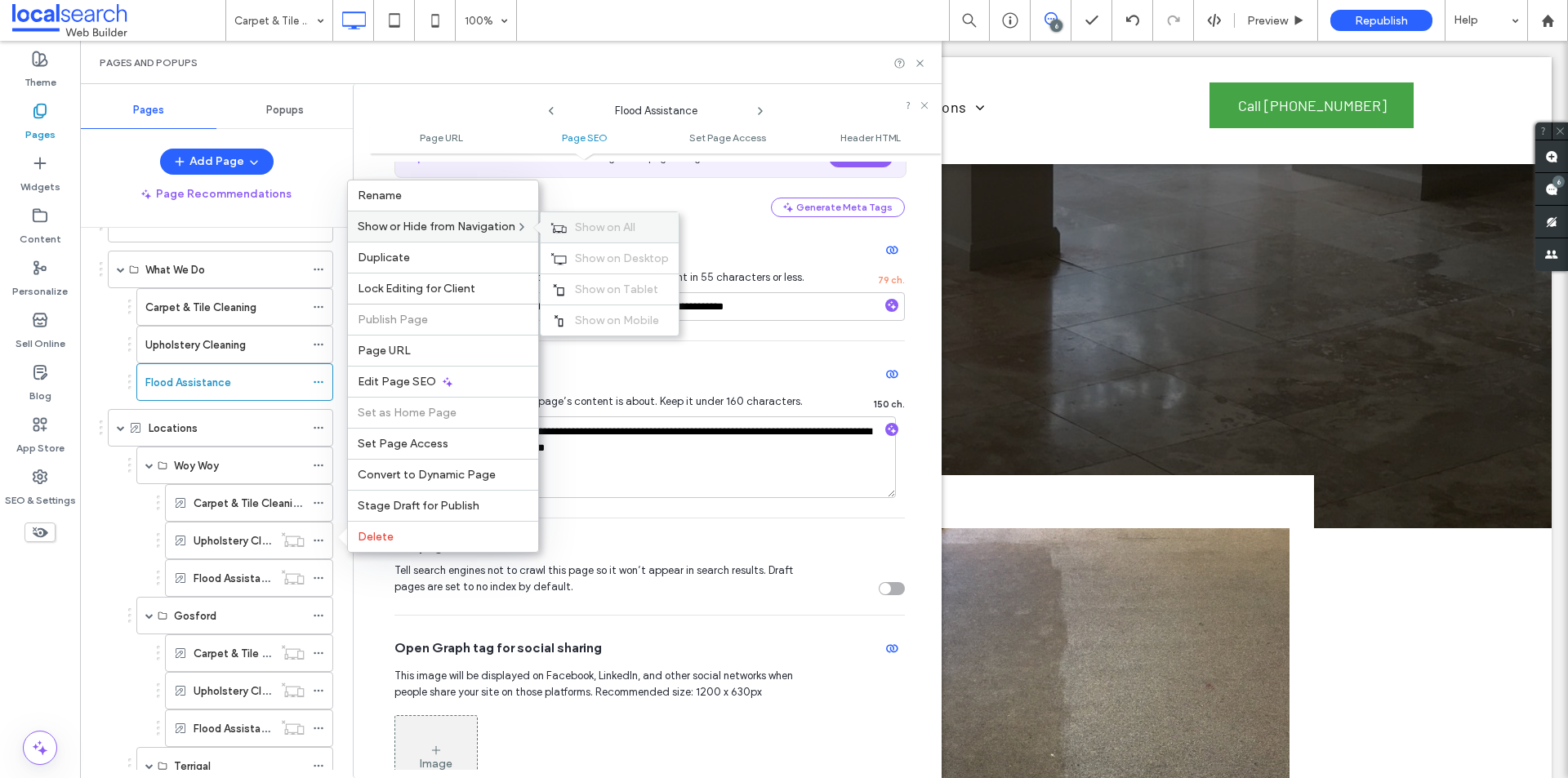
click at [600, 220] on div "Show on All" at bounding box center [609, 227] width 138 height 31
click at [319, 577] on icon at bounding box center [319, 578] width 11 height 11
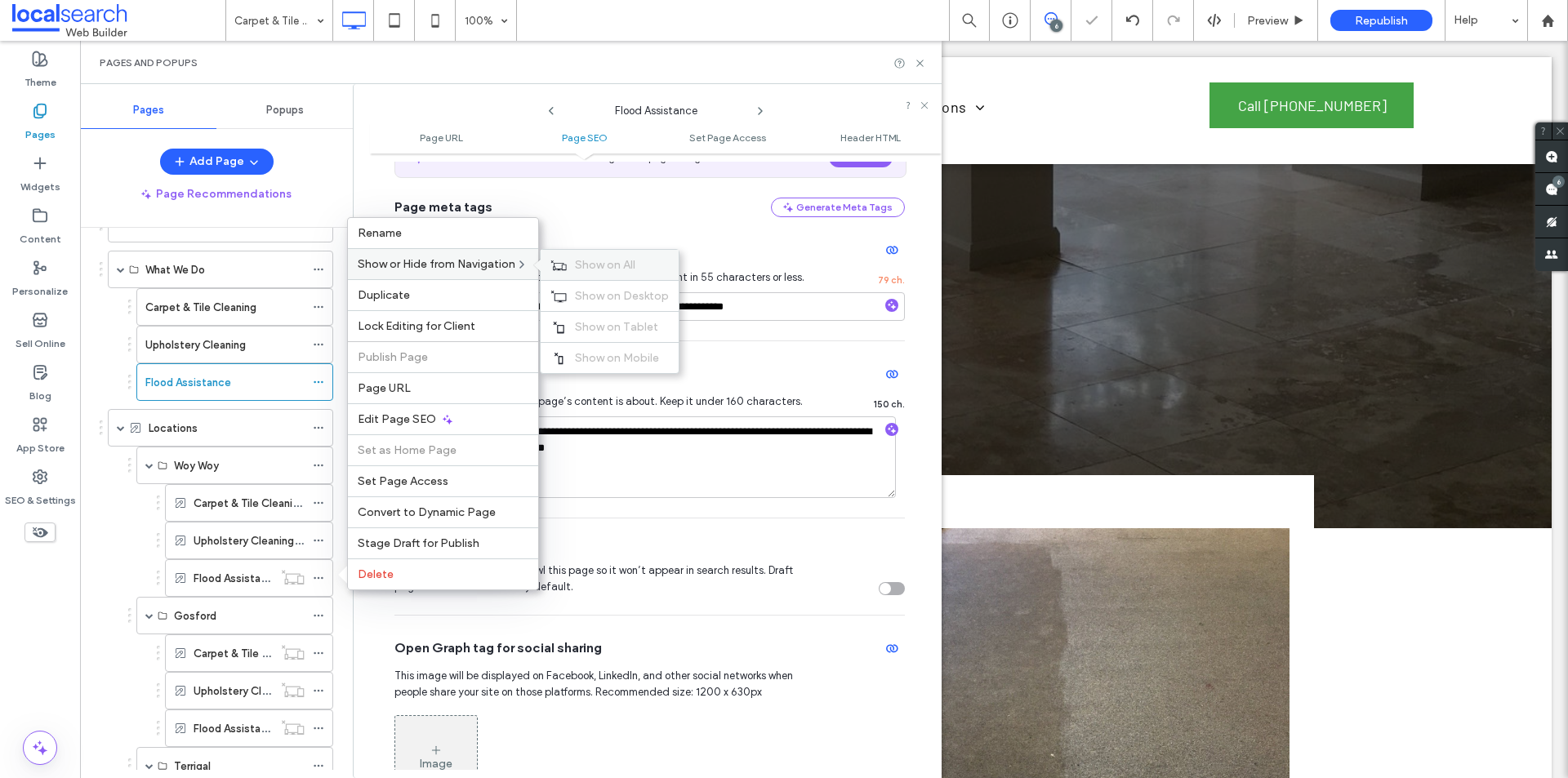
click at [601, 263] on span "Show on All" at bounding box center [604, 264] width 60 height 14
click at [316, 652] on icon at bounding box center [319, 653] width 11 height 11
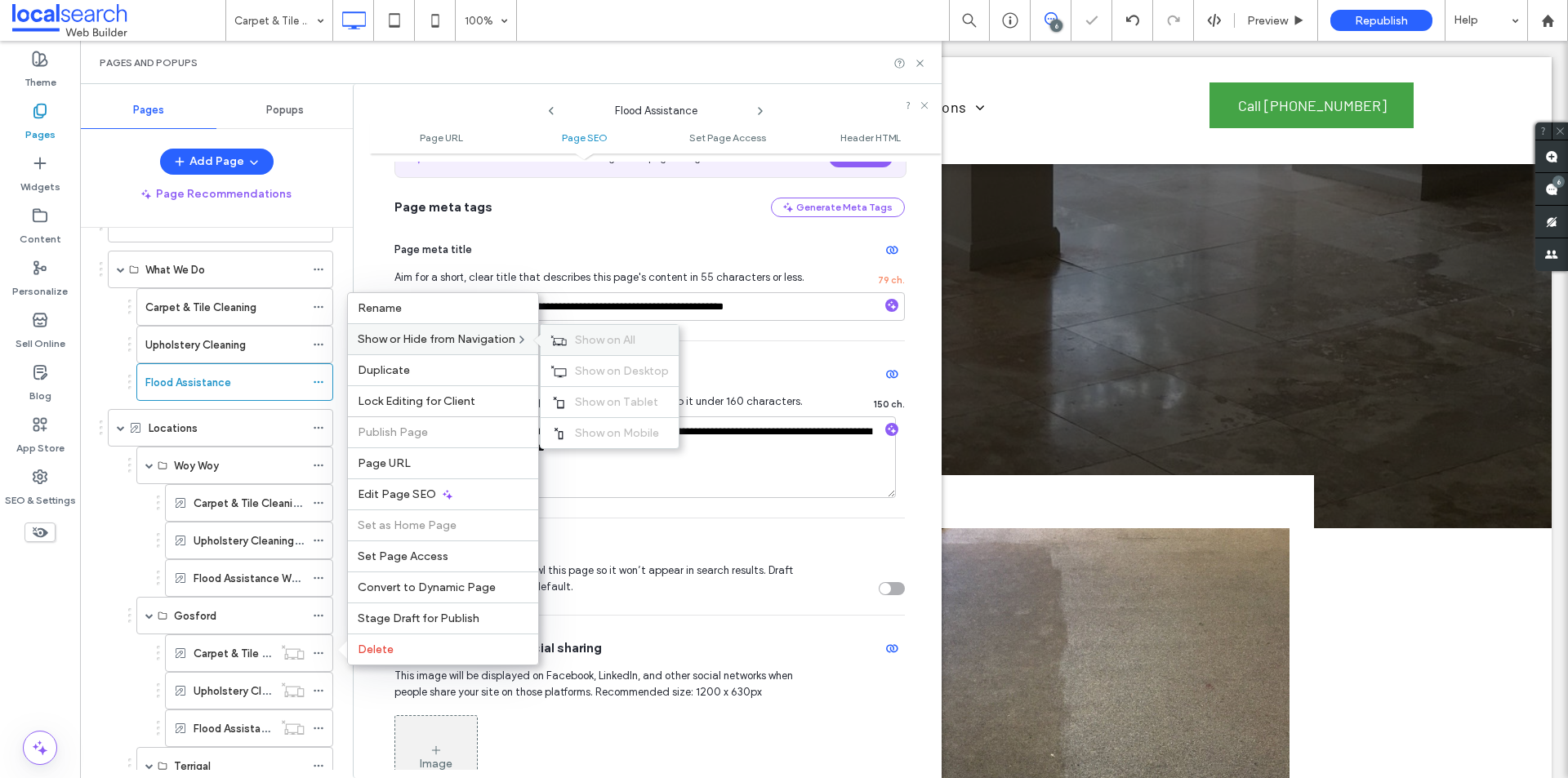
click at [582, 334] on span "Show on All" at bounding box center [604, 340] width 60 height 14
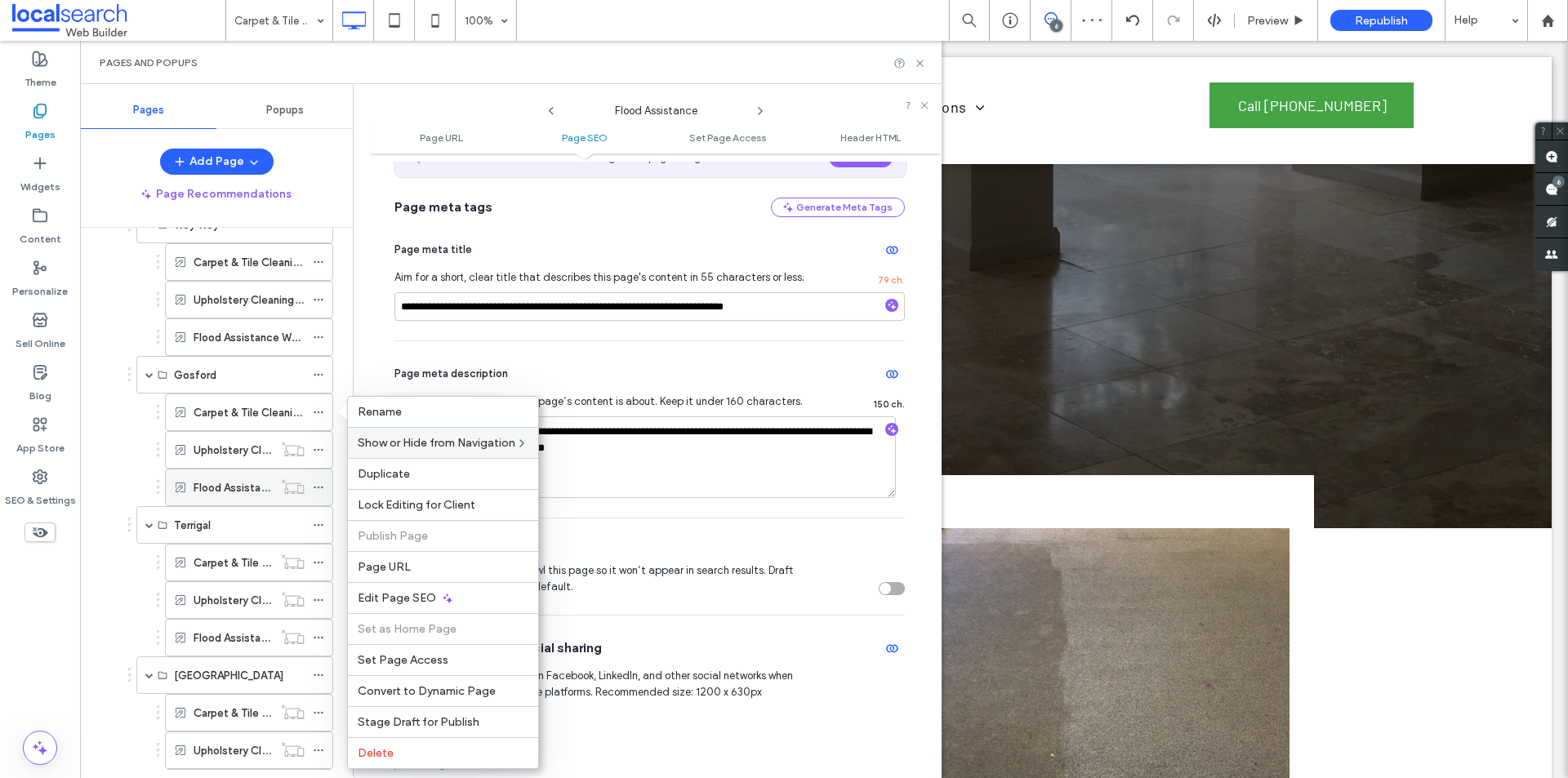
scroll to position [387, 0]
click at [323, 439] on span at bounding box center [319, 446] width 11 height 25
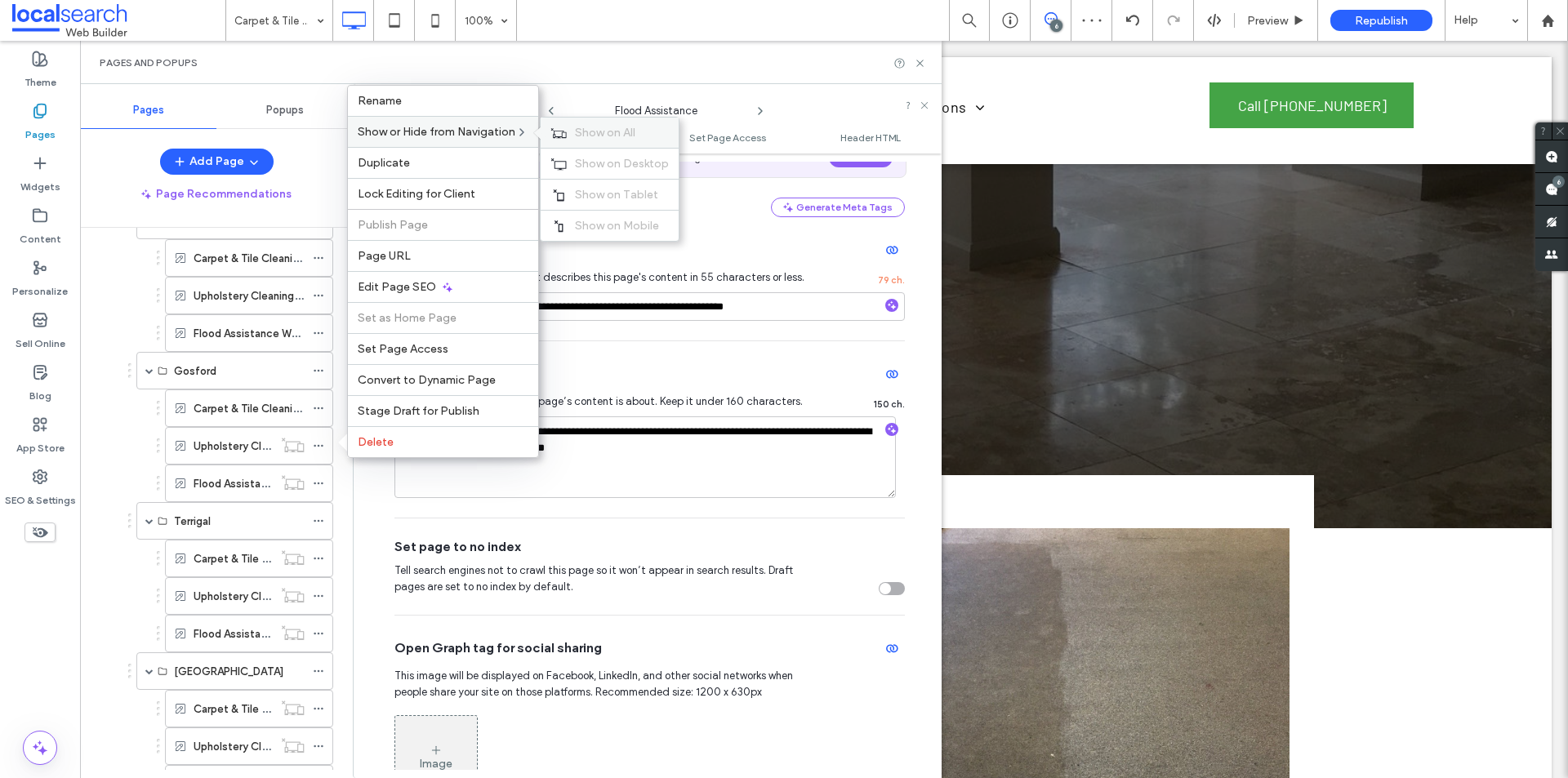
click at [589, 123] on div "Show on All" at bounding box center [609, 133] width 138 height 31
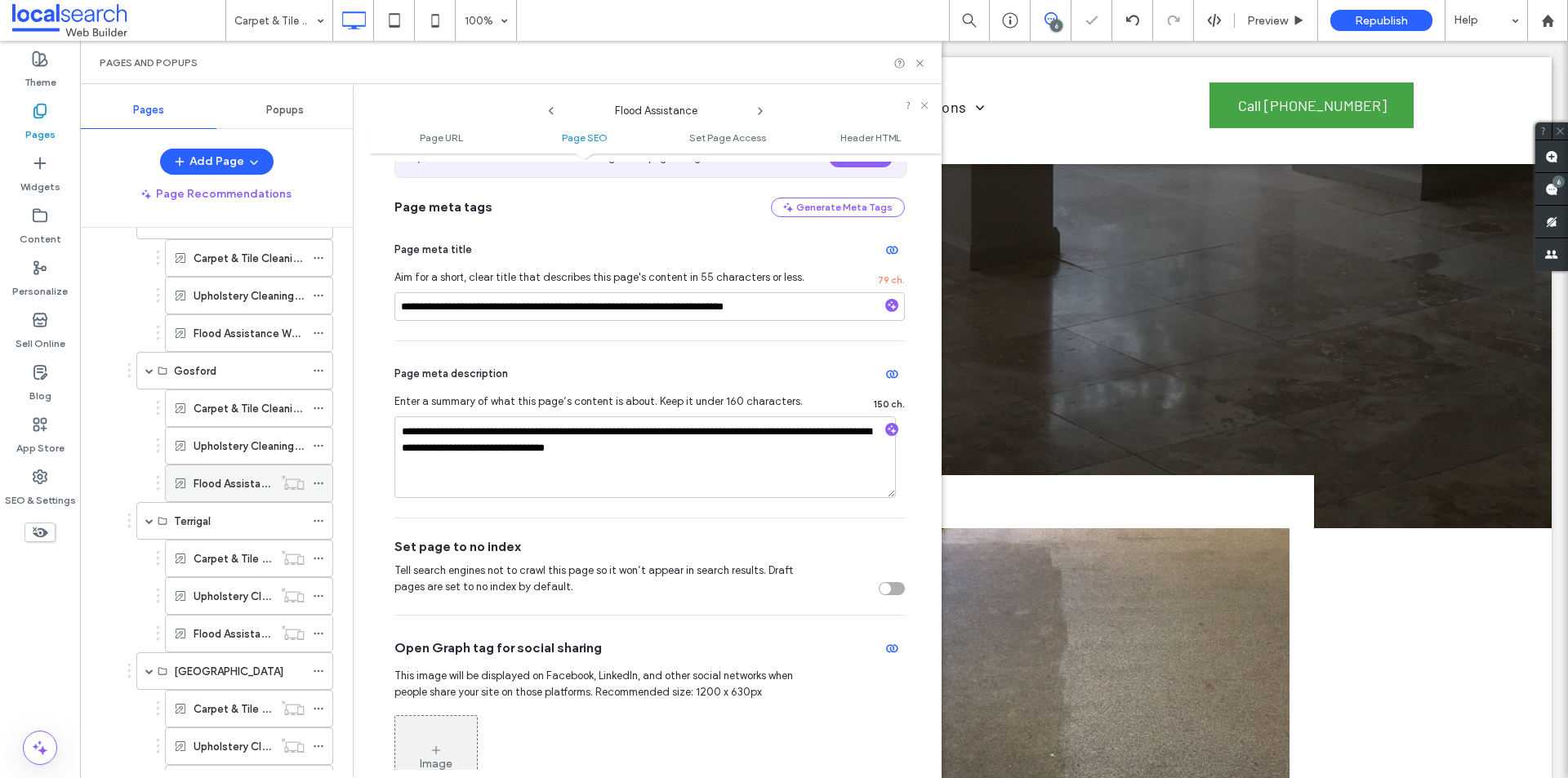
click at [313, 482] on icon at bounding box center [319, 483] width 11 height 11
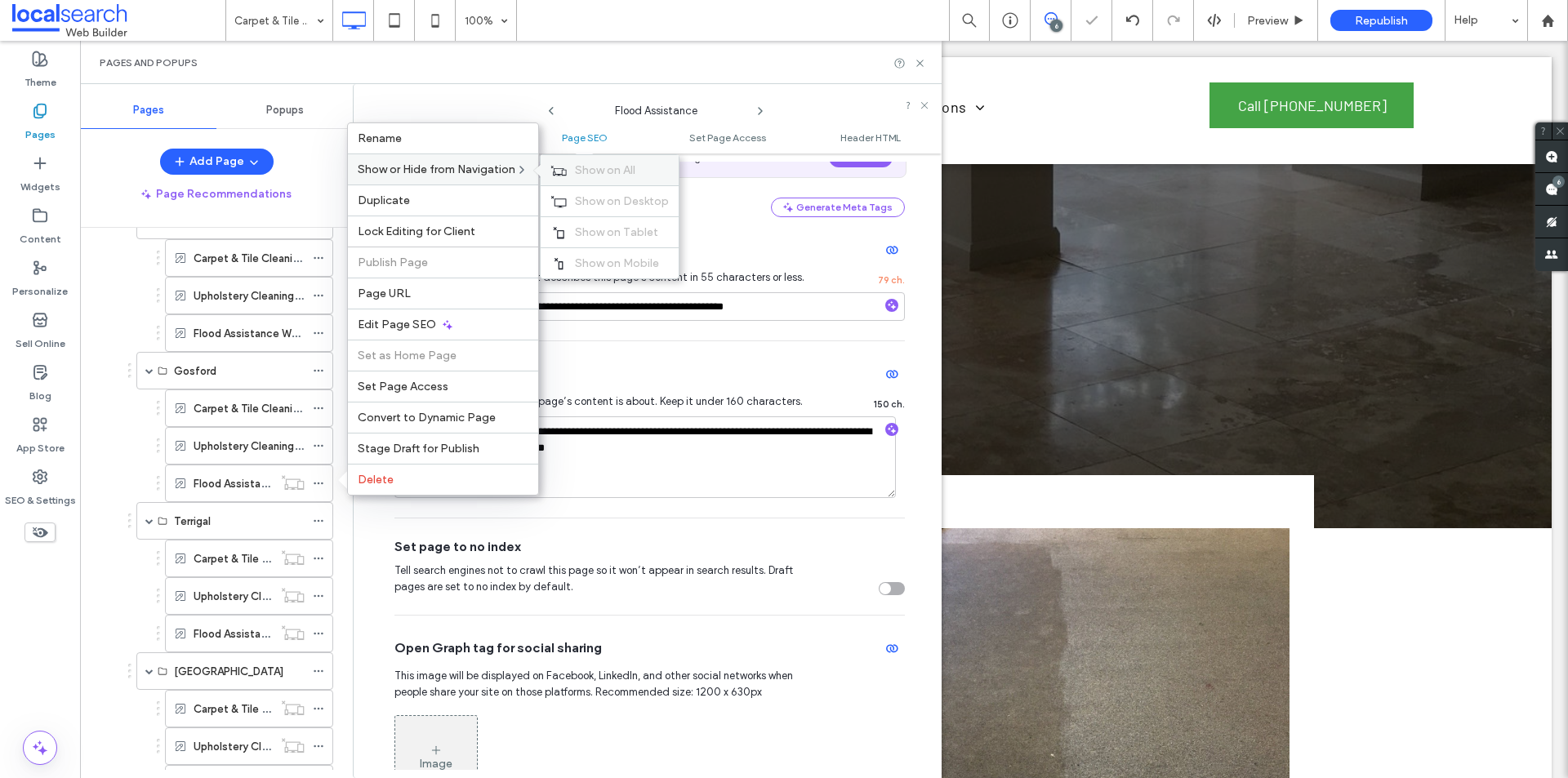
click at [573, 169] on div "Show on All" at bounding box center [609, 171] width 138 height 31
click at [317, 559] on icon at bounding box center [319, 558] width 11 height 11
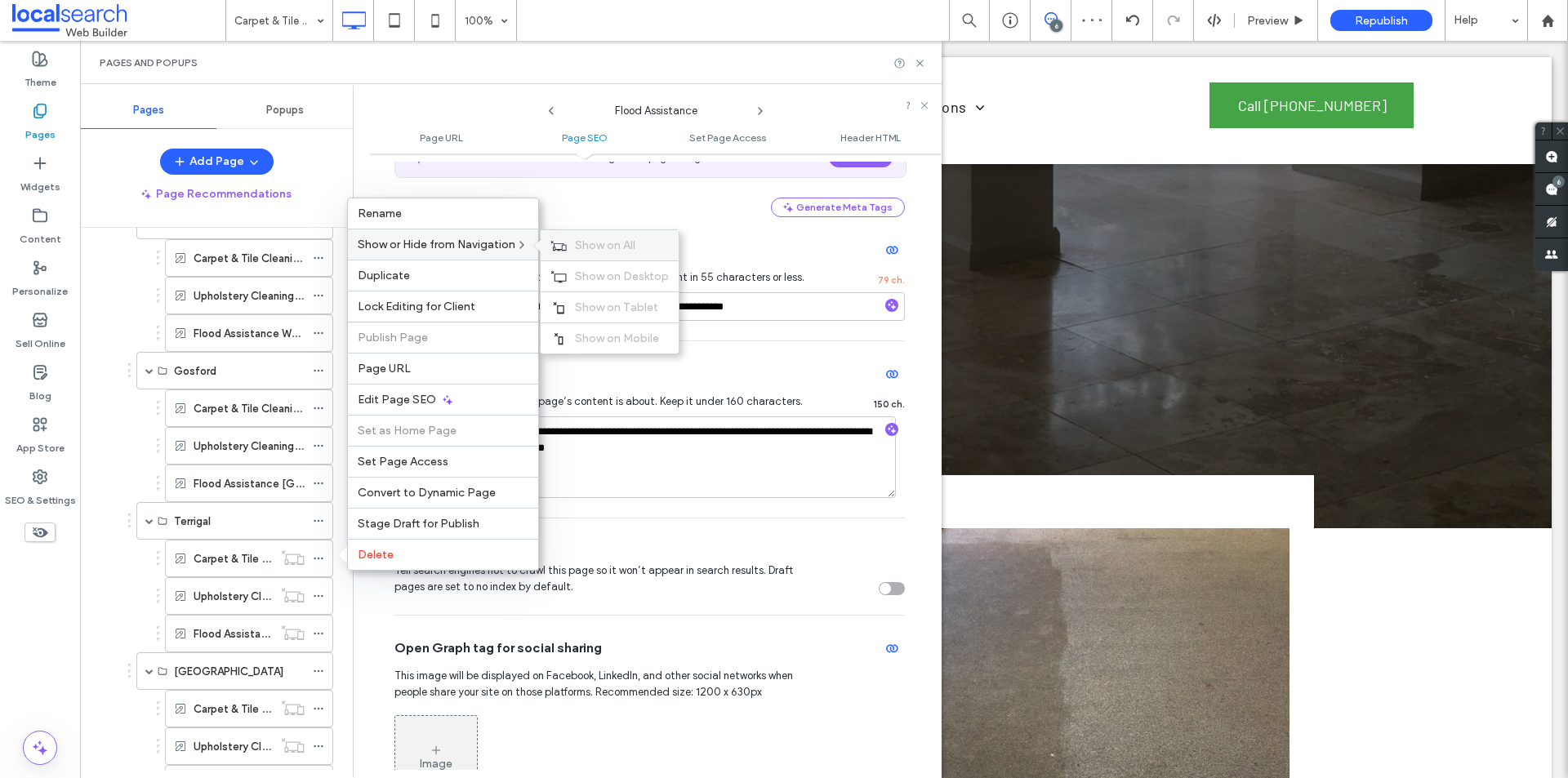
click at [598, 242] on span "Show on All" at bounding box center [604, 245] width 60 height 14
click at [325, 596] on div at bounding box center [323, 597] width 20 height 25
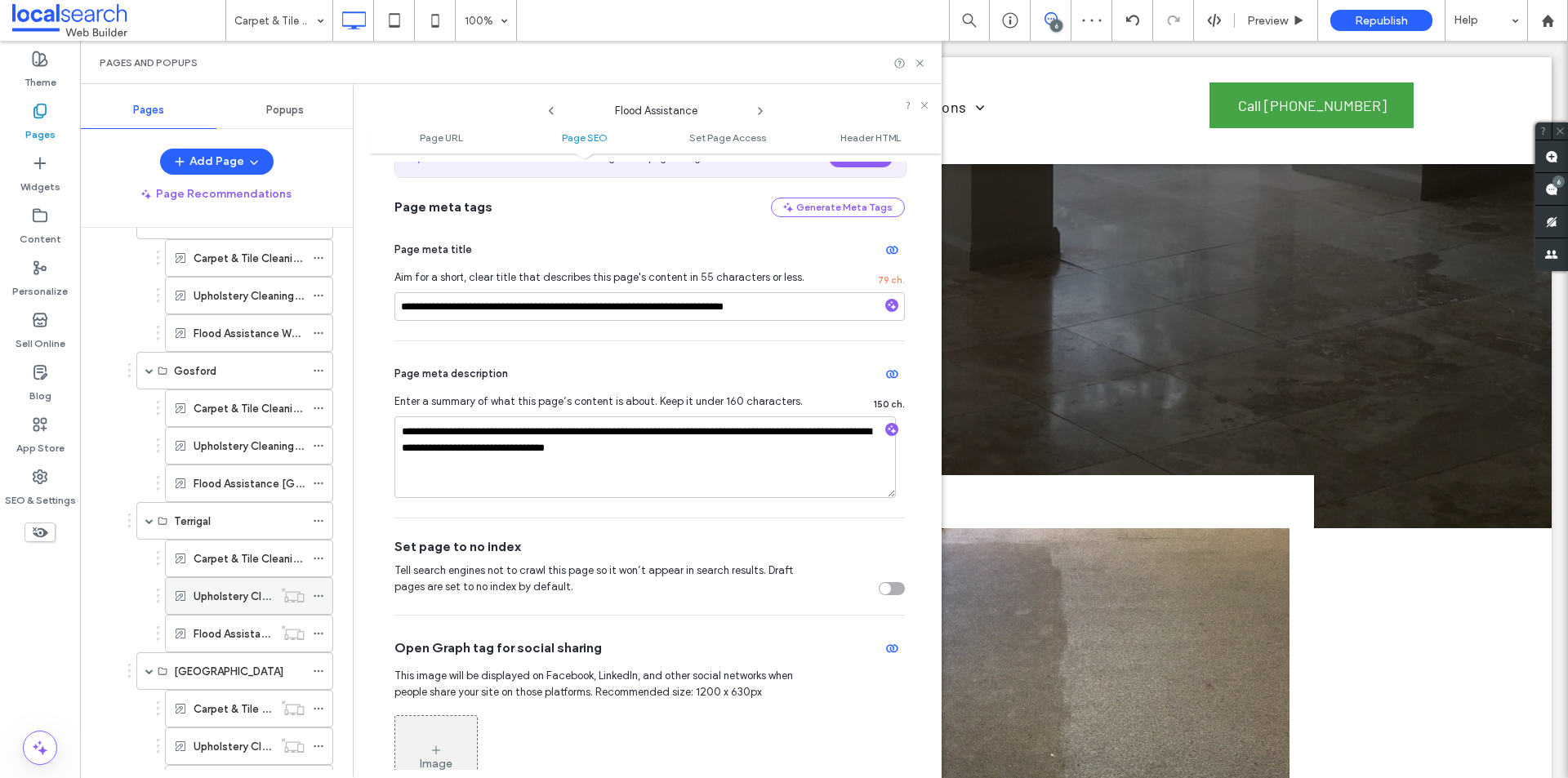
click at [325, 593] on div at bounding box center [323, 597] width 20 height 25
click at [317, 596] on icon at bounding box center [319, 596] width 11 height 11
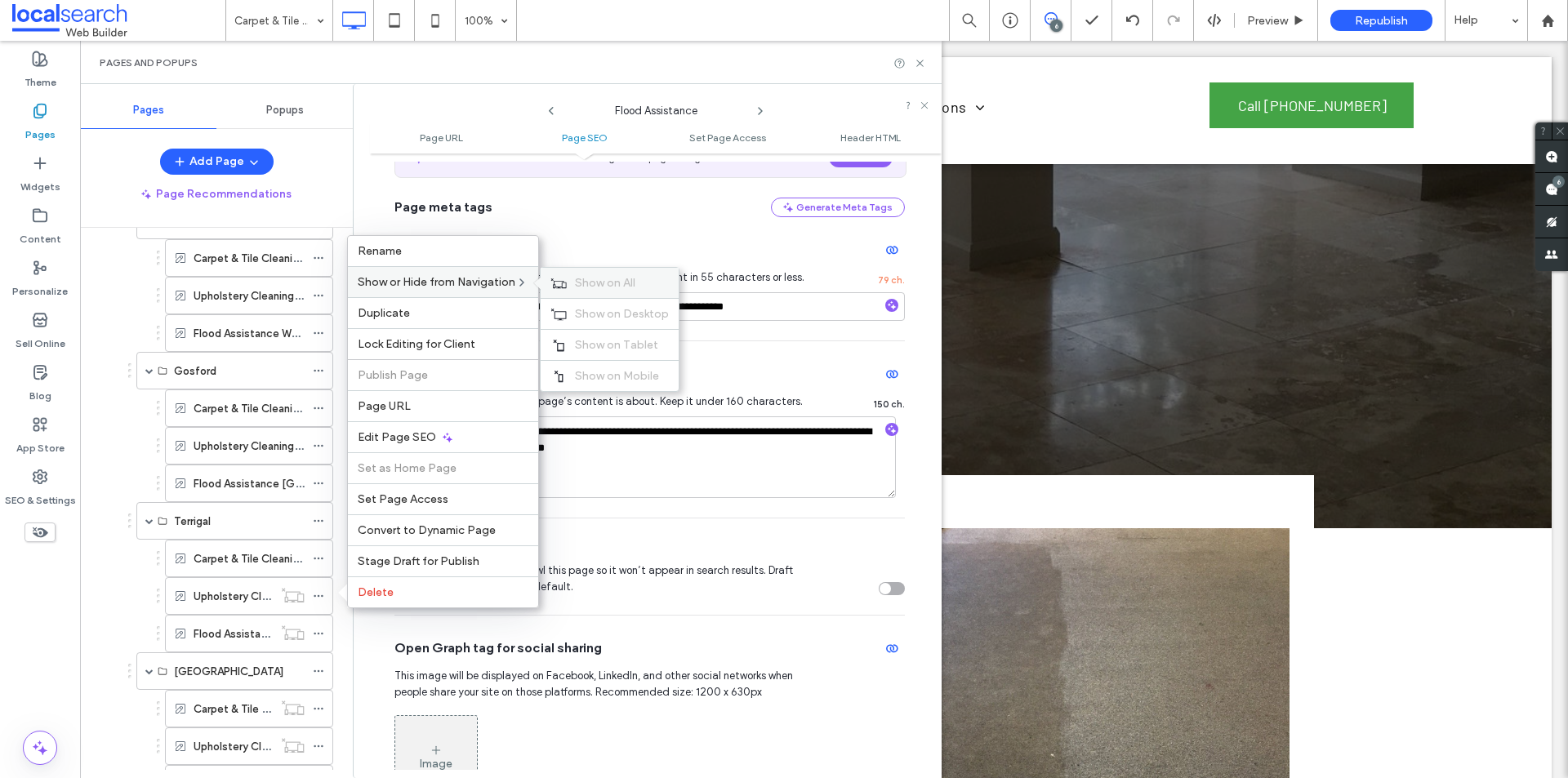
click at [580, 280] on span "Show on All" at bounding box center [604, 283] width 60 height 14
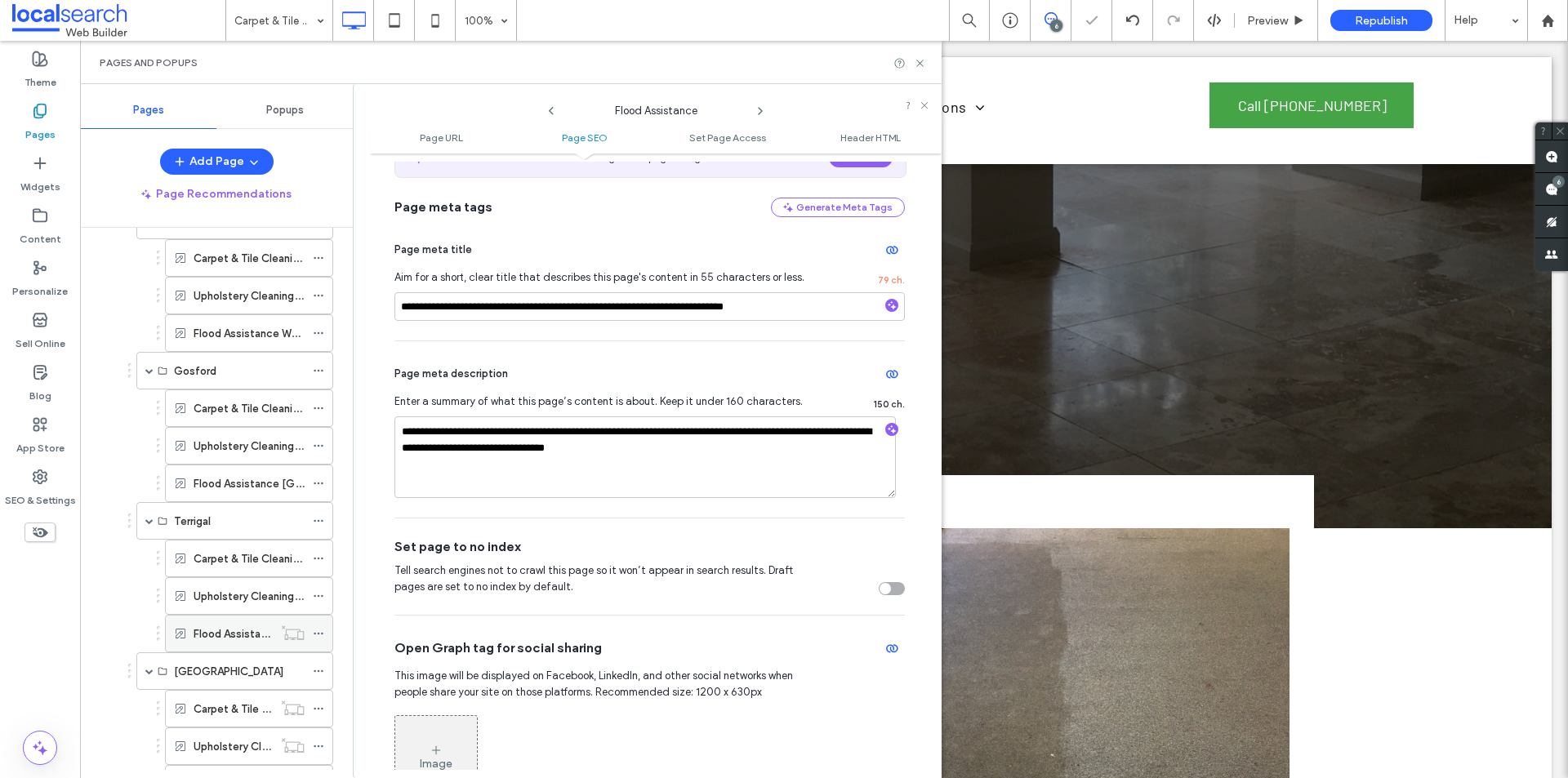
click at [320, 631] on icon at bounding box center [319, 634] width 11 height 11
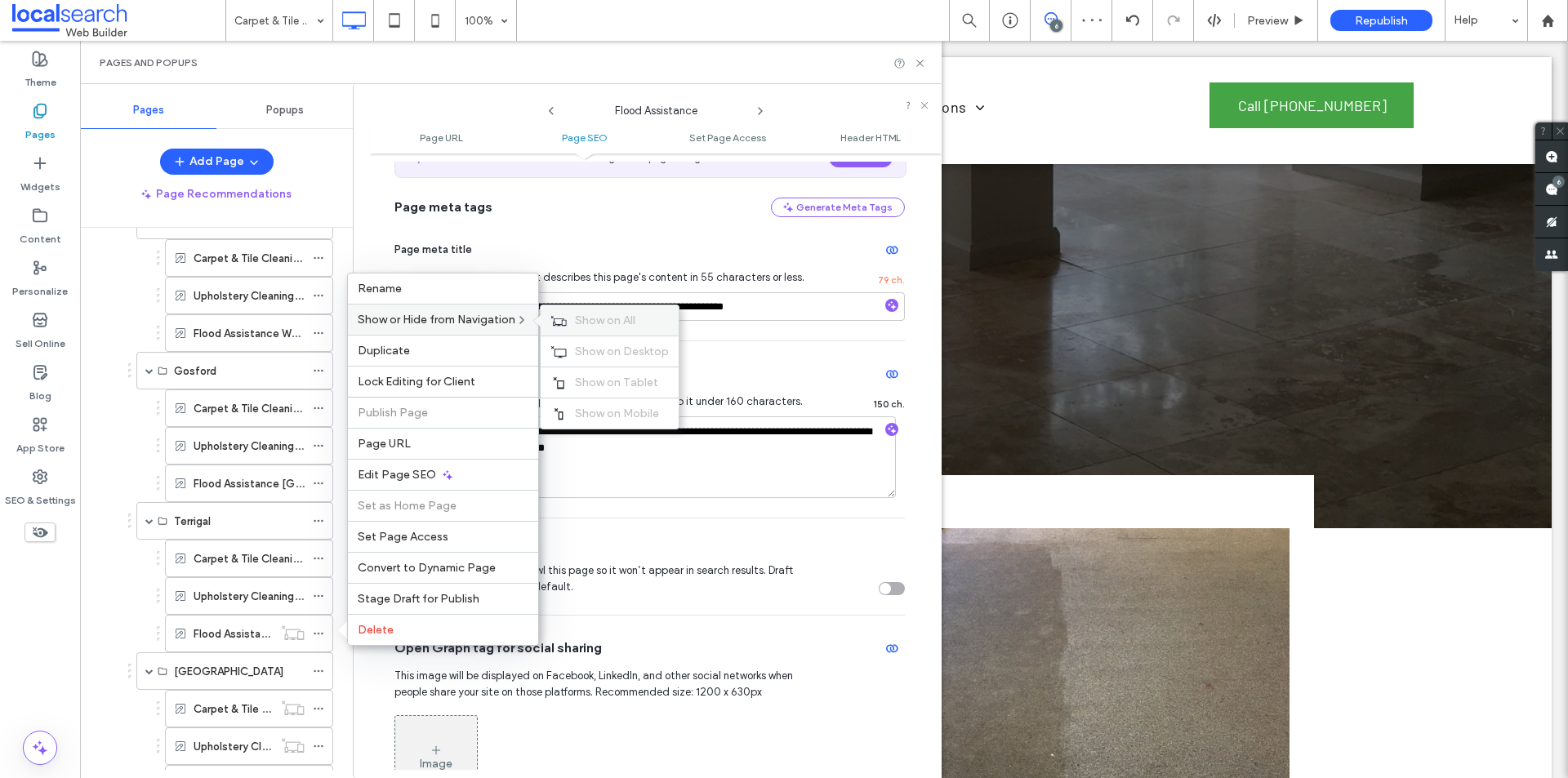
click at [614, 313] on span "Show on All" at bounding box center [604, 320] width 60 height 14
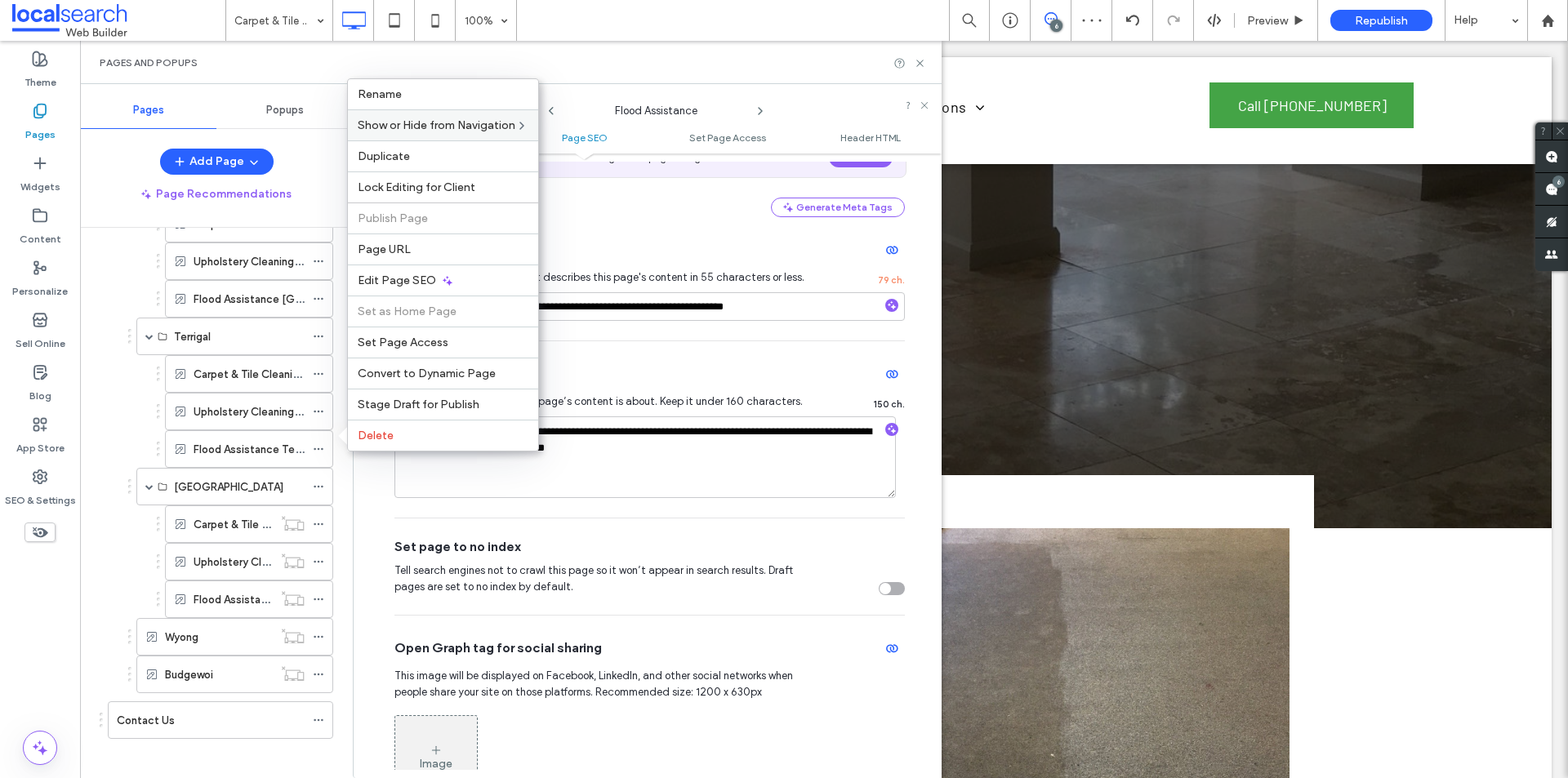
scroll to position [581, 0]
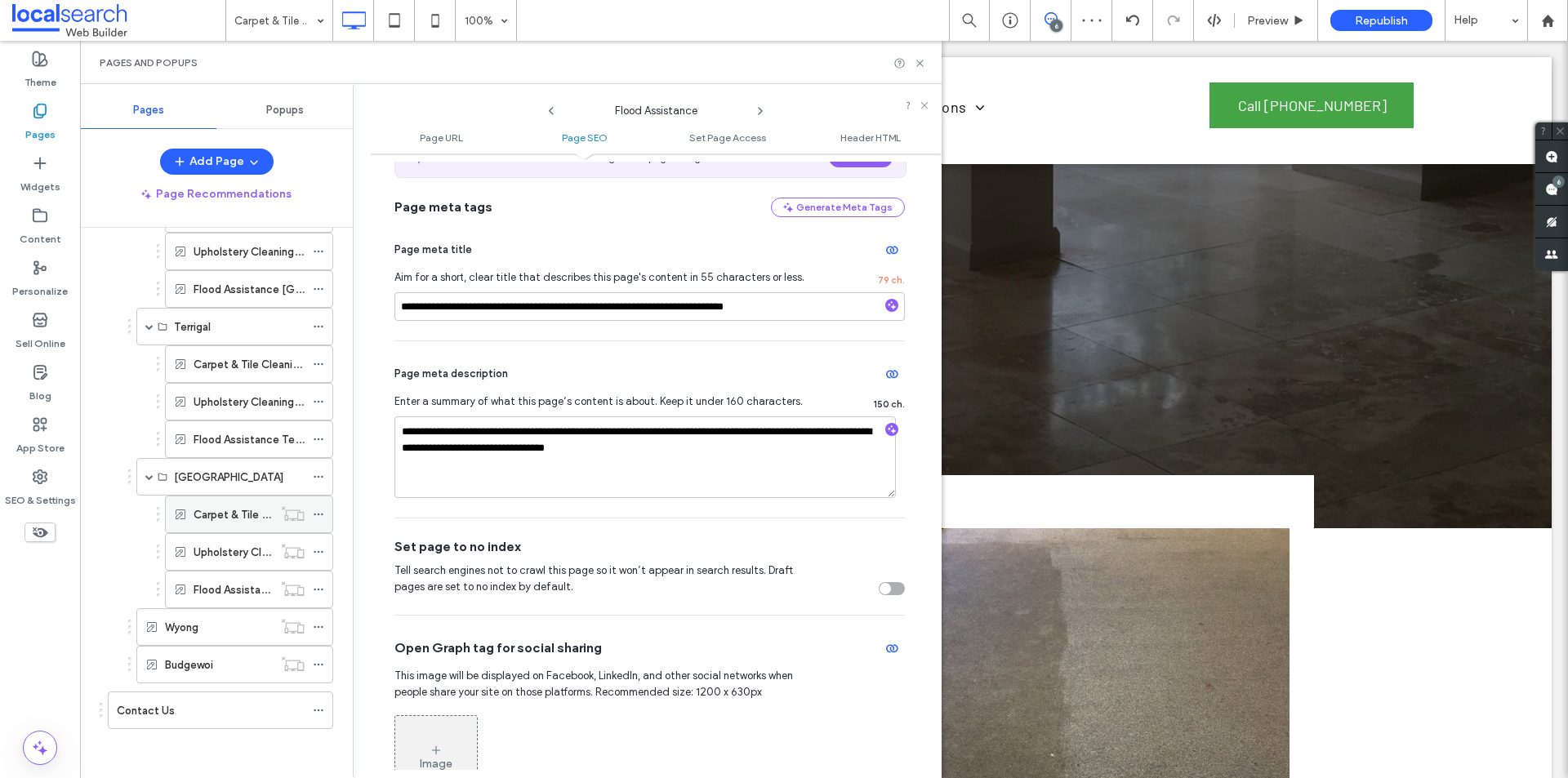
click at [319, 519] on icon at bounding box center [319, 515] width 11 height 11
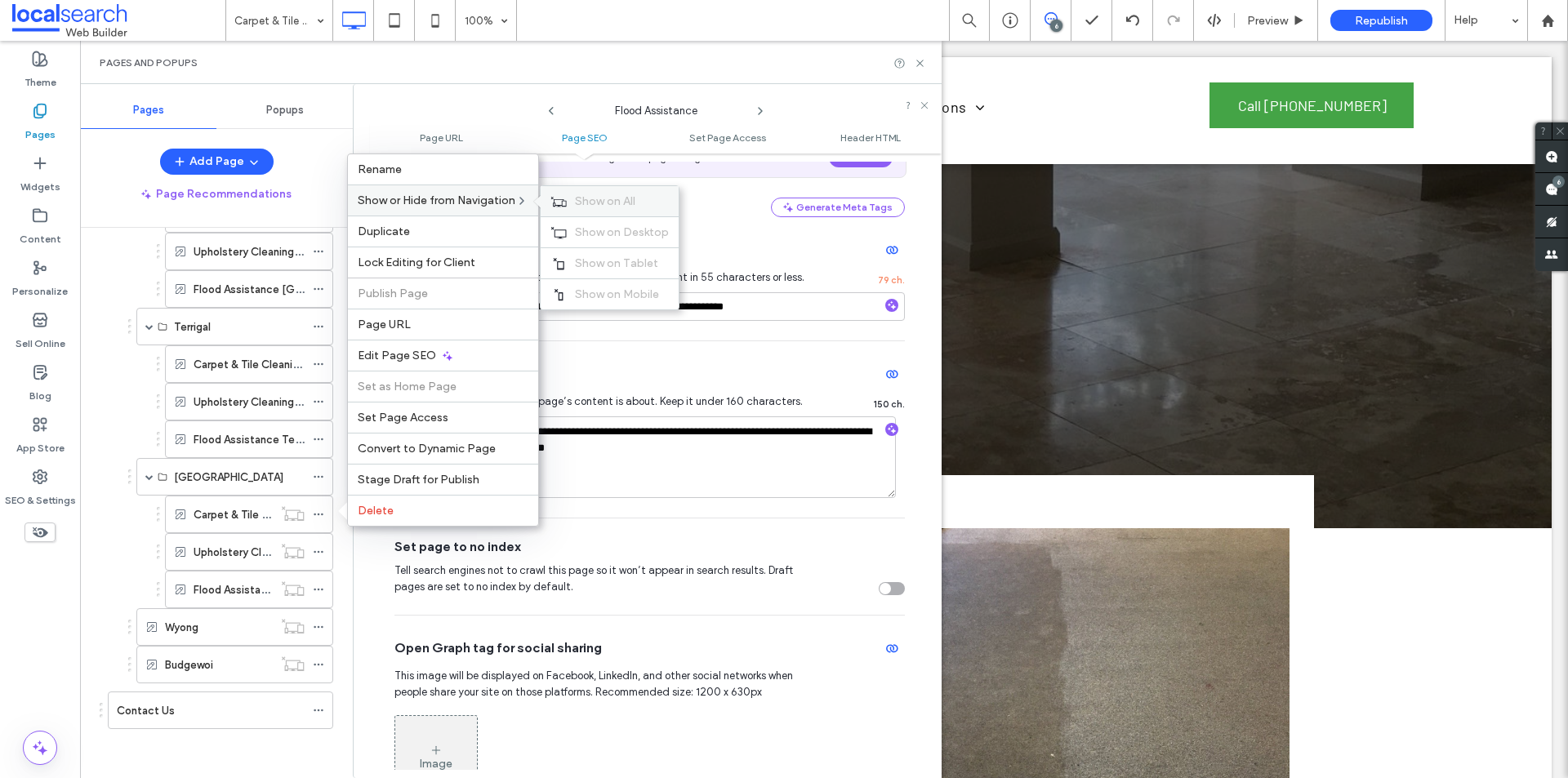
click at [595, 202] on span "Show on All" at bounding box center [604, 201] width 60 height 14
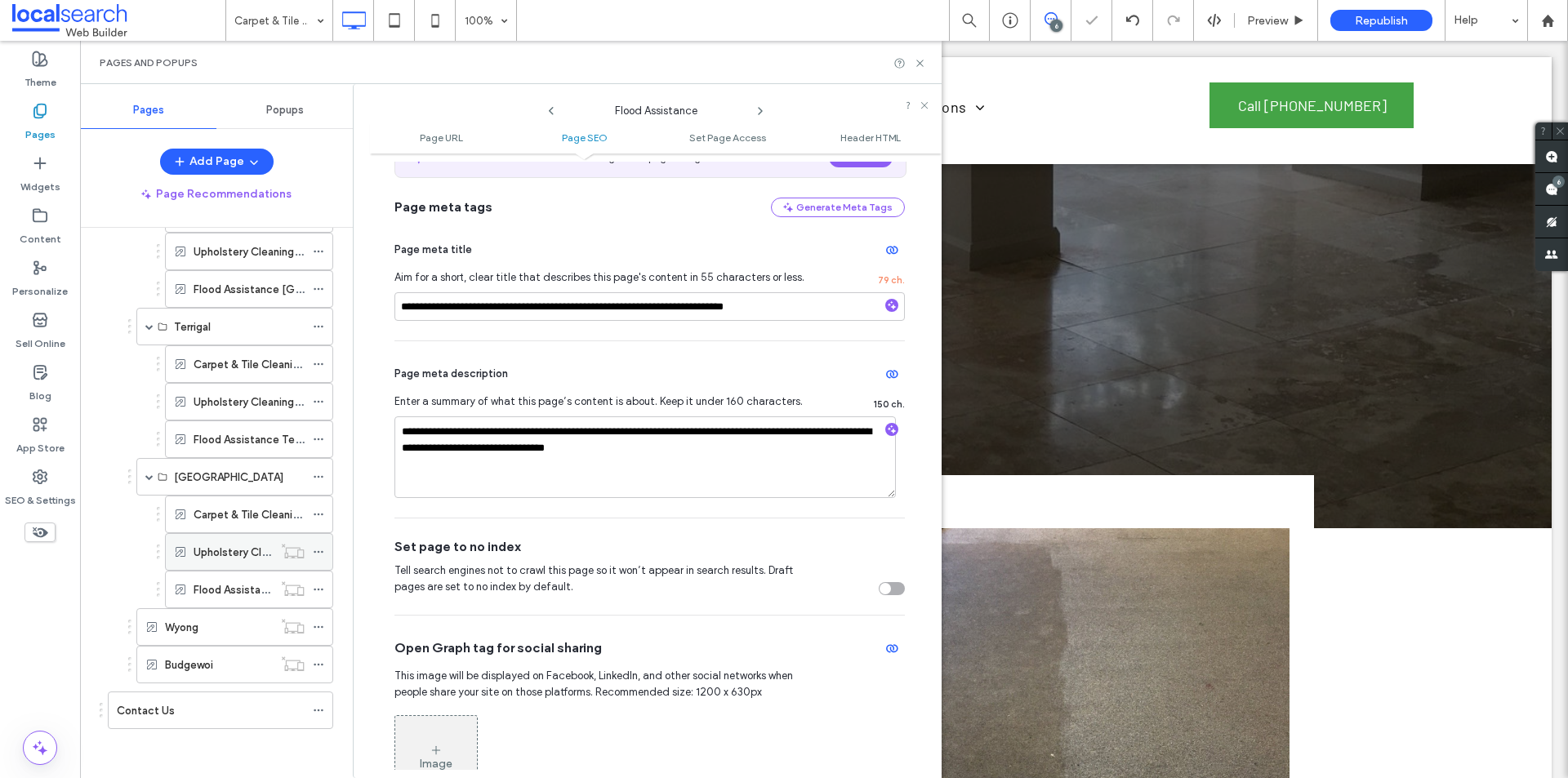
click at [319, 550] on icon at bounding box center [319, 552] width 11 height 11
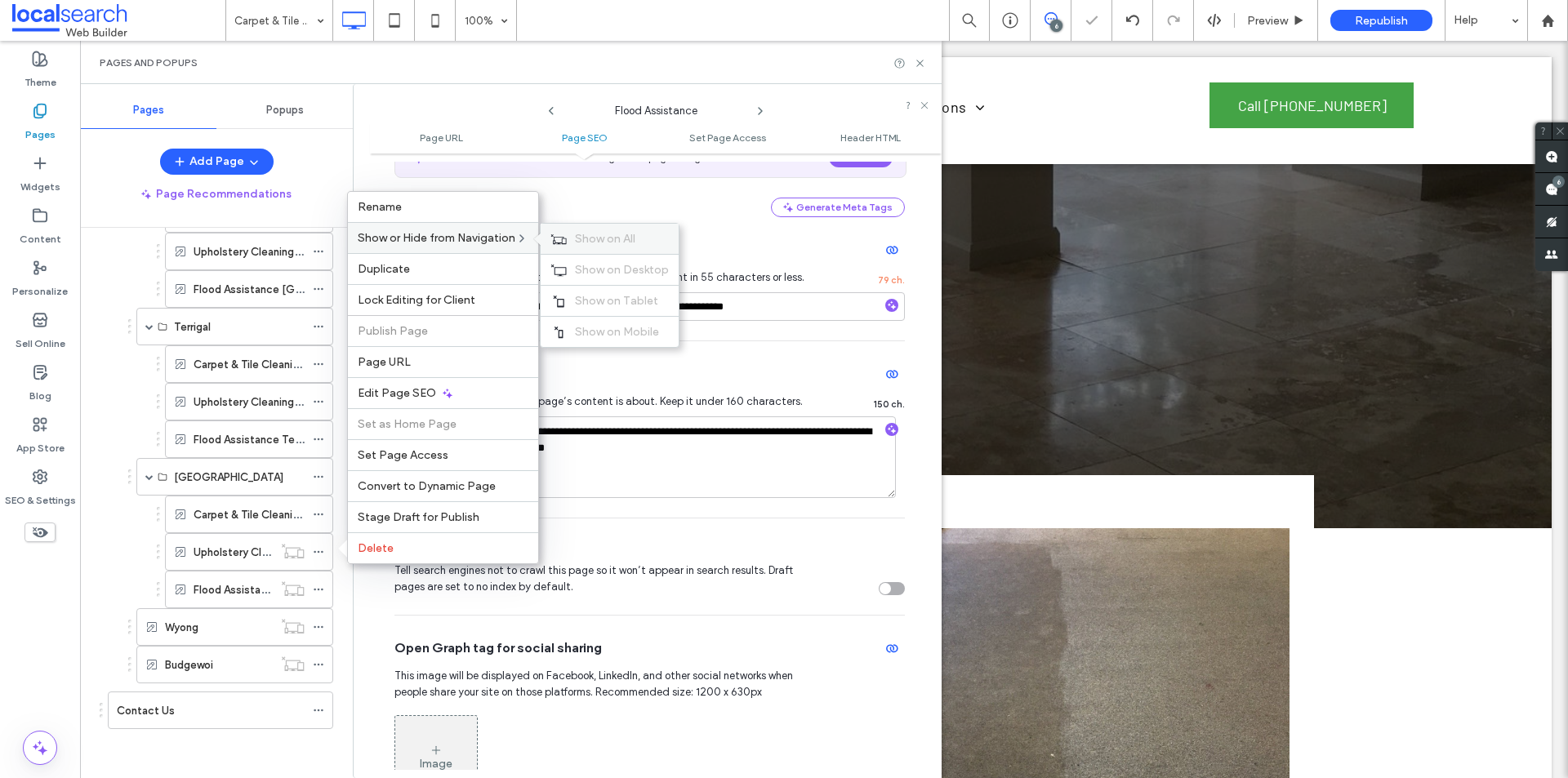
click at [577, 240] on div "Show on All" at bounding box center [609, 239] width 138 height 31
click at [311, 590] on div at bounding box center [293, 588] width 40 height 16
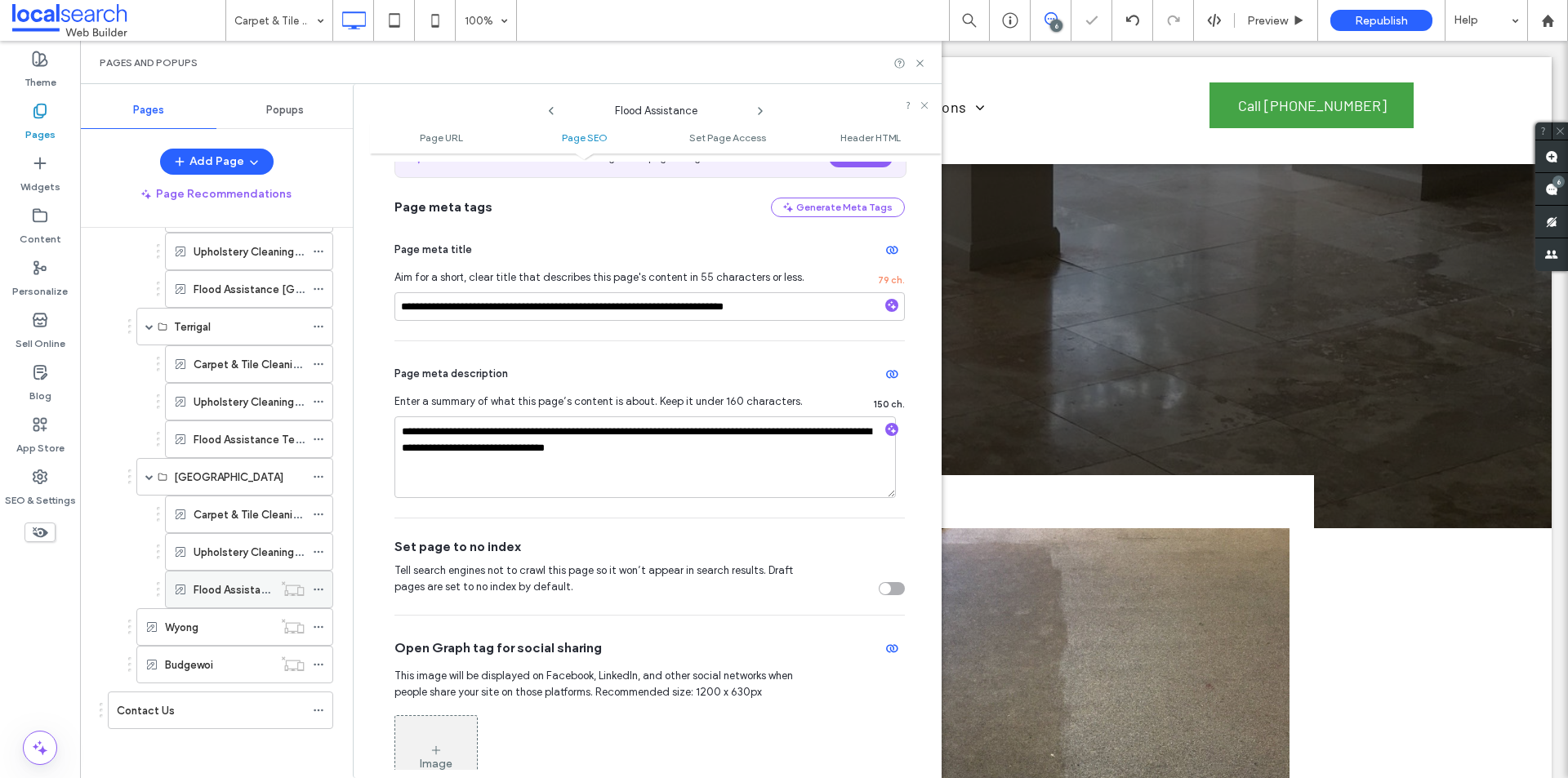
click at [322, 592] on icon at bounding box center [319, 590] width 11 height 11
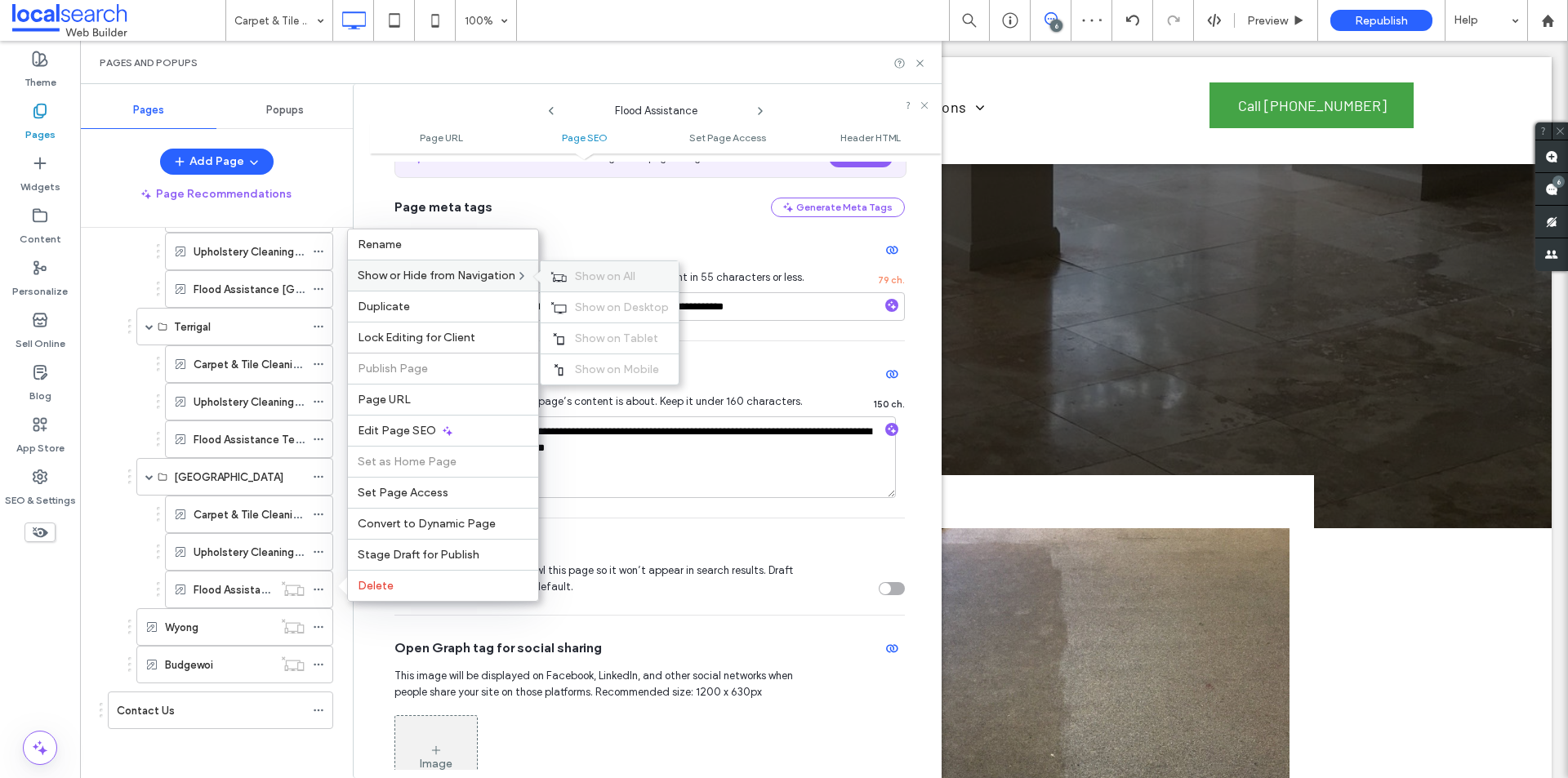
click at [594, 268] on div "Show on All" at bounding box center [609, 277] width 138 height 31
click at [314, 629] on icon at bounding box center [319, 627] width 11 height 11
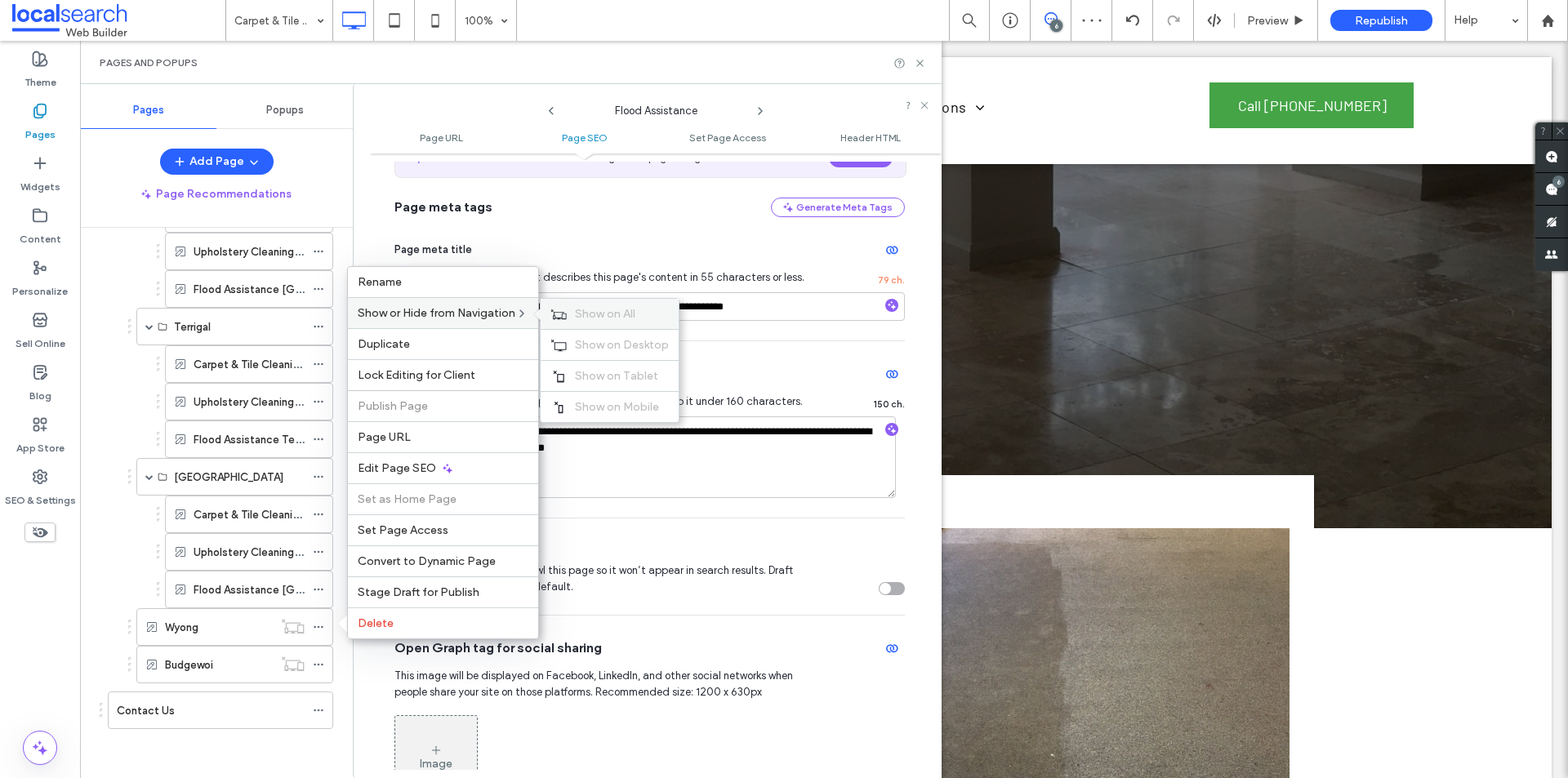
click at [600, 311] on span "Show on All" at bounding box center [604, 314] width 60 height 14
click at [323, 661] on icon at bounding box center [319, 664] width 11 height 11
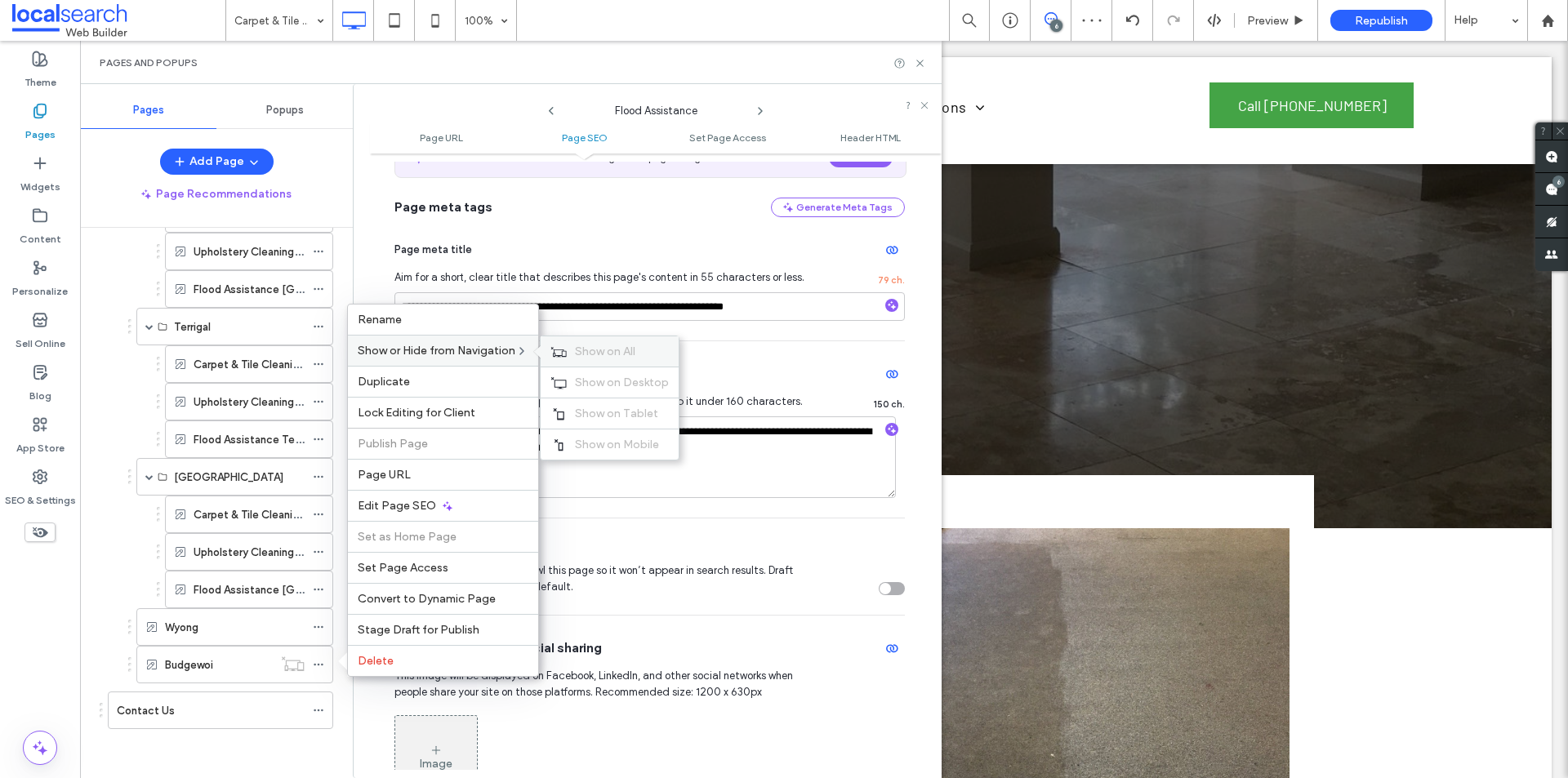
click at [572, 348] on div "Show on All" at bounding box center [609, 351] width 138 height 31
click at [116, 558] on ol "Woy Woy Carpet & Tile Cleaning Woy Woy Upholstery Cleaning Woy Woy Flood Assist…" at bounding box center [224, 346] width 218 height 676
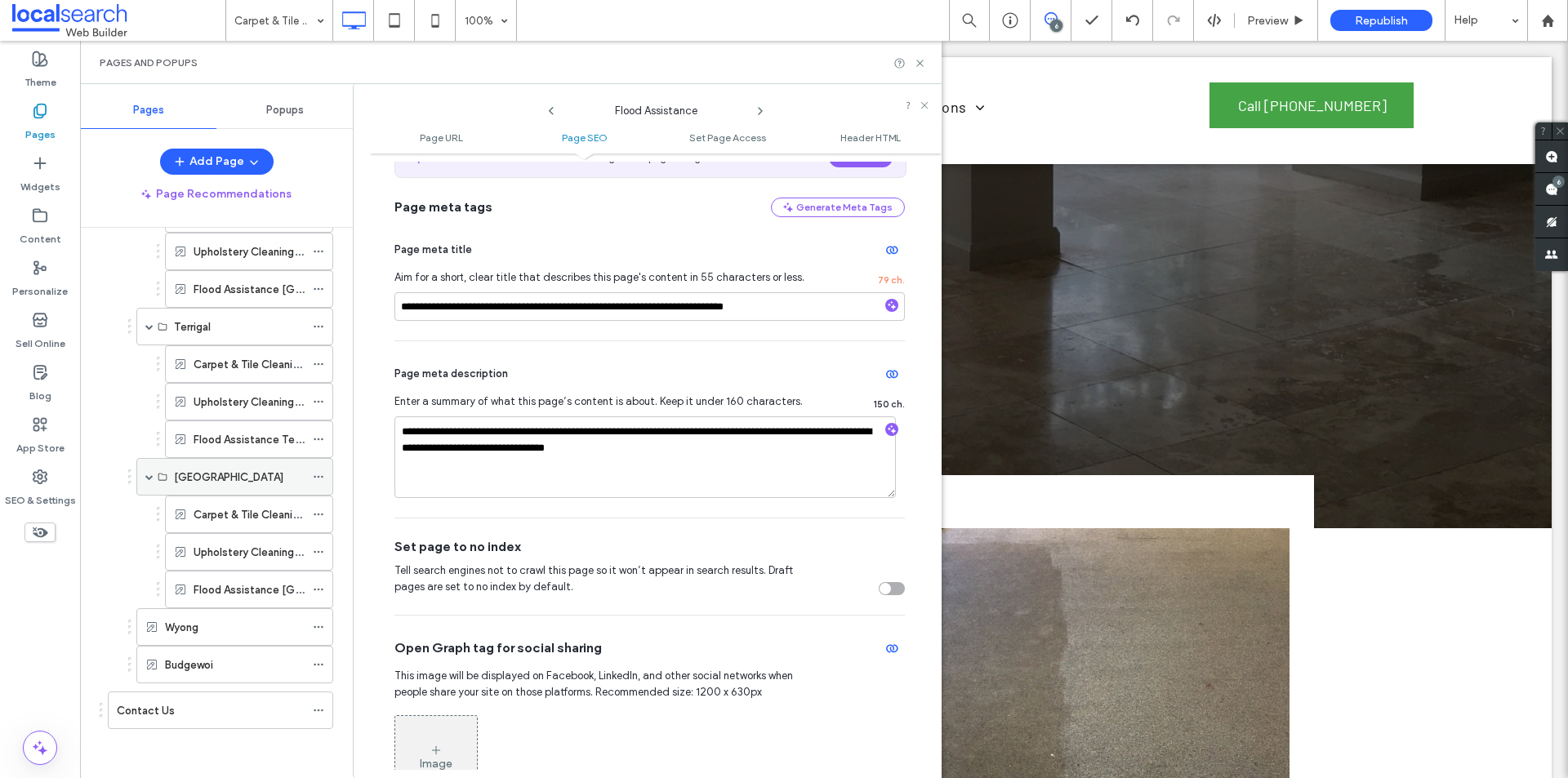
click at [151, 482] on span at bounding box center [149, 477] width 9 height 36
click at [153, 436] on span at bounding box center [149, 439] width 9 height 9
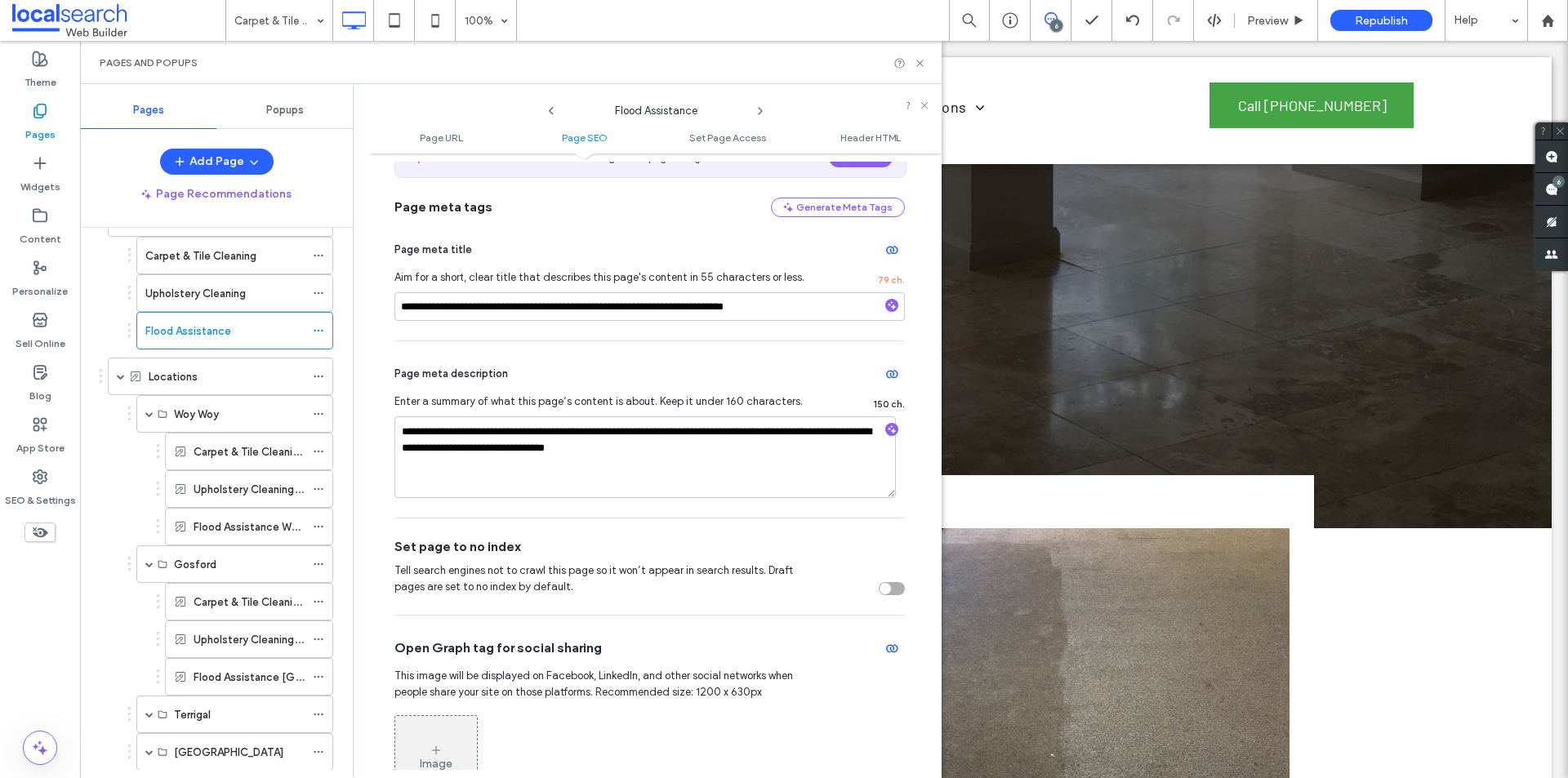
scroll to position [193, 0]
click at [148, 570] on span at bounding box center [149, 565] width 9 height 36
click at [145, 414] on span at bounding box center [149, 414] width 9 height 9
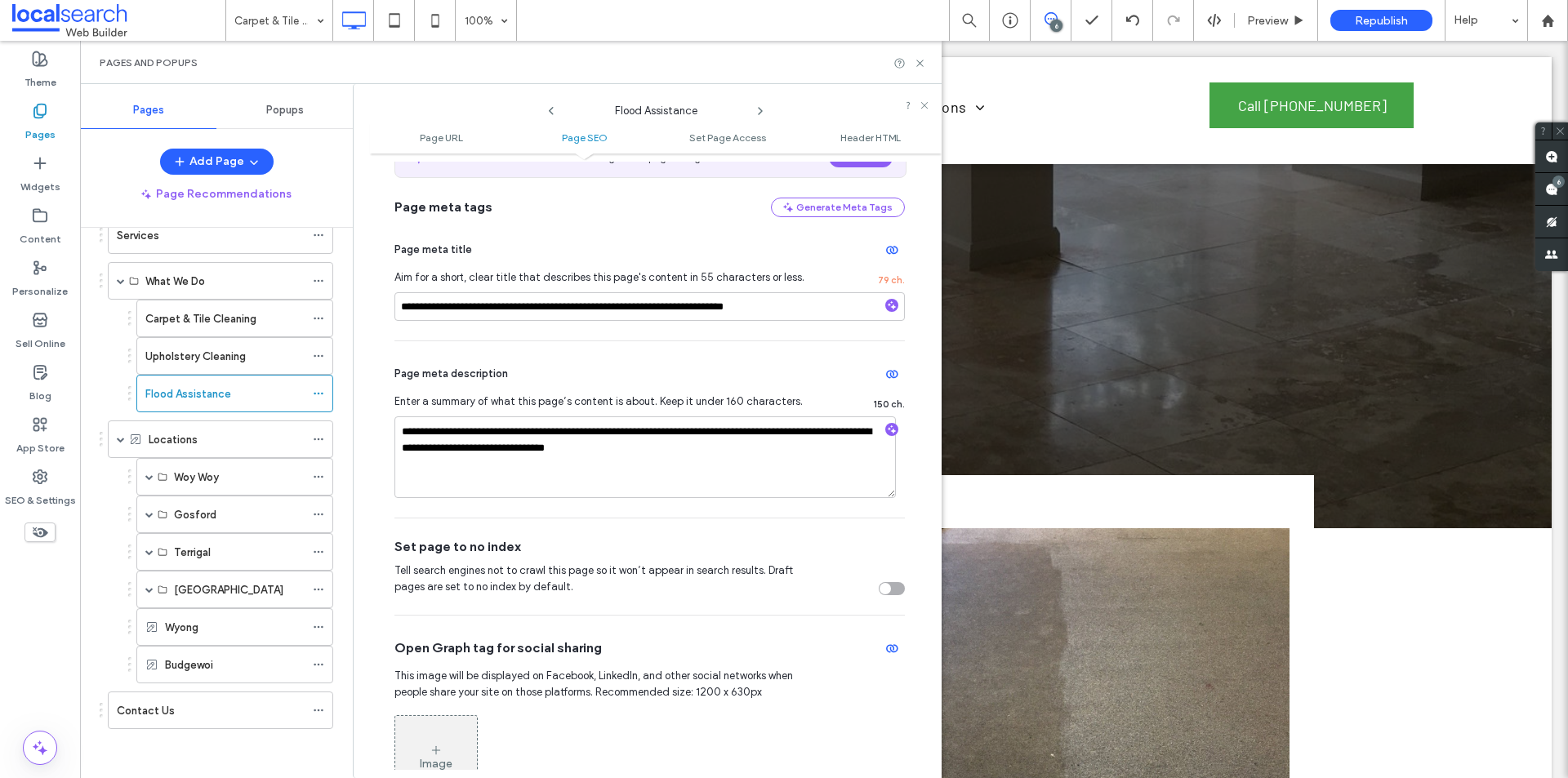
scroll to position [131, 0]
click at [82, 609] on div "Home About Us Services What We Do Carpet & Tile Cleaning Upholstery Cleaning Fl…" at bounding box center [217, 499] width 273 height 542
click at [121, 443] on span at bounding box center [120, 439] width 9 height 9
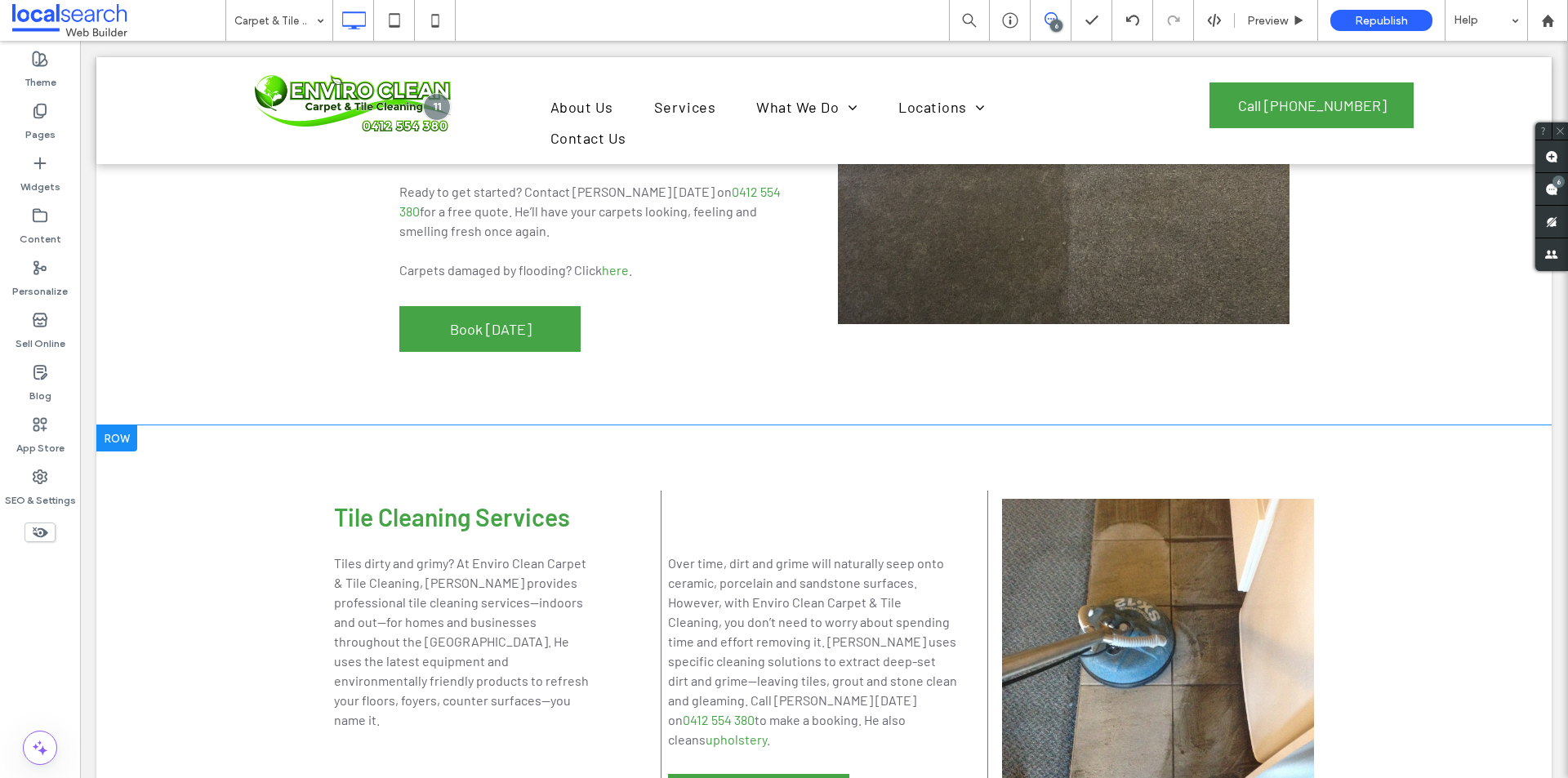
scroll to position [979, 0]
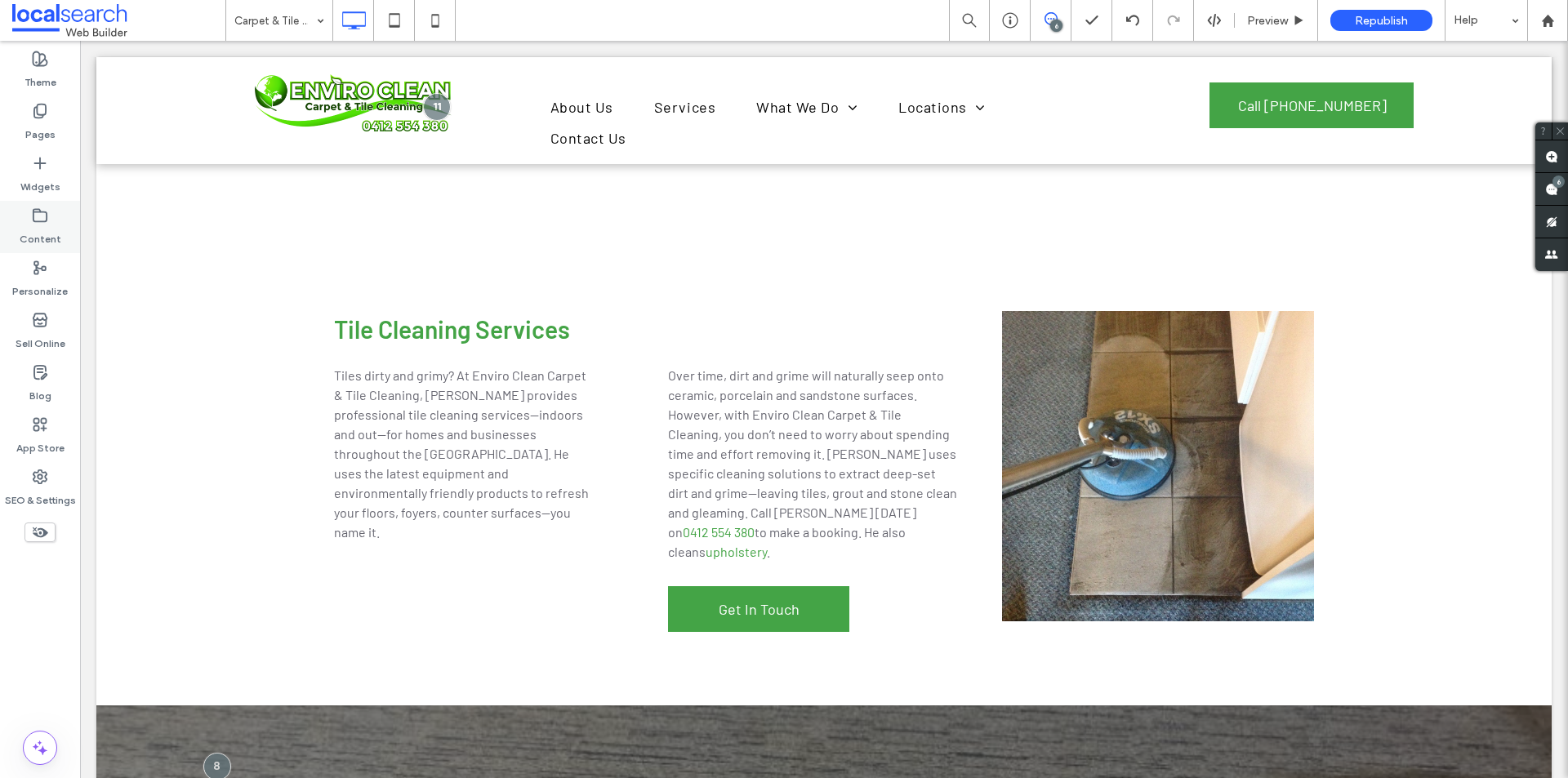
click at [32, 228] on label "Content" at bounding box center [41, 235] width 42 height 23
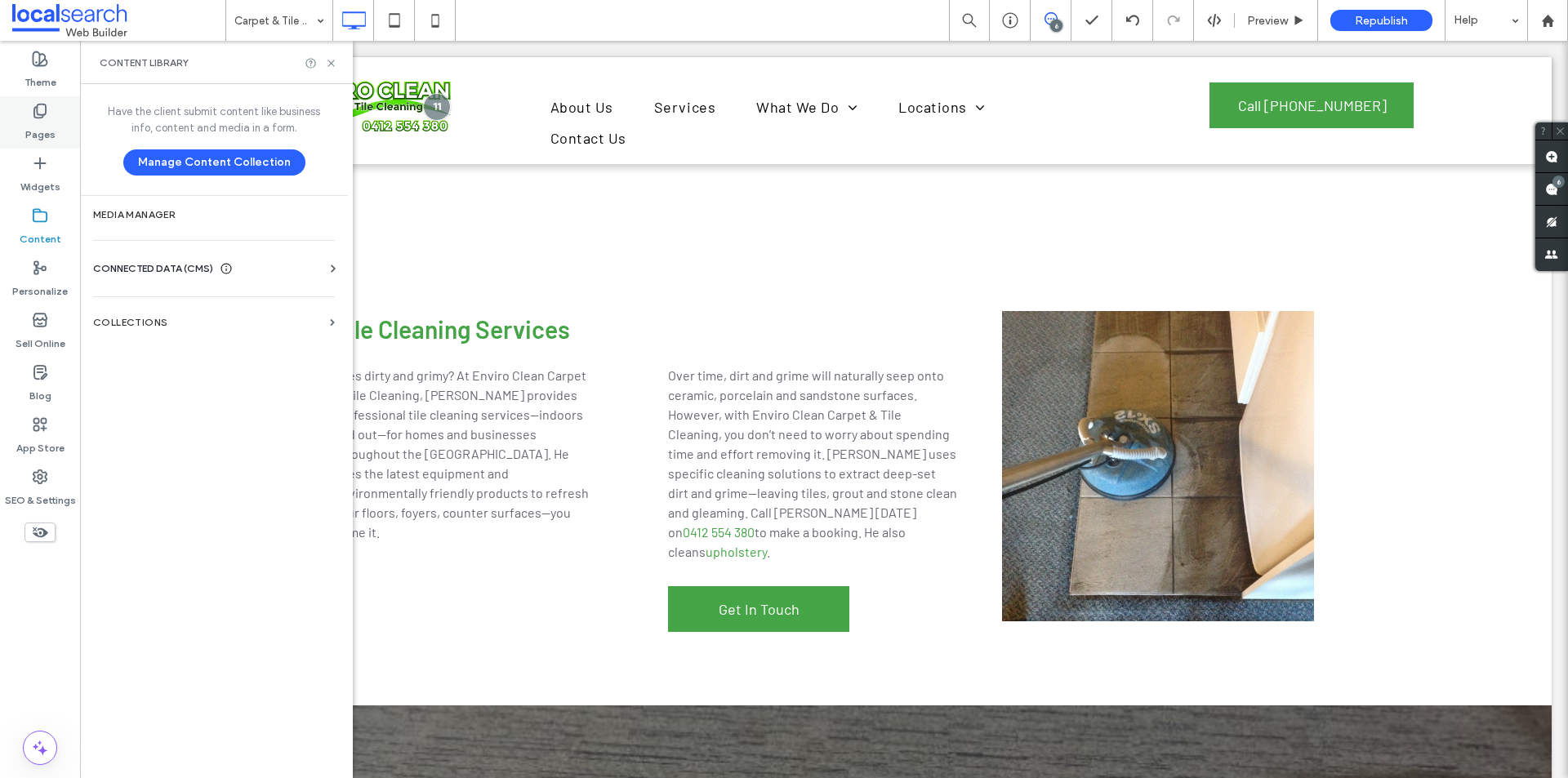
click at [34, 116] on use at bounding box center [40, 111] width 11 height 14
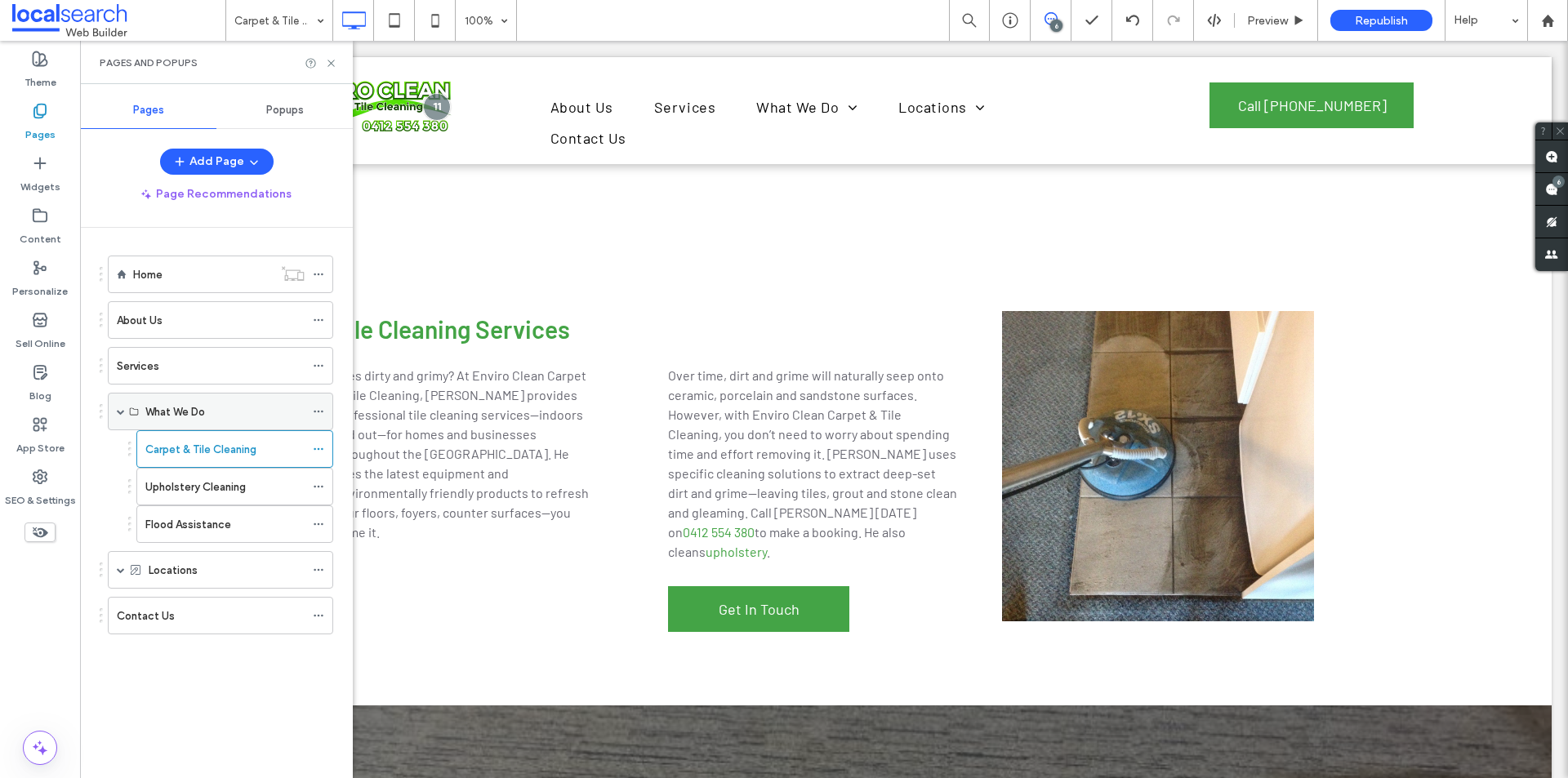
click at [116, 412] on div "What We Do" at bounding box center [221, 410] width 225 height 37
click at [120, 412] on span at bounding box center [120, 411] width 9 height 9
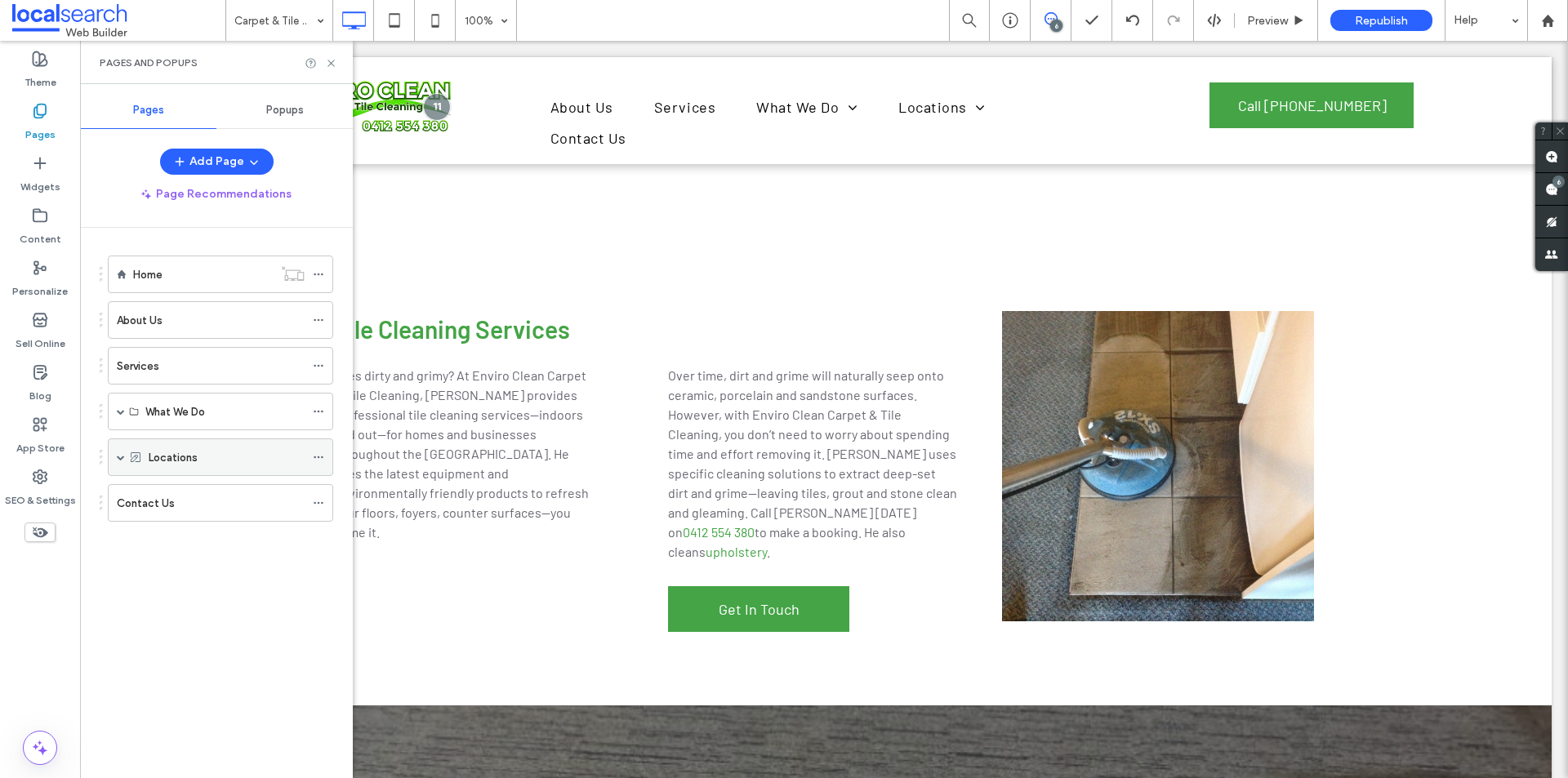
click at [110, 458] on div "Locations" at bounding box center [221, 456] width 225 height 37
click at [117, 456] on span at bounding box center [120, 457] width 9 height 9
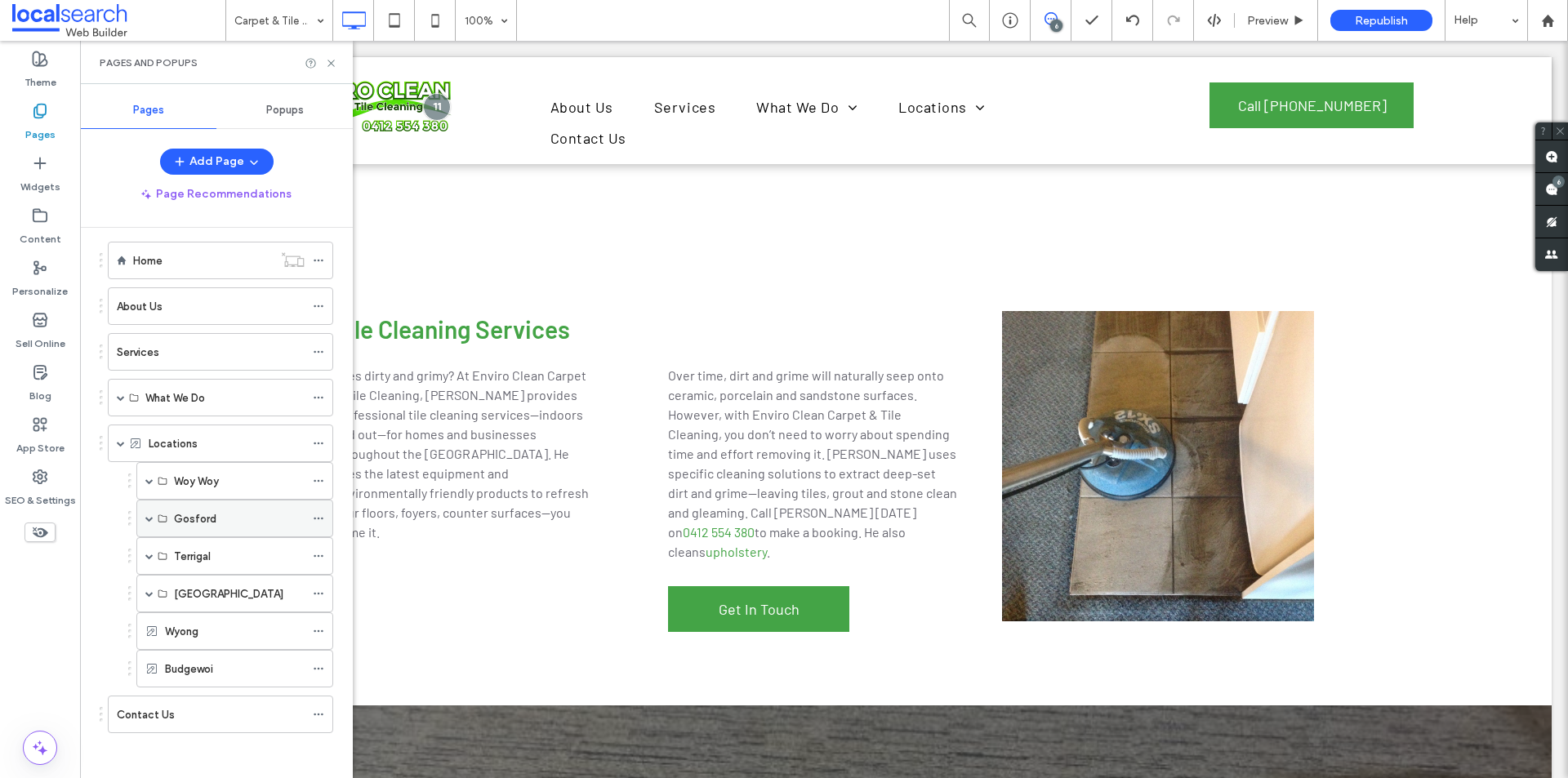
scroll to position [18, 0]
click at [151, 589] on span at bounding box center [149, 589] width 9 height 9
click at [152, 561] on span at bounding box center [149, 552] width 9 height 36
click at [154, 530] on div "Gosford" at bounding box center [235, 514] width 197 height 37
click at [147, 511] on span at bounding box center [149, 515] width 9 height 9
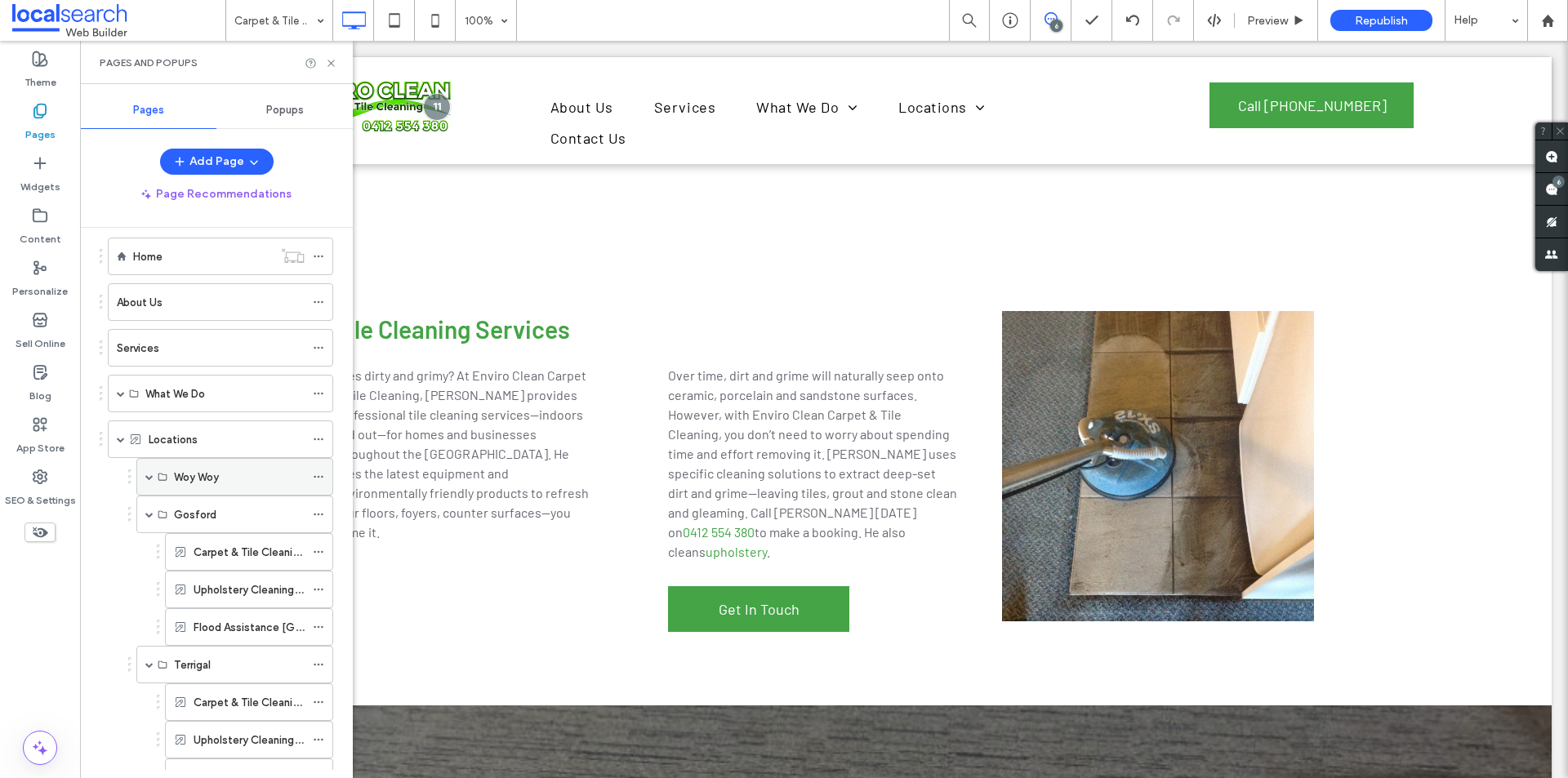
click at [148, 479] on span at bounding box center [149, 476] width 9 height 9
click at [319, 511] on icon at bounding box center [319, 515] width 11 height 11
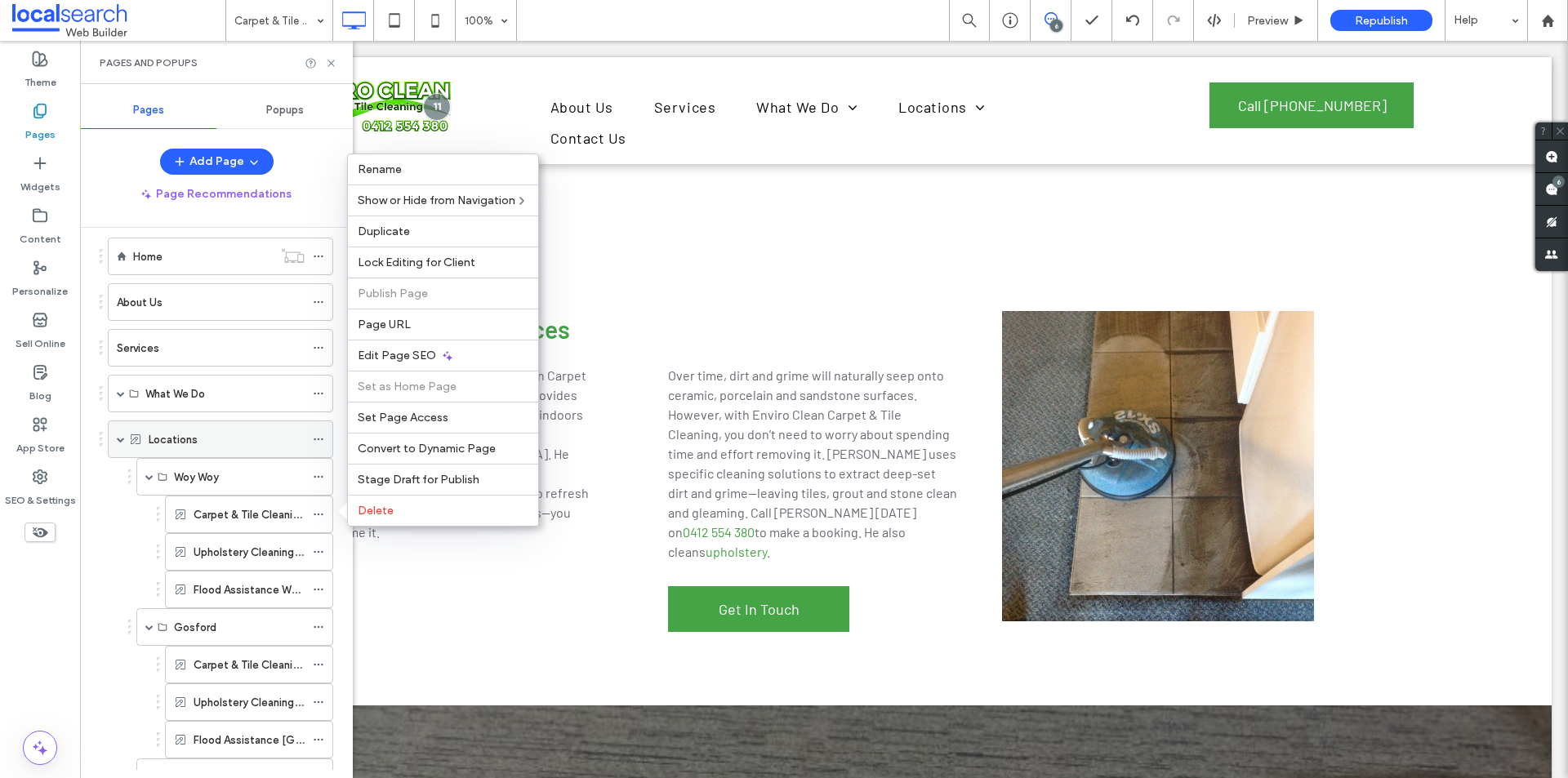
click at [313, 438] on icon at bounding box center [319, 439] width 11 height 11
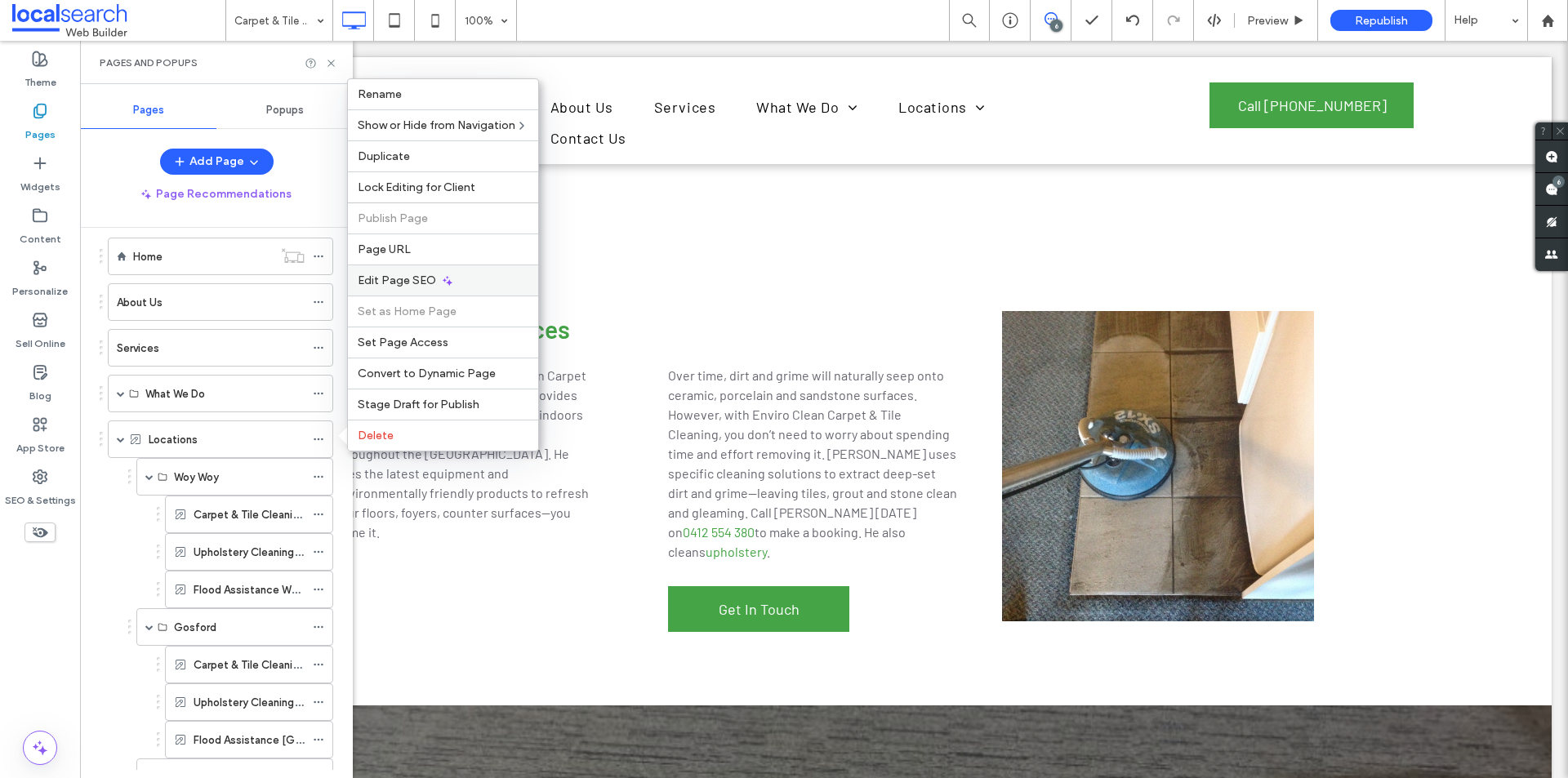
click at [455, 285] on div "Edit Page SEO" at bounding box center [442, 280] width 190 height 32
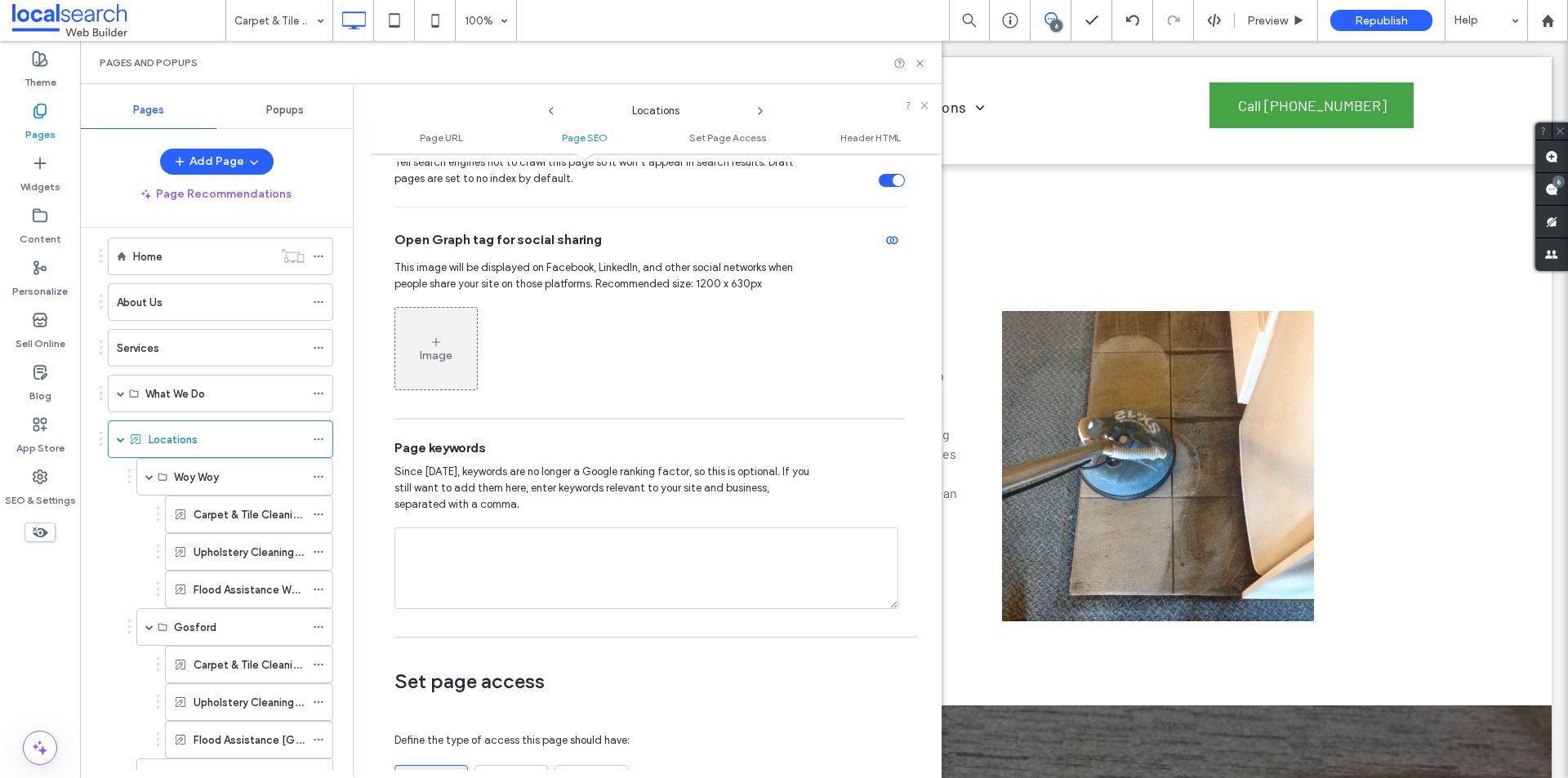
scroll to position [653, 0]
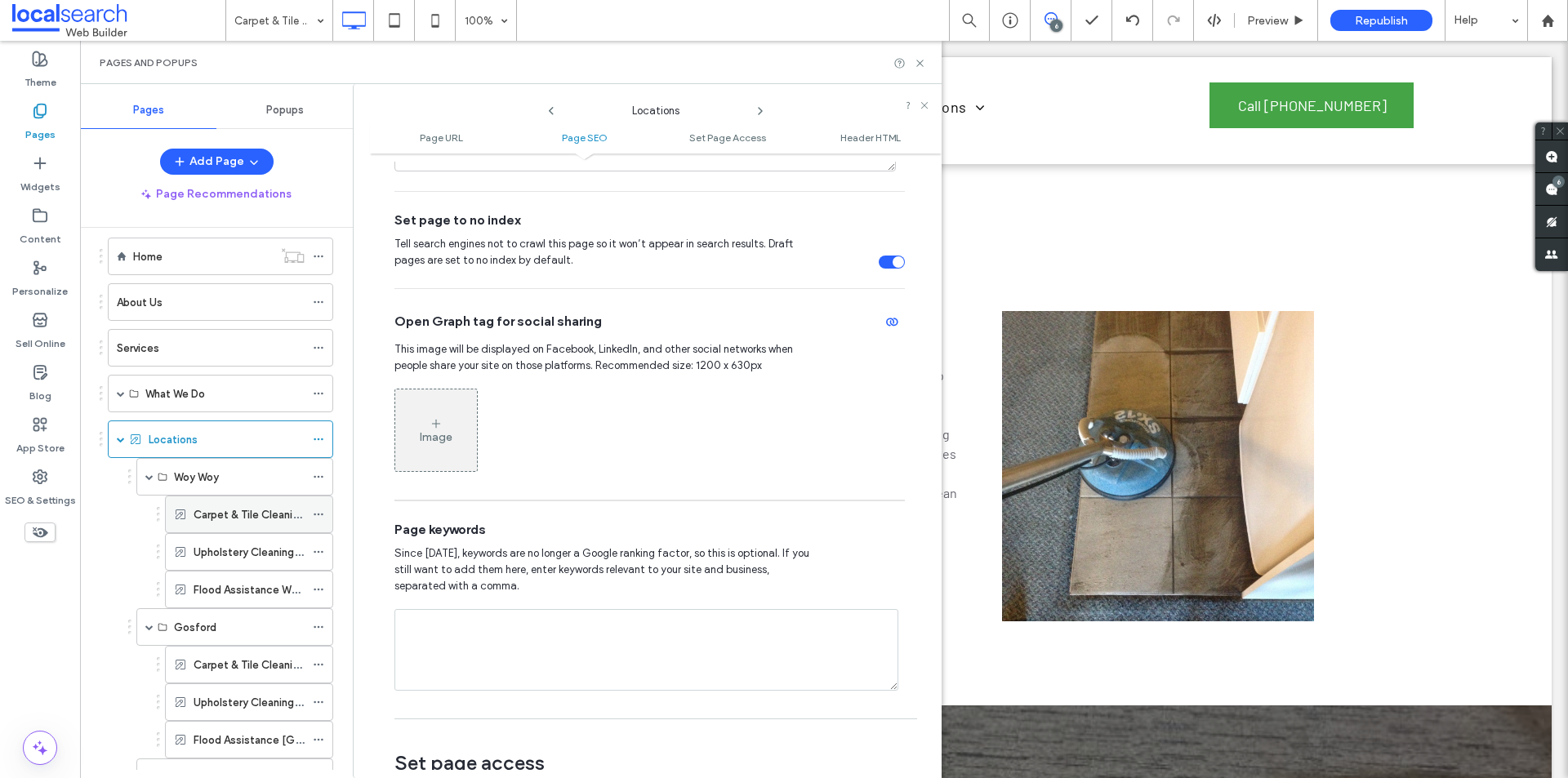
click at [318, 510] on icon at bounding box center [319, 515] width 11 height 11
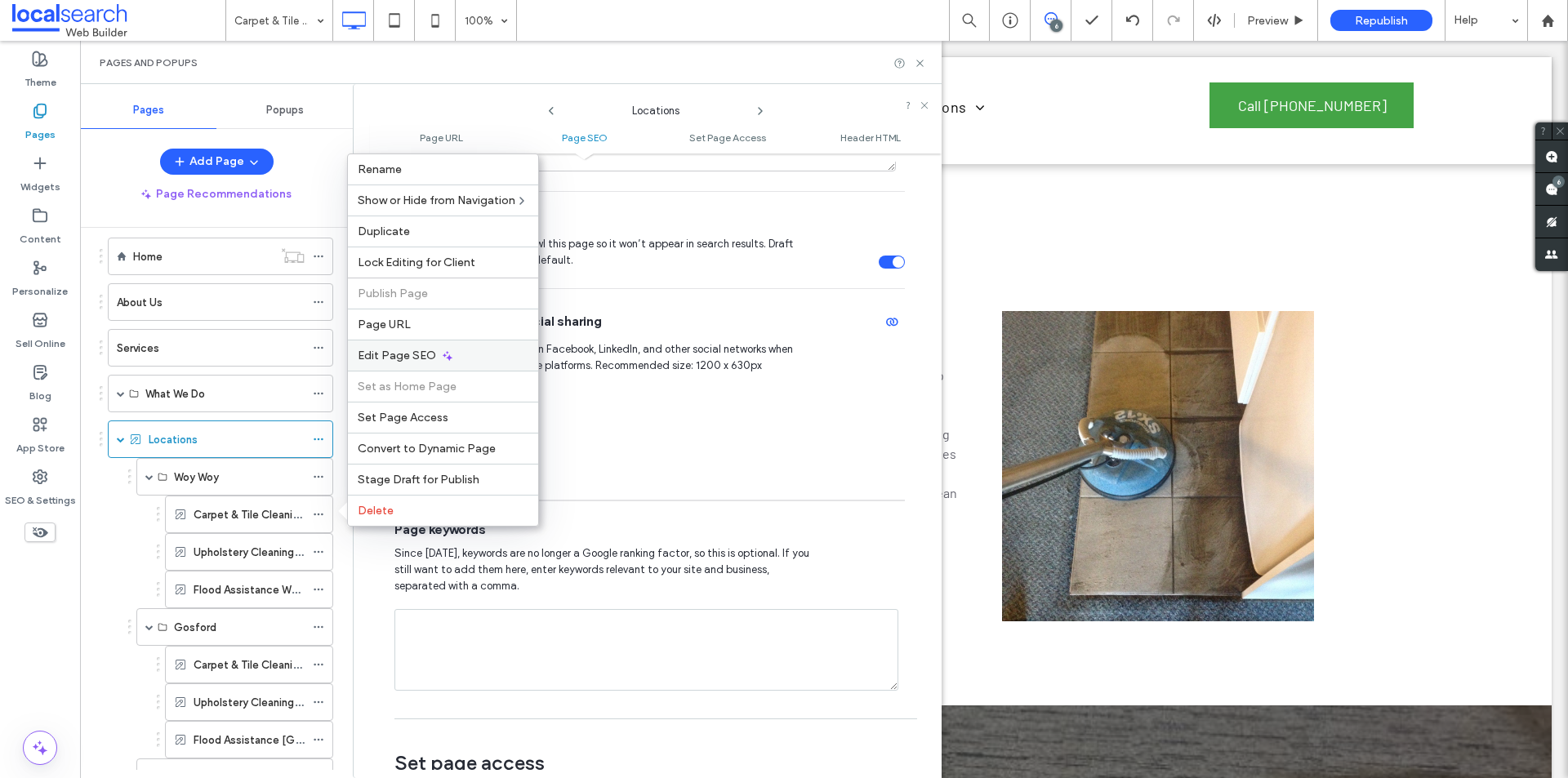
click at [441, 358] on icon at bounding box center [448, 356] width 13 height 13
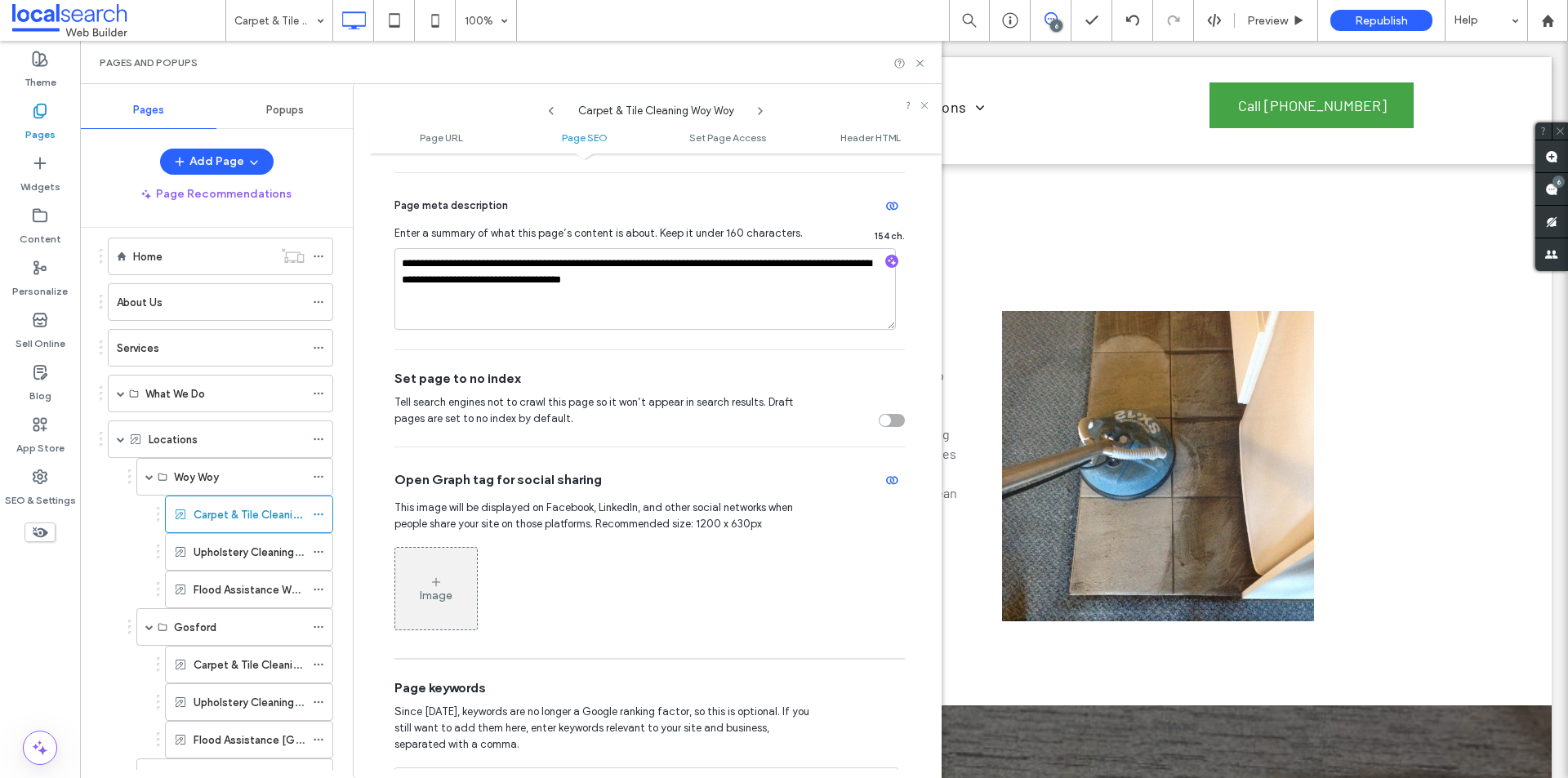
scroll to position [490, 0]
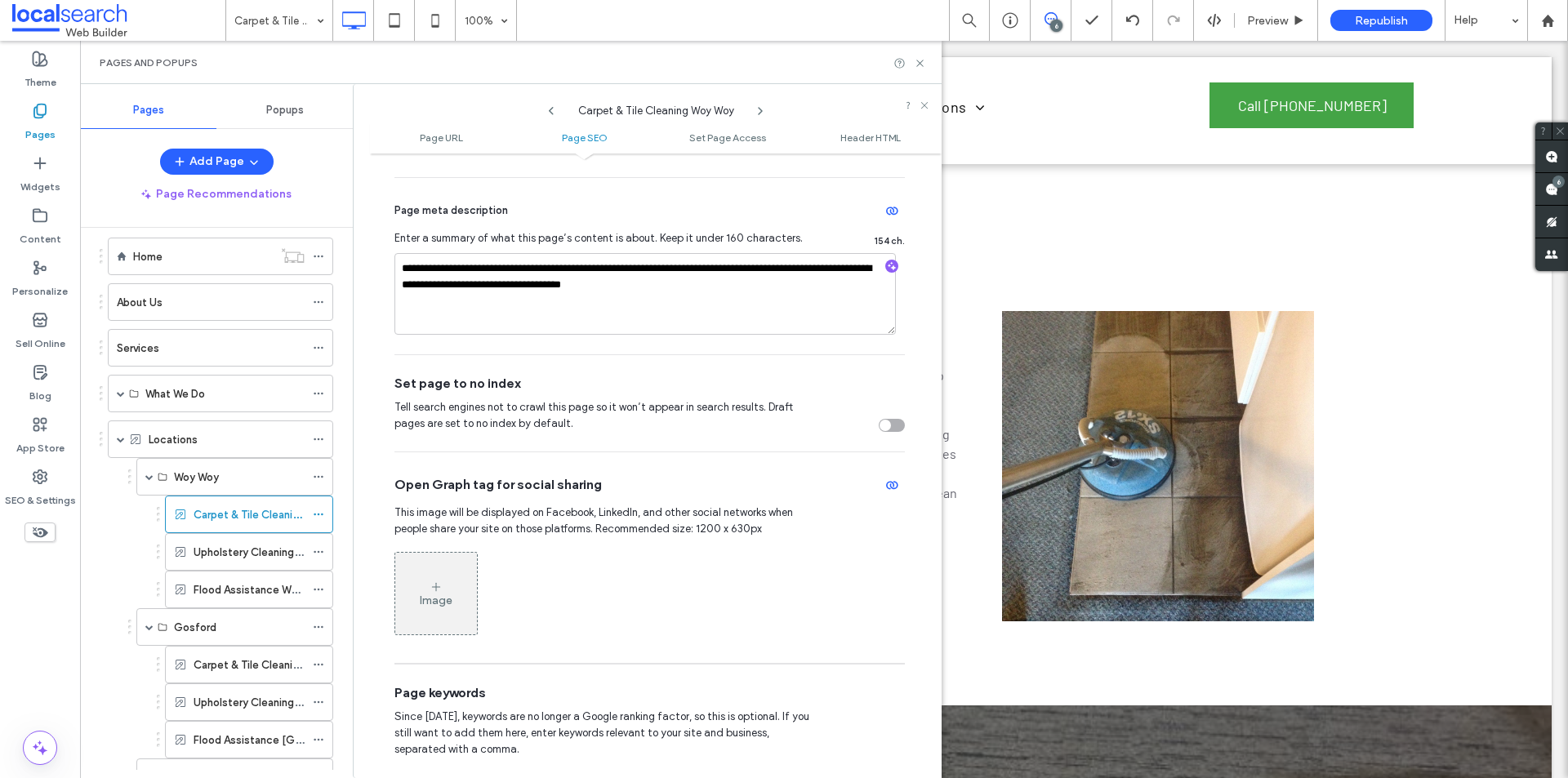
click at [879, 424] on div "toggle" at bounding box center [885, 426] width 11 height 11
click at [320, 555] on icon at bounding box center [319, 552] width 11 height 11
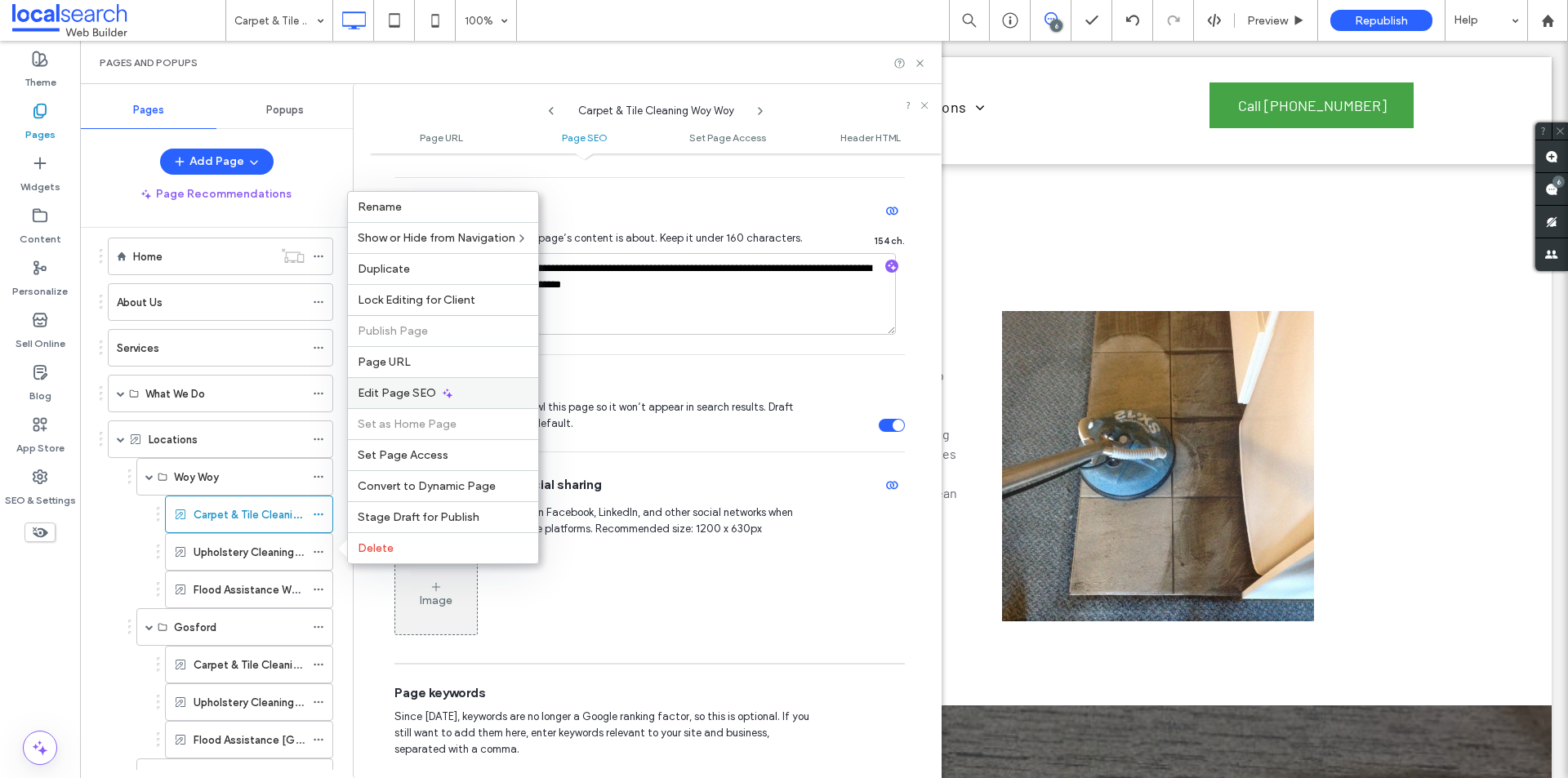
click at [413, 397] on span "Edit Page SEO" at bounding box center [397, 393] width 78 height 14
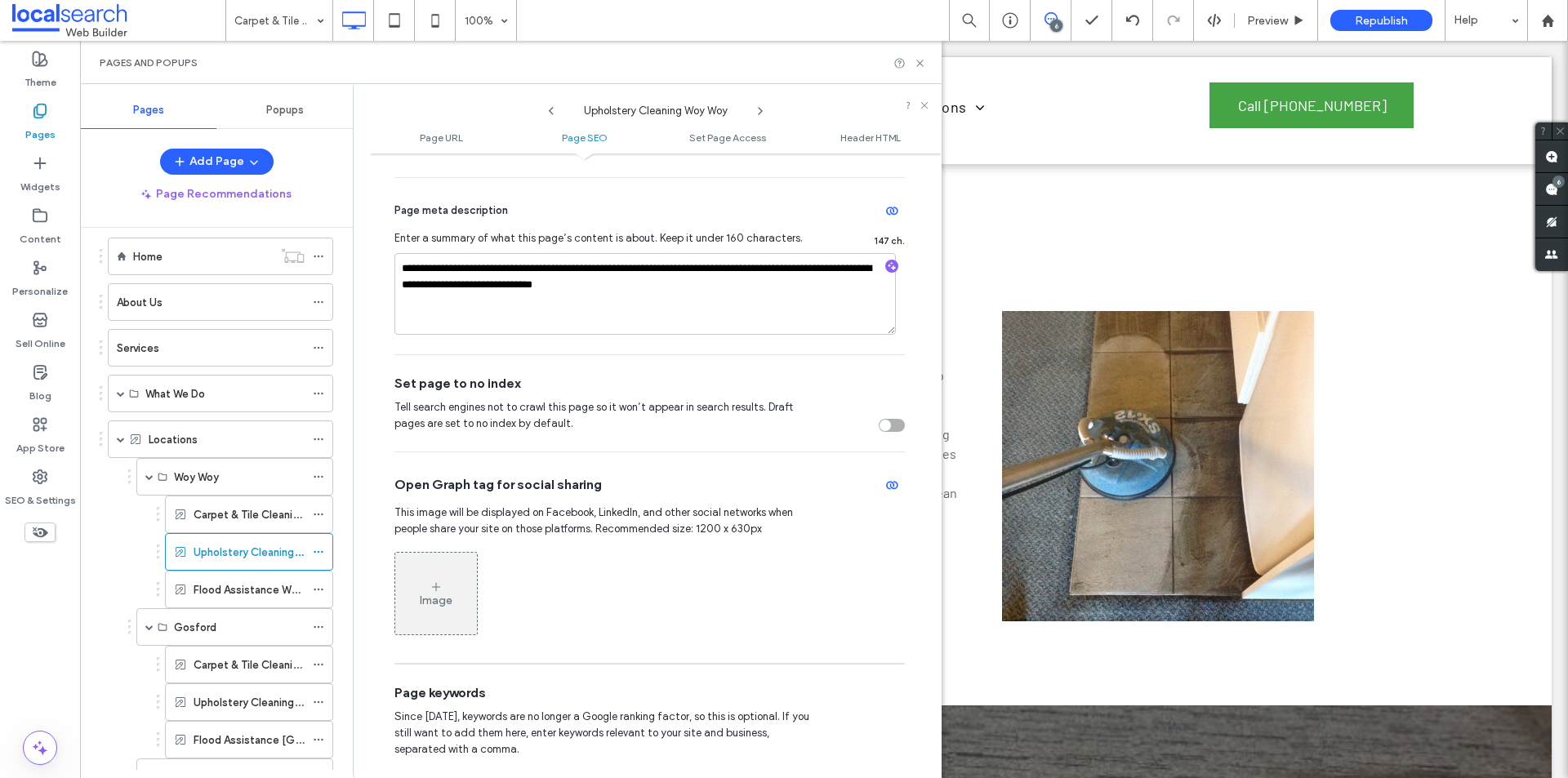
click at [884, 426] on div "toggle" at bounding box center [891, 426] width 26 height 13
click at [321, 589] on icon at bounding box center [319, 590] width 11 height 11
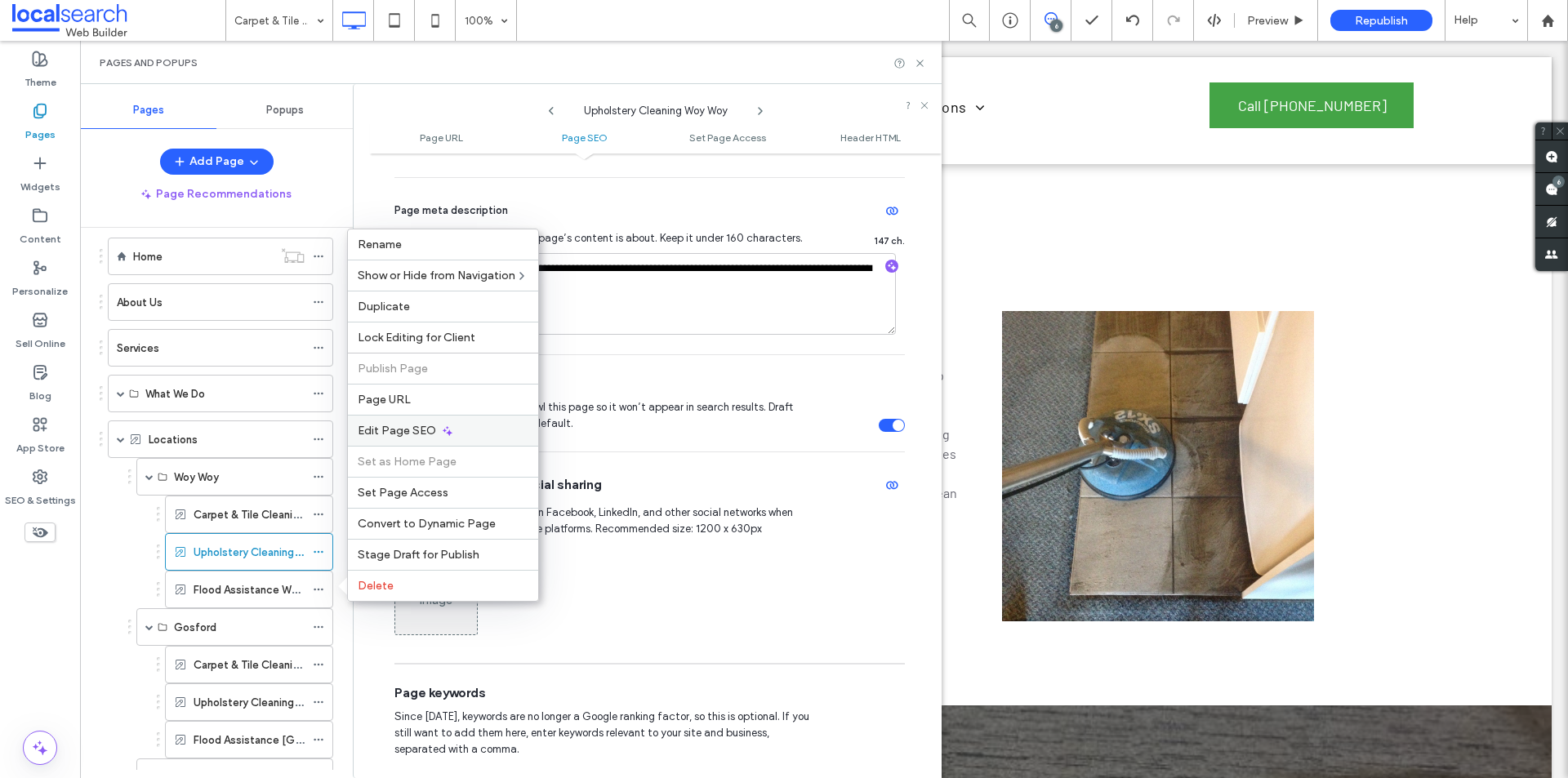
click at [462, 425] on div "Edit Page SEO" at bounding box center [442, 431] width 190 height 32
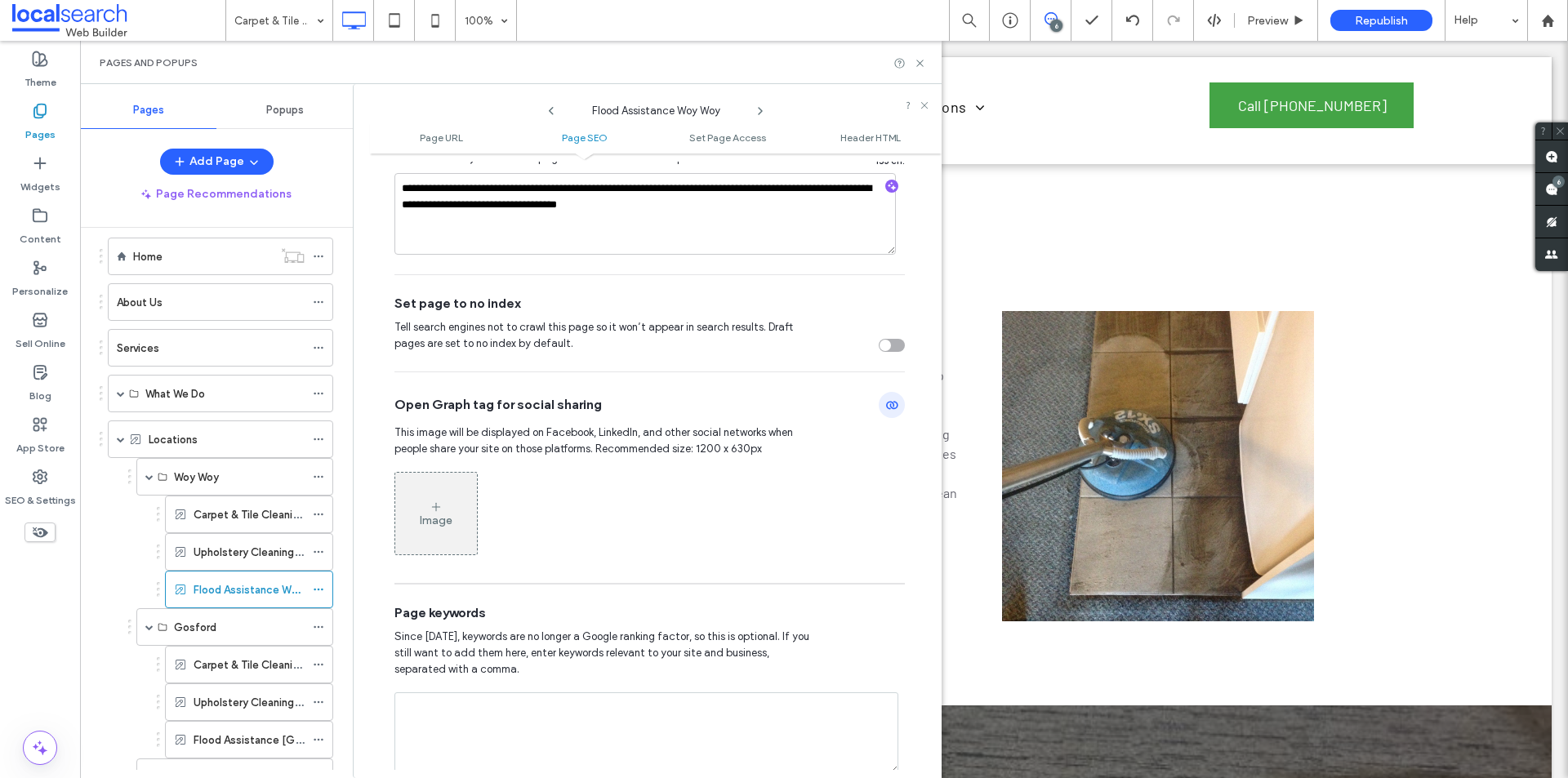
scroll to position [572, 0]
click at [895, 340] on div "toggle" at bounding box center [891, 344] width 26 height 13
click at [315, 666] on icon at bounding box center [319, 664] width 11 height 11
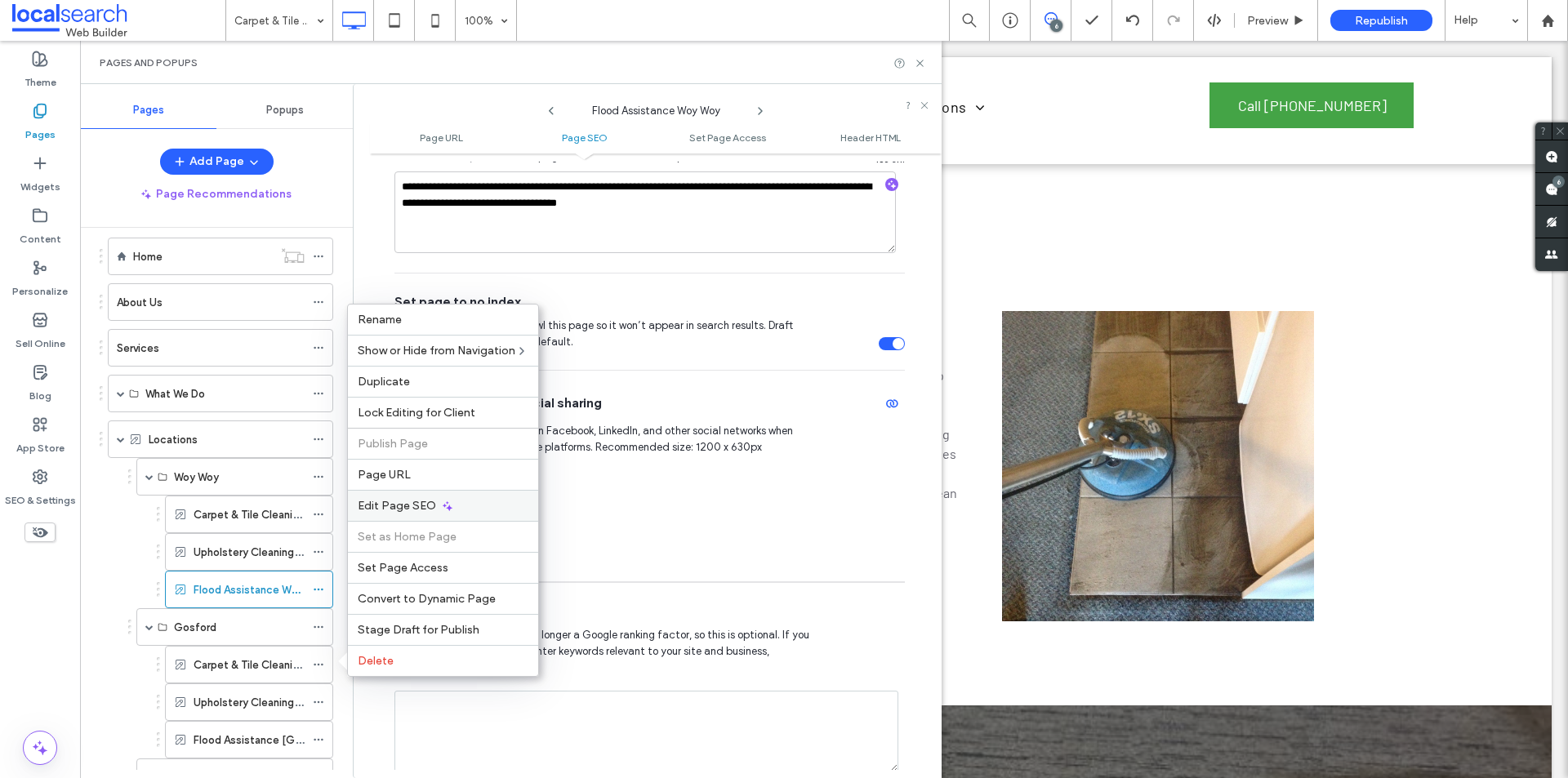
click at [466, 499] on div "Edit Page SEO" at bounding box center [442, 505] width 190 height 32
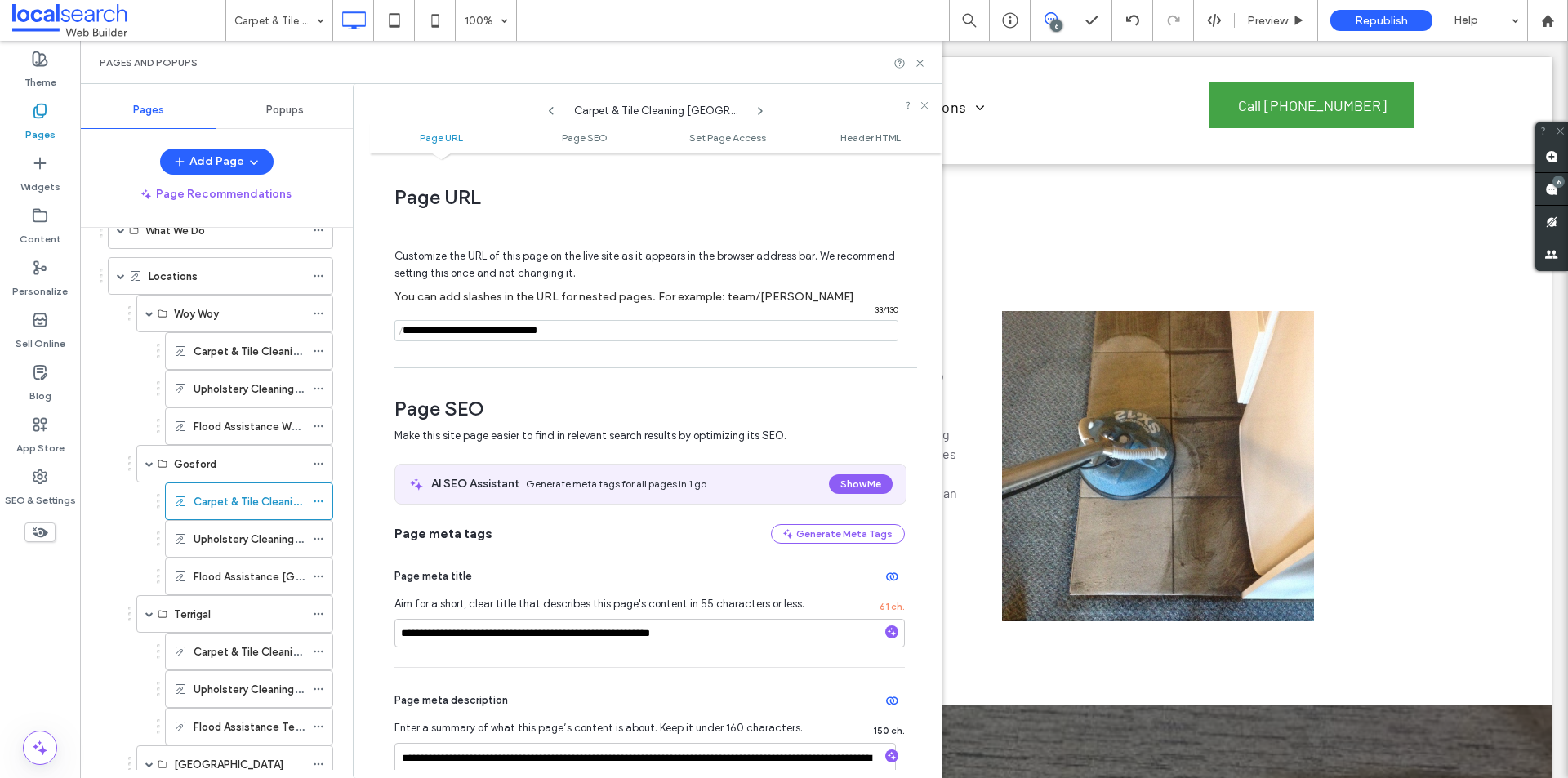
scroll to position [490, 0]
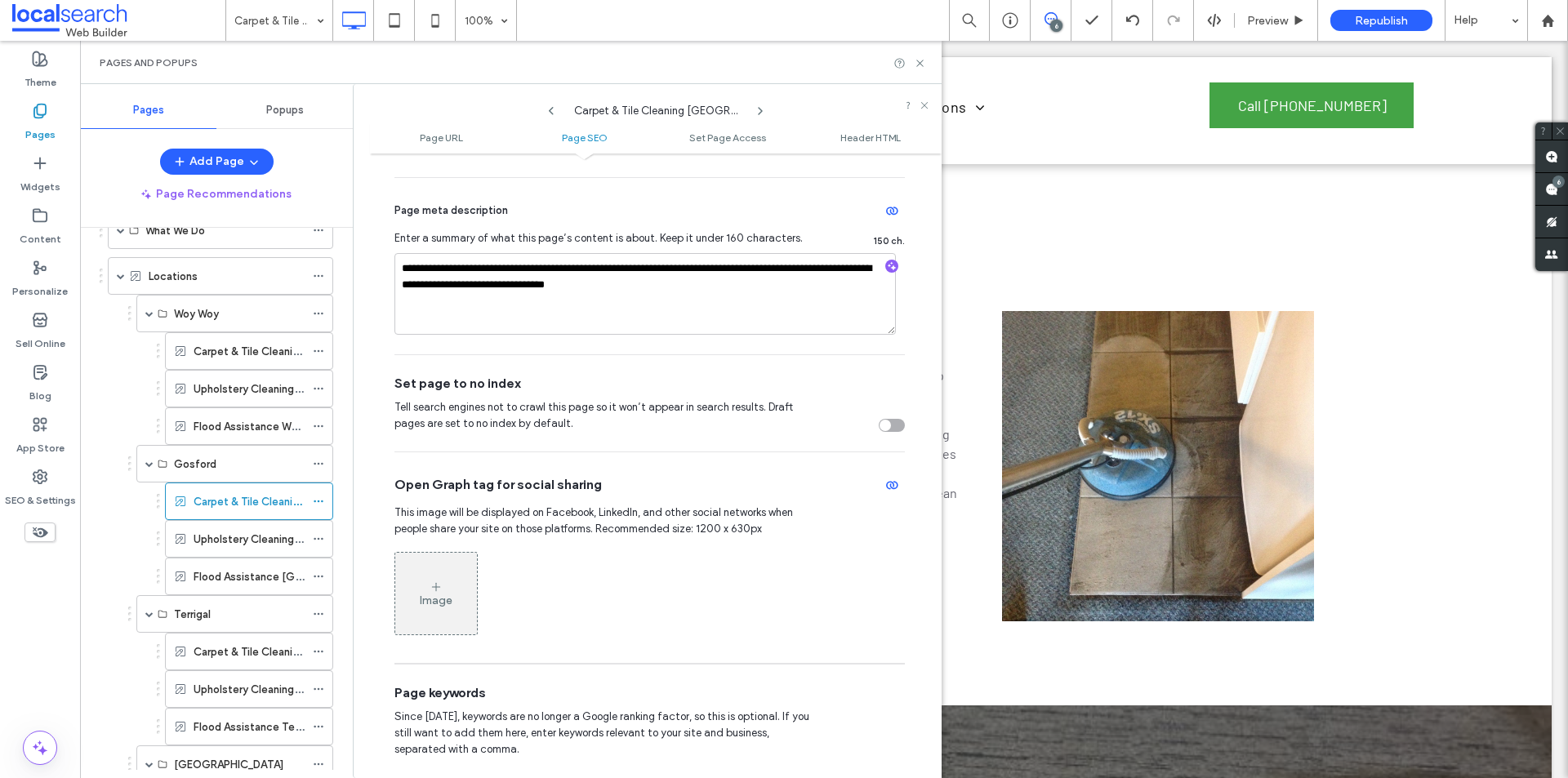
click at [882, 416] on div "Tell search engines not to crawl this page so it won’t appear in search results…" at bounding box center [649, 415] width 511 height 32
click at [321, 534] on icon at bounding box center [319, 539] width 11 height 11
click at [112, 515] on div "Woy Woy Carpet & Tile Cleaning Woy Woy Upholstery Cleaning Woy Woy Flood Assist…" at bounding box center [216, 633] width 234 height 676
click at [240, 539] on label "Upholstery Cleaning [GEOGRAPHIC_DATA]" at bounding box center [300, 539] width 212 height 29
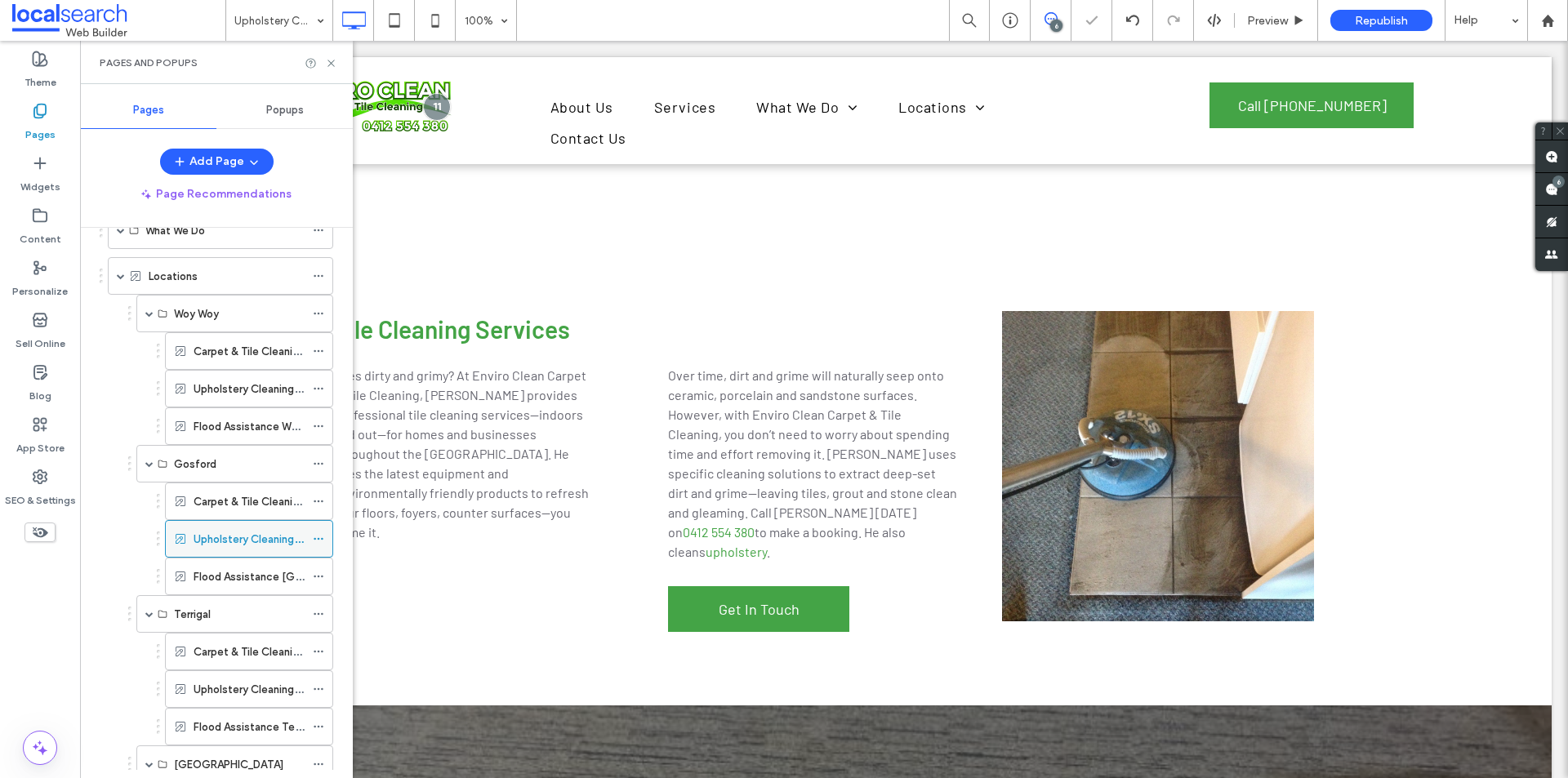
click at [323, 537] on icon at bounding box center [319, 539] width 11 height 11
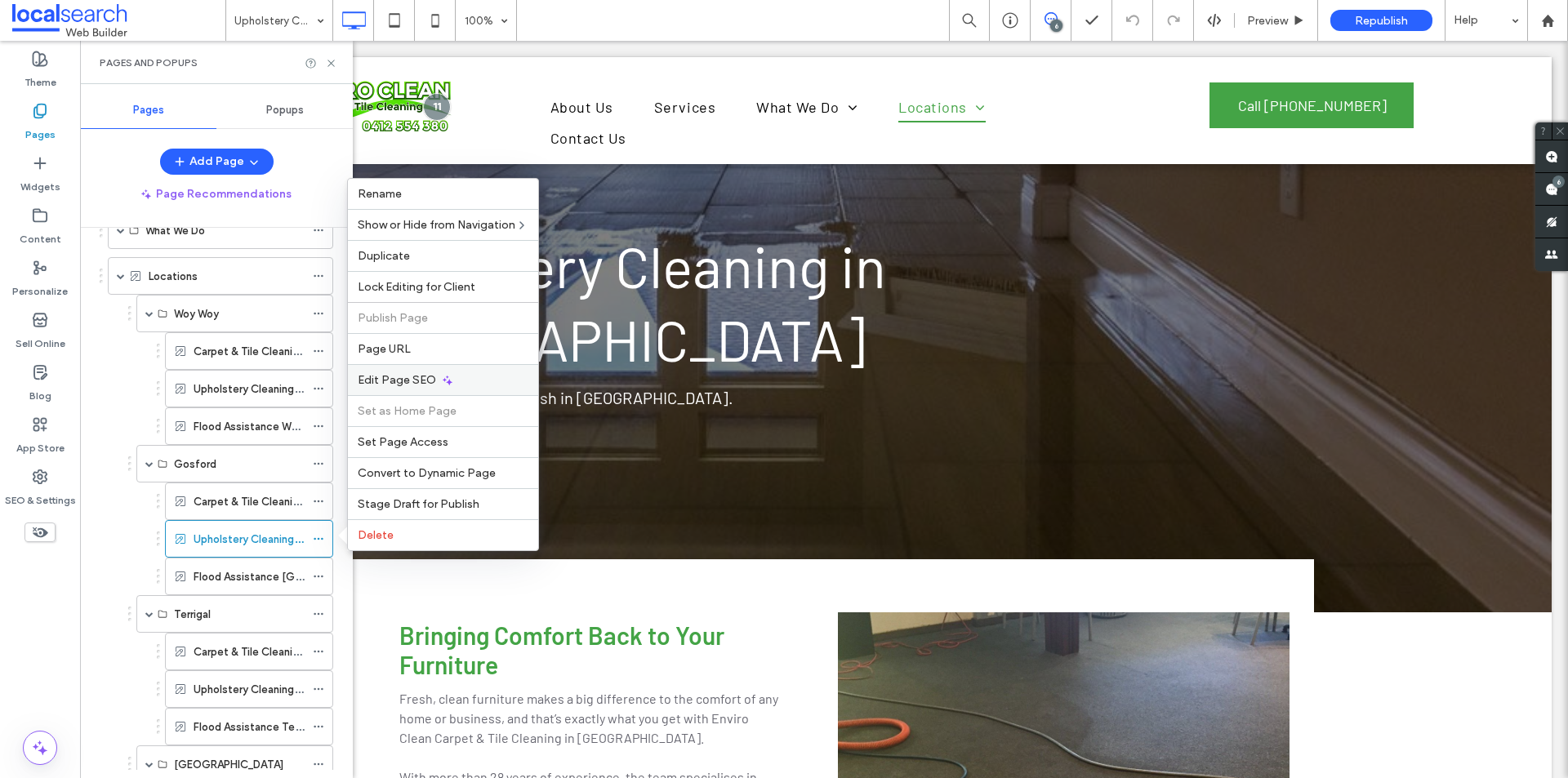
click at [426, 376] on span "Edit Page SEO" at bounding box center [397, 380] width 78 height 14
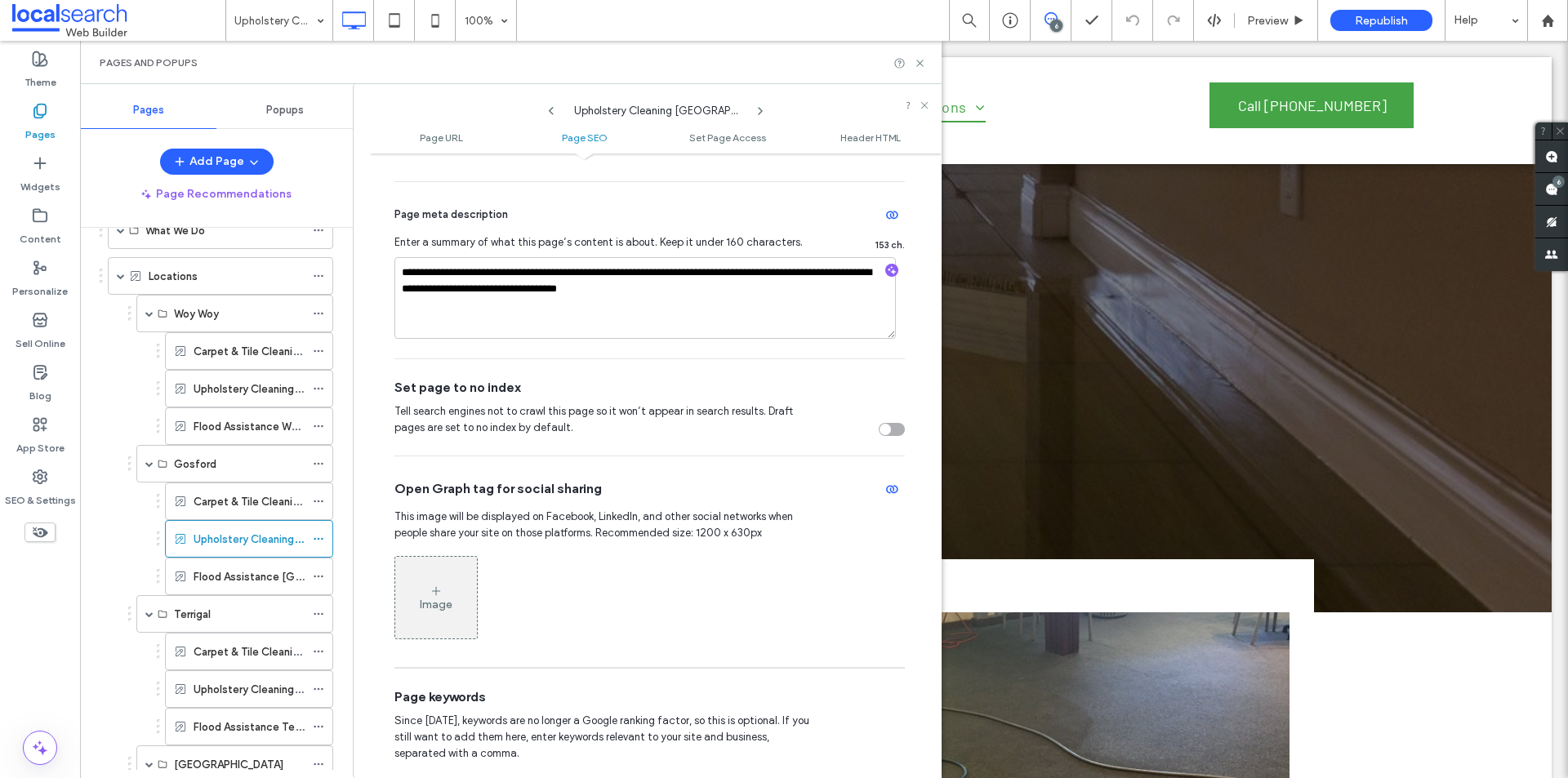
scroll to position [490, 0]
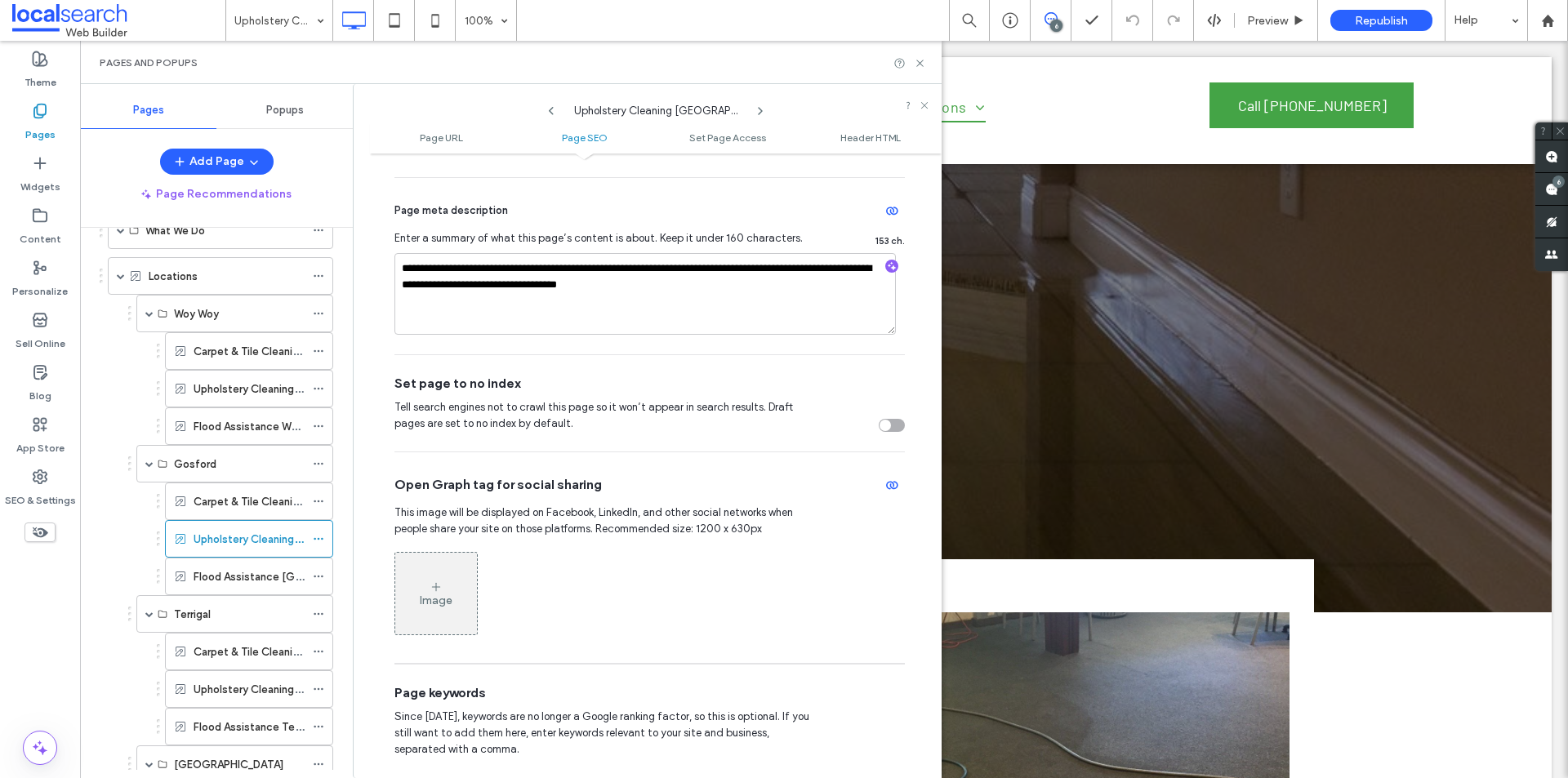
click at [889, 424] on div "toggle" at bounding box center [891, 426] width 26 height 13
click at [316, 573] on icon at bounding box center [319, 577] width 11 height 11
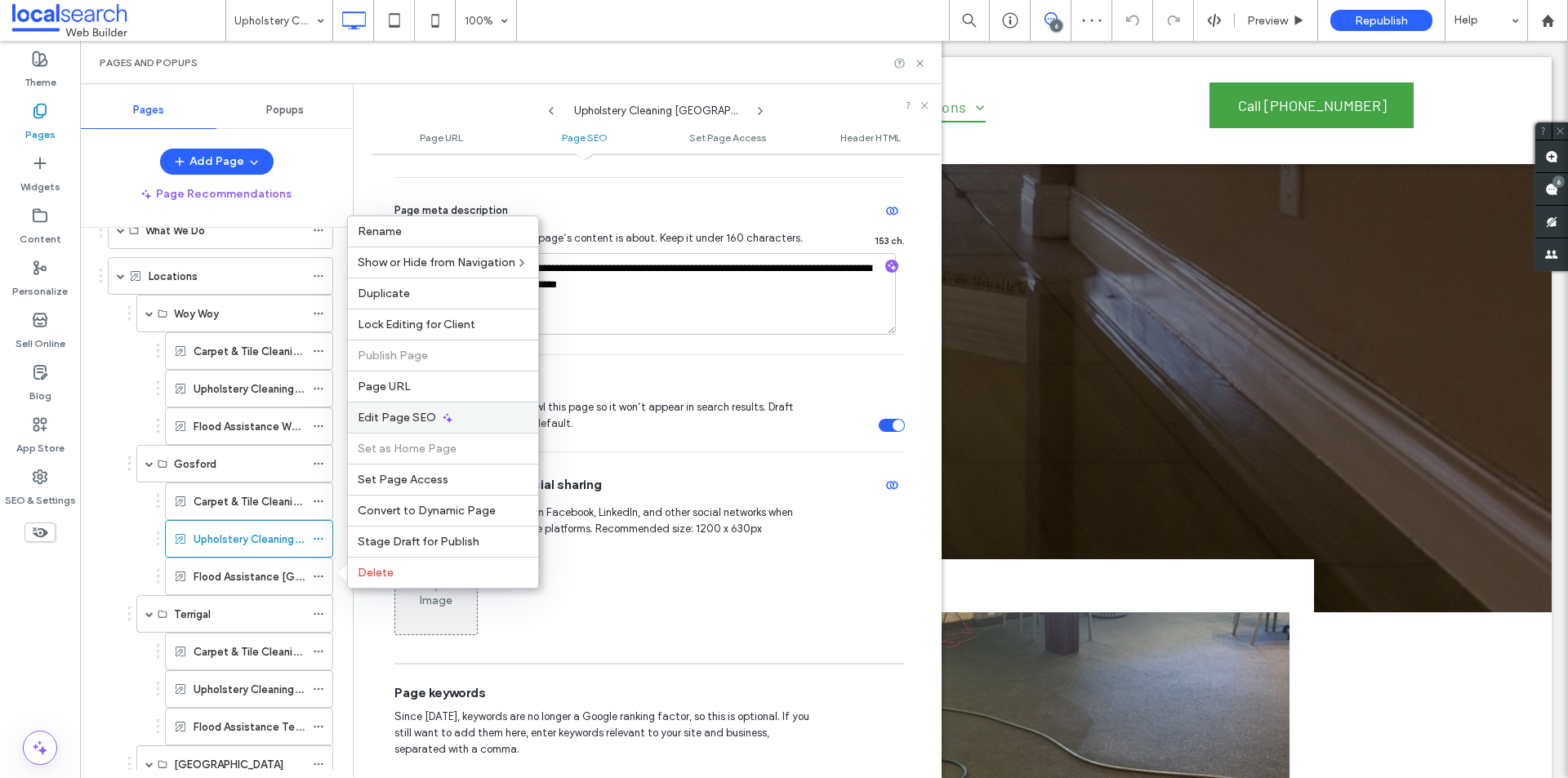
click at [415, 415] on span "Edit Page SEO" at bounding box center [397, 417] width 78 height 14
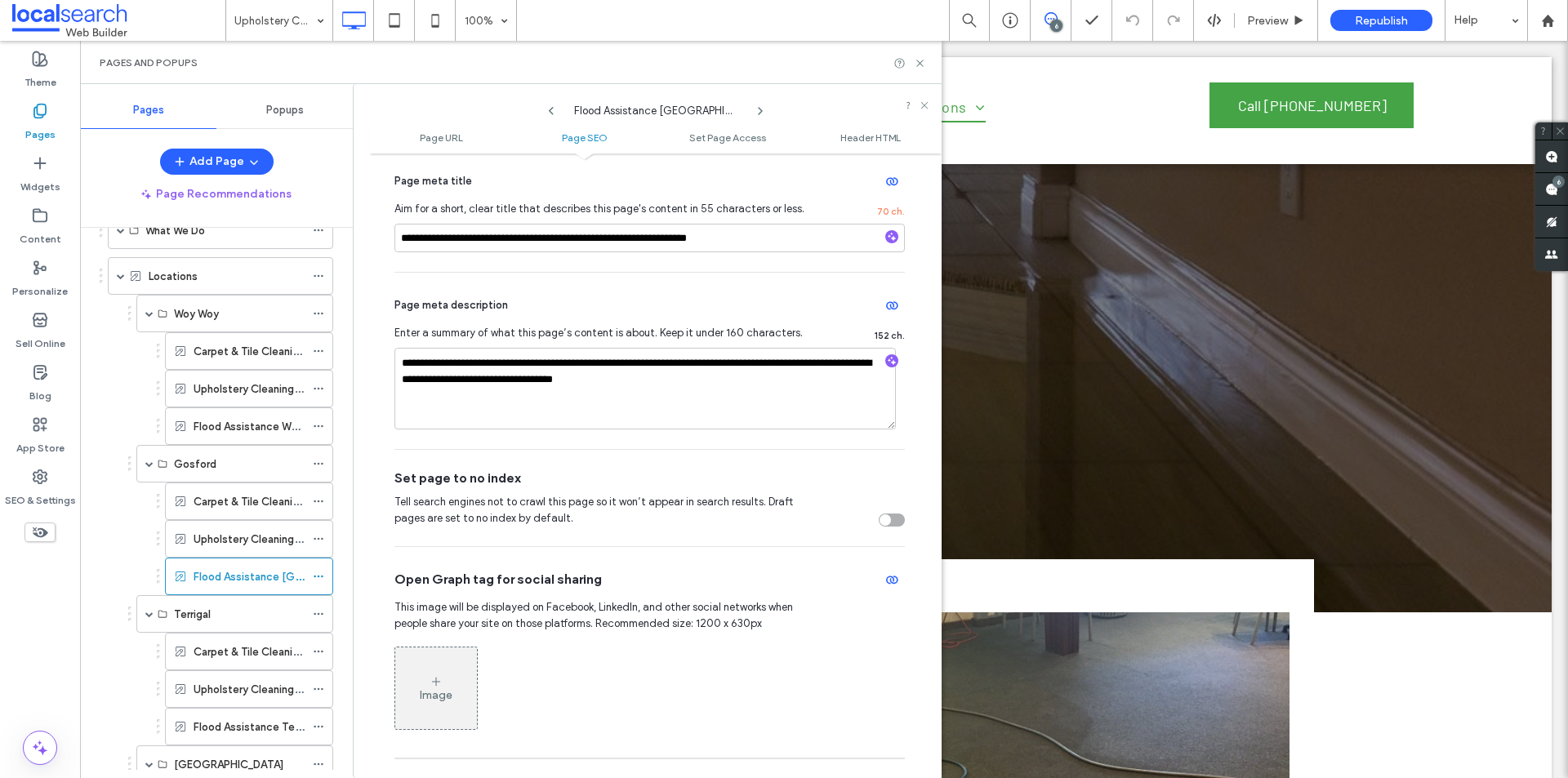
scroll to position [409, 0]
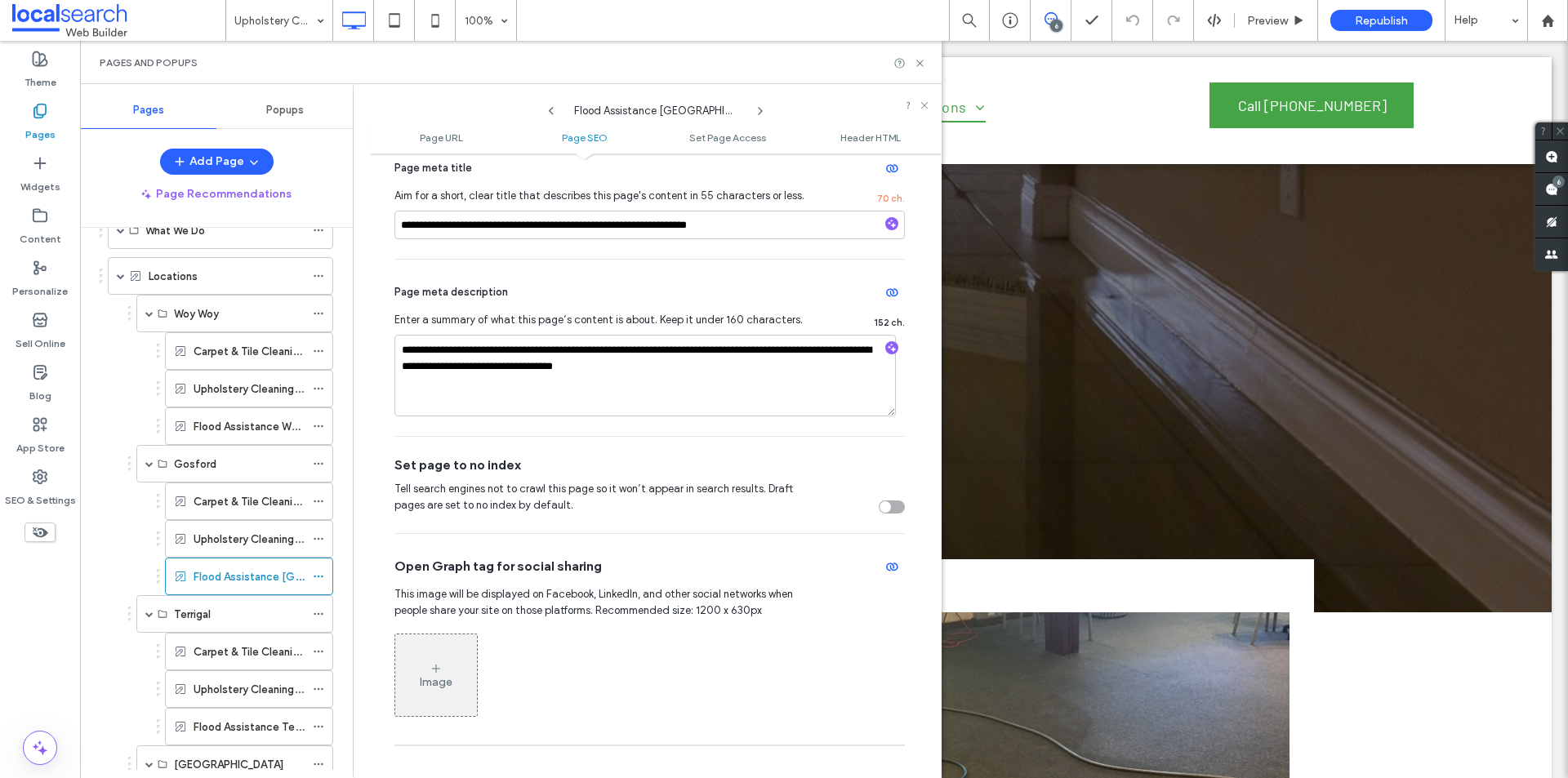
click at [888, 510] on div "toggle" at bounding box center [891, 507] width 26 height 13
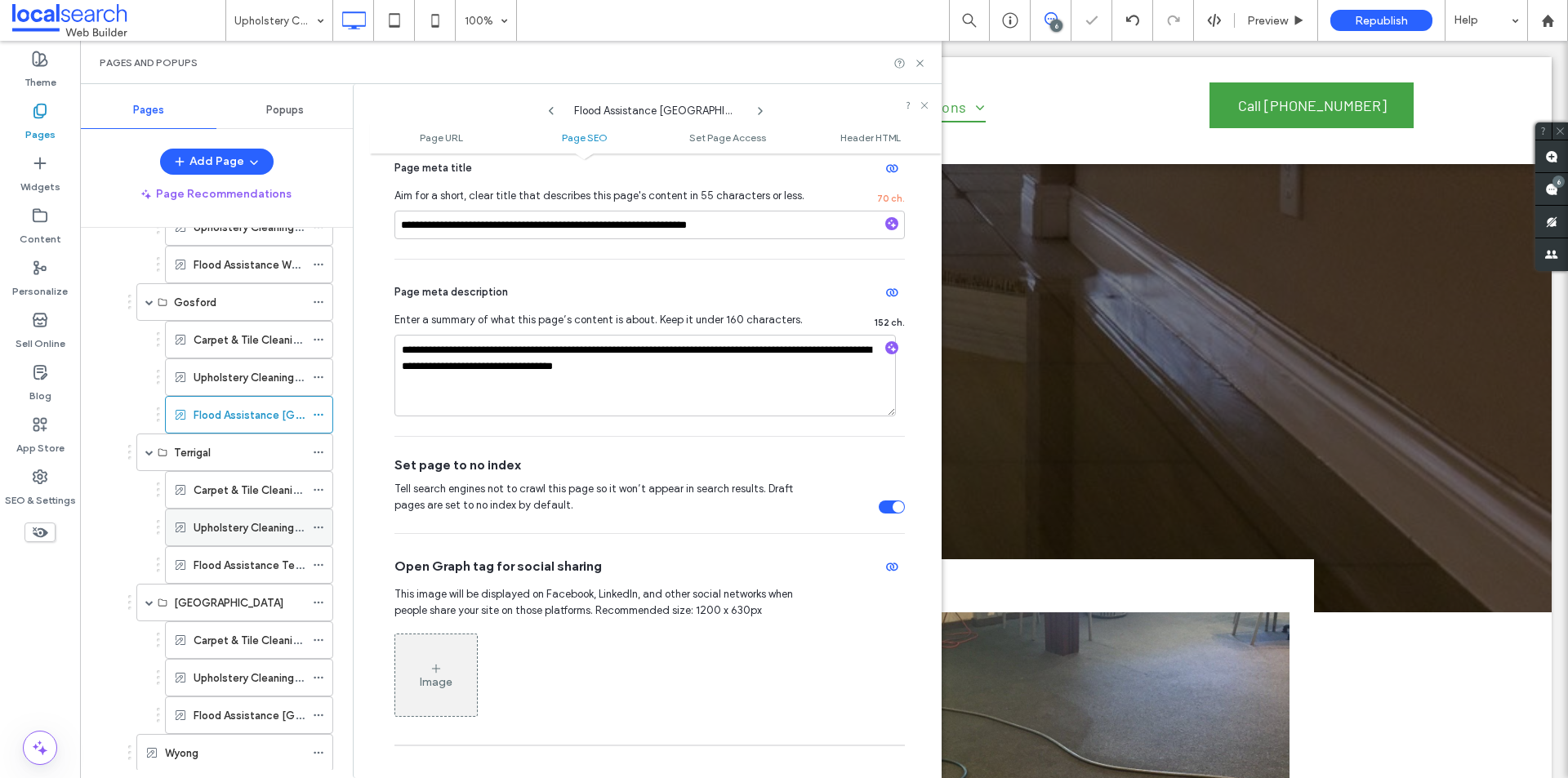
scroll to position [345, 0]
click at [317, 487] on icon at bounding box center [319, 488] width 11 height 11
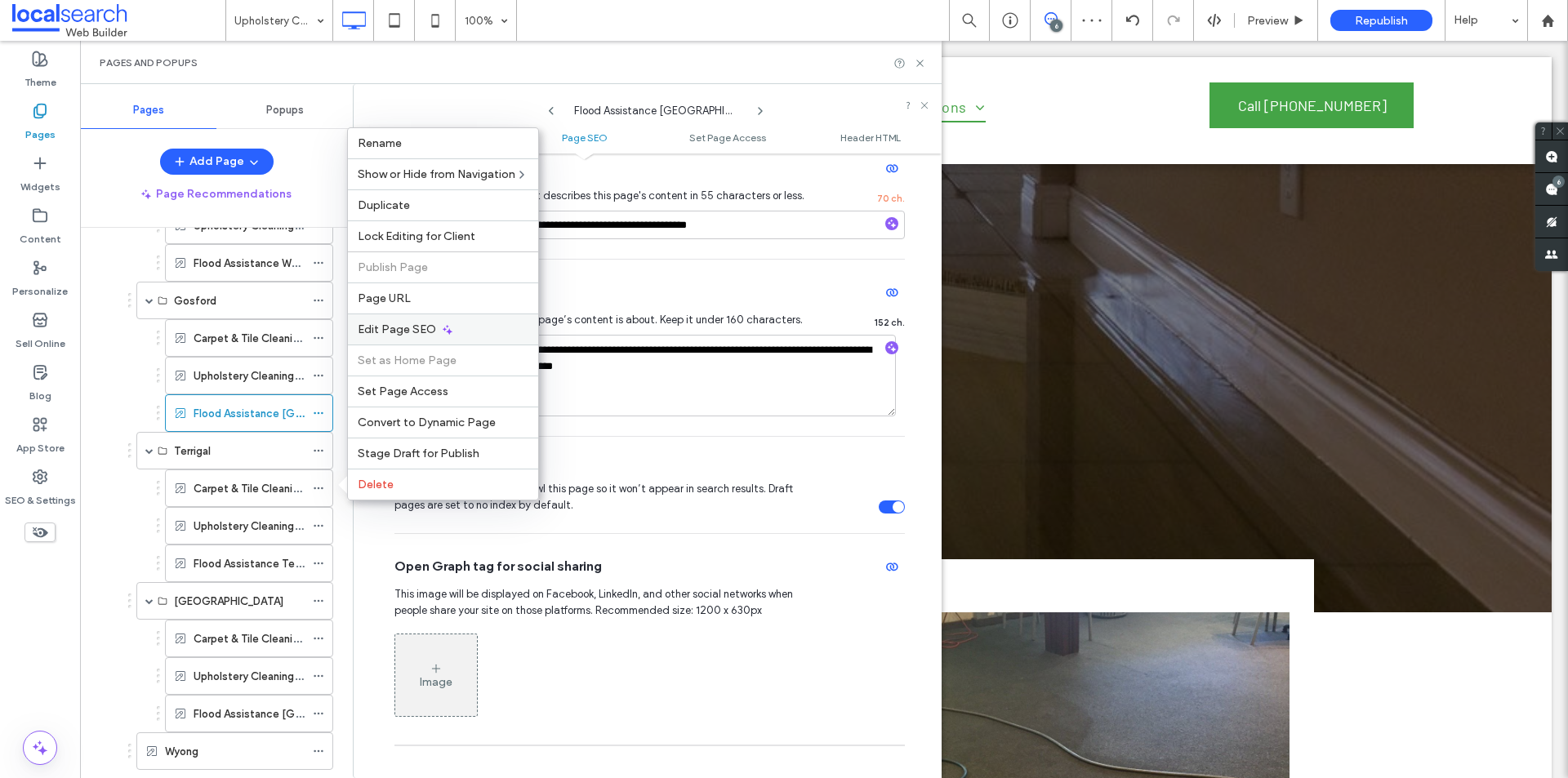
click at [448, 332] on use at bounding box center [448, 329] width 10 height 10
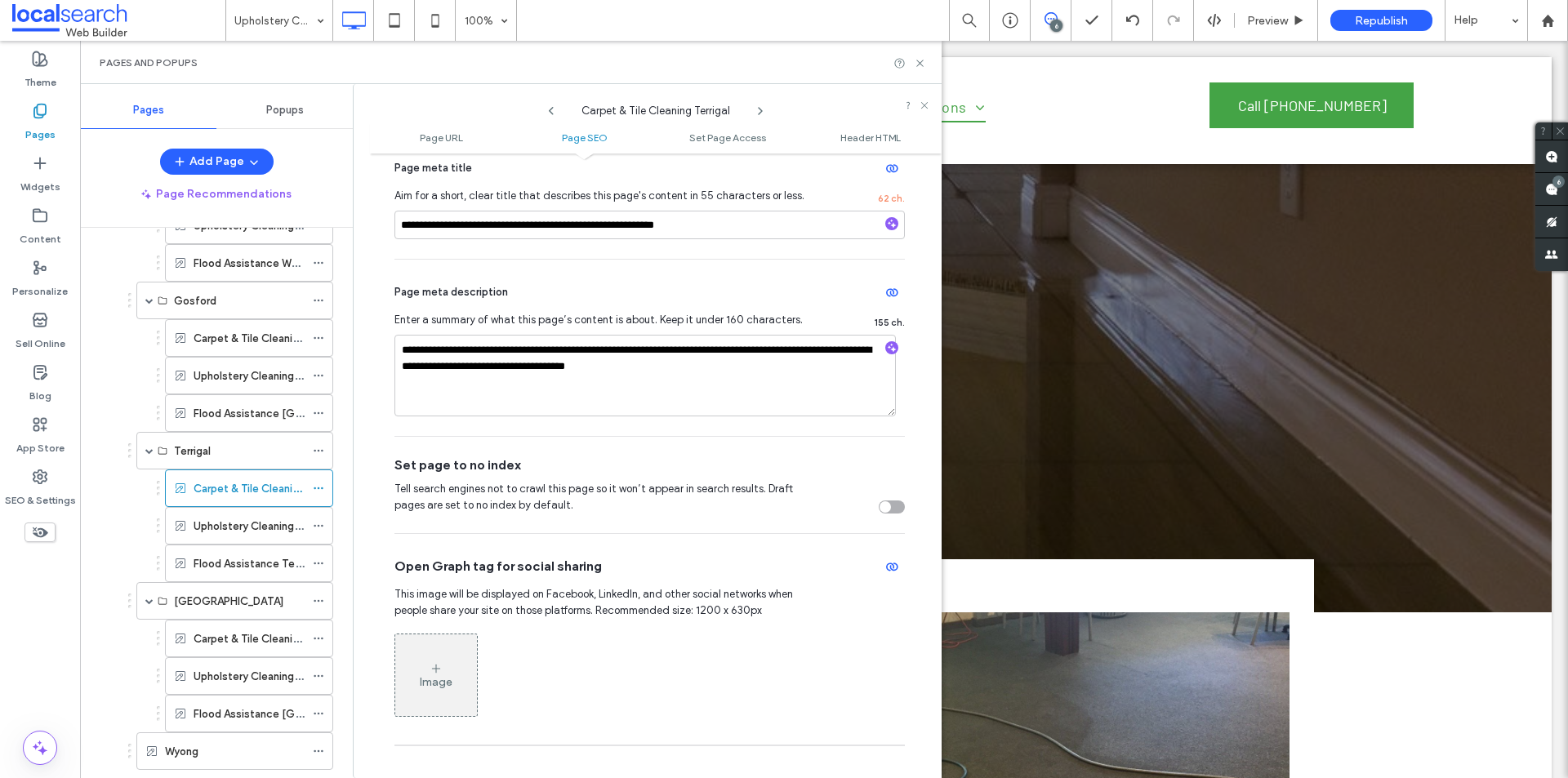
scroll to position [490, 0]
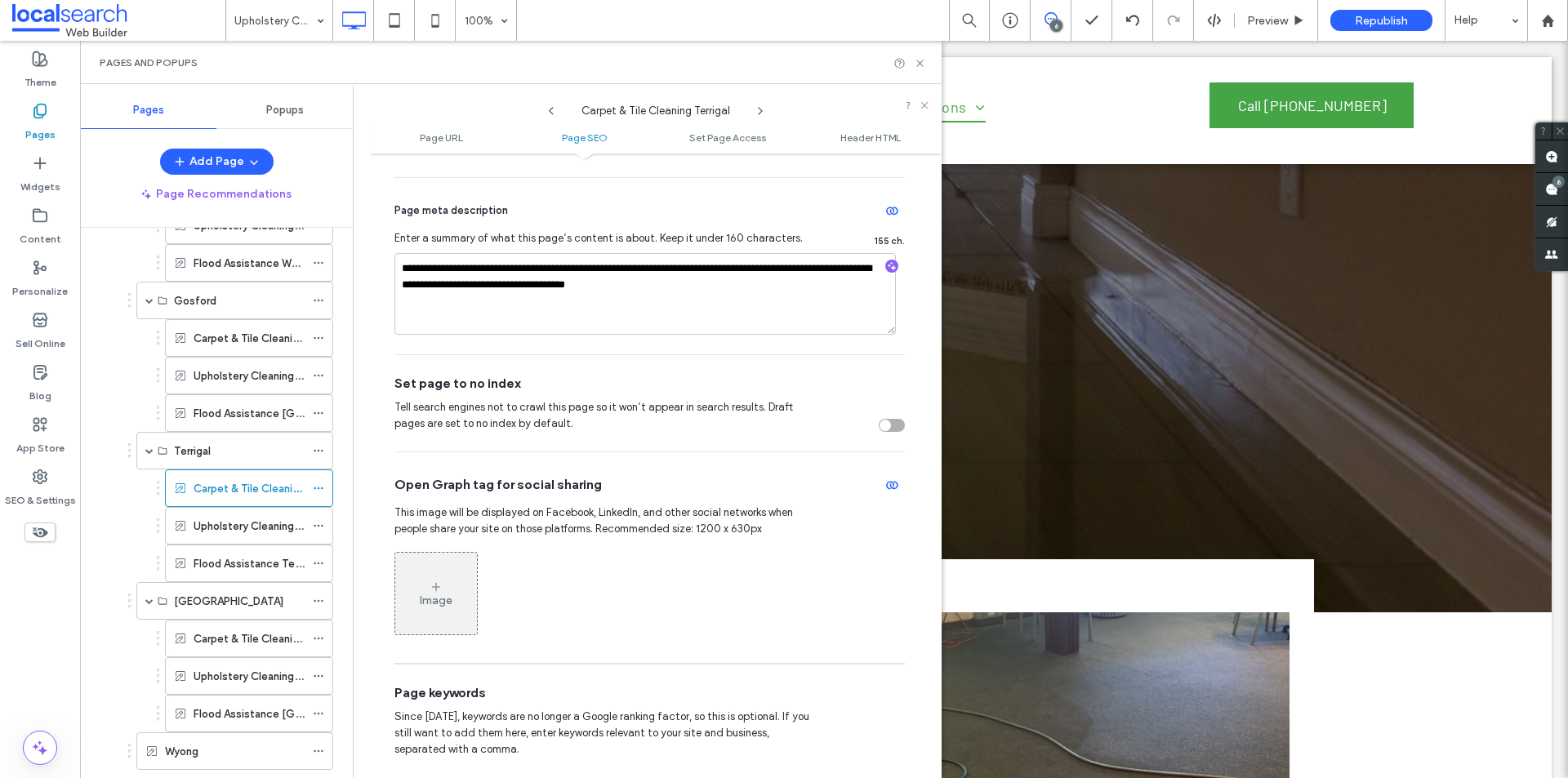
click at [886, 431] on div "toggle" at bounding box center [891, 426] width 26 height 13
click at [323, 522] on icon at bounding box center [319, 526] width 11 height 11
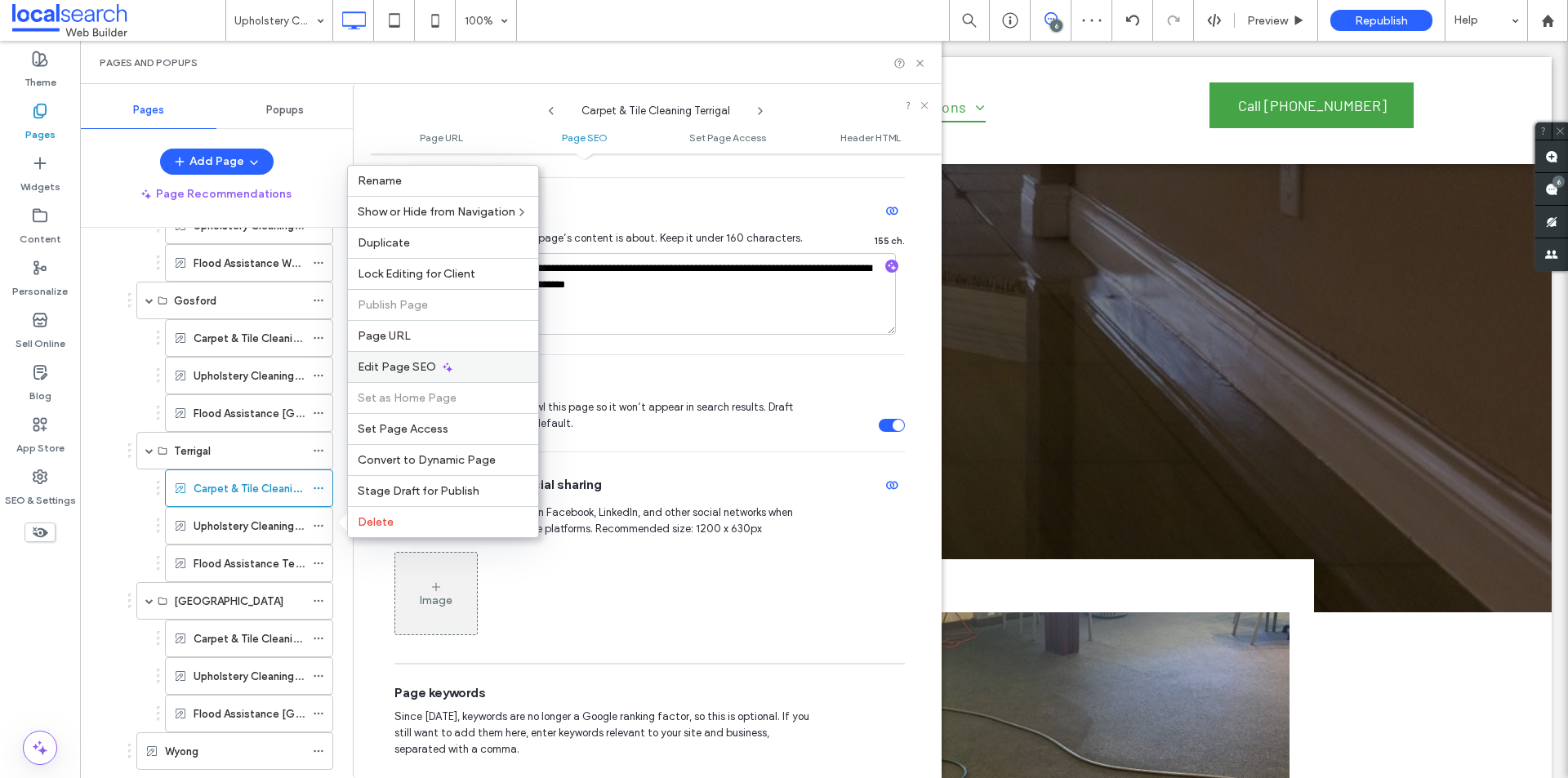
click at [423, 369] on span "Edit Page SEO" at bounding box center [397, 367] width 78 height 14
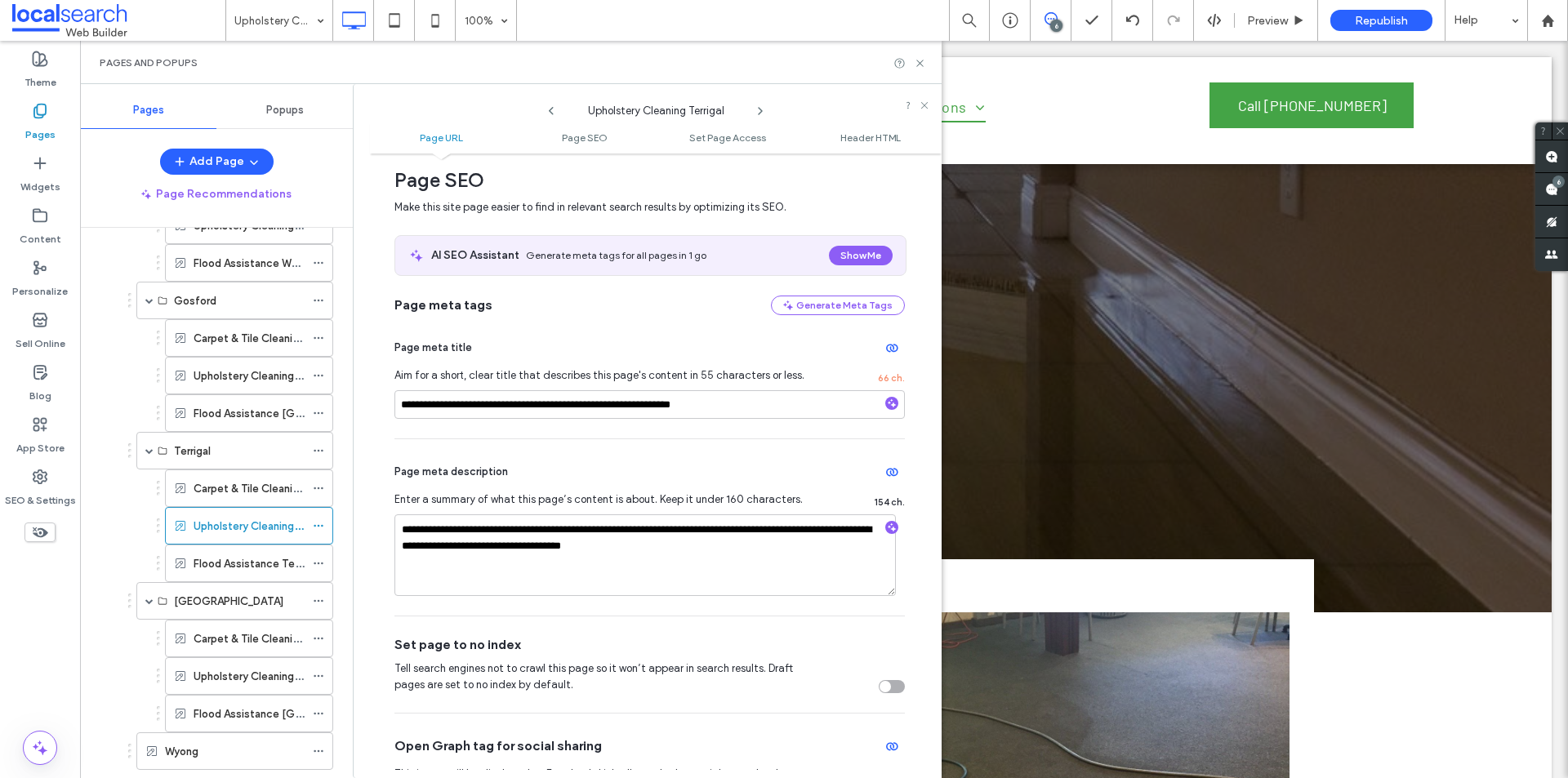
scroll to position [409, 0]
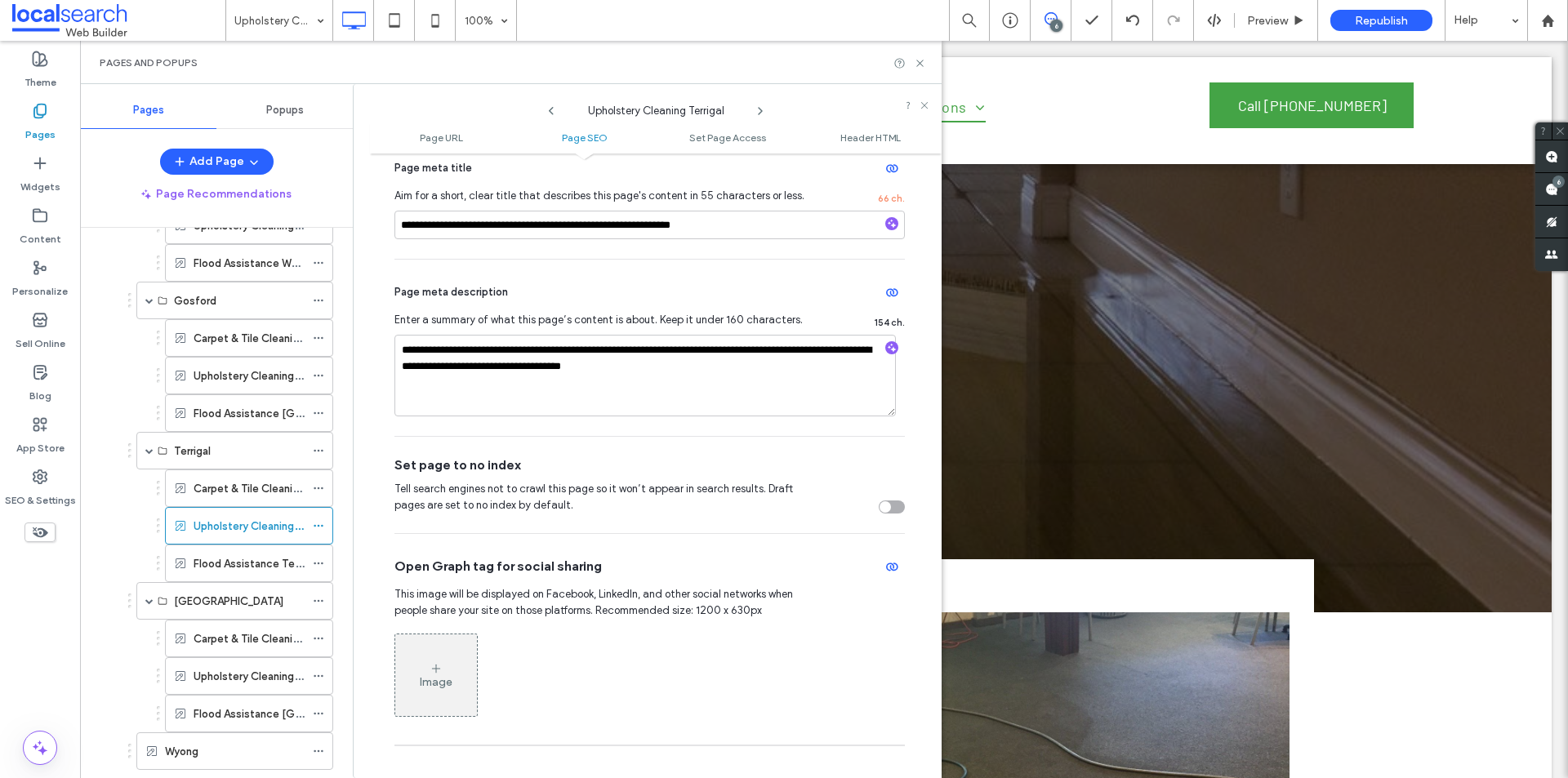
click at [887, 497] on div "Tell search engines not to crawl this page so it won’t appear in search results…" at bounding box center [649, 497] width 511 height 32
drag, startPoint x: 865, startPoint y: 514, endPoint x: 879, endPoint y: 508, distance: 15.2
click at [868, 514] on div "Tell search engines not to crawl this page so it won’t appear in search results…" at bounding box center [649, 497] width 511 height 32
click at [879, 508] on div "toggle" at bounding box center [885, 507] width 11 height 11
click at [322, 562] on use at bounding box center [317, 563] width 9 height 3
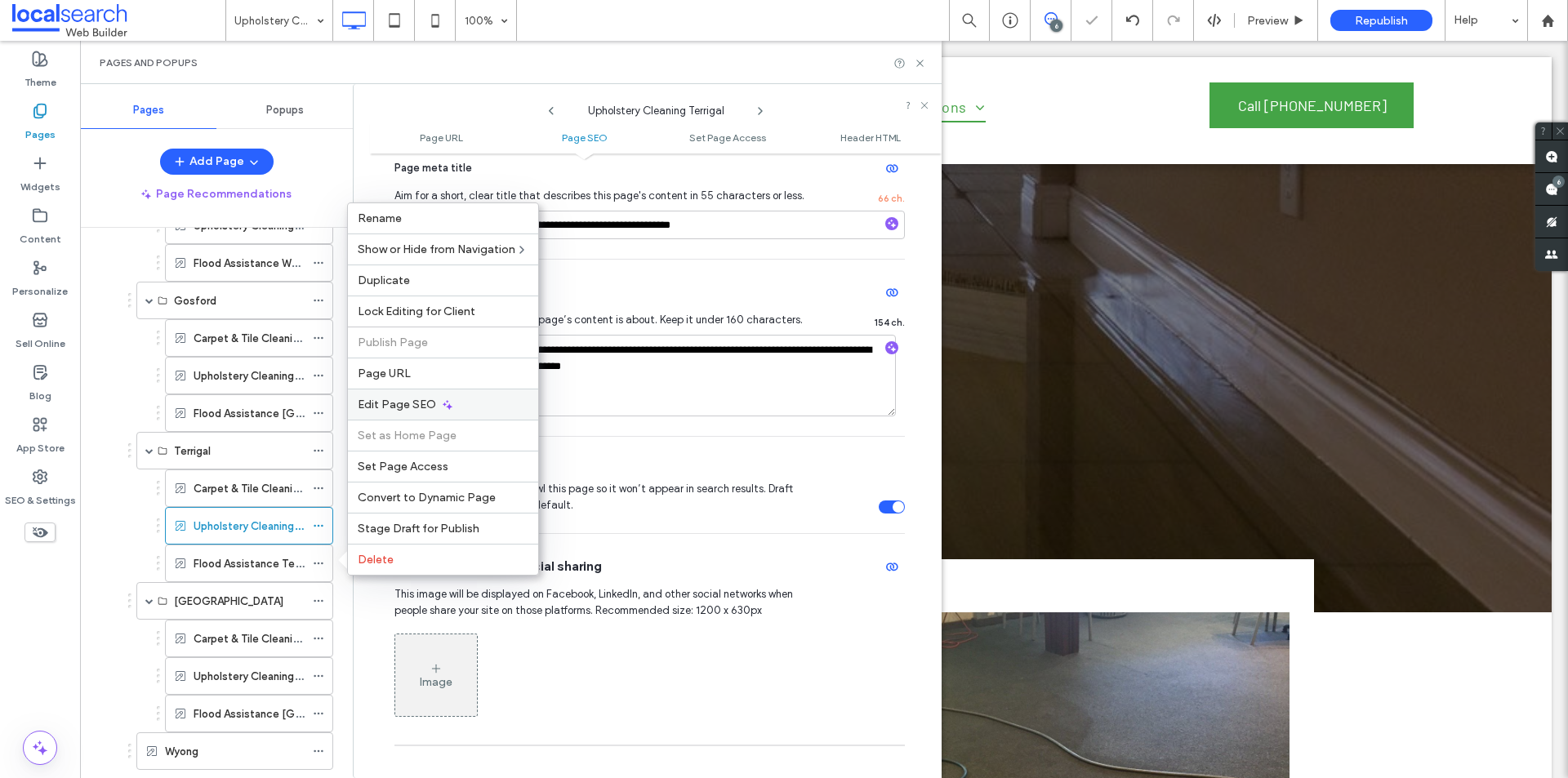
click at [412, 406] on span "Edit Page SEO" at bounding box center [397, 405] width 78 height 14
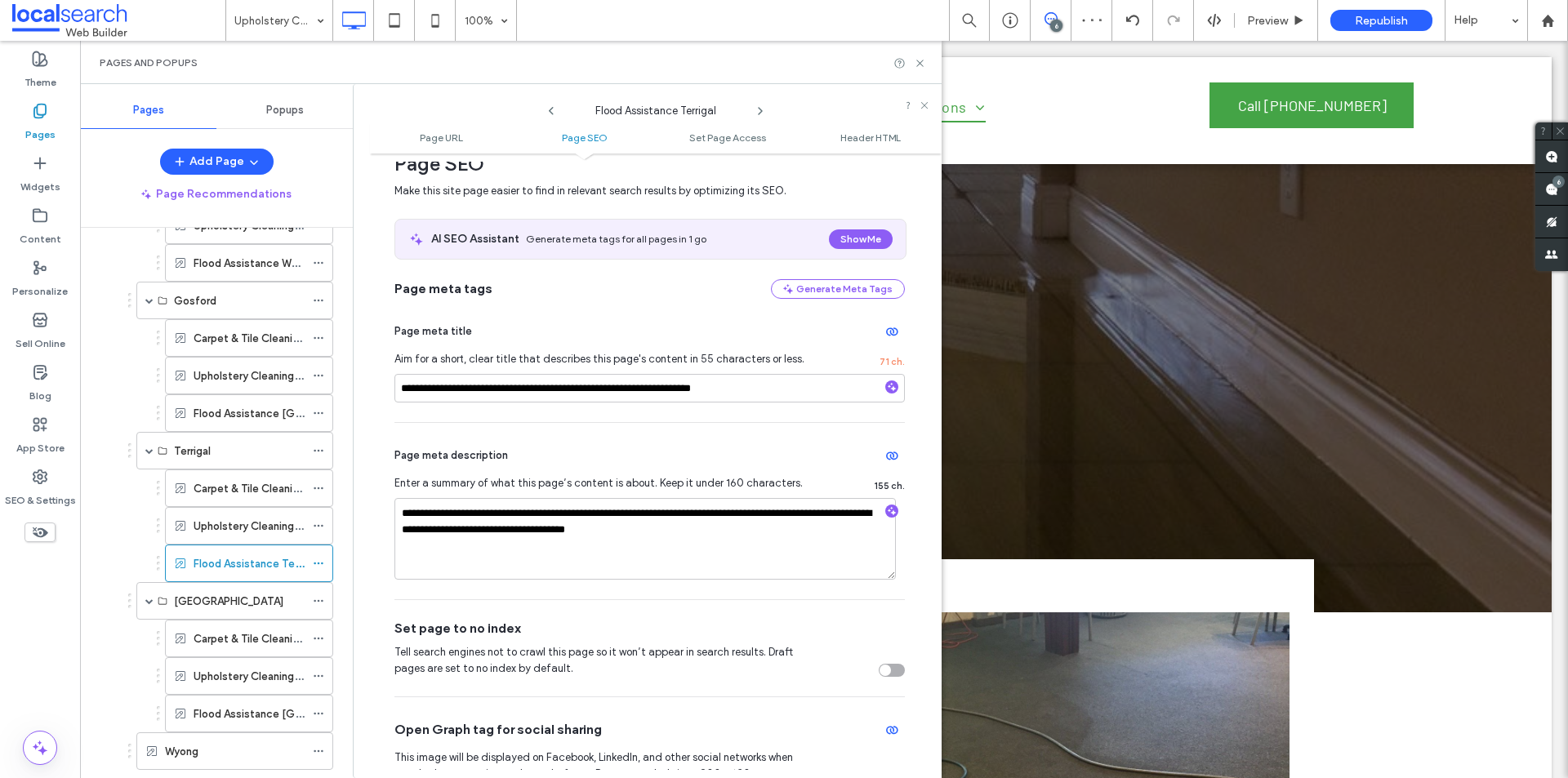
scroll to position [572, 0]
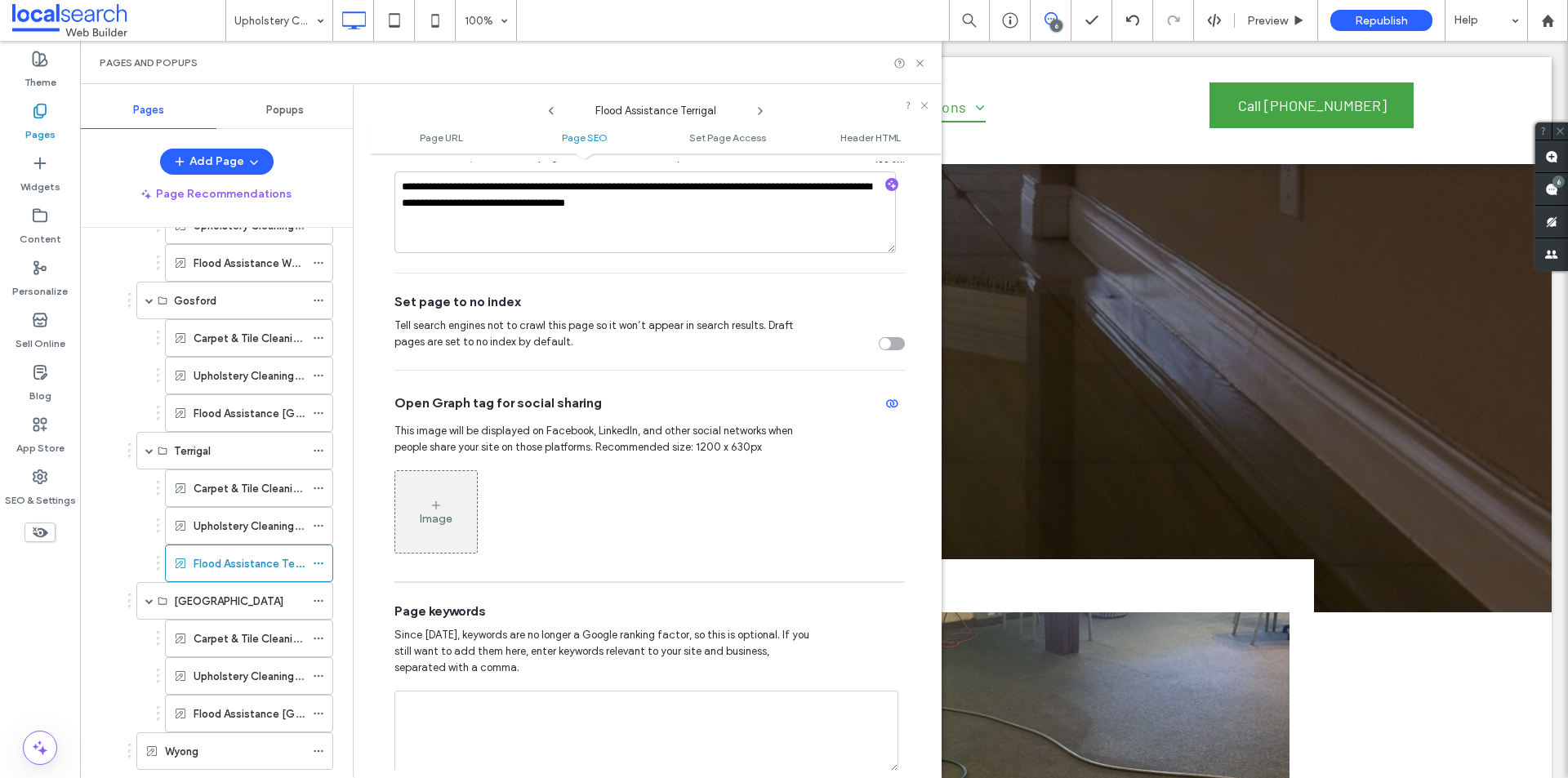
click at [881, 345] on div "toggle" at bounding box center [885, 344] width 11 height 11
click at [319, 636] on icon at bounding box center [319, 639] width 11 height 11
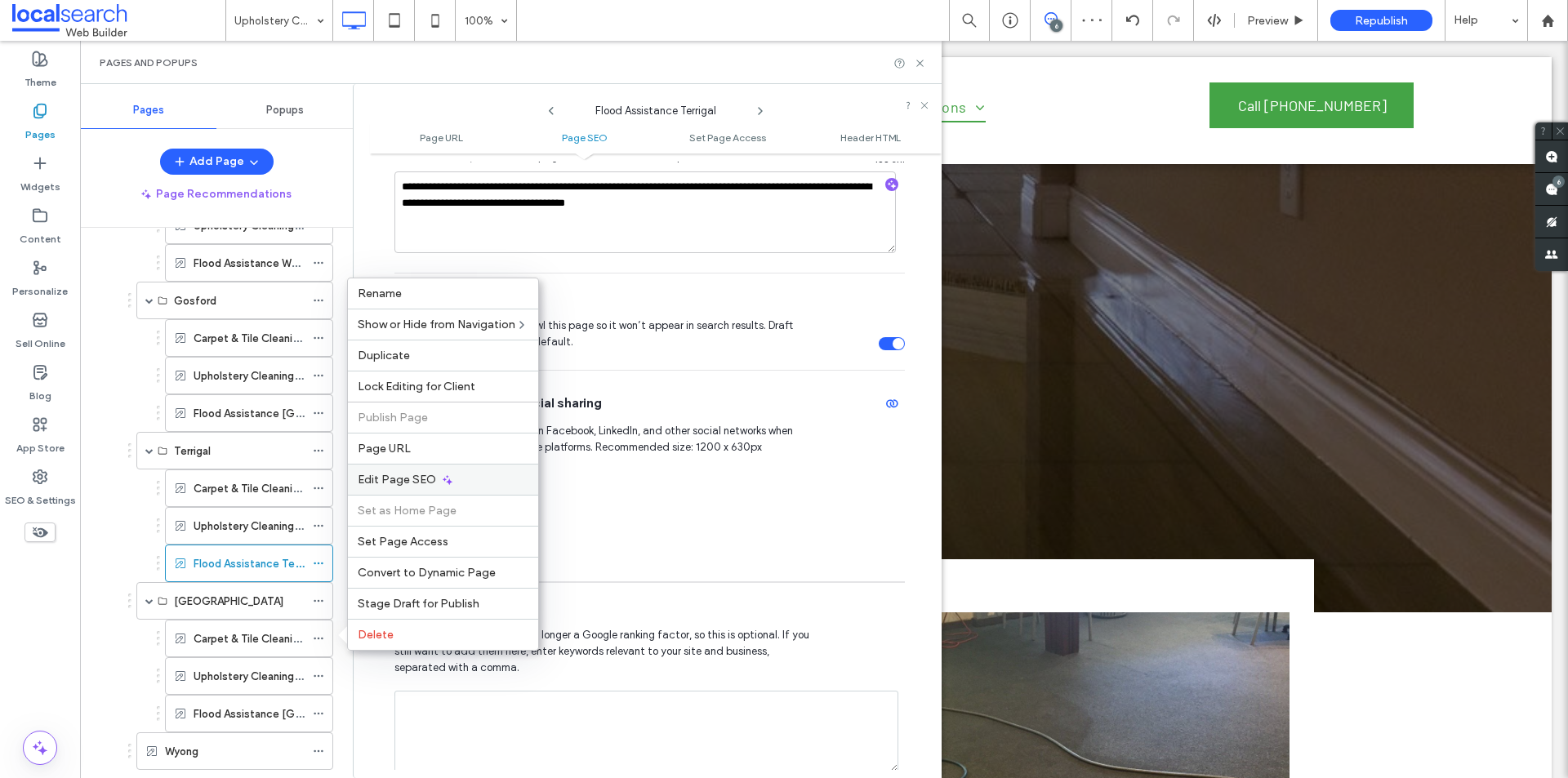
click at [413, 486] on span "Edit Page SEO" at bounding box center [397, 479] width 78 height 14
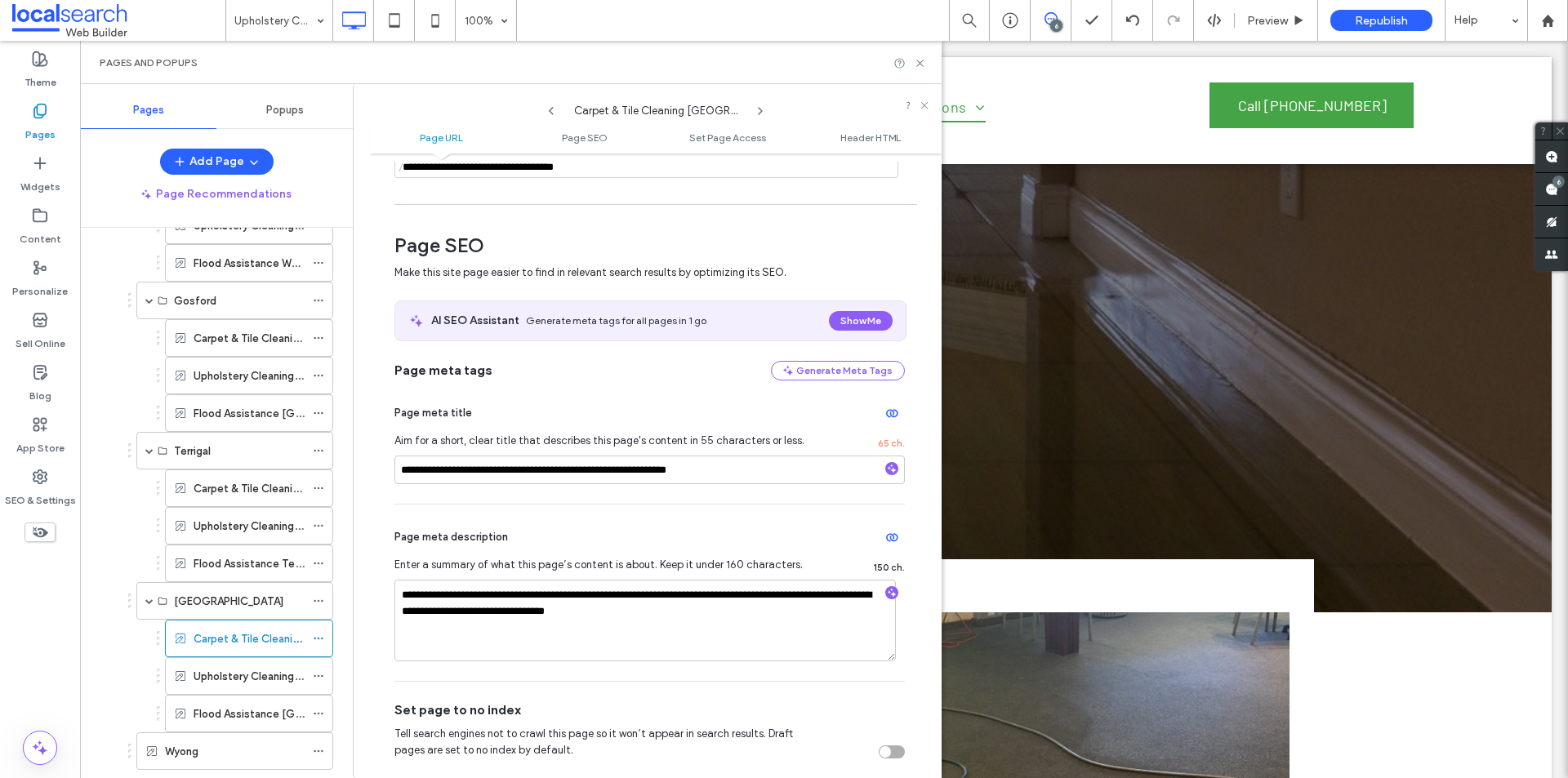
scroll to position [326, 0]
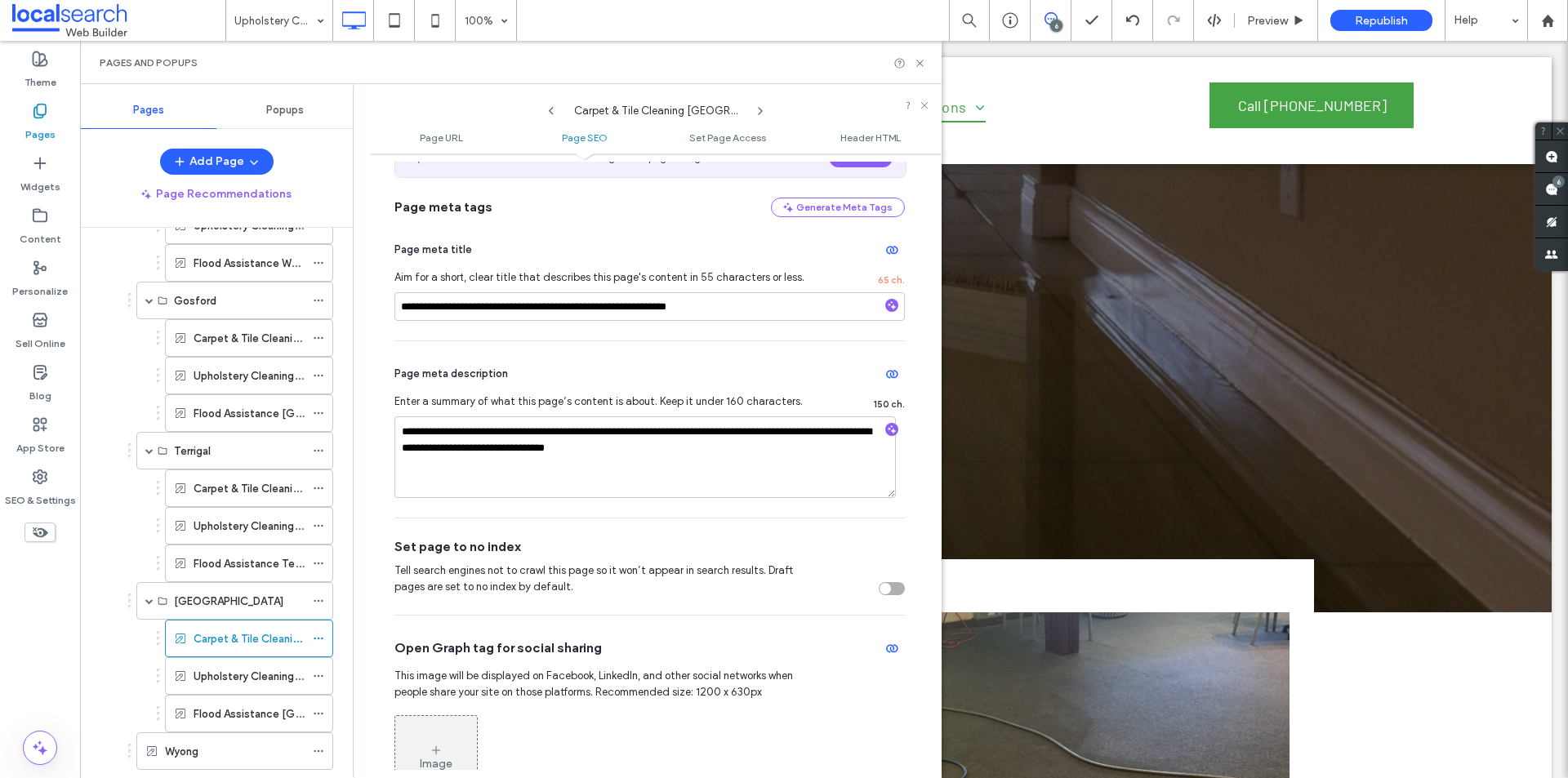
click at [888, 584] on div "toggle" at bounding box center [891, 589] width 26 height 13
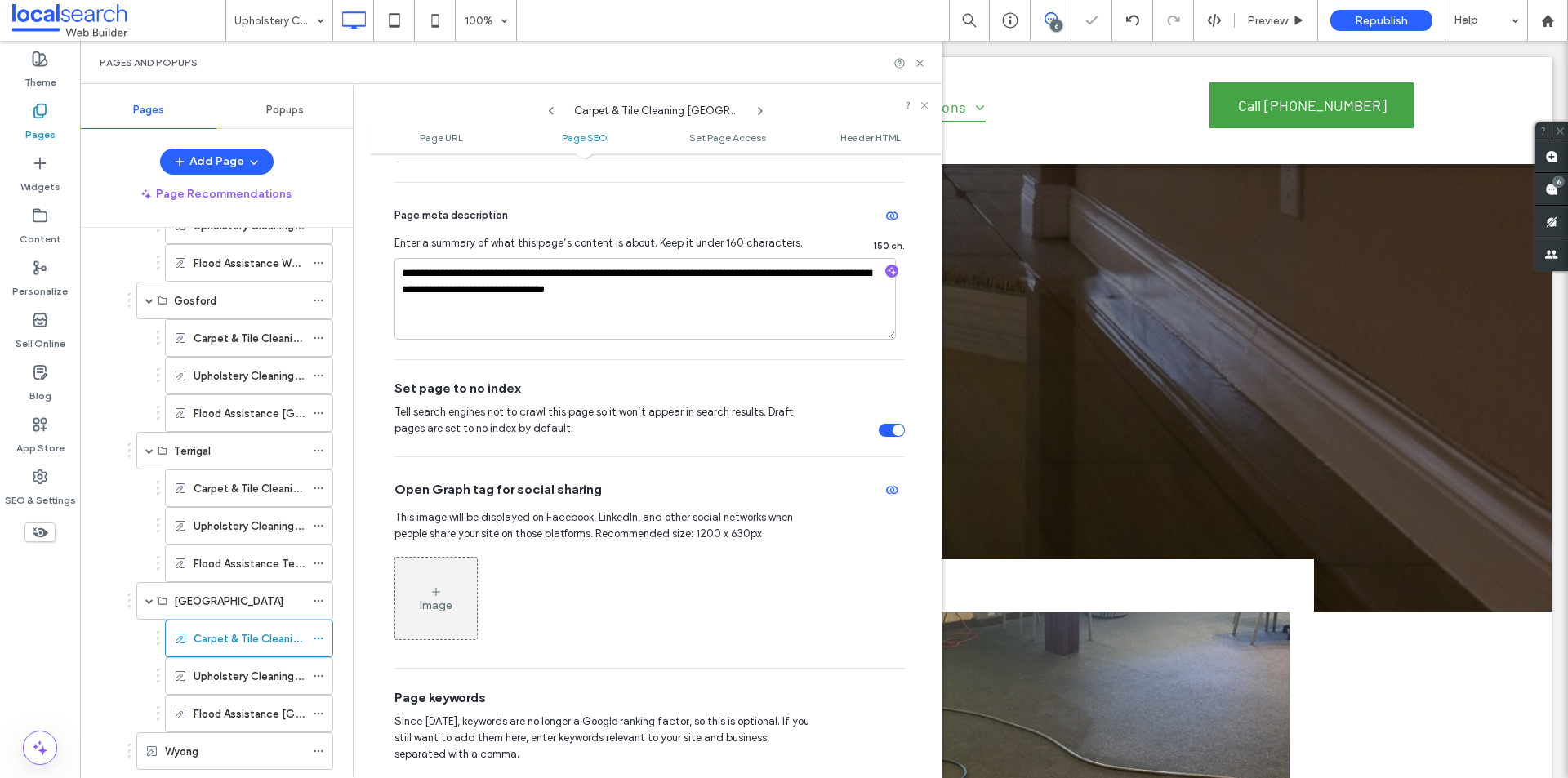
scroll to position [490, 0]
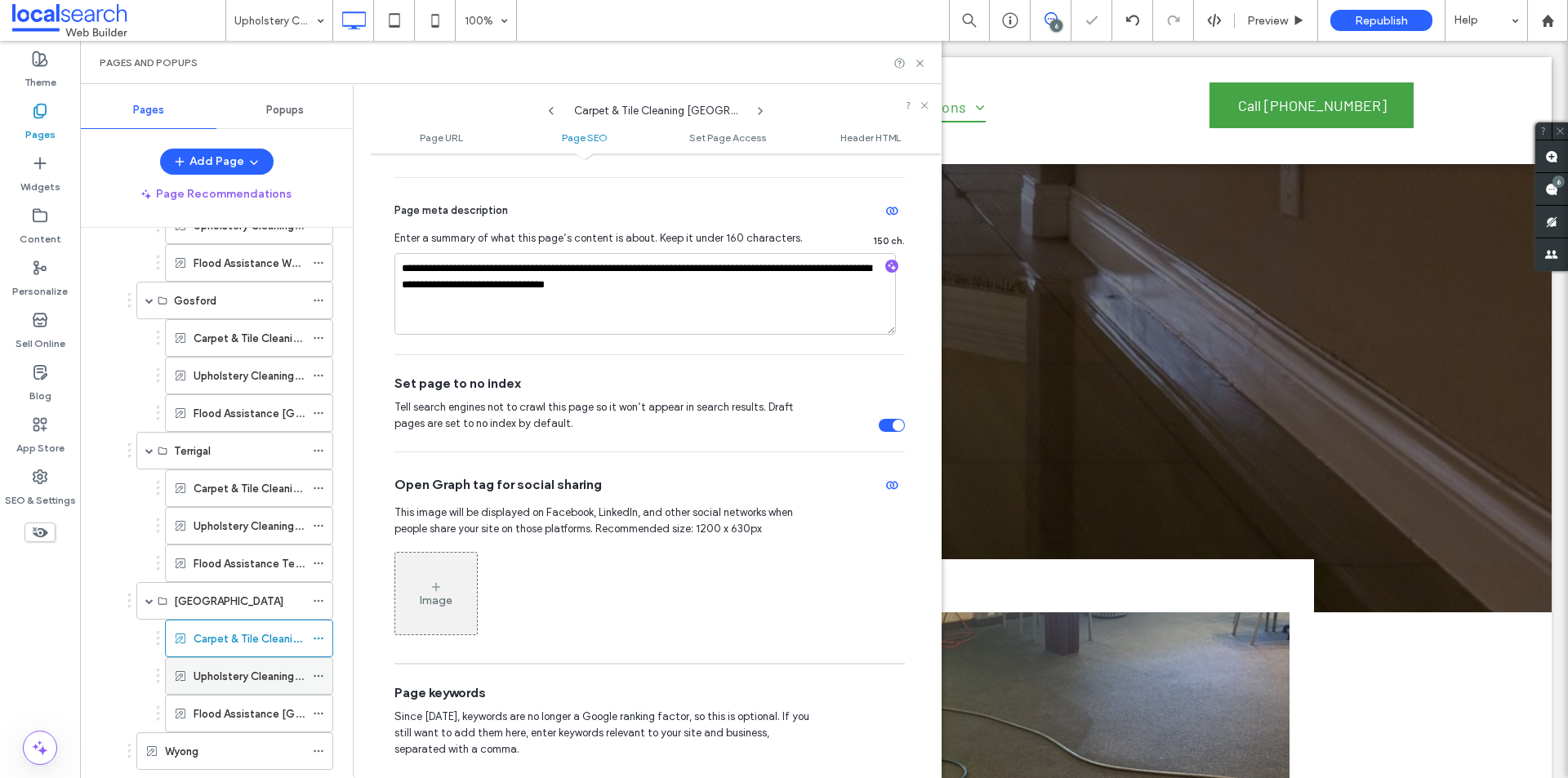
click at [321, 674] on icon at bounding box center [319, 676] width 11 height 11
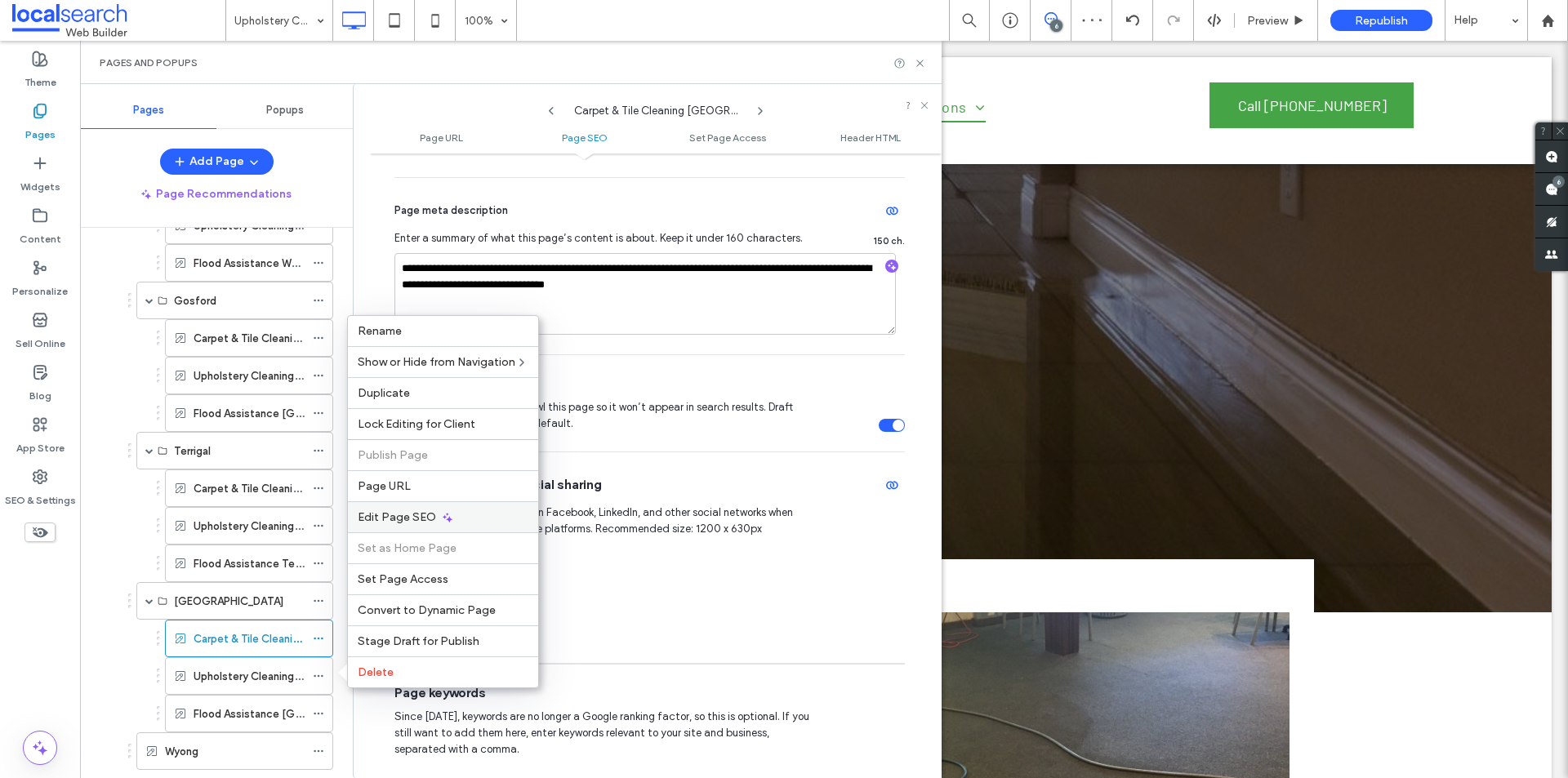
click at [428, 515] on span "Edit Page SEO" at bounding box center [397, 517] width 78 height 14
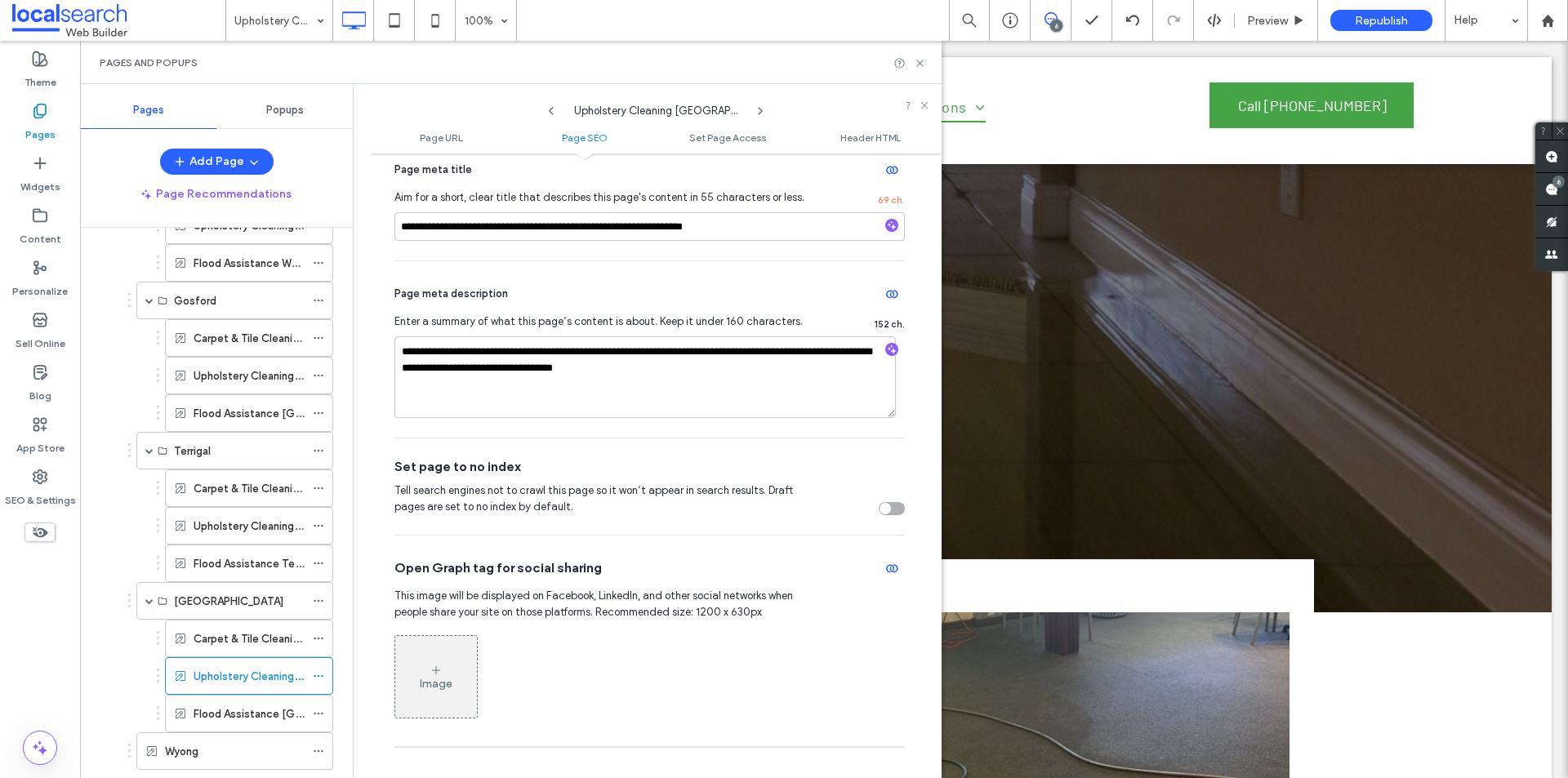
scroll to position [572, 0]
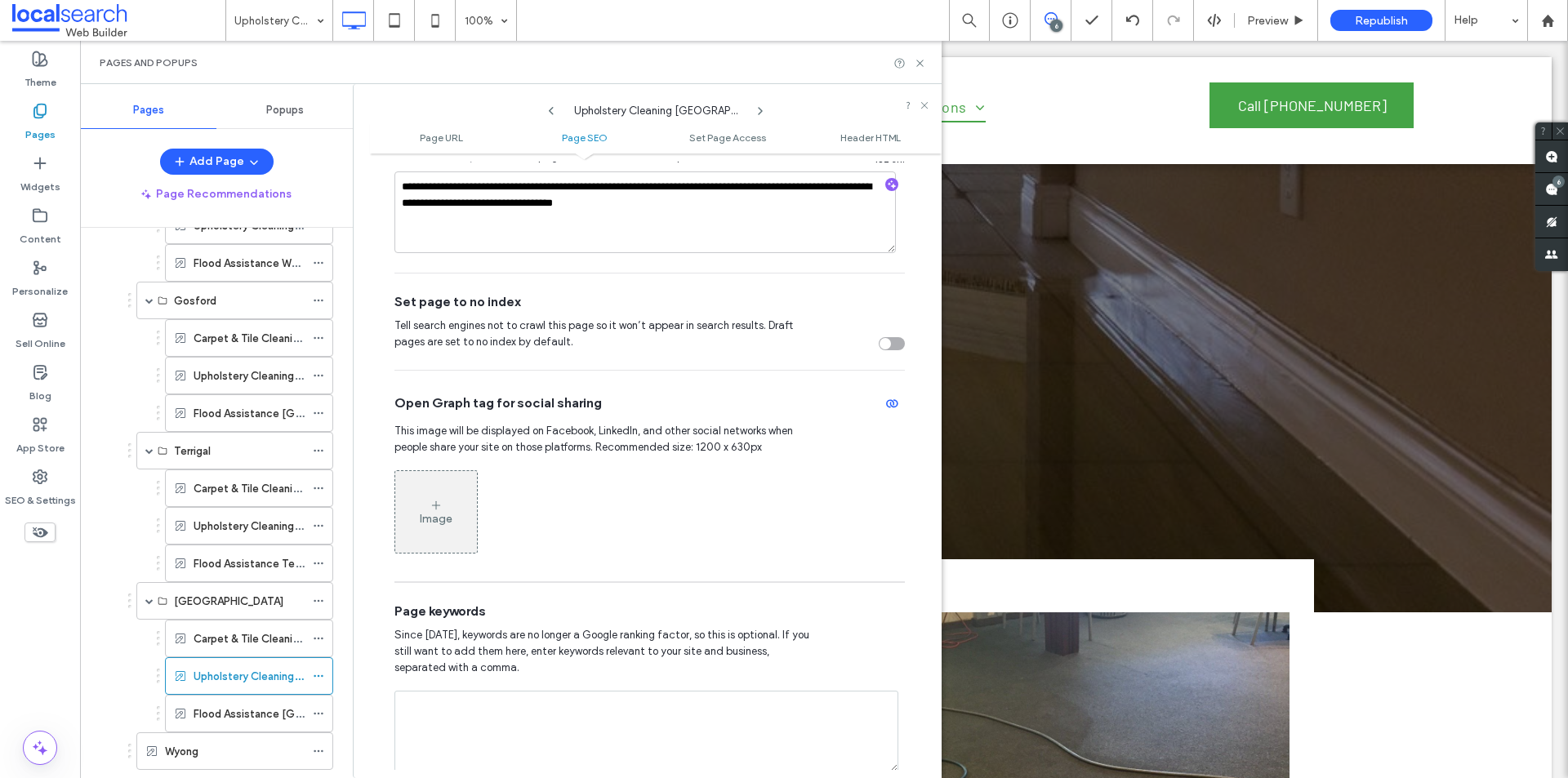
click at [882, 347] on div "toggle" at bounding box center [891, 344] width 26 height 13
click at [324, 709] on icon at bounding box center [319, 714] width 11 height 11
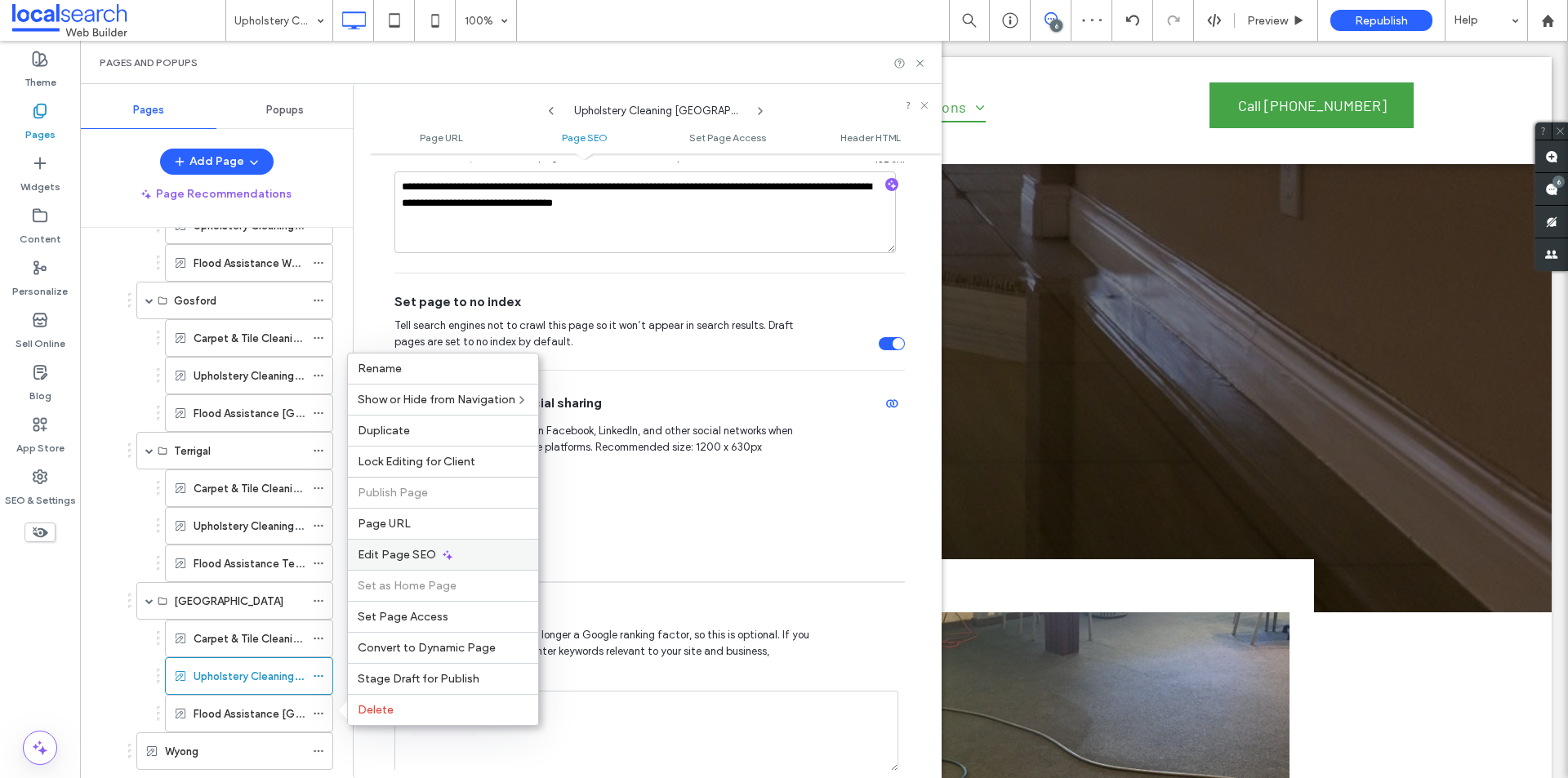
click at [437, 556] on div "Edit Page SEO" at bounding box center [442, 555] width 190 height 32
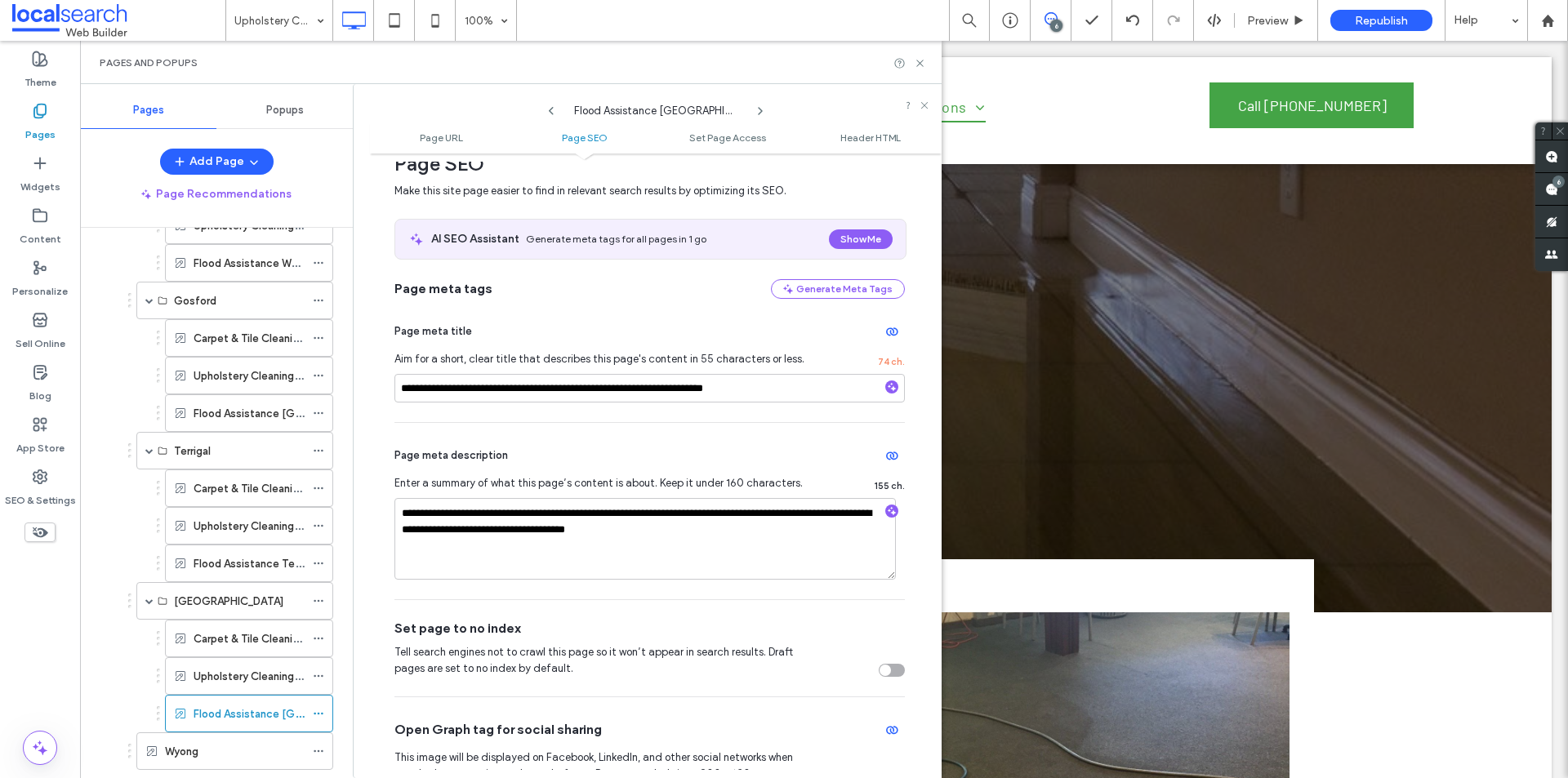
scroll to position [326, 0]
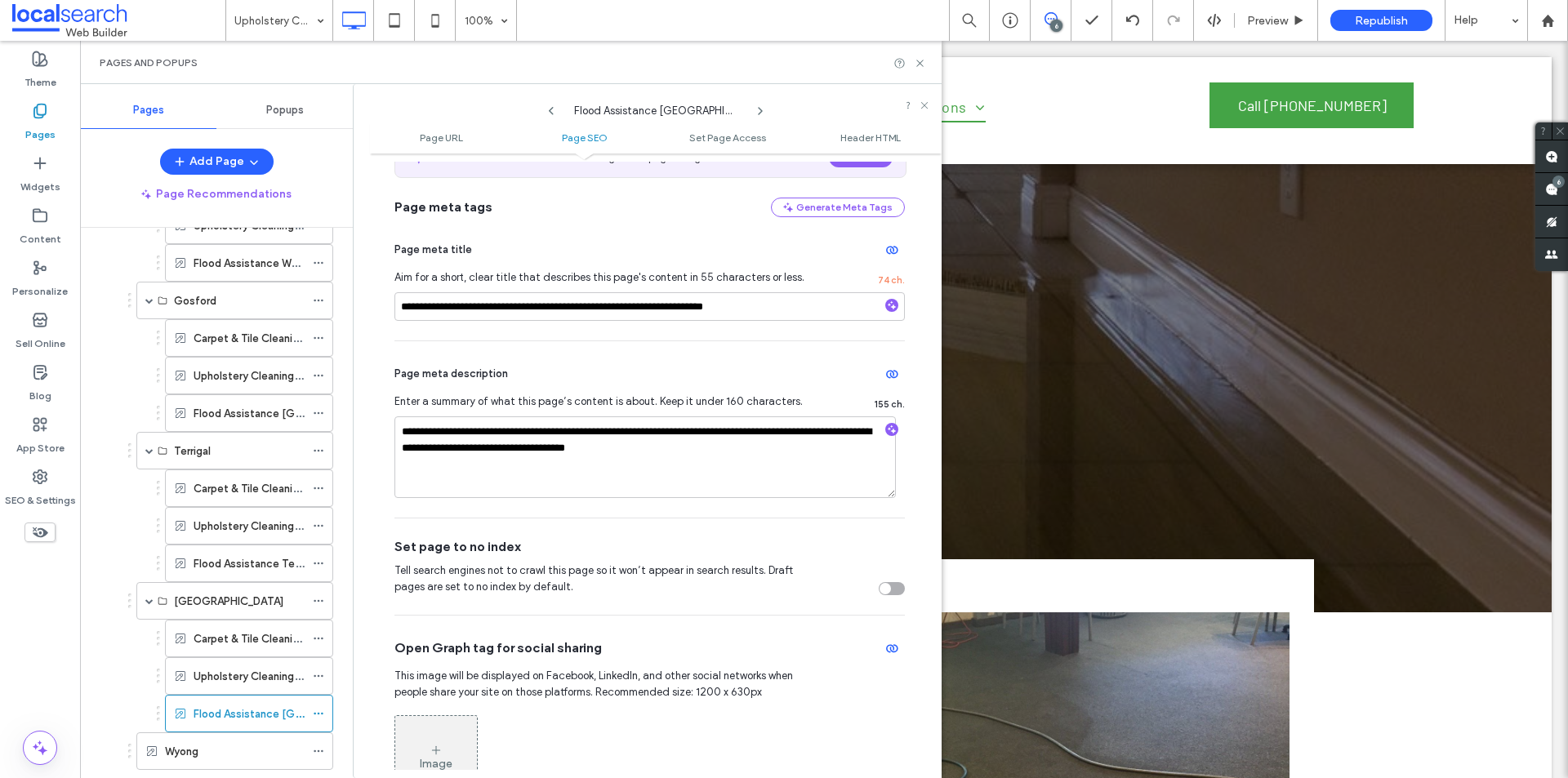
click at [879, 590] on div "toggle" at bounding box center [885, 589] width 11 height 11
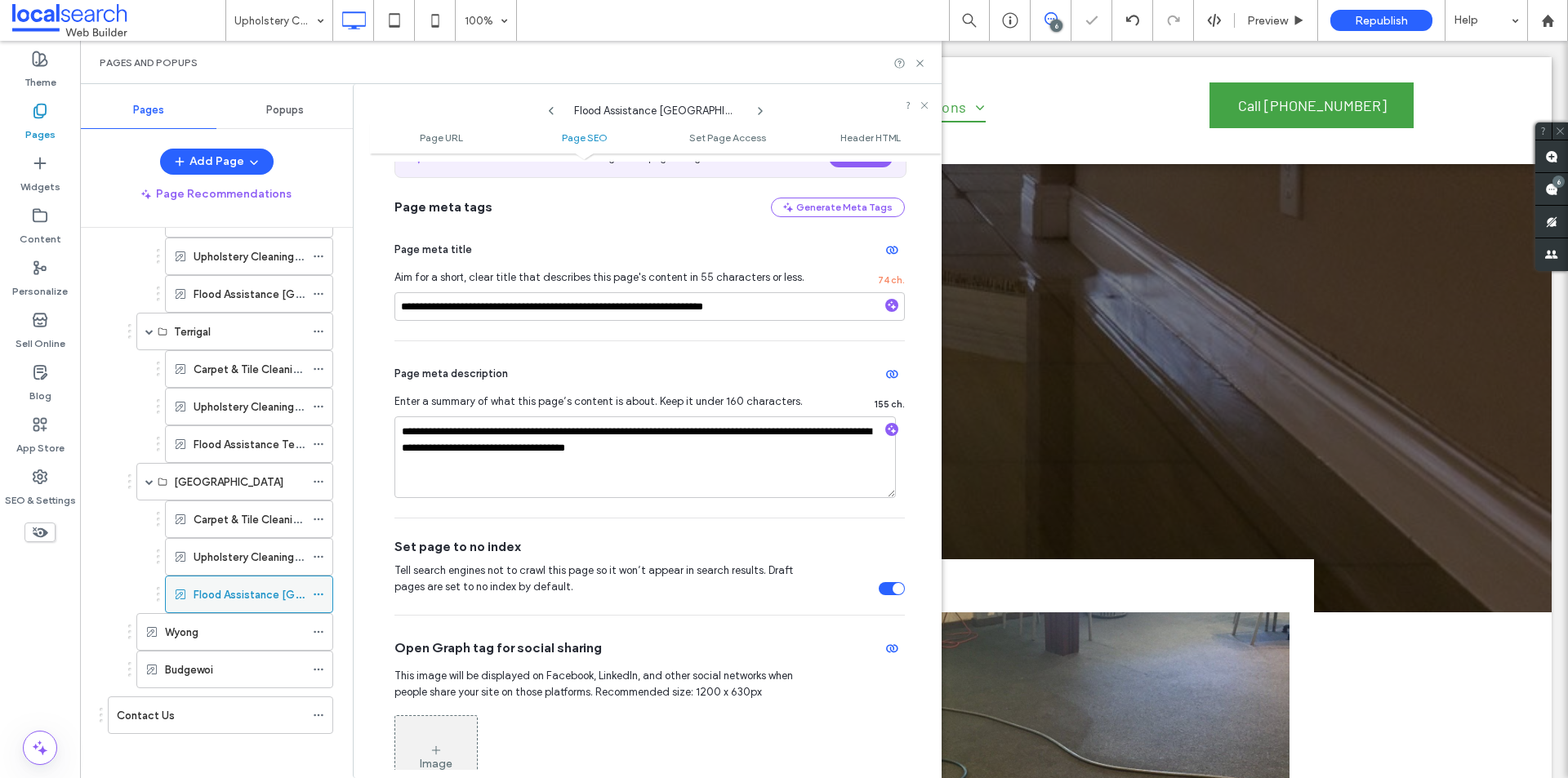
scroll to position [469, 0]
click at [322, 628] on use at bounding box center [317, 627] width 9 height 3
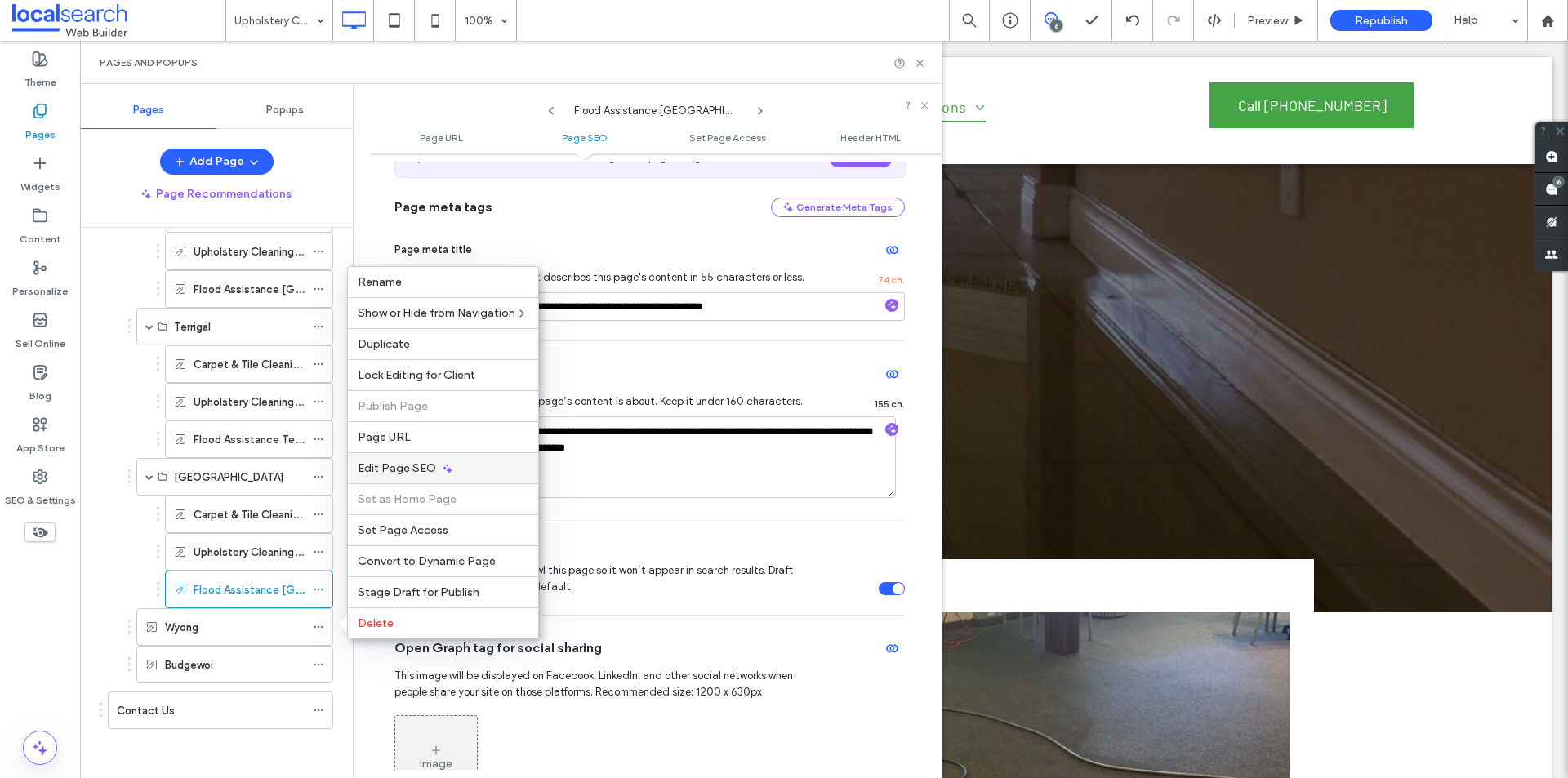
click at [482, 477] on div "Edit Page SEO" at bounding box center [442, 468] width 190 height 32
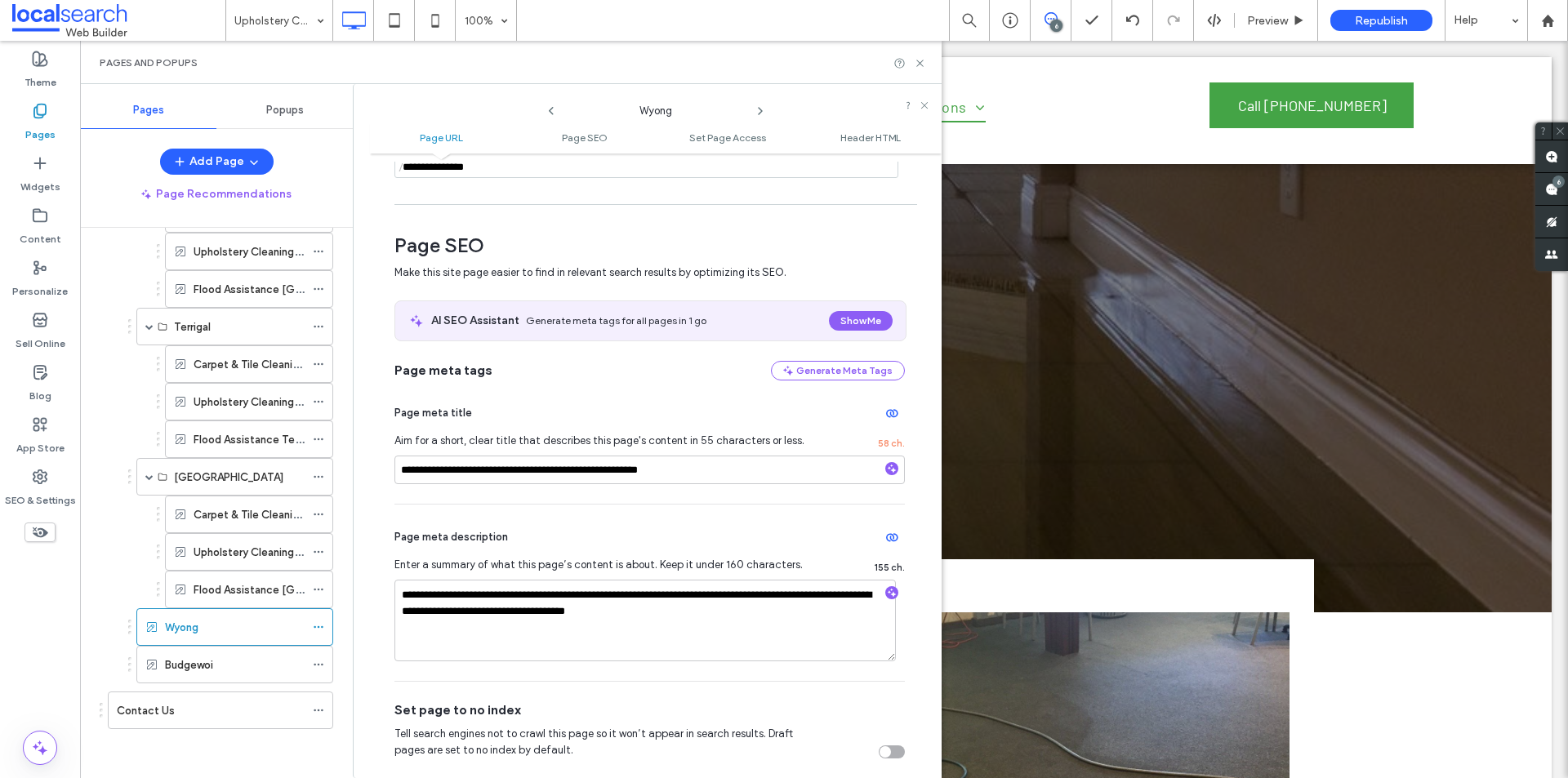
scroll to position [326, 0]
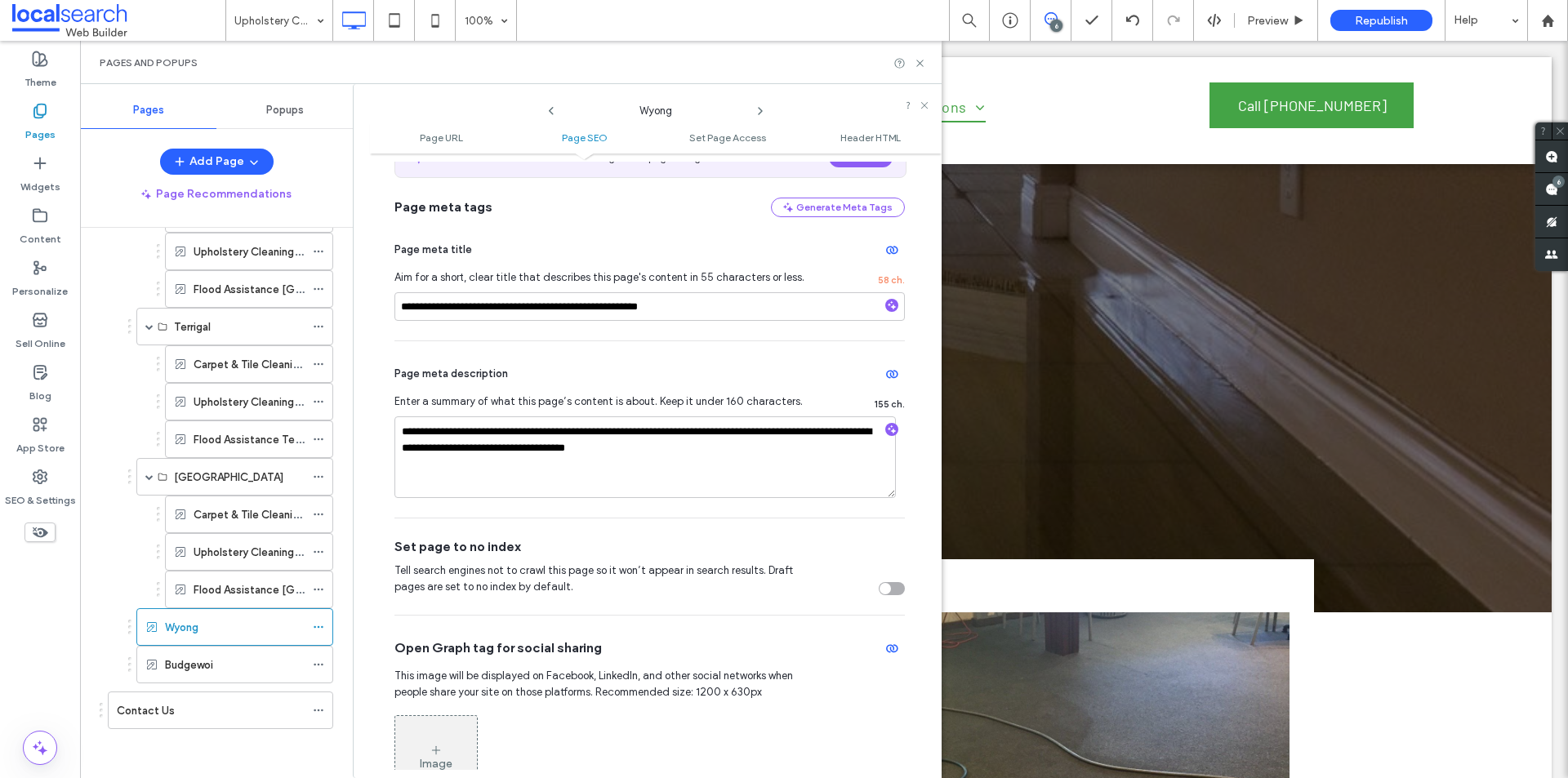
click at [884, 587] on div "toggle" at bounding box center [891, 589] width 26 height 13
click at [317, 665] on icon at bounding box center [319, 664] width 11 height 11
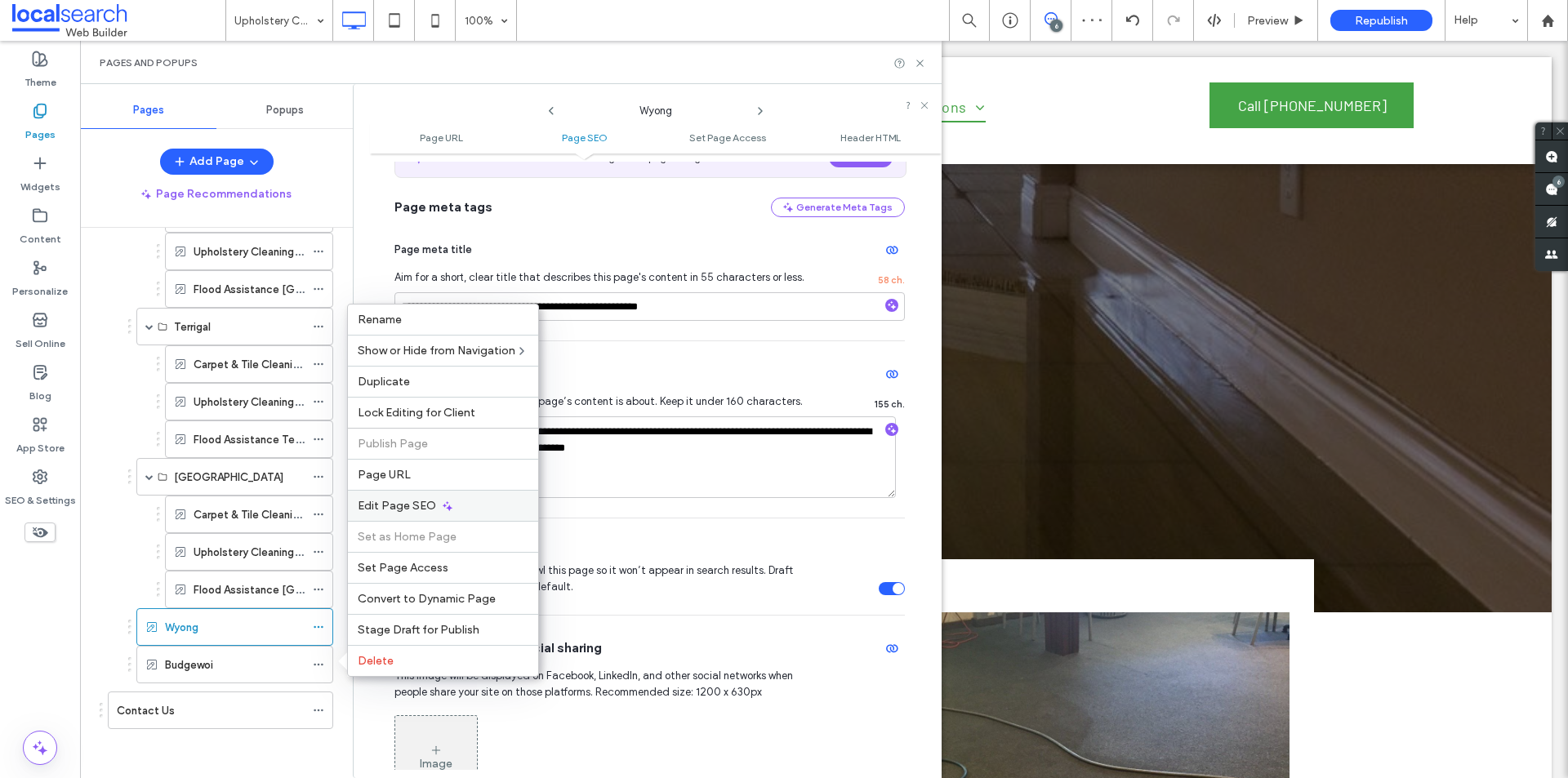
click at [443, 509] on icon at bounding box center [448, 506] width 13 height 13
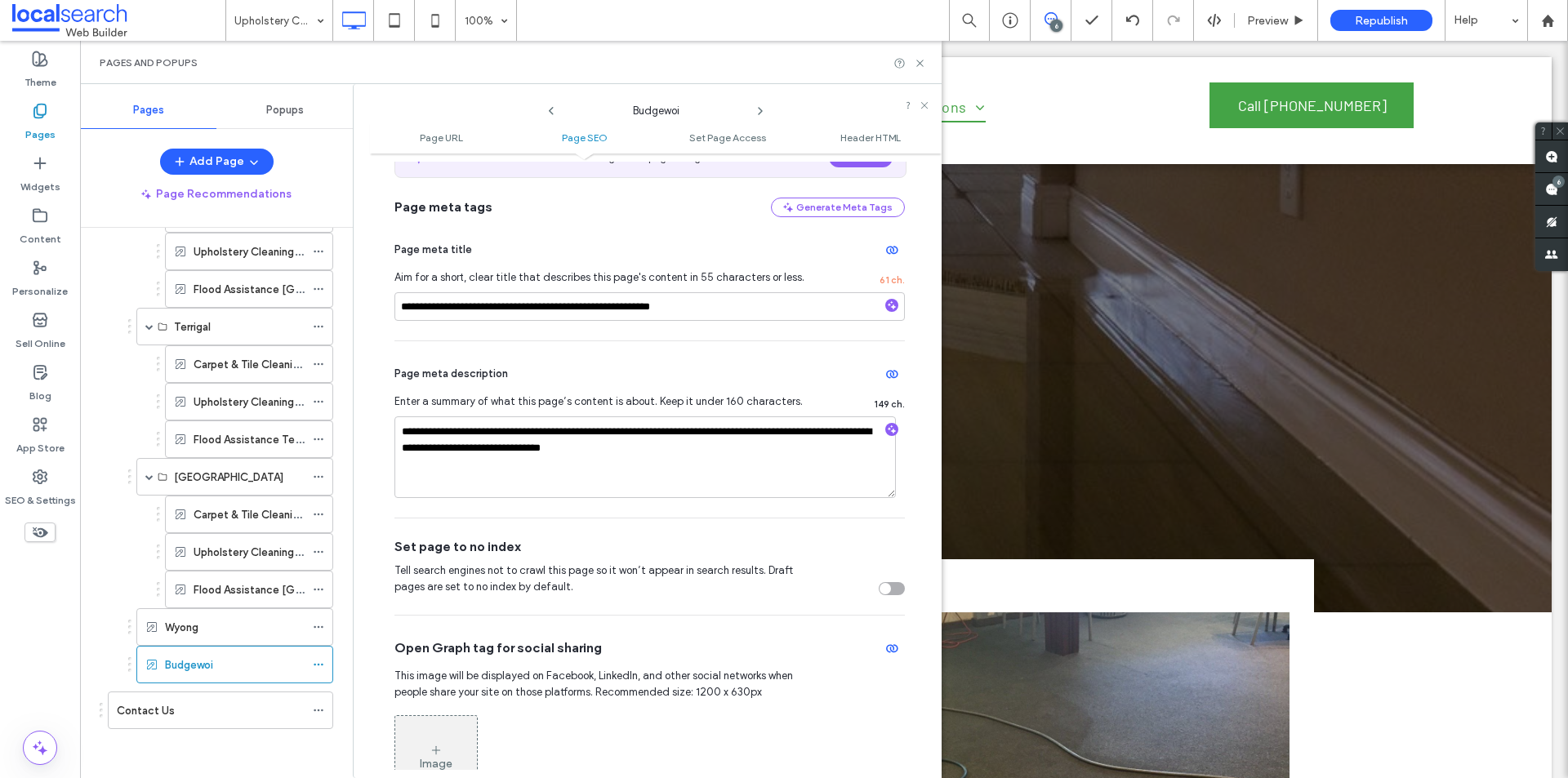
click at [885, 586] on div "toggle" at bounding box center [891, 589] width 26 height 13
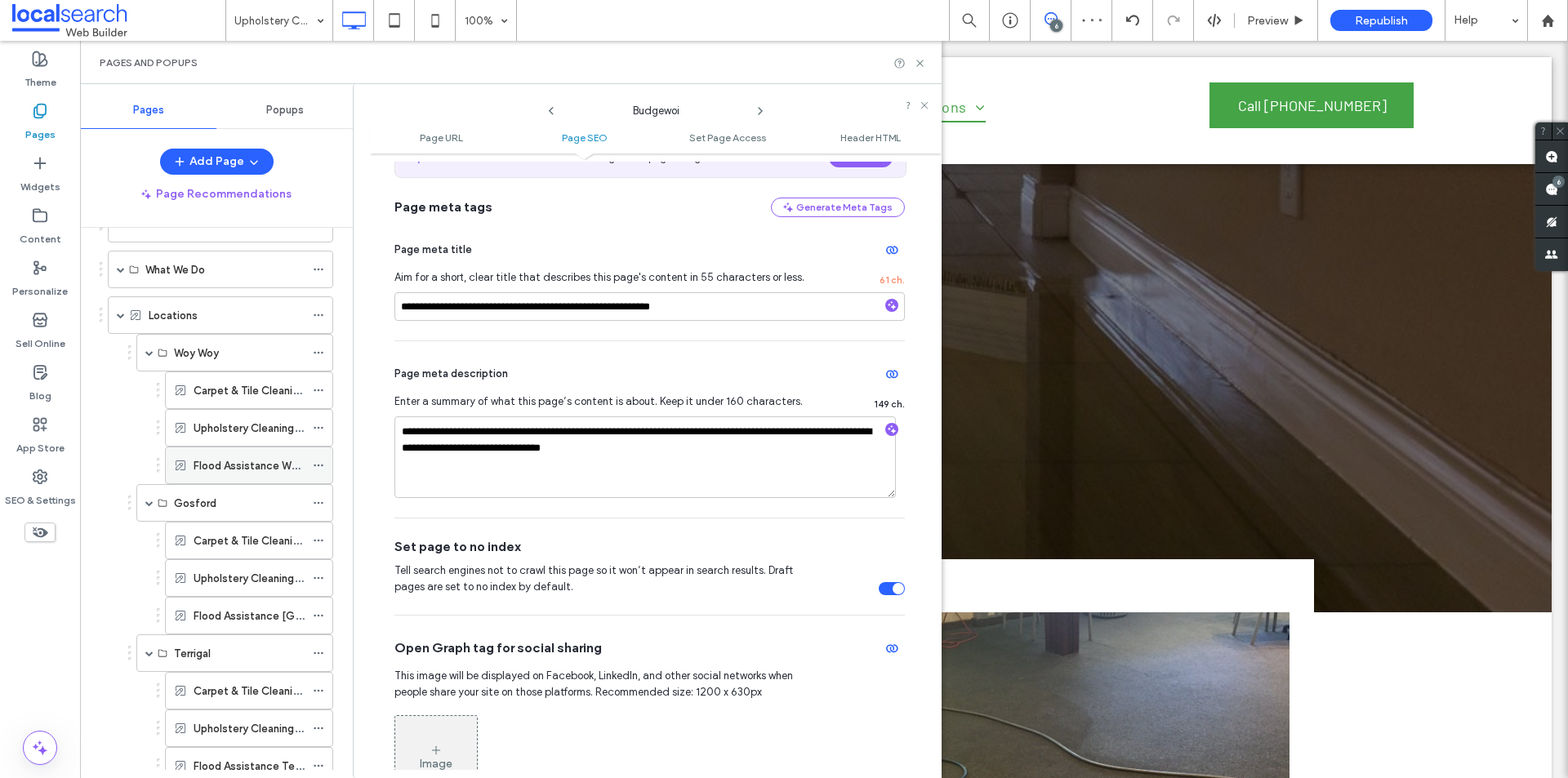
scroll to position [0, 0]
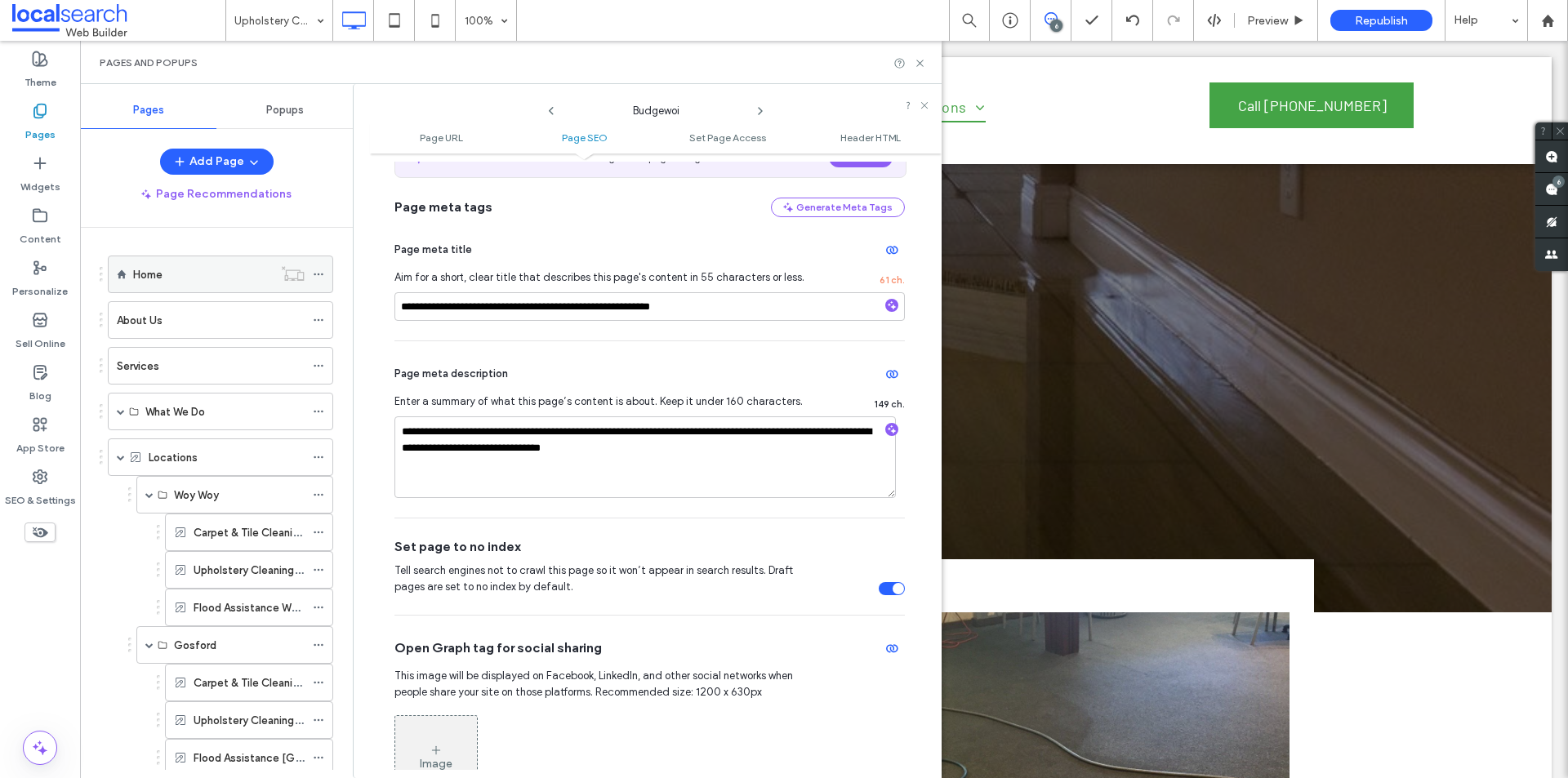
click at [184, 284] on div "Home" at bounding box center [202, 275] width 139 height 36
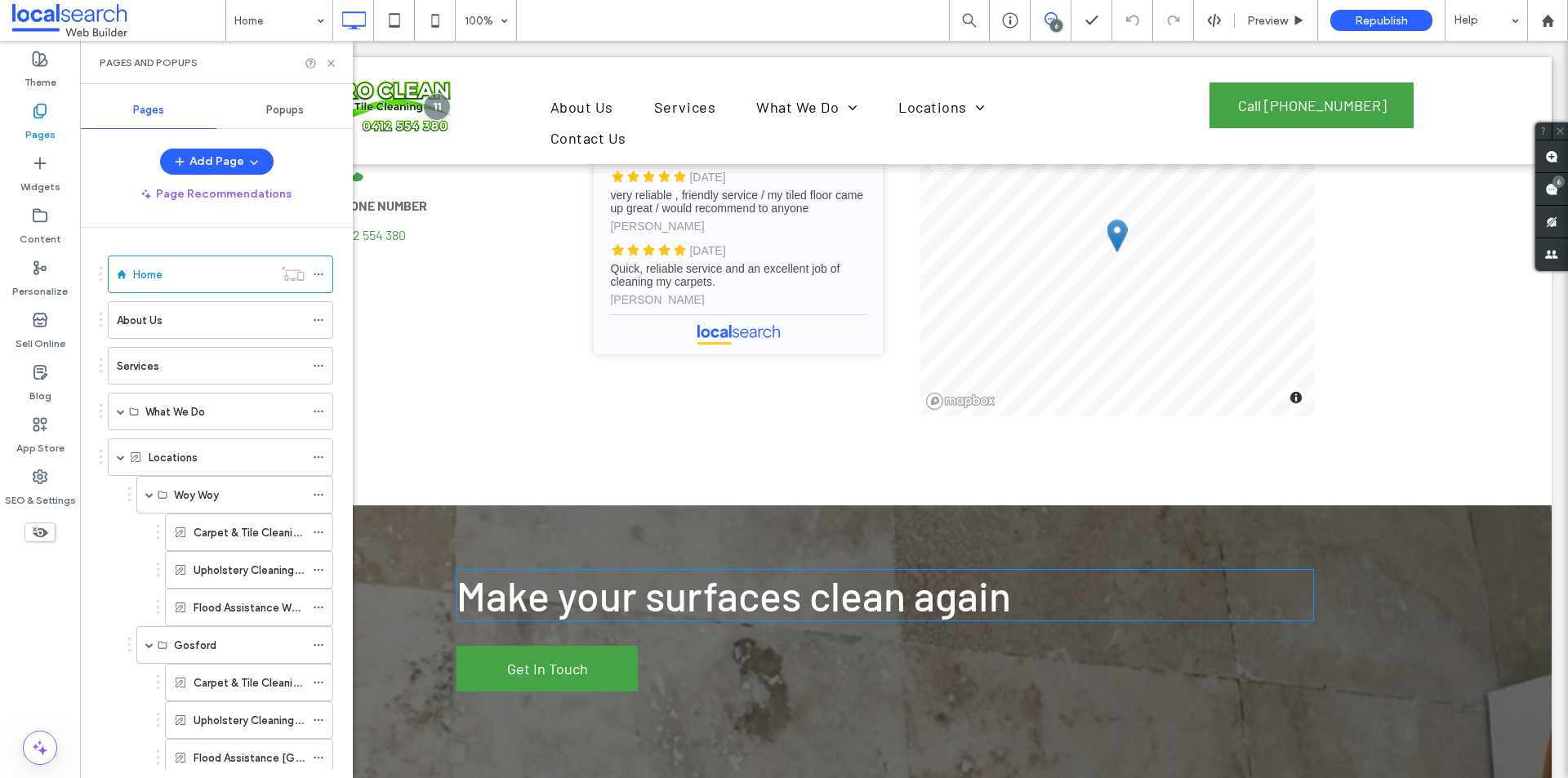
scroll to position [3920, 0]
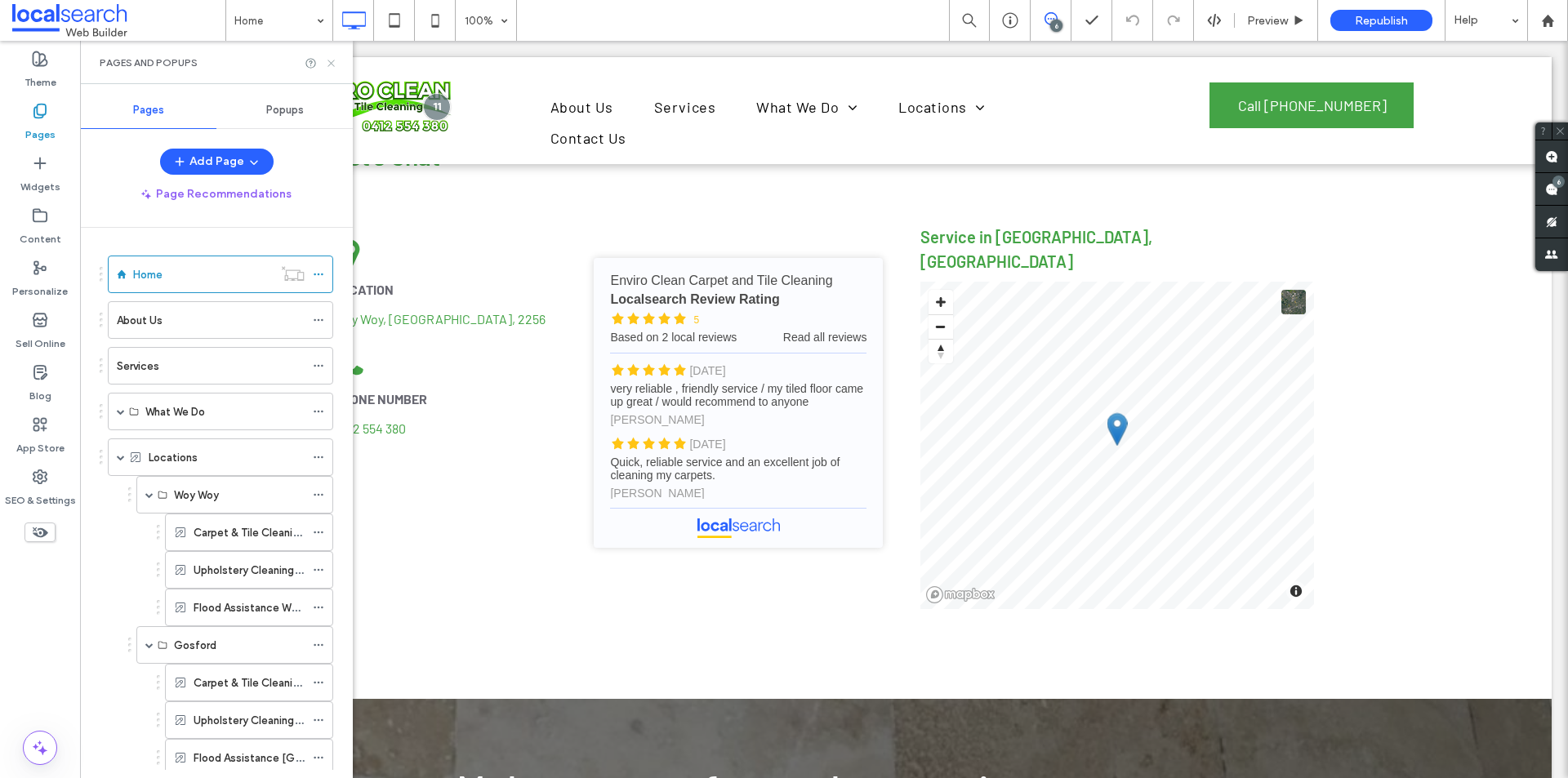
click at [332, 60] on icon at bounding box center [330, 63] width 12 height 12
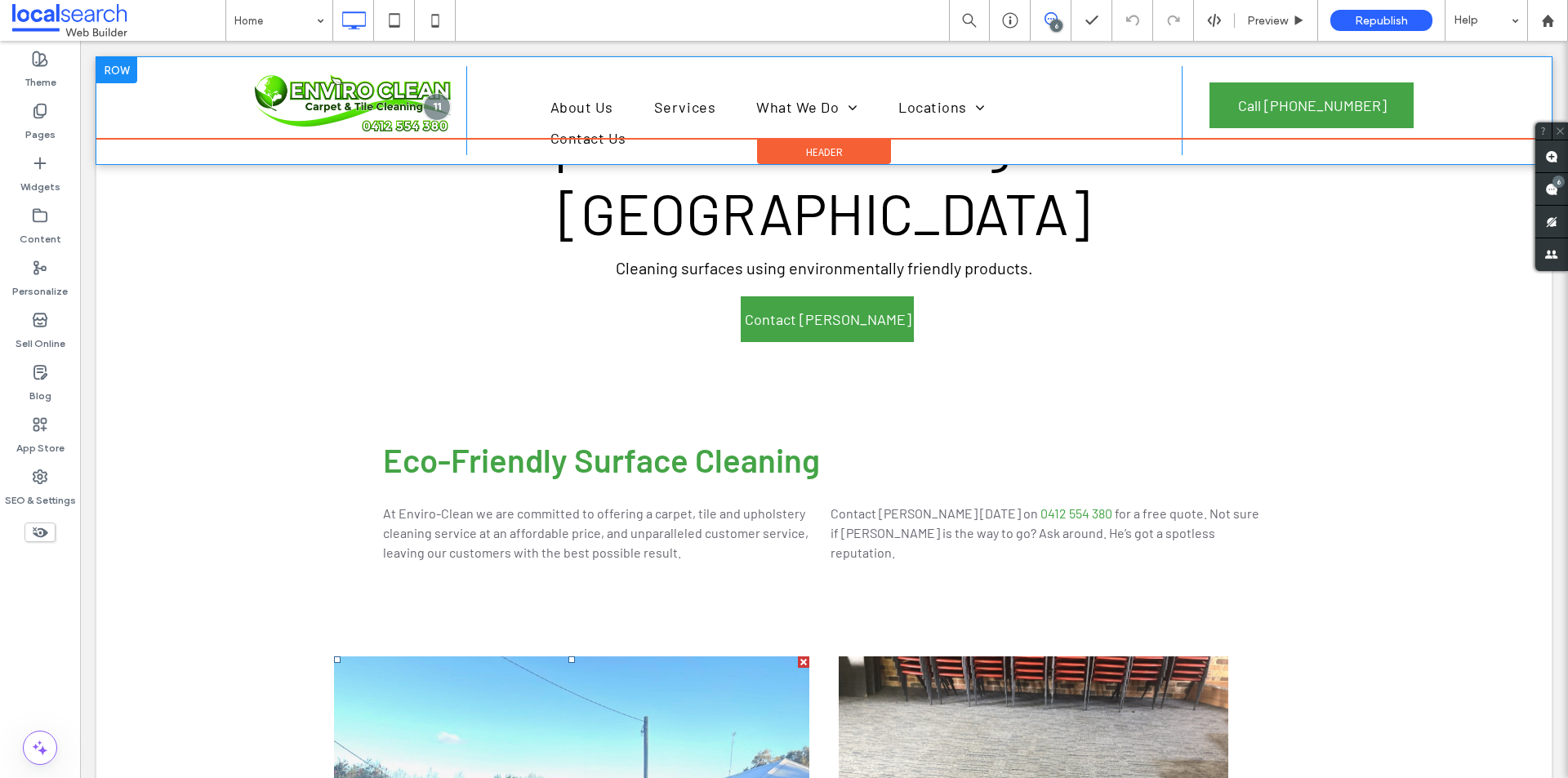
scroll to position [570, 0]
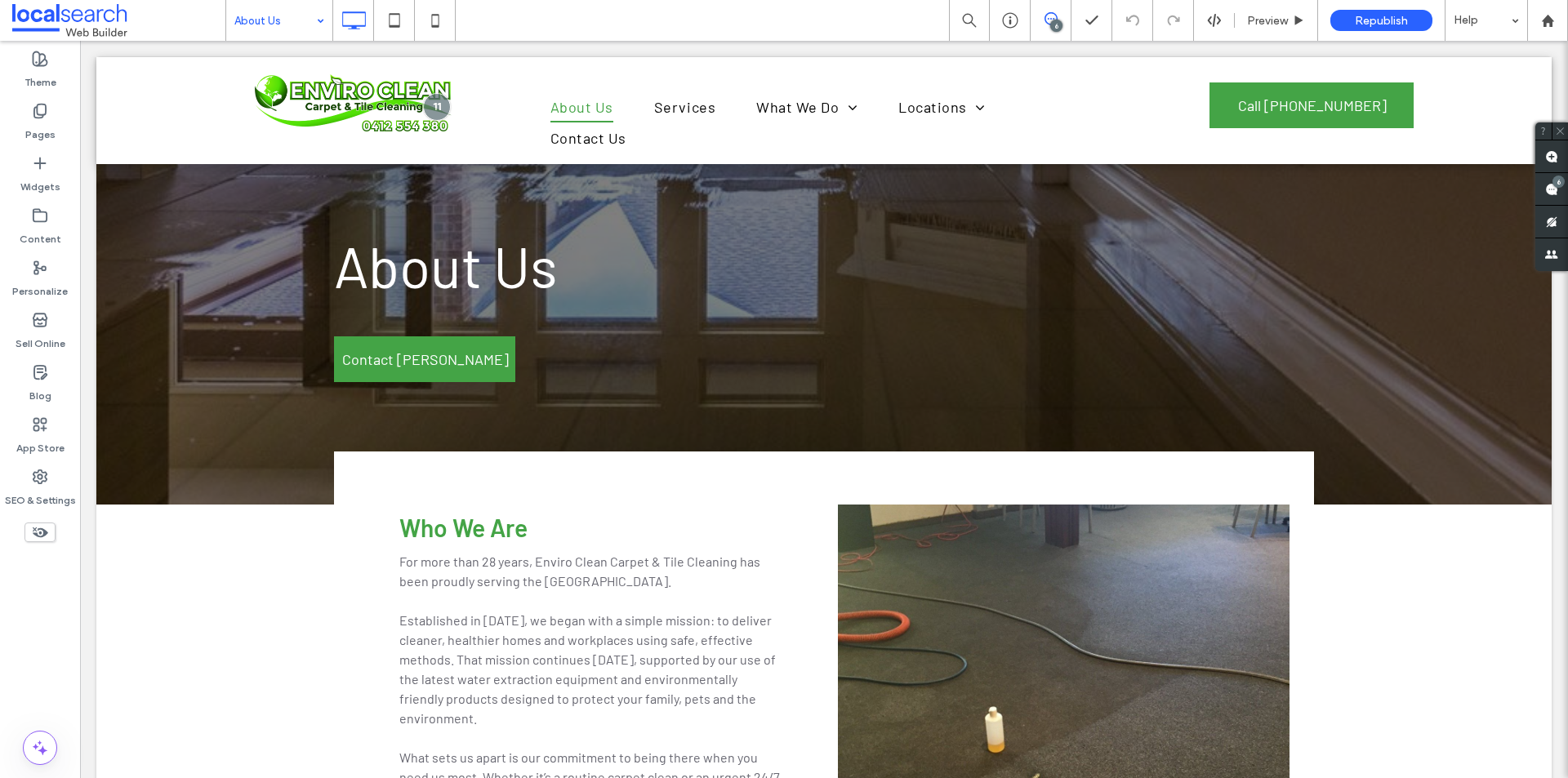
click at [308, 20] on input at bounding box center [275, 20] width 82 height 41
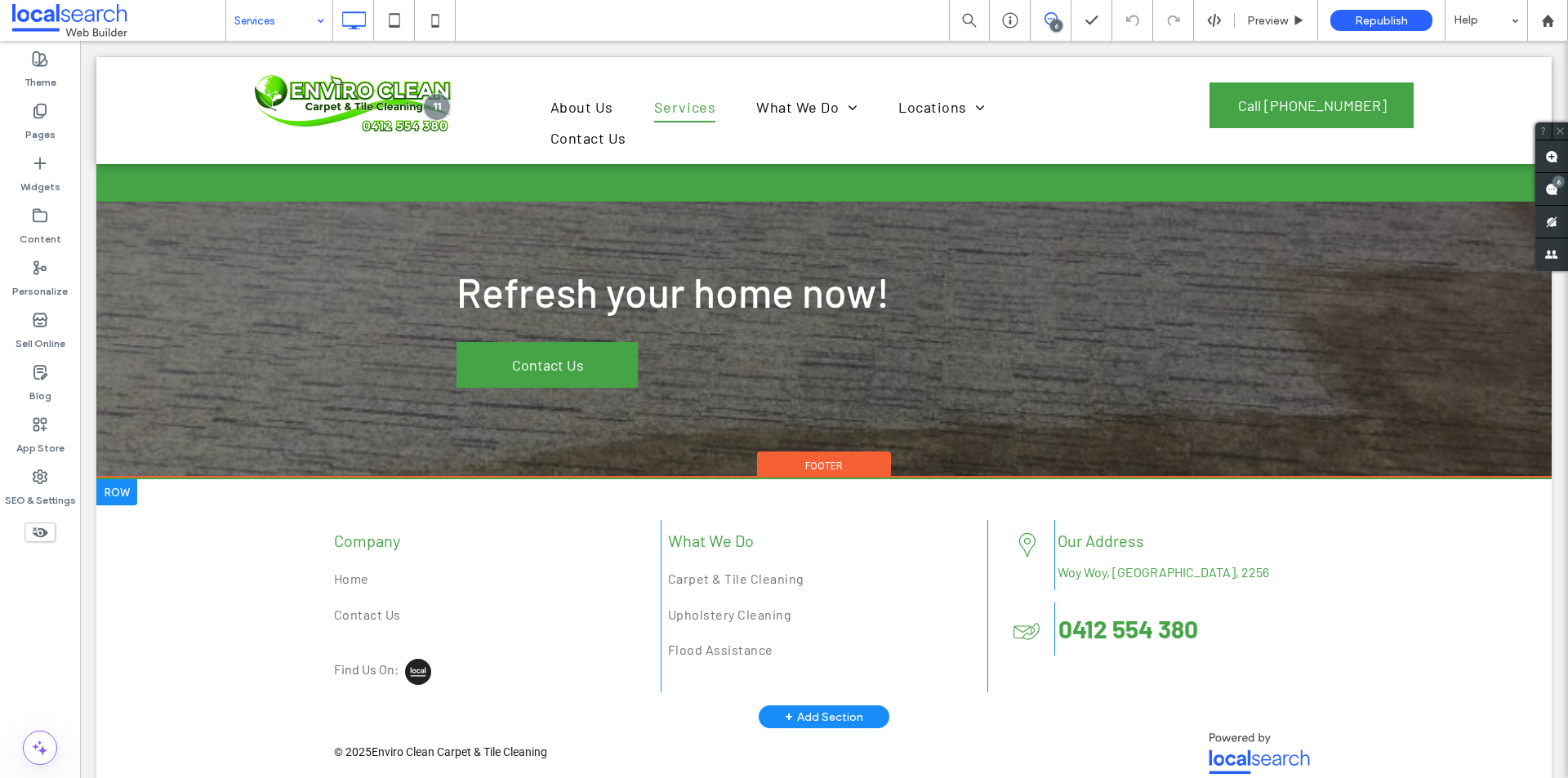
scroll to position [1349, 0]
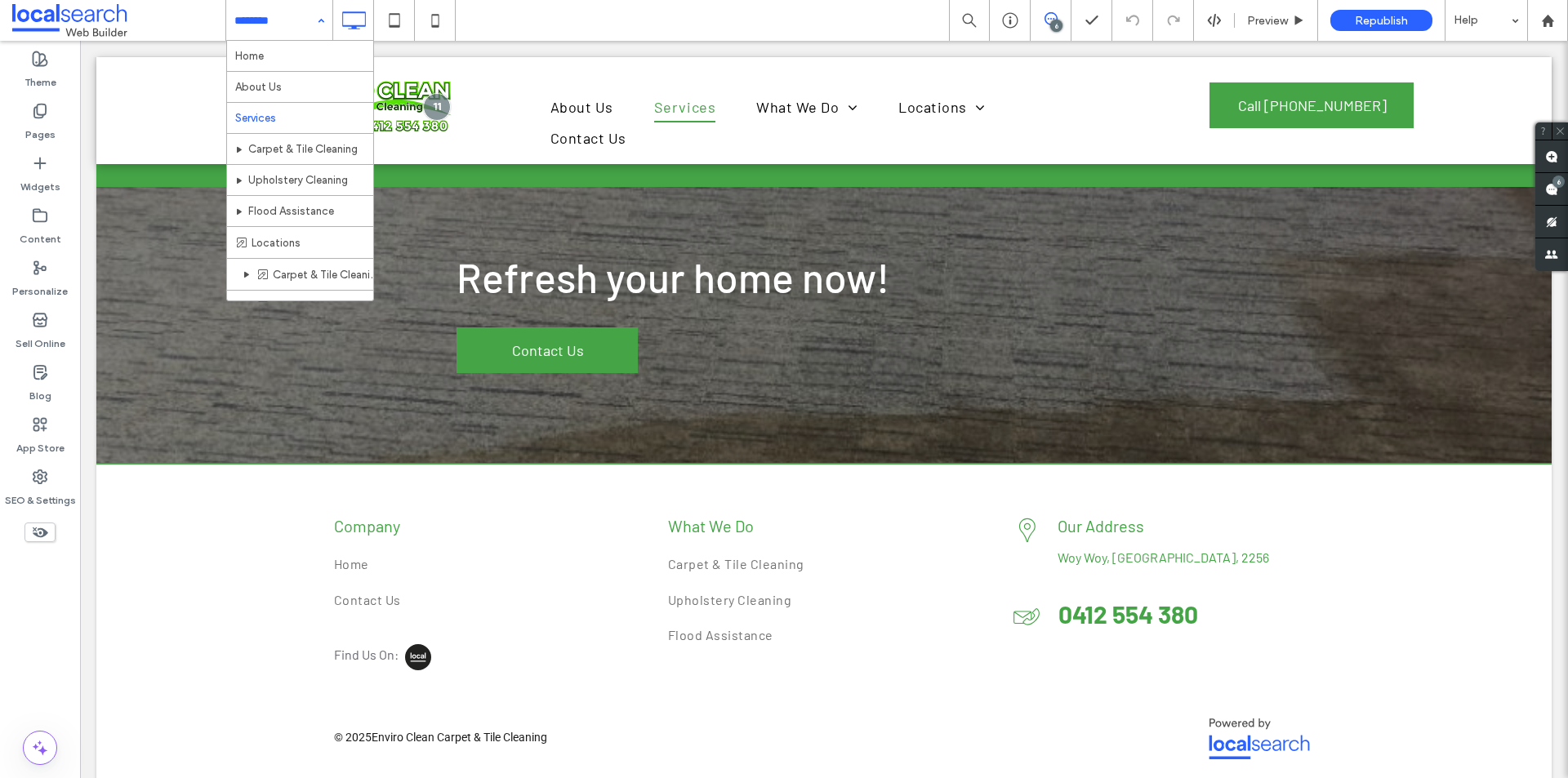
click at [265, 5] on input at bounding box center [275, 20] width 82 height 41
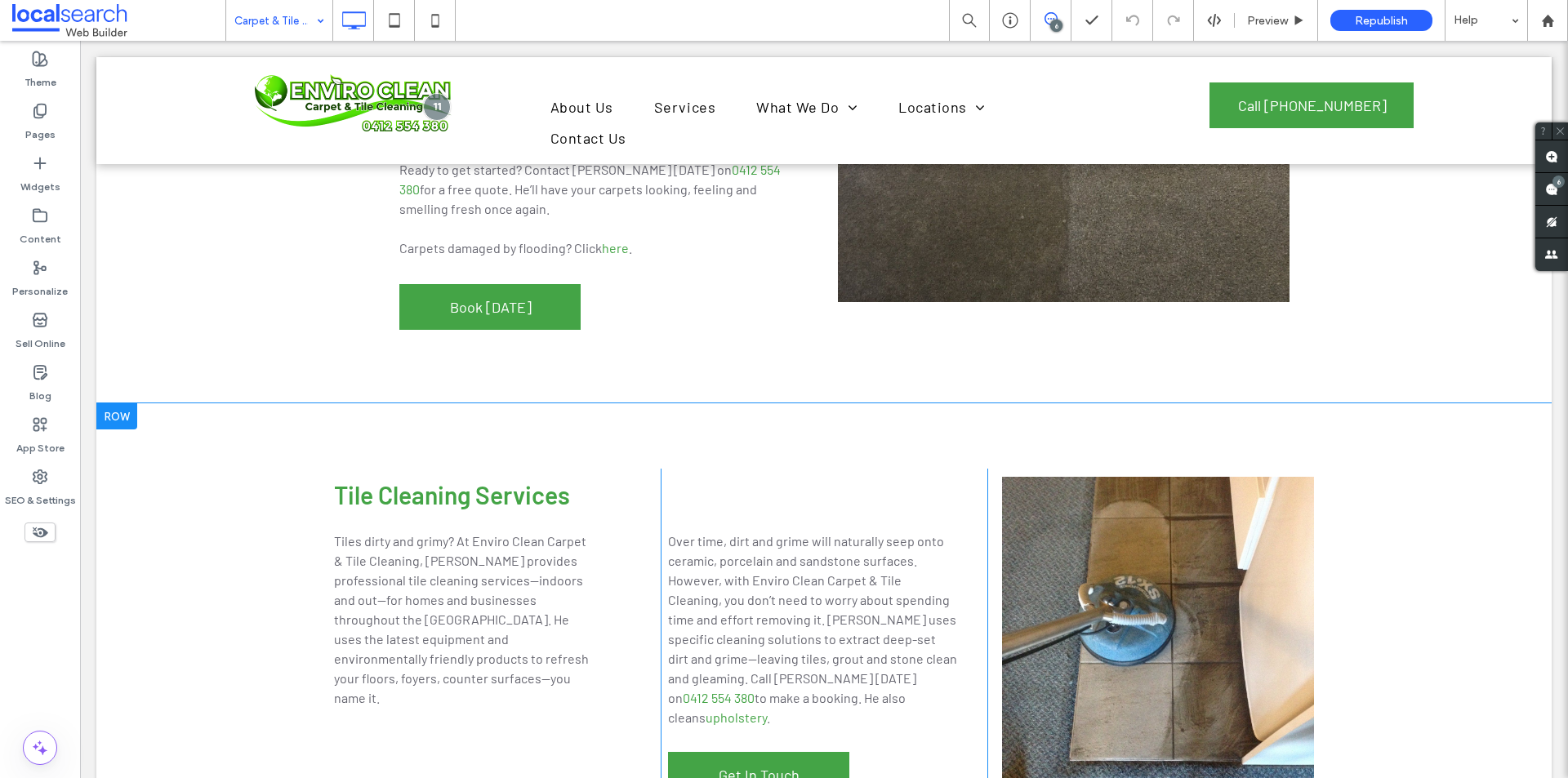
scroll to position [979, 0]
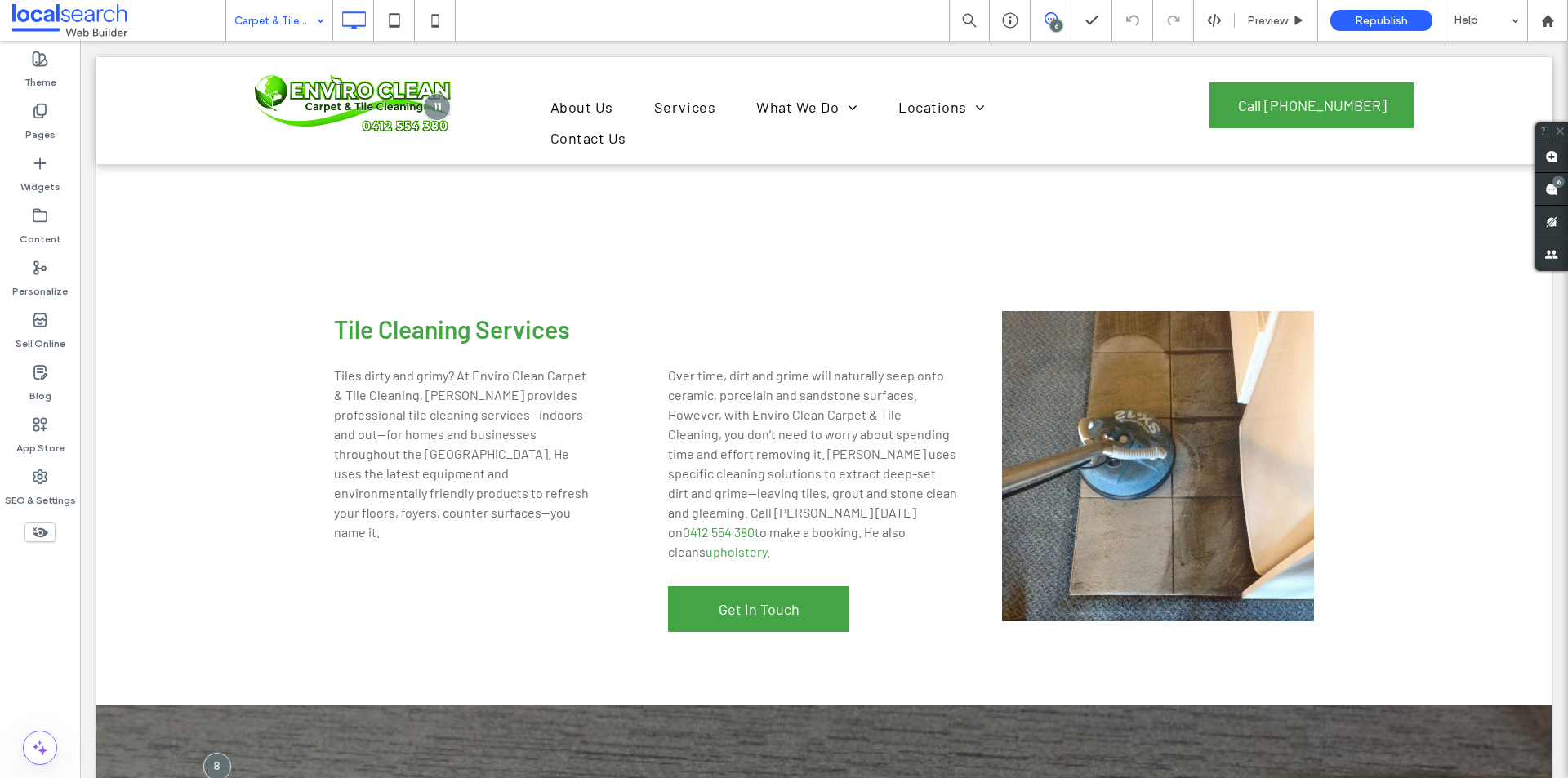
click at [288, 20] on input at bounding box center [275, 20] width 82 height 41
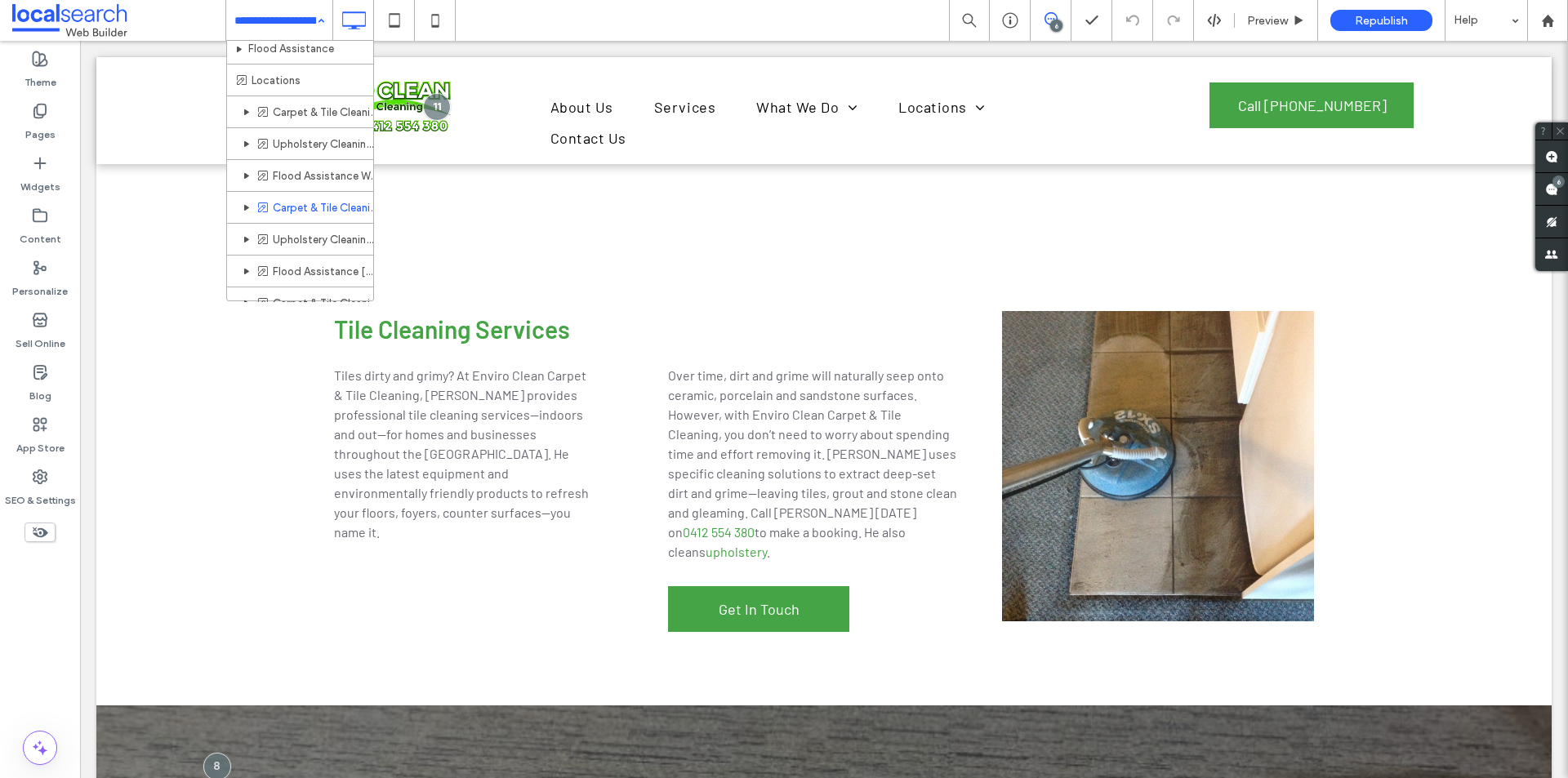
scroll to position [163, 0]
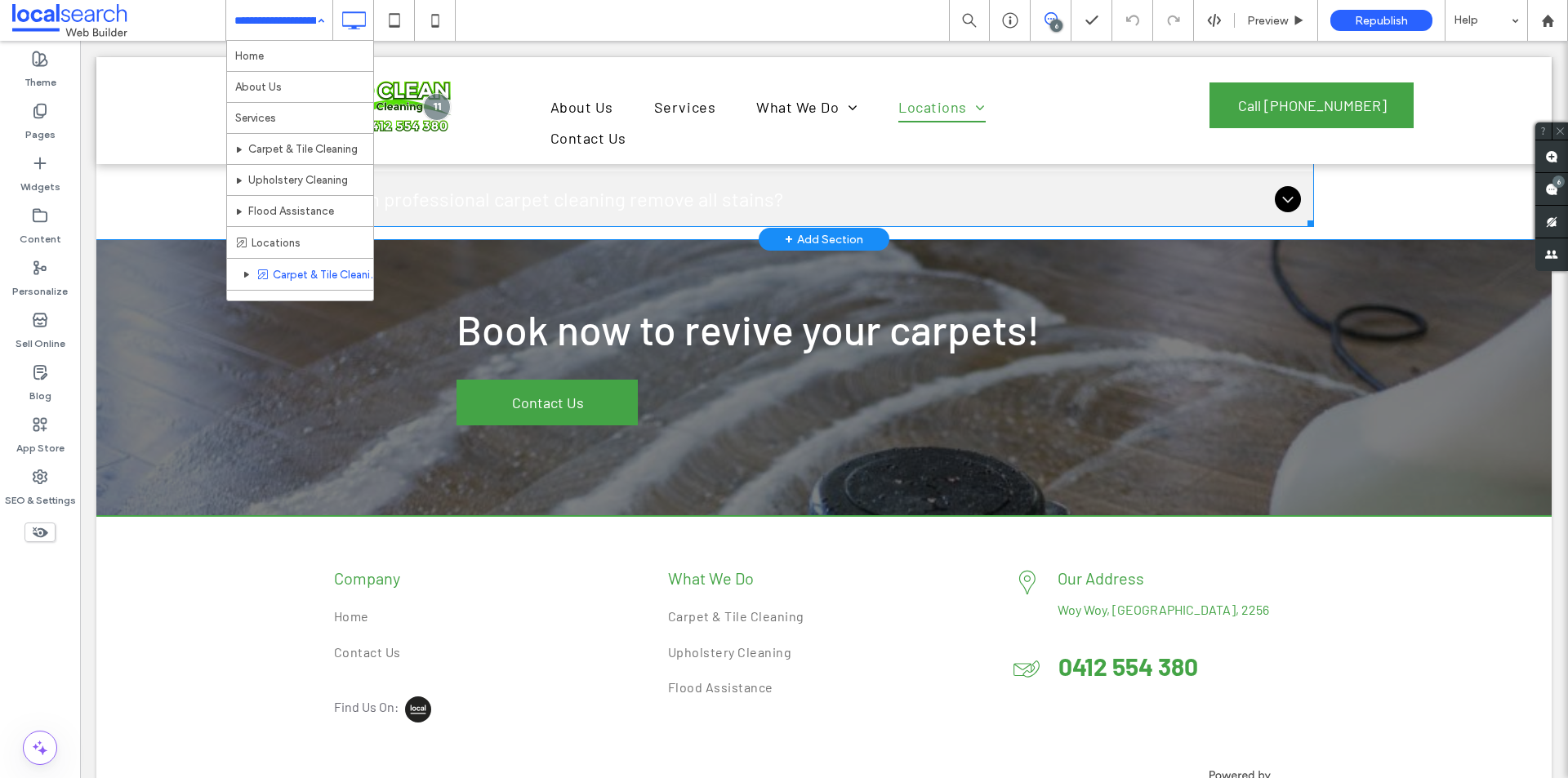
scroll to position [1806, 0]
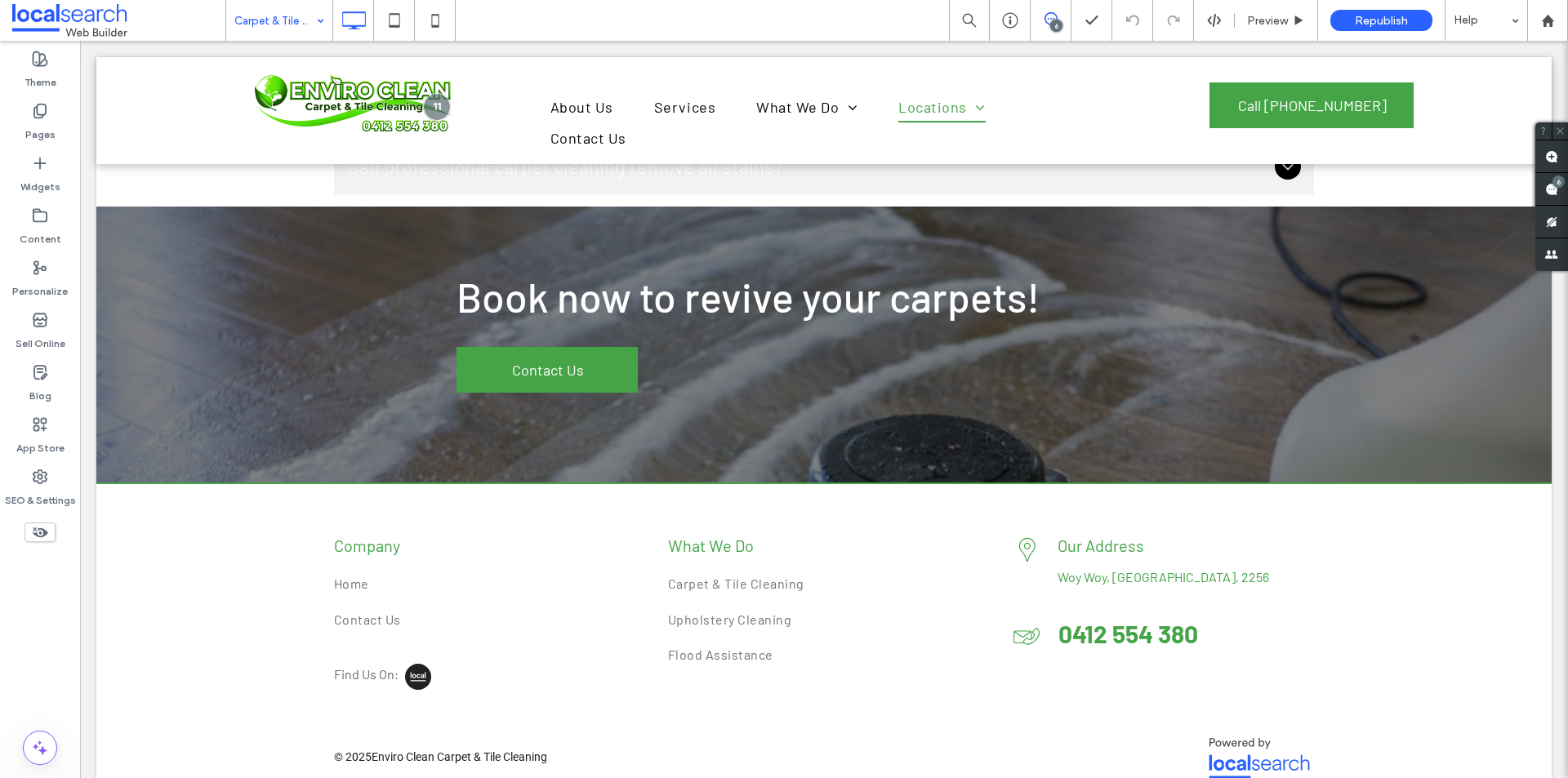
click at [319, 19] on div "Carpet & Tile Cleaning Woy Woy" at bounding box center [279, 20] width 106 height 41
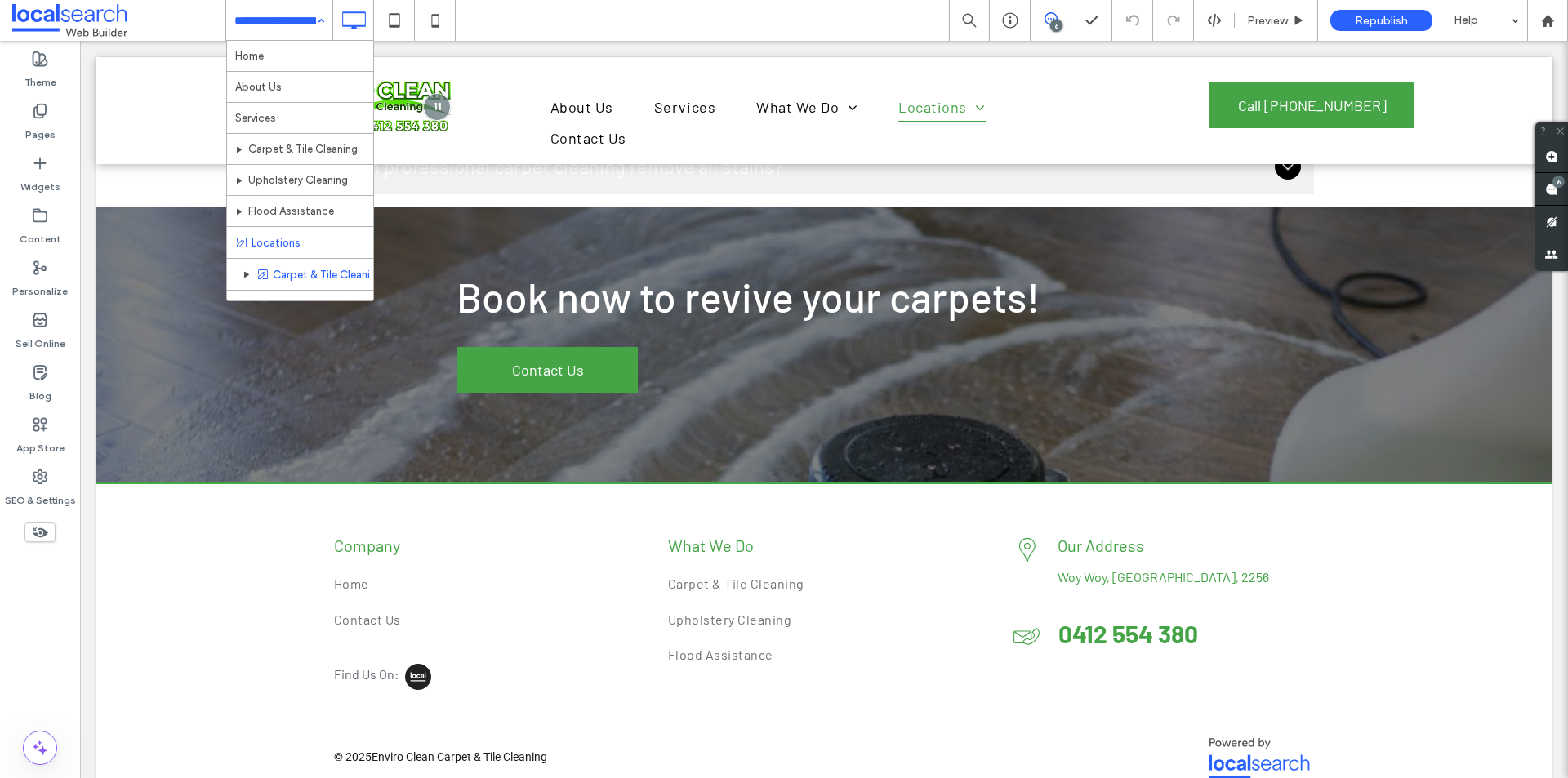
scroll to position [82, 0]
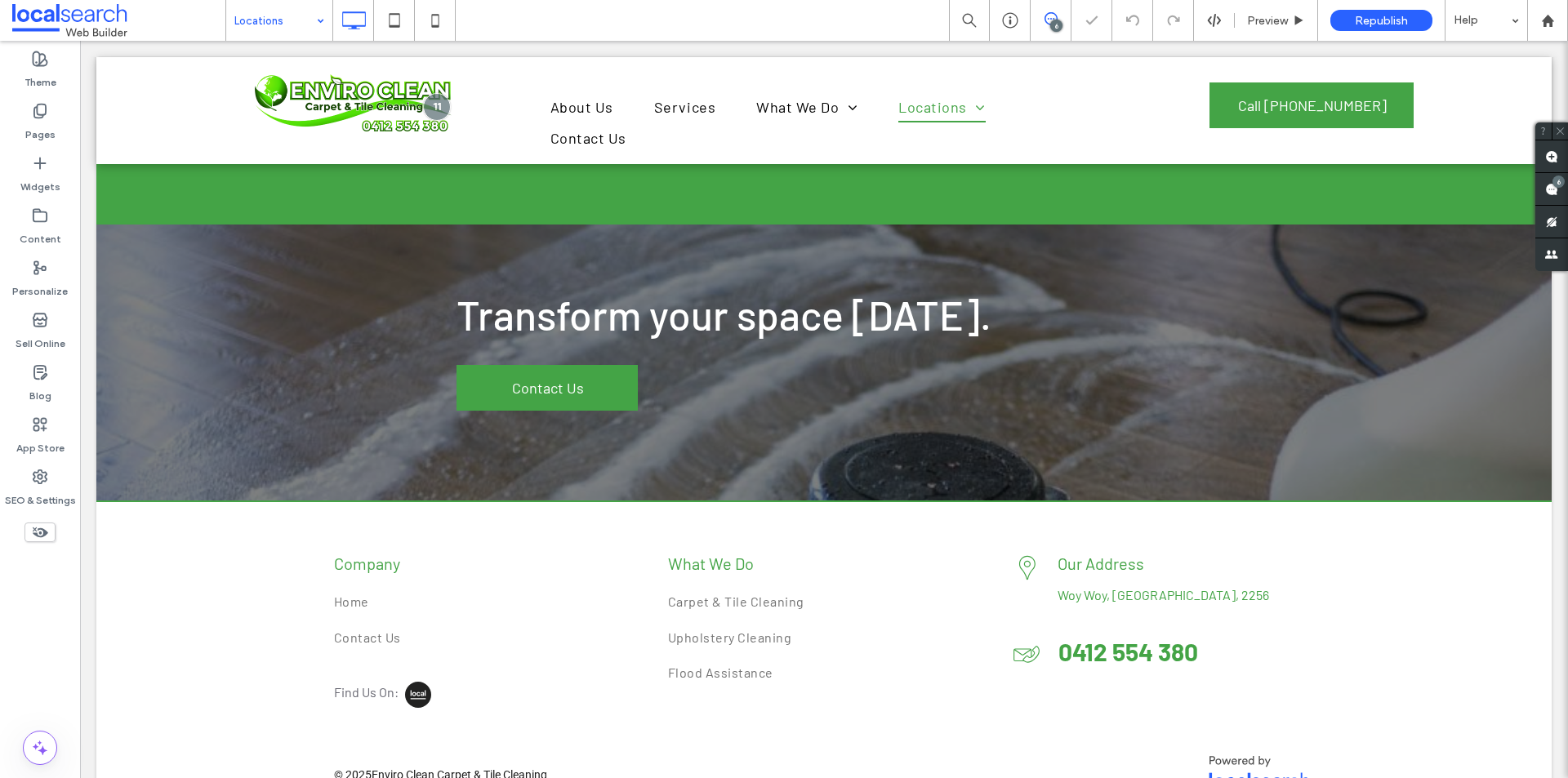
scroll to position [1776, 0]
